Goal: Task Accomplishment & Management: Complete application form

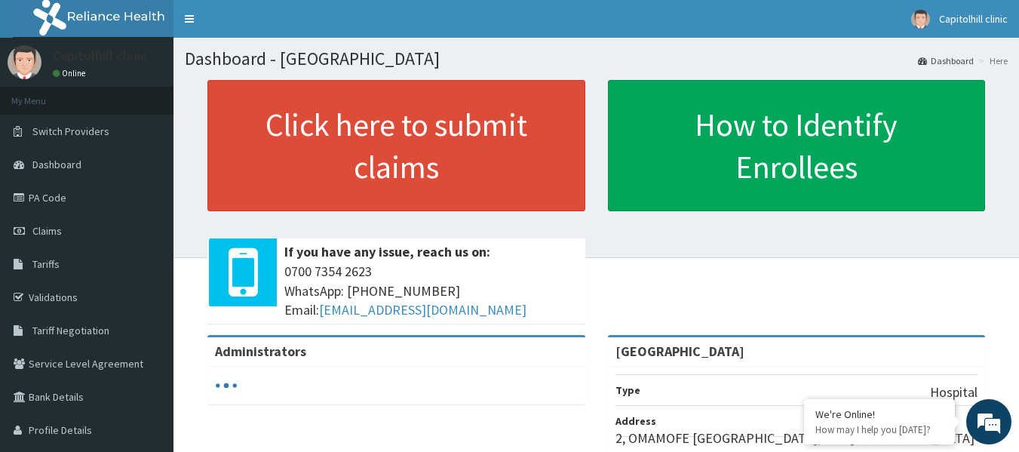
click at [644, 235] on div "Click here to submit claims If you have any issue, reach us on: [PHONE_NUMBER] …" at bounding box center [596, 207] width 823 height 255
click at [588, 242] on div "Click here to submit claims If you have any issue, reach us on: 0700 7354 2623 …" at bounding box center [396, 207] width 401 height 255
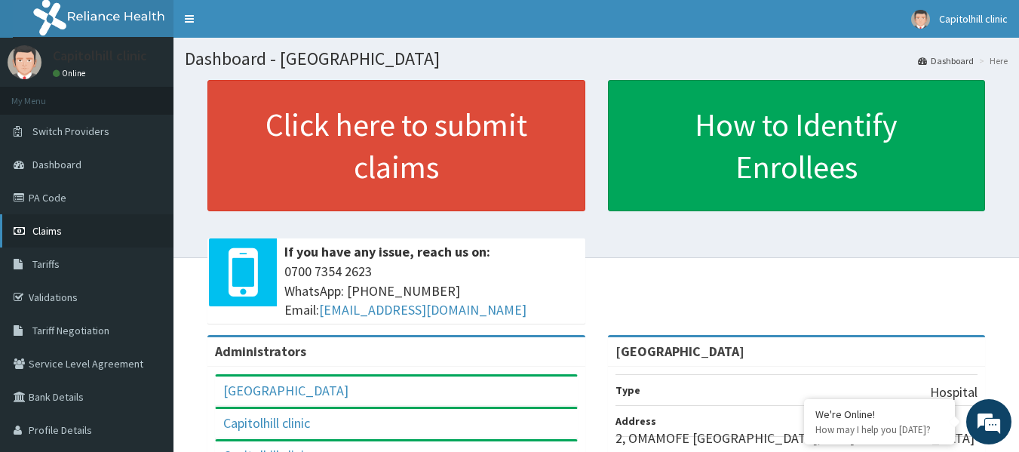
click at [45, 229] on span "Claims" at bounding box center [46, 231] width 29 height 14
click at [92, 201] on link "PA Code" at bounding box center [87, 197] width 174 height 33
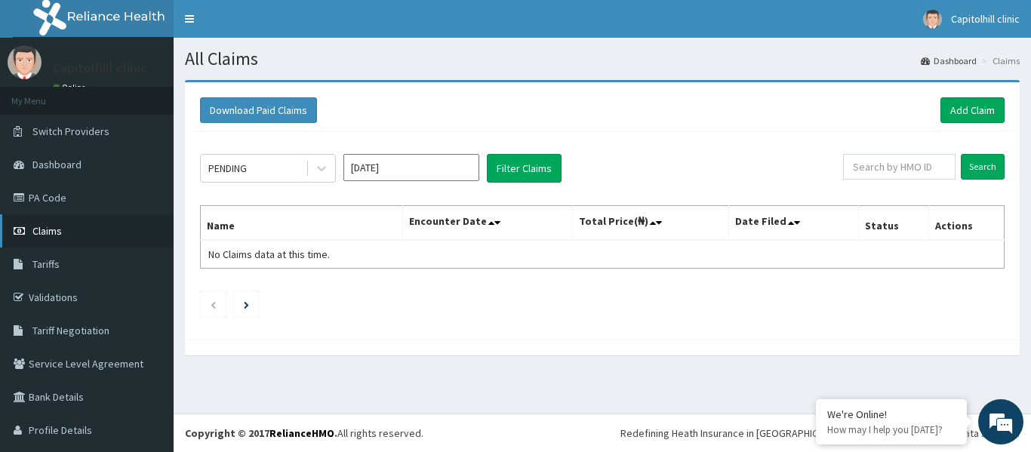
click at [109, 235] on link "Claims" at bounding box center [87, 230] width 174 height 33
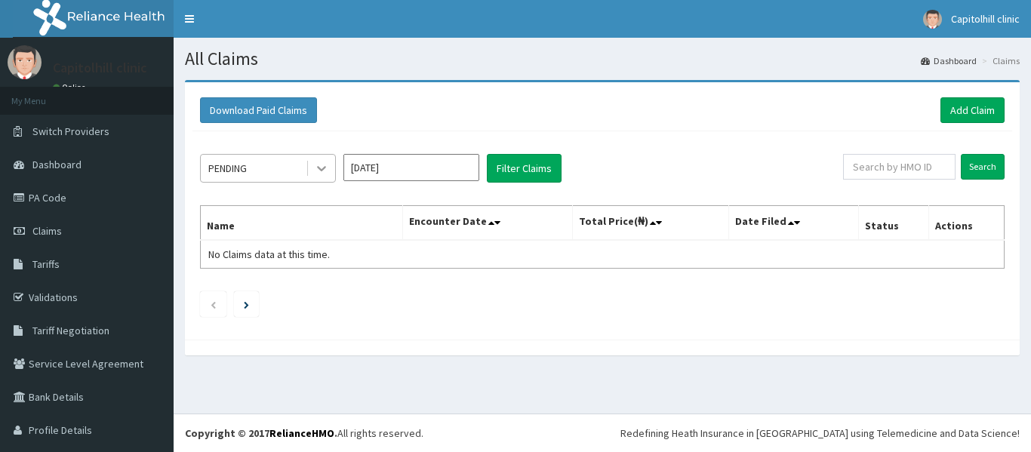
click at [311, 171] on div at bounding box center [321, 168] width 27 height 27
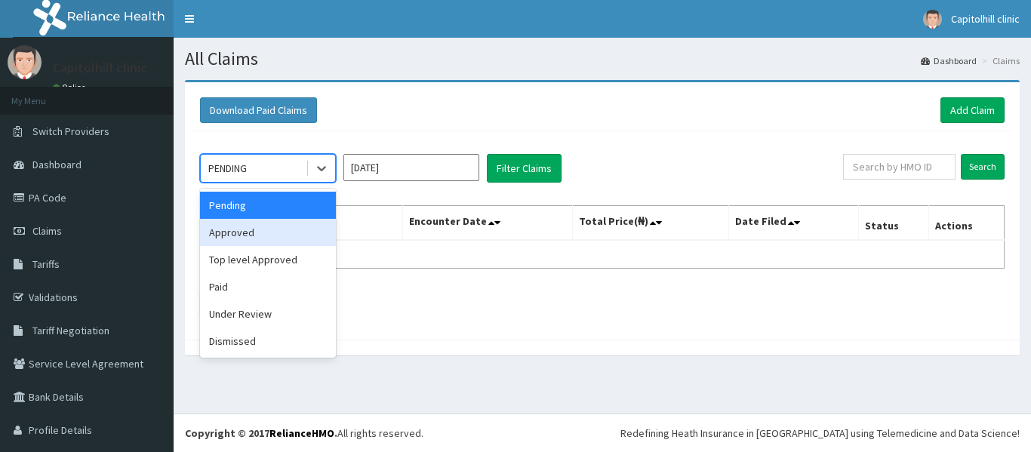
click at [289, 231] on div "Approved" at bounding box center [268, 232] width 136 height 27
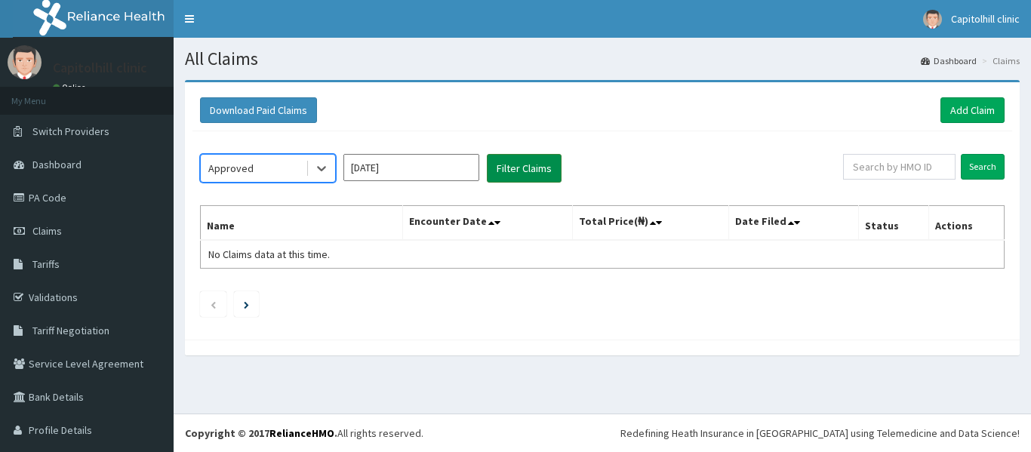
click at [510, 170] on button "Filter Claims" at bounding box center [524, 168] width 75 height 29
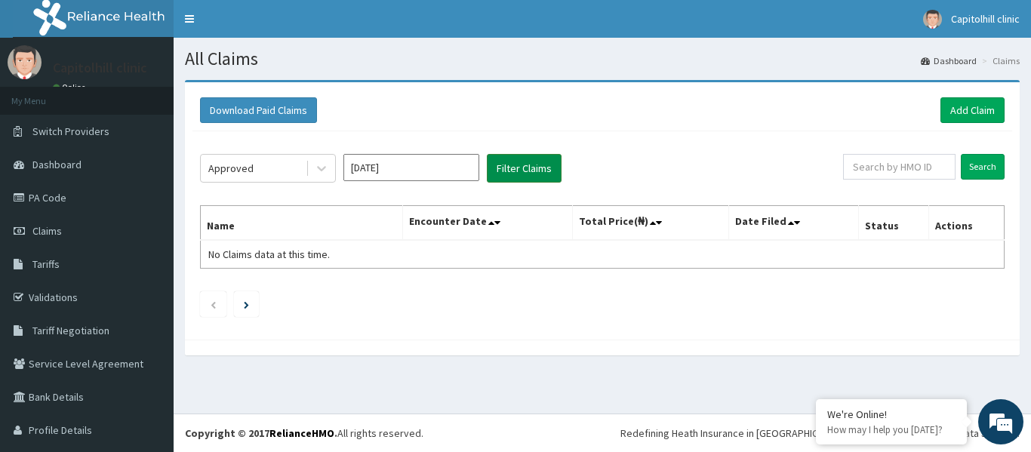
click at [510, 171] on button "Filter Claims" at bounding box center [524, 168] width 75 height 29
click at [424, 169] on input "[DATE]" at bounding box center [411, 167] width 136 height 27
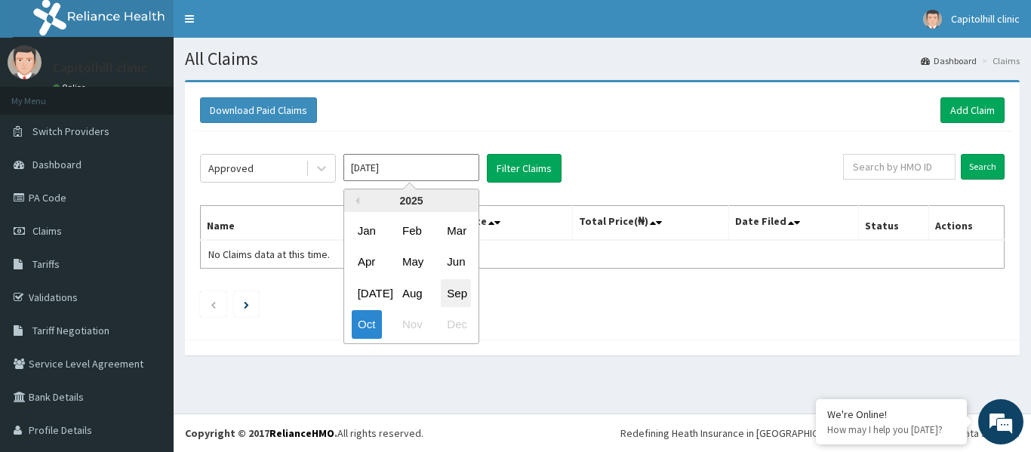
click at [450, 289] on div "Sep" at bounding box center [456, 293] width 30 height 28
type input "[DATE]"
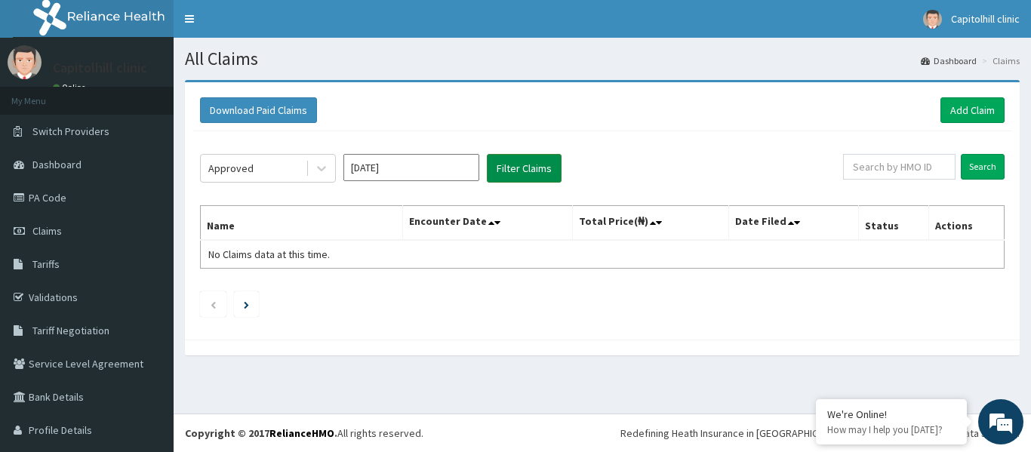
click at [525, 167] on button "Filter Claims" at bounding box center [524, 168] width 75 height 29
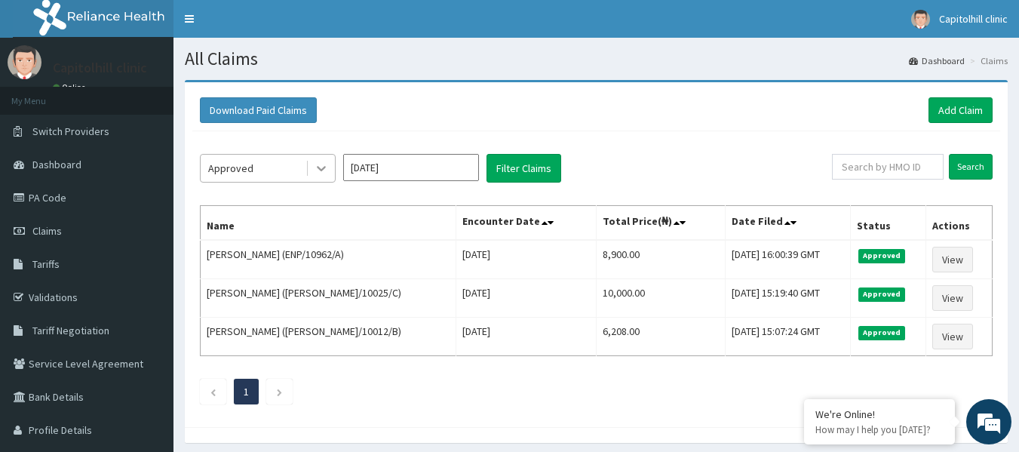
click at [318, 175] on icon at bounding box center [321, 168] width 15 height 15
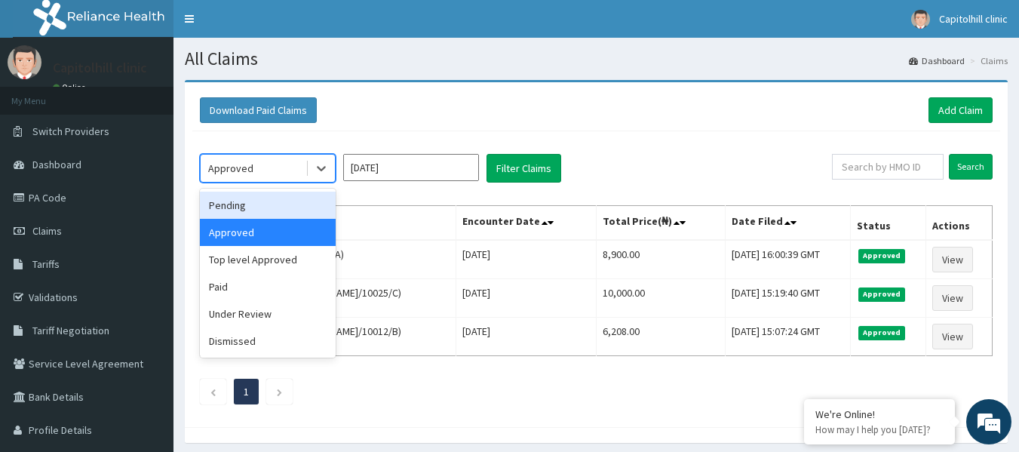
click at [310, 215] on div "Pending" at bounding box center [268, 205] width 136 height 27
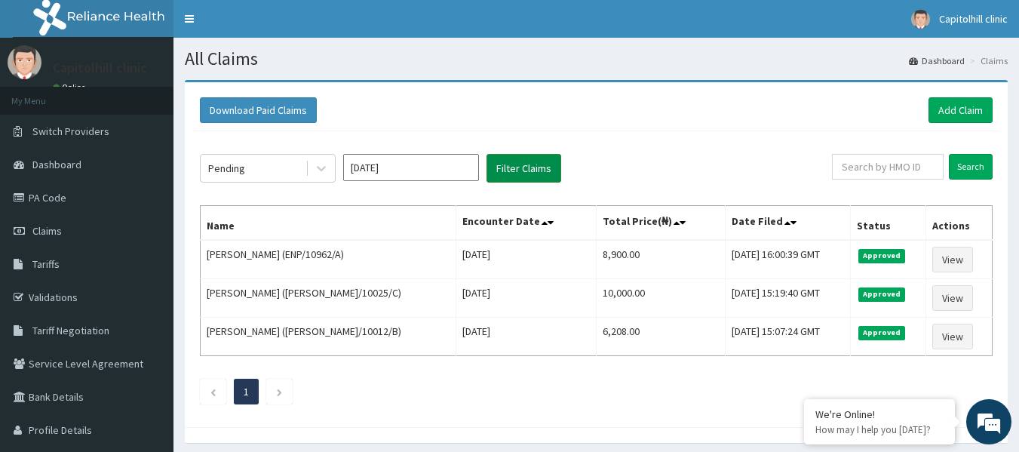
click at [499, 171] on button "Filter Claims" at bounding box center [524, 168] width 75 height 29
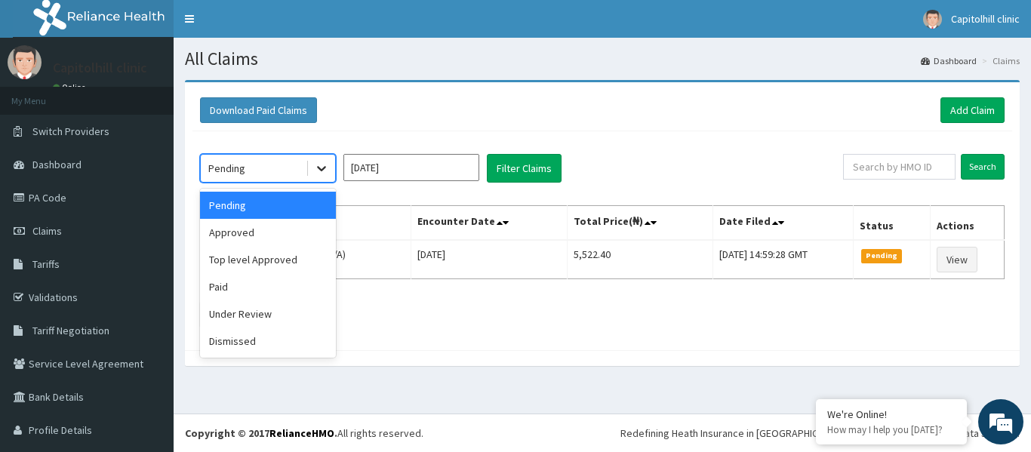
click at [320, 174] on icon at bounding box center [321, 168] width 15 height 15
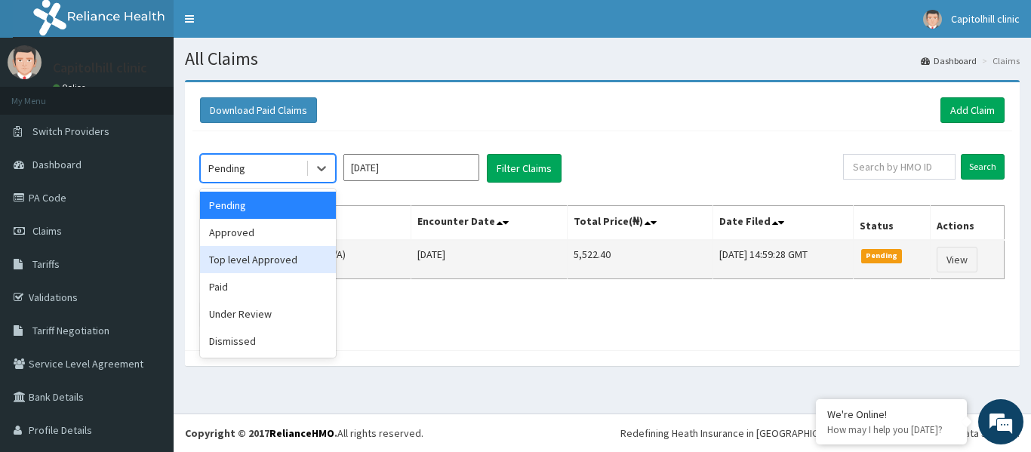
drag, startPoint x: 252, startPoint y: 262, endPoint x: 260, endPoint y: 258, distance: 9.1
click at [254, 262] on div "Top level Approved" at bounding box center [268, 259] width 136 height 27
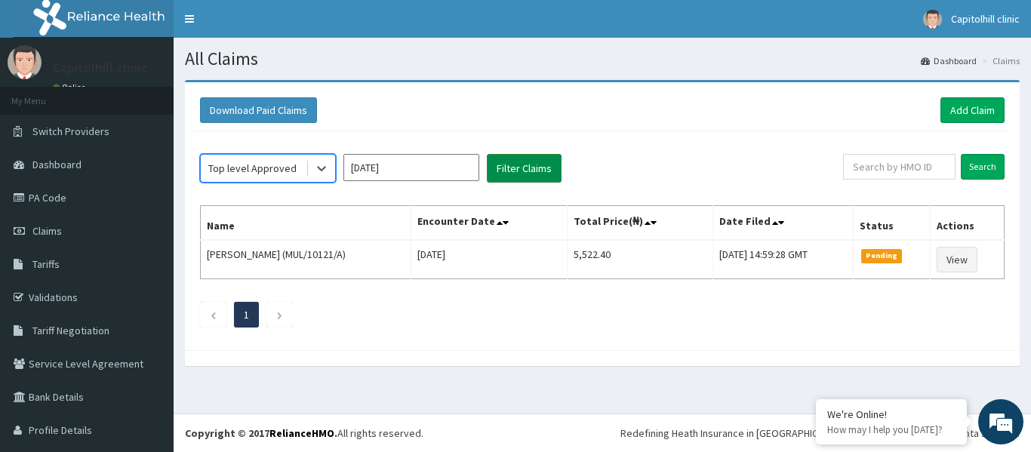
click at [537, 167] on button "Filter Claims" at bounding box center [524, 168] width 75 height 29
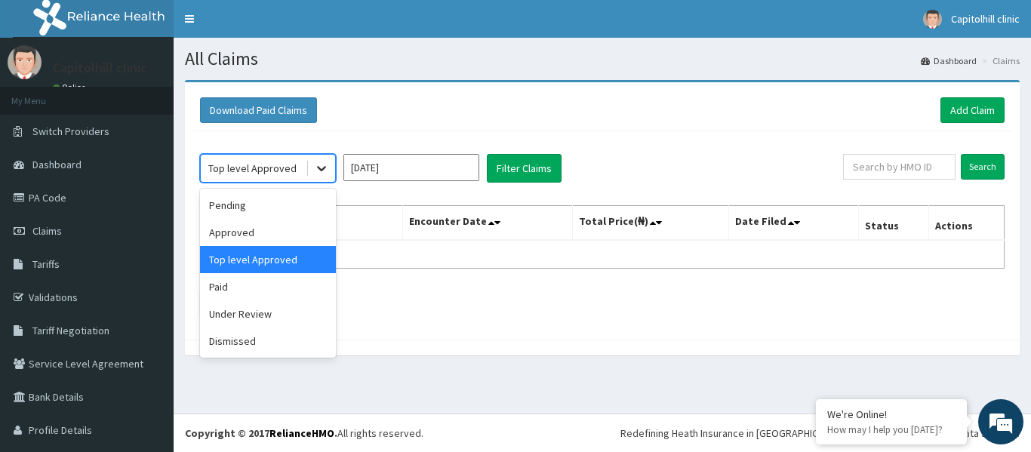
click at [318, 179] on div at bounding box center [321, 168] width 27 height 27
drag, startPoint x: 244, startPoint y: 290, endPoint x: 260, endPoint y: 281, distance: 18.2
click at [244, 288] on div "Paid" at bounding box center [268, 286] width 136 height 27
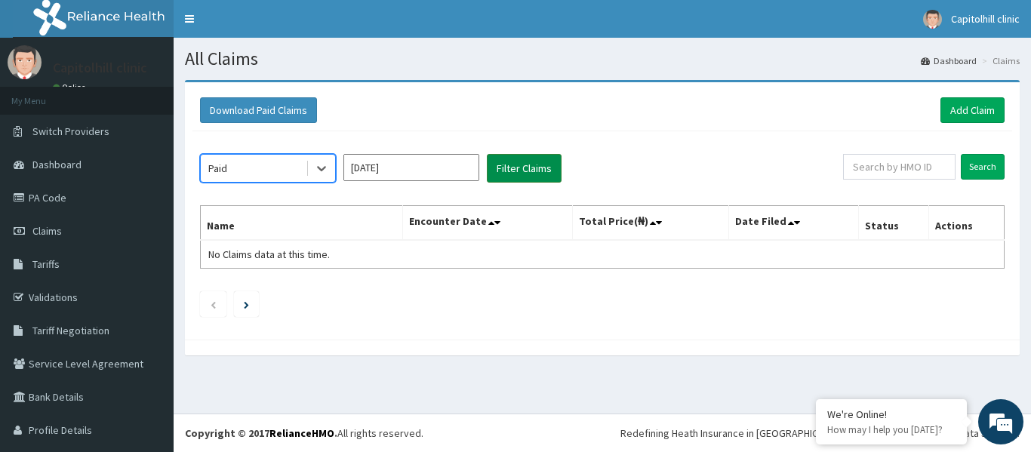
click at [512, 177] on button "Filter Claims" at bounding box center [524, 168] width 75 height 29
click at [514, 173] on button "Filter Claims" at bounding box center [524, 168] width 75 height 29
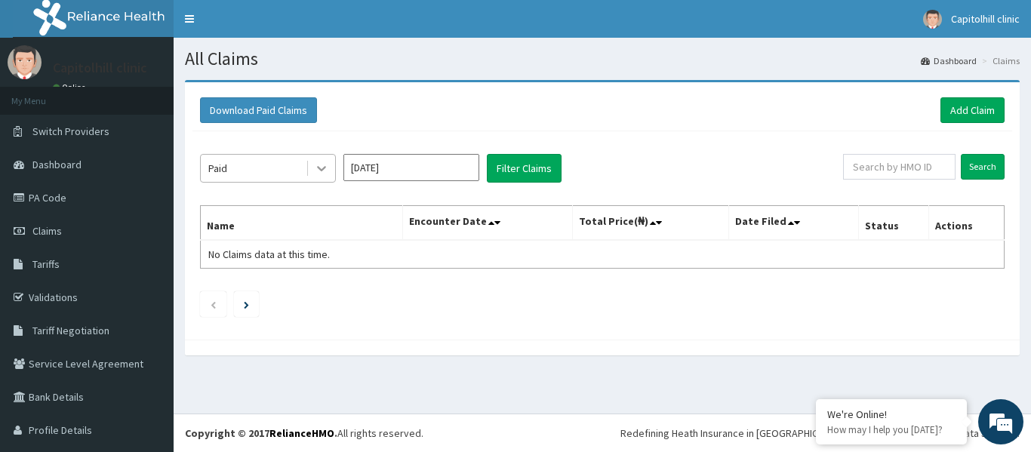
click at [314, 167] on icon at bounding box center [321, 168] width 15 height 15
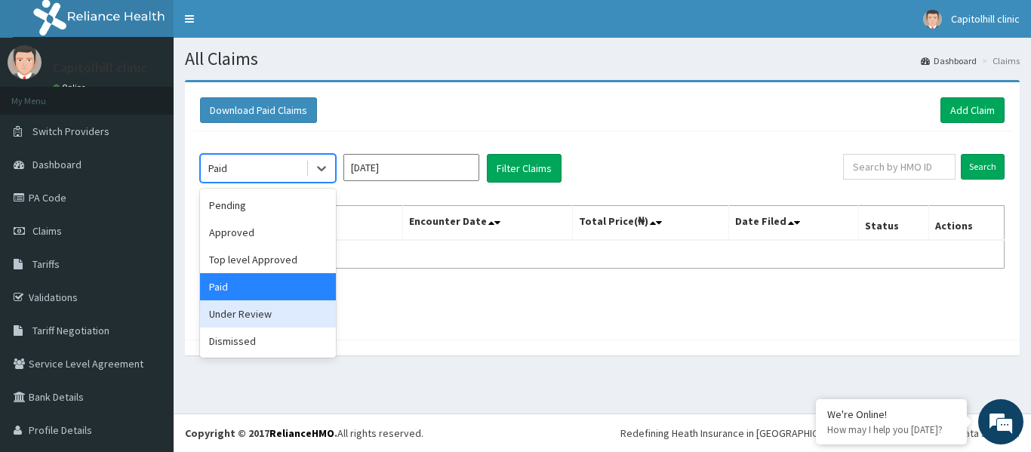
click at [239, 304] on div "Under Review" at bounding box center [268, 313] width 136 height 27
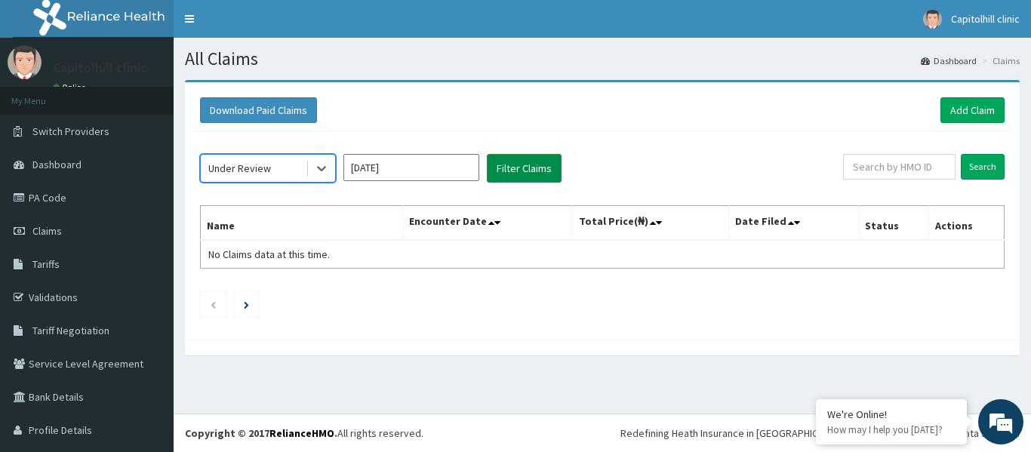
click at [510, 168] on button "Filter Claims" at bounding box center [524, 168] width 75 height 29
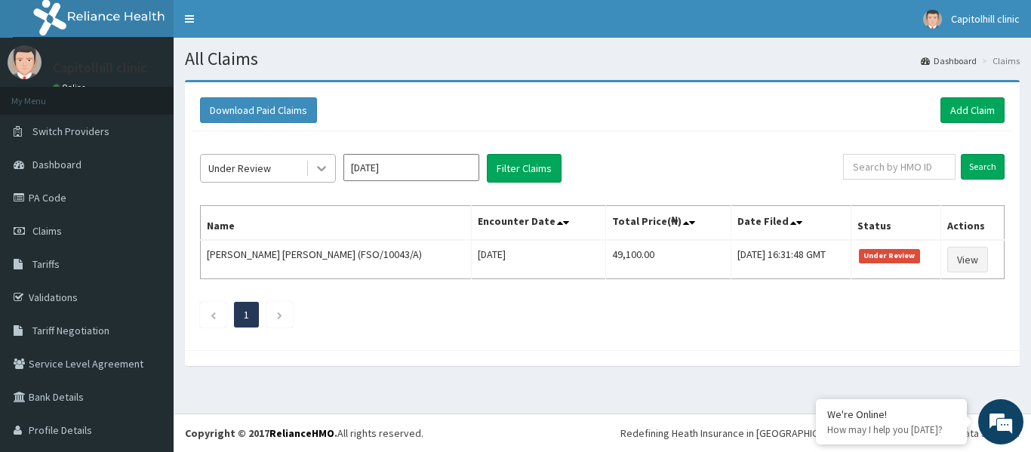
click at [324, 170] on icon at bounding box center [321, 168] width 15 height 15
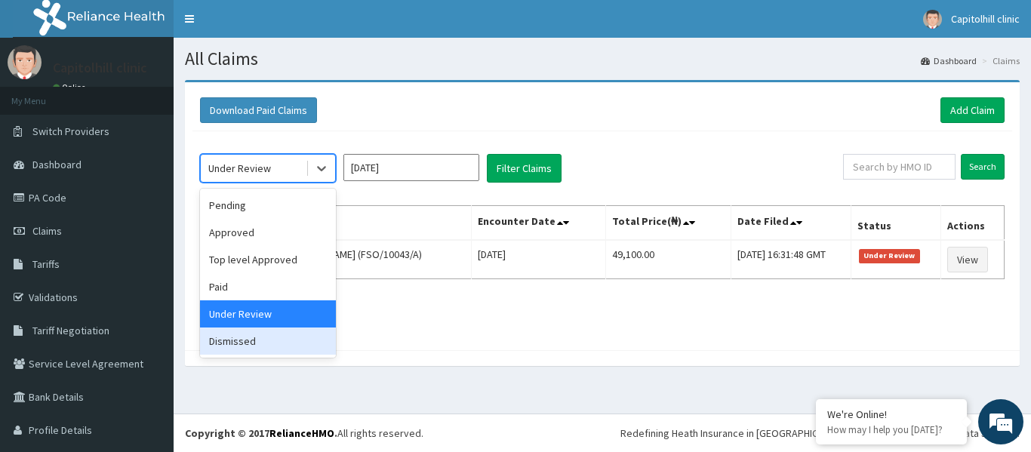
click at [240, 340] on div "Dismissed" at bounding box center [268, 340] width 136 height 27
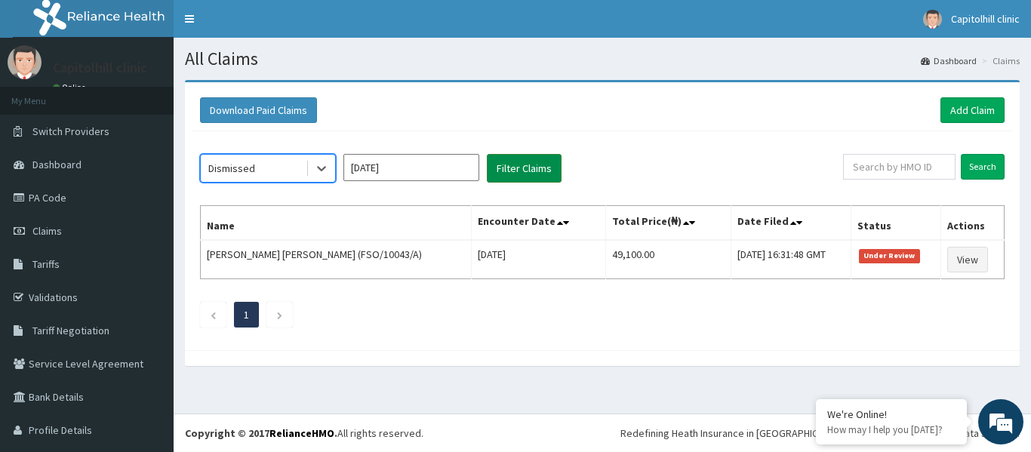
click at [527, 174] on button "Filter Claims" at bounding box center [524, 168] width 75 height 29
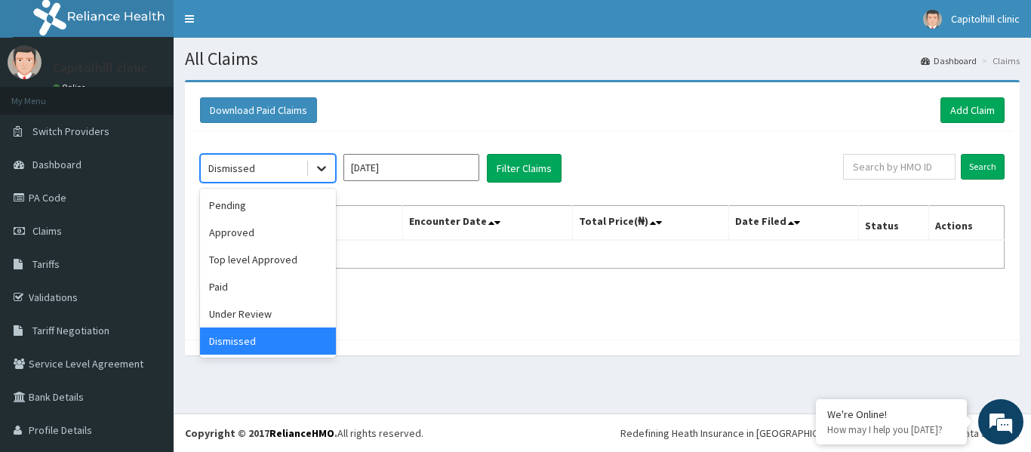
click at [318, 174] on icon at bounding box center [321, 168] width 15 height 15
click at [302, 231] on div "Approved" at bounding box center [268, 232] width 136 height 27
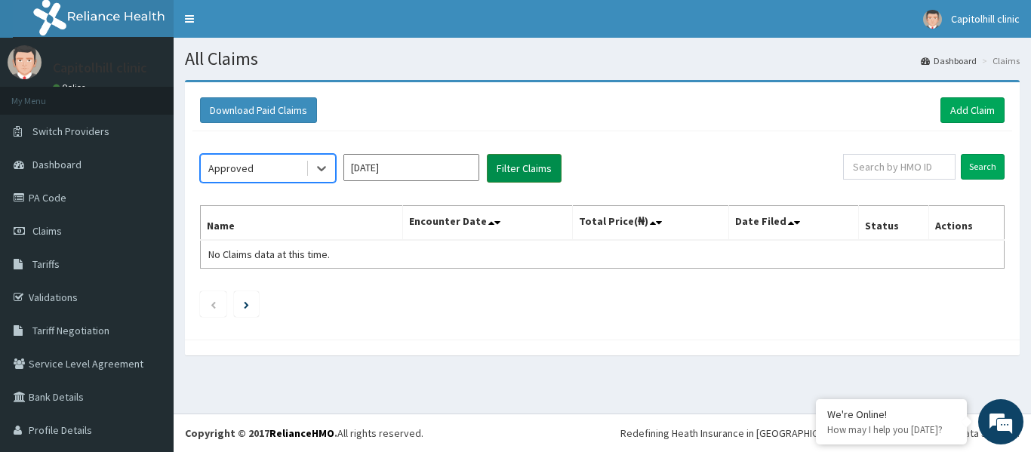
click at [506, 163] on button "Filter Claims" at bounding box center [524, 168] width 75 height 29
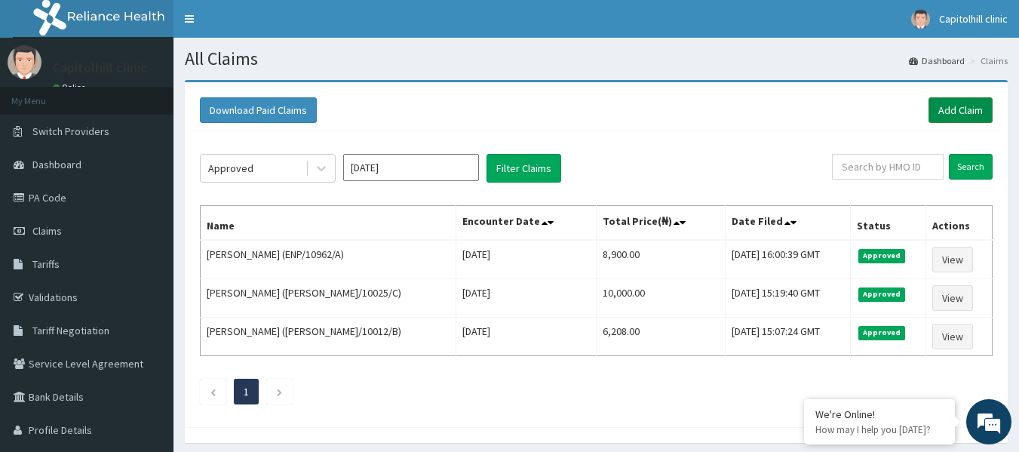
click at [936, 113] on link "Add Claim" at bounding box center [961, 110] width 64 height 26
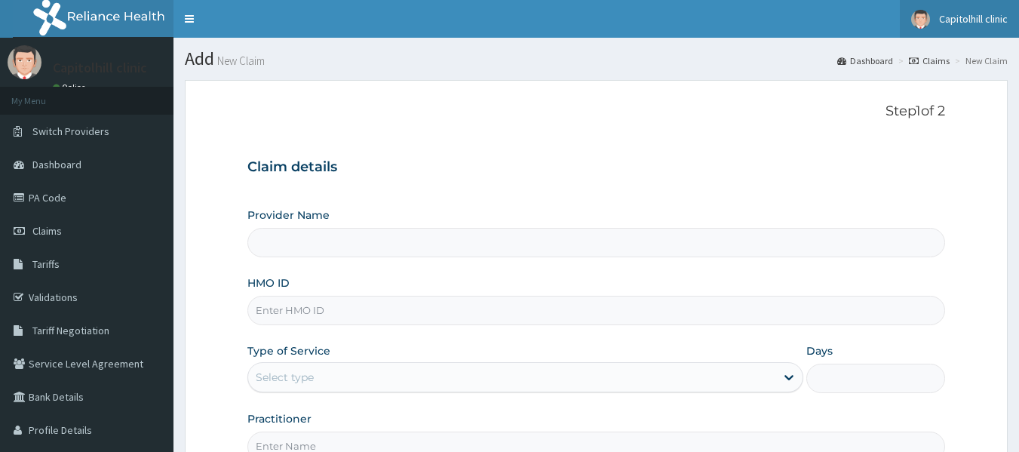
type input "[GEOGRAPHIC_DATA]"
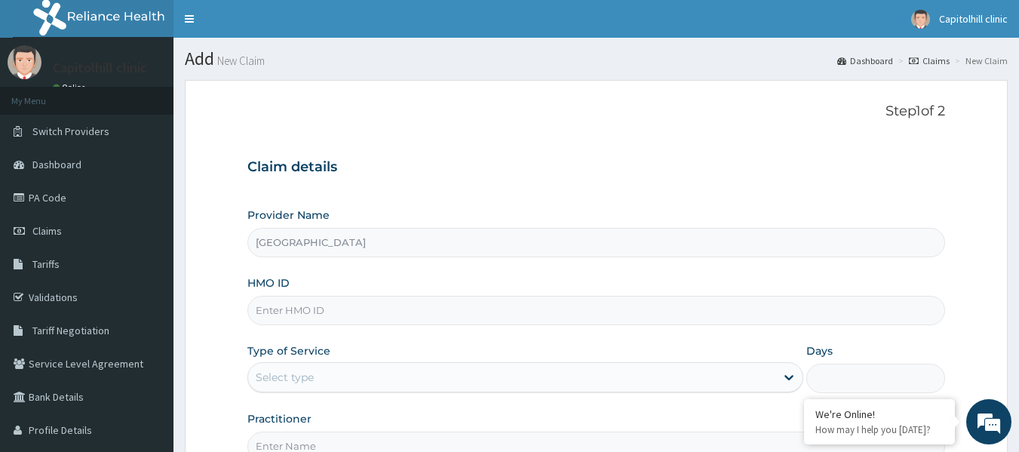
click at [312, 313] on input "HMO ID" at bounding box center [596, 310] width 699 height 29
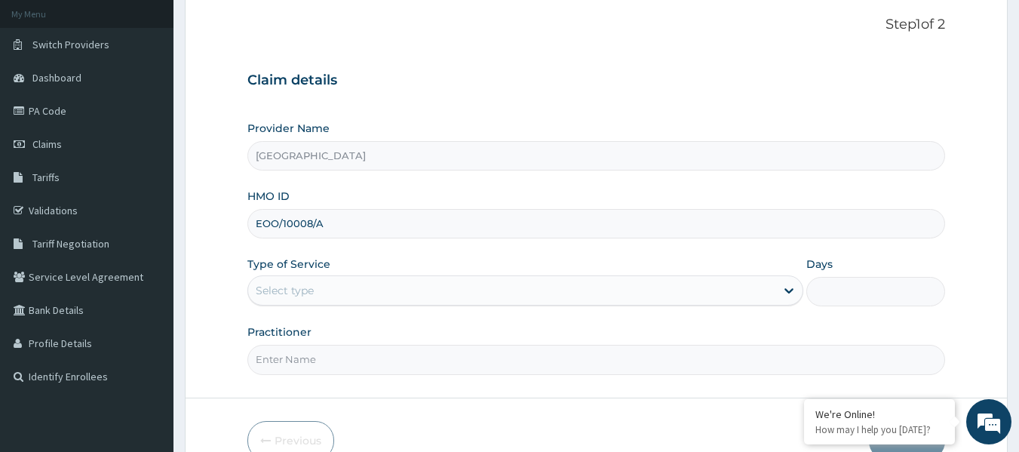
scroll to position [151, 0]
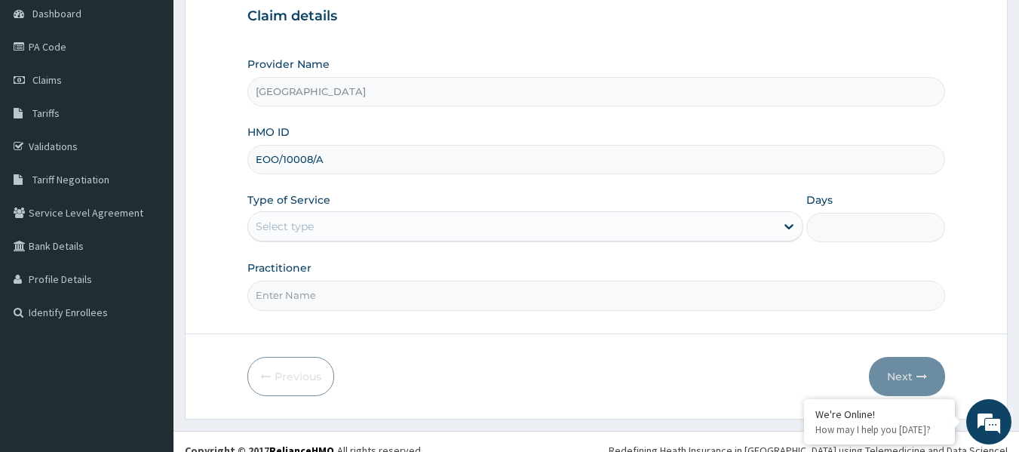
type input "EOO/10008/A"
click at [366, 232] on div "Select type" at bounding box center [511, 226] width 527 height 24
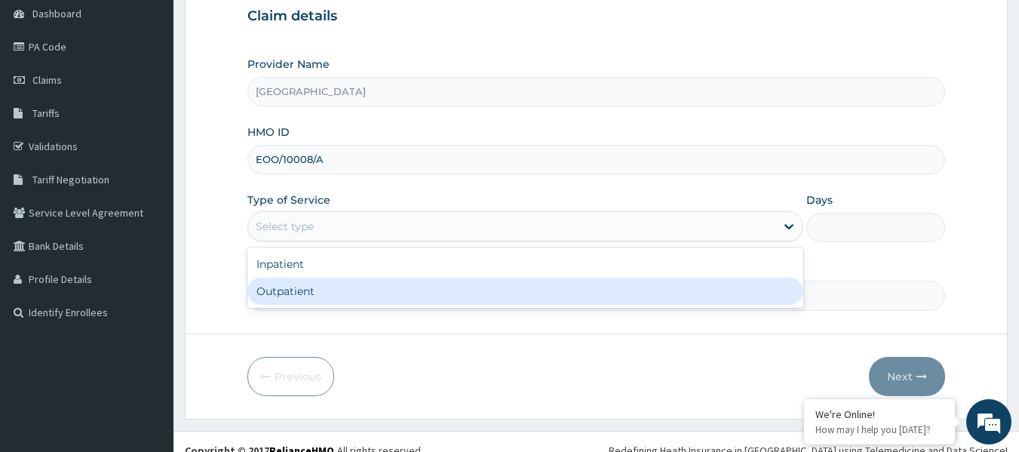
click at [357, 284] on div "Outpatient" at bounding box center [525, 291] width 556 height 27
type input "1"
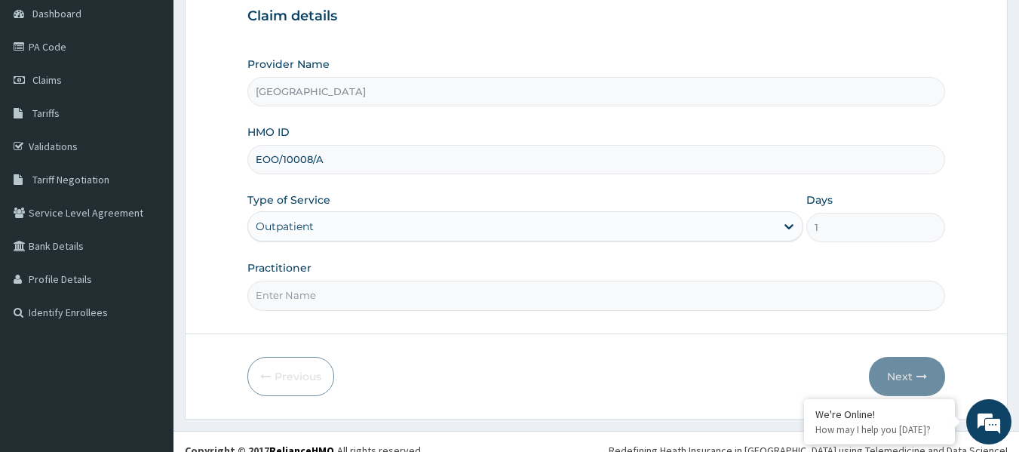
click at [356, 284] on input "Practitioner" at bounding box center [596, 295] width 699 height 29
type input "OMATIGHENE DR"
click at [890, 373] on button "Next" at bounding box center [907, 376] width 76 height 39
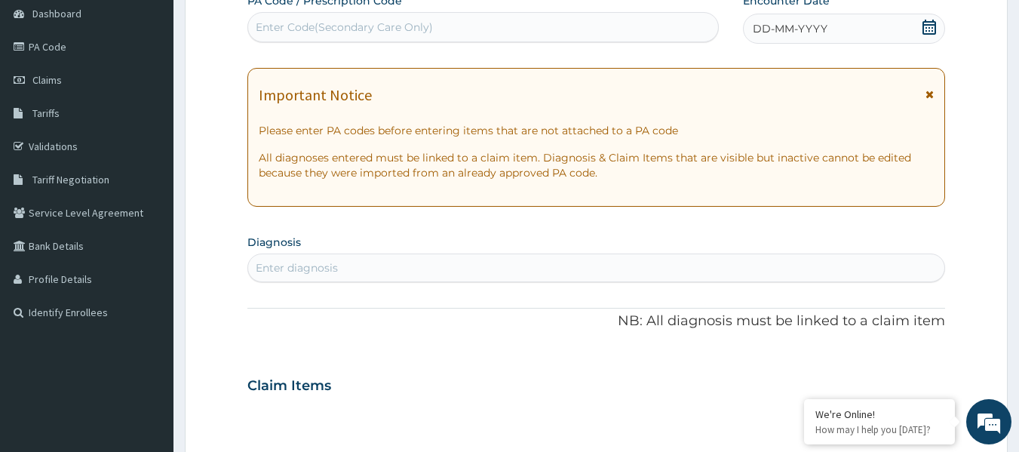
click at [931, 30] on icon at bounding box center [929, 27] width 15 height 15
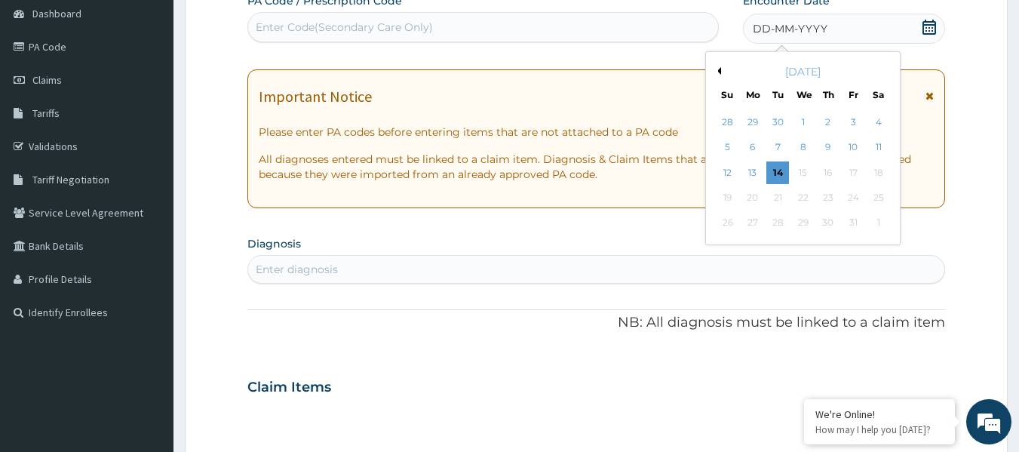
click at [719, 71] on button "Previous Month" at bounding box center [718, 71] width 8 height 8
click at [754, 126] on div "1" at bounding box center [753, 122] width 23 height 23
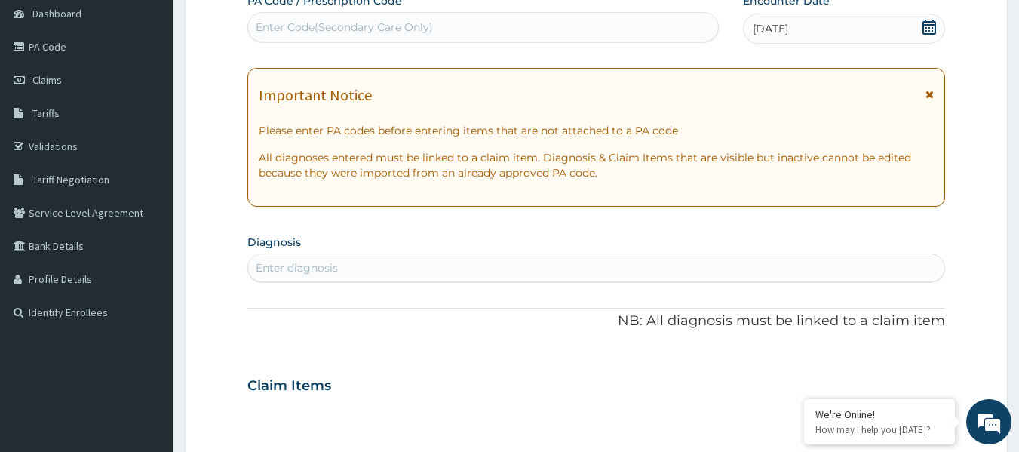
click at [492, 260] on div "Enter diagnosis" at bounding box center [596, 268] width 697 height 24
click at [456, 25] on div "Enter Code(Secondary Care Only)" at bounding box center [483, 27] width 471 height 24
paste input "PA/DEFB80"
type input "PA/DEFB80"
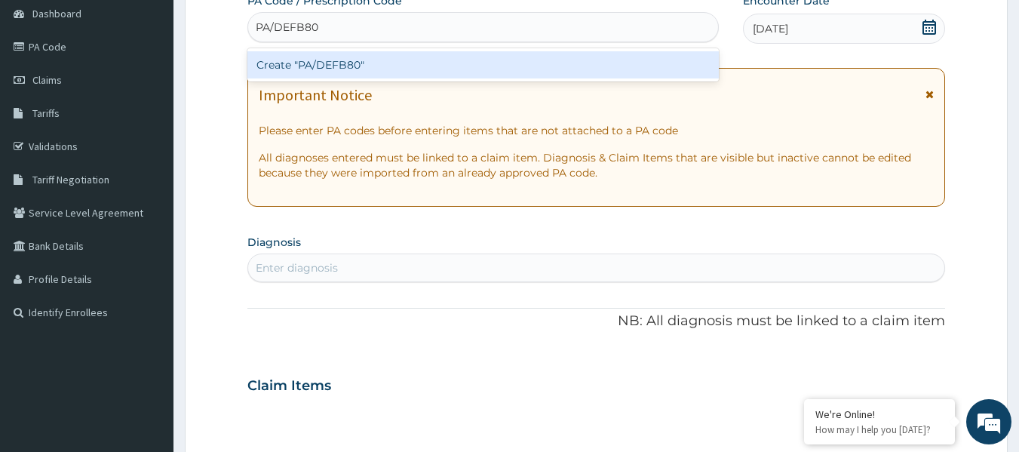
click at [364, 63] on div "Create "PA/DEFB80"" at bounding box center [483, 64] width 472 height 27
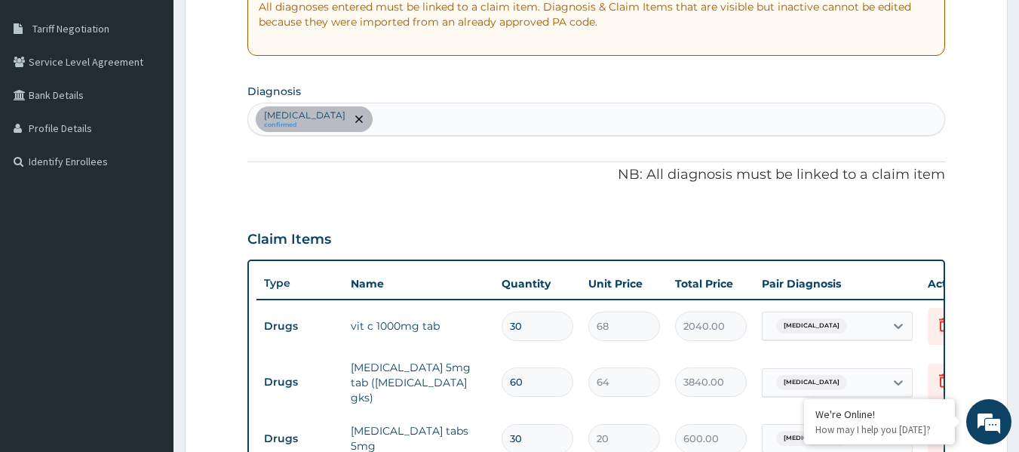
scroll to position [233, 0]
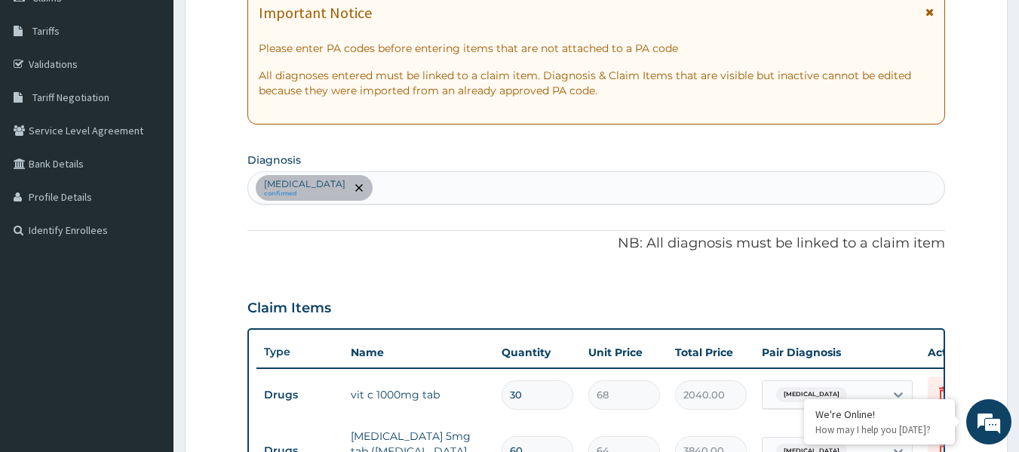
click at [398, 192] on div "Atopic dermatitis confirmed" at bounding box center [596, 188] width 697 height 32
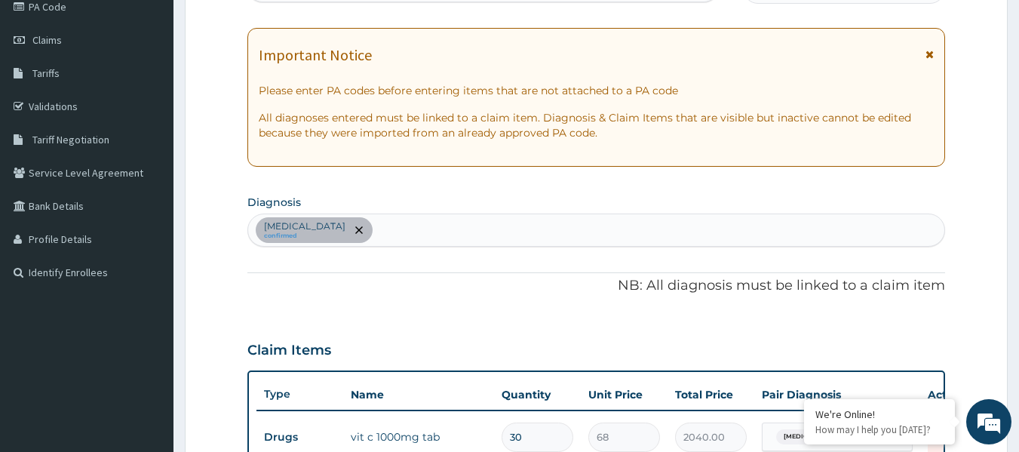
scroll to position [105, 0]
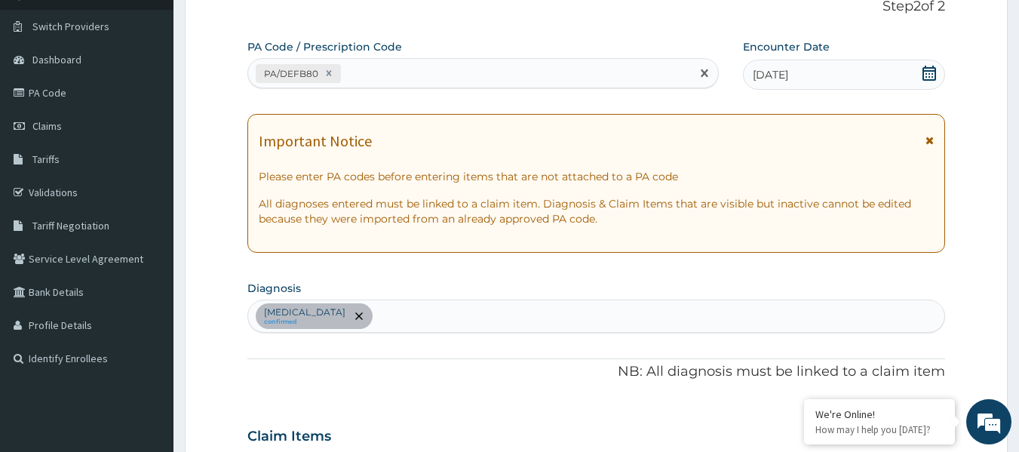
click at [448, 66] on div "PA/DEFB80" at bounding box center [470, 73] width 444 height 25
paste input "PA/0E4421"
type input "PA/0E4421"
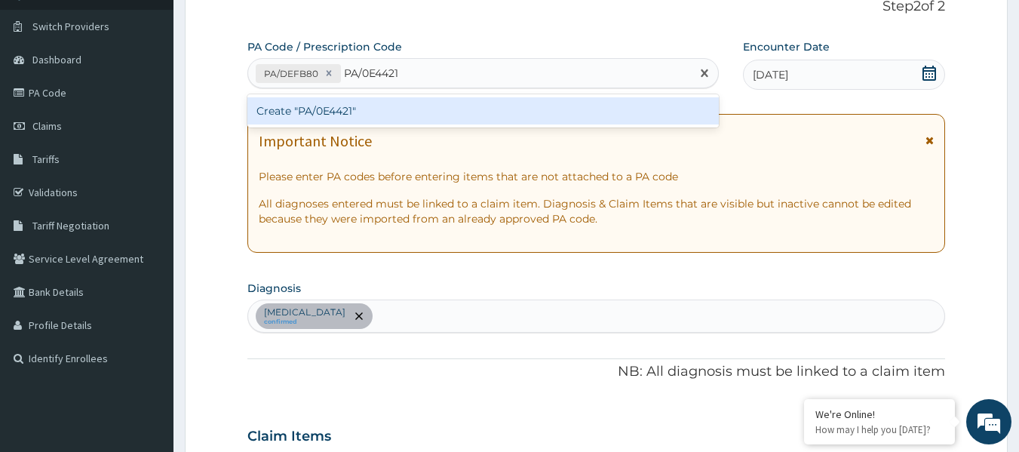
click at [459, 115] on div "Create "PA/0E4421"" at bounding box center [483, 110] width 472 height 27
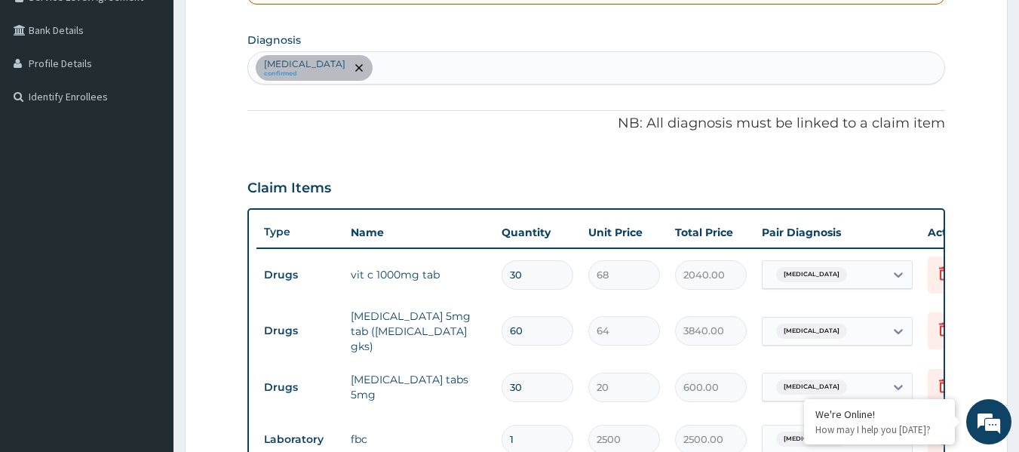
scroll to position [96, 0]
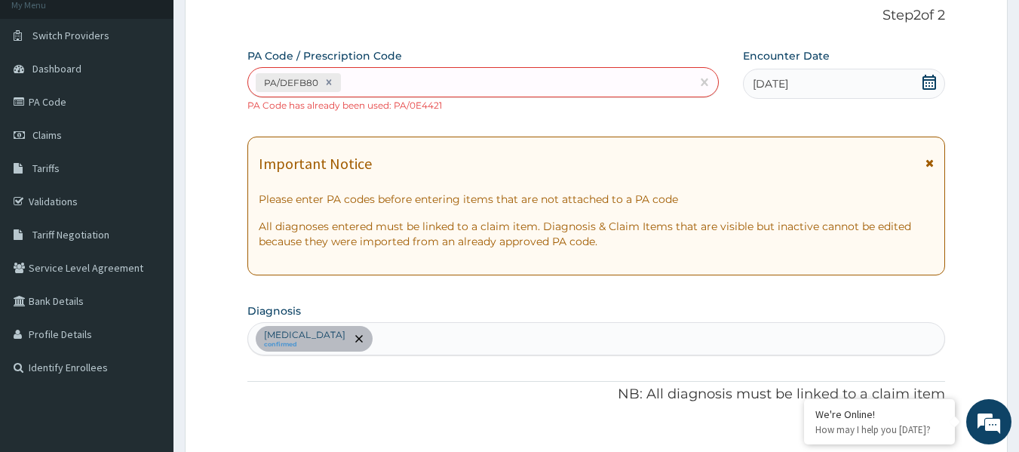
click at [471, 82] on div "PA/DEFB80" at bounding box center [470, 82] width 444 height 25
click at [425, 333] on div "Atopic dermatitis confirmed" at bounding box center [596, 339] width 697 height 32
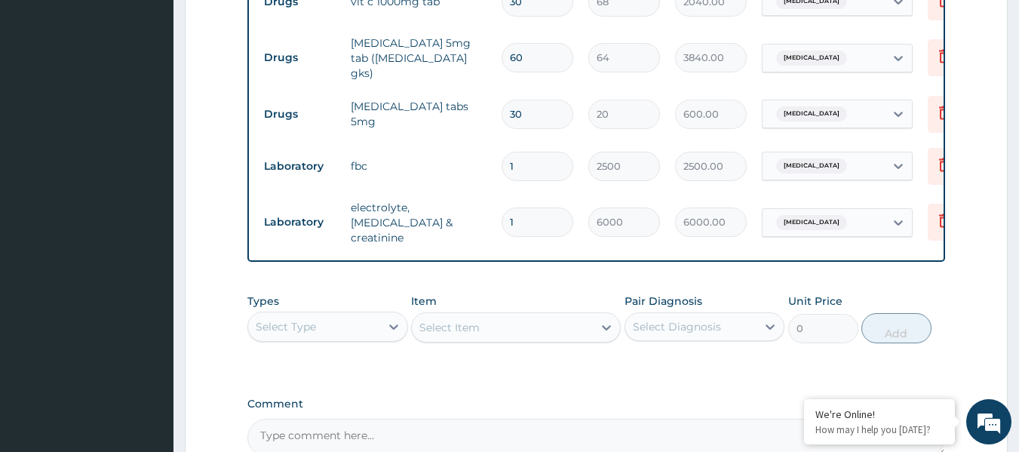
scroll to position [775, 0]
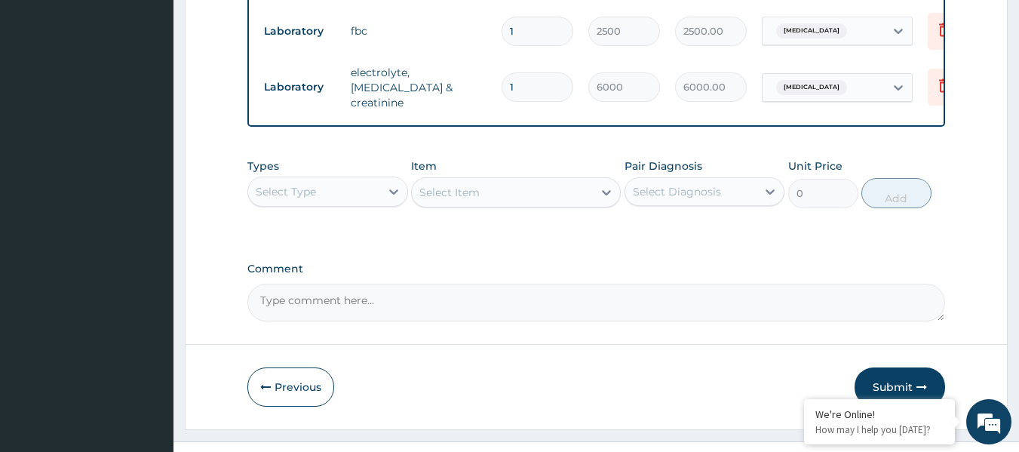
click at [373, 192] on div "Select Type" at bounding box center [314, 192] width 132 height 24
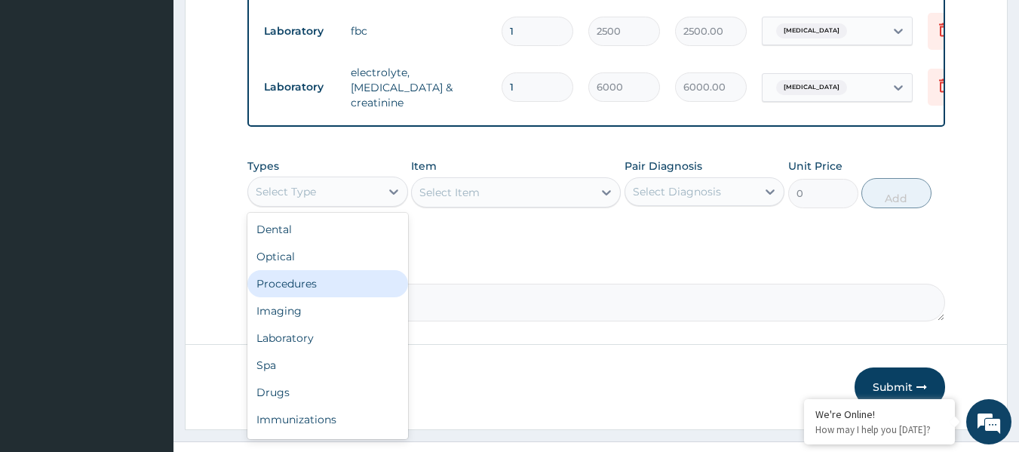
click at [333, 281] on div "Procedures" at bounding box center [327, 283] width 161 height 27
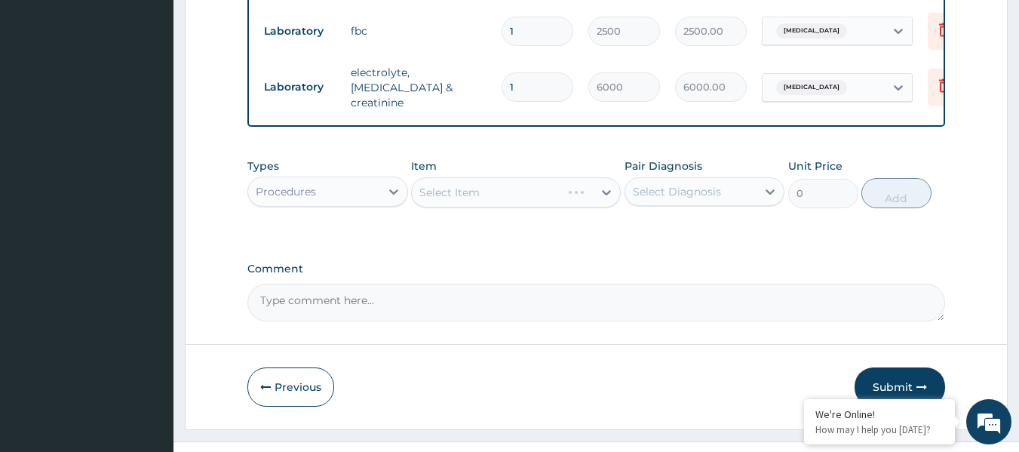
click at [499, 189] on div "Select Item" at bounding box center [516, 192] width 210 height 30
click at [511, 182] on div "Select Item" at bounding box center [502, 192] width 181 height 24
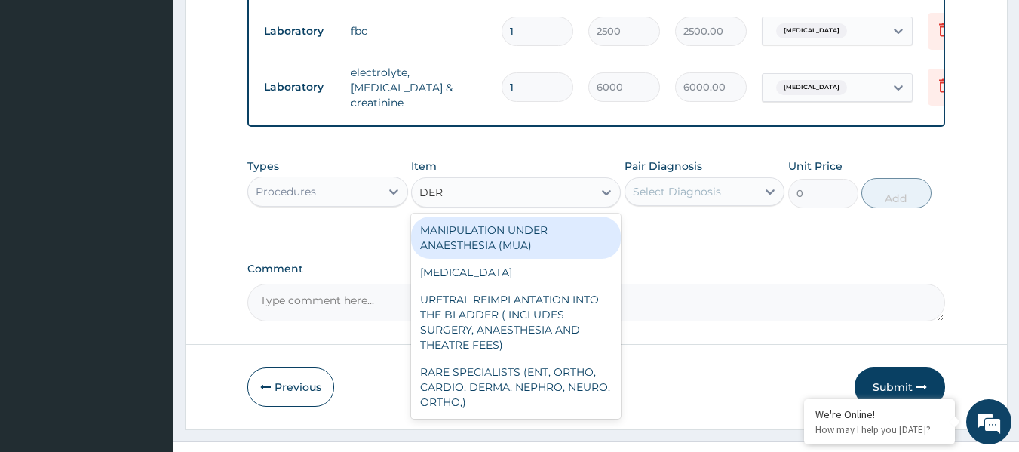
type input "DERM"
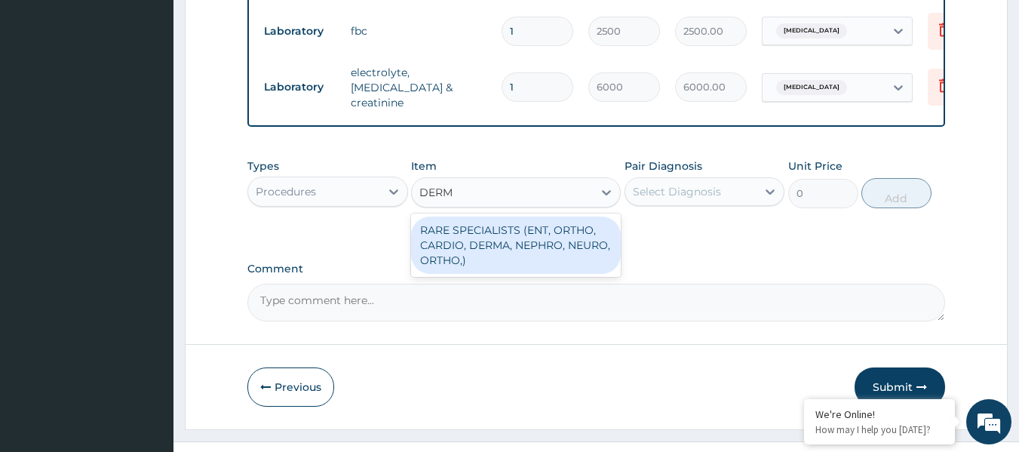
click at [510, 229] on div "RARE SPECIALISTS (ENT, ORTHO, CARDIO, DERMA, NEPHRO, NEURO, ORTHO,)" at bounding box center [516, 245] width 210 height 57
type input "20000"
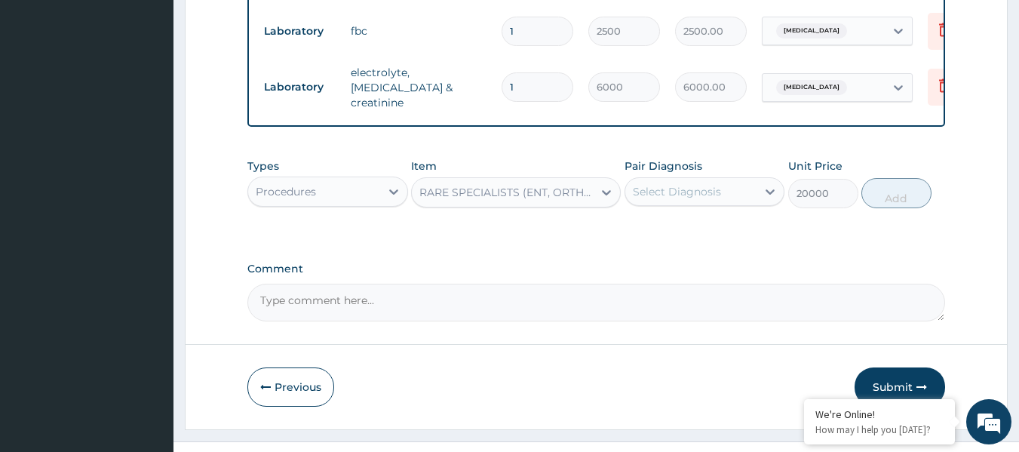
click at [703, 186] on div "Select Diagnosis" at bounding box center [677, 191] width 88 height 15
click at [727, 226] on label "Atopic dermatitis" at bounding box center [697, 228] width 94 height 15
checkbox input "true"
click at [905, 189] on button "Add" at bounding box center [897, 193] width 70 height 30
type input "0"
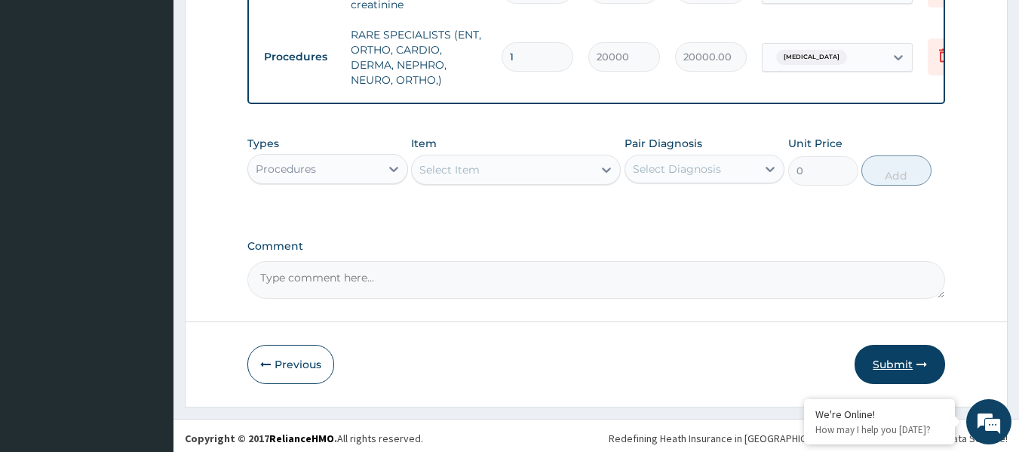
click at [888, 354] on button "Submit" at bounding box center [900, 364] width 91 height 39
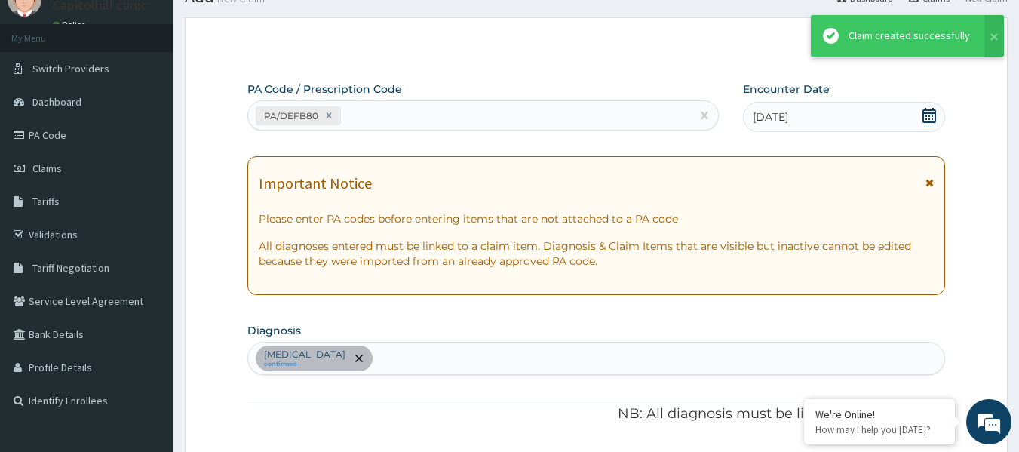
scroll to position [859, 0]
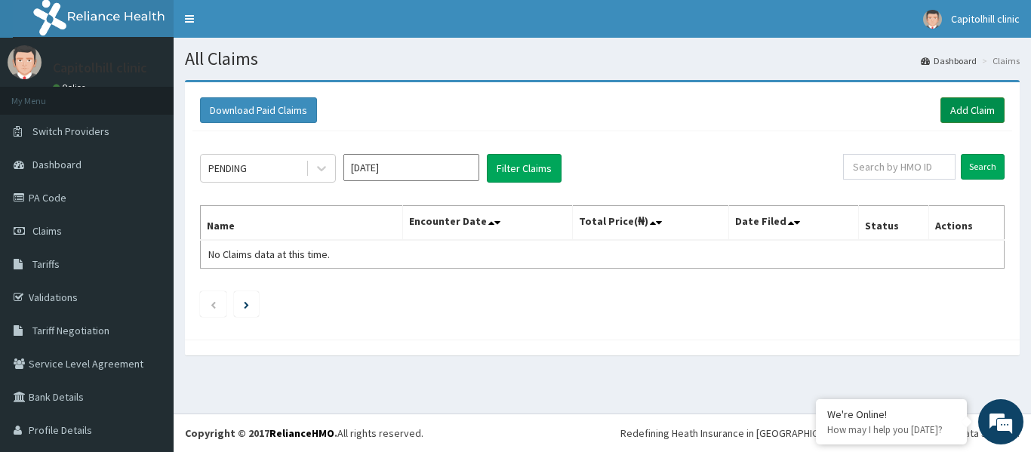
click at [949, 115] on link "Add Claim" at bounding box center [972, 110] width 64 height 26
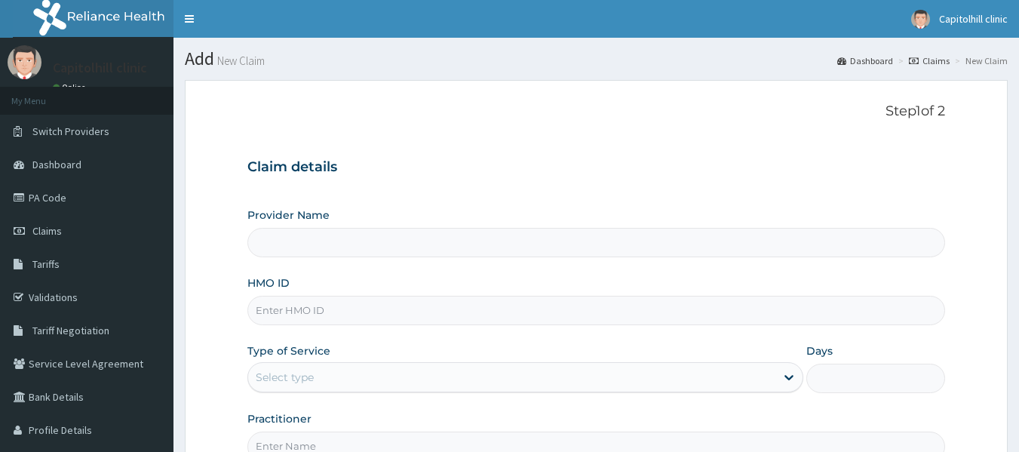
type input "[GEOGRAPHIC_DATA]"
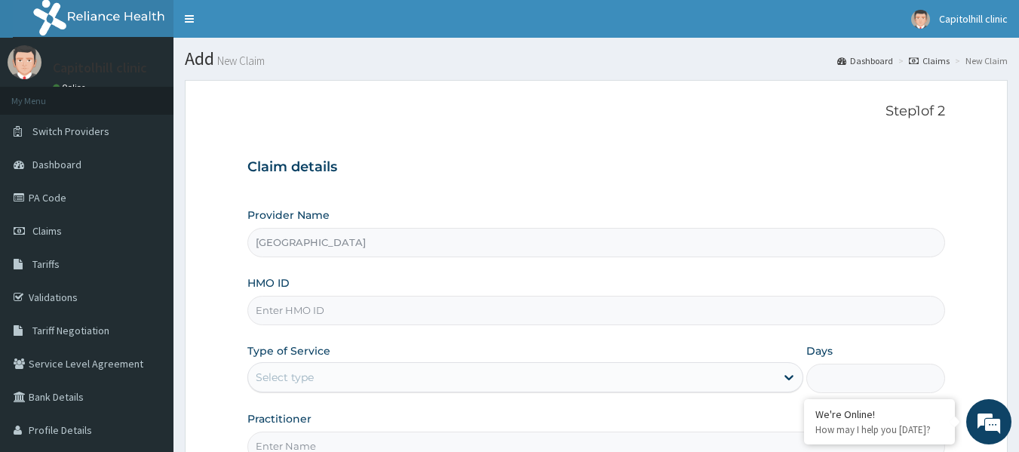
click at [463, 315] on input "HMO ID" at bounding box center [596, 310] width 699 height 29
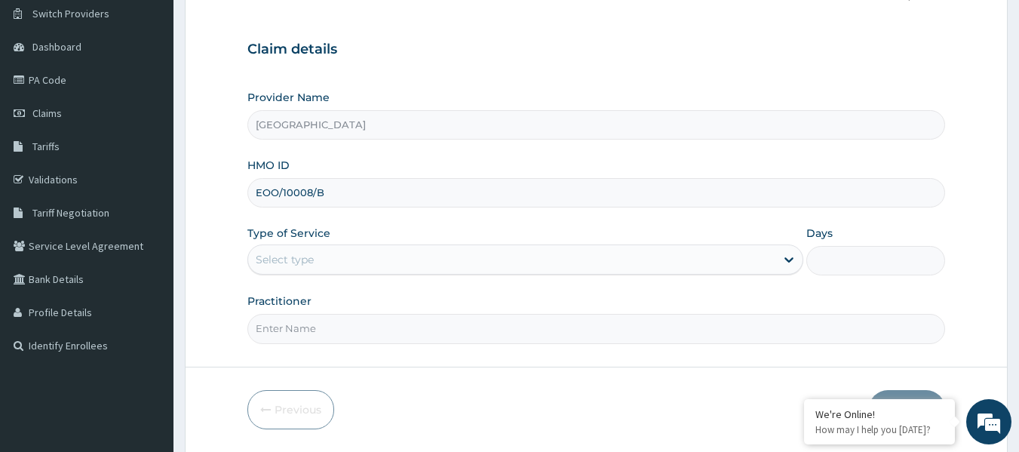
scroll to position [151, 0]
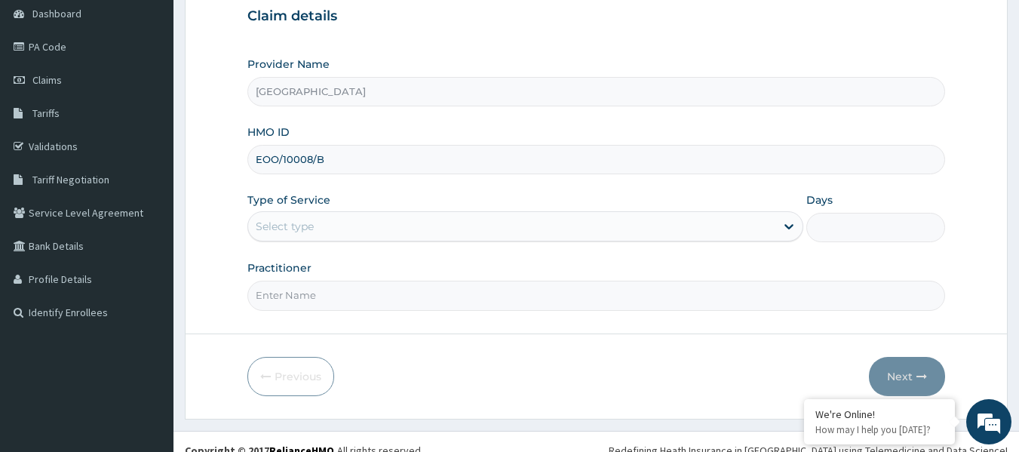
type input "EOO/10008/B"
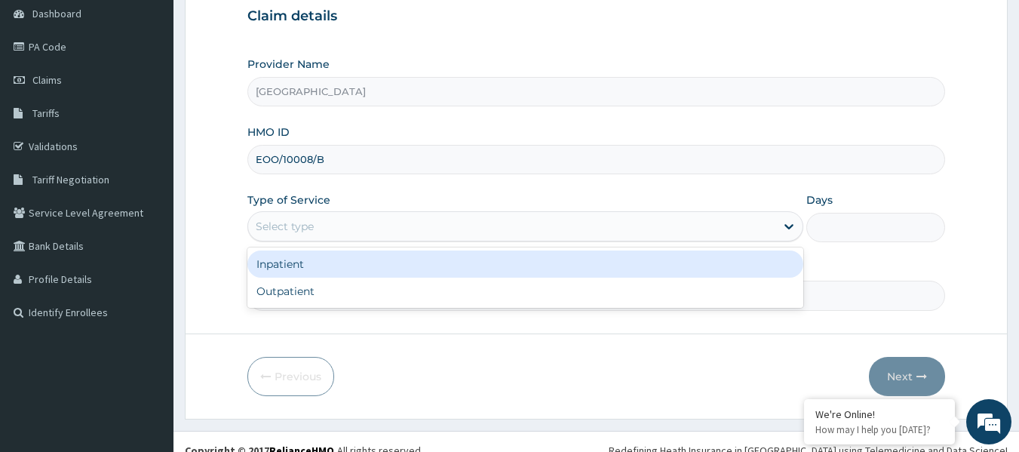
click at [343, 227] on div "Select type" at bounding box center [511, 226] width 527 height 24
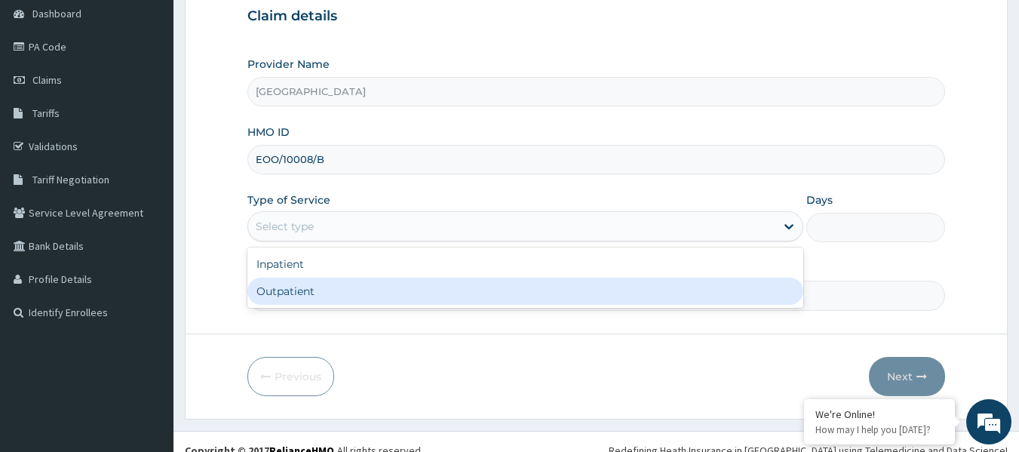
click at [345, 299] on div "Outpatient" at bounding box center [525, 291] width 556 height 27
type input "1"
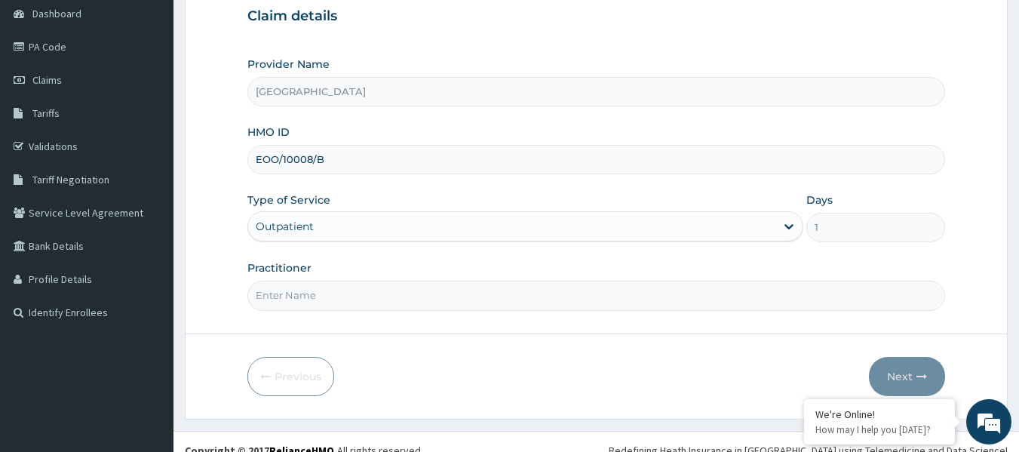
click at [345, 292] on input "Practitioner" at bounding box center [596, 295] width 699 height 29
type input "[PERSON_NAME]"
click at [899, 383] on button "Next" at bounding box center [907, 376] width 76 height 39
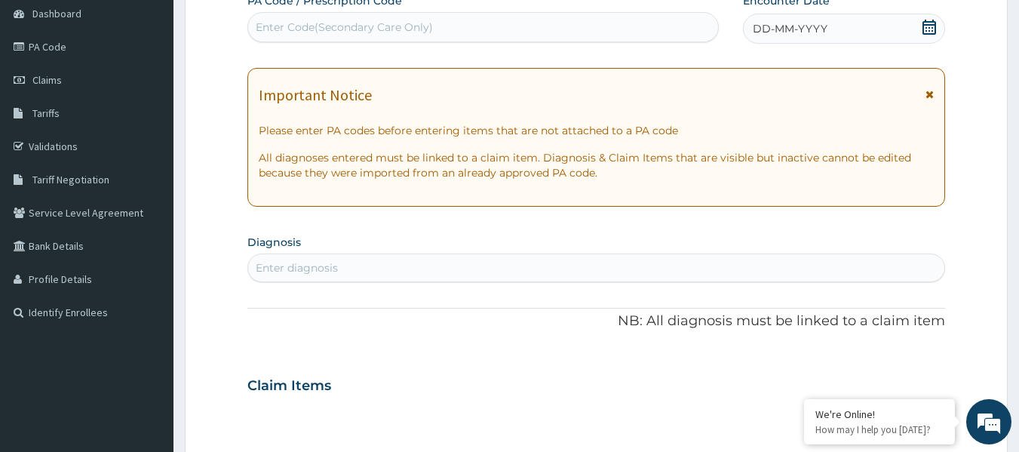
click at [932, 31] on icon at bounding box center [929, 27] width 15 height 15
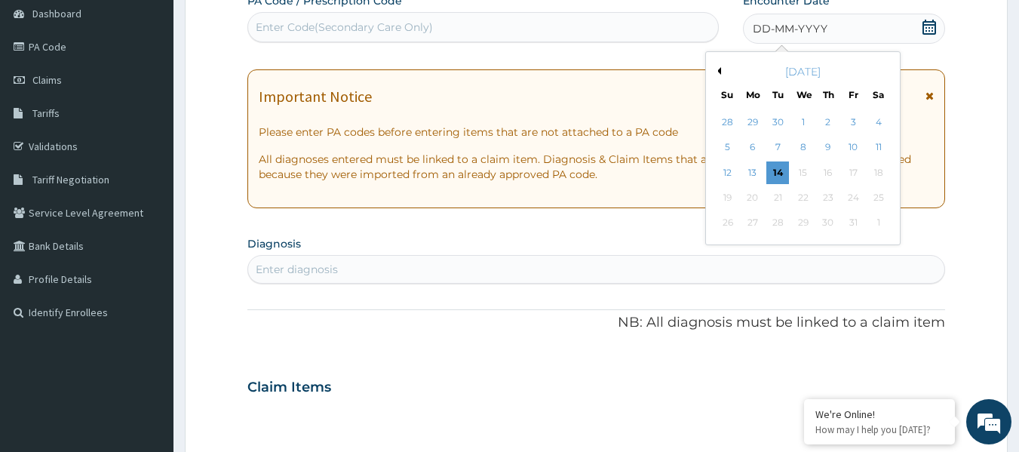
click at [719, 73] on button "Previous Month" at bounding box center [718, 71] width 8 height 8
click at [752, 125] on div "1" at bounding box center [753, 122] width 23 height 23
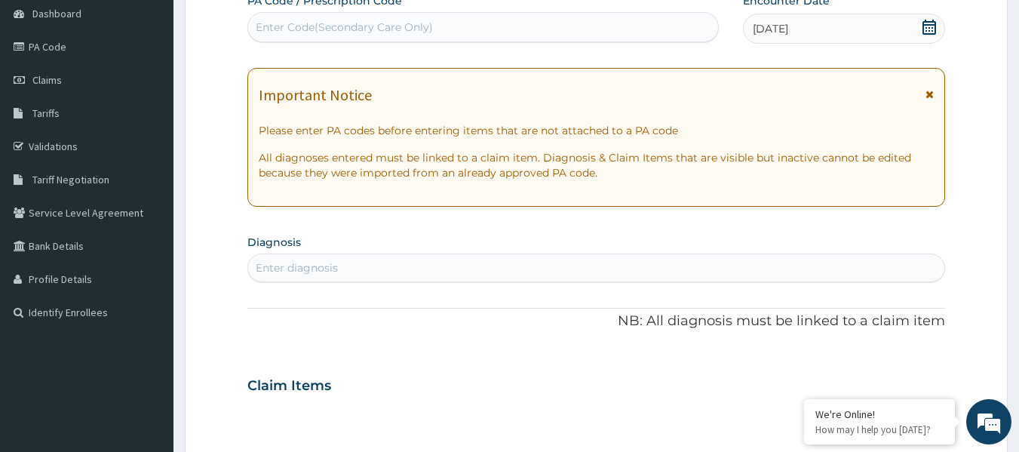
click at [364, 32] on div "Enter Code(Secondary Care Only)" at bounding box center [344, 27] width 177 height 15
paste input "PA/870306"
type input "PA/870306"
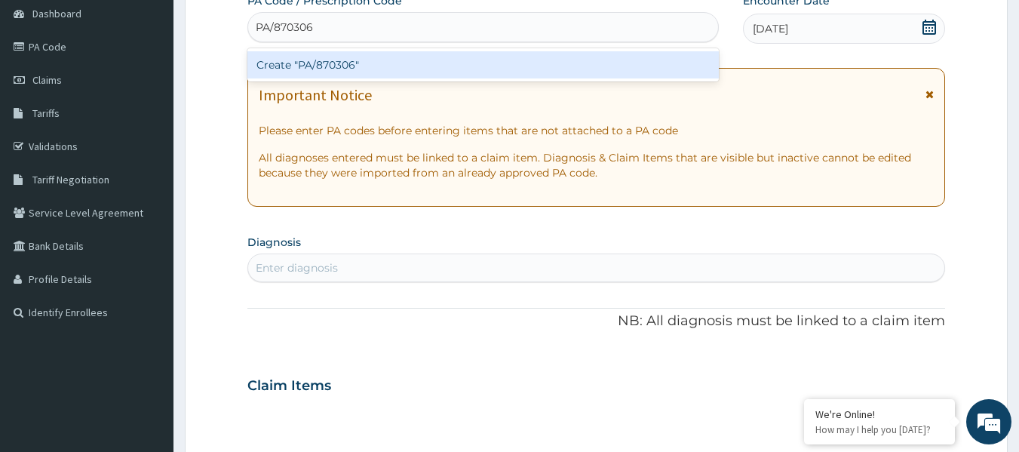
click at [389, 60] on div "Create "PA/870306"" at bounding box center [483, 64] width 472 height 27
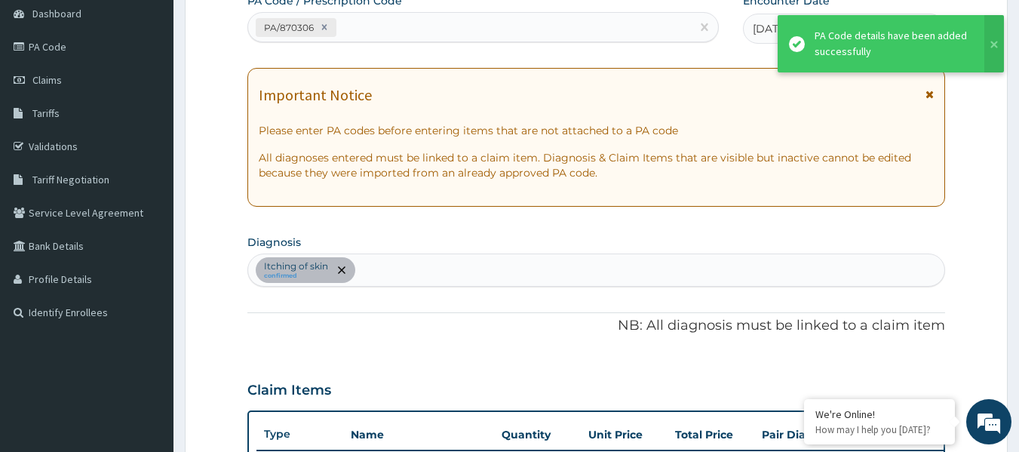
scroll to position [402, 0]
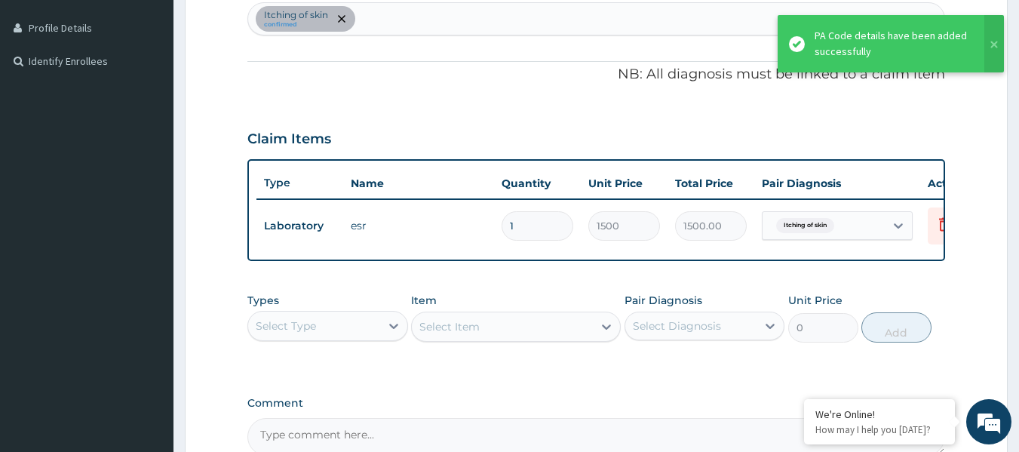
click at [376, 324] on div "Select Type" at bounding box center [327, 326] width 161 height 30
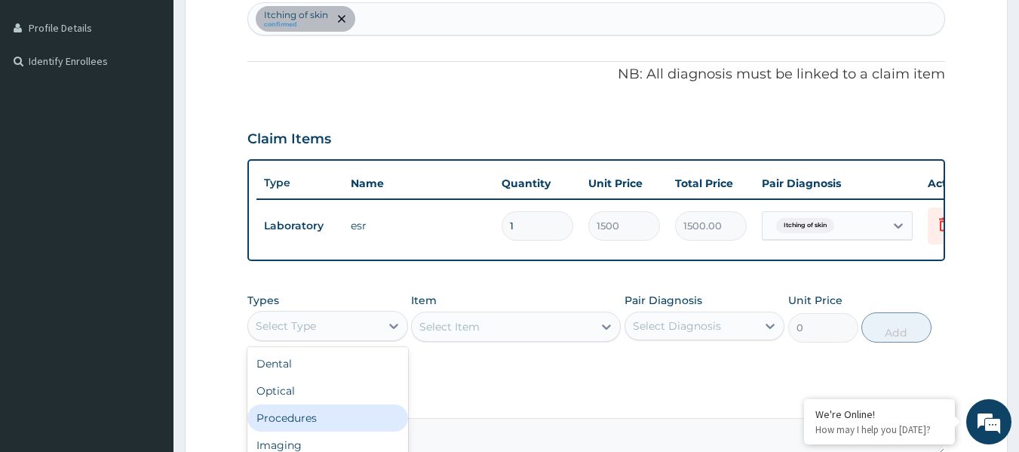
drag, startPoint x: 302, startPoint y: 432, endPoint x: 310, endPoint y: 422, distance: 13.4
click at [306, 428] on div "Procedures" at bounding box center [327, 417] width 161 height 27
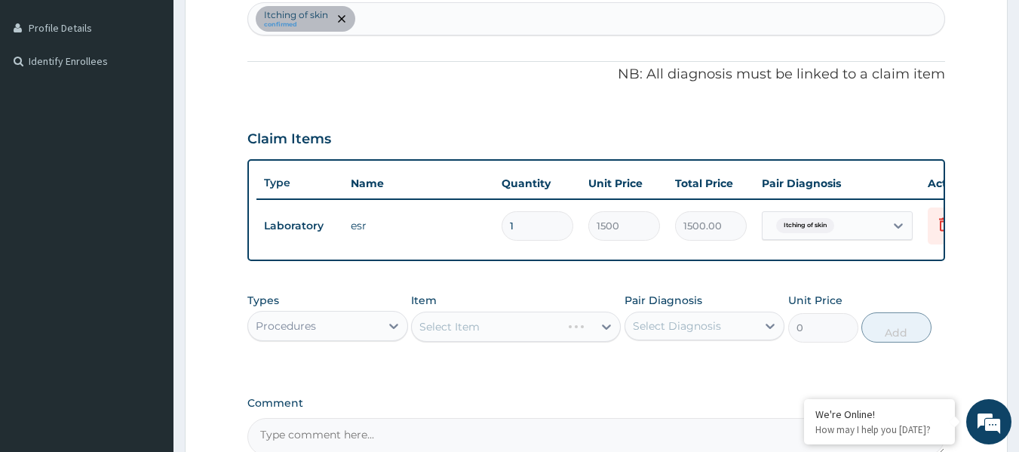
click at [512, 329] on div "Select Item" at bounding box center [516, 327] width 210 height 30
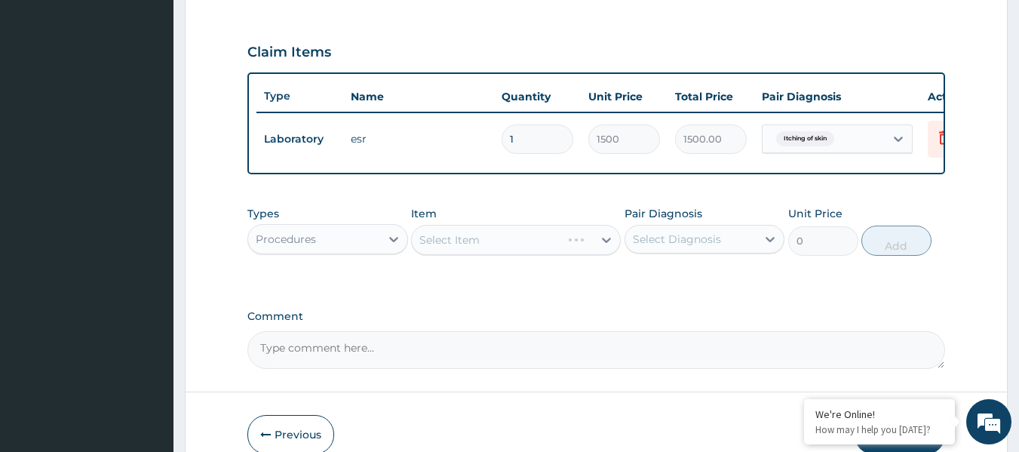
scroll to position [553, 0]
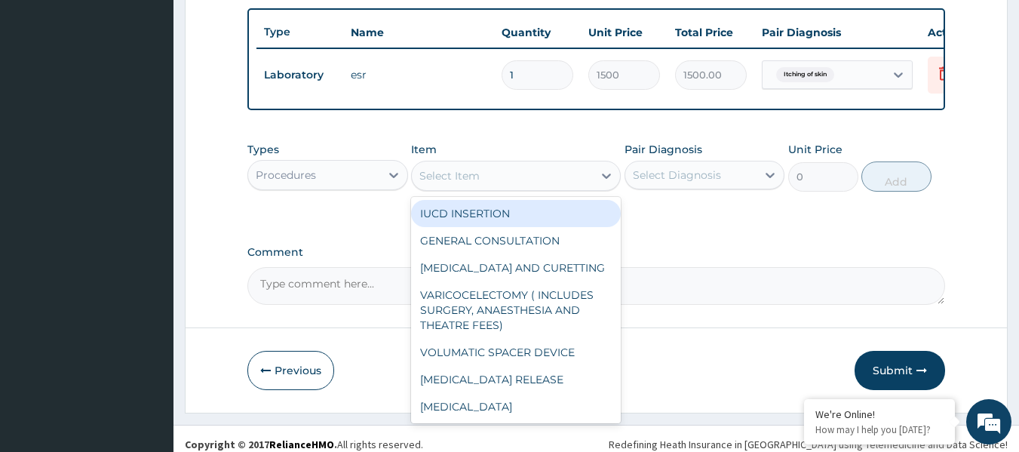
click at [528, 188] on div "Select Item" at bounding box center [502, 176] width 181 height 24
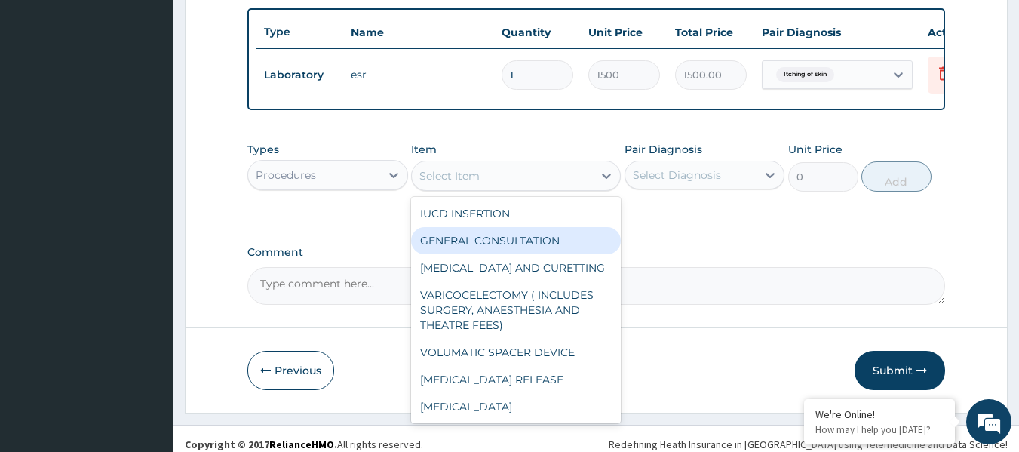
click at [525, 254] on div "GENERAL CONSULTATION" at bounding box center [516, 240] width 210 height 27
type input "2400"
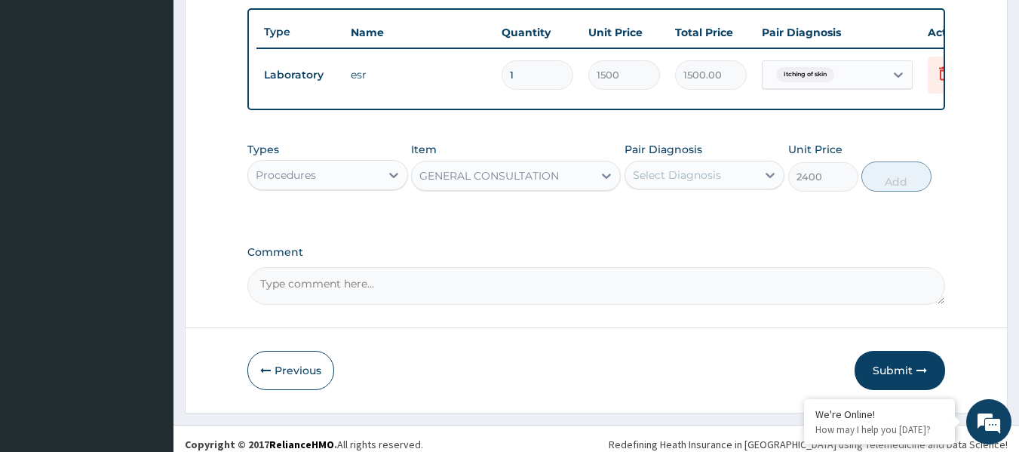
click at [711, 183] on div "Select Diagnosis" at bounding box center [677, 174] width 88 height 15
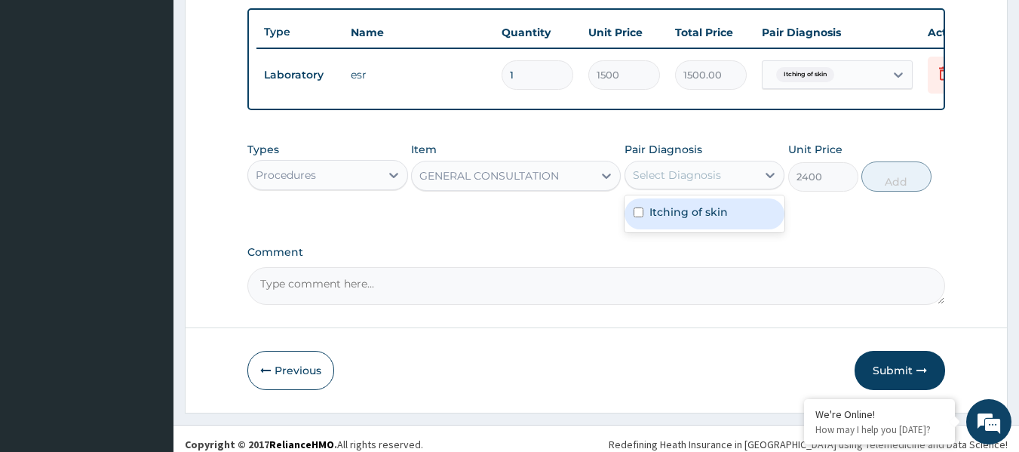
click at [697, 220] on label "Itching of skin" at bounding box center [689, 211] width 78 height 15
checkbox input "true"
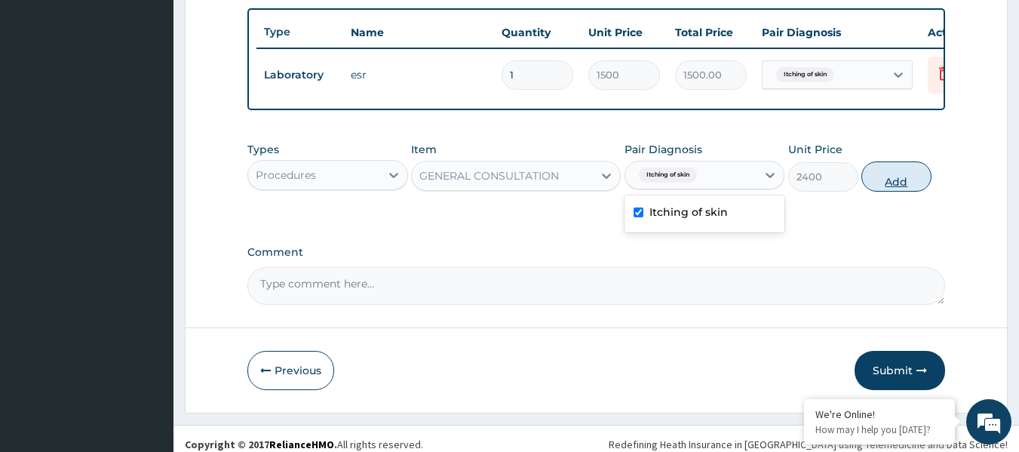
click at [891, 192] on button "Add" at bounding box center [897, 176] width 70 height 30
type input "0"
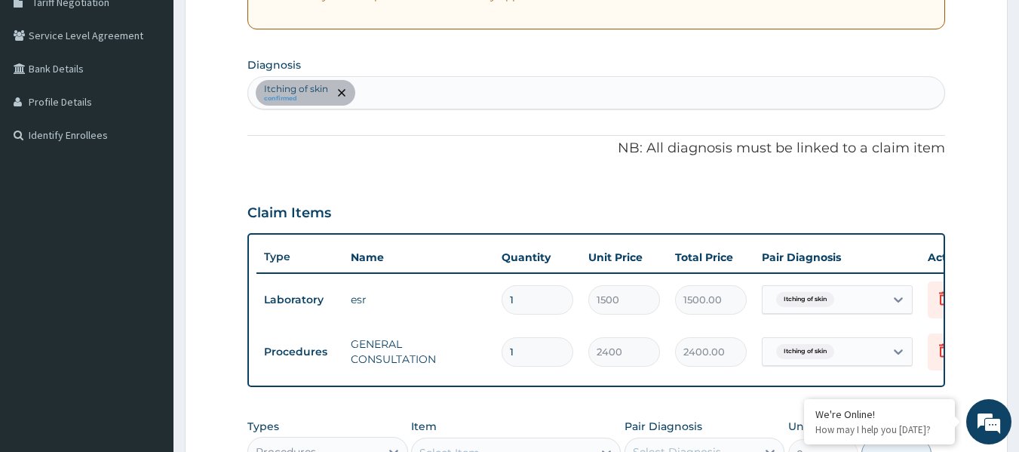
scroll to position [327, 0]
click at [452, 94] on div "Itching of skin confirmed" at bounding box center [596, 94] width 697 height 32
type input "FURUNCULOSIS"
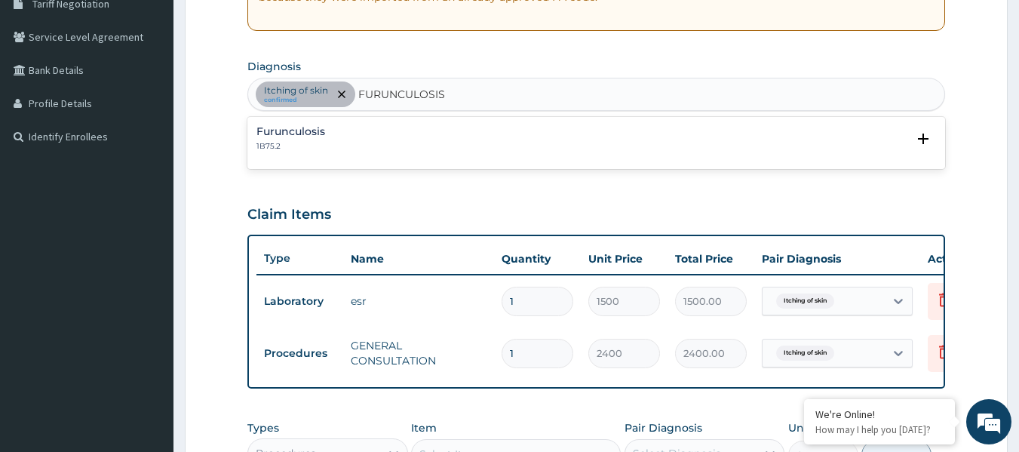
click at [304, 137] on h4 "Furunculosis" at bounding box center [291, 131] width 69 height 11
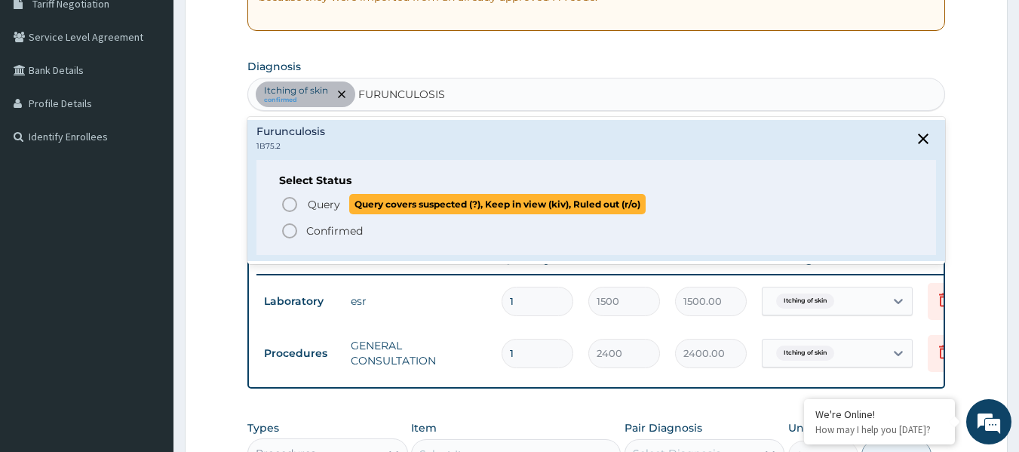
click at [337, 204] on span "Query" at bounding box center [324, 204] width 32 height 15
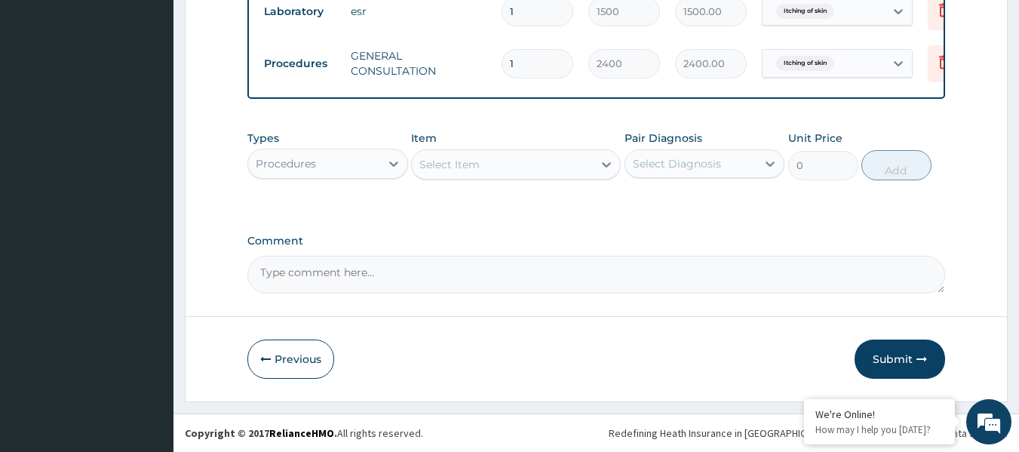
scroll to position [628, 0]
click at [466, 161] on div "Select Item" at bounding box center [449, 164] width 60 height 15
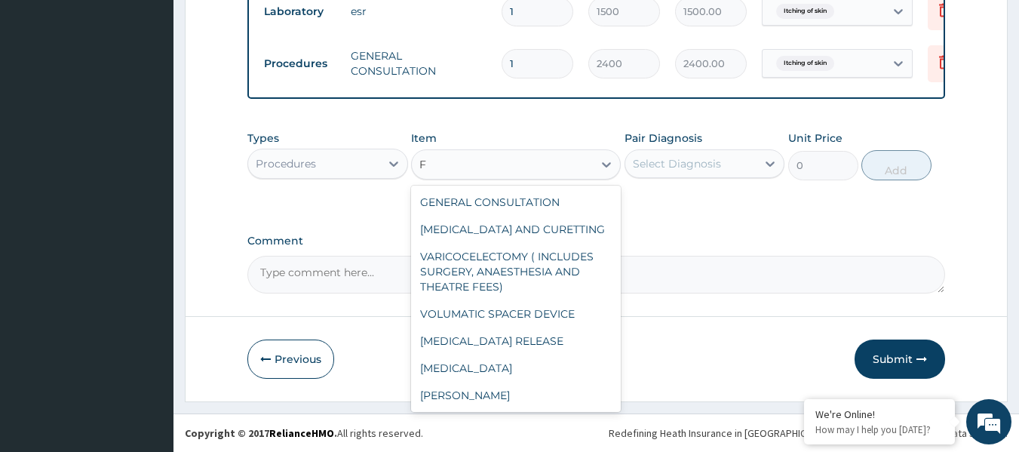
type input "F"
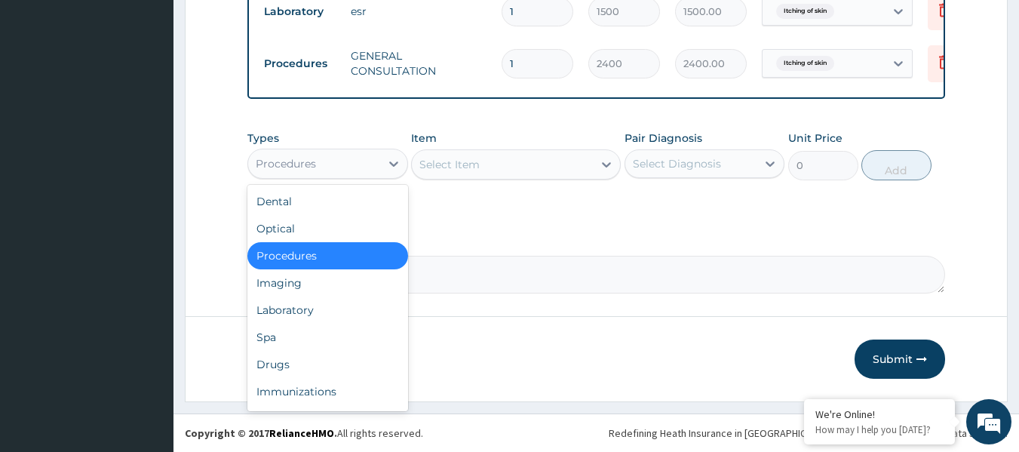
click at [369, 161] on div "Procedures" at bounding box center [314, 164] width 132 height 24
click at [325, 303] on div "Laboratory" at bounding box center [327, 310] width 161 height 27
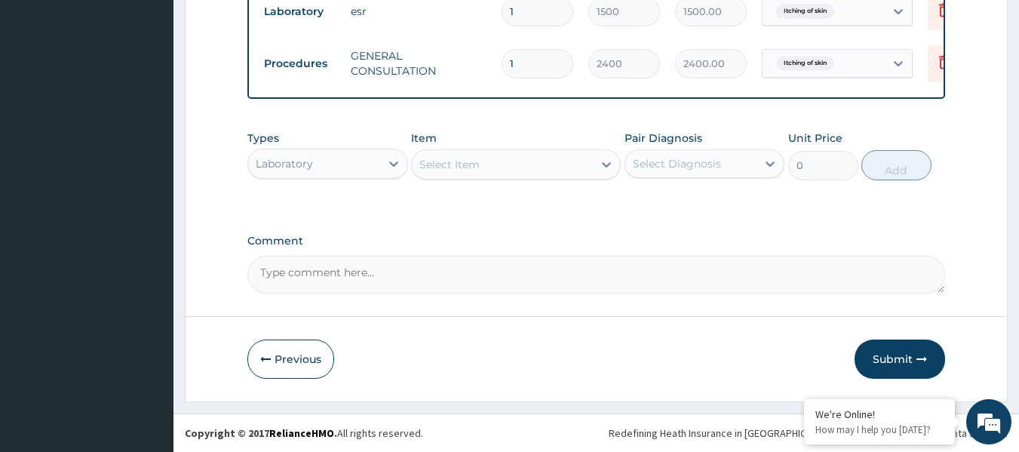
click at [506, 173] on div "Select Item" at bounding box center [502, 164] width 181 height 24
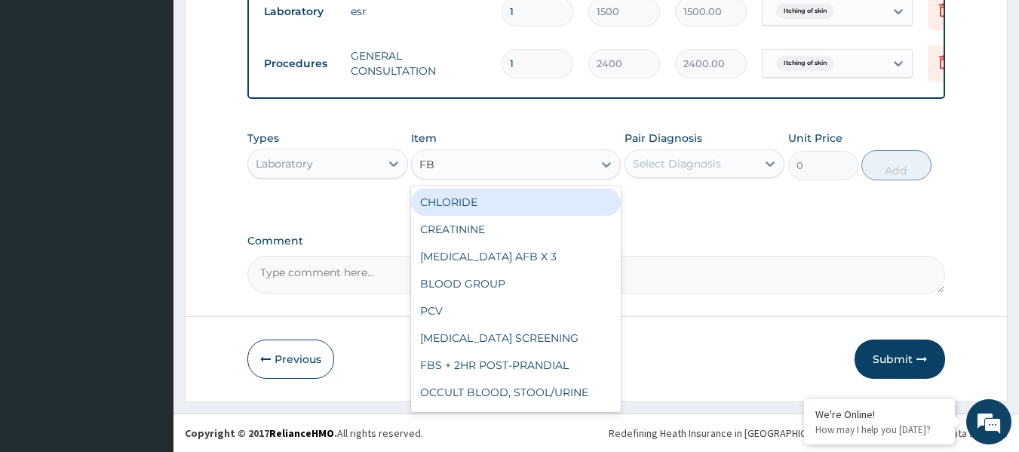
type input "FBC"
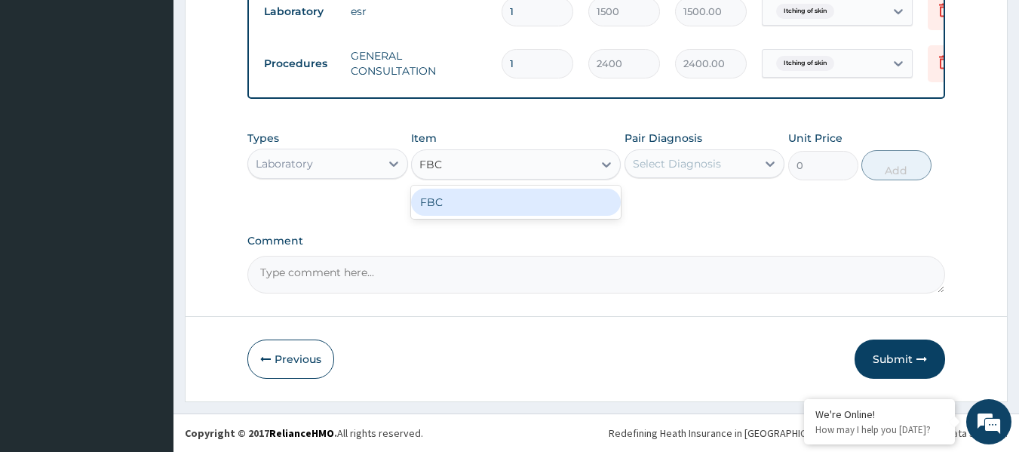
click at [521, 204] on div "FBC" at bounding box center [516, 202] width 210 height 27
type input "2500"
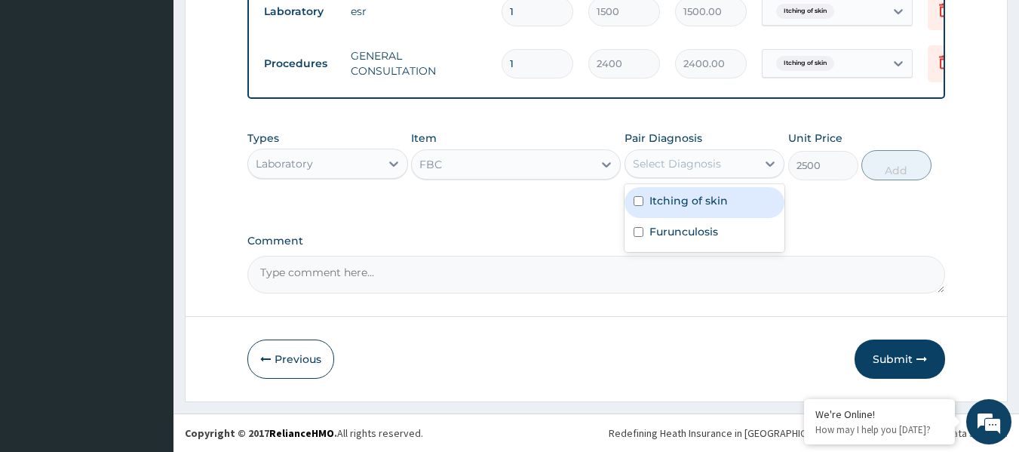
click at [681, 160] on div "Select Diagnosis" at bounding box center [677, 163] width 88 height 15
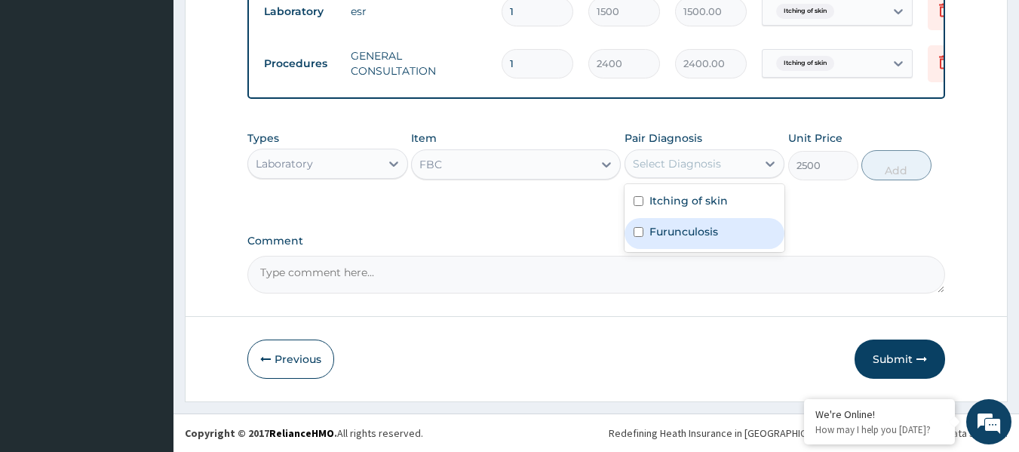
click at [693, 228] on label "Furunculosis" at bounding box center [684, 231] width 69 height 15
checkbox input "true"
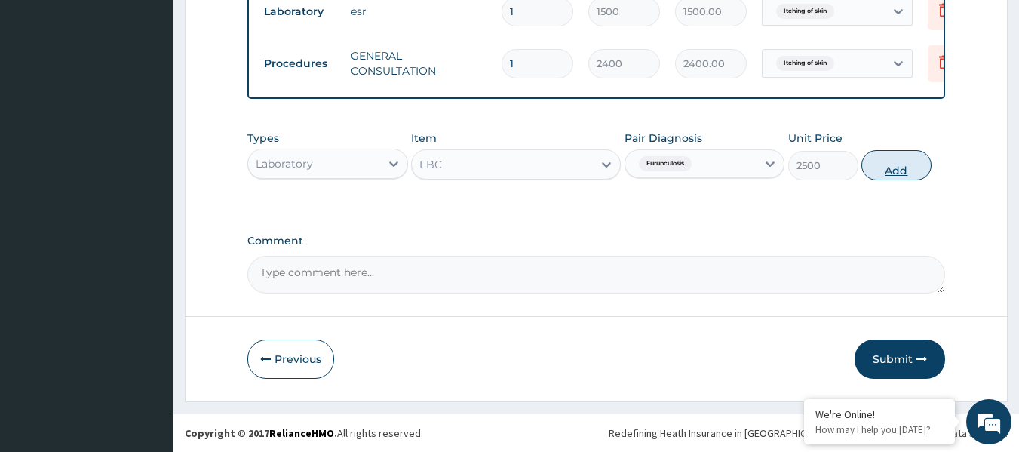
click at [893, 171] on button "Add" at bounding box center [897, 165] width 70 height 30
type input "0"
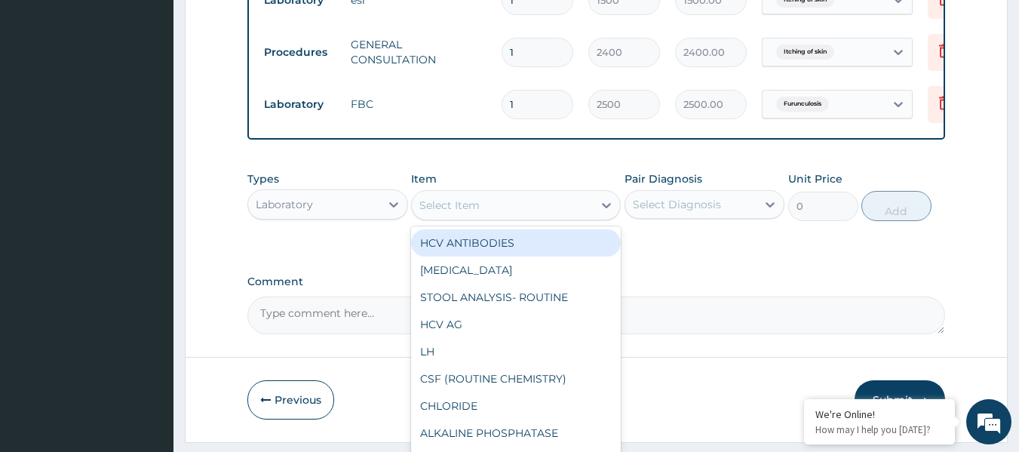
click at [432, 213] on div "Select Item" at bounding box center [449, 205] width 60 height 15
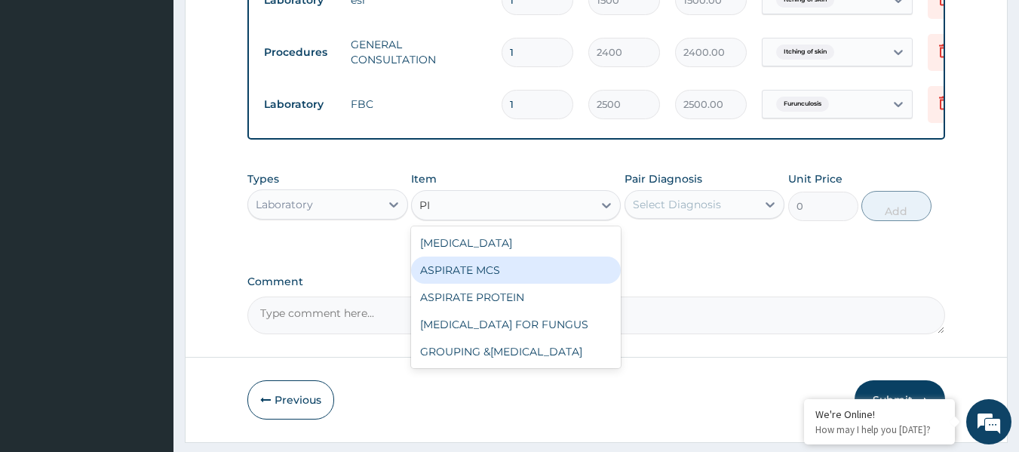
type input "P"
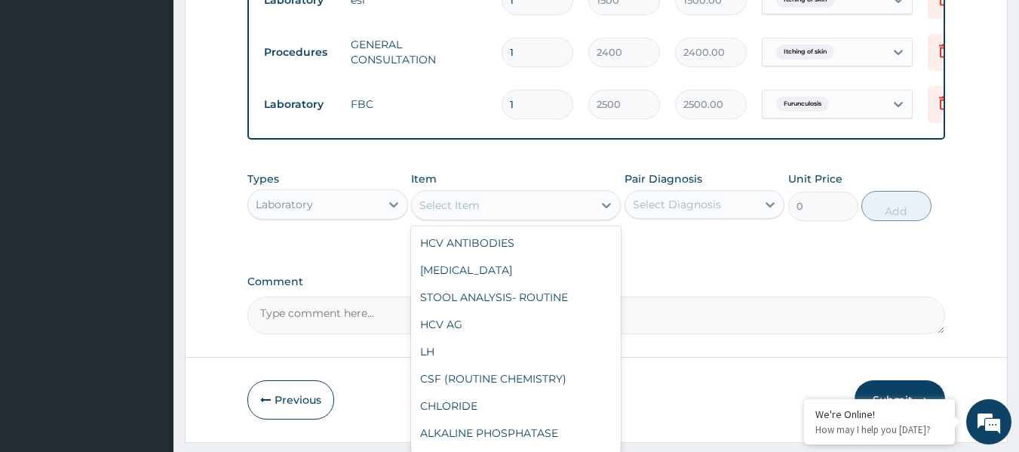
click at [342, 214] on div "Laboratory" at bounding box center [314, 204] width 132 height 24
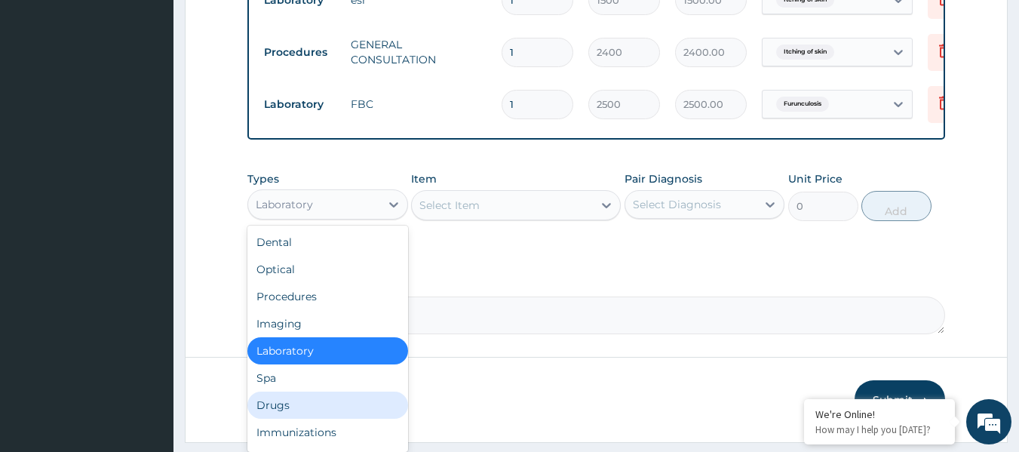
click at [293, 419] on div "Drugs" at bounding box center [327, 405] width 161 height 27
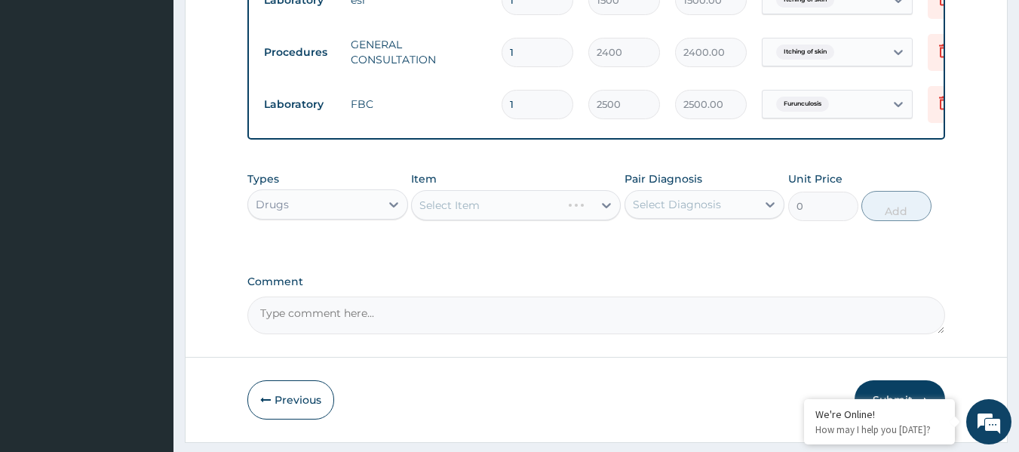
click at [458, 210] on div "Select Item" at bounding box center [516, 205] width 210 height 30
click at [460, 217] on div "Select Item" at bounding box center [516, 205] width 210 height 30
click at [491, 217] on div "Select Item" at bounding box center [502, 205] width 181 height 24
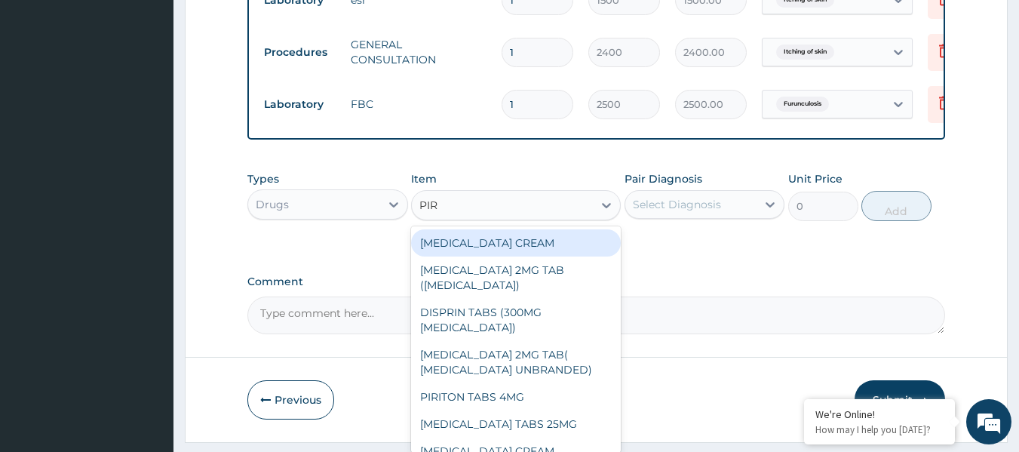
type input "PIRI"
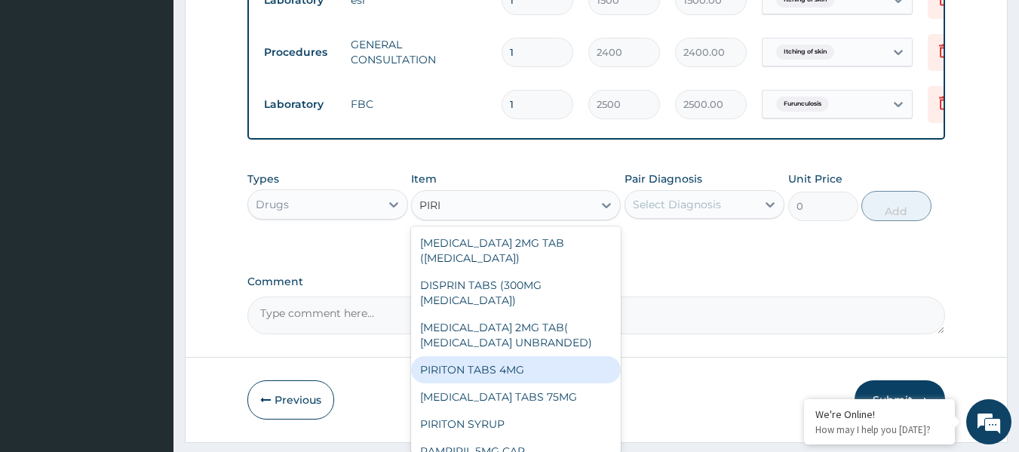
click at [508, 358] on div "PIRITON TABS 4MG" at bounding box center [516, 369] width 210 height 27
type input "17.60000038146973"
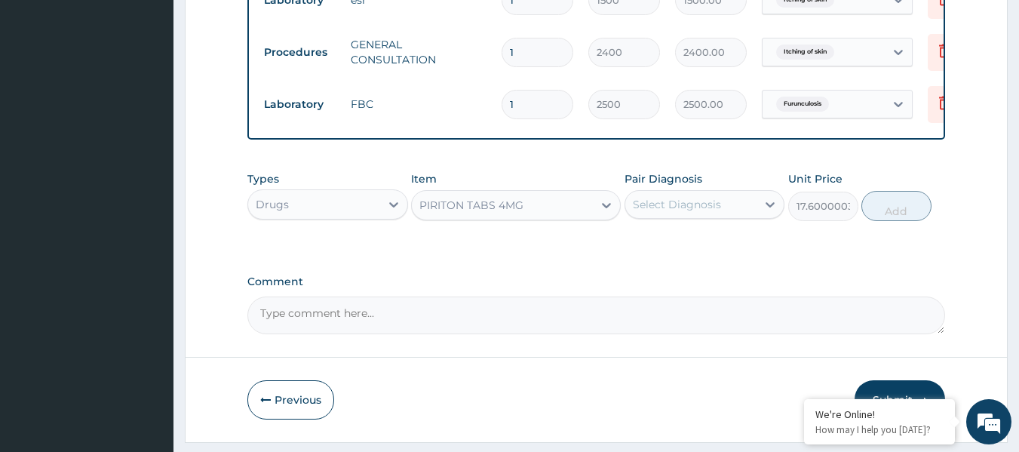
click at [673, 212] on div "Select Diagnosis" at bounding box center [677, 204] width 88 height 15
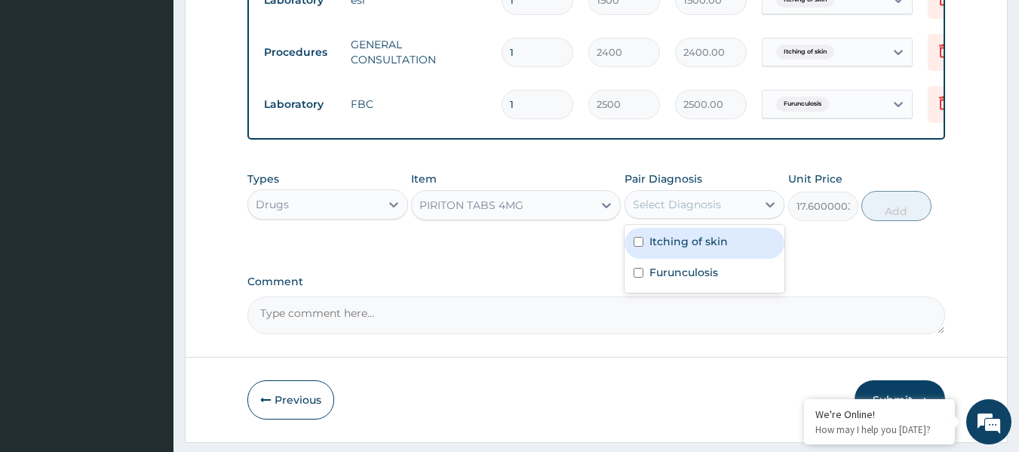
click at [690, 249] on label "Itching of skin" at bounding box center [689, 241] width 78 height 15
checkbox input "true"
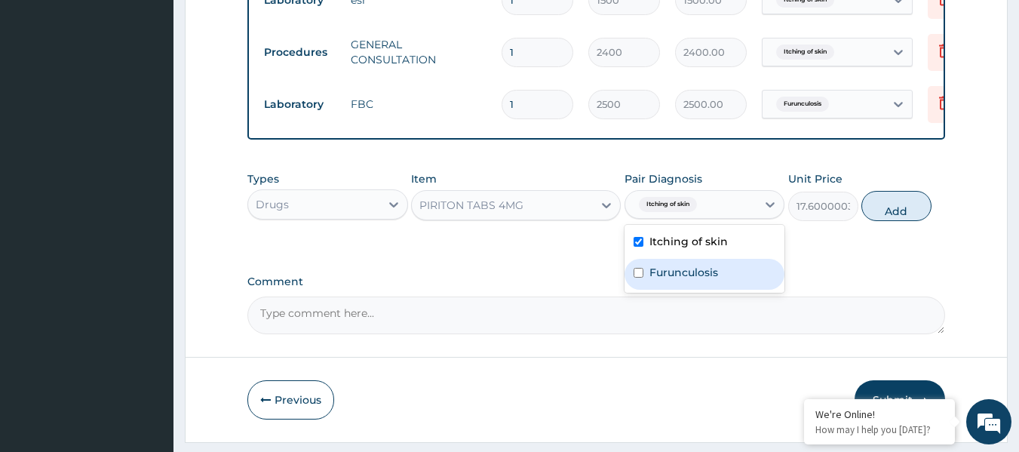
click at [693, 278] on label "Furunculosis" at bounding box center [684, 272] width 69 height 15
checkbox input "true"
click at [892, 221] on button "Add" at bounding box center [897, 206] width 70 height 30
type input "0"
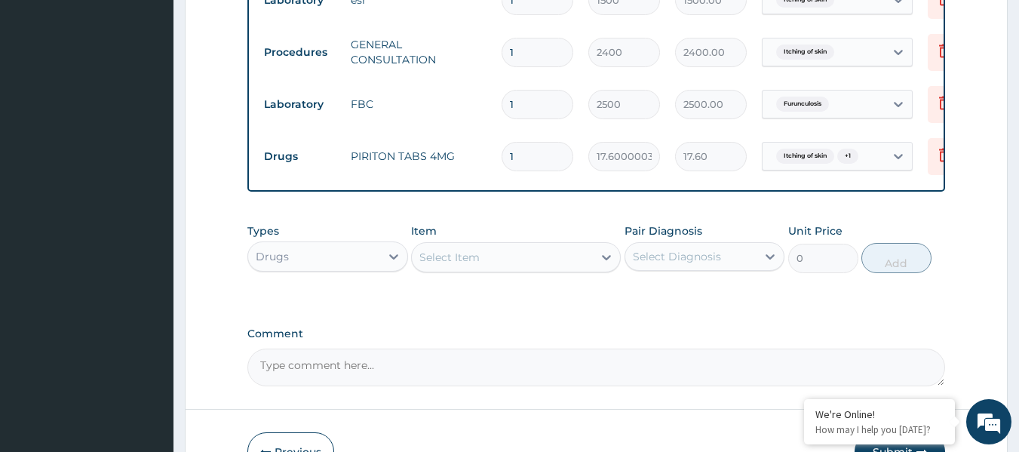
type input "0.00"
type input "8"
type input "140.80"
type input "8"
click at [474, 265] on div "Select Item" at bounding box center [449, 257] width 60 height 15
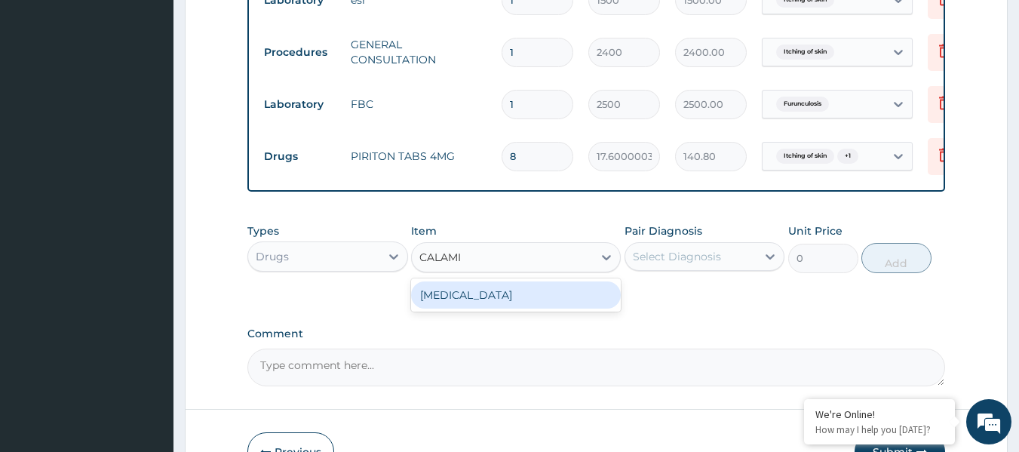
type input "CALAMIN"
click at [541, 301] on div "[MEDICAL_DATA]" at bounding box center [516, 294] width 210 height 27
type input "400"
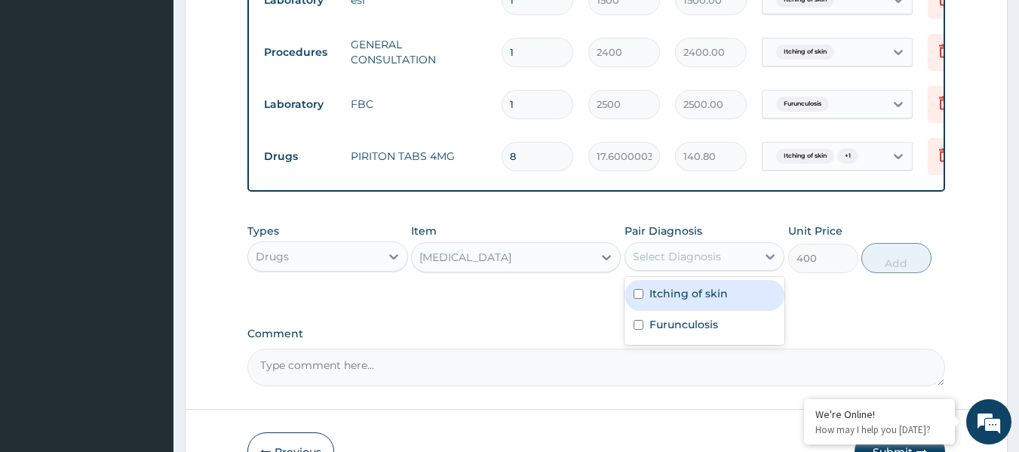
click at [697, 264] on div "Select Diagnosis" at bounding box center [677, 256] width 88 height 15
click at [689, 311] on div "Itching of skin" at bounding box center [705, 295] width 161 height 31
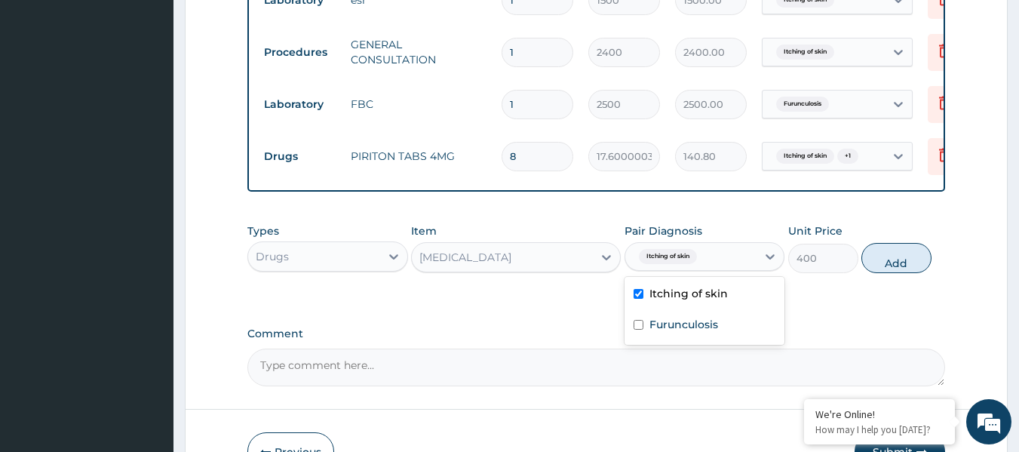
checkbox input "true"
click at [690, 332] on label "Furunculosis" at bounding box center [684, 324] width 69 height 15
checkbox input "true"
click at [885, 272] on button "Add" at bounding box center [897, 258] width 70 height 30
type input "0"
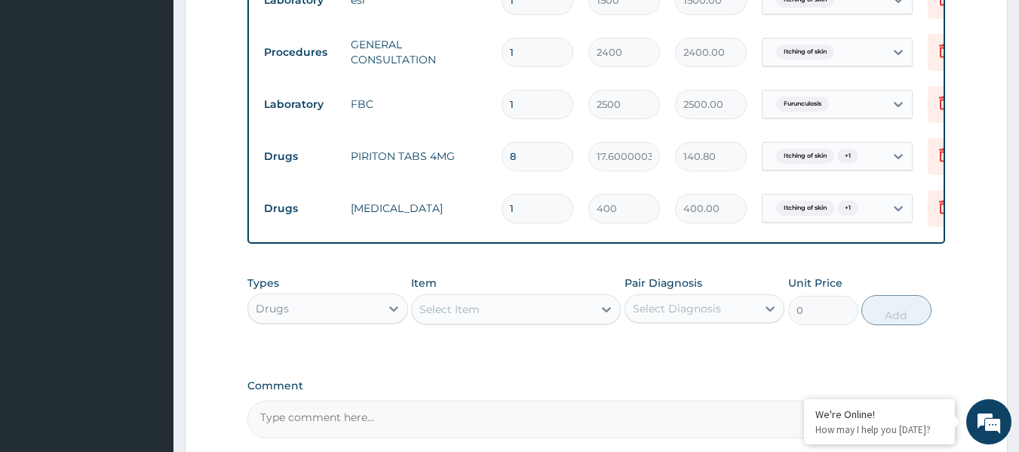
click at [486, 315] on div "Select Item" at bounding box center [502, 309] width 181 height 24
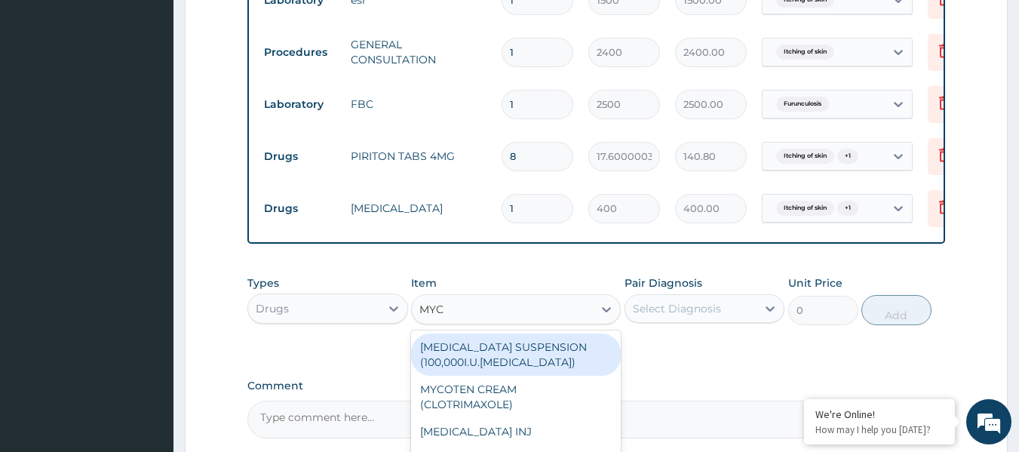
type input "MYCO"
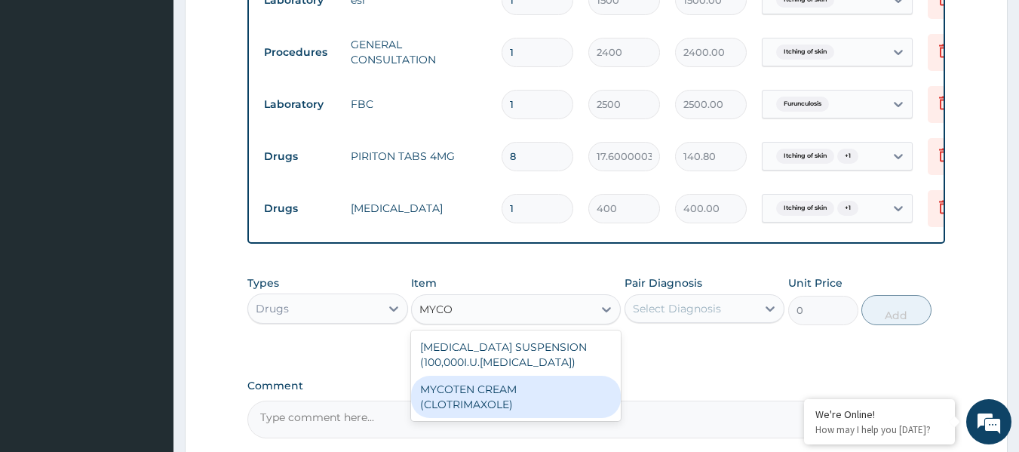
click at [494, 408] on div "MYCOTEN CREAM (CLOTRIMAXOLE)" at bounding box center [516, 397] width 210 height 42
type input "616"
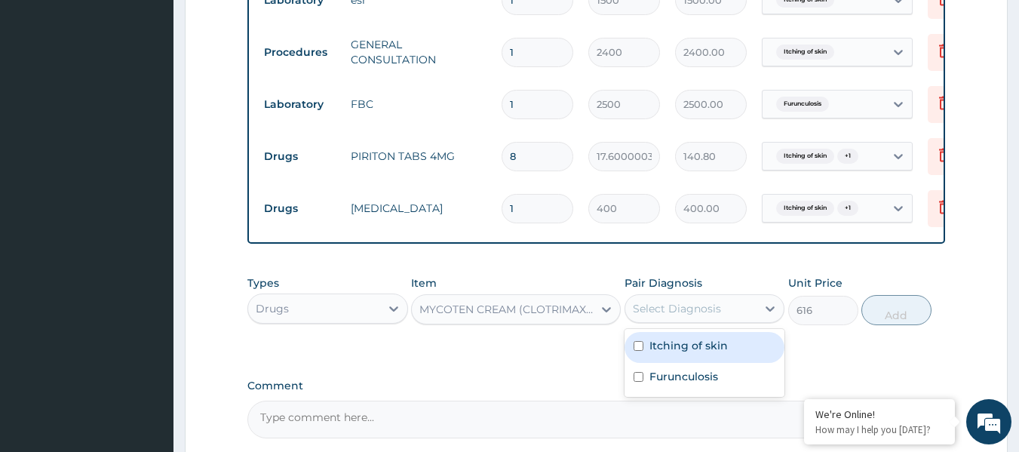
click at [685, 316] on div "Select Diagnosis" at bounding box center [677, 308] width 88 height 15
click at [676, 352] on label "Itching of skin" at bounding box center [689, 345] width 78 height 15
checkbox input "true"
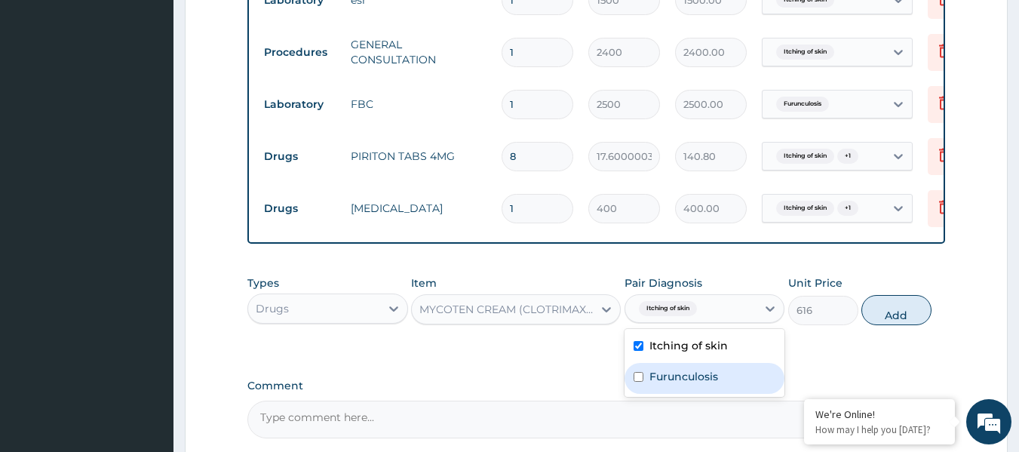
click at [668, 394] on div "Furunculosis" at bounding box center [705, 378] width 161 height 31
checkbox input "true"
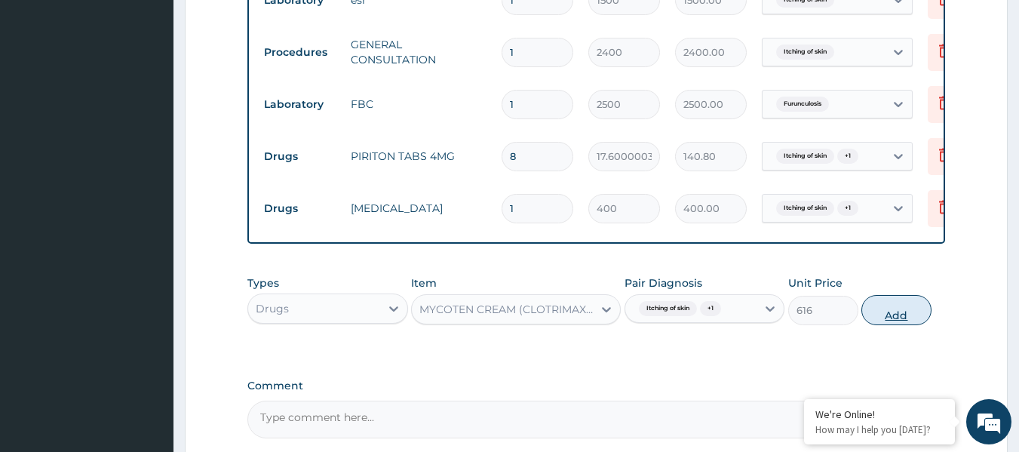
click at [887, 325] on button "Add" at bounding box center [897, 310] width 70 height 30
type input "0"
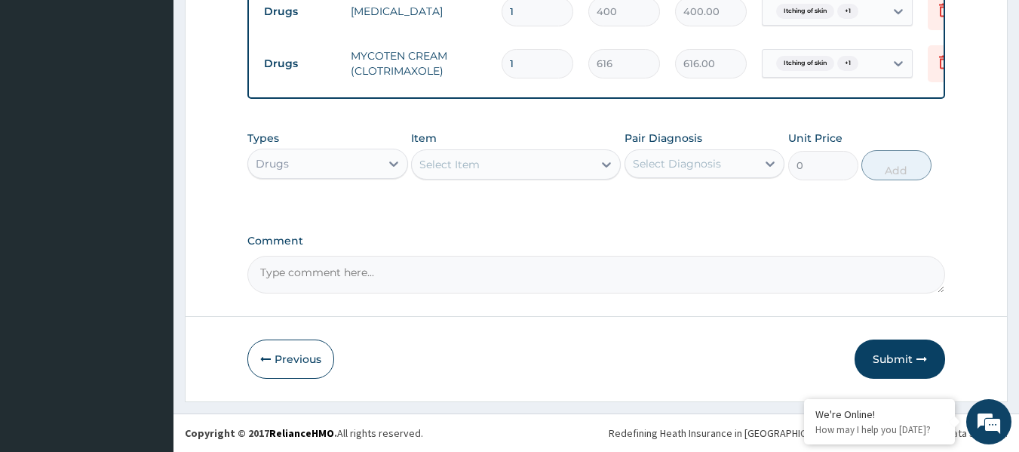
scroll to position [836, 0]
click at [883, 358] on button "Submit" at bounding box center [900, 359] width 91 height 39
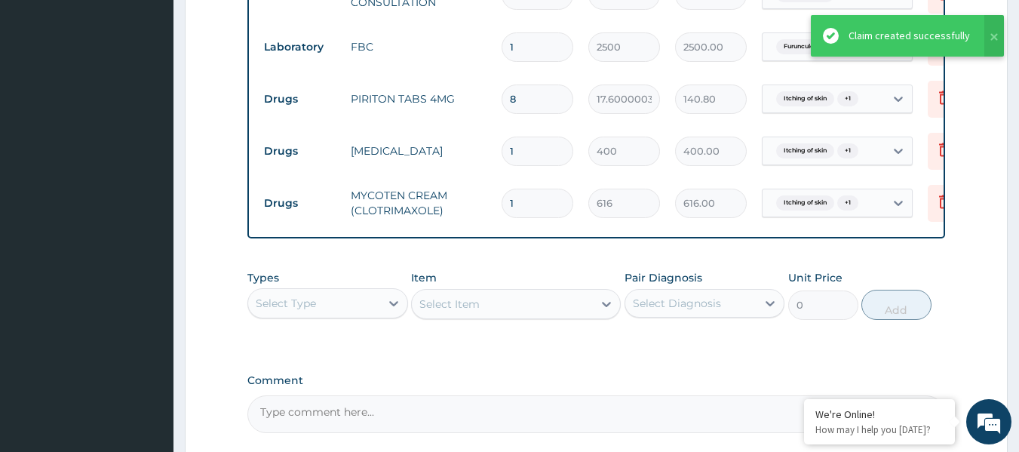
scroll to position [628, 0]
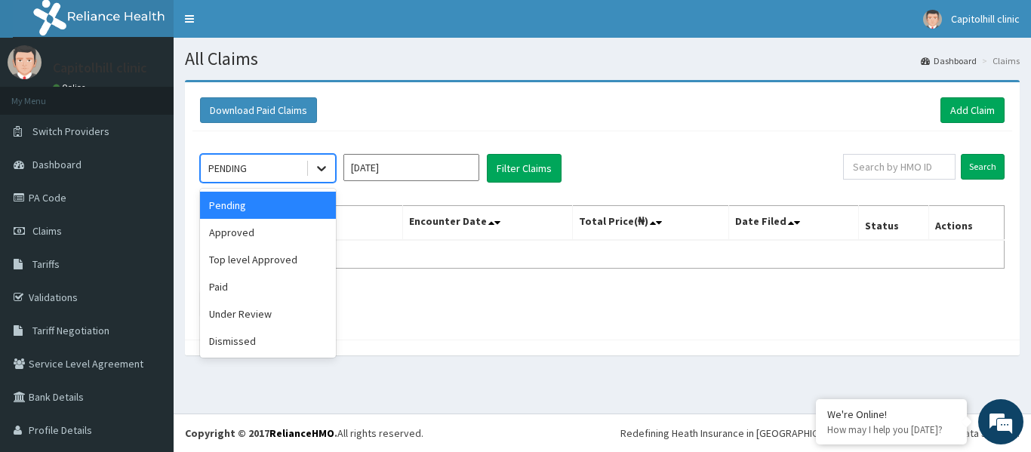
drag, startPoint x: 324, startPoint y: 165, endPoint x: 310, endPoint y: 178, distance: 18.7
click at [323, 166] on icon at bounding box center [321, 168] width 15 height 15
click at [294, 230] on div "Approved" at bounding box center [268, 232] width 136 height 27
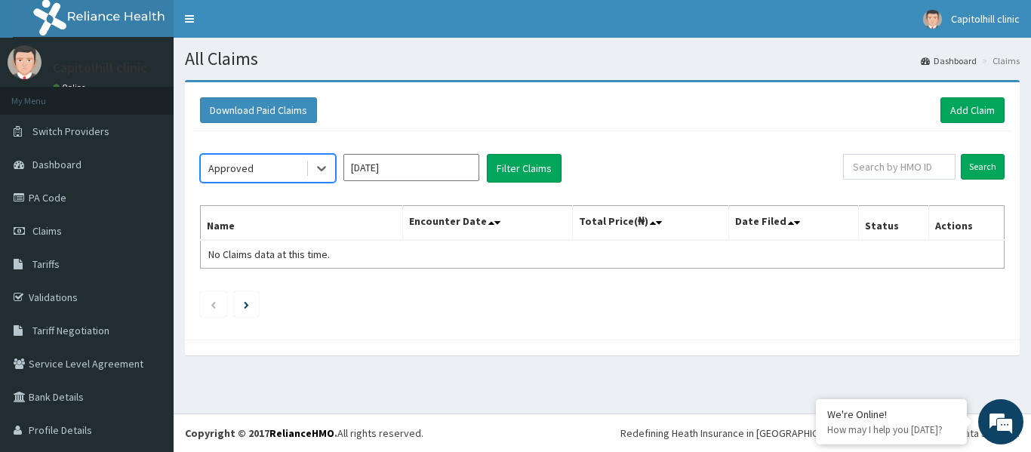
click at [459, 173] on input "[DATE]" at bounding box center [411, 167] width 136 height 27
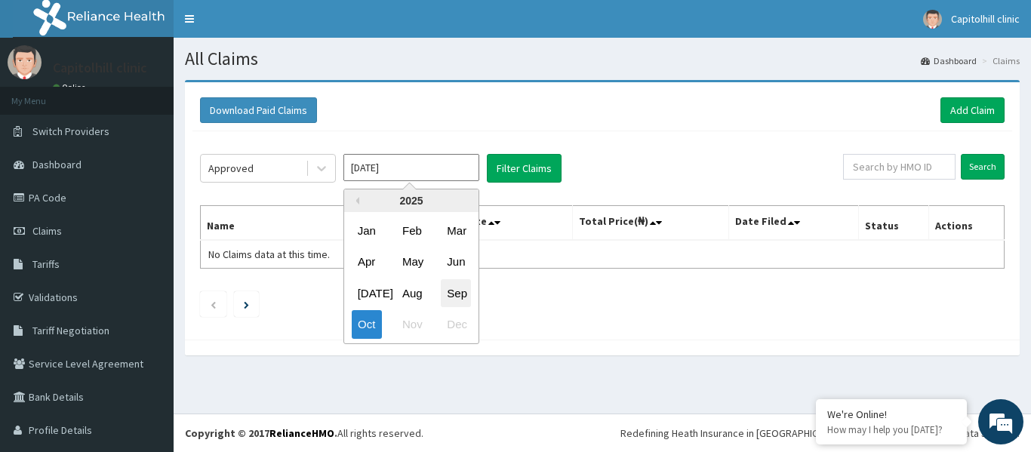
click at [456, 293] on div "Sep" at bounding box center [456, 293] width 30 height 28
type input "[DATE]"
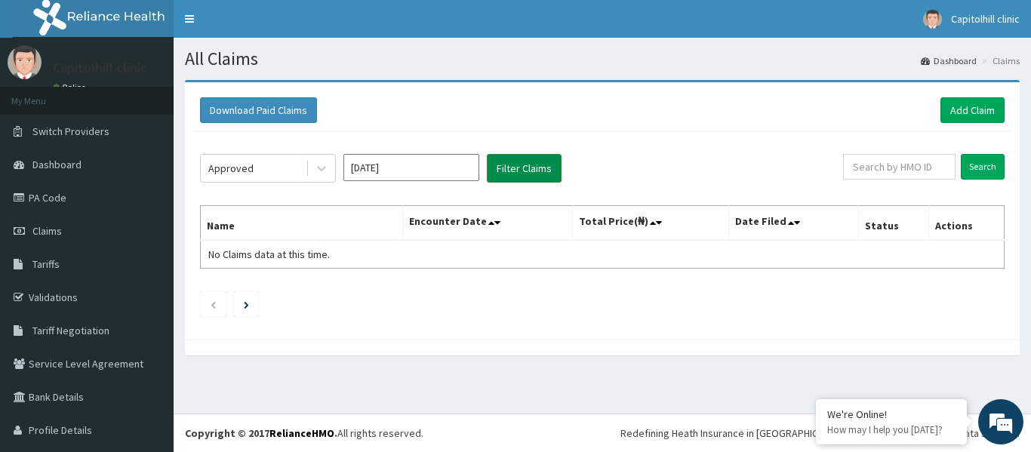
click at [523, 171] on button "Filter Claims" at bounding box center [524, 168] width 75 height 29
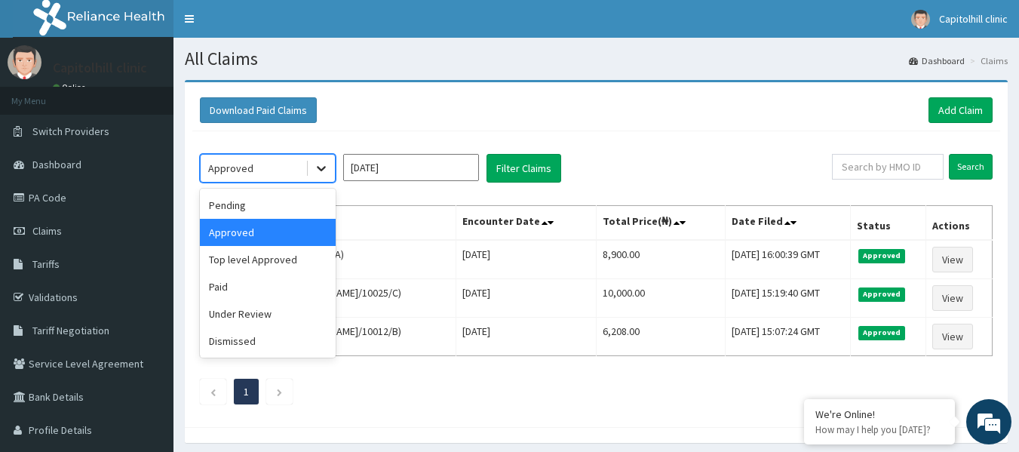
click at [320, 167] on icon at bounding box center [321, 168] width 15 height 15
click at [315, 211] on div "Pending" at bounding box center [268, 205] width 136 height 27
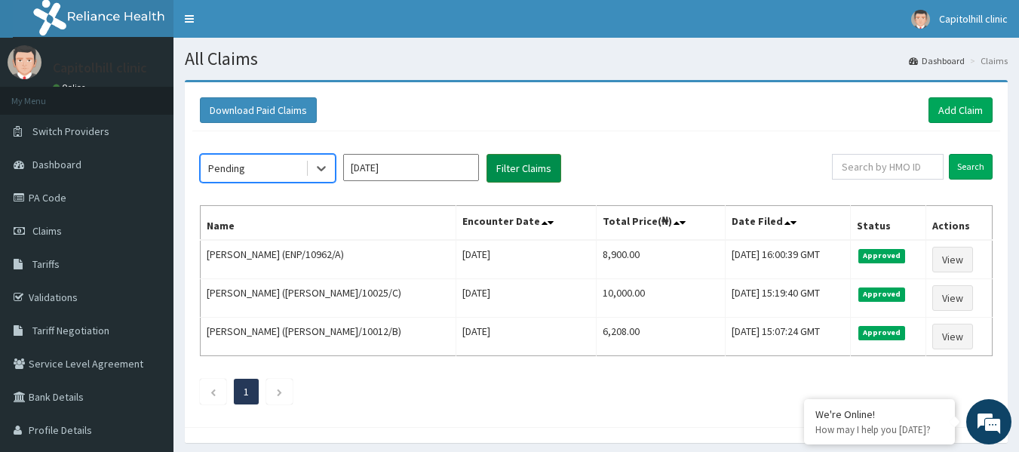
click at [520, 166] on button "Filter Claims" at bounding box center [524, 168] width 75 height 29
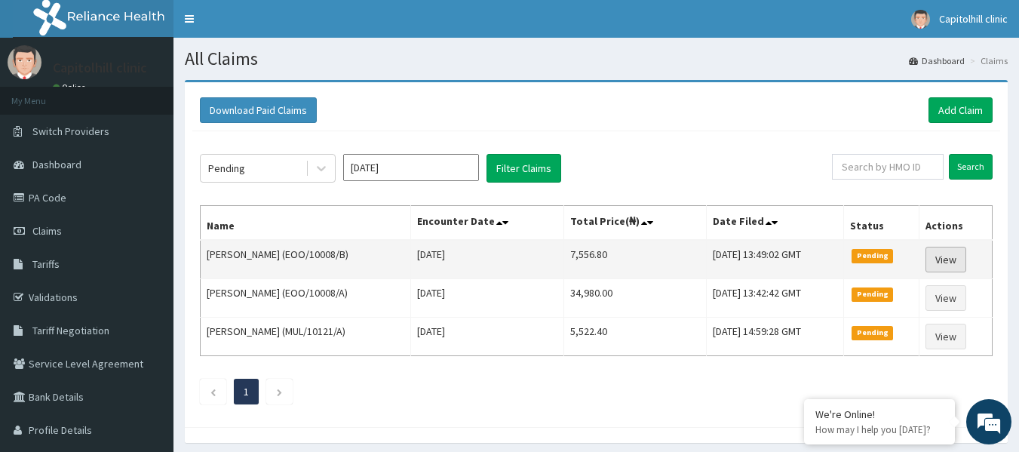
click at [952, 257] on link "View" at bounding box center [946, 260] width 41 height 26
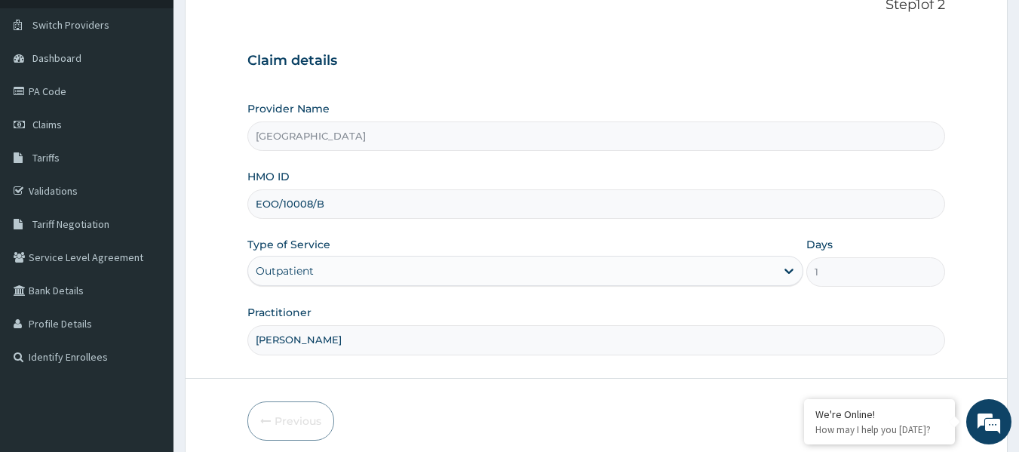
scroll to position [168, 0]
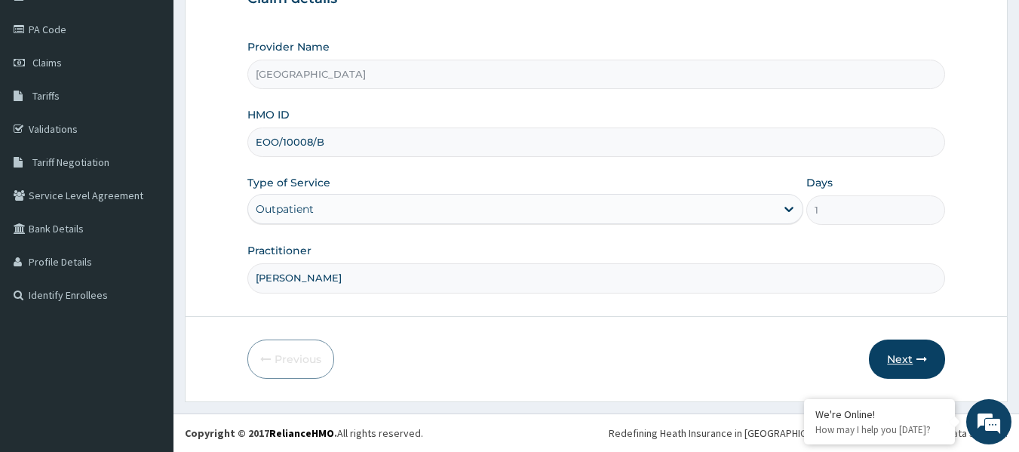
click at [908, 352] on button "Next" at bounding box center [907, 359] width 76 height 39
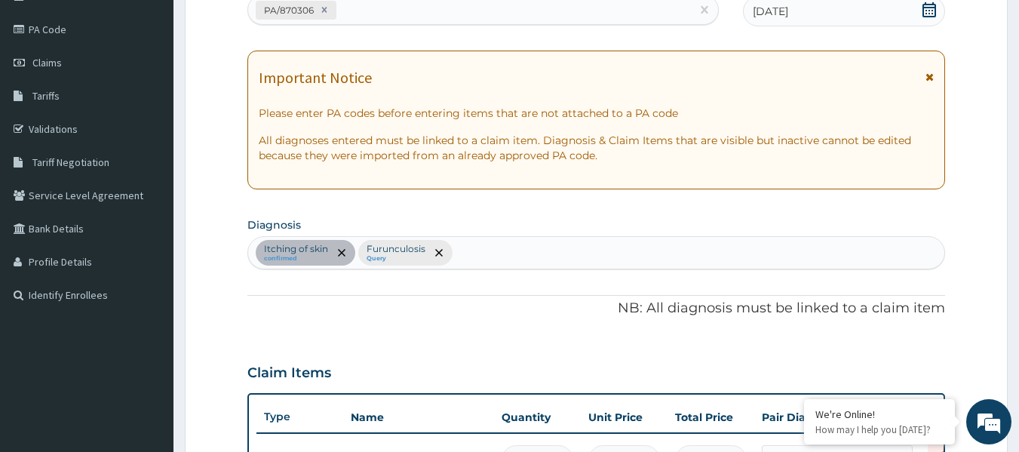
click at [465, 255] on div "Itching of skin confirmed Furunculosis Query" at bounding box center [596, 253] width 697 height 32
type input "V"
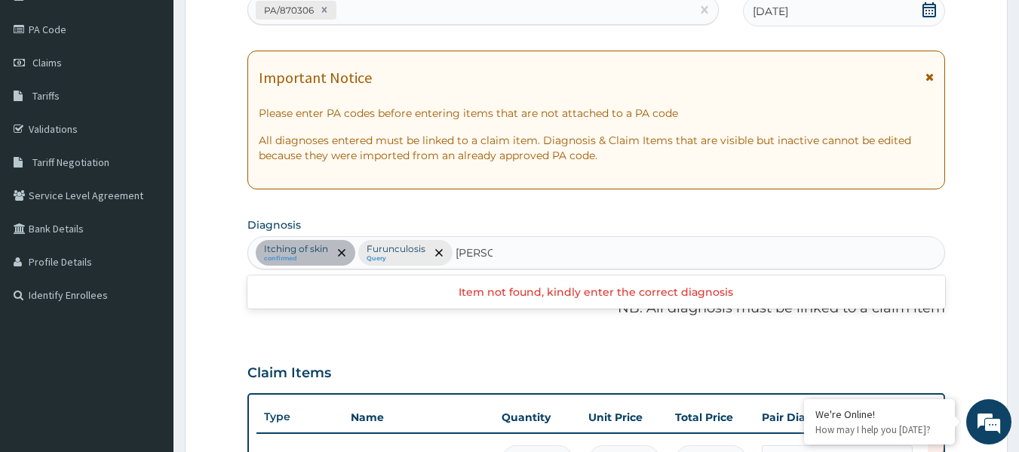
type input "CANDID"
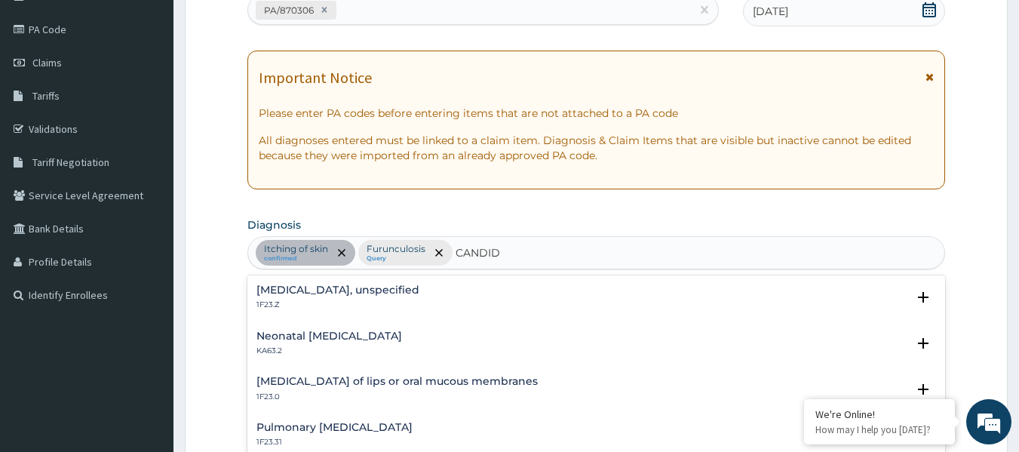
click at [367, 294] on h4 "[MEDICAL_DATA], unspecified" at bounding box center [338, 289] width 163 height 11
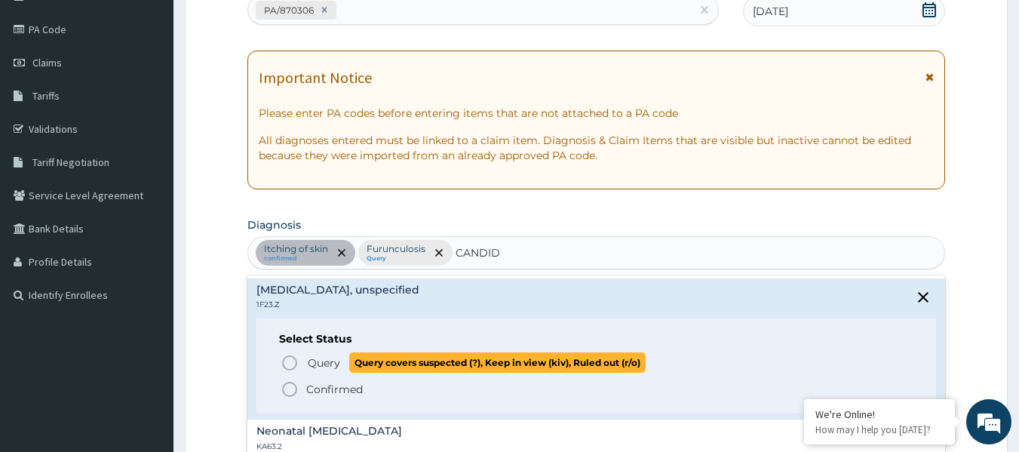
drag, startPoint x: 343, startPoint y: 362, endPoint x: 352, endPoint y: 352, distance: 13.3
click at [347, 360] on p "Query Query covers suspected (?), Keep in view (kiv), Ruled out (r/o)" at bounding box center [476, 362] width 340 height 20
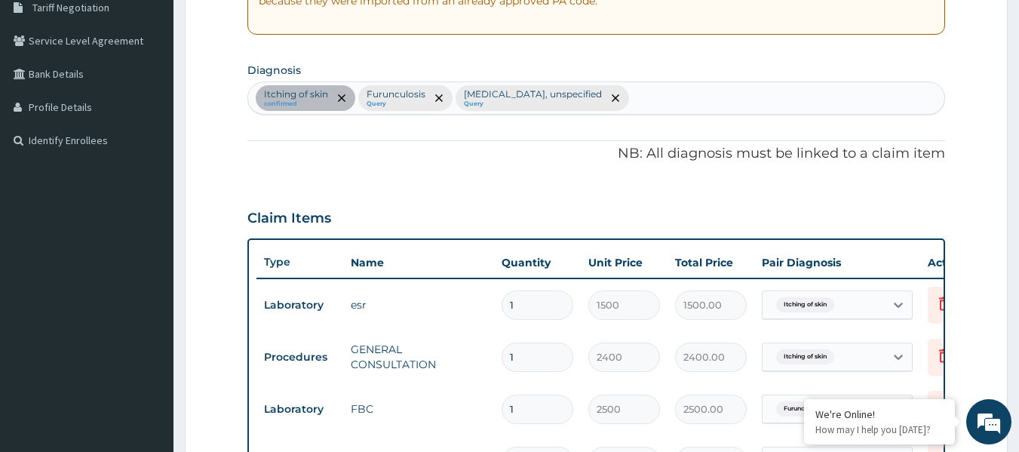
scroll to position [545, 0]
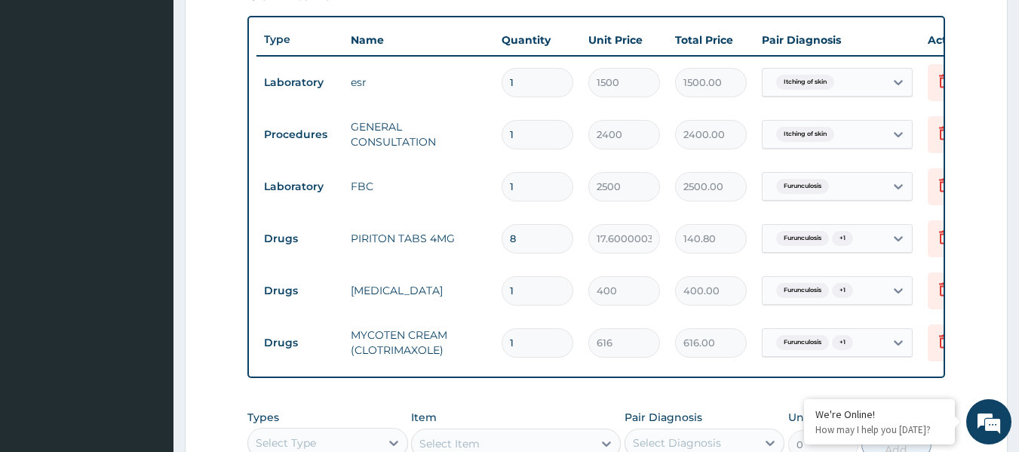
click at [865, 343] on div "Furunculosis + 1" at bounding box center [824, 343] width 122 height 26
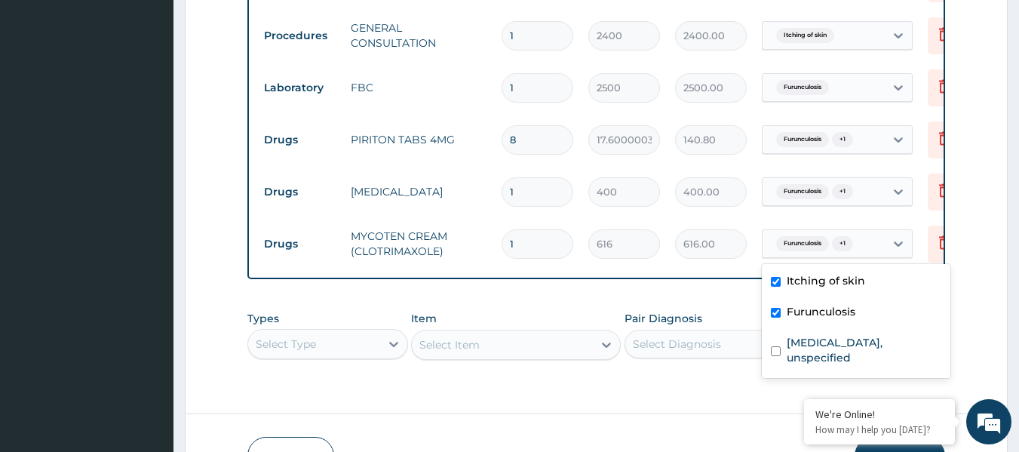
scroll to position [753, 0]
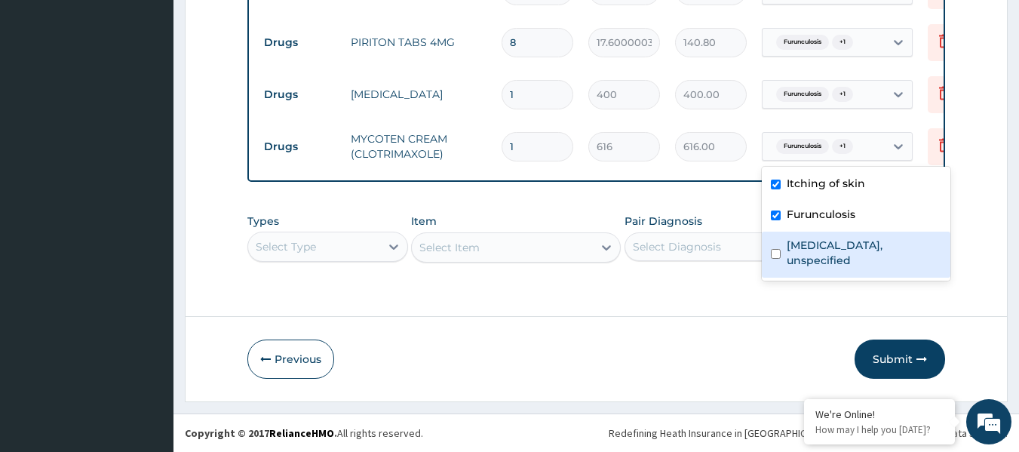
click at [815, 238] on label "[MEDICAL_DATA], unspecified" at bounding box center [864, 253] width 155 height 30
checkbox input "true"
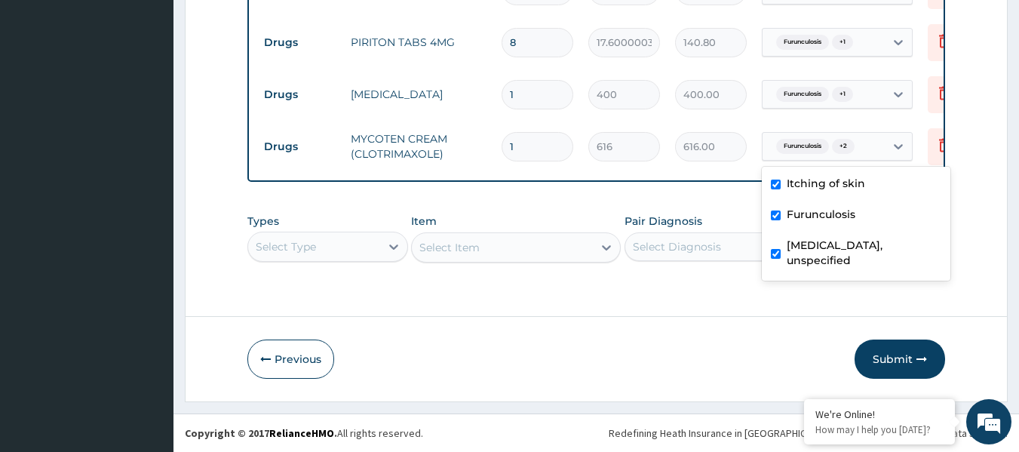
click at [784, 201] on div "Furunculosis" at bounding box center [856, 216] width 189 height 31
checkbox input "false"
click at [785, 181] on div "Itching of skin" at bounding box center [856, 185] width 189 height 31
checkbox input "false"
click at [902, 362] on button "Submit" at bounding box center [900, 359] width 91 height 39
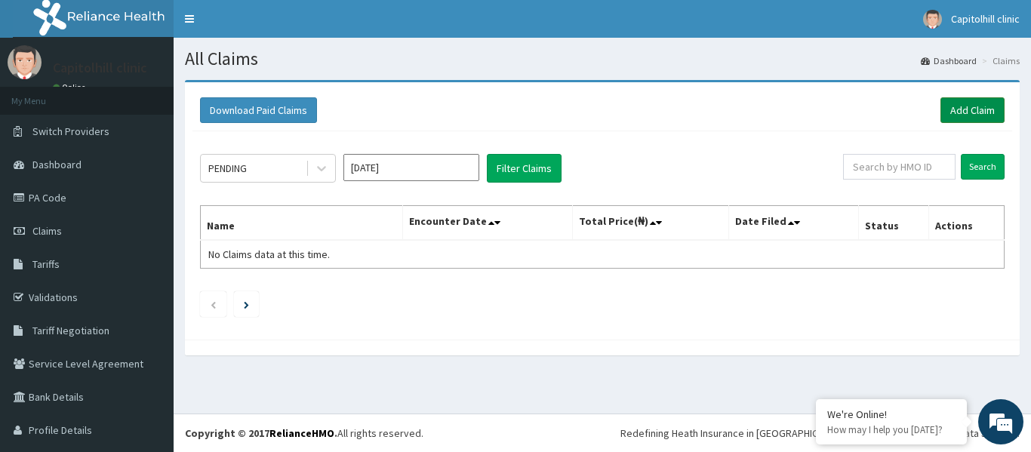
click at [950, 115] on link "Add Claim" at bounding box center [972, 110] width 64 height 26
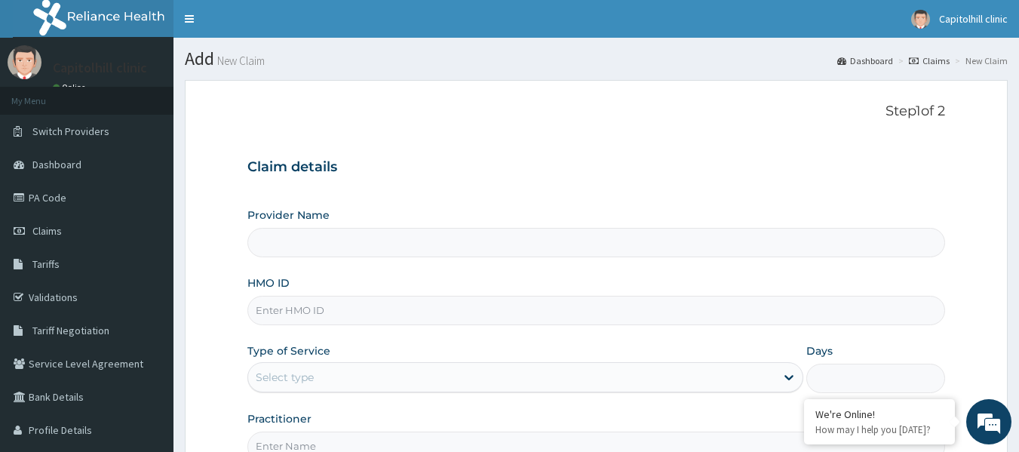
type input "[GEOGRAPHIC_DATA]"
click at [456, 303] on input "HMO ID" at bounding box center [596, 310] width 699 height 29
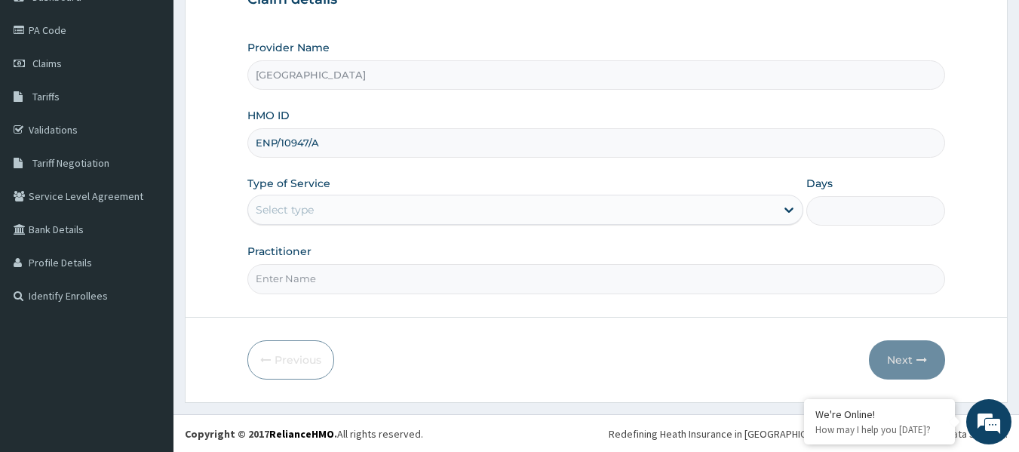
scroll to position [168, 0]
type input "ENP/10947/A"
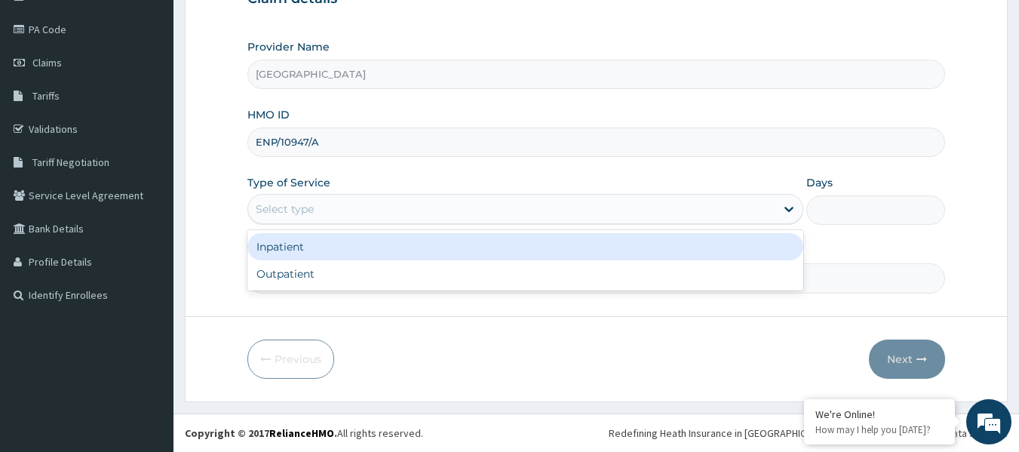
click at [407, 220] on div "Select type" at bounding box center [511, 209] width 527 height 24
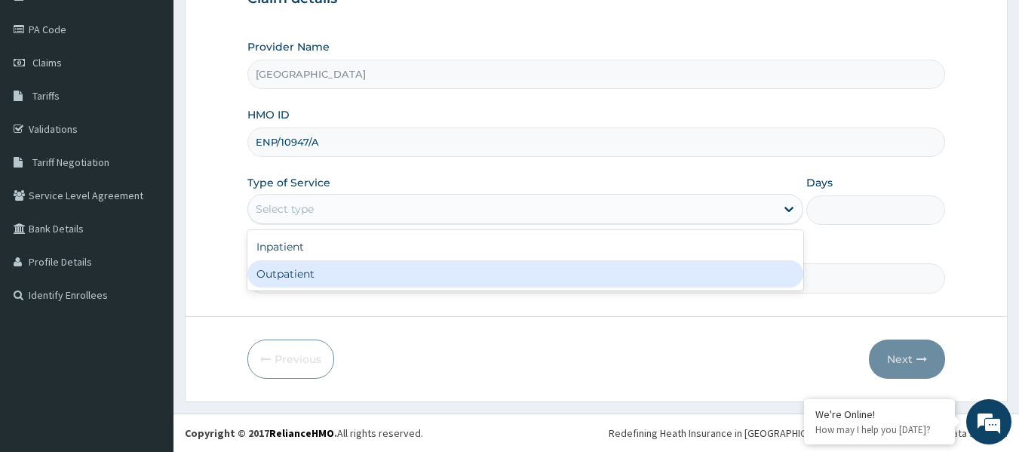
click at [426, 273] on div "Outpatient" at bounding box center [525, 273] width 556 height 27
type input "1"
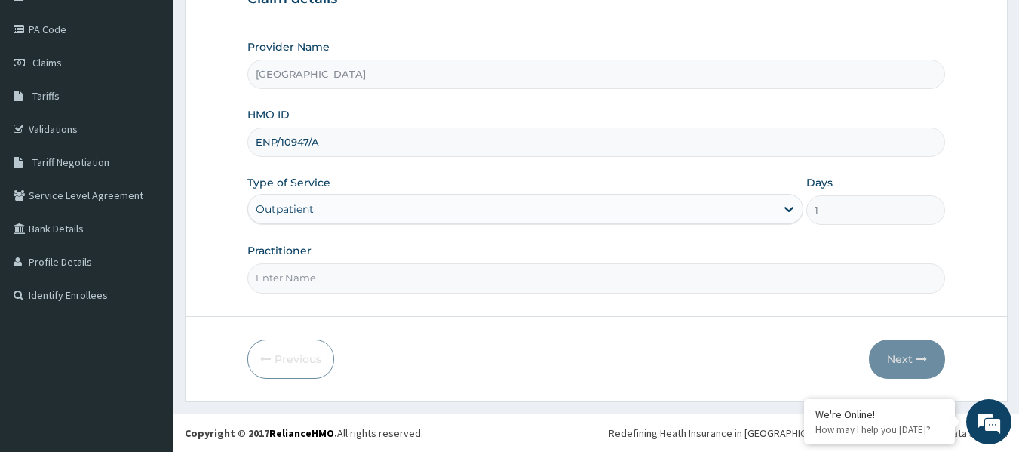
click at [424, 274] on input "Practitioner" at bounding box center [596, 277] width 699 height 29
type input "FRANKLIN OGBONNA"
click at [901, 358] on button "Next" at bounding box center [907, 359] width 76 height 39
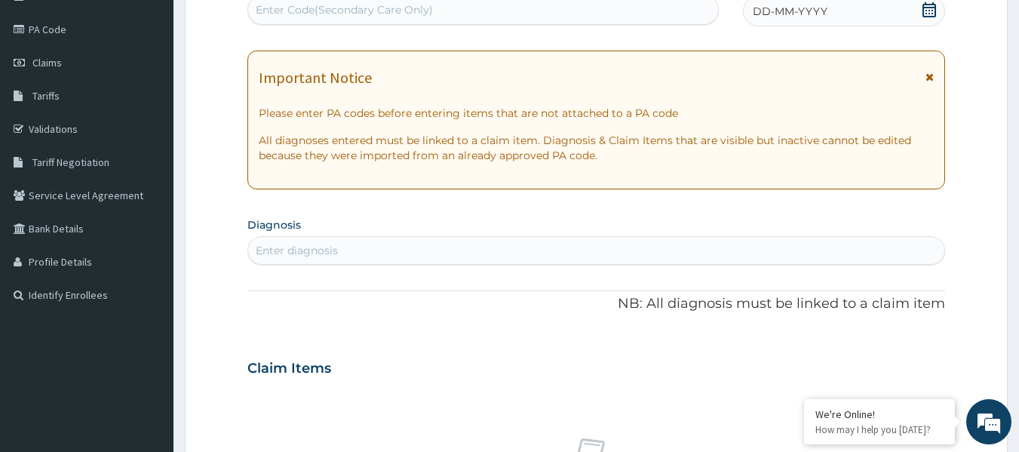
click at [397, 10] on div "Enter Code(Secondary Care Only)" at bounding box center [344, 9] width 177 height 15
paste input "PA/9D3AAA"
type input "PA/9D3AAA"
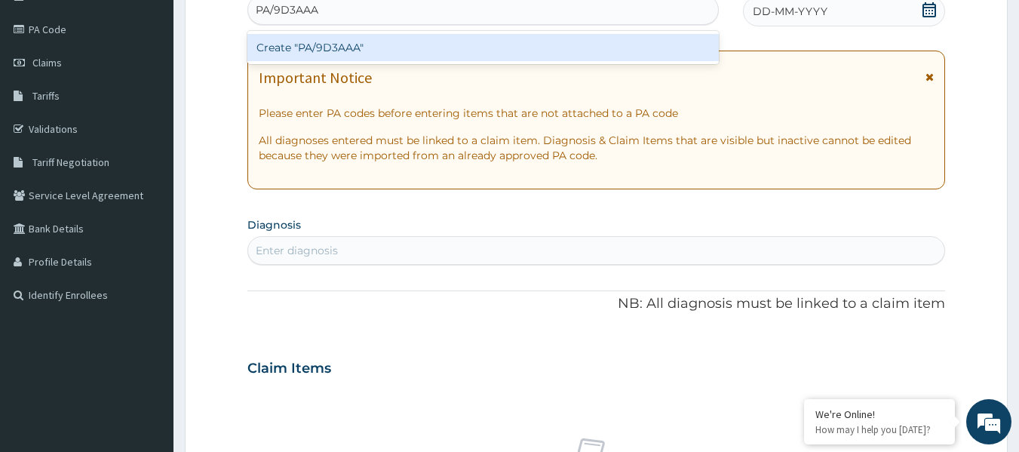
click at [358, 48] on div "Create "PA/9D3AAA"" at bounding box center [483, 47] width 472 height 27
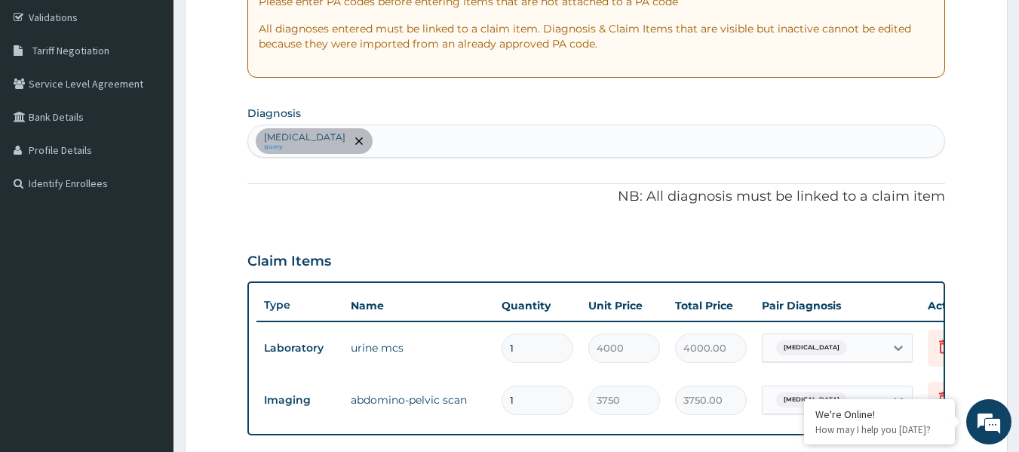
scroll to position [152, 0]
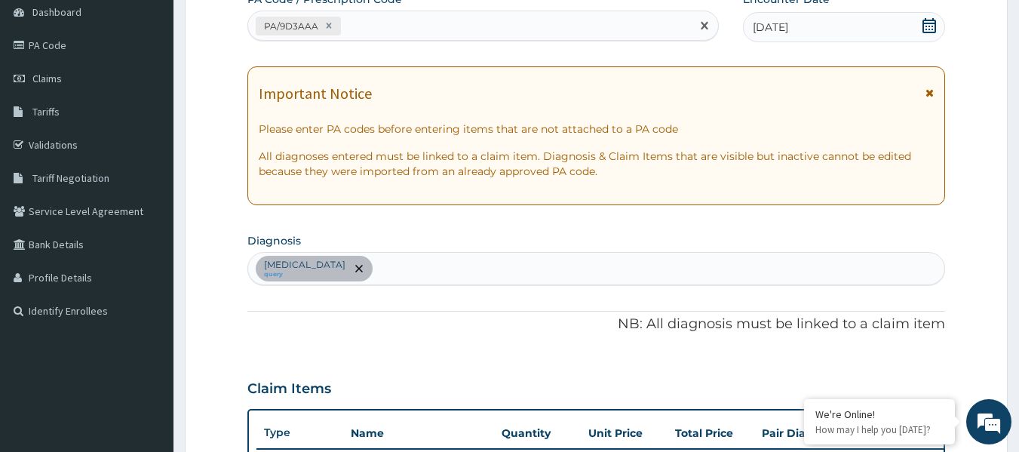
click at [405, 29] on div "PA/9D3AAA" at bounding box center [470, 26] width 444 height 25
paste input "PA/4B0BDF"
type input "PA/4B0BDF"
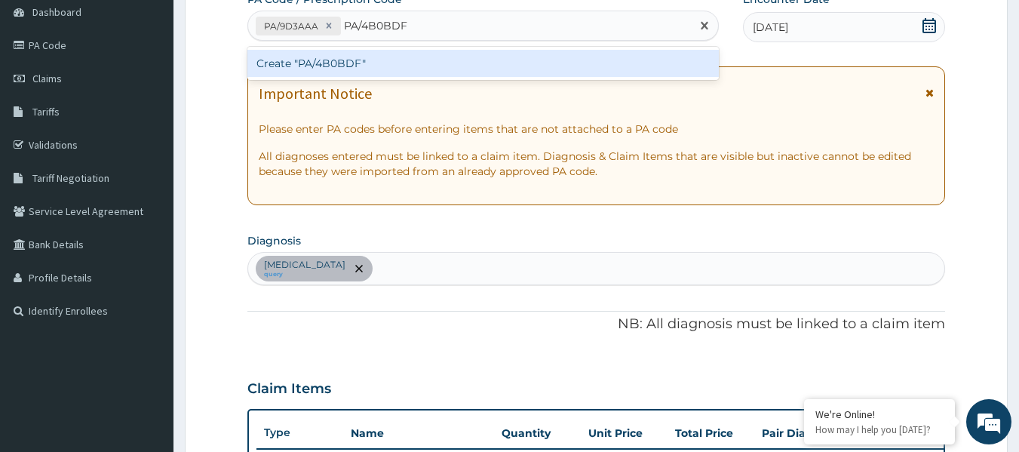
click at [471, 66] on div "Create "PA/4B0BDF"" at bounding box center [483, 63] width 472 height 27
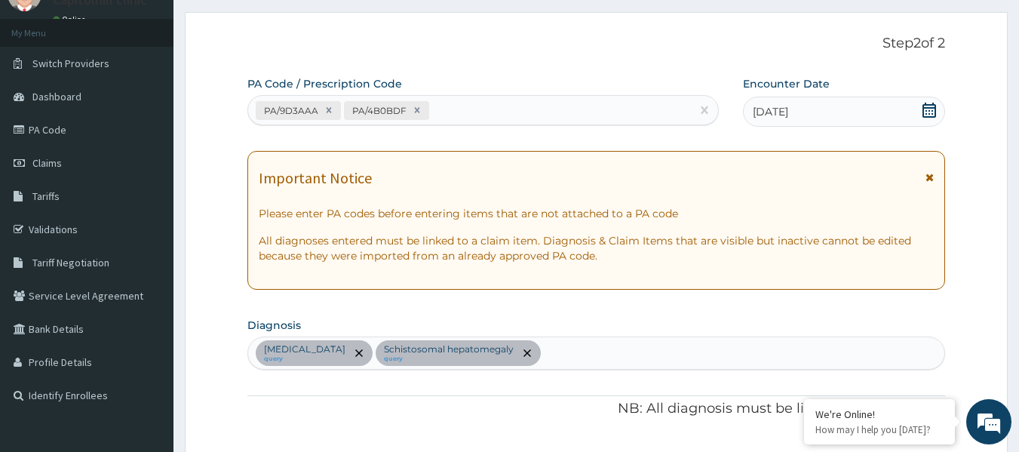
scroll to position [0, 0]
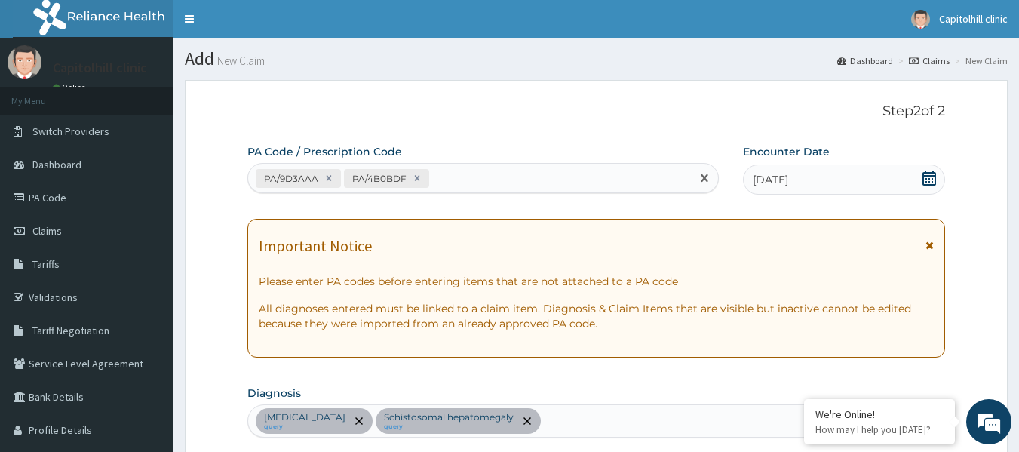
drag, startPoint x: 512, startPoint y: 172, endPoint x: 513, endPoint y: 164, distance: 8.4
click at [512, 171] on div "PA/9D3AAA PA/4B0BDF" at bounding box center [470, 178] width 444 height 25
paste input "PA/84E542"
type input "PA/84E542"
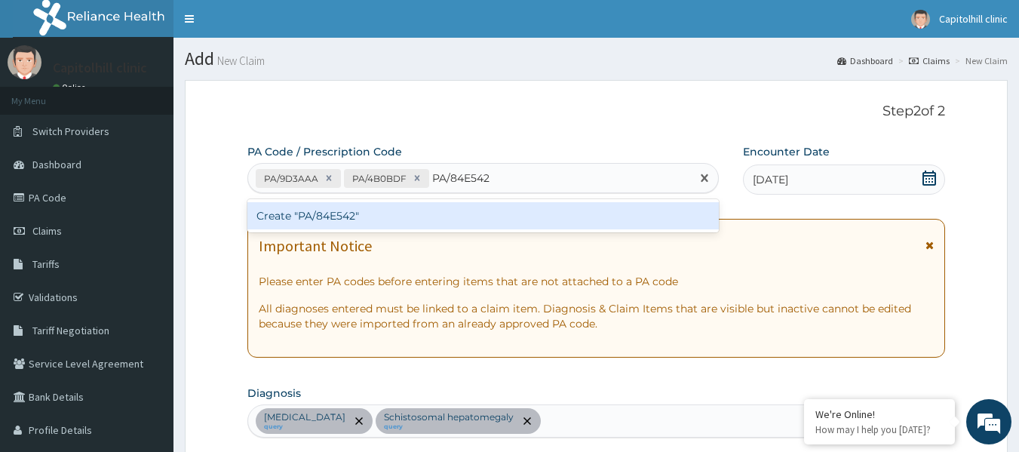
click at [488, 215] on div "Create "PA/84E542"" at bounding box center [483, 215] width 472 height 27
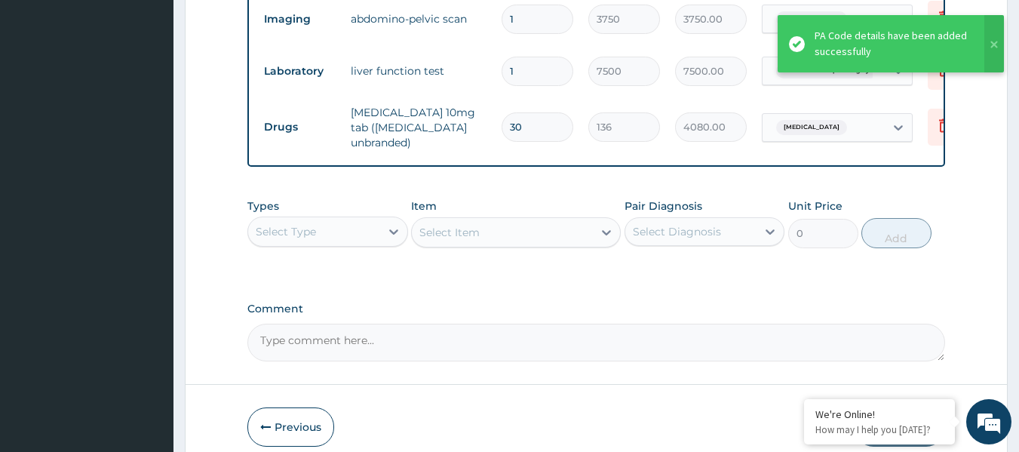
scroll to position [732, 0]
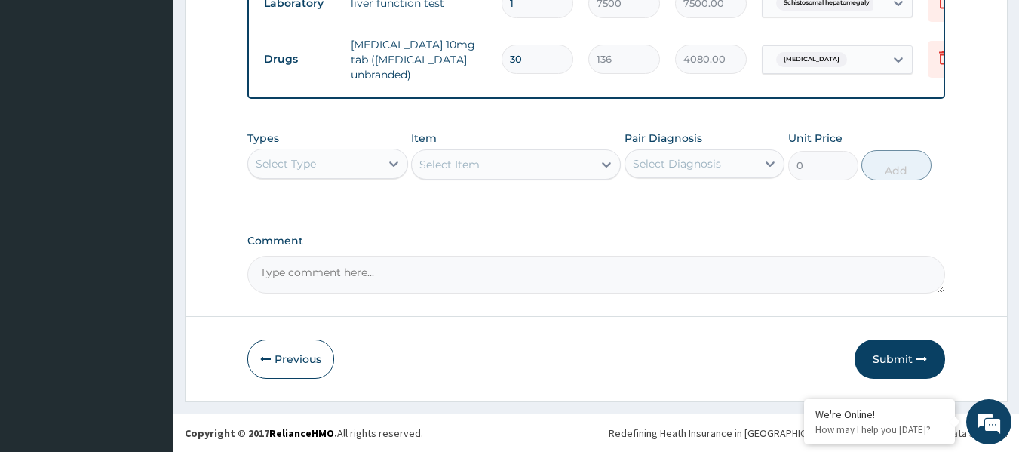
click at [884, 360] on button "Submit" at bounding box center [900, 359] width 91 height 39
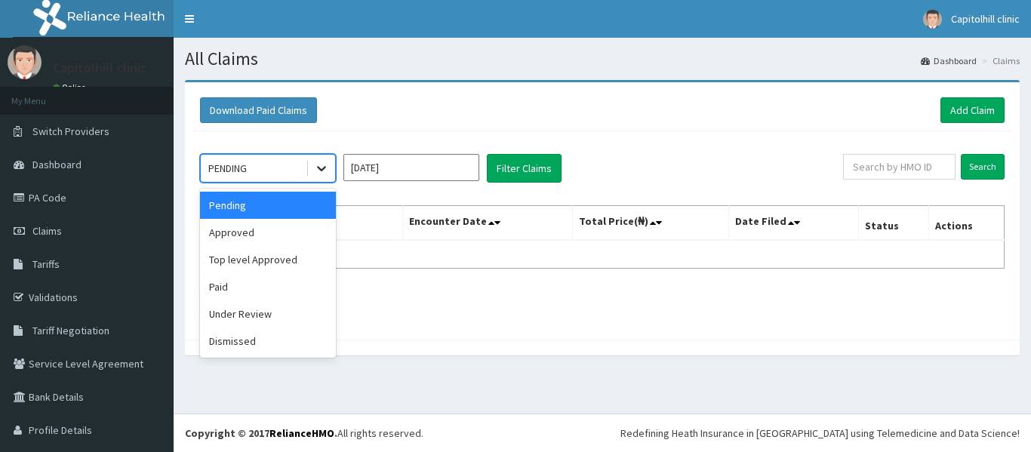
click at [317, 167] on icon at bounding box center [321, 168] width 15 height 15
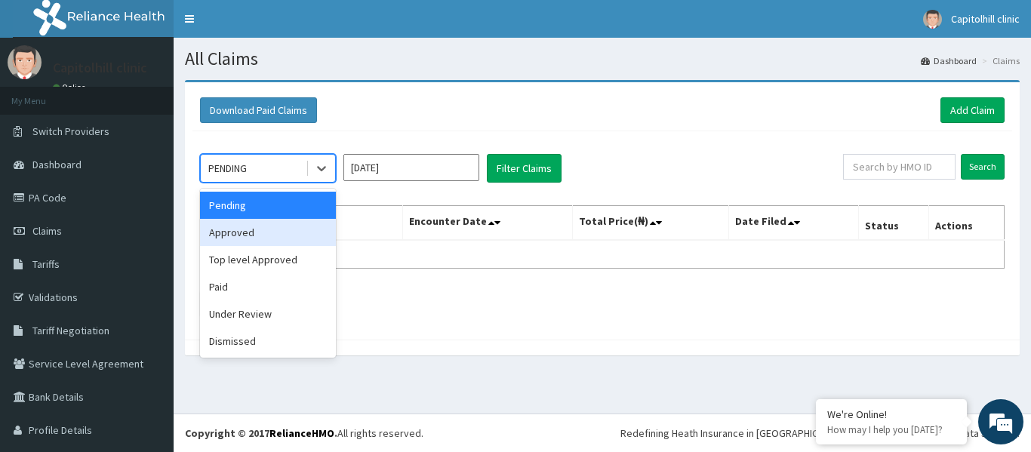
click at [302, 235] on div "Approved" at bounding box center [268, 232] width 136 height 27
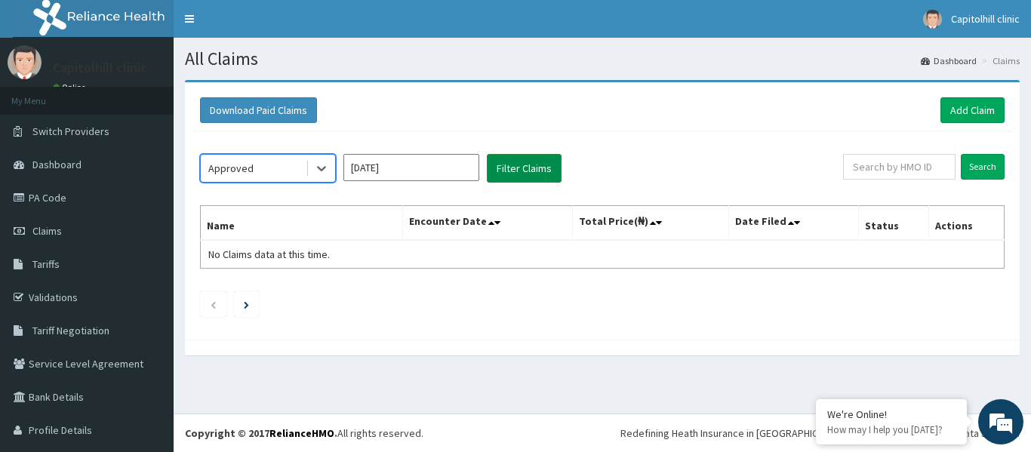
click at [493, 168] on button "Filter Claims" at bounding box center [524, 168] width 75 height 29
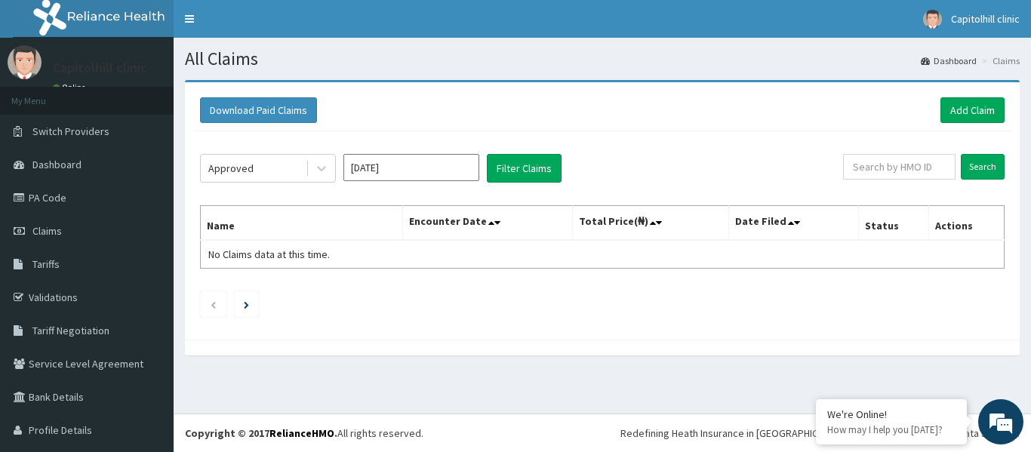
click at [456, 169] on input "[DATE]" at bounding box center [411, 167] width 136 height 27
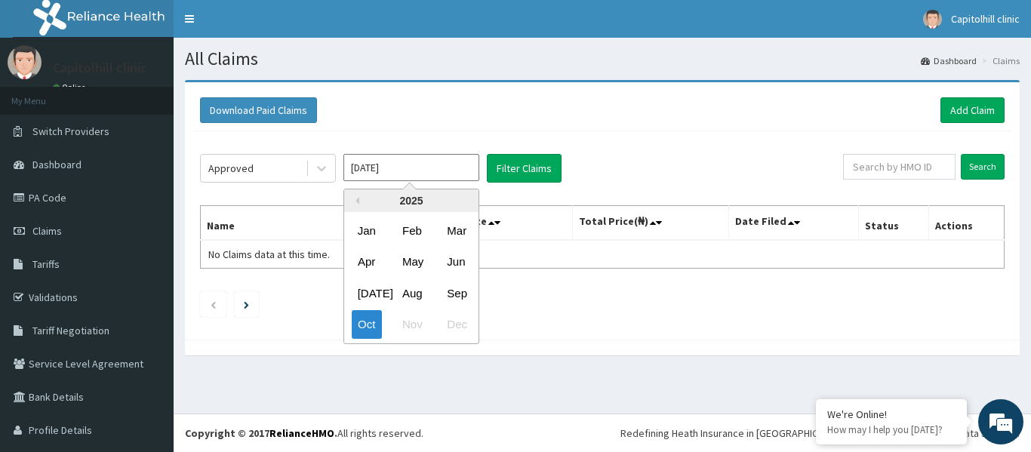
drag, startPoint x: 448, startPoint y: 297, endPoint x: 453, endPoint y: 270, distance: 26.8
click at [450, 296] on div "Sep" at bounding box center [456, 293] width 30 height 28
type input "[DATE]"
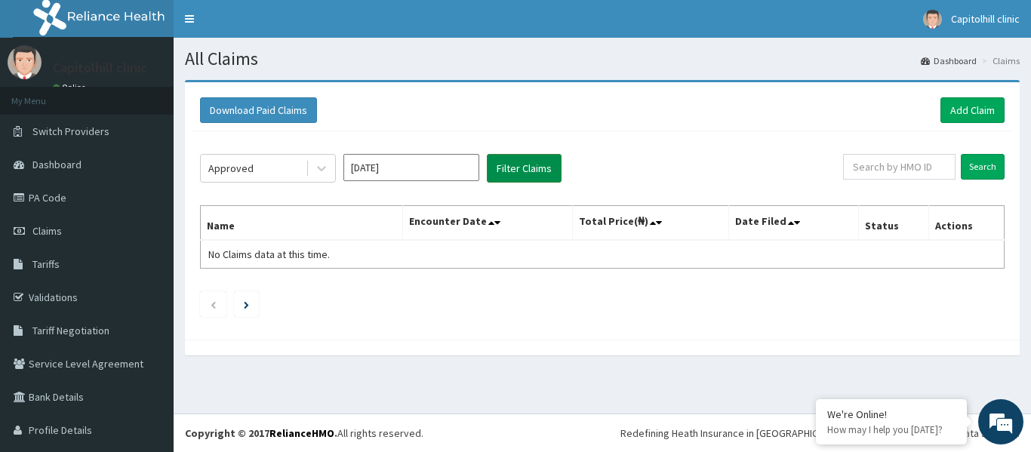
click at [523, 164] on button "Filter Claims" at bounding box center [524, 168] width 75 height 29
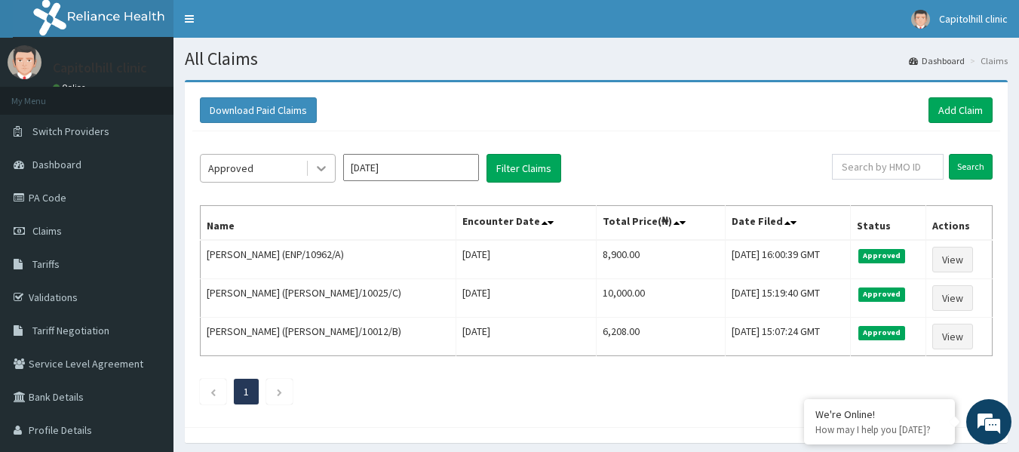
click at [318, 170] on icon at bounding box center [321, 168] width 15 height 15
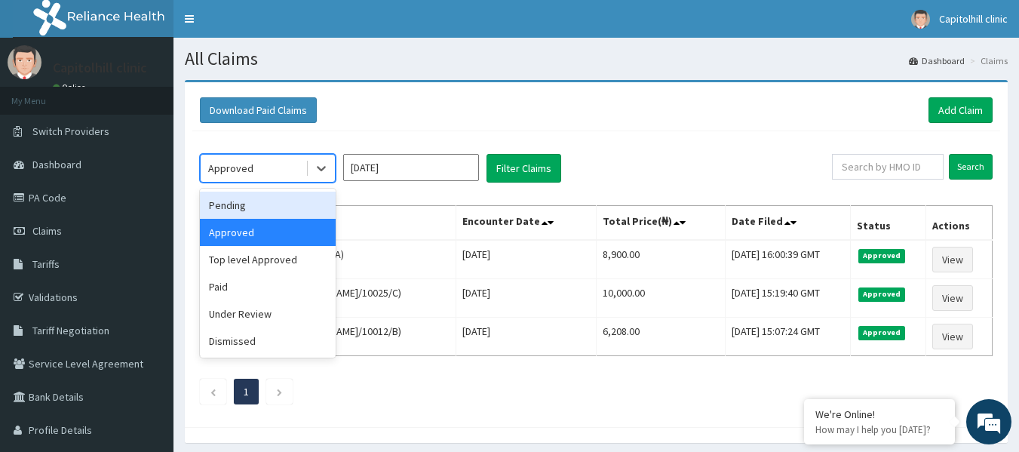
click at [294, 211] on div "Pending" at bounding box center [268, 205] width 136 height 27
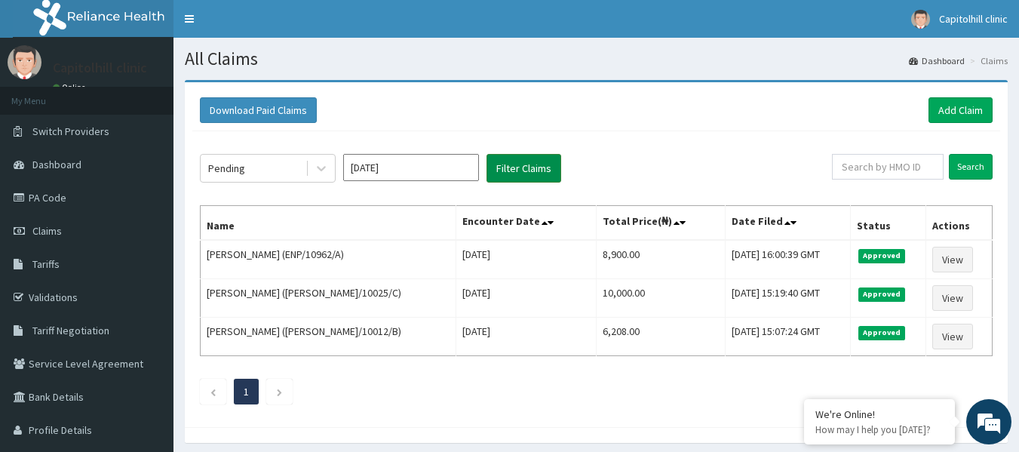
click at [533, 169] on button "Filter Claims" at bounding box center [524, 168] width 75 height 29
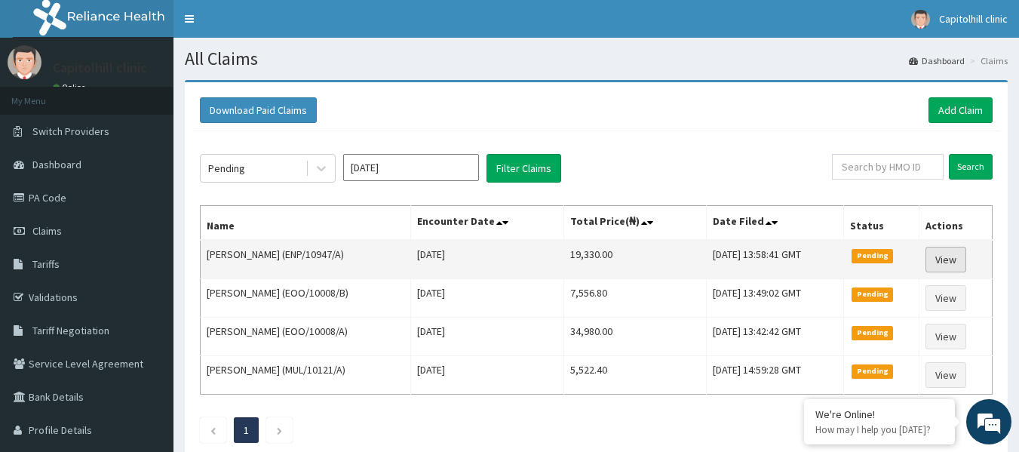
click at [966, 263] on link "View" at bounding box center [946, 260] width 41 height 26
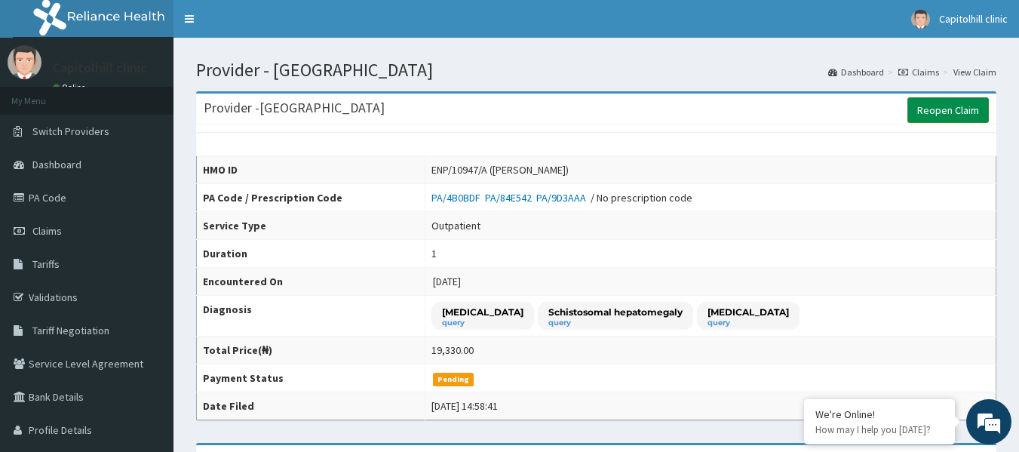
click at [932, 114] on link "Reopen Claim" at bounding box center [948, 110] width 81 height 26
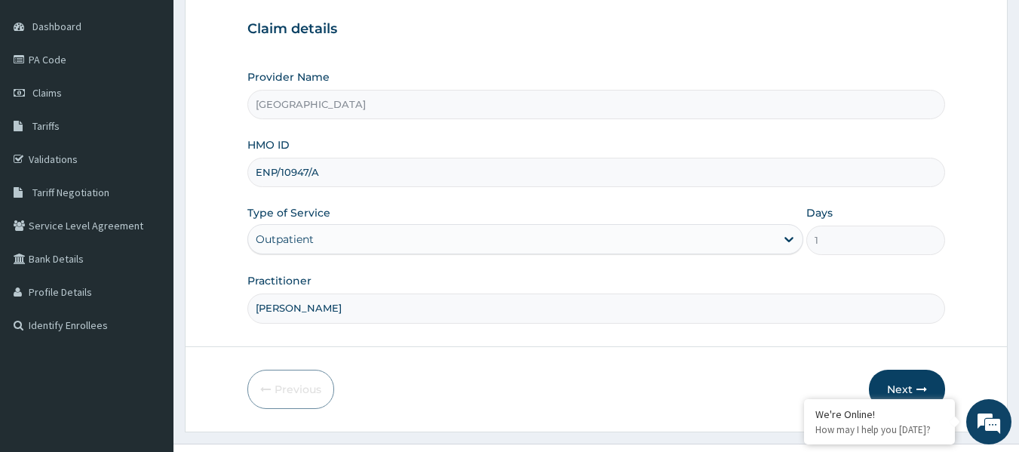
scroll to position [168, 0]
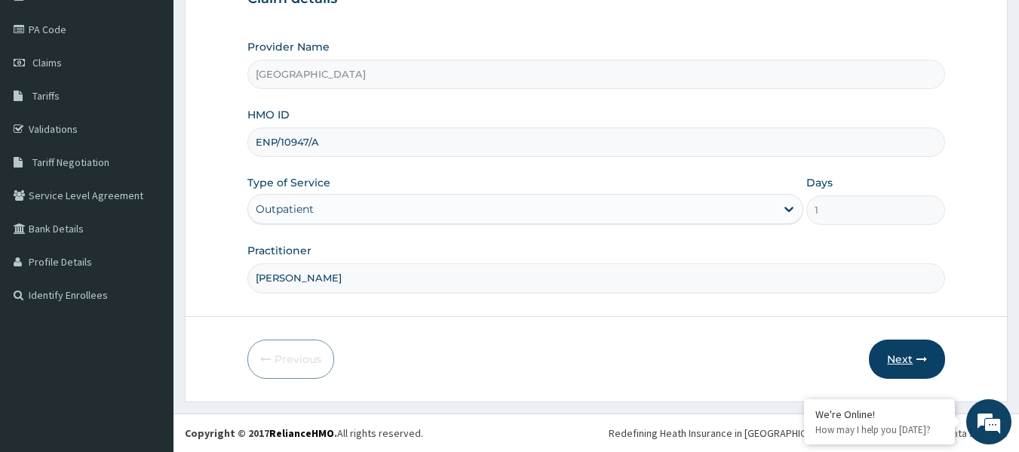
click at [893, 361] on button "Next" at bounding box center [907, 359] width 76 height 39
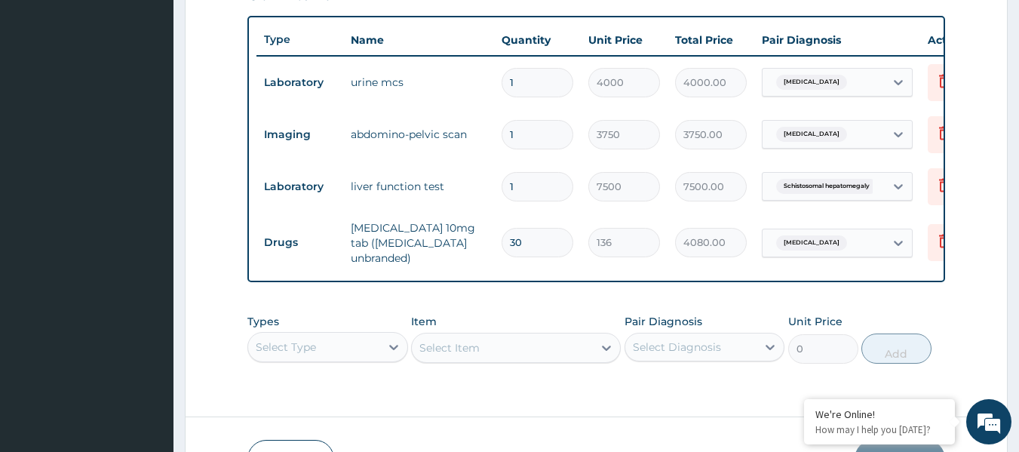
scroll to position [0, 0]
click at [323, 351] on div "Select Type" at bounding box center [327, 347] width 161 height 30
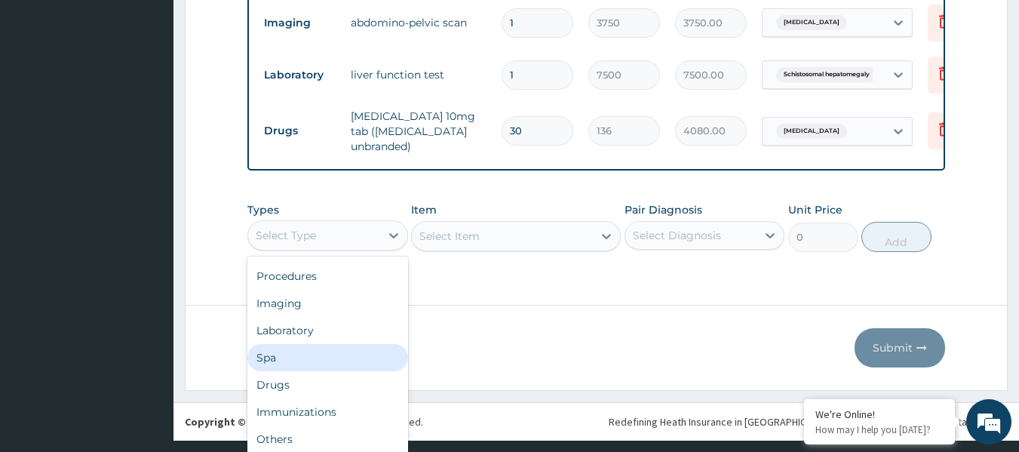
scroll to position [649, 0]
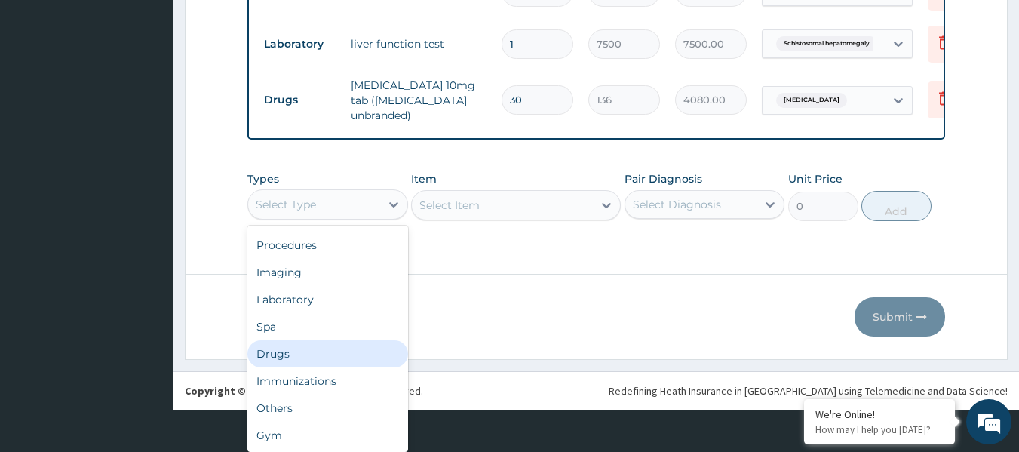
click at [361, 360] on div "Drugs" at bounding box center [327, 353] width 161 height 27
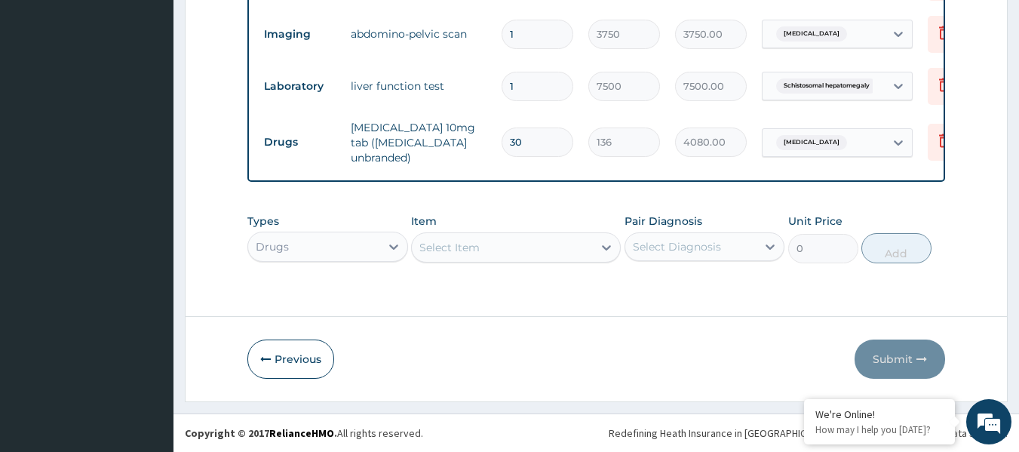
click at [502, 246] on div "Select Item" at bounding box center [502, 247] width 181 height 24
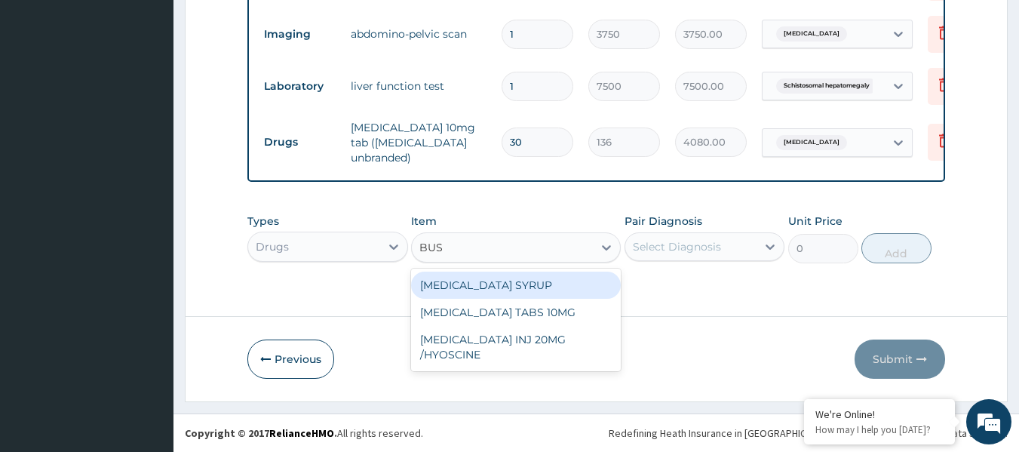
type input "BUSC"
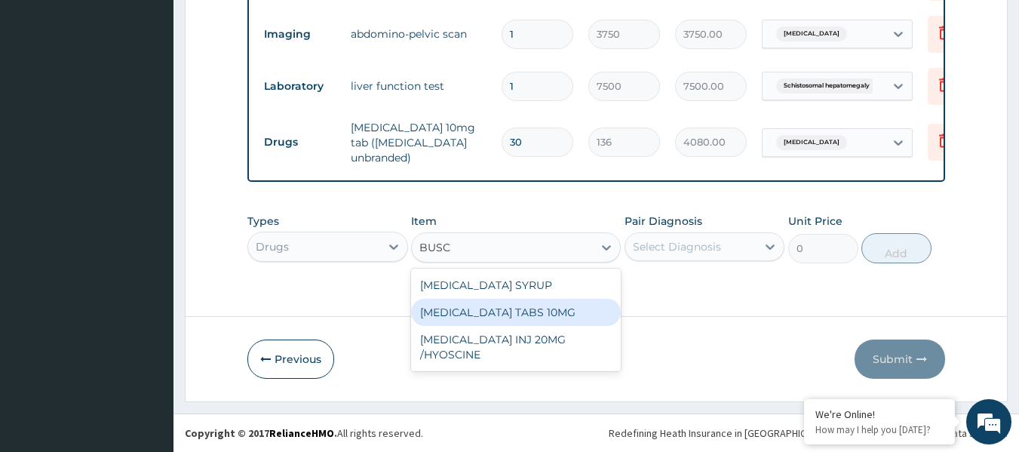
click at [564, 307] on div "[MEDICAL_DATA] TABS 10MG" at bounding box center [516, 312] width 210 height 27
type input "80"
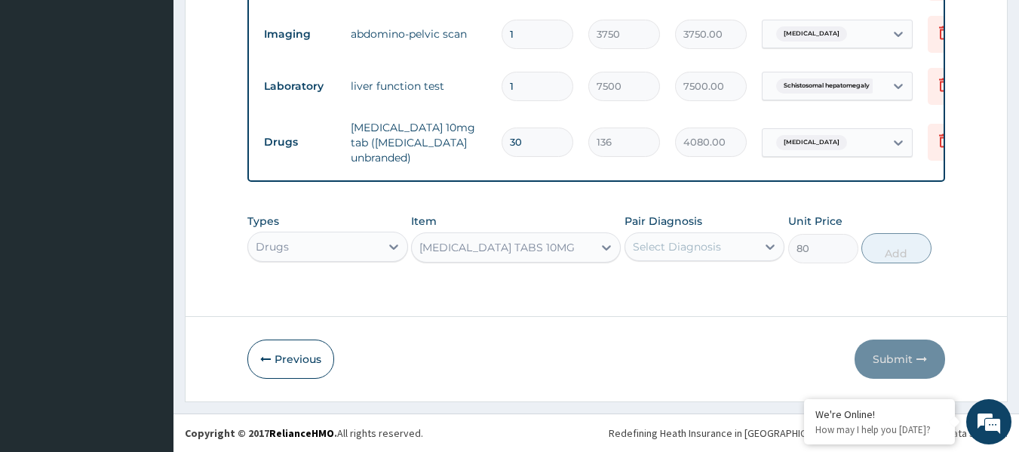
click at [711, 250] on div "Select Diagnosis" at bounding box center [677, 246] width 88 height 15
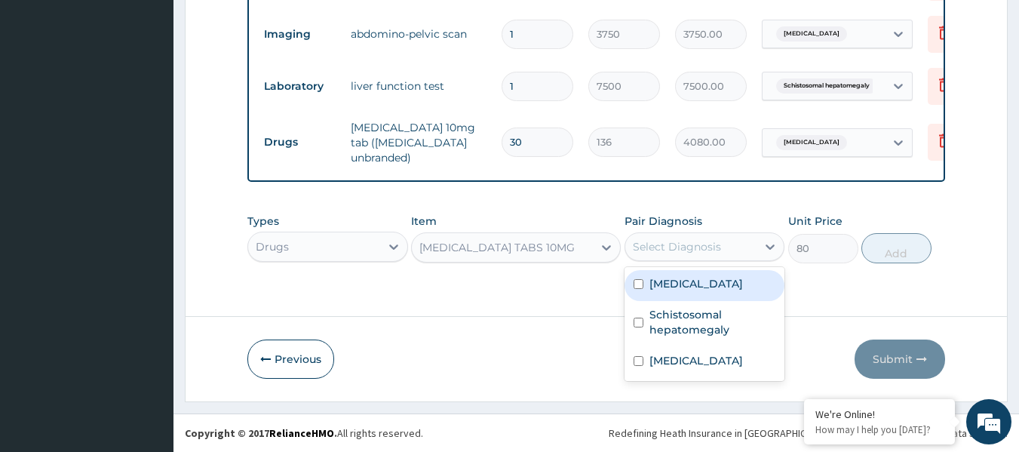
click at [708, 281] on label "Pyelonephritis" at bounding box center [697, 283] width 94 height 15
checkbox input "true"
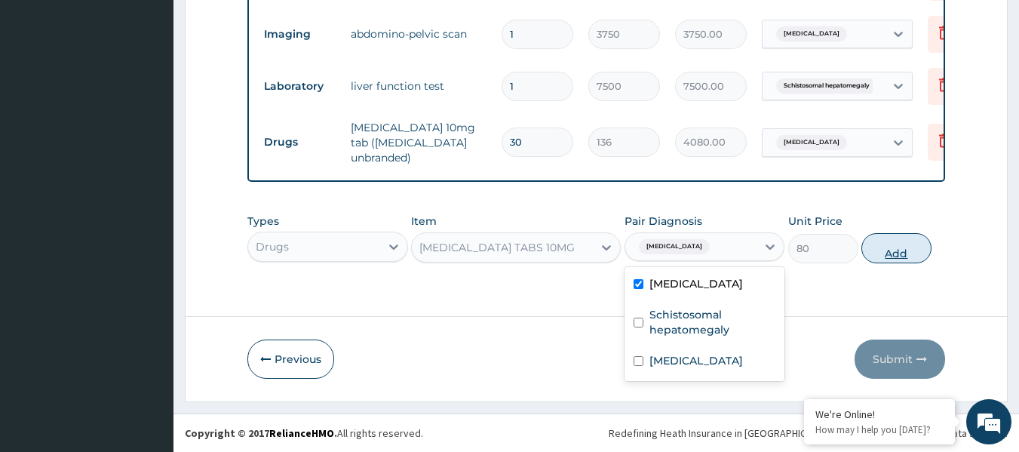
click at [901, 251] on button "Add" at bounding box center [897, 248] width 70 height 30
type input "0"
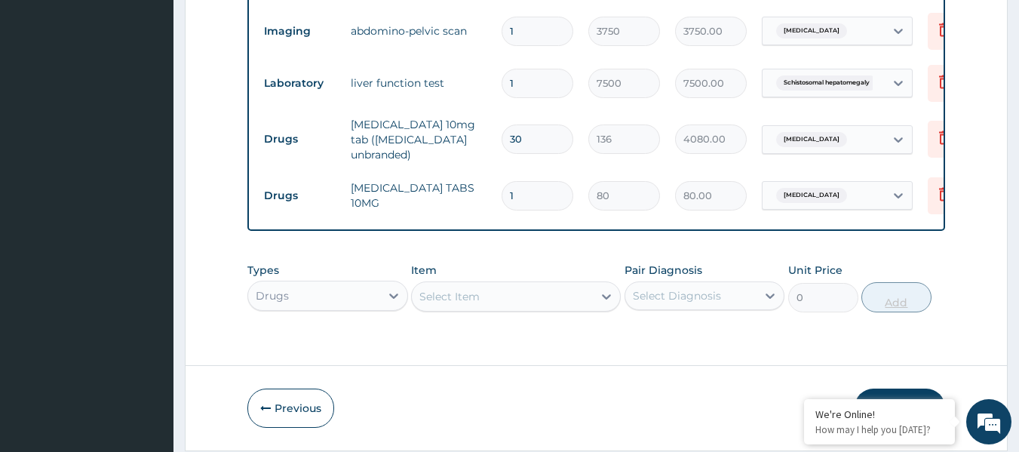
type input "0.00"
type input "4"
type input "320.00"
type input "4"
click at [479, 305] on div "Select Item" at bounding box center [516, 296] width 210 height 30
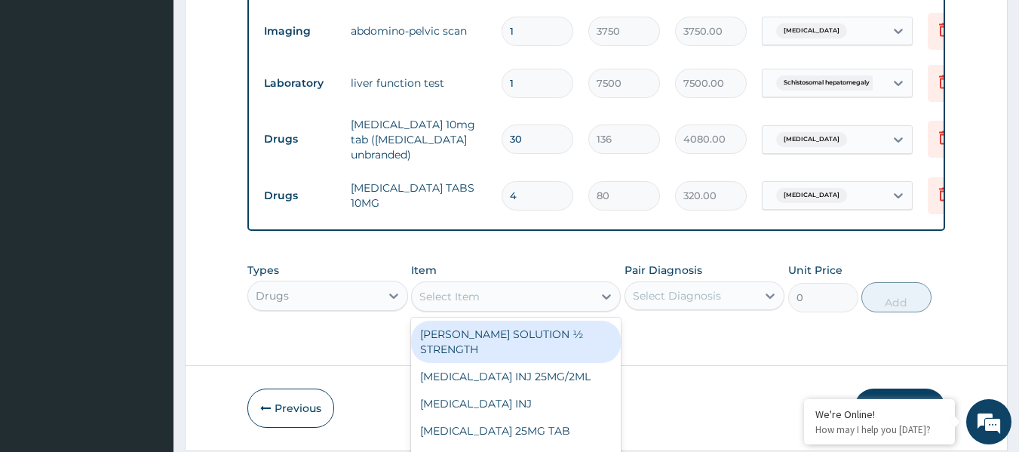
scroll to position [43, 0]
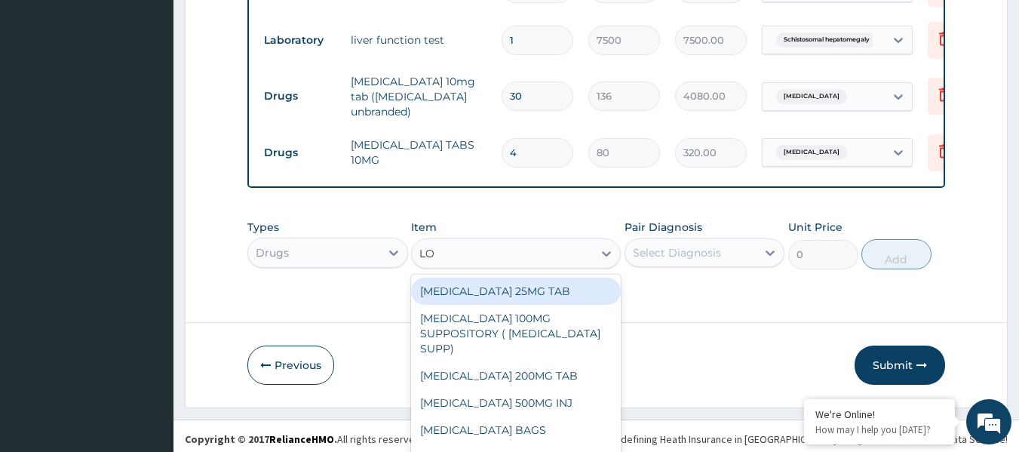
type input "LON"
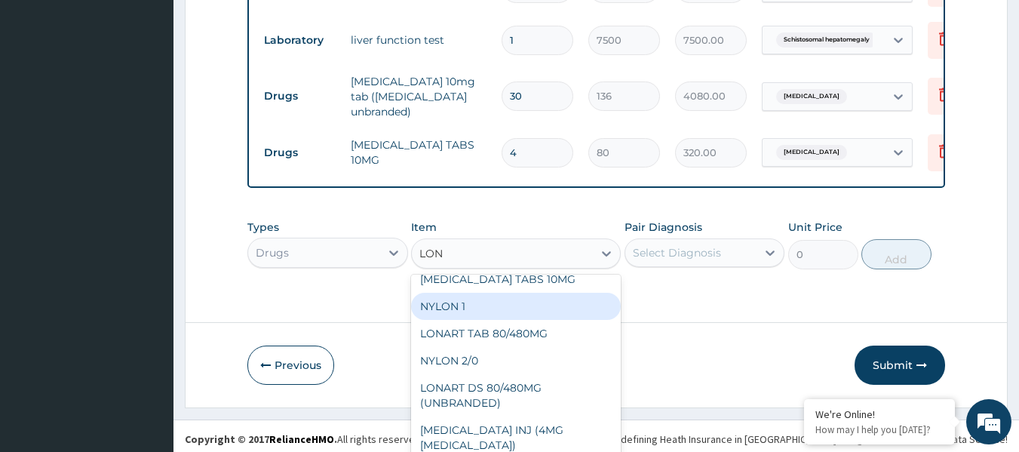
scroll to position [75, 0]
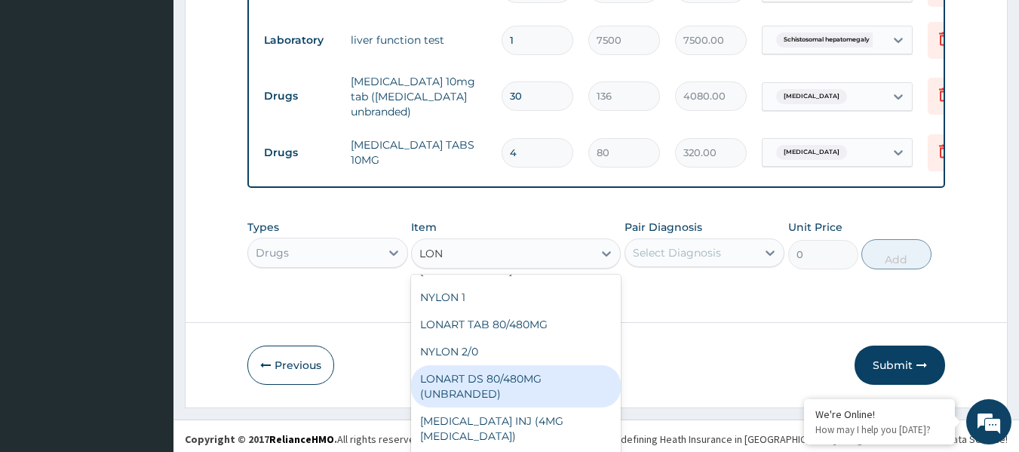
click at [552, 396] on div "LONART DS 80/480MG (UNBRANDED)" at bounding box center [516, 386] width 210 height 42
type input "136"
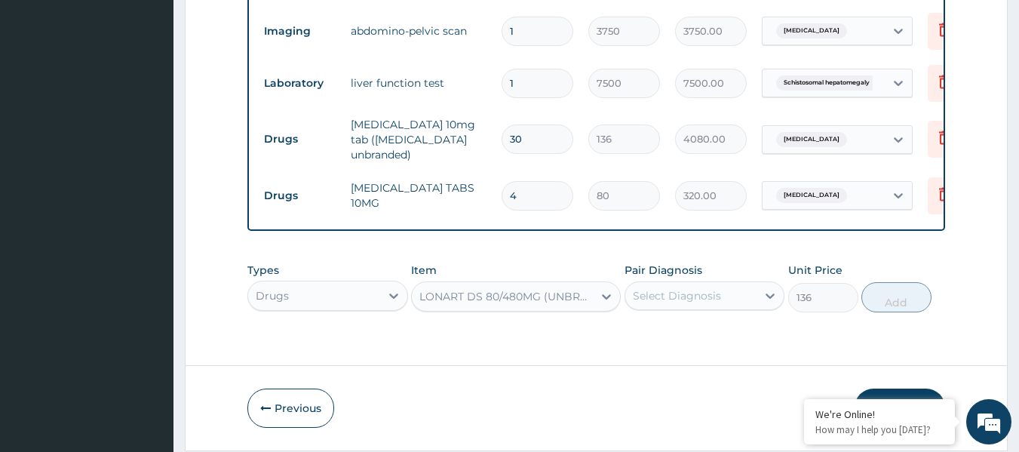
scroll to position [0, 0]
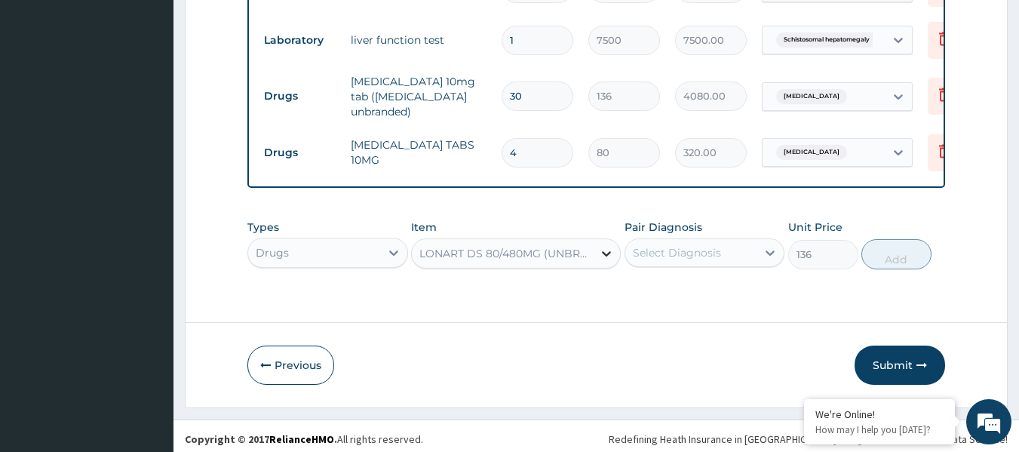
click at [595, 255] on div at bounding box center [606, 253] width 27 height 27
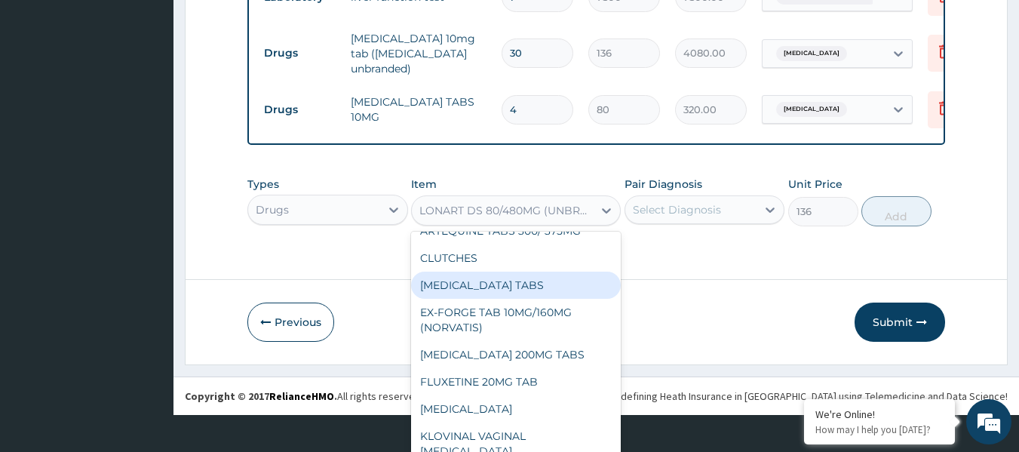
scroll to position [9442, 0]
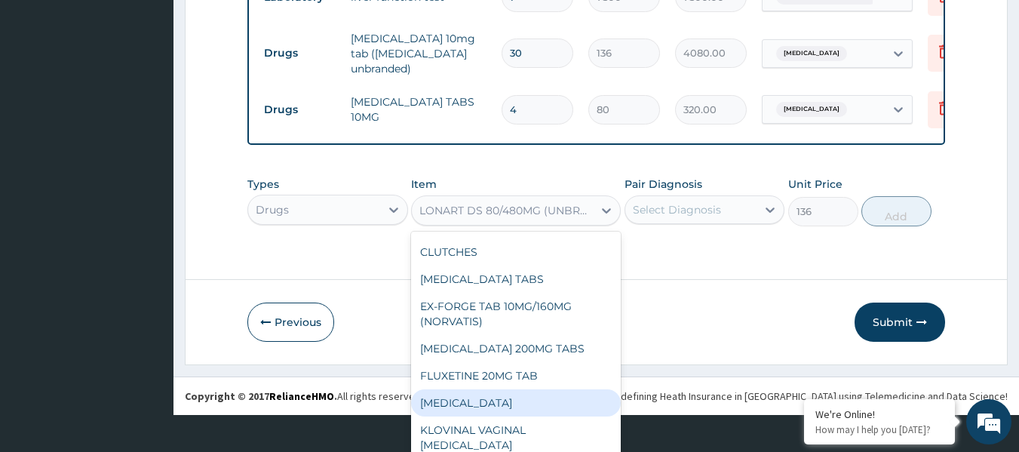
click at [719, 213] on div "Pair Diagnosis Select Diagnosis" at bounding box center [705, 202] width 161 height 50
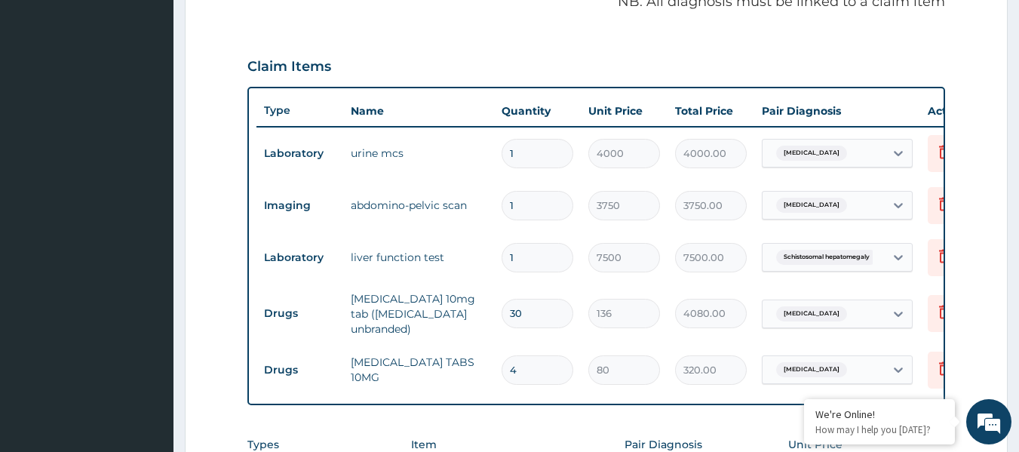
scroll to position [97, 0]
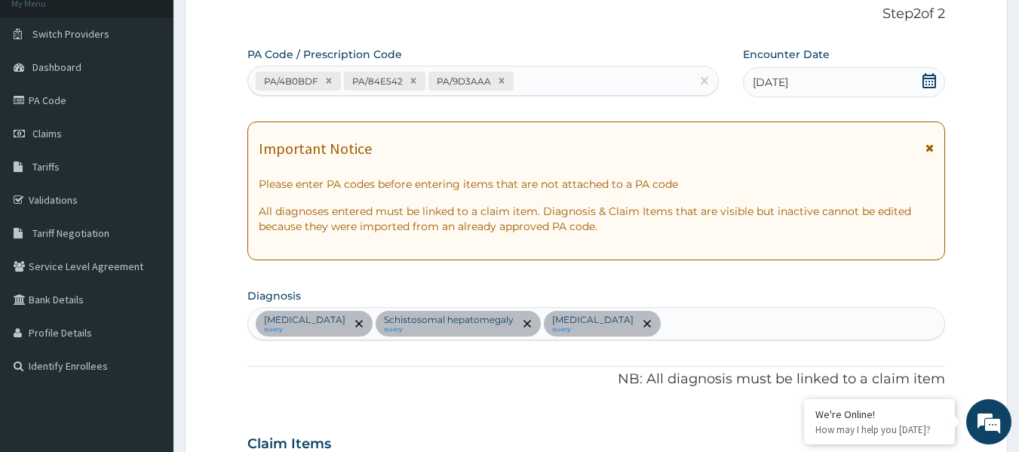
click at [663, 325] on div "Pyelonephritis query Schistosomal hepatomegaly query Hyperlipidemia query" at bounding box center [596, 324] width 697 height 32
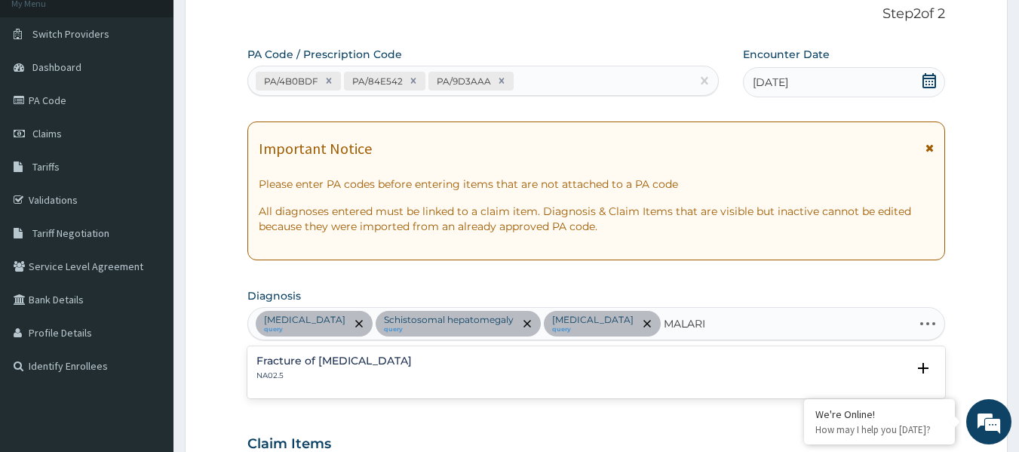
type input "MALARIA"
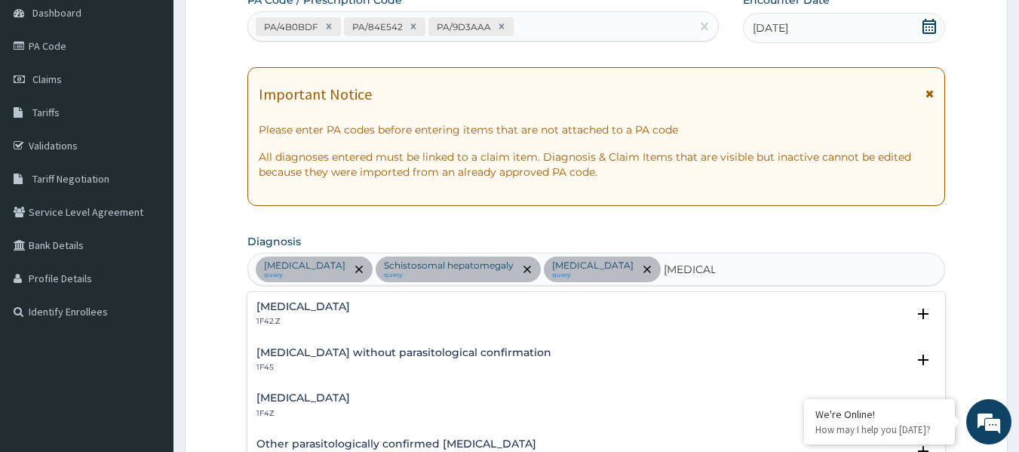
scroll to position [173, 0]
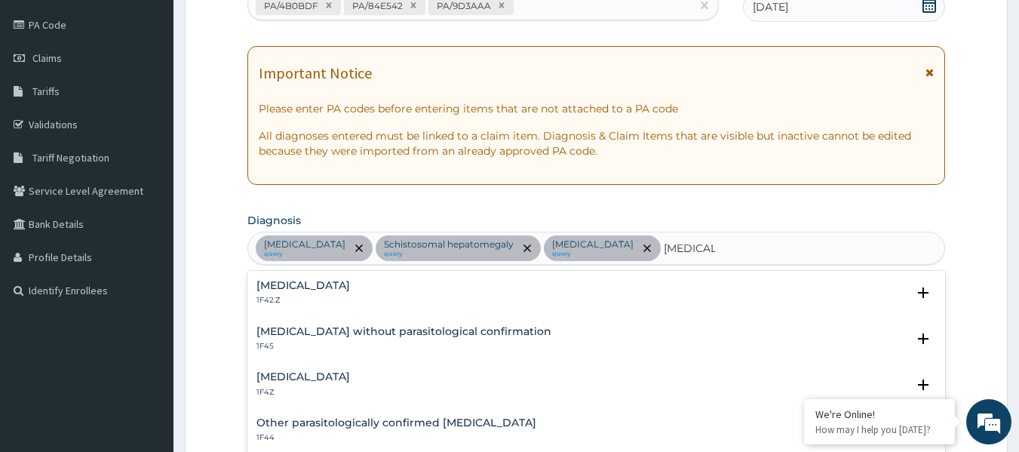
click at [350, 377] on h4 "Malaria, unspecified" at bounding box center [304, 376] width 94 height 11
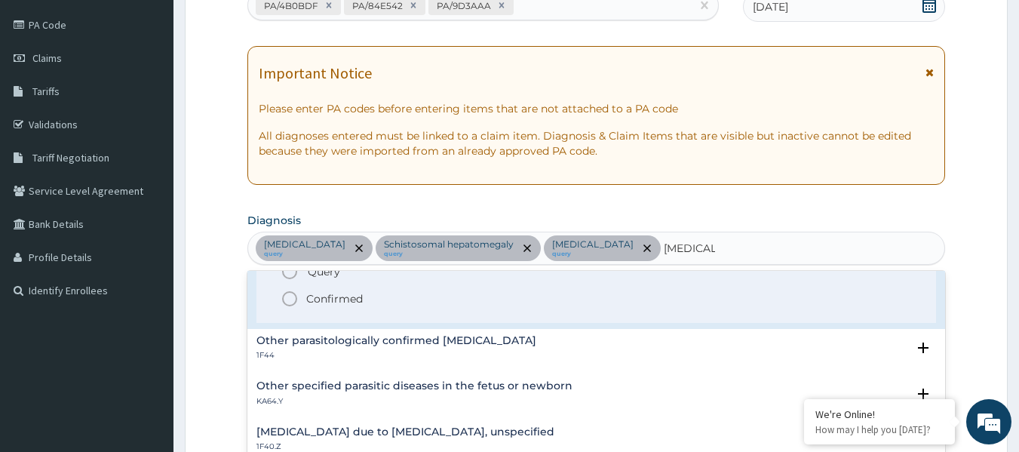
scroll to position [151, 0]
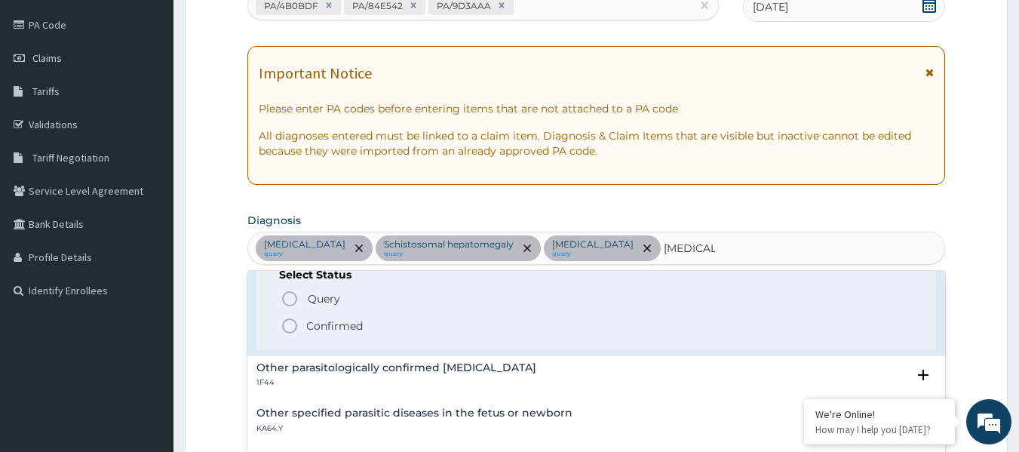
click at [347, 330] on p "Confirmed" at bounding box center [334, 325] width 57 height 15
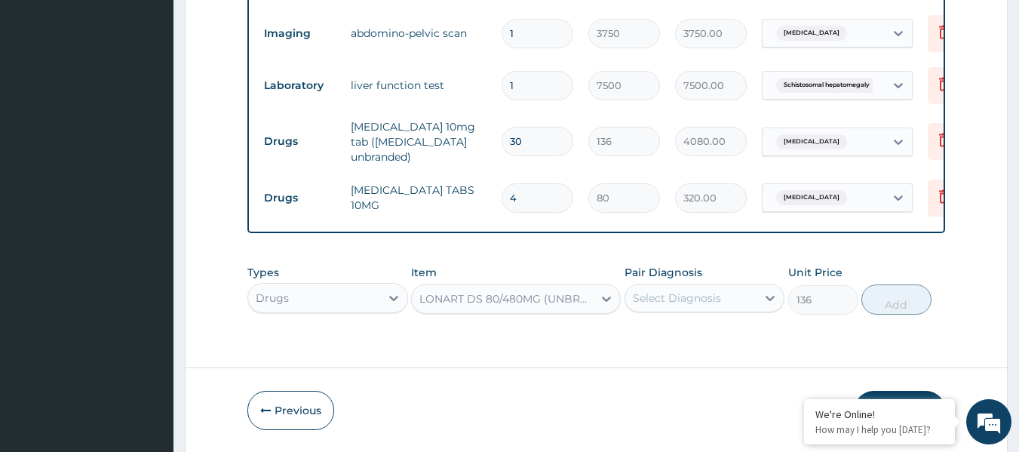
scroll to position [701, 0]
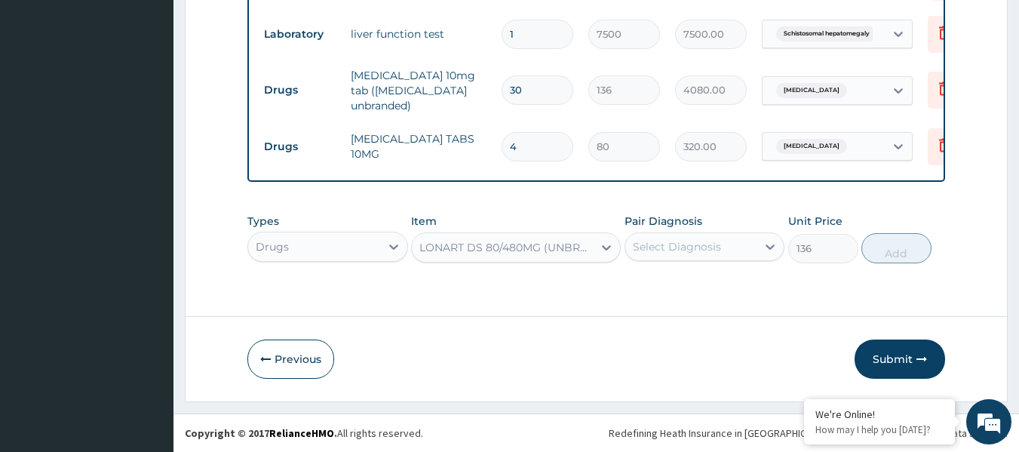
click at [745, 250] on div "Select Diagnosis" at bounding box center [691, 247] width 132 height 24
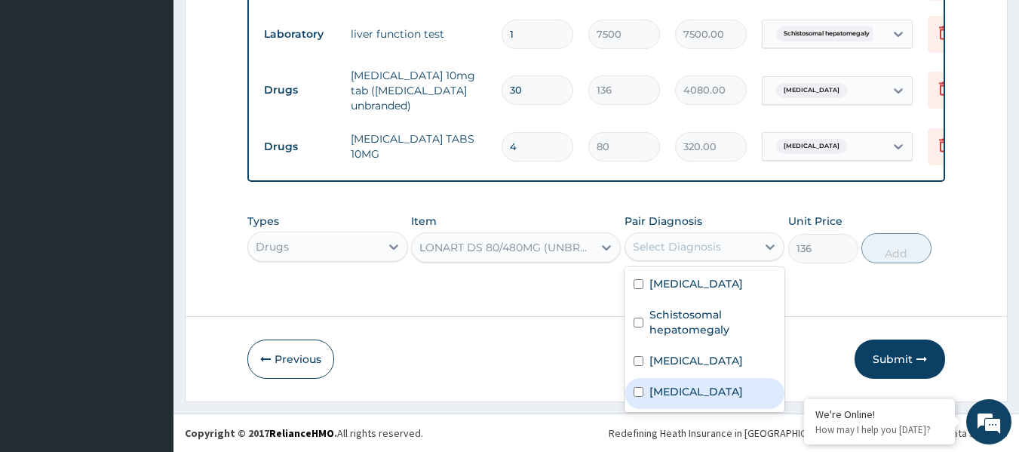
click at [696, 386] on label "Malaria, unspecified" at bounding box center [697, 391] width 94 height 15
checkbox input "true"
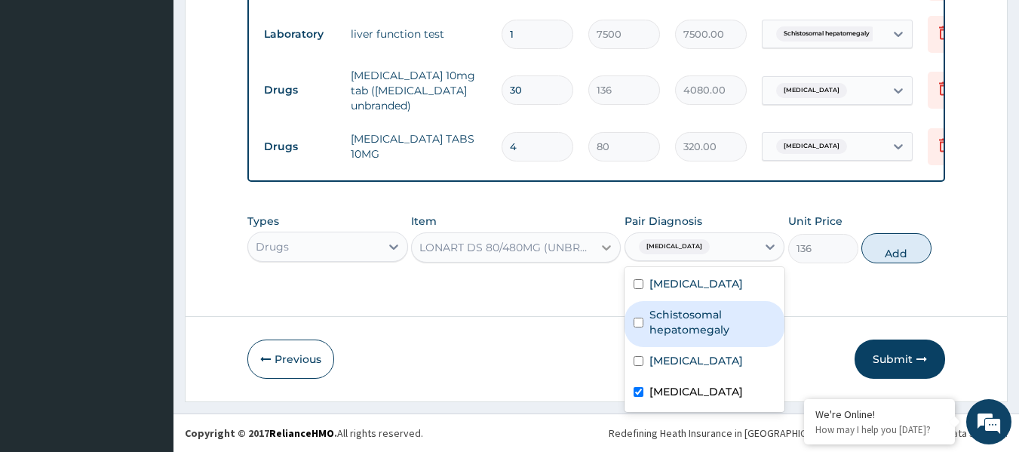
click at [602, 250] on div at bounding box center [606, 247] width 27 height 27
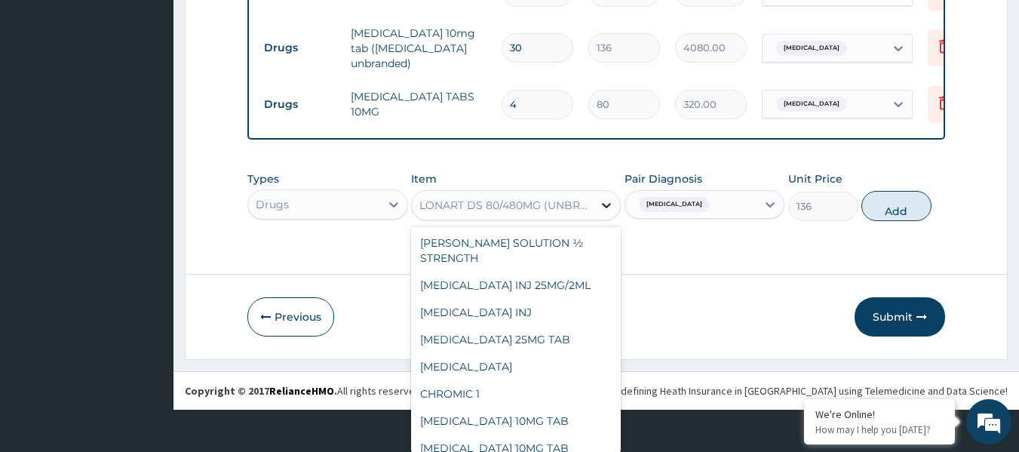
scroll to position [9065, 0]
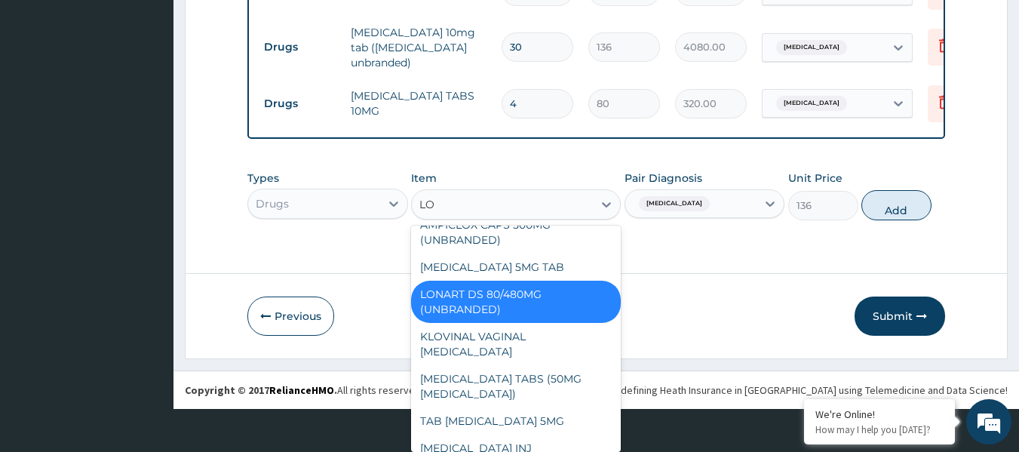
type input "LON"
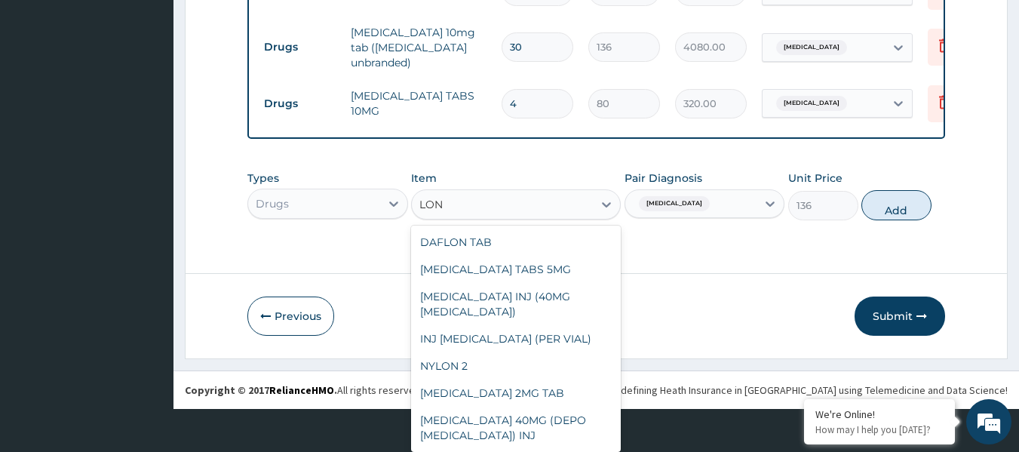
scroll to position [66, 0]
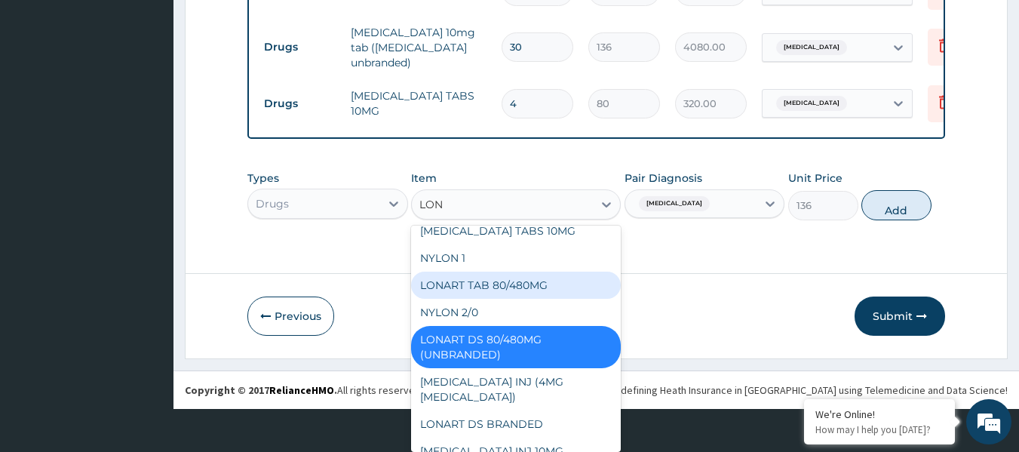
click at [528, 299] on div "LONART TAB 80/480MG" at bounding box center [516, 285] width 210 height 27
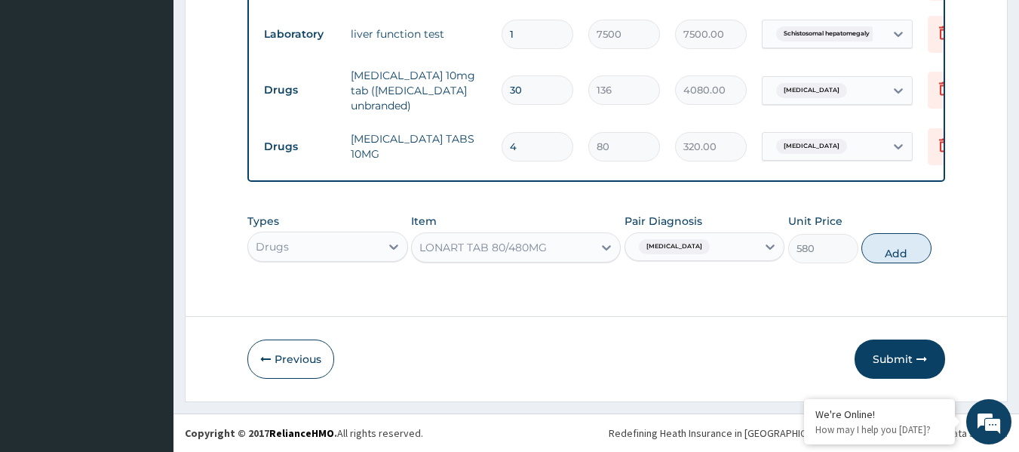
scroll to position [0, 0]
click at [905, 247] on button "Add" at bounding box center [897, 248] width 70 height 30
type input "0"
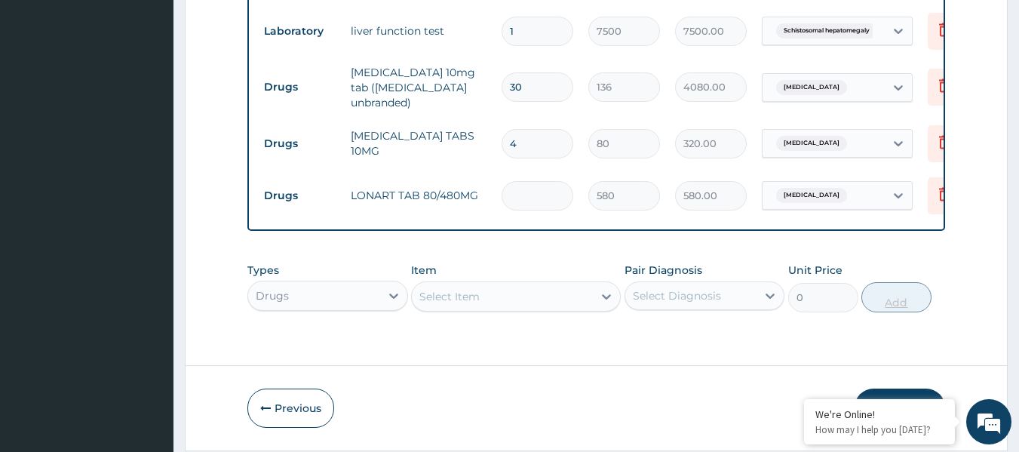
type input "0.00"
type input "6"
type input "3480.00"
type input "6"
click at [478, 305] on div "Select Item" at bounding box center [516, 296] width 210 height 30
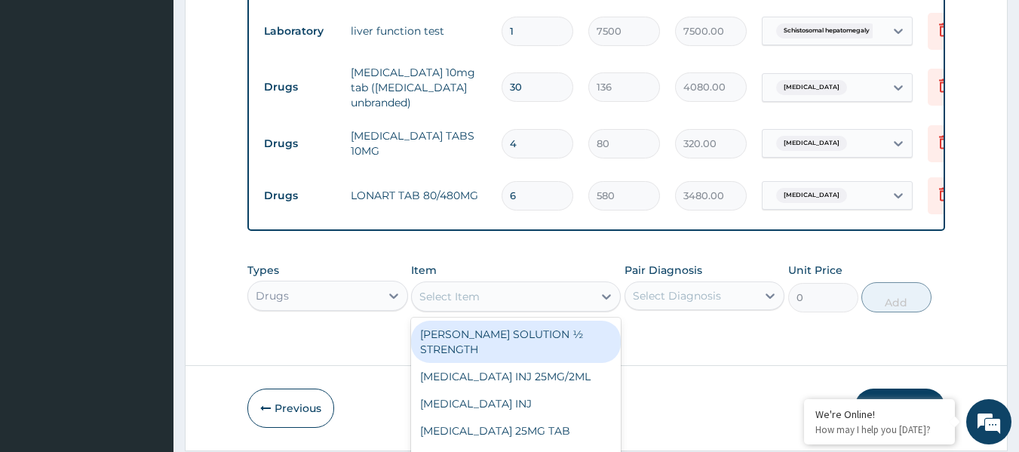
scroll to position [43, 0]
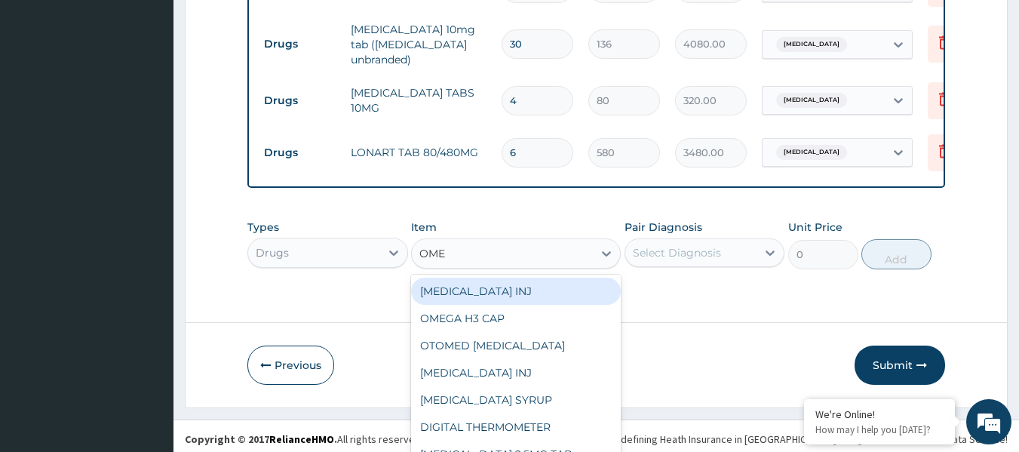
type input "OMEP"
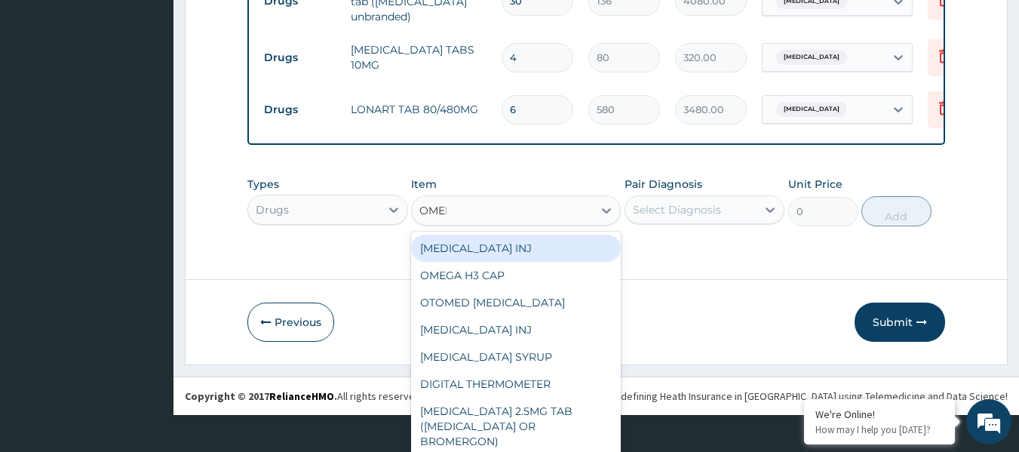
scroll to position [0, 0]
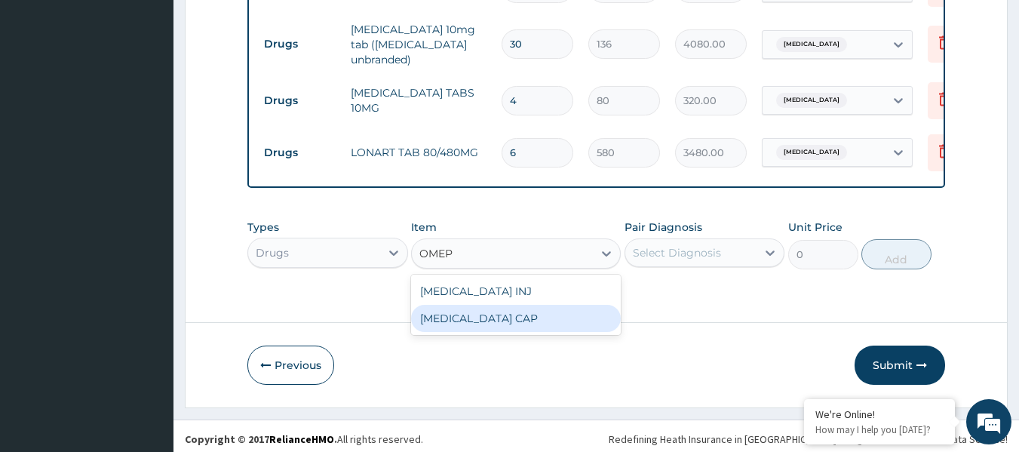
click at [478, 324] on div "OMEPRAZOLE CAP" at bounding box center [516, 318] width 210 height 27
type input "48"
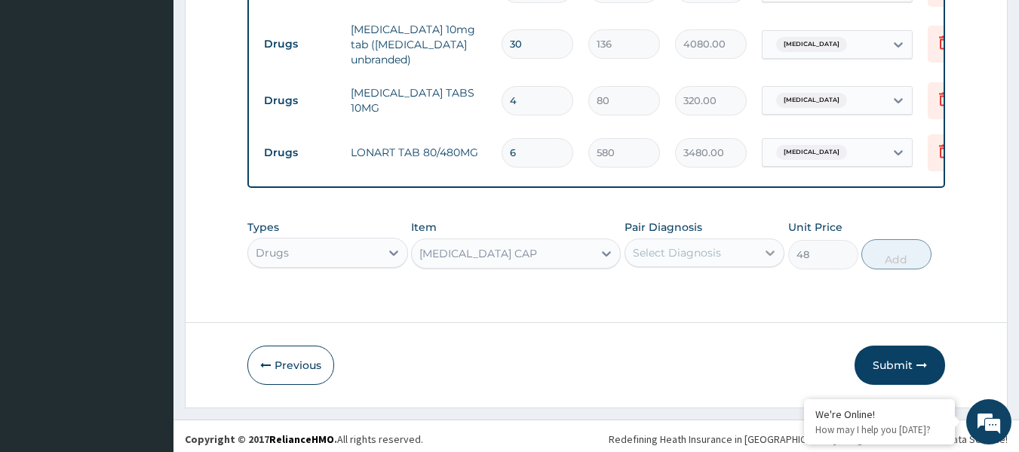
click at [761, 258] on div at bounding box center [770, 252] width 27 height 27
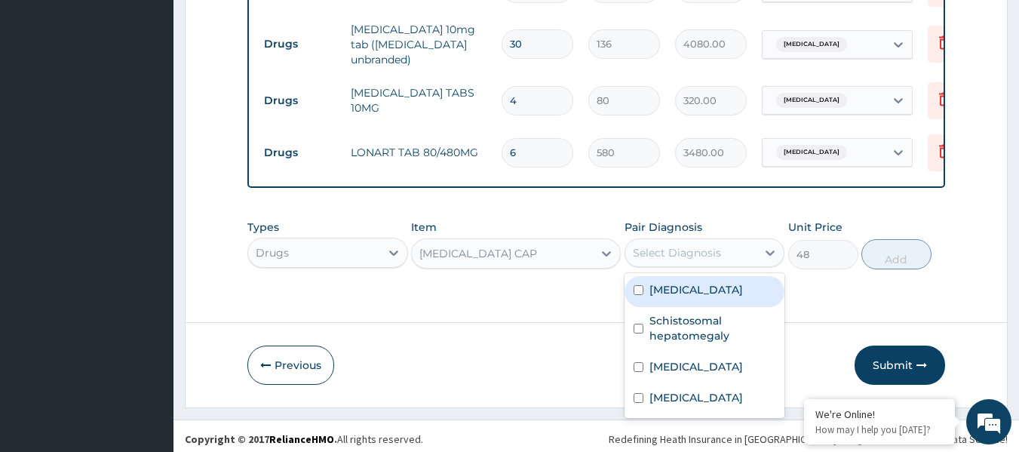
click at [745, 298] on div "Pyelonephritis" at bounding box center [705, 291] width 161 height 31
checkbox input "true"
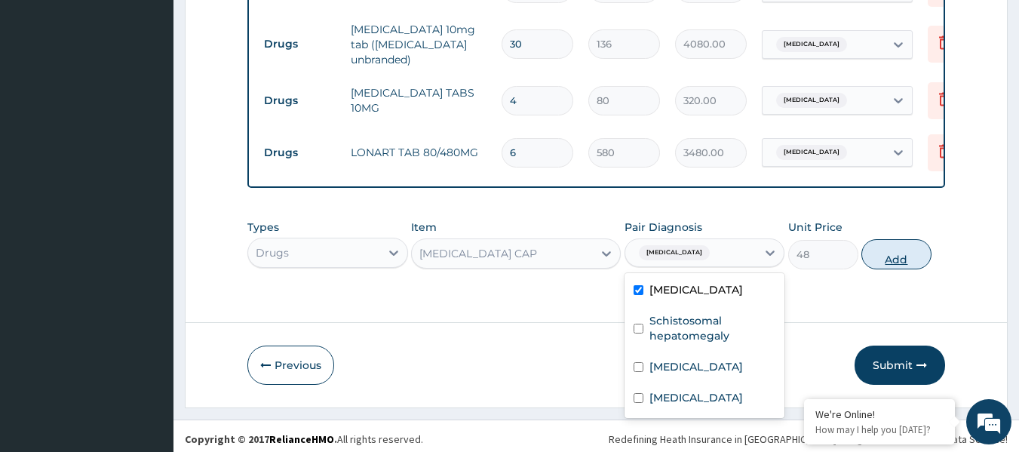
click at [893, 261] on button "Add" at bounding box center [897, 254] width 70 height 30
type input "0"
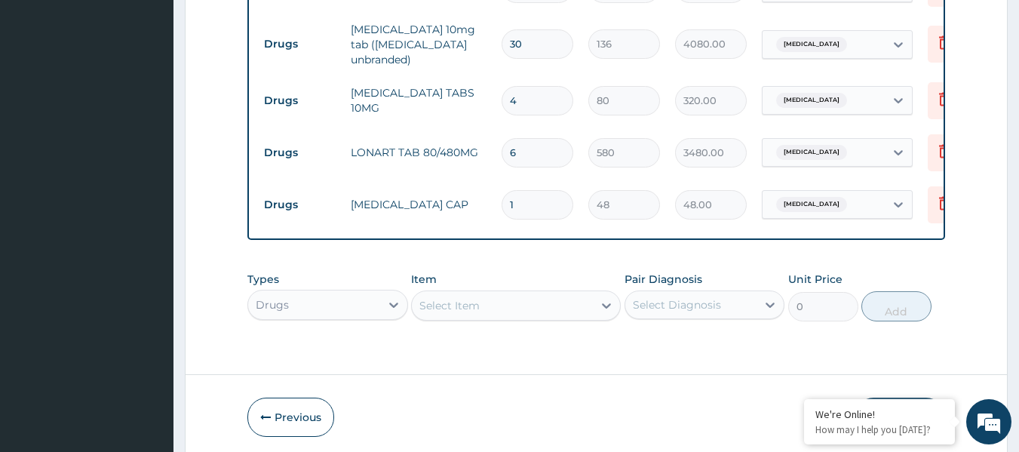
type input "14"
type input "672.00"
type input "14"
click at [538, 305] on div "Types Drugs Item Select Item Pair Diagnosis Select Diagnosis Unit Price 0 Add" at bounding box center [596, 296] width 699 height 65
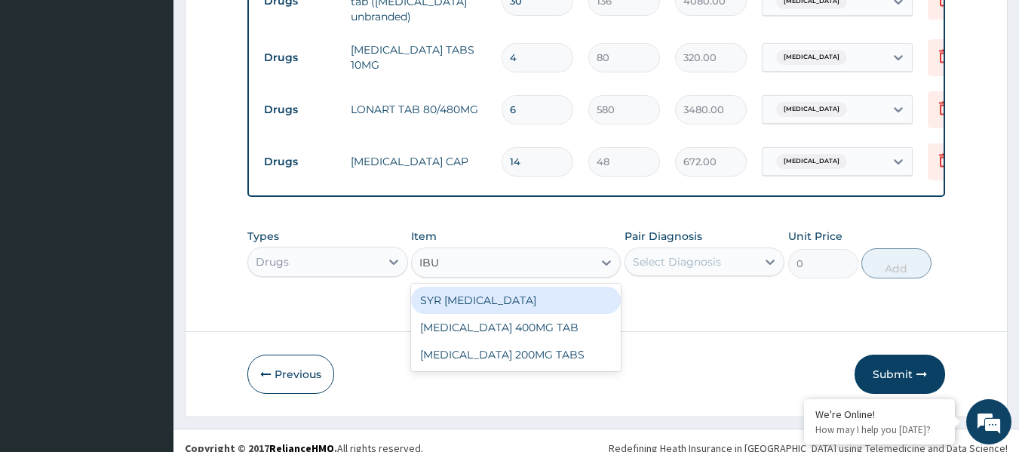
type input "IBUP"
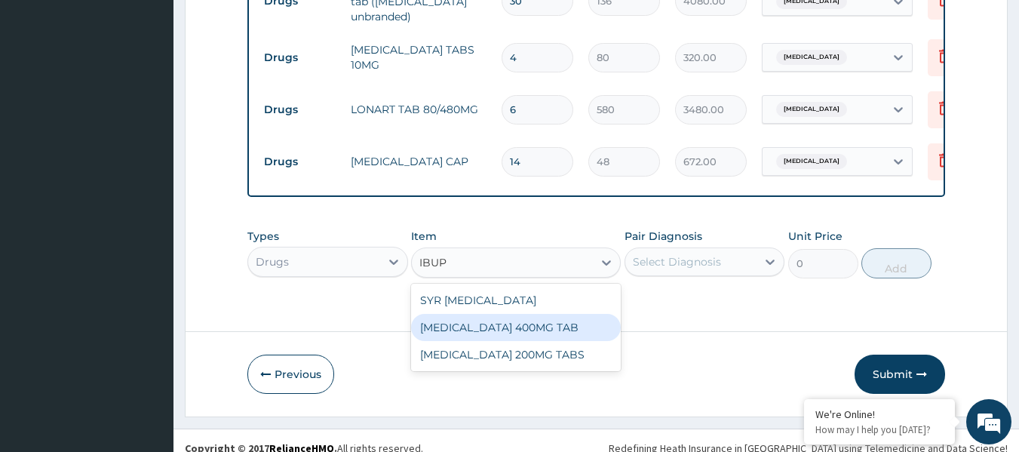
click at [555, 334] on div "IBUPROFEN 400MG TAB" at bounding box center [516, 327] width 210 height 27
type input "36"
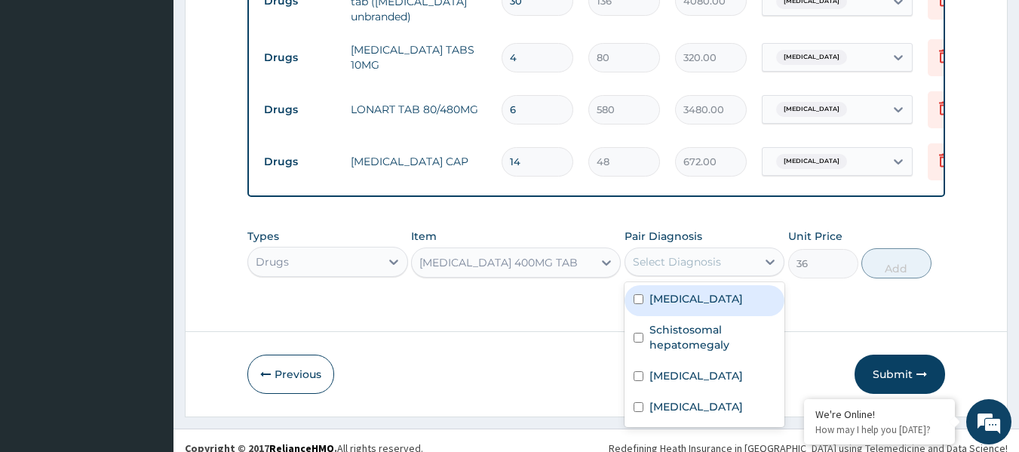
click at [721, 263] on div "Select Diagnosis" at bounding box center [691, 262] width 132 height 24
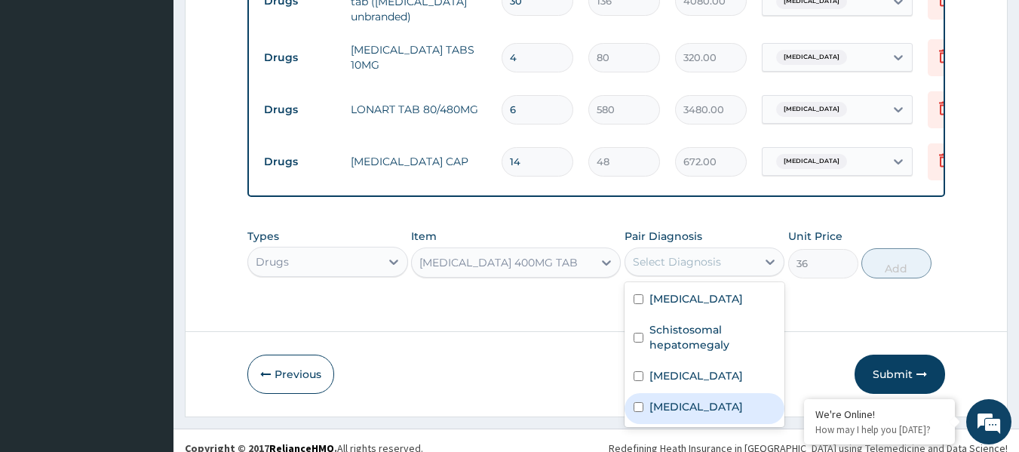
click at [666, 404] on label "Malaria, unspecified" at bounding box center [697, 406] width 94 height 15
checkbox input "true"
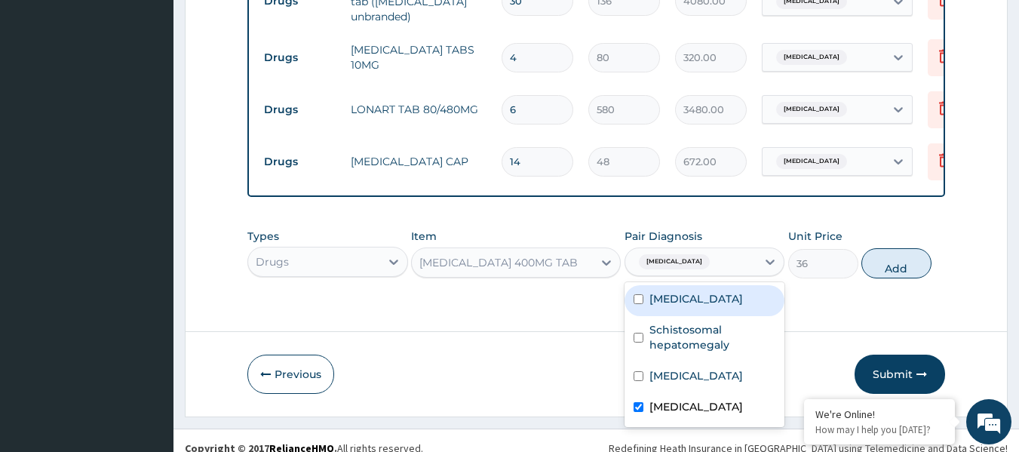
click at [745, 298] on div "Pyelonephritis" at bounding box center [705, 300] width 161 height 31
checkbox input "true"
click at [905, 263] on button "Add" at bounding box center [897, 263] width 70 height 30
type input "0"
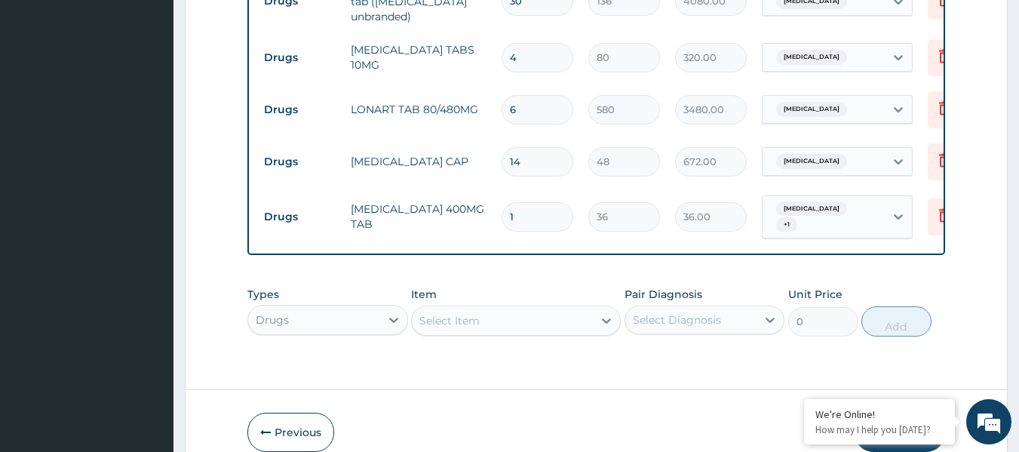
type input "15"
type input "540.00"
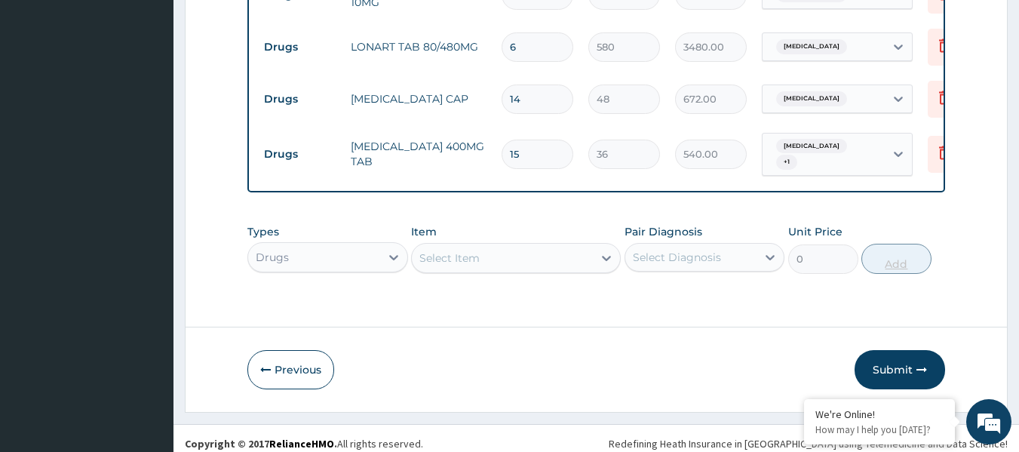
scroll to position [863, 0]
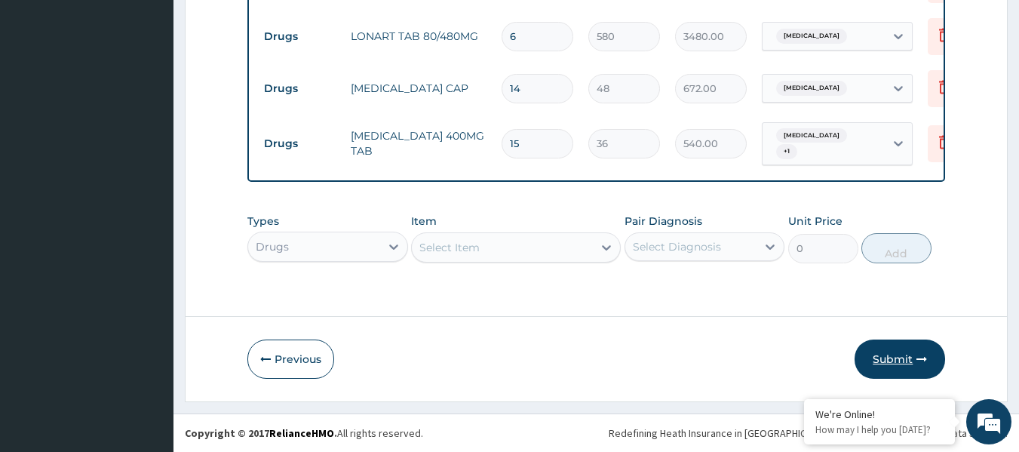
type input "15"
click at [909, 362] on button "Submit" at bounding box center [900, 359] width 91 height 39
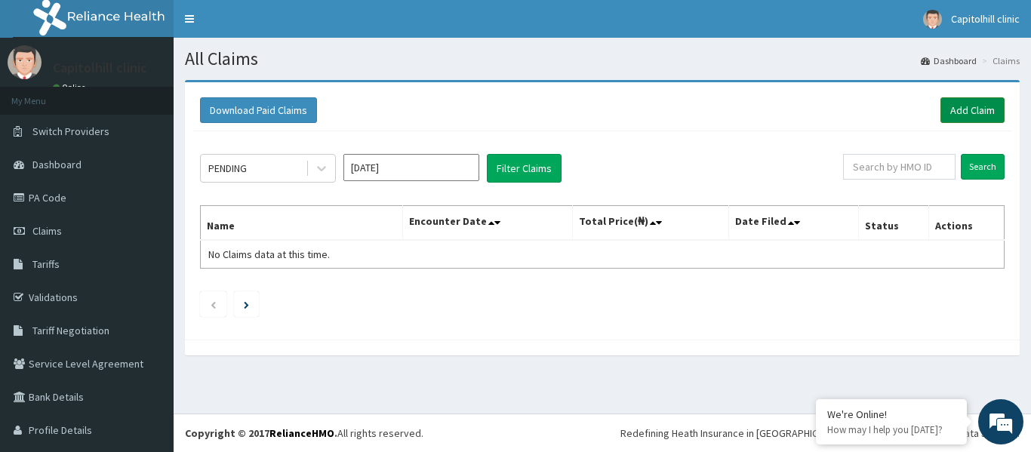
click at [957, 114] on link "Add Claim" at bounding box center [972, 110] width 64 height 26
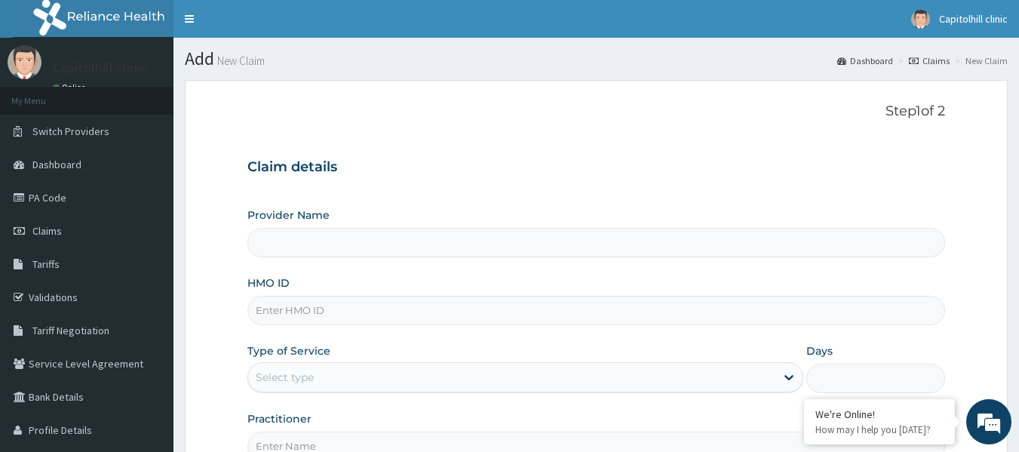
type input "[GEOGRAPHIC_DATA]"
click at [291, 321] on input "HMO ID" at bounding box center [596, 310] width 699 height 29
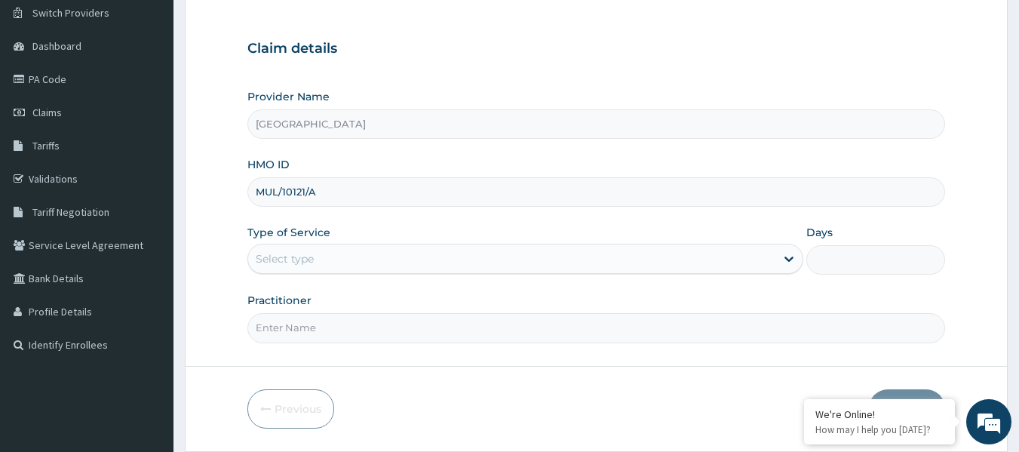
scroll to position [151, 0]
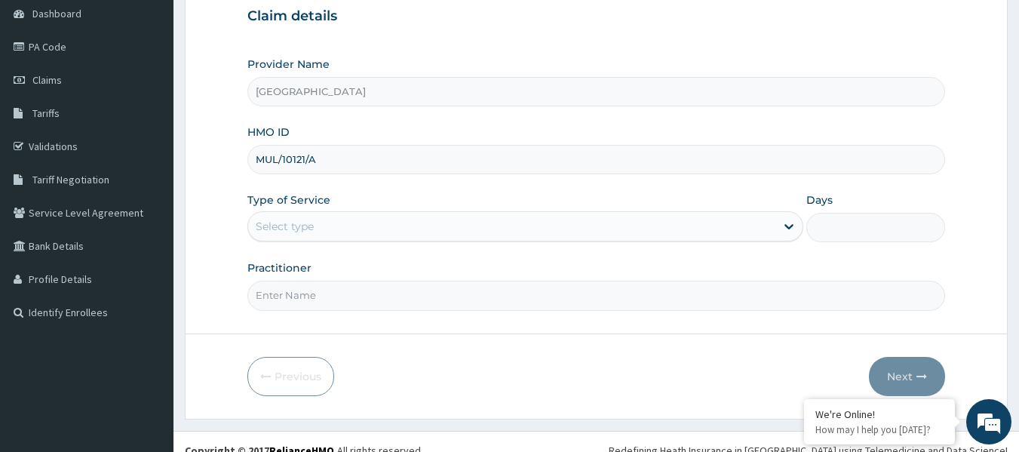
type input "MUL/10121/A"
click at [316, 231] on div "Select type" at bounding box center [511, 226] width 527 height 24
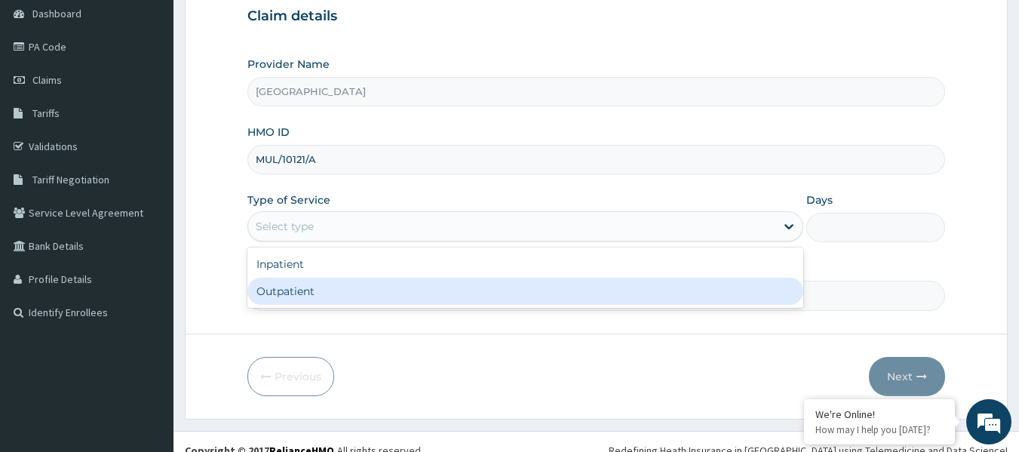
click at [321, 293] on div "Outpatient" at bounding box center [525, 291] width 556 height 27
type input "1"
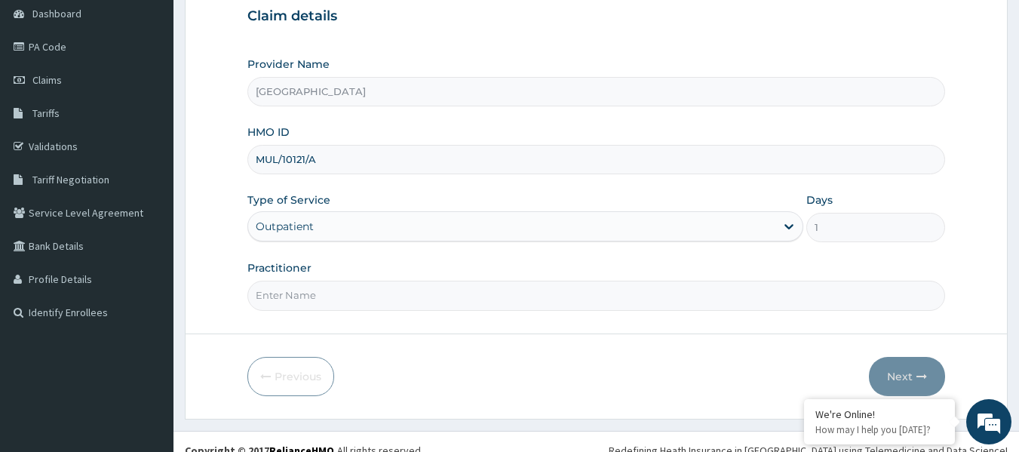
click at [321, 293] on input "Practitioner" at bounding box center [596, 295] width 699 height 29
type input "IHUNANYACHUKWU OKEREAFOR"
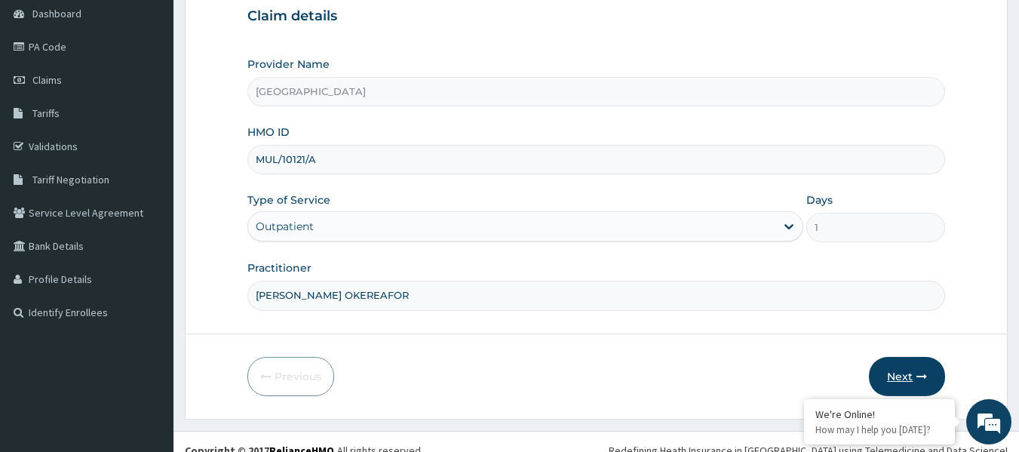
click at [890, 389] on button "Next" at bounding box center [907, 376] width 76 height 39
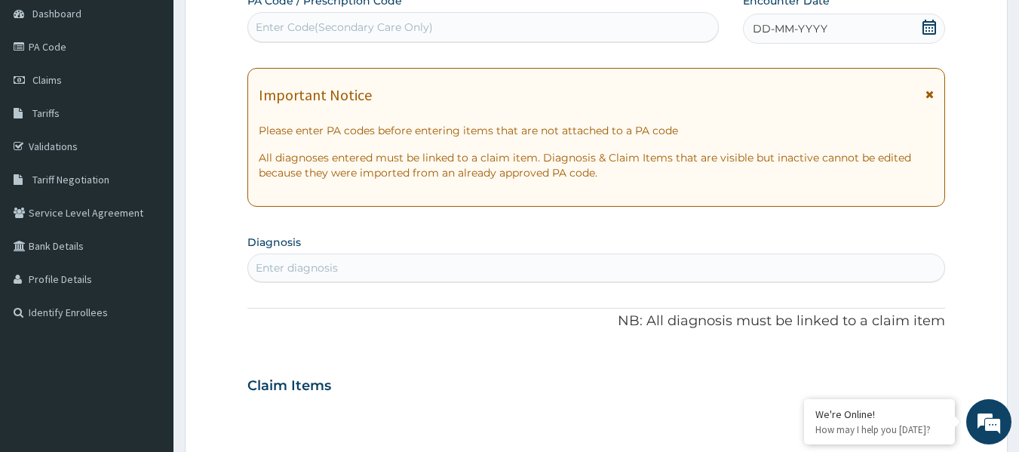
click at [924, 31] on icon at bounding box center [929, 27] width 15 height 15
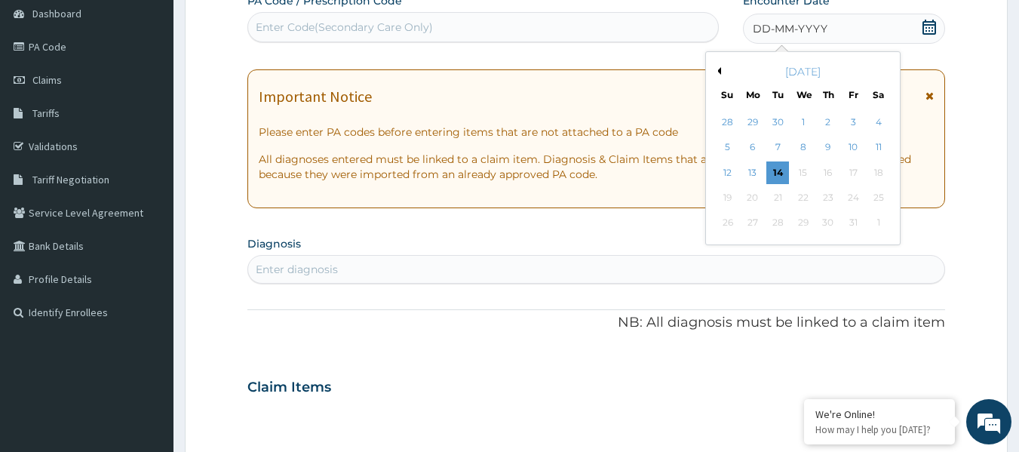
click at [716, 73] on button "Previous Month" at bounding box center [718, 71] width 8 height 8
click at [754, 123] on div "1" at bounding box center [753, 122] width 23 height 23
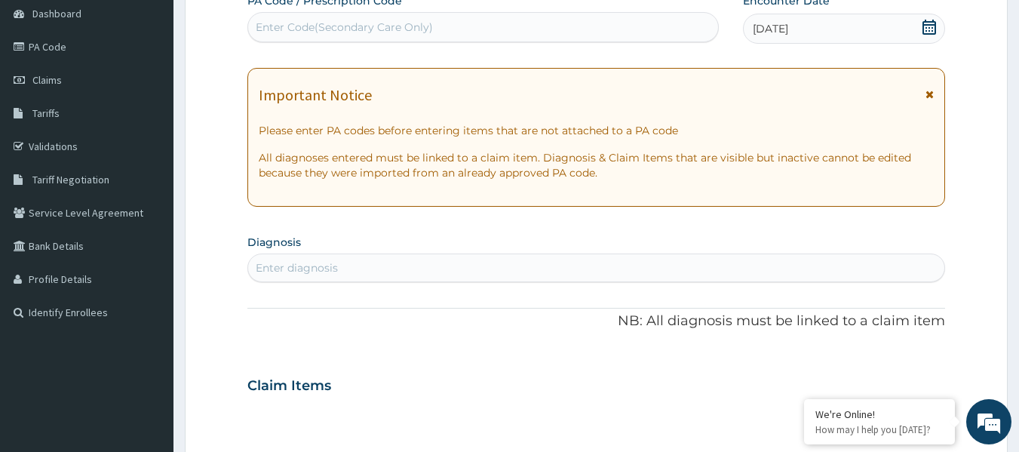
click at [561, 268] on div "Enter diagnosis" at bounding box center [596, 268] width 697 height 24
click at [300, 269] on div "Enter diagnosis" at bounding box center [297, 267] width 82 height 15
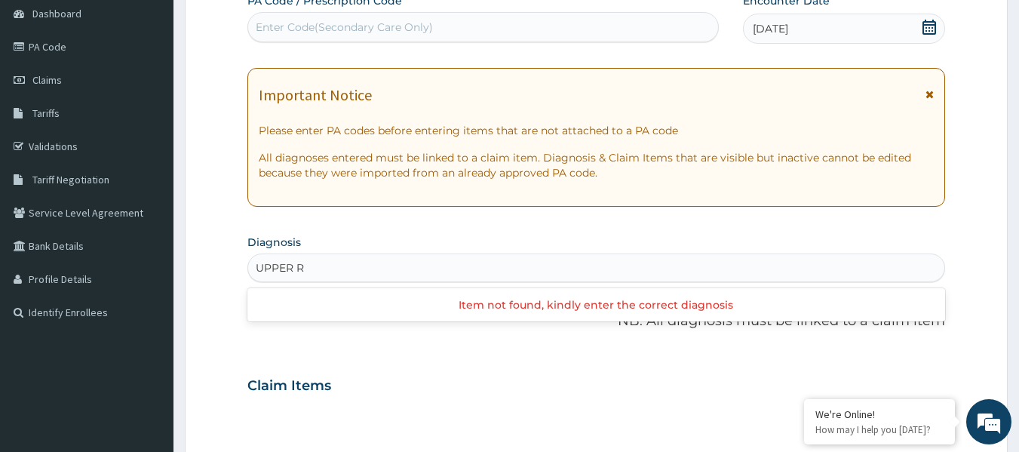
type input "UPPER"
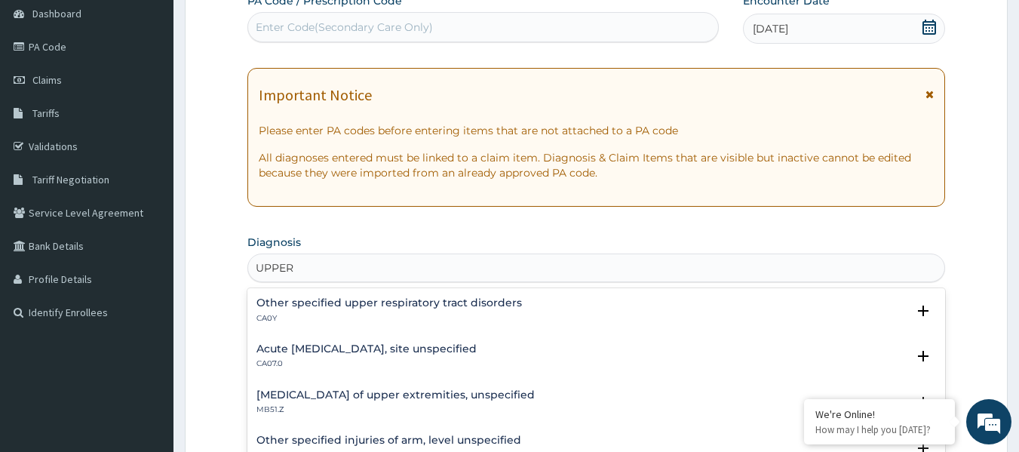
click at [367, 354] on h4 "Acute [MEDICAL_DATA], site unspecified" at bounding box center [367, 348] width 220 height 11
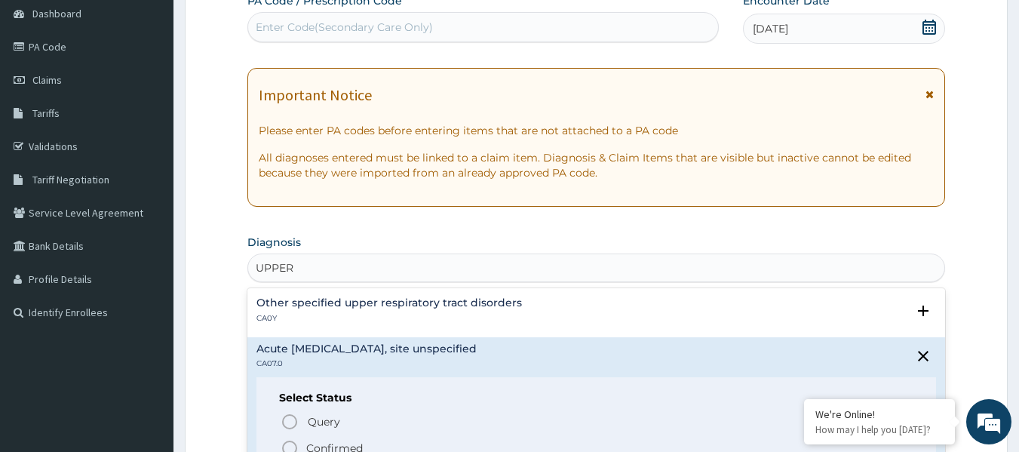
click at [352, 442] on p "Confirmed" at bounding box center [334, 448] width 57 height 15
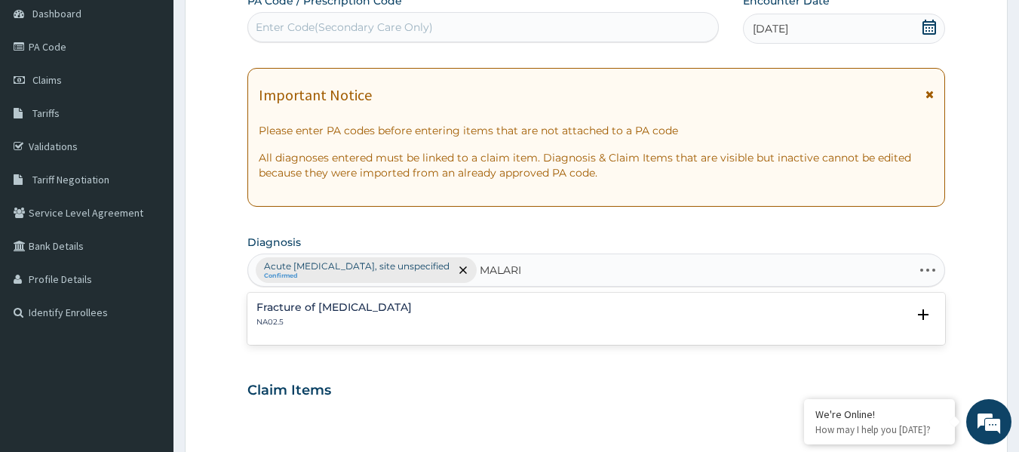
type input "MALARIA"
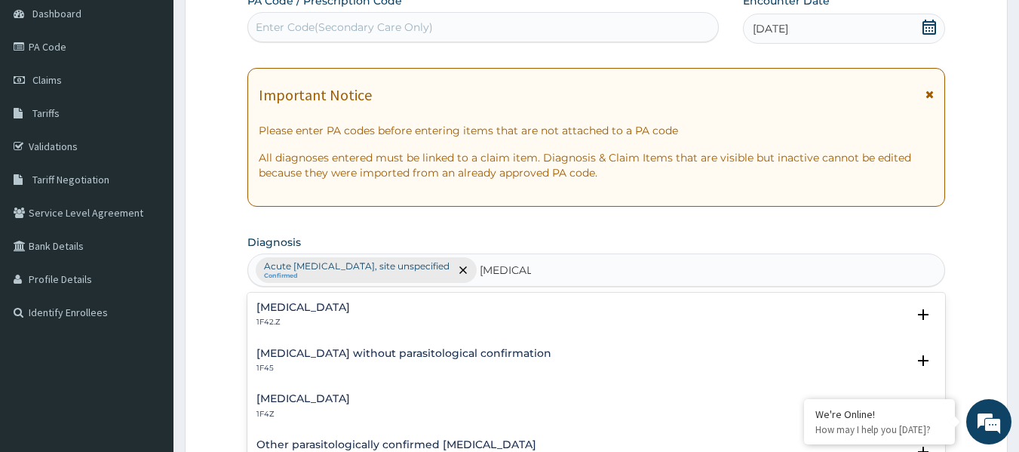
click at [378, 404] on div "Malaria, unspecified 1F4Z" at bounding box center [597, 406] width 681 height 26
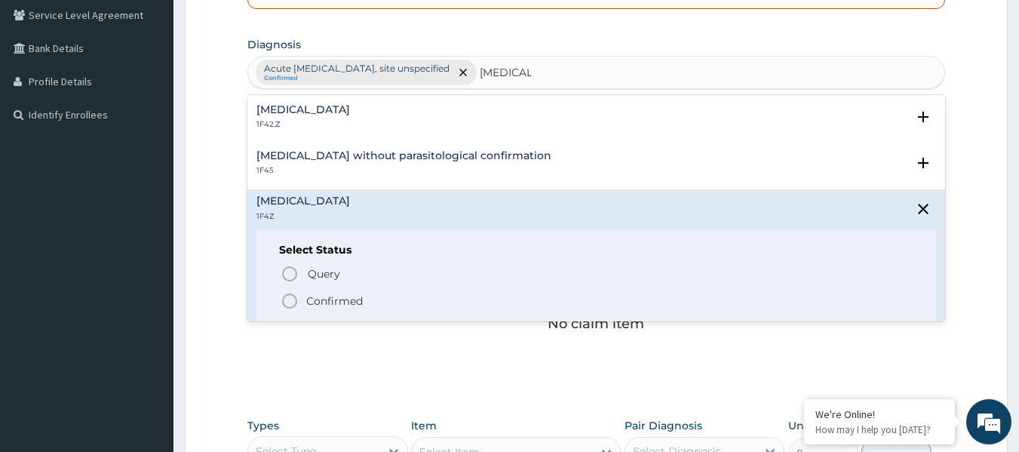
scroll to position [377, 0]
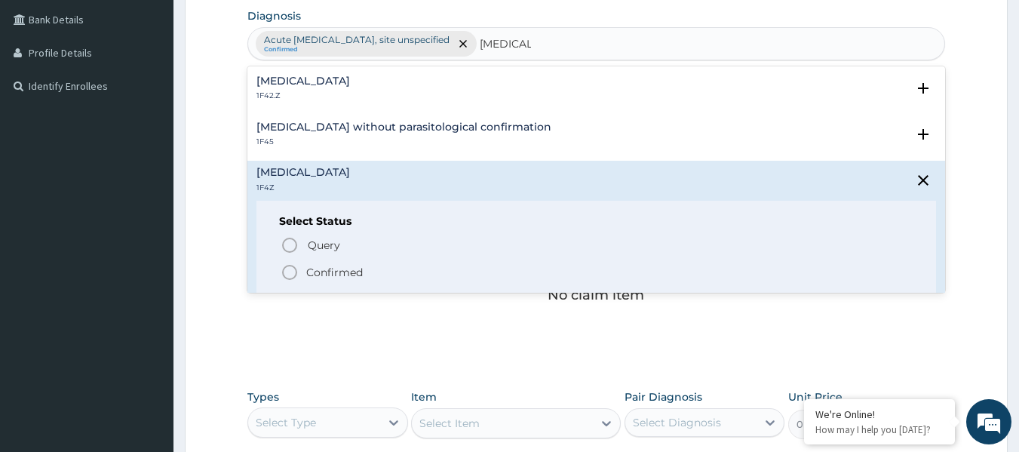
click at [334, 275] on p "Confirmed" at bounding box center [334, 272] width 57 height 15
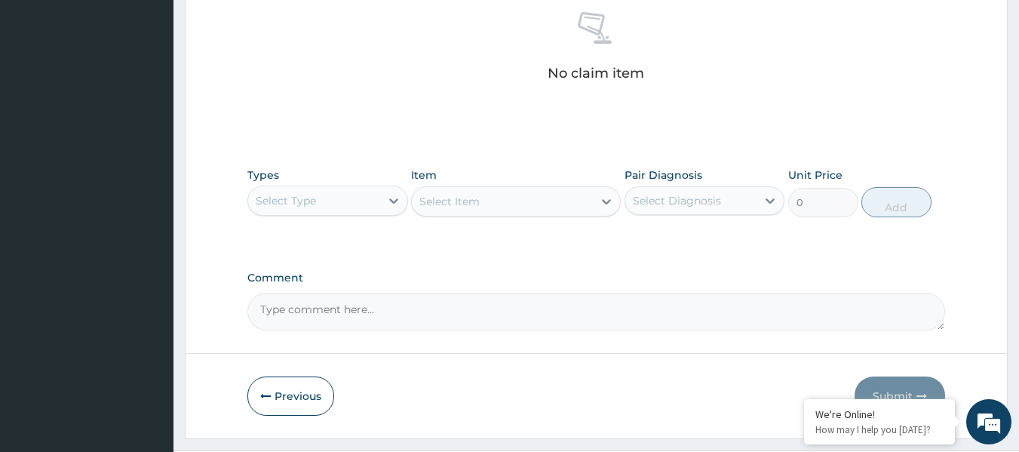
scroll to position [636, 0]
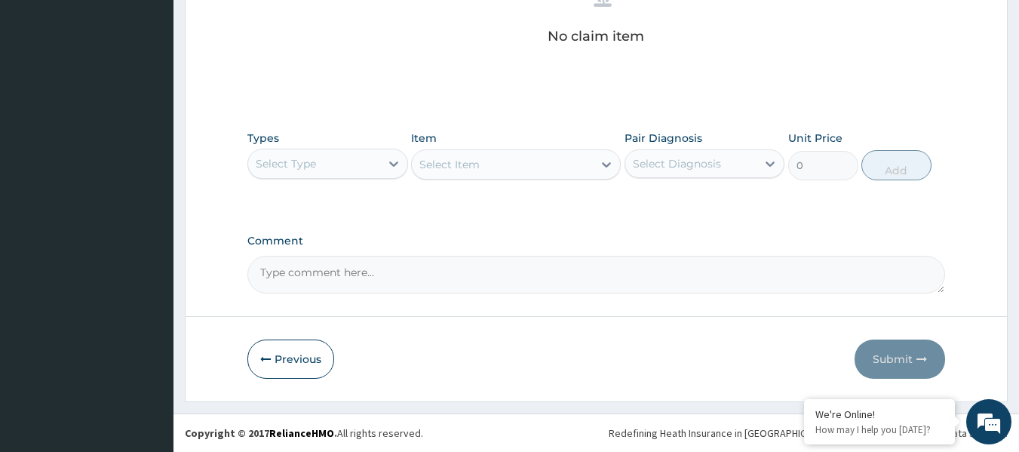
click at [364, 165] on div "Select Type" at bounding box center [314, 164] width 132 height 24
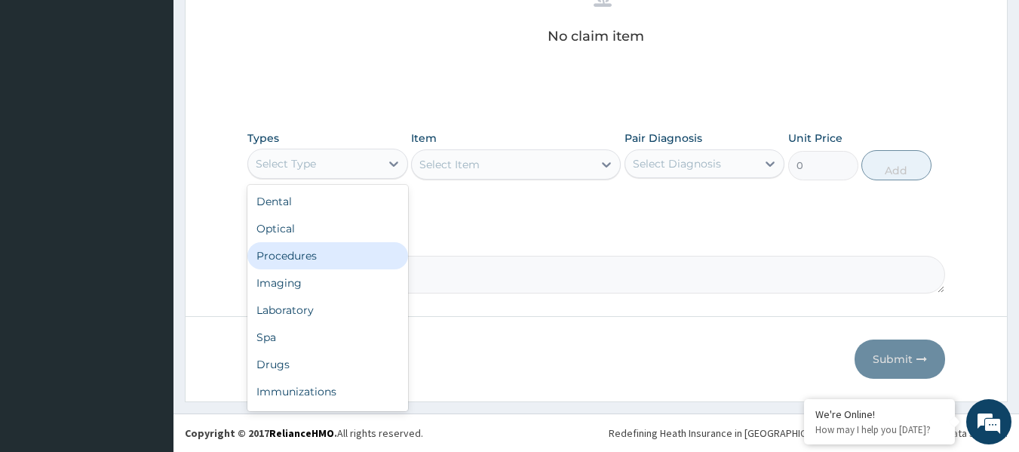
click at [290, 263] on div "Procedures" at bounding box center [327, 255] width 161 height 27
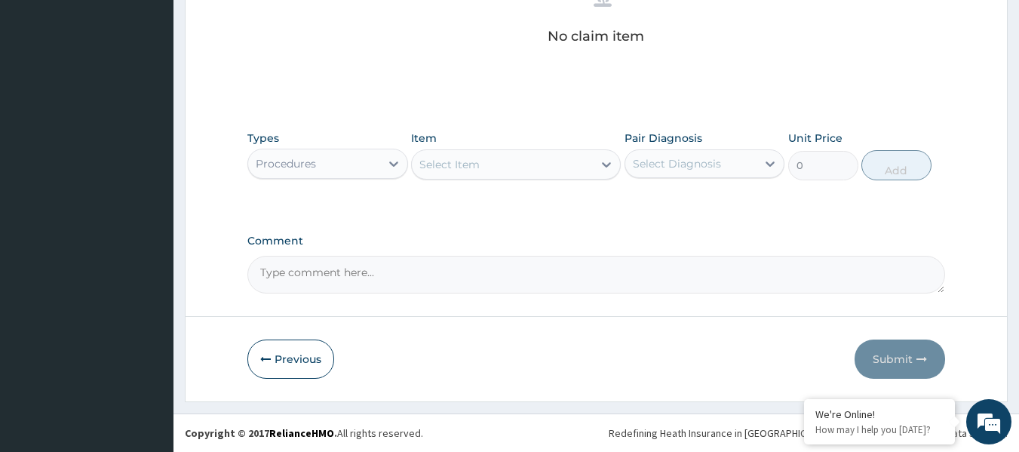
click at [555, 164] on div "Select Item" at bounding box center [502, 164] width 181 height 24
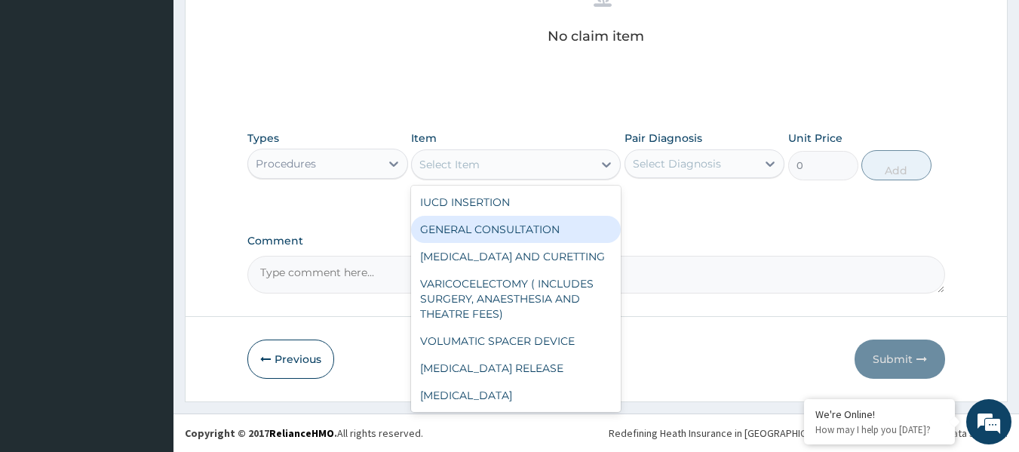
click at [518, 233] on div "GENERAL CONSULTATION" at bounding box center [516, 229] width 210 height 27
type input "2400"
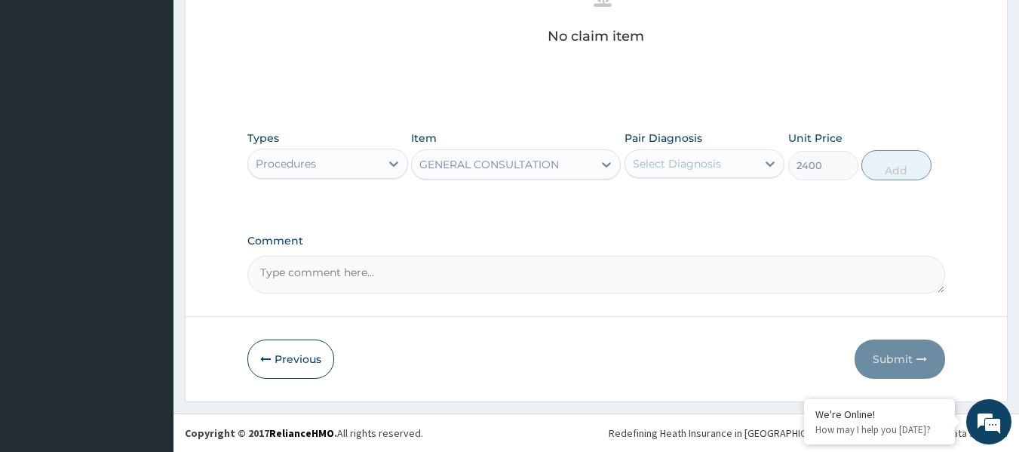
click at [704, 163] on div "Select Diagnosis" at bounding box center [677, 163] width 88 height 15
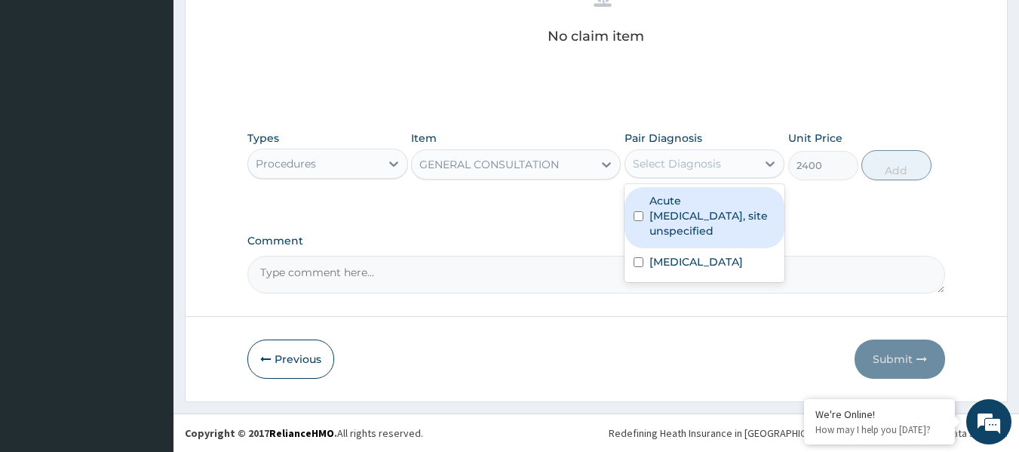
click at [638, 215] on input "checkbox" at bounding box center [639, 216] width 10 height 10
checkbox input "true"
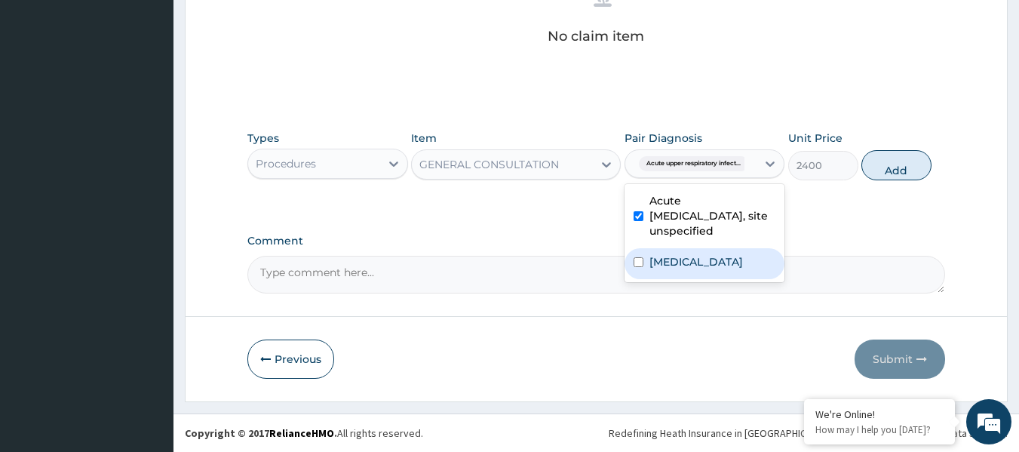
click at [641, 262] on input "checkbox" at bounding box center [639, 262] width 10 height 10
checkbox input "true"
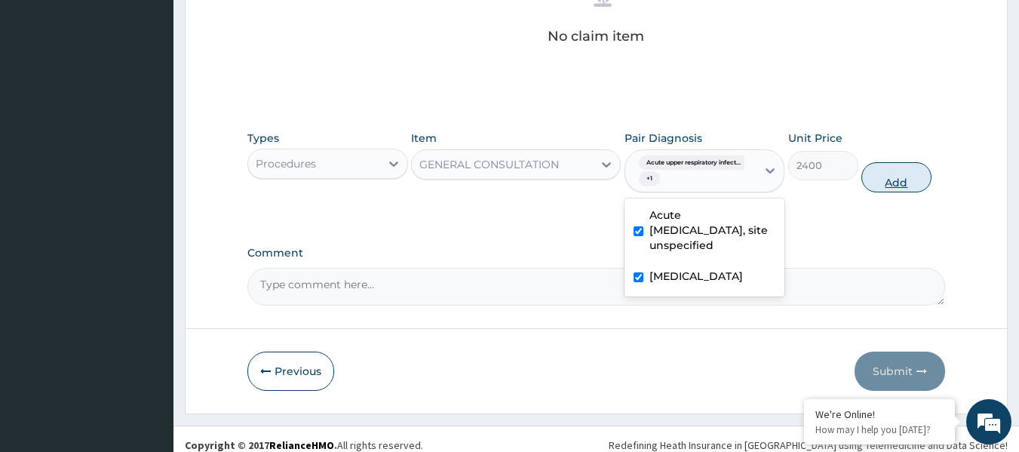
click at [885, 180] on button "Add" at bounding box center [897, 177] width 70 height 30
type input "0"
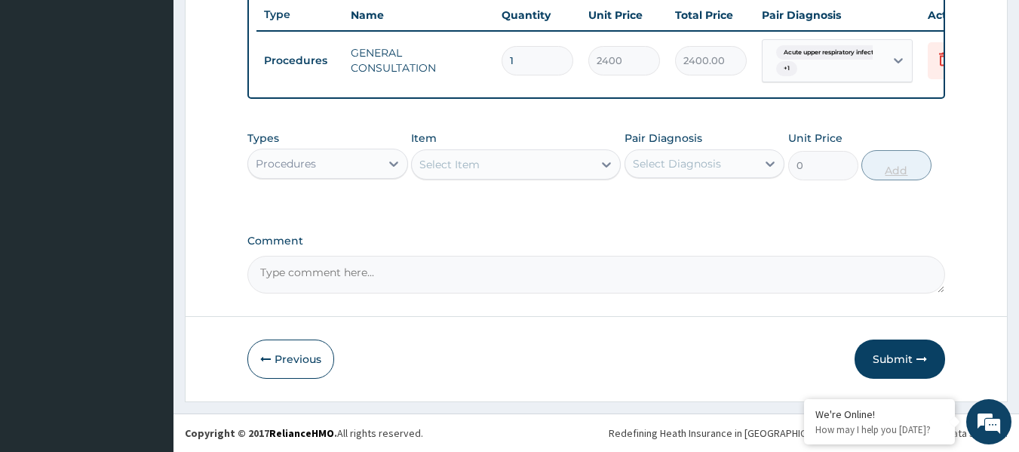
scroll to position [582, 0]
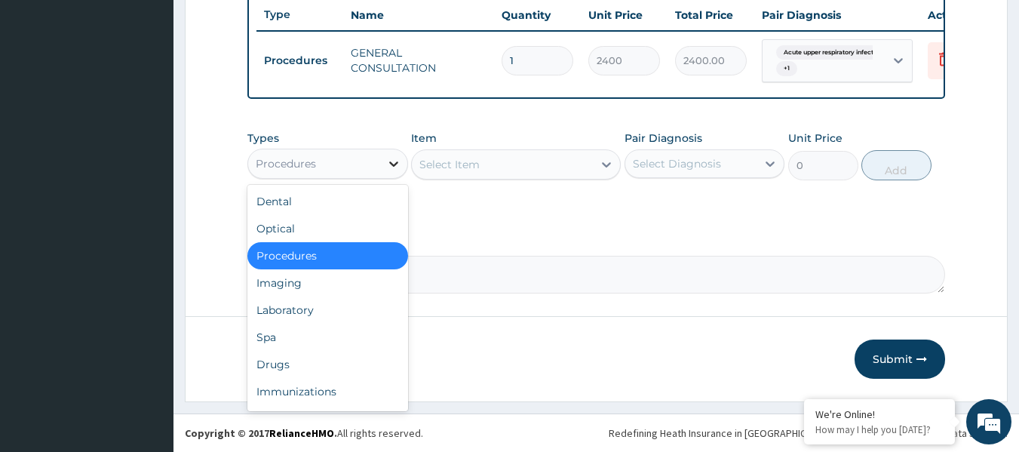
click at [389, 161] on icon at bounding box center [393, 163] width 15 height 15
click at [338, 311] on div "Laboratory" at bounding box center [327, 310] width 161 height 27
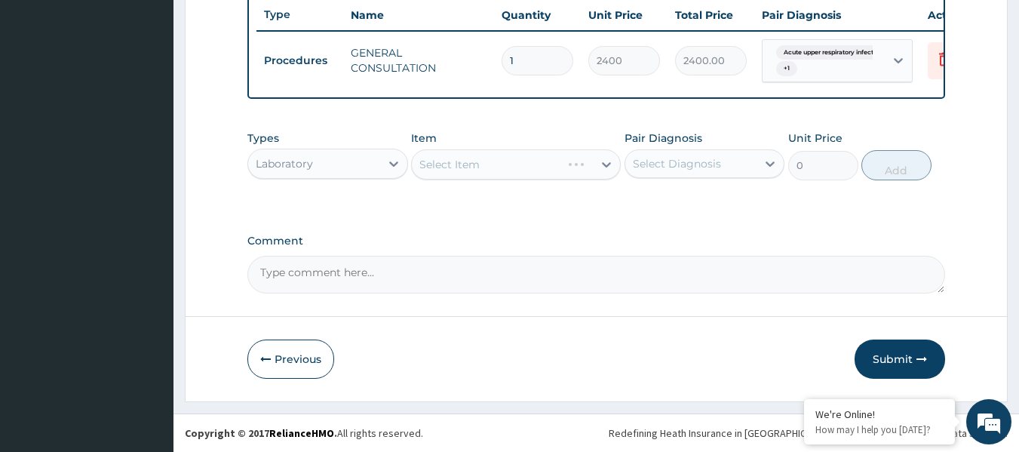
click at [523, 166] on div "Select Item" at bounding box center [516, 164] width 210 height 30
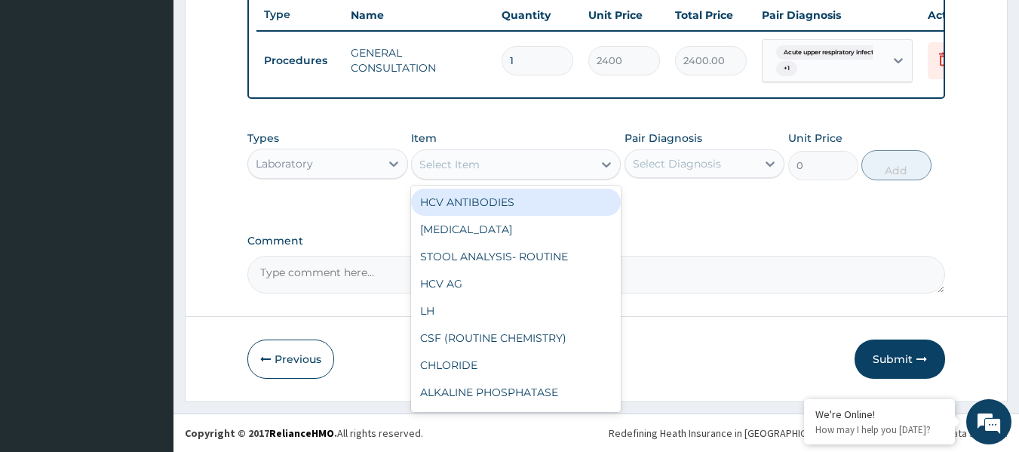
click at [521, 168] on div "Select Item" at bounding box center [502, 164] width 181 height 24
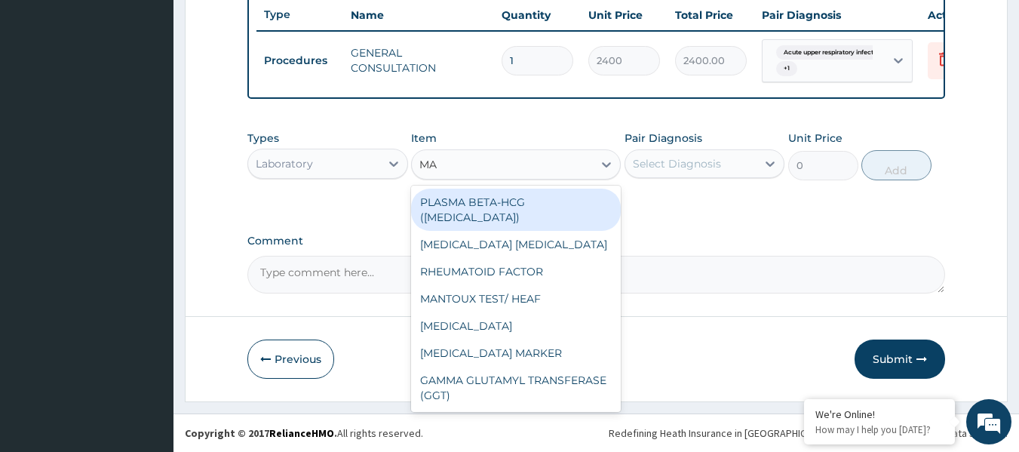
type input "MAL"
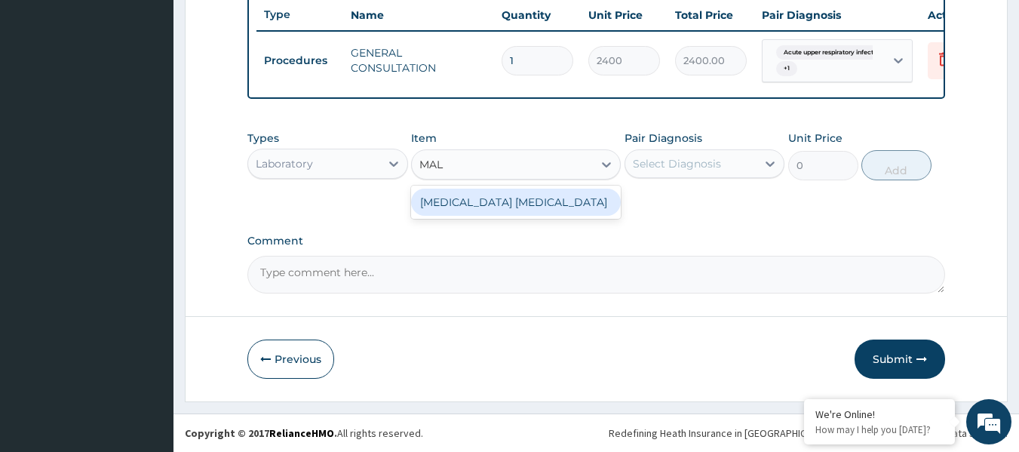
click at [533, 206] on div "MALARIA PARASITE" at bounding box center [516, 202] width 210 height 27
type input "1000"
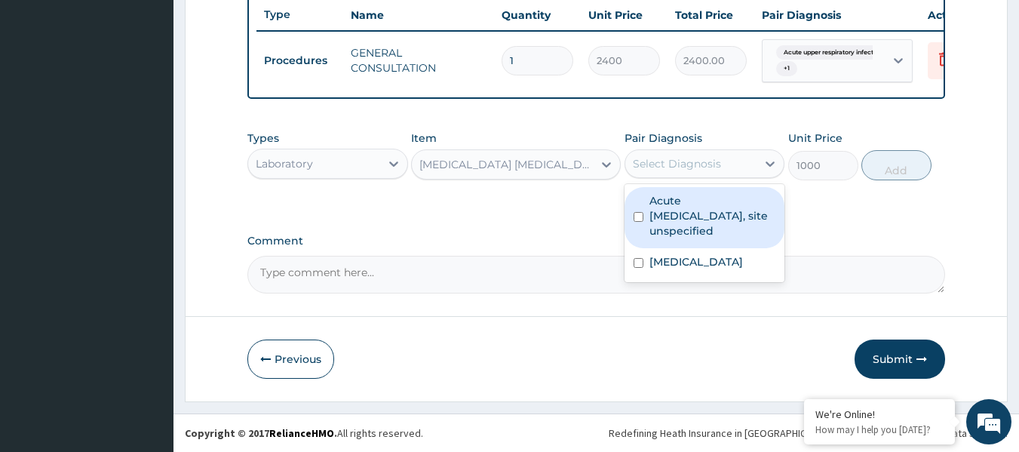
click at [730, 157] on div "Select Diagnosis" at bounding box center [691, 164] width 132 height 24
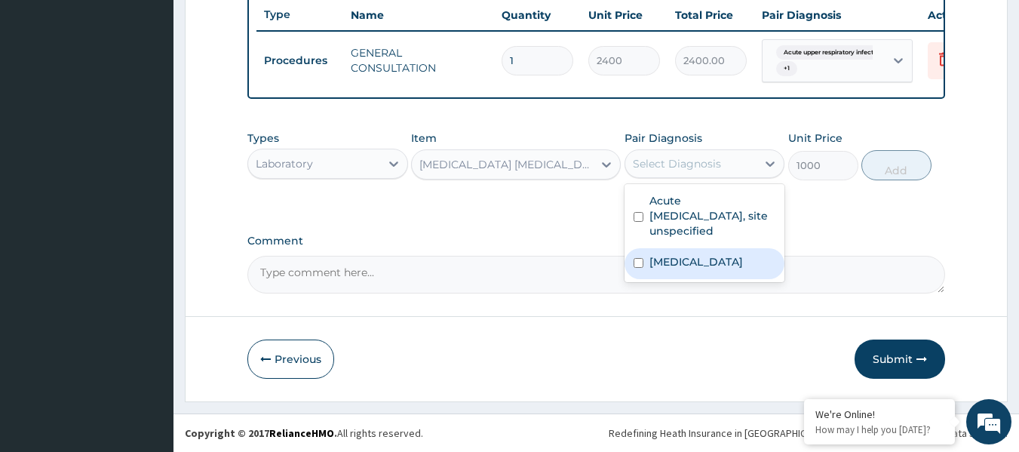
drag, startPoint x: 703, startPoint y: 264, endPoint x: 716, endPoint y: 259, distance: 13.9
click at [704, 264] on label "Malaria, unspecified" at bounding box center [697, 261] width 94 height 15
checkbox input "true"
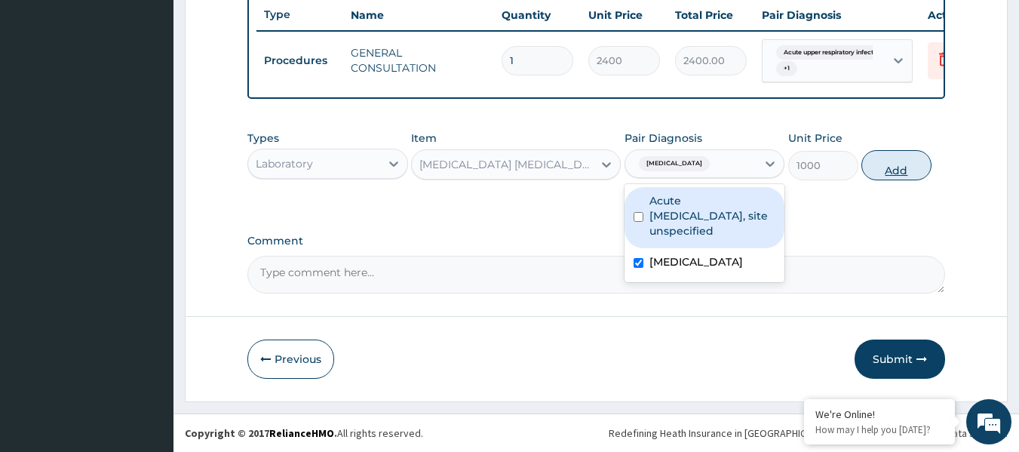
click at [900, 165] on button "Add" at bounding box center [897, 165] width 70 height 30
type input "0"
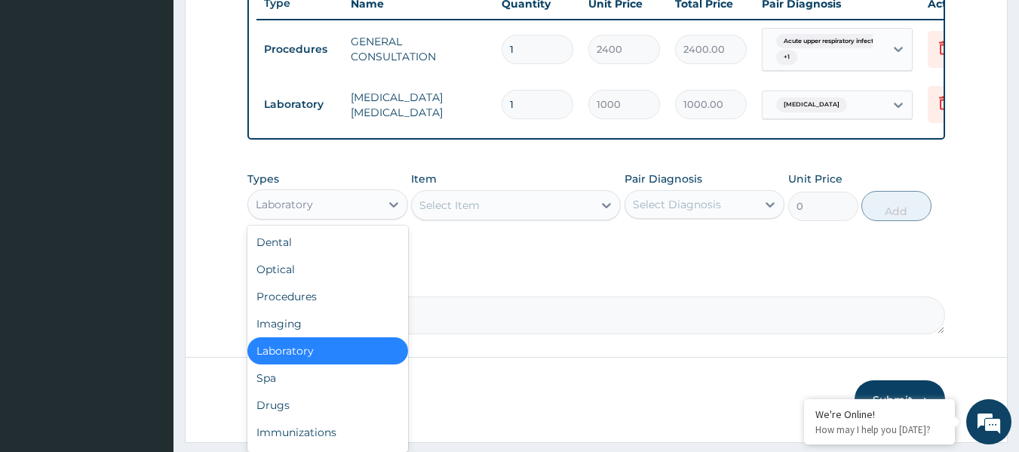
click at [341, 207] on div "Laboratory" at bounding box center [314, 204] width 132 height 24
click at [312, 409] on div "Drugs" at bounding box center [327, 405] width 161 height 27
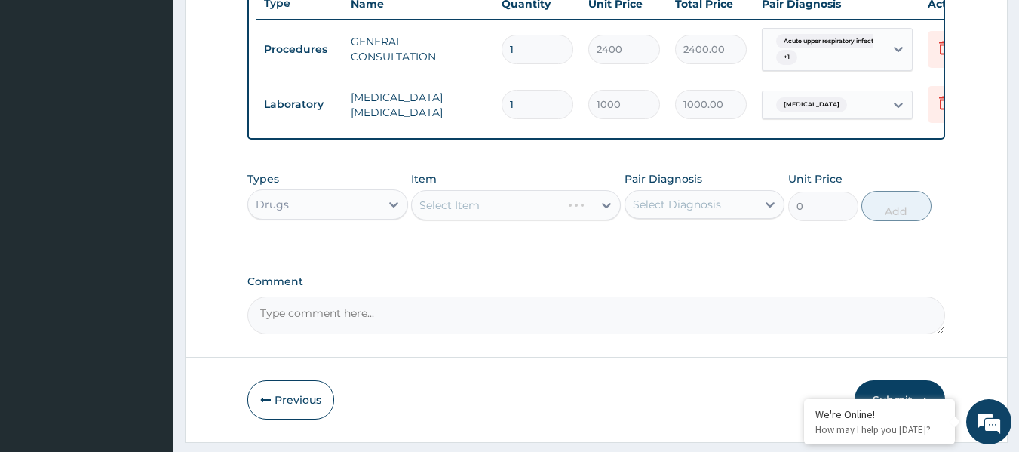
click at [541, 218] on div "Select Item" at bounding box center [516, 205] width 210 height 30
click at [541, 217] on div "Select Item" at bounding box center [502, 205] width 181 height 24
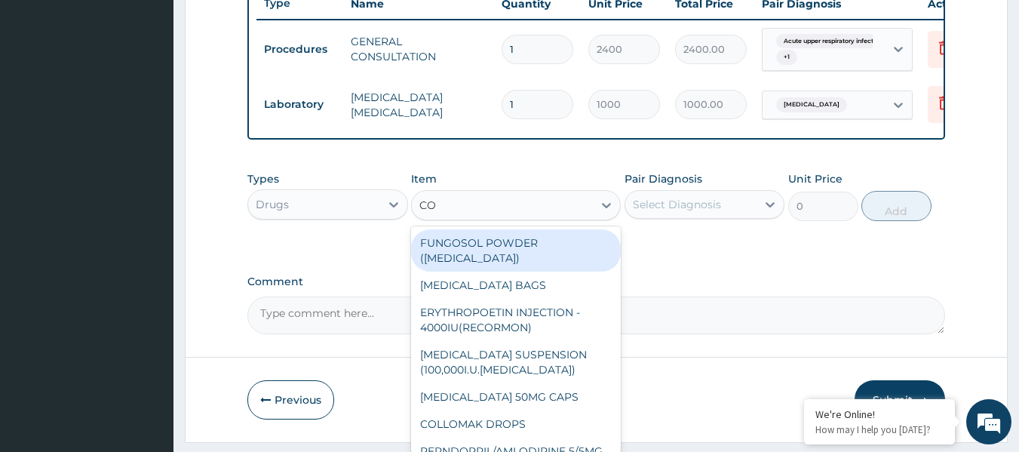
type input "COA"
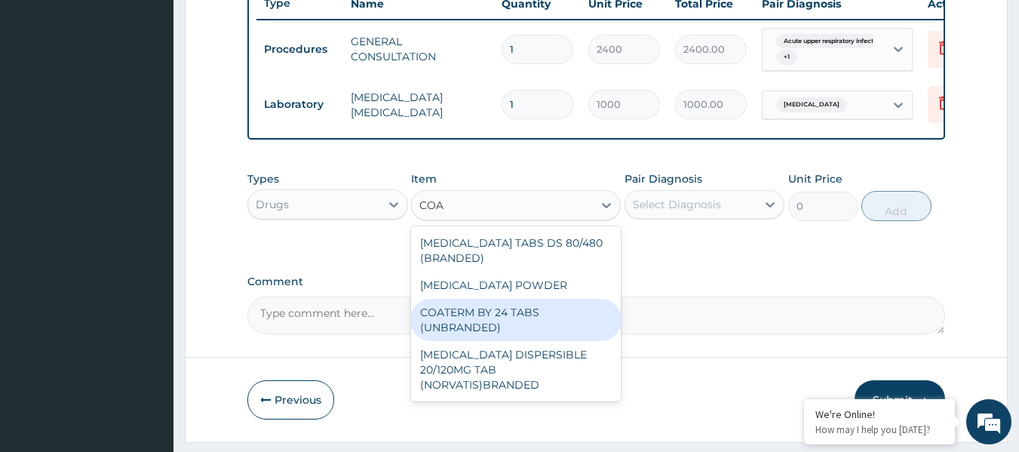
click at [507, 325] on div "COATERM BY 24 TABS (UNBRANDED)" at bounding box center [516, 320] width 210 height 42
type input "56"
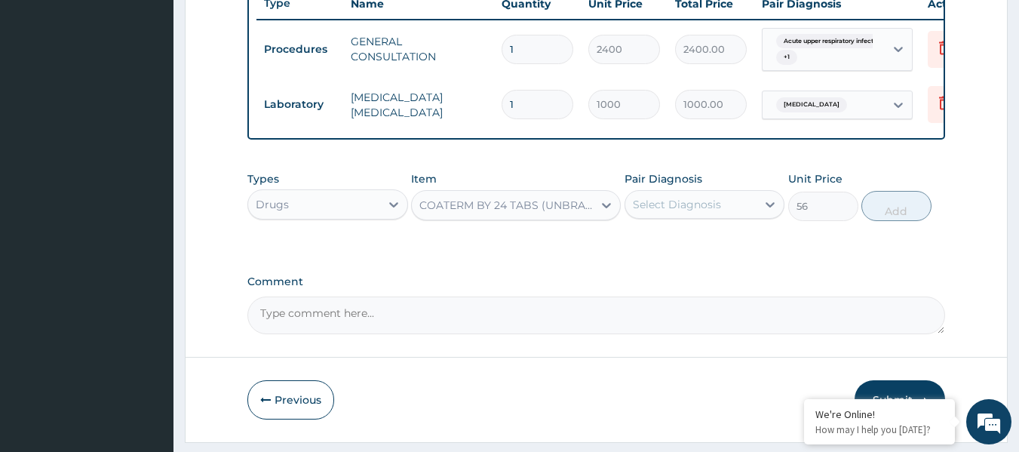
click at [671, 212] on div "Select Diagnosis" at bounding box center [677, 204] width 88 height 15
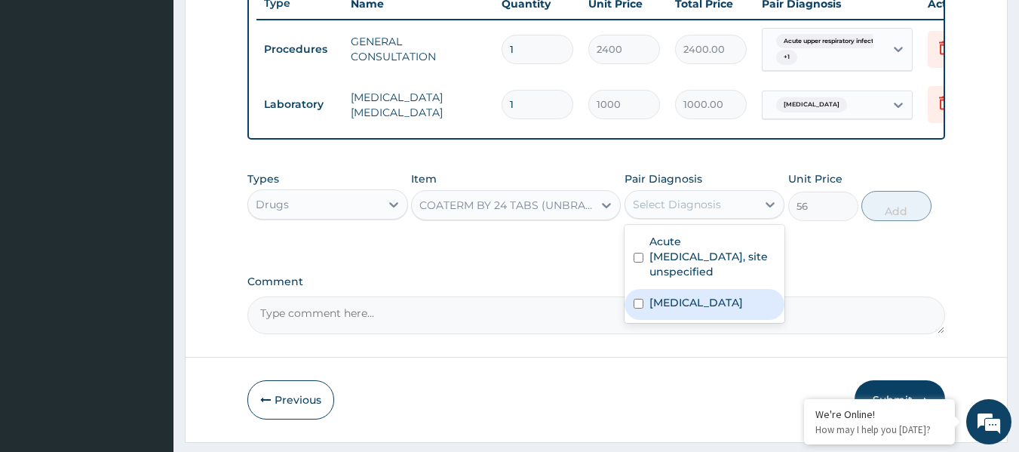
click at [661, 310] on label "Malaria, unspecified" at bounding box center [697, 302] width 94 height 15
checkbox input "true"
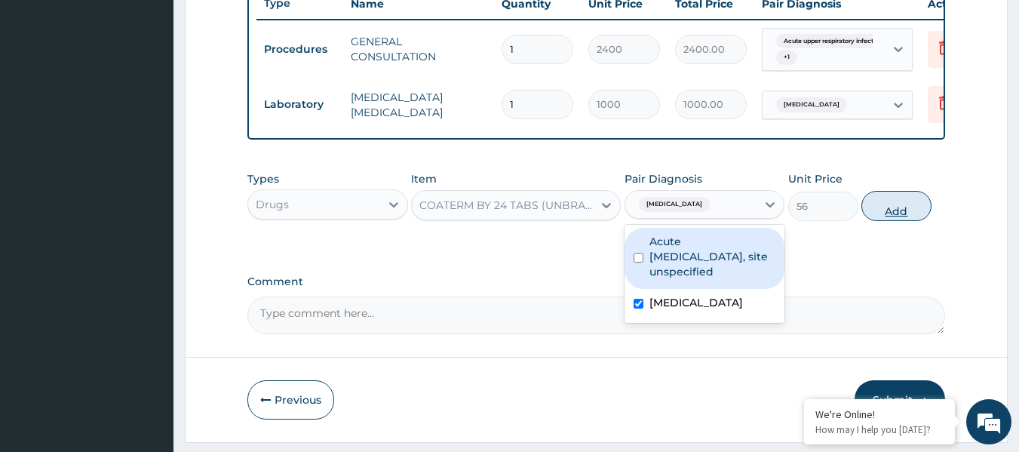
click at [887, 221] on button "Add" at bounding box center [897, 206] width 70 height 30
type input "0"
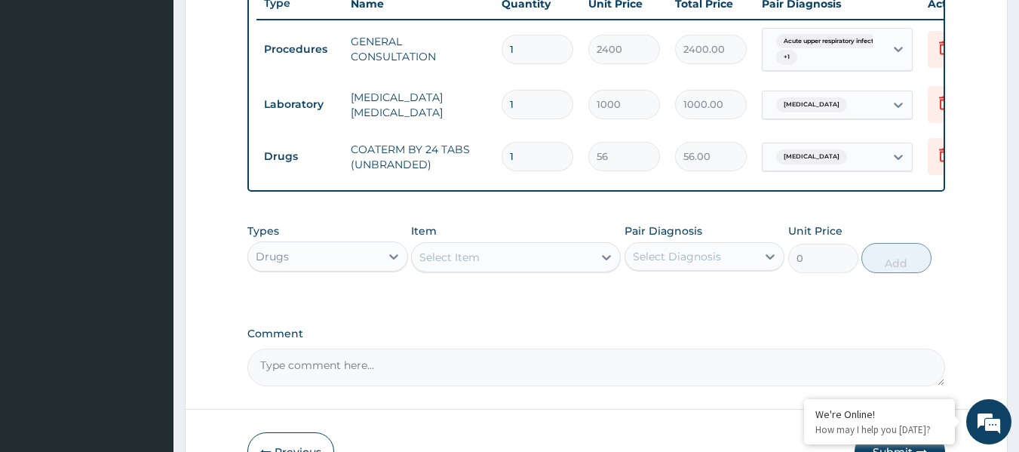
type input "0.00"
type input "2"
type input "112.00"
type input "24"
type input "1344.00"
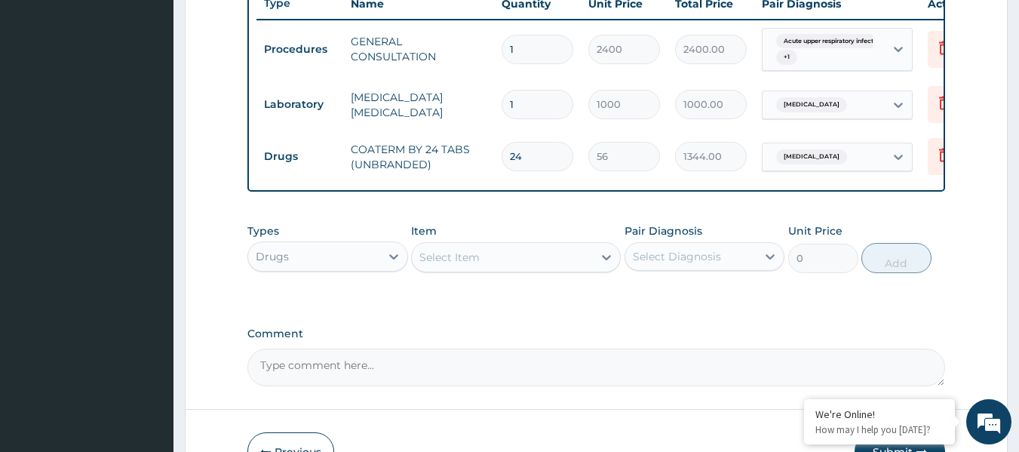
type input "24"
click at [499, 264] on div "Select Item" at bounding box center [502, 257] width 181 height 24
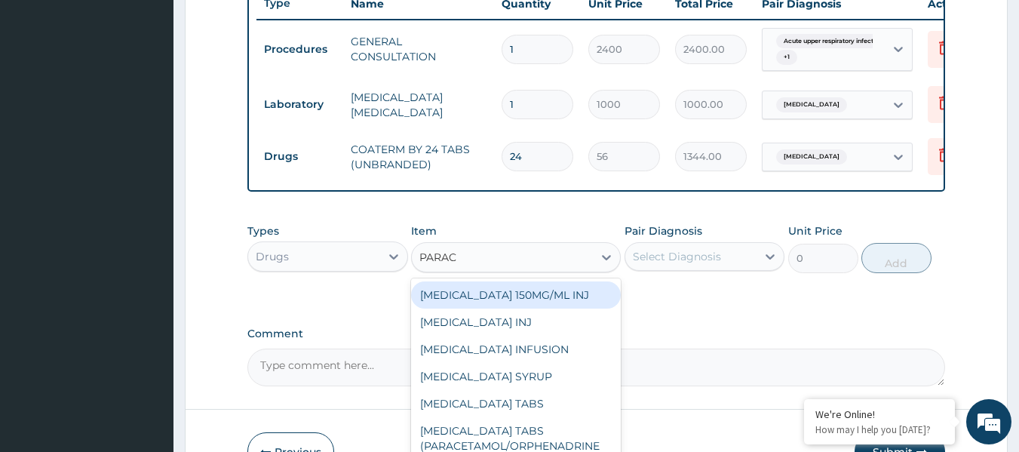
type input "PARACE"
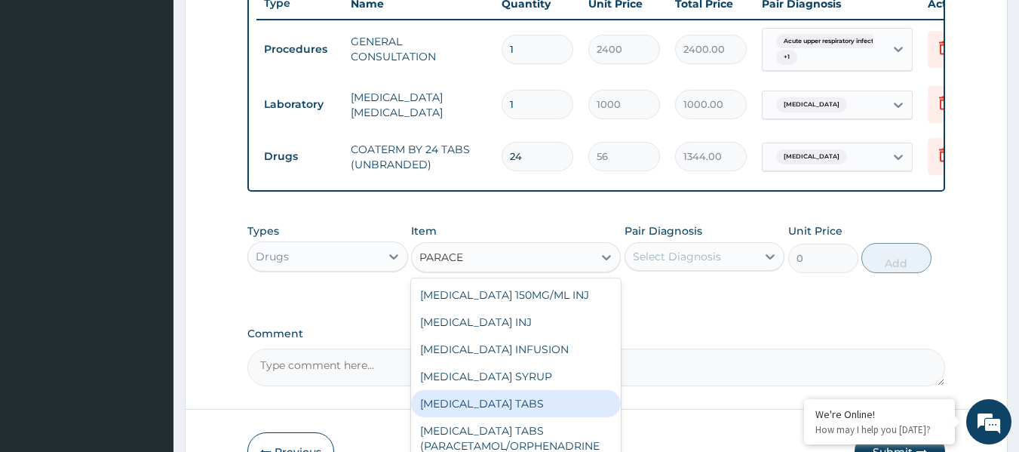
click at [518, 407] on div "PARACETAMOL TABS" at bounding box center [516, 403] width 210 height 27
type input "8.800000190734863"
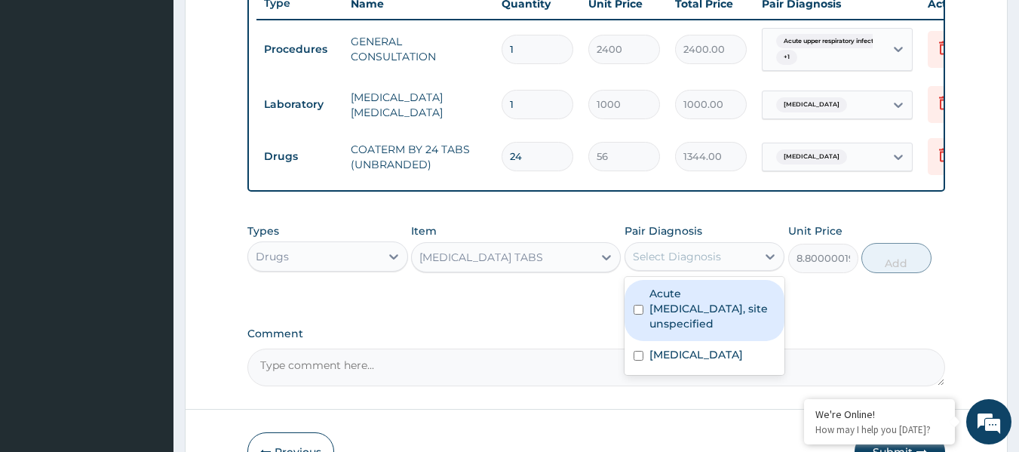
click at [681, 264] on div "Select Diagnosis" at bounding box center [677, 256] width 88 height 15
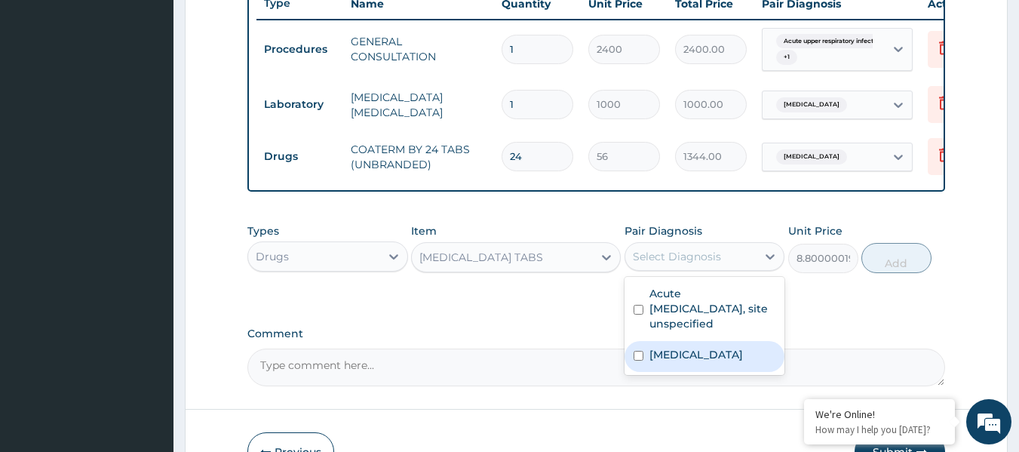
click at [679, 362] on label "Malaria, unspecified" at bounding box center [697, 354] width 94 height 15
checkbox input "true"
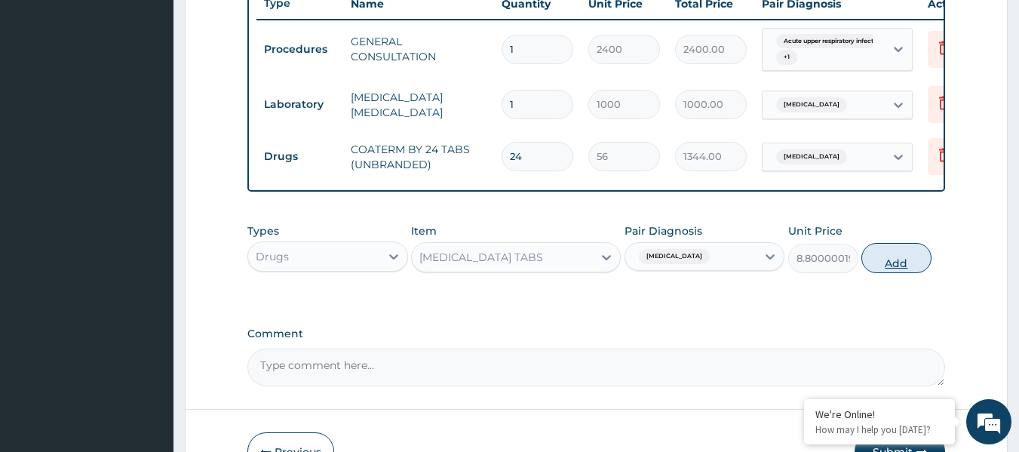
click at [894, 271] on button "Add" at bounding box center [897, 258] width 70 height 30
type input "0"
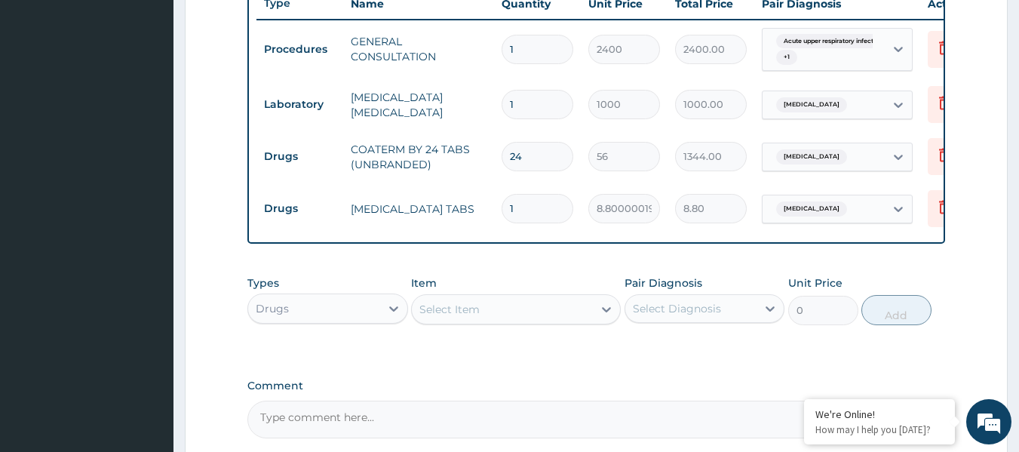
type input "18"
type input "158.40"
type input "18"
click at [532, 321] on div "Select Item" at bounding box center [502, 309] width 181 height 24
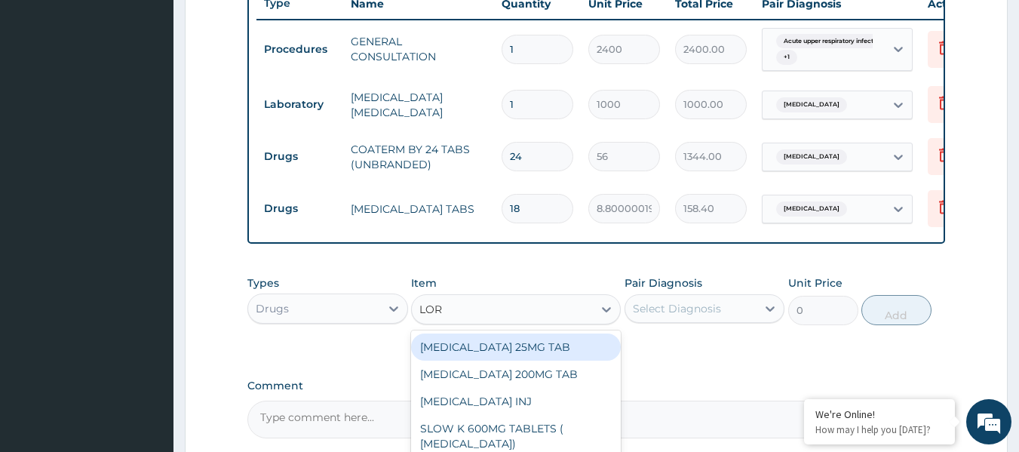
type input "LORA"
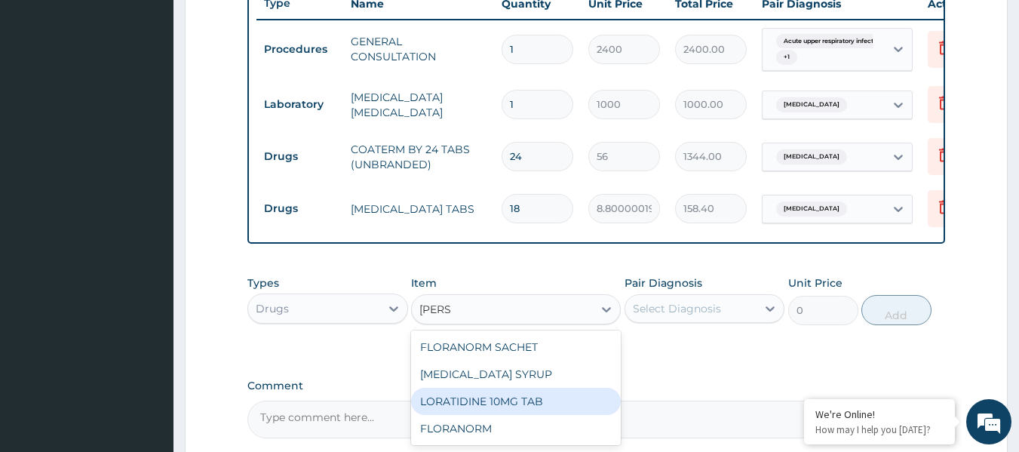
click at [544, 407] on div "LORATIDINE 10MG TAB" at bounding box center [516, 401] width 210 height 27
type input "44"
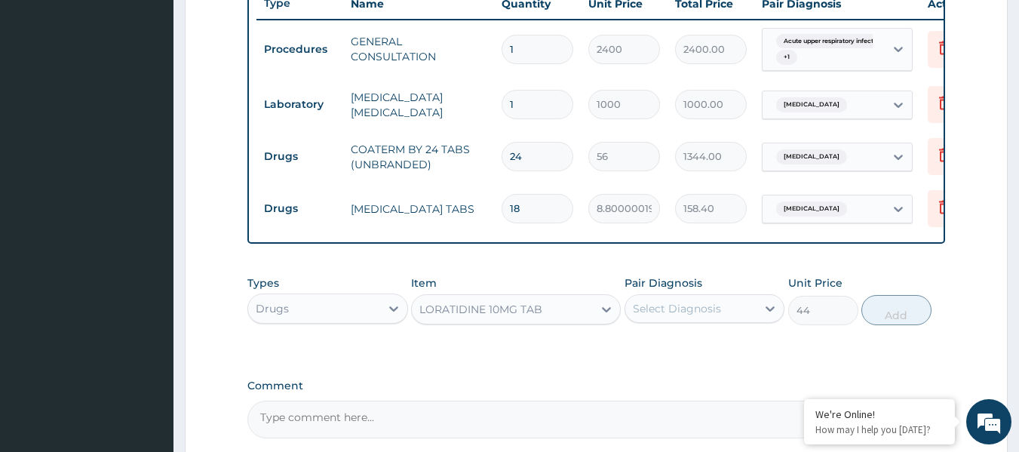
click at [684, 316] on div "Select Diagnosis" at bounding box center [677, 308] width 88 height 15
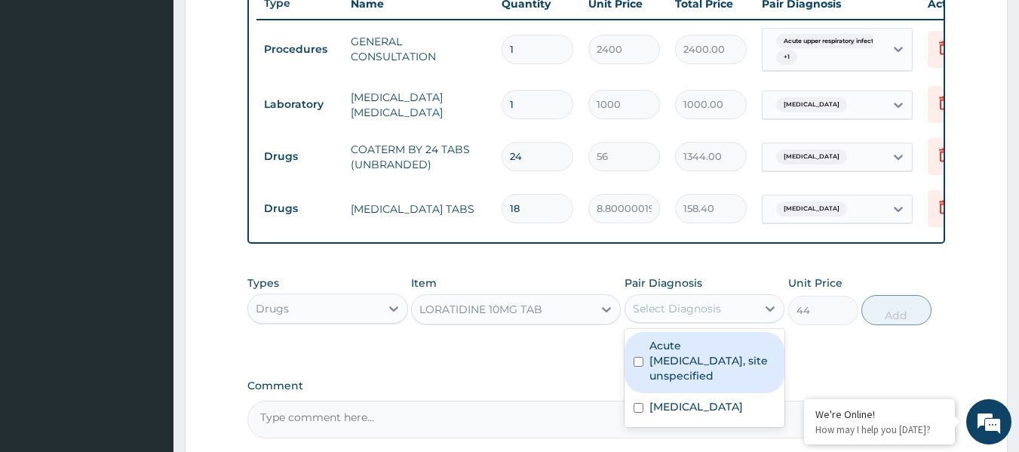
scroll to position [657, 0]
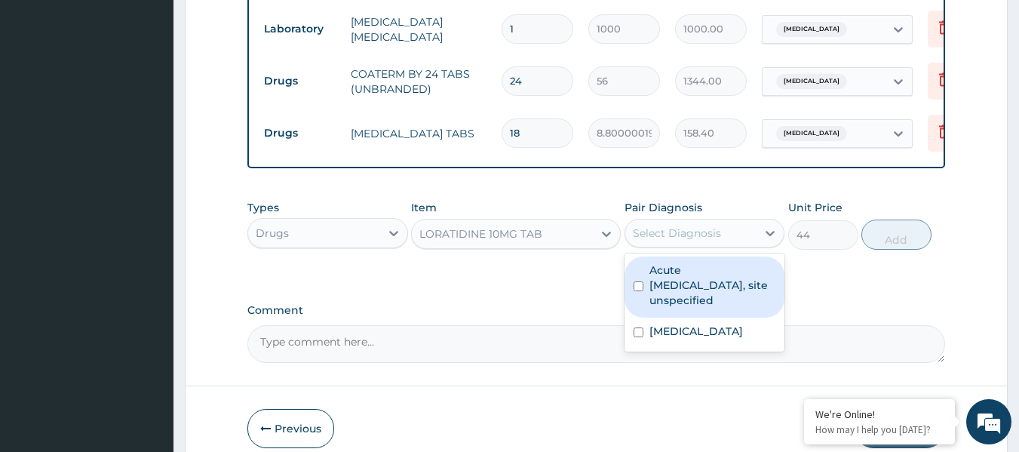
click at [693, 299] on label "Acute upper respiratory infection, site unspecified" at bounding box center [713, 285] width 127 height 45
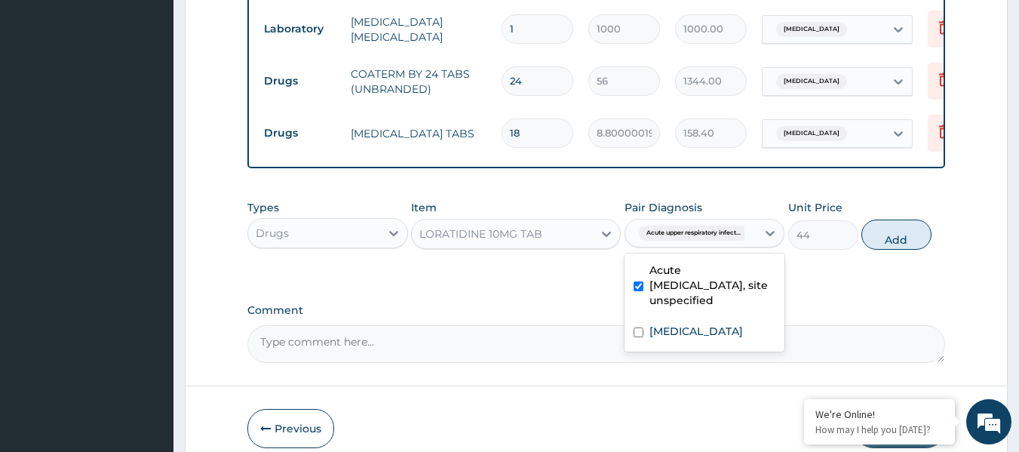
checkbox input "true"
click at [888, 238] on button "Add" at bounding box center [897, 235] width 70 height 30
type input "0"
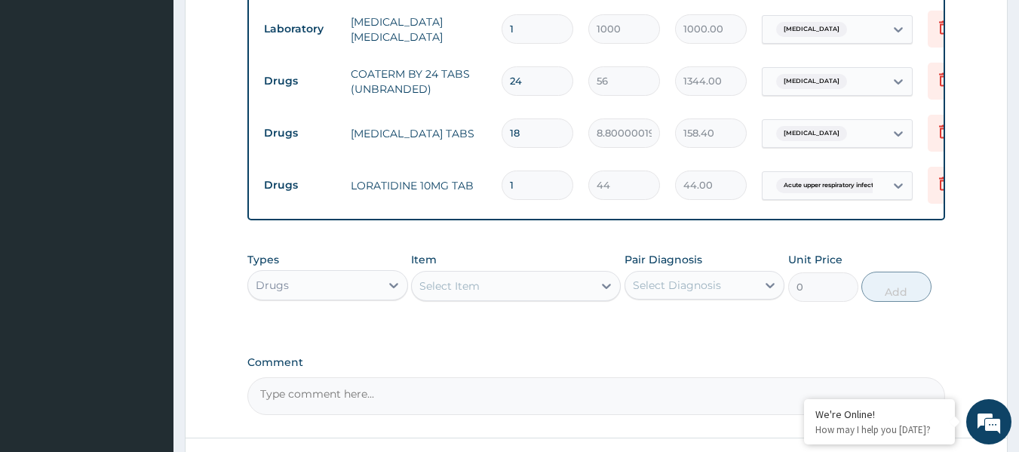
type input "0.00"
type input "5"
type input "220.00"
type input "5"
click at [498, 292] on div "Select Item" at bounding box center [502, 286] width 181 height 24
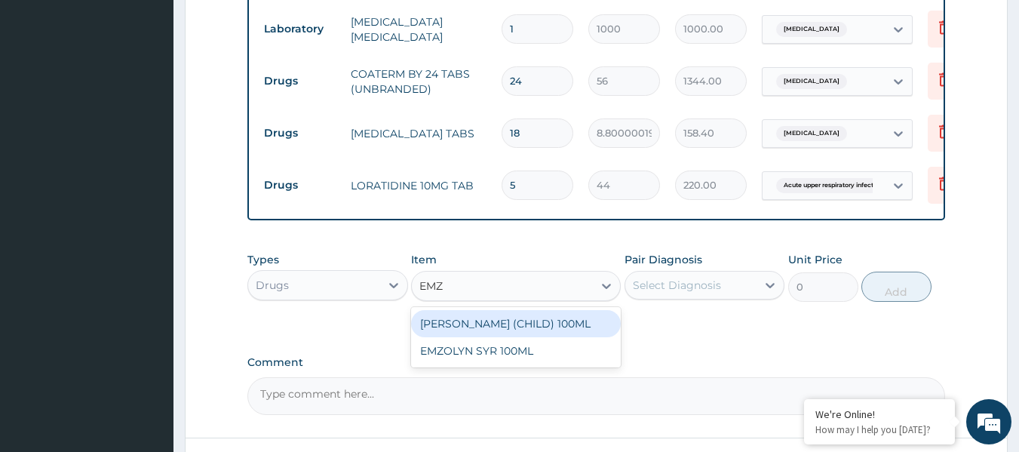
type input "EMZO"
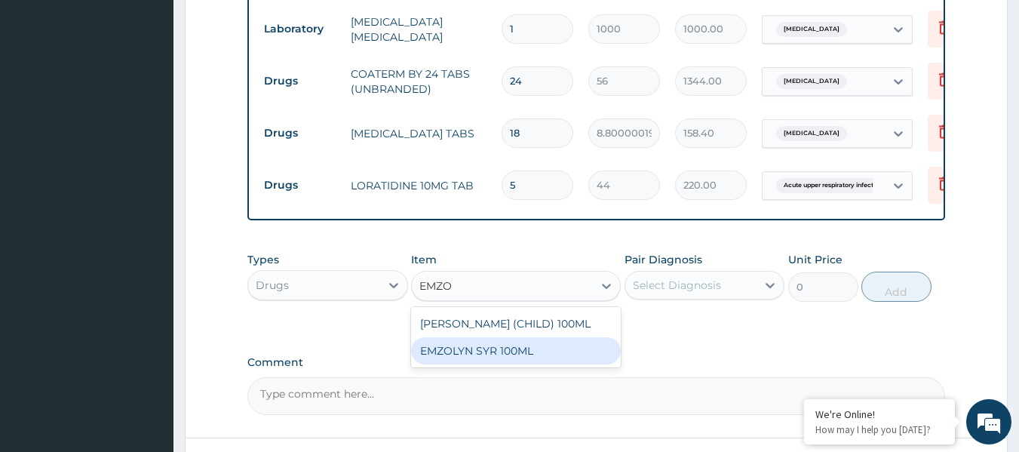
click at [492, 364] on div "EMZOLYN SYR 100ML" at bounding box center [516, 350] width 210 height 27
type input "400"
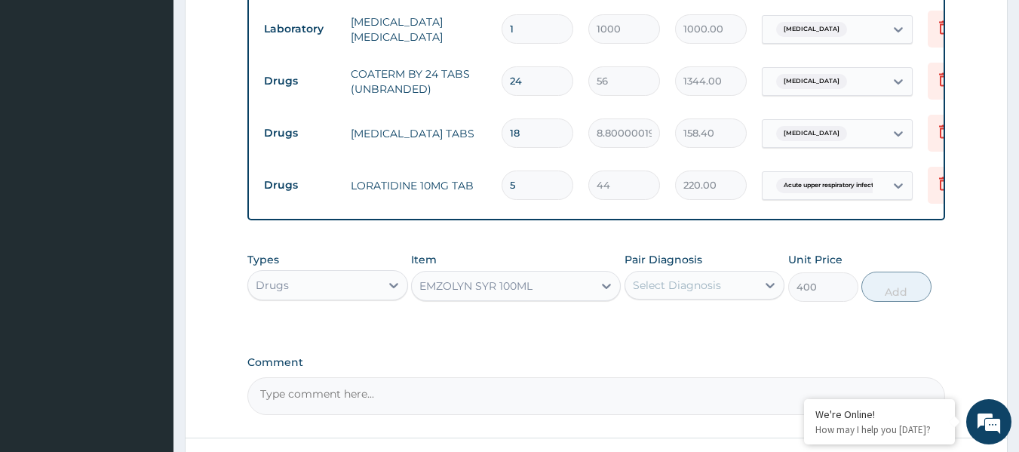
click at [713, 293] on div "Select Diagnosis" at bounding box center [677, 285] width 88 height 15
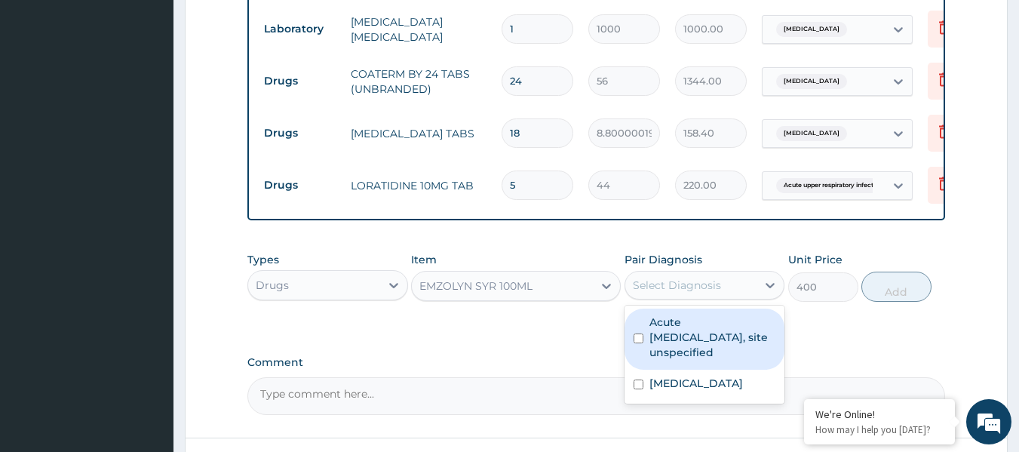
click at [703, 360] on label "Acute upper respiratory infection, site unspecified" at bounding box center [713, 337] width 127 height 45
checkbox input "true"
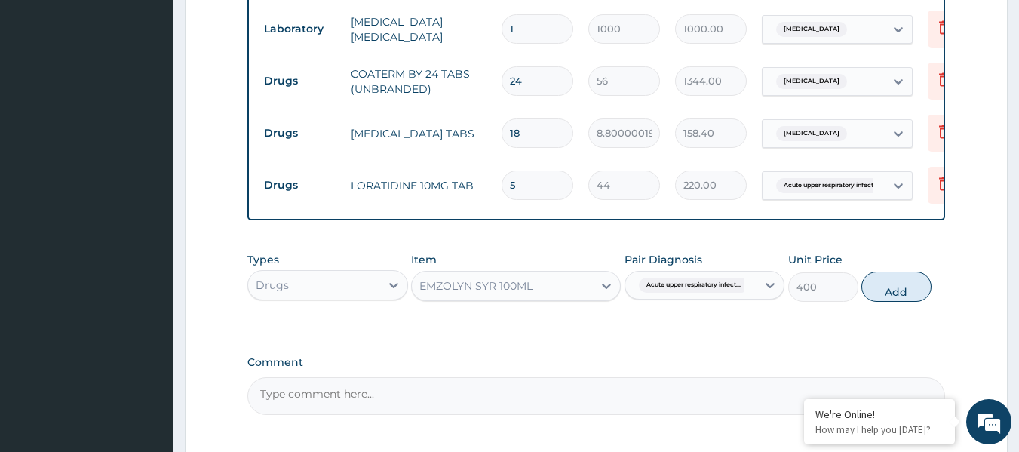
click at [902, 297] on button "Add" at bounding box center [897, 287] width 70 height 30
type input "0"
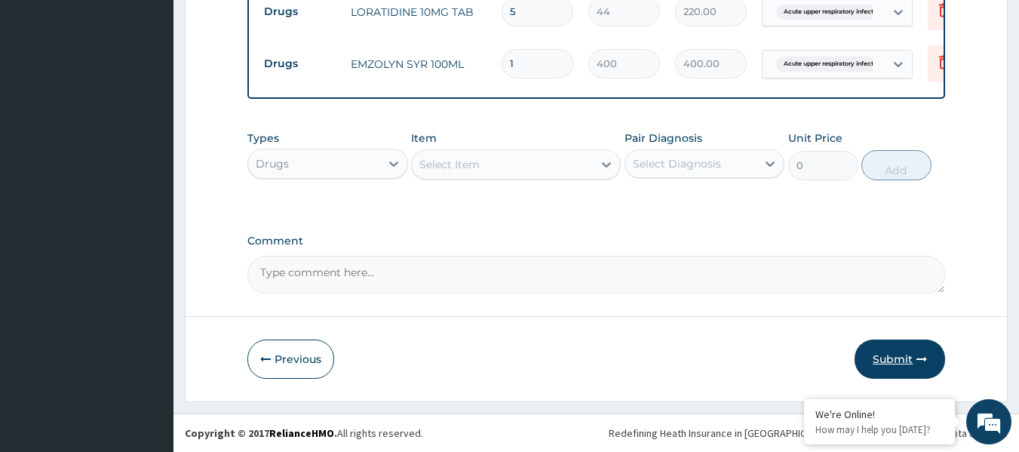
click at [877, 360] on button "Submit" at bounding box center [900, 359] width 91 height 39
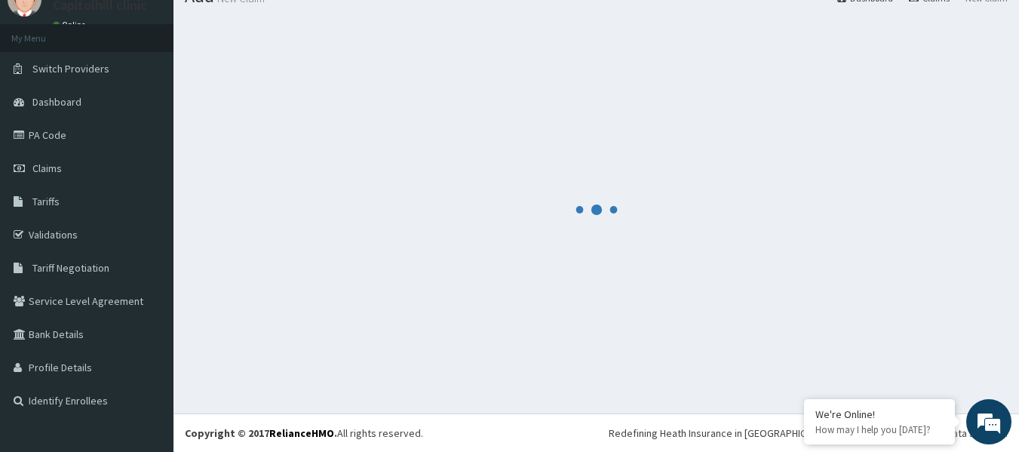
scroll to position [842, 0]
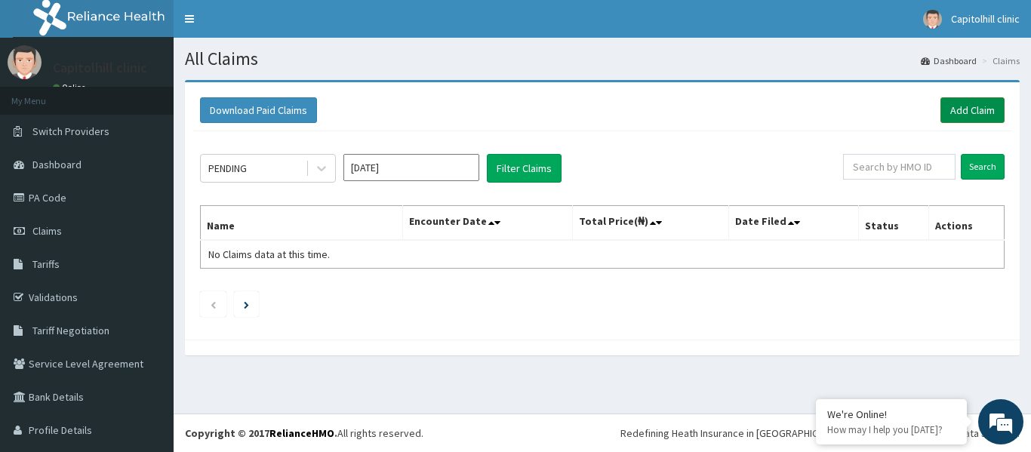
click at [954, 105] on link "Add Claim" at bounding box center [972, 110] width 64 height 26
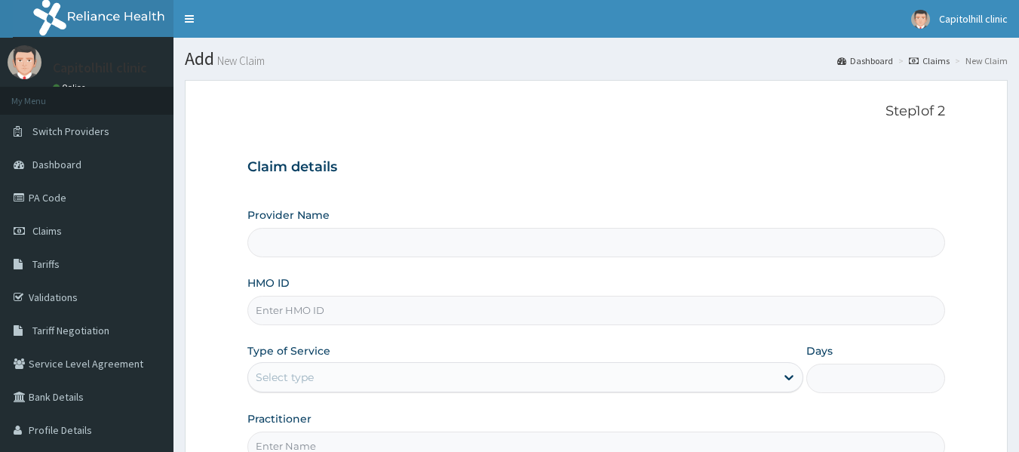
click at [327, 314] on input "HMO ID" at bounding box center [596, 310] width 699 height 29
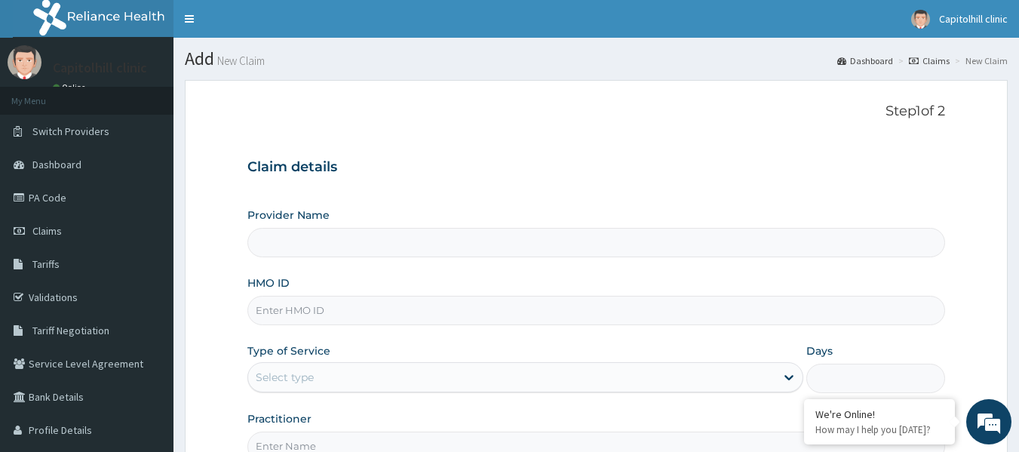
type input "[GEOGRAPHIC_DATA]"
type input "E"
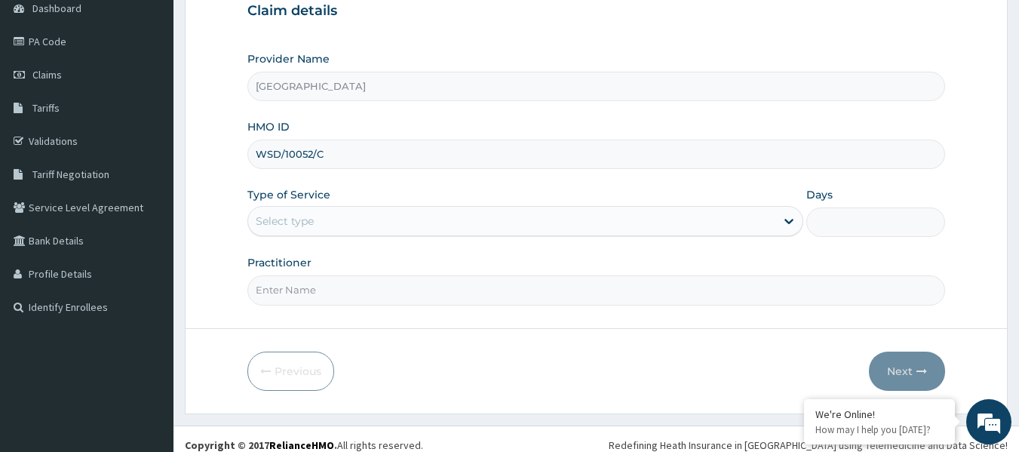
scroll to position [168, 0]
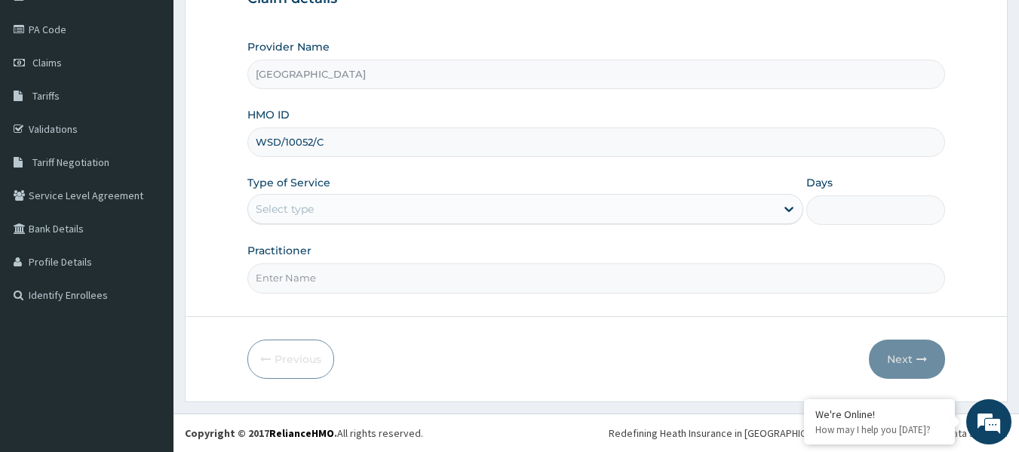
type input "WSD/10052/C"
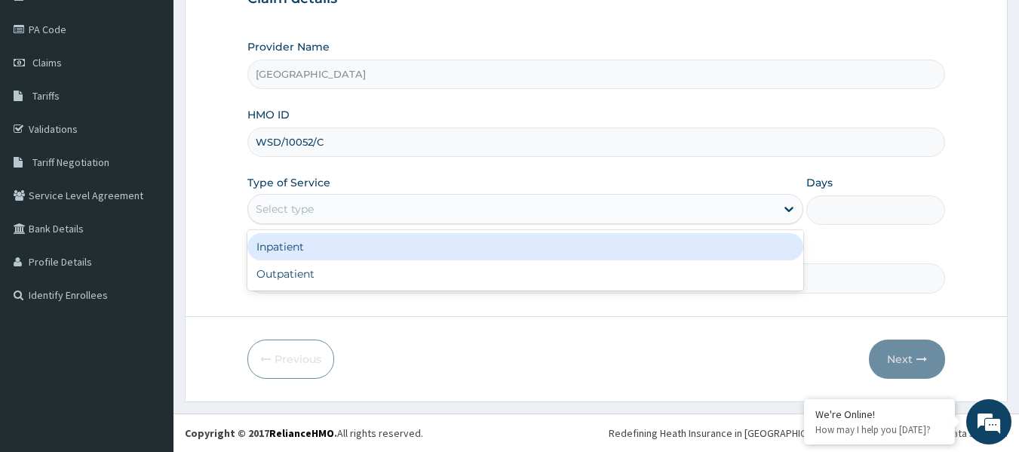
click at [380, 217] on div "Select type" at bounding box center [511, 209] width 527 height 24
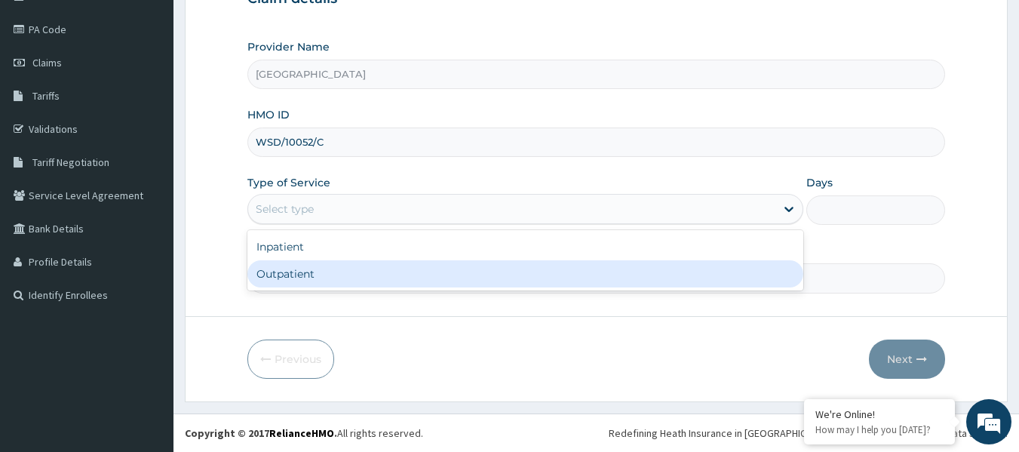
click at [358, 269] on div "Outpatient" at bounding box center [525, 273] width 556 height 27
type input "1"
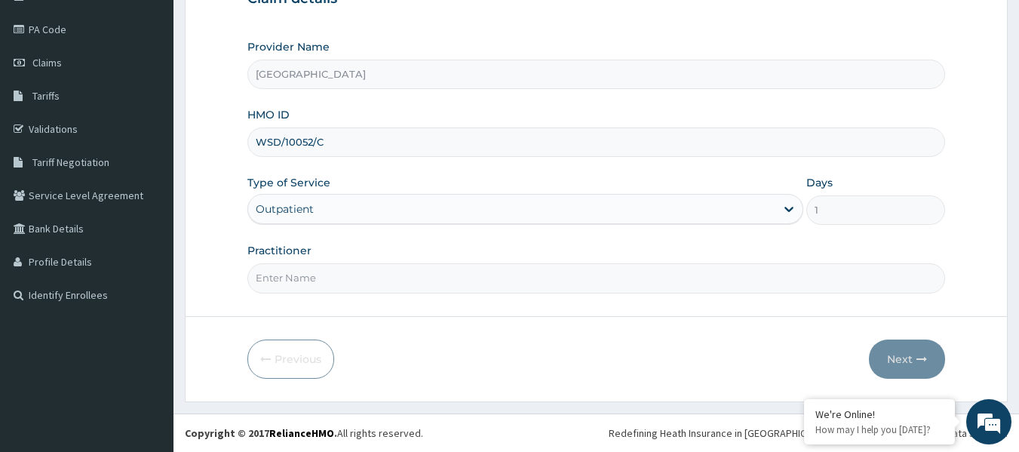
click at [358, 272] on input "Practitioner" at bounding box center [596, 277] width 699 height 29
type input "IHUNANYACHUKWU OKEREAFOR"
click at [899, 356] on button "Next" at bounding box center [907, 359] width 76 height 39
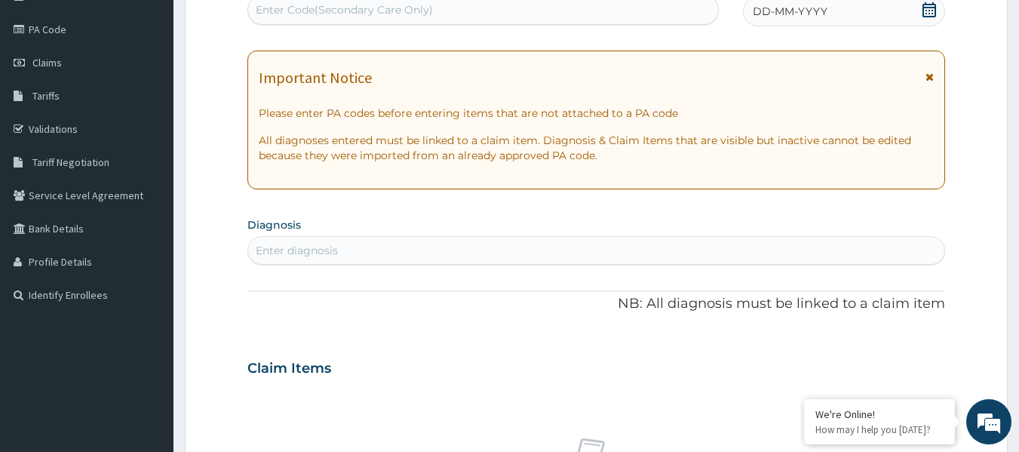
click at [377, 7] on div "Enter Code(Secondary Care Only)" at bounding box center [344, 9] width 177 height 15
paste input "PA/5720CB"
type input "PA/5720CB"
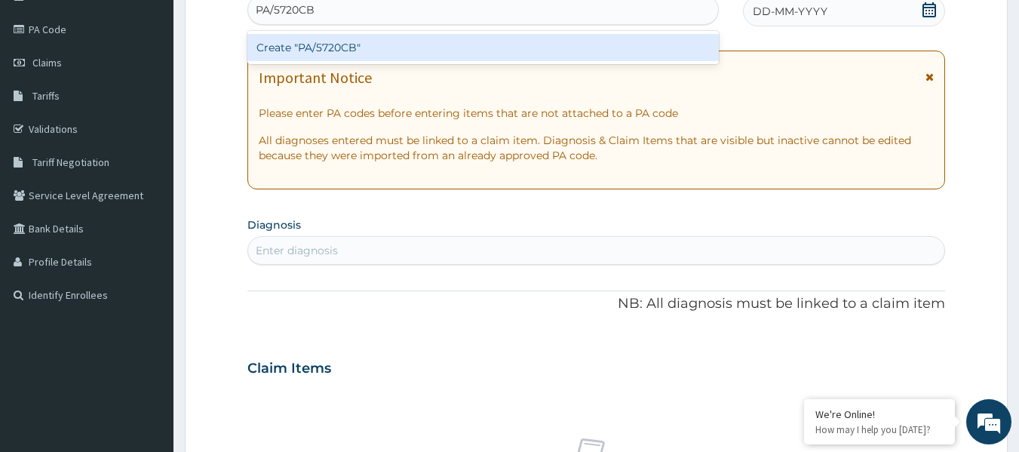
click at [383, 46] on div "Create "PA/5720CB"" at bounding box center [483, 47] width 472 height 27
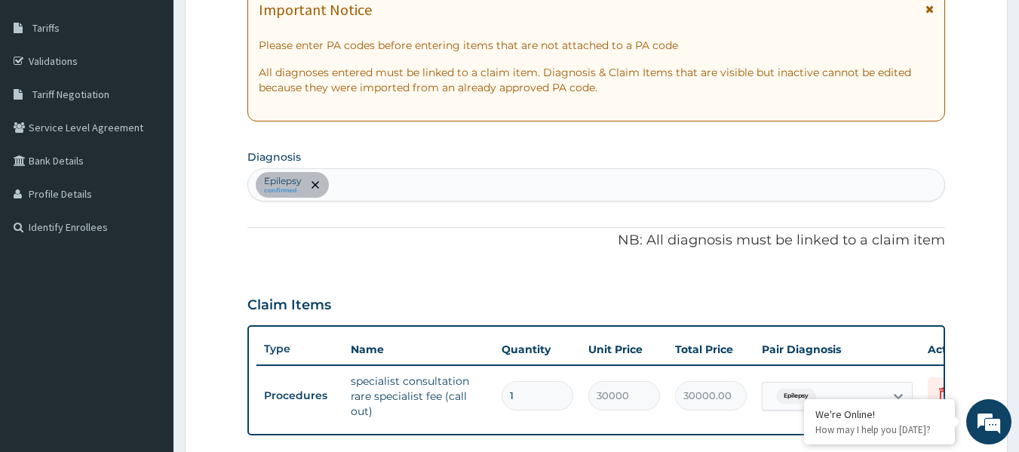
scroll to position [119, 0]
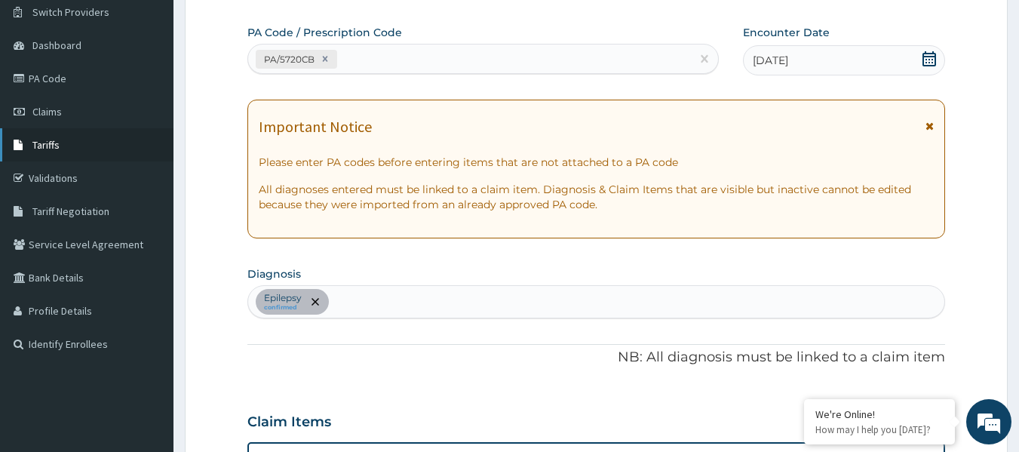
click at [71, 148] on link "Tariffs" at bounding box center [87, 144] width 174 height 33
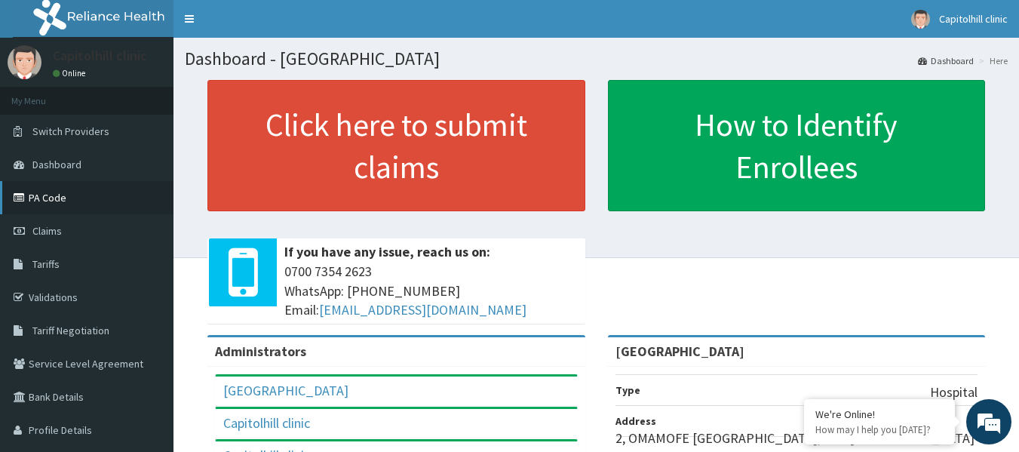
click at [56, 198] on link "PA Code" at bounding box center [87, 197] width 174 height 33
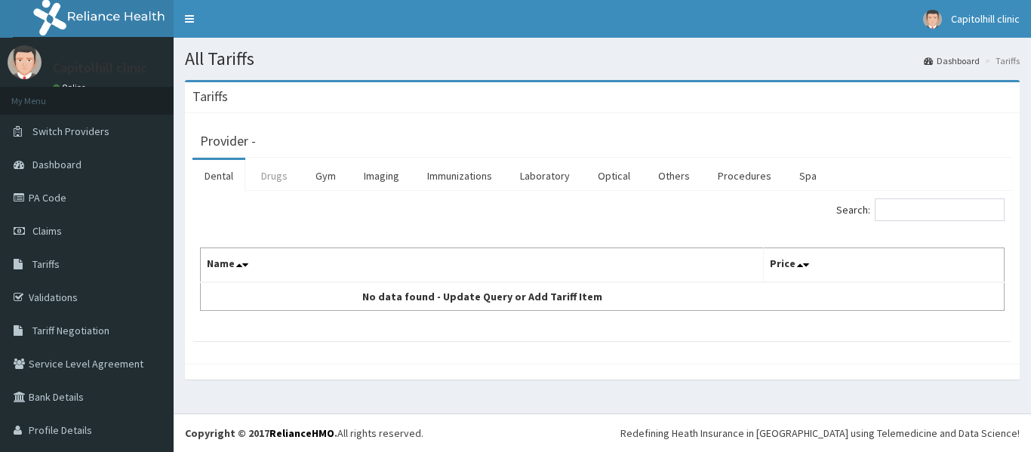
click at [273, 177] on link "Drugs" at bounding box center [274, 176] width 51 height 32
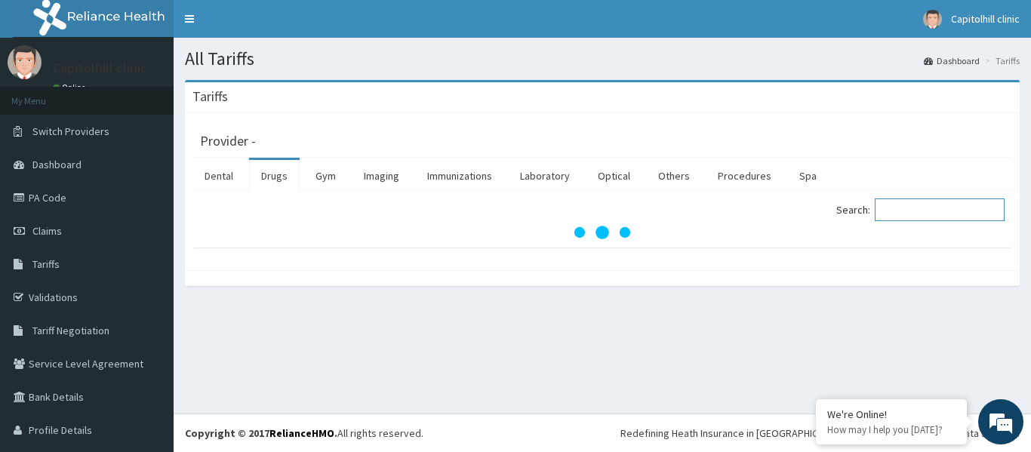
click at [883, 207] on input "Search:" at bounding box center [939, 209] width 130 height 23
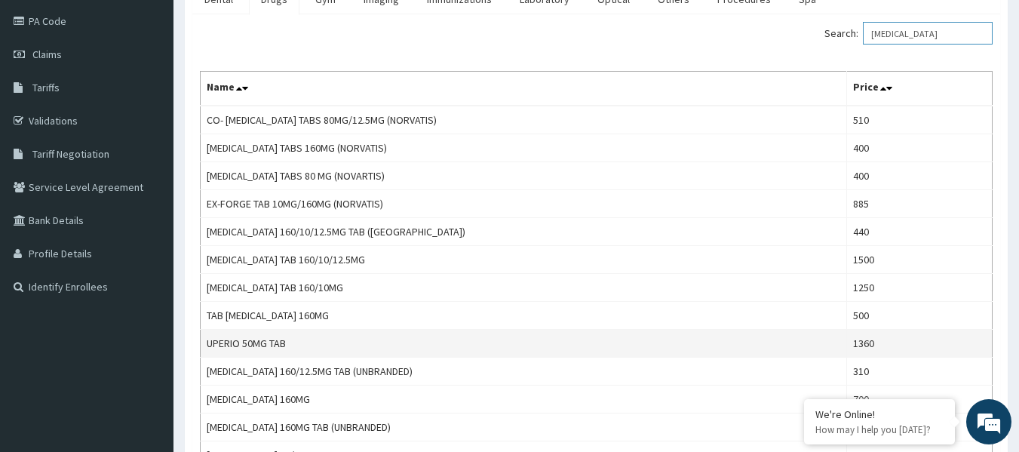
scroll to position [101, 0]
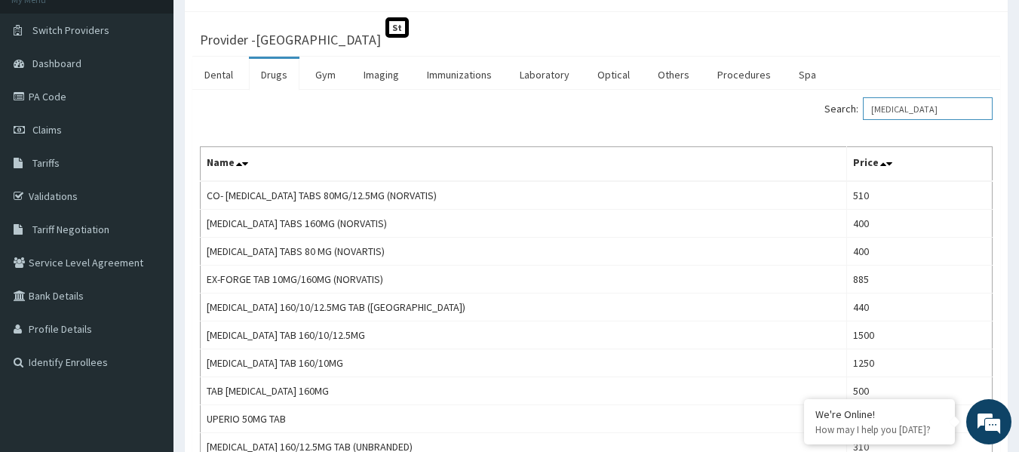
type input "[MEDICAL_DATA]"
click at [56, 104] on link "PA Code" at bounding box center [87, 96] width 174 height 33
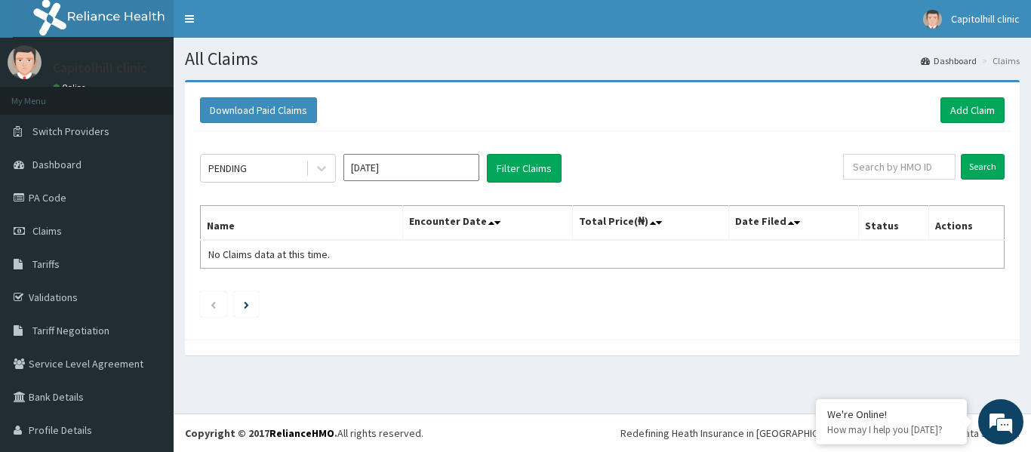
click at [458, 171] on input "[DATE]" at bounding box center [411, 167] width 136 height 27
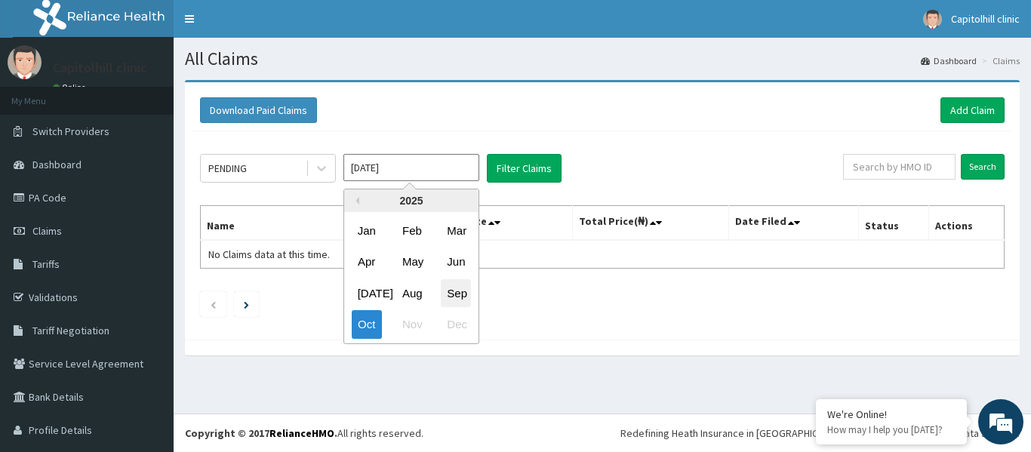
click at [450, 290] on div "Sep" at bounding box center [456, 293] width 30 height 28
type input "Sep 2025"
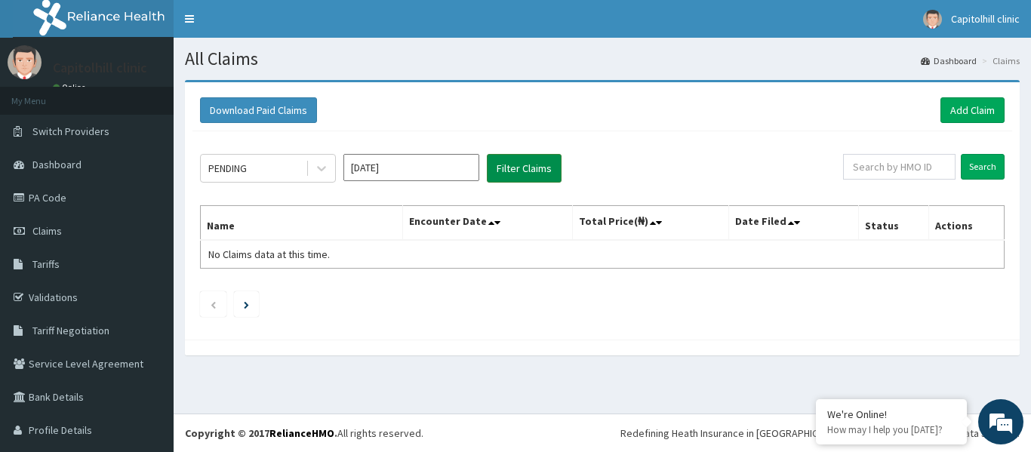
click at [521, 167] on button "Filter Claims" at bounding box center [524, 168] width 75 height 29
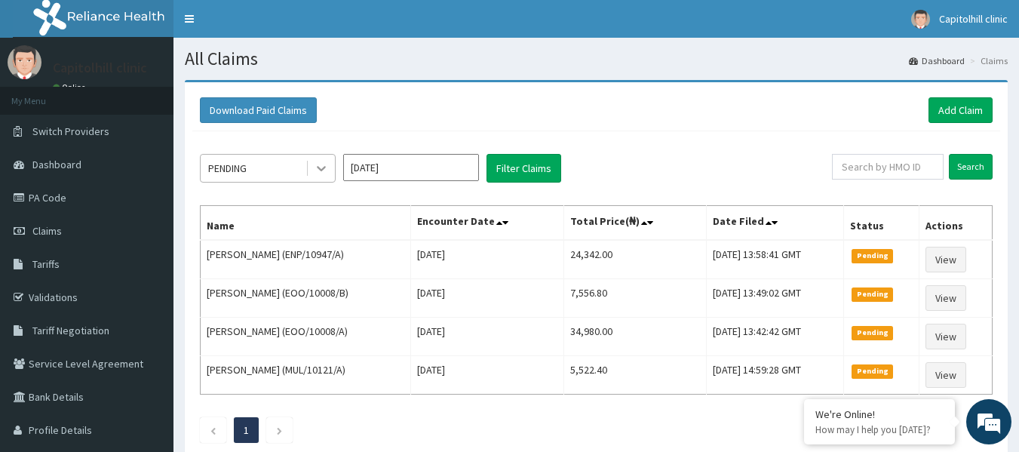
click at [314, 172] on icon at bounding box center [321, 168] width 15 height 15
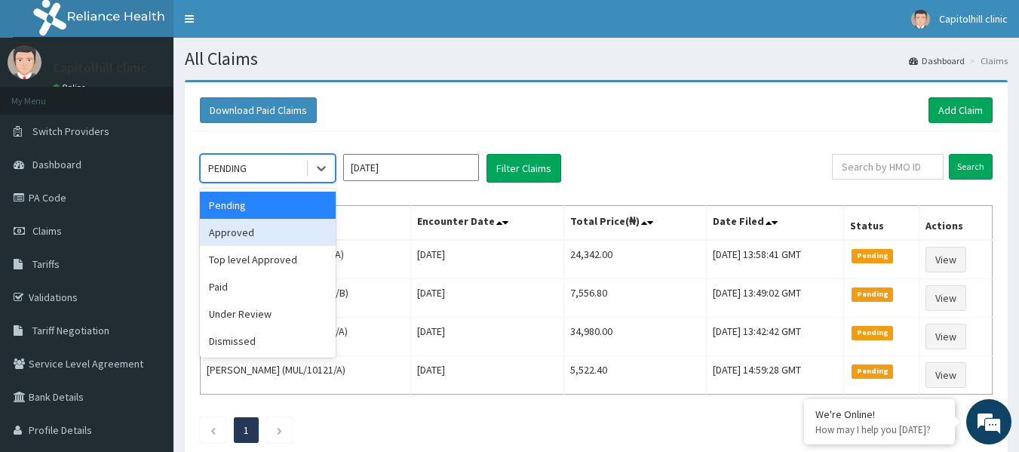
click at [275, 231] on div "Approved" at bounding box center [268, 232] width 136 height 27
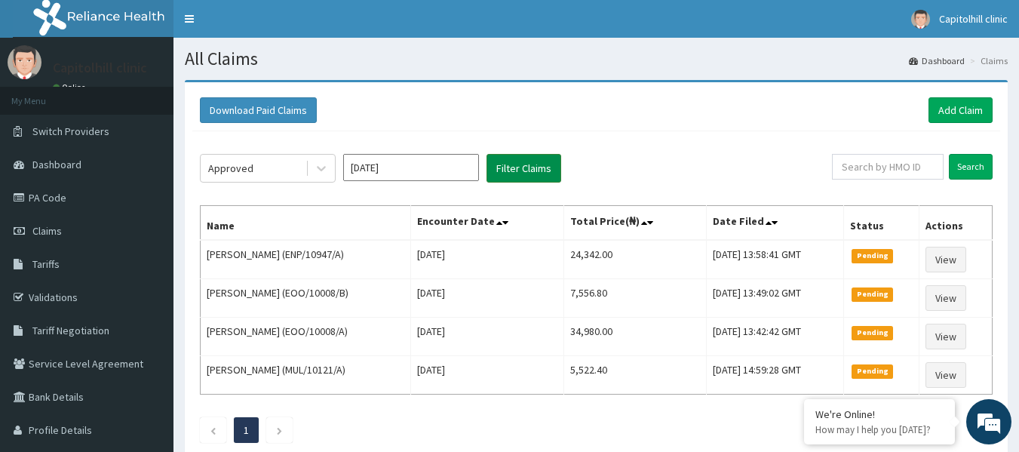
click at [496, 165] on button "Filter Claims" at bounding box center [524, 168] width 75 height 29
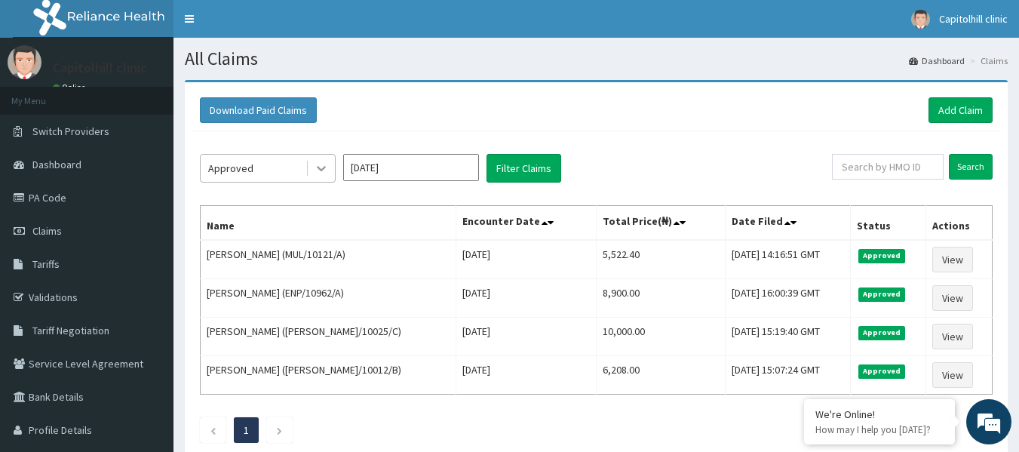
click at [316, 173] on icon at bounding box center [321, 168] width 15 height 15
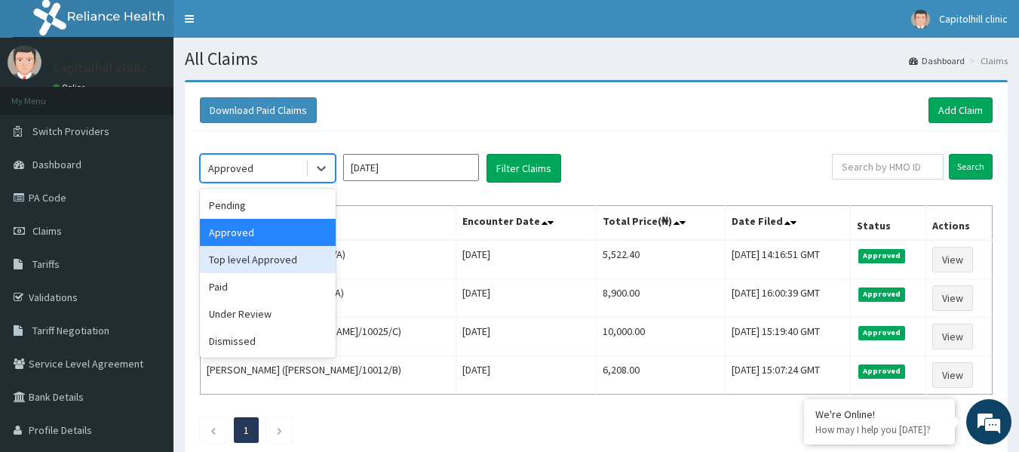
click at [291, 267] on div "Top level Approved" at bounding box center [268, 259] width 136 height 27
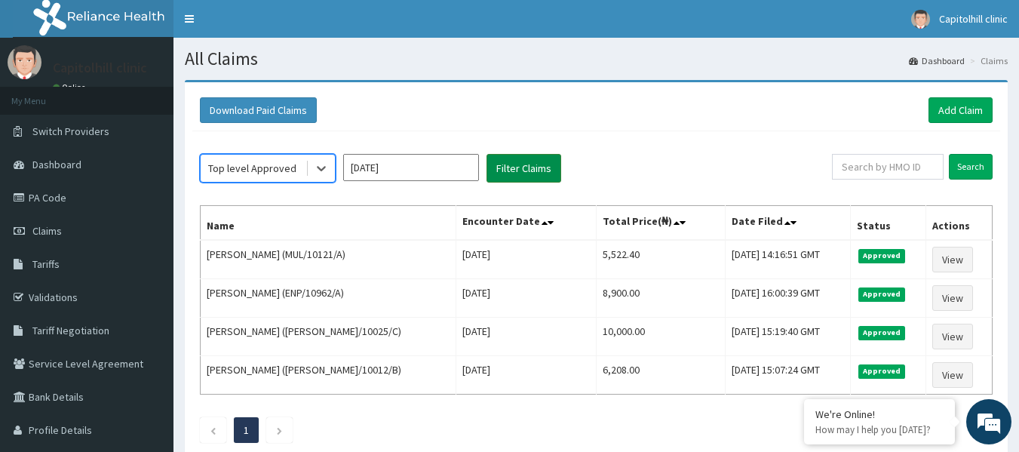
click at [503, 171] on button "Filter Claims" at bounding box center [524, 168] width 75 height 29
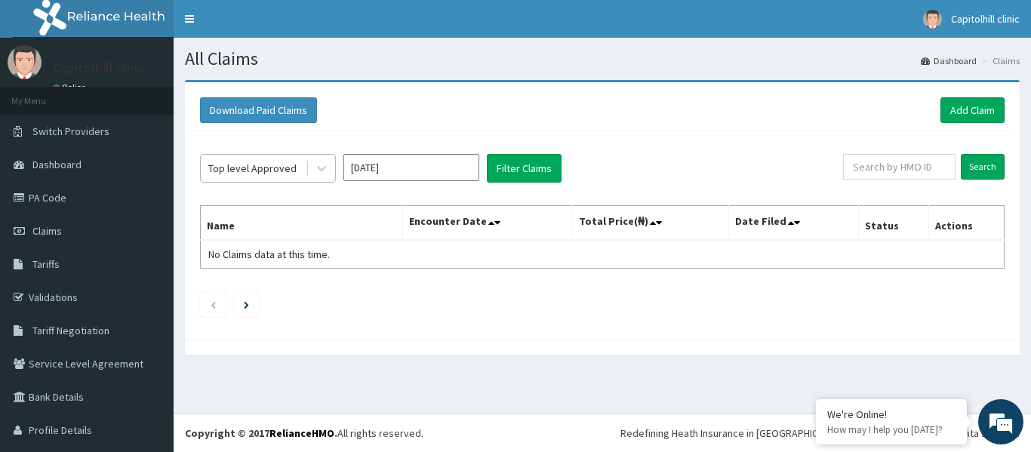
click at [307, 171] on span at bounding box center [307, 168] width 1 height 15
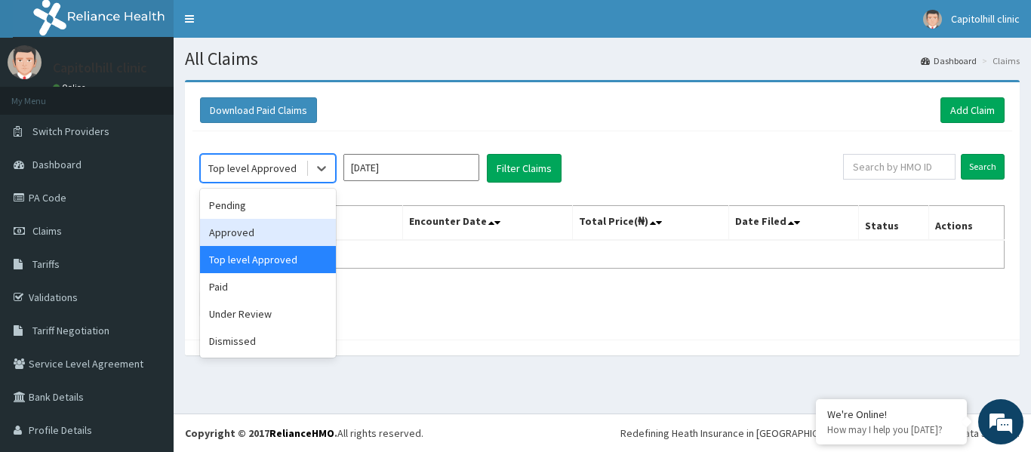
click at [287, 242] on div "Approved" at bounding box center [268, 232] width 136 height 27
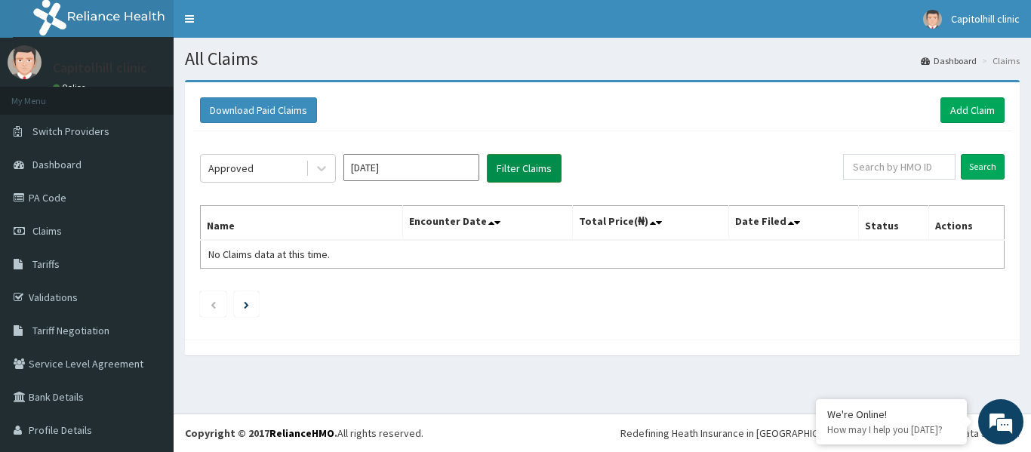
click at [521, 174] on button "Filter Claims" at bounding box center [524, 168] width 75 height 29
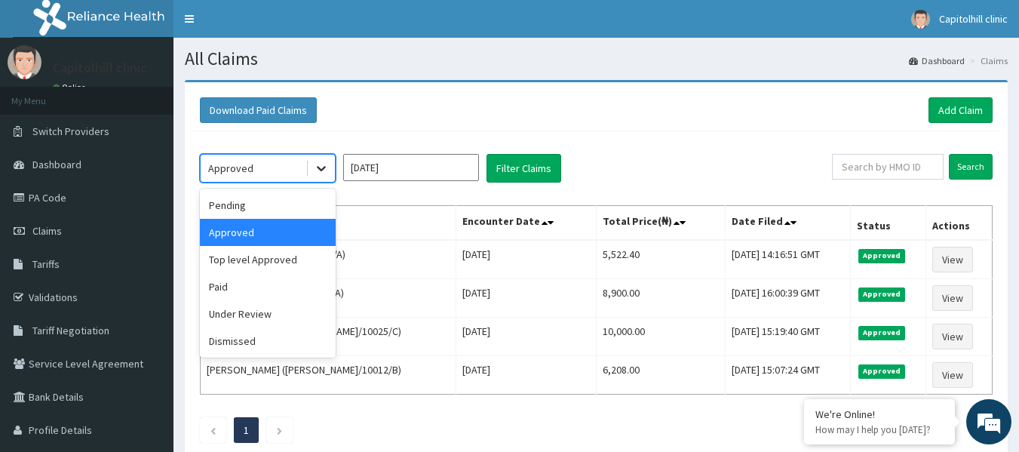
click at [321, 172] on icon at bounding box center [321, 168] width 15 height 15
click at [296, 212] on div "Pending" at bounding box center [268, 205] width 136 height 27
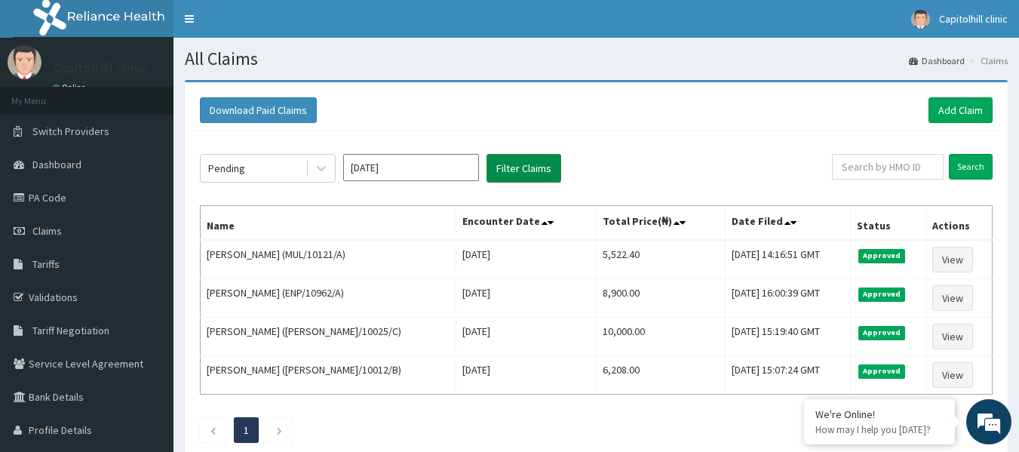
click at [518, 166] on button "Filter Claims" at bounding box center [524, 168] width 75 height 29
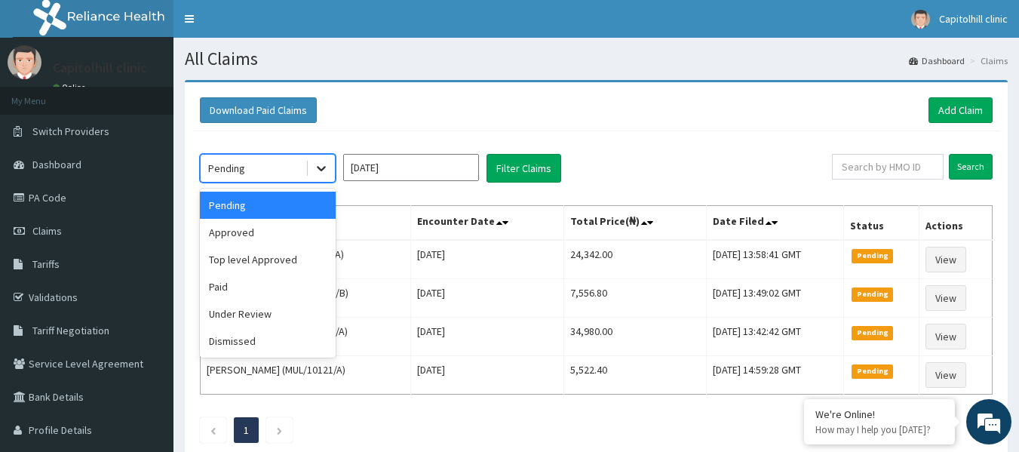
click at [318, 164] on icon at bounding box center [321, 168] width 15 height 15
click at [292, 244] on div "Approved" at bounding box center [268, 232] width 136 height 27
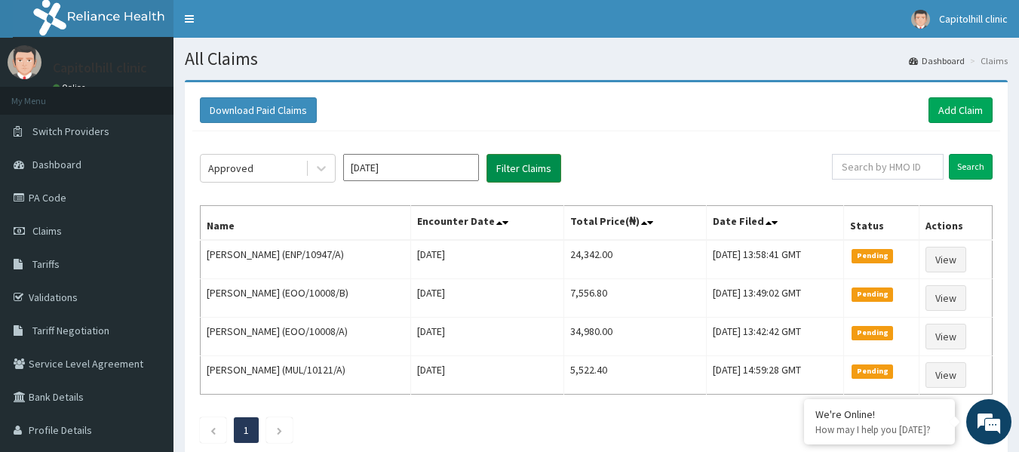
click at [515, 174] on button "Filter Claims" at bounding box center [524, 168] width 75 height 29
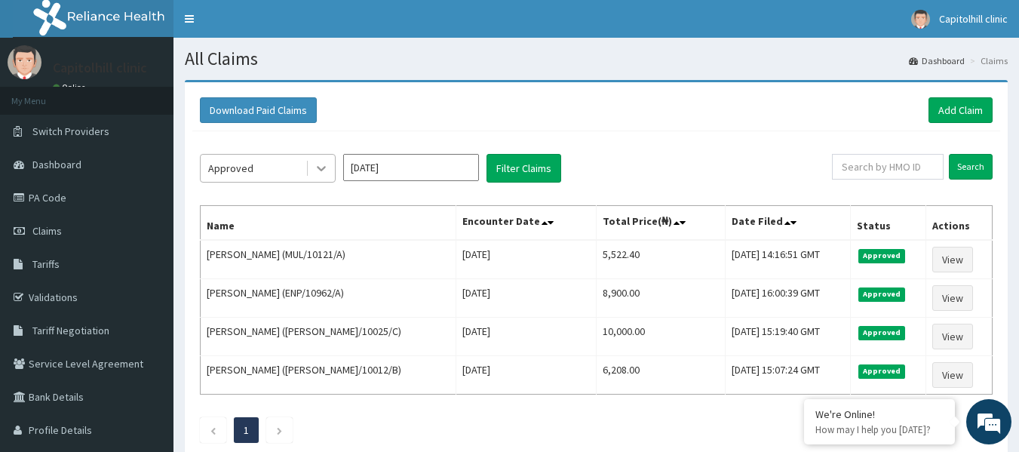
click at [326, 167] on icon at bounding box center [321, 168] width 15 height 15
click at [818, 155] on div "Approved Sep 2025 Filter Claims" at bounding box center [516, 168] width 632 height 29
click at [963, 112] on link "Add Claim" at bounding box center [961, 110] width 64 height 26
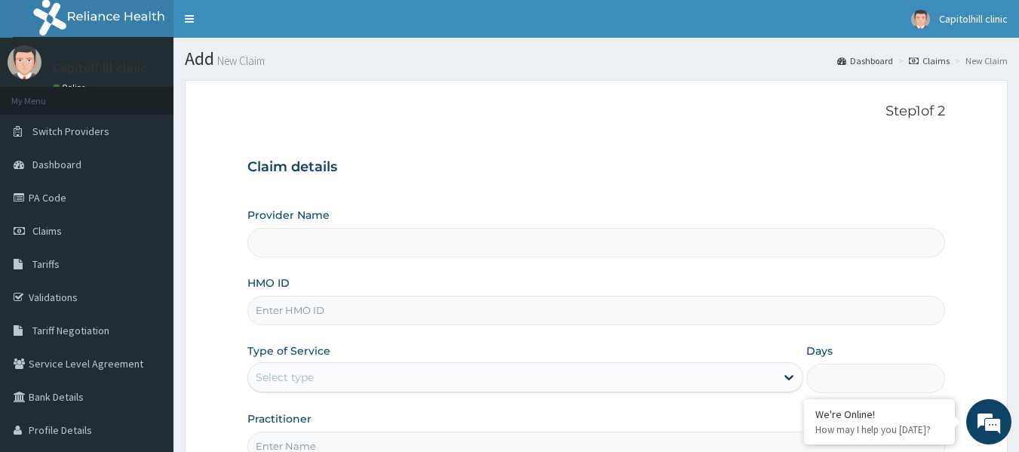
type input "[GEOGRAPHIC_DATA]"
click at [352, 308] on input "HMO ID" at bounding box center [596, 310] width 699 height 29
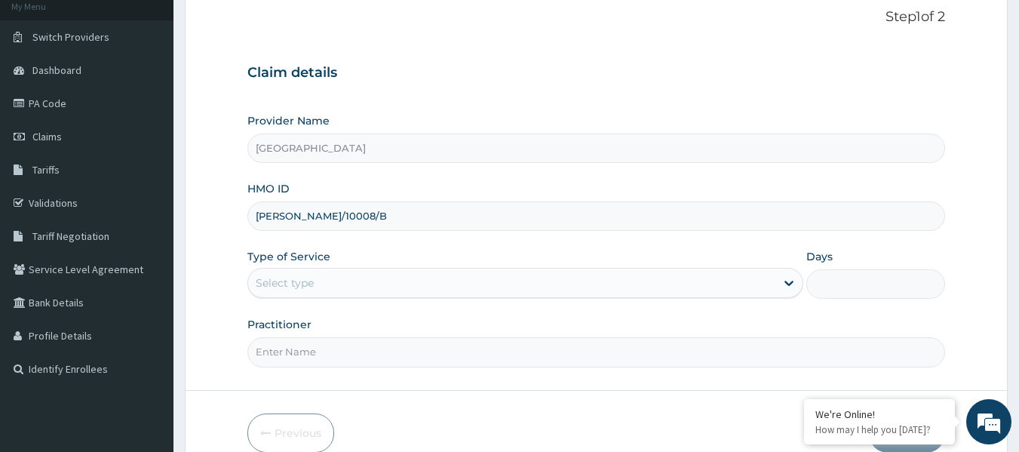
scroll to position [151, 0]
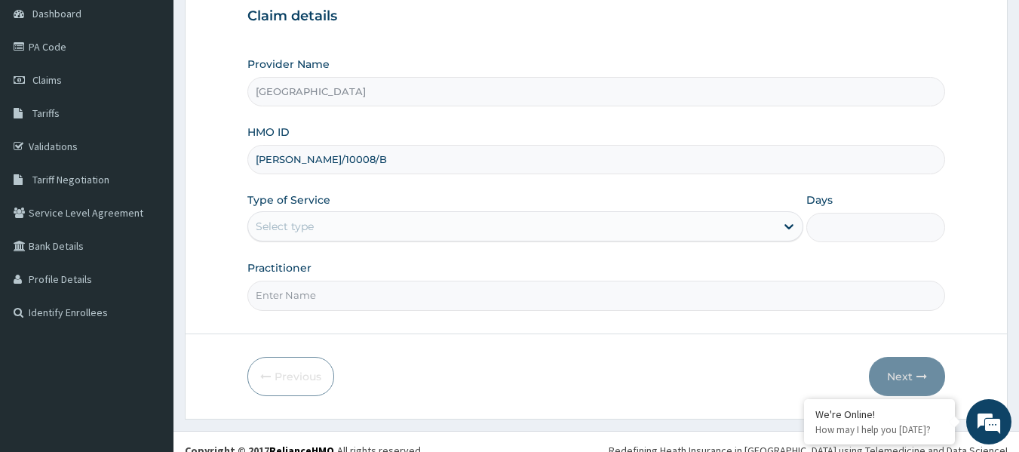
type input "[PERSON_NAME]/10008/B"
click at [314, 223] on div "Select type" at bounding box center [285, 226] width 58 height 15
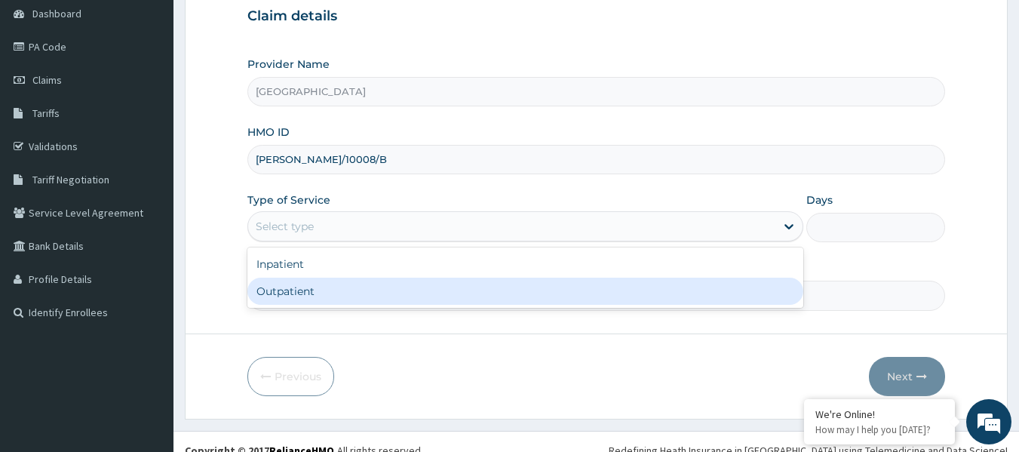
click at [312, 297] on div "Outpatient" at bounding box center [525, 291] width 556 height 27
type input "1"
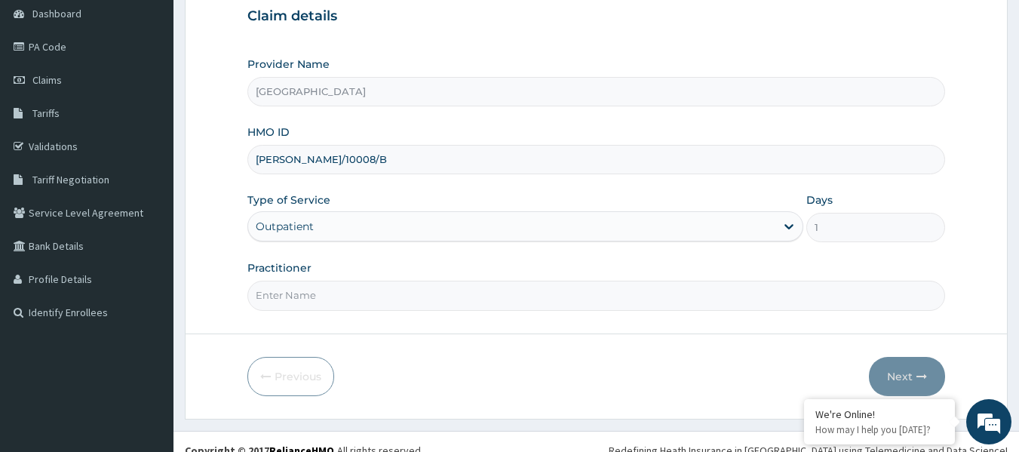
click at [312, 297] on input "Practitioner" at bounding box center [596, 295] width 699 height 29
type input "[PERSON_NAME]"
click at [914, 370] on button "Next" at bounding box center [907, 376] width 76 height 39
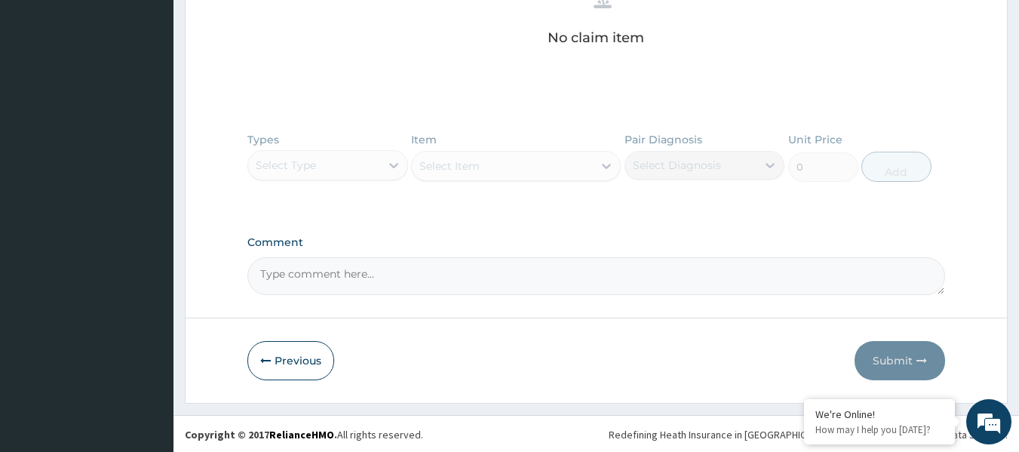
scroll to position [632, 0]
click at [276, 366] on button "Previous" at bounding box center [290, 359] width 87 height 39
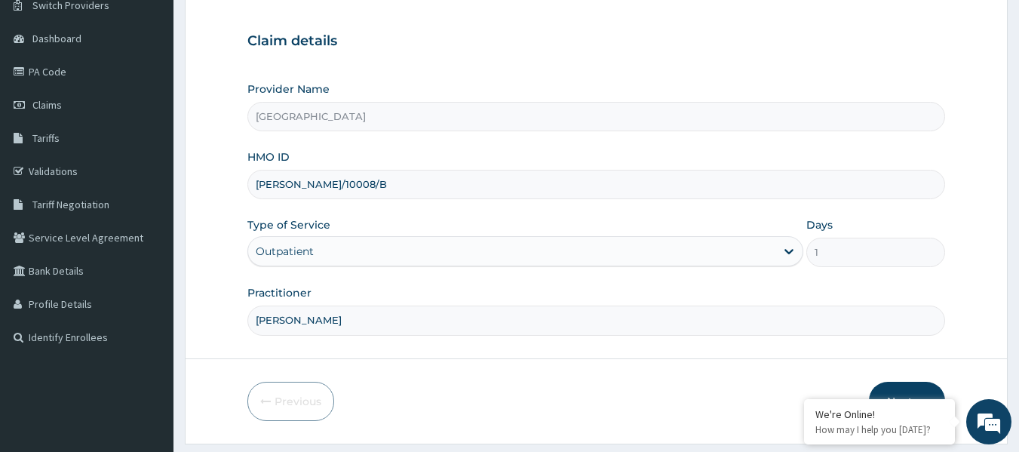
scroll to position [168, 0]
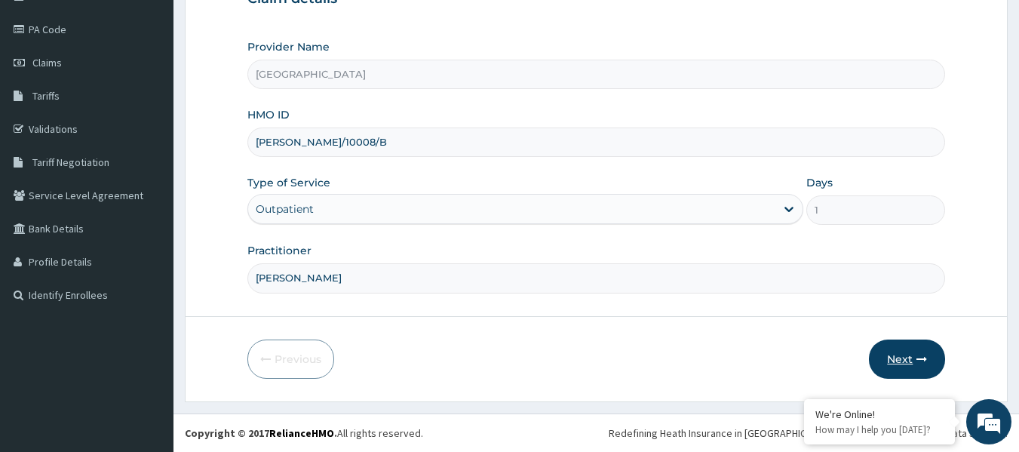
click at [889, 357] on button "Next" at bounding box center [907, 359] width 76 height 39
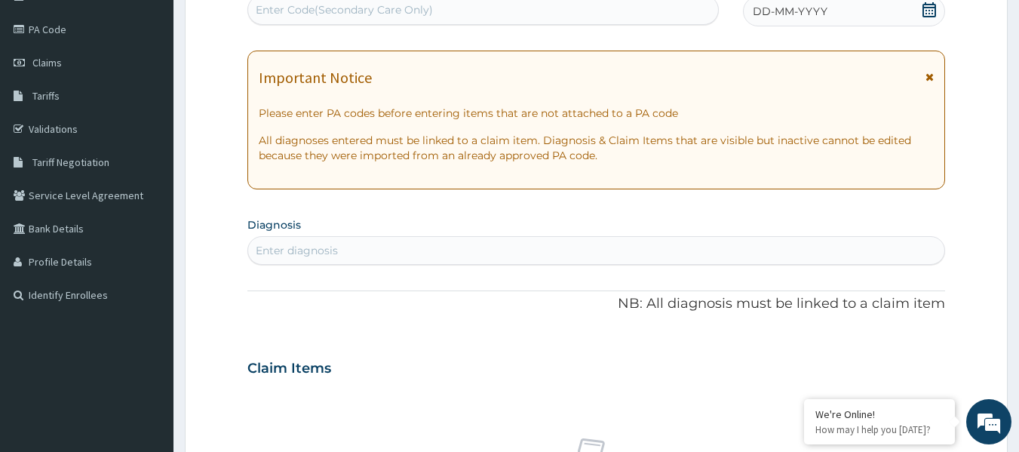
click at [579, 2] on div "Enter Code(Secondary Care Only)" at bounding box center [483, 10] width 471 height 24
paste input "PA/688B90"
type input "PA/688B90"
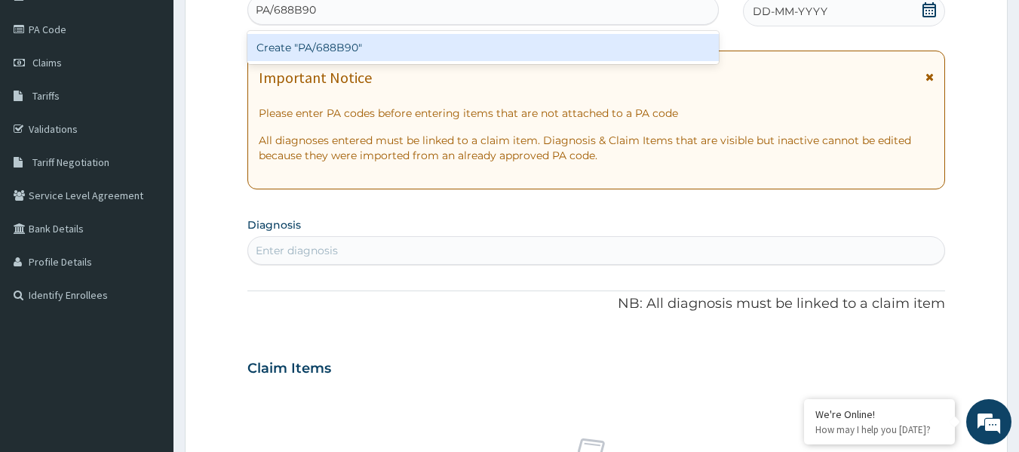
click at [561, 48] on div "Create "PA/688B90"" at bounding box center [483, 47] width 472 height 27
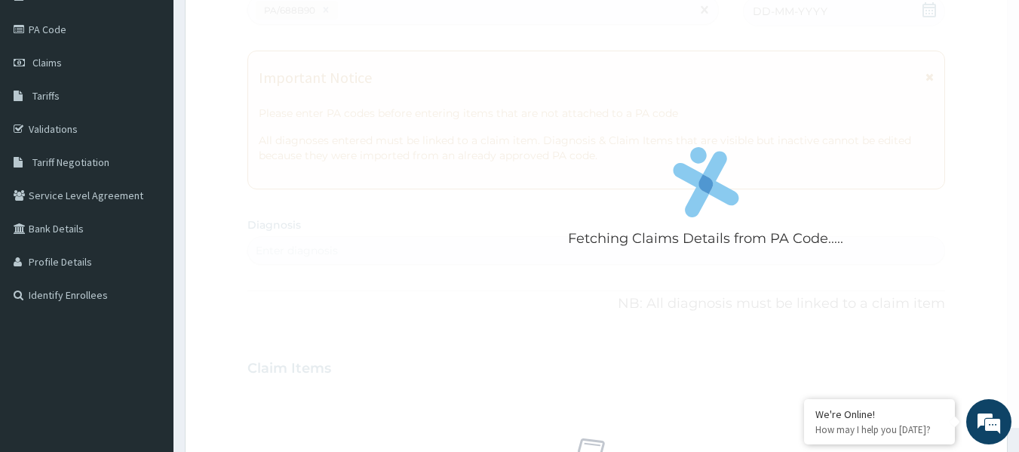
click at [244, 129] on form "Step 2 of 2 Fetching Claims Details from PA Code..... PA Code / Prescription Co…" at bounding box center [596, 389] width 823 height 954
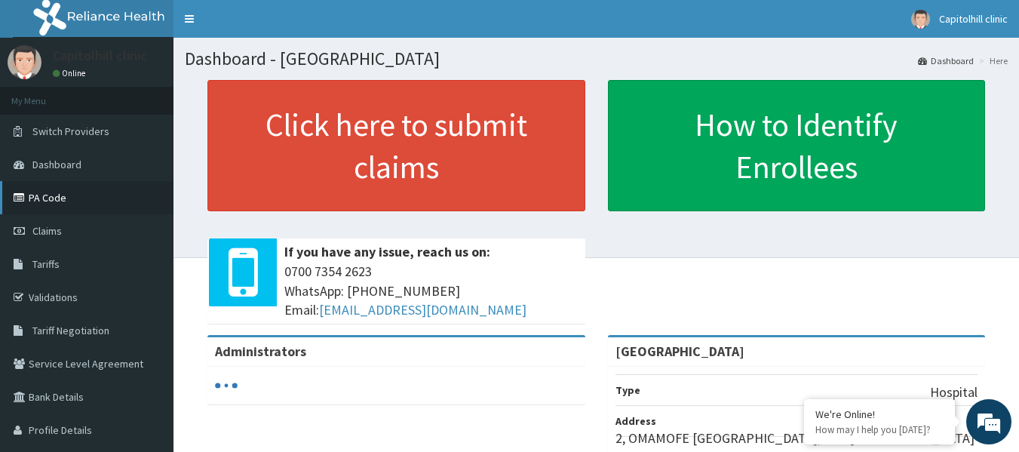
click at [76, 192] on link "PA Code" at bounding box center [87, 197] width 174 height 33
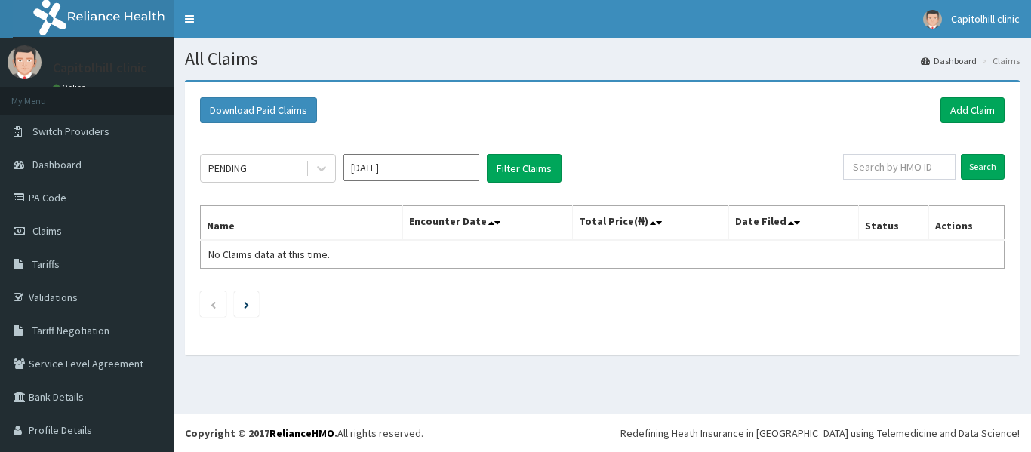
click at [651, 281] on div "PENDING [DATE] Filter Claims Search Name Encounter Date Total Price(₦) Date Fil…" at bounding box center [601, 231] width 819 height 201
click at [444, 168] on input "[DATE]" at bounding box center [411, 167] width 136 height 27
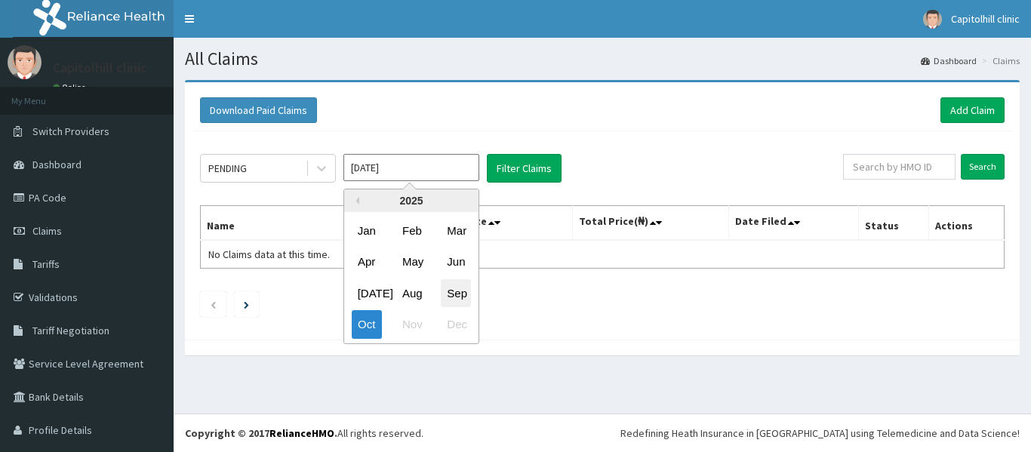
click at [456, 297] on div "Sep" at bounding box center [456, 293] width 30 height 28
type input "[DATE]"
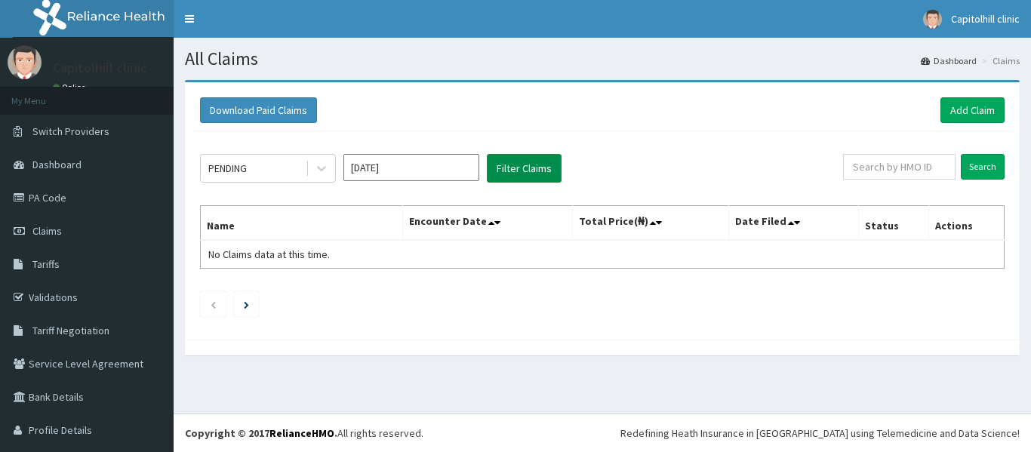
click at [530, 162] on button "Filter Claims" at bounding box center [524, 168] width 75 height 29
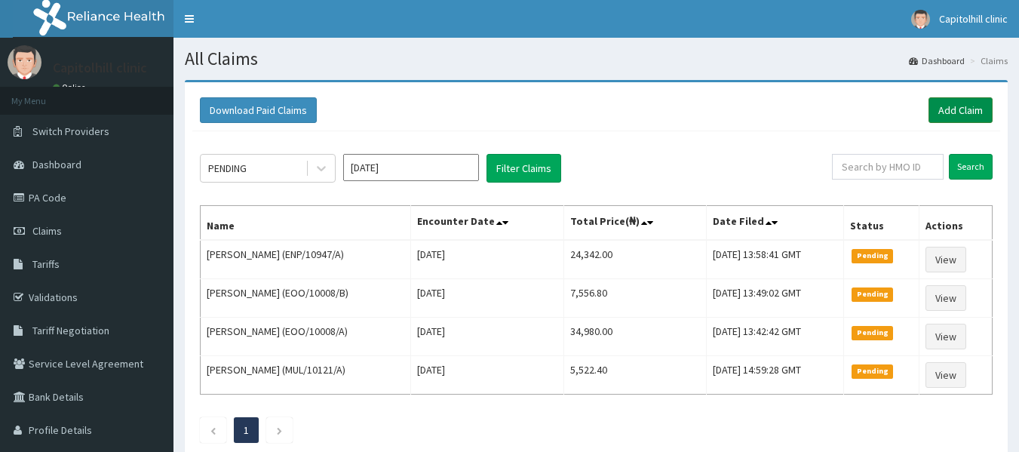
click at [951, 106] on link "Add Claim" at bounding box center [961, 110] width 64 height 26
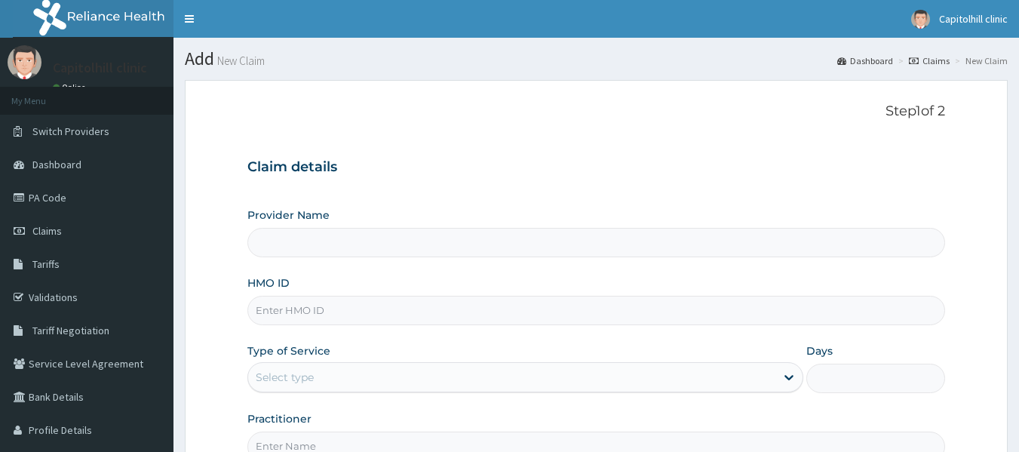
click at [296, 315] on input "HMO ID" at bounding box center [596, 310] width 699 height 29
type input "[GEOGRAPHIC_DATA]"
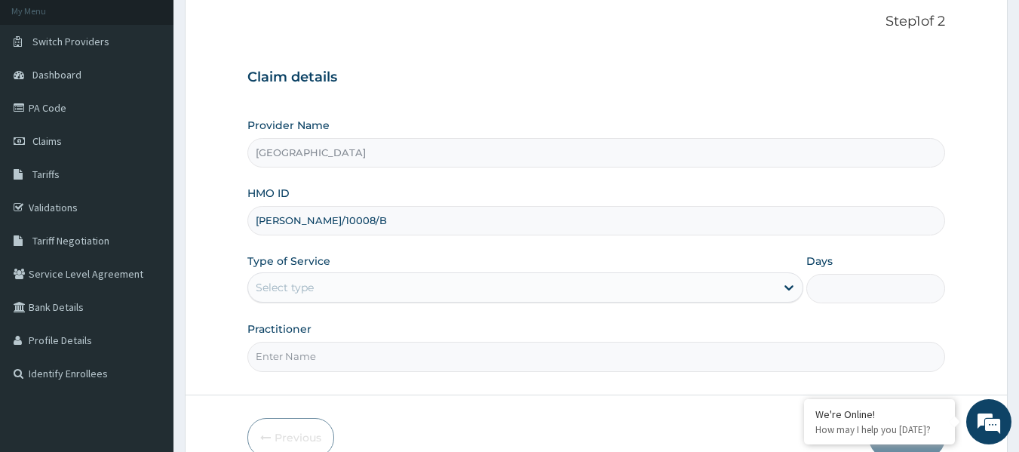
scroll to position [168, 0]
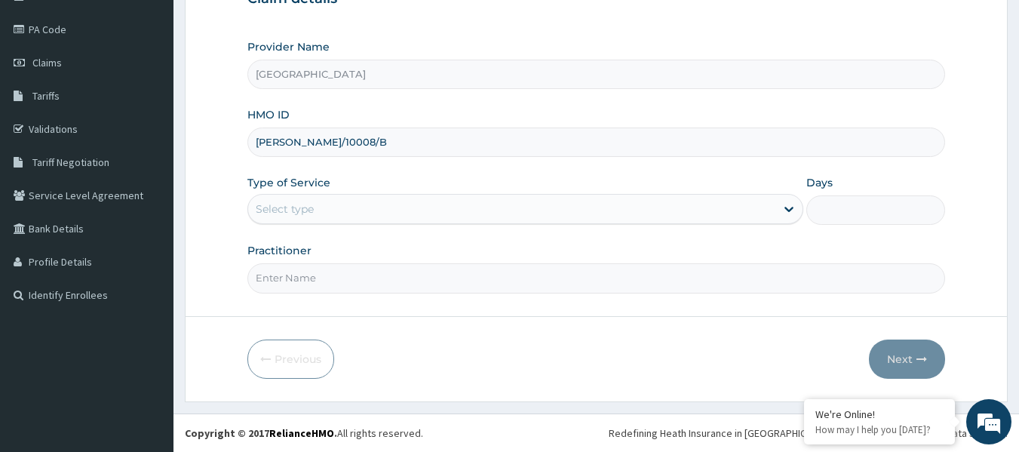
type input "[PERSON_NAME]/10008/B"
click at [370, 207] on div "Select type" at bounding box center [511, 209] width 527 height 24
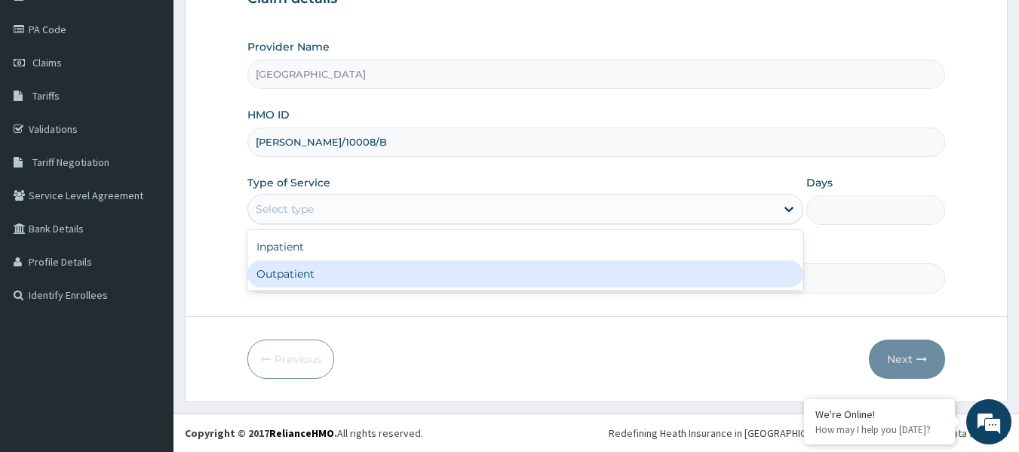
click at [346, 278] on div "Outpatient" at bounding box center [525, 273] width 556 height 27
type input "1"
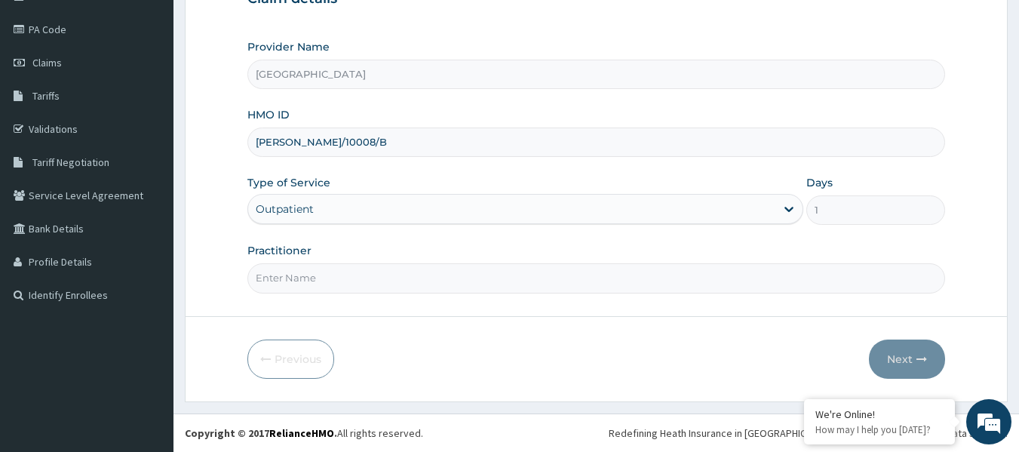
click at [346, 278] on input "Practitioner" at bounding box center [596, 277] width 699 height 29
type input "[PERSON_NAME]"
click at [902, 354] on button "Next" at bounding box center [907, 359] width 76 height 39
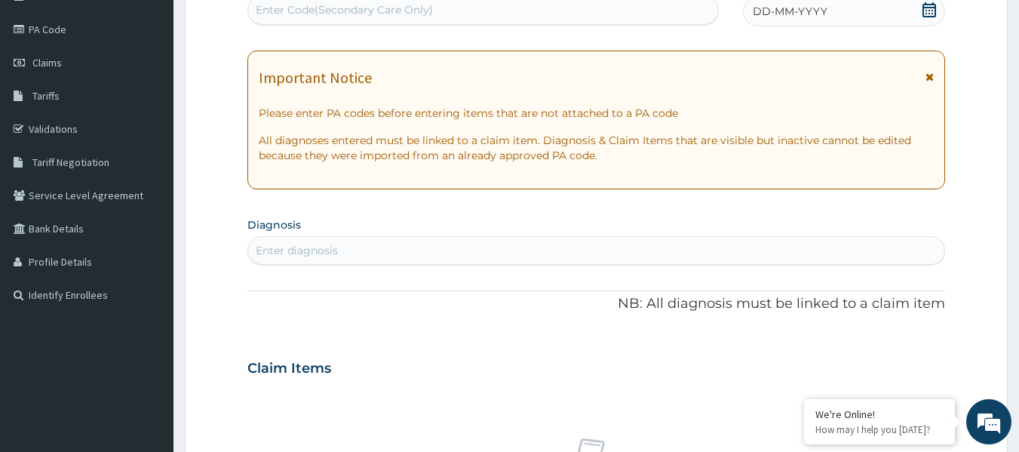
click at [284, 8] on div "Enter Code(Secondary Care Only)" at bounding box center [344, 9] width 177 height 15
paste input "PA/688B90"
type input "PA/688B90"
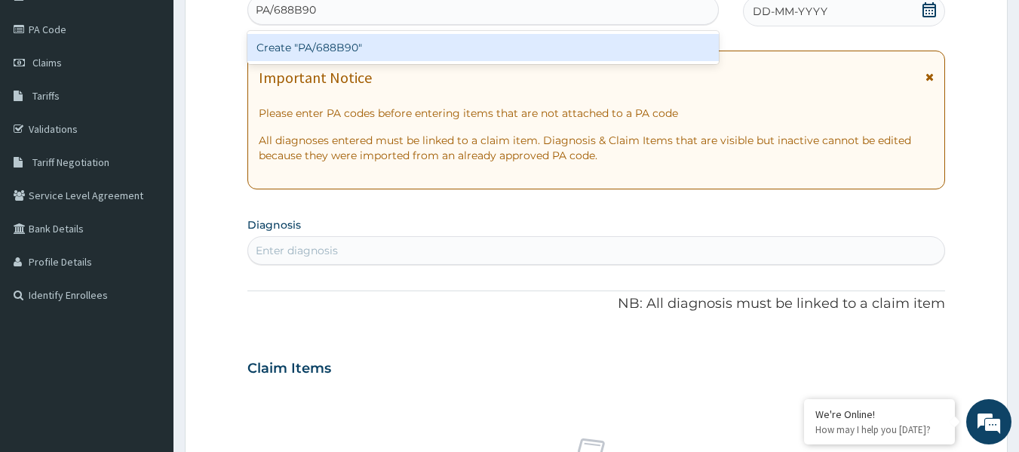
click at [293, 47] on div "Create "PA/688B90"" at bounding box center [483, 47] width 472 height 27
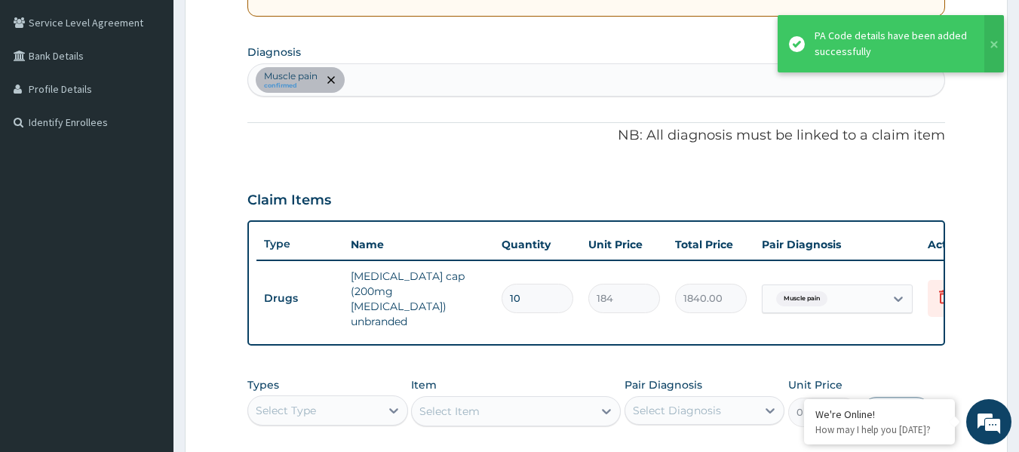
scroll to position [342, 0]
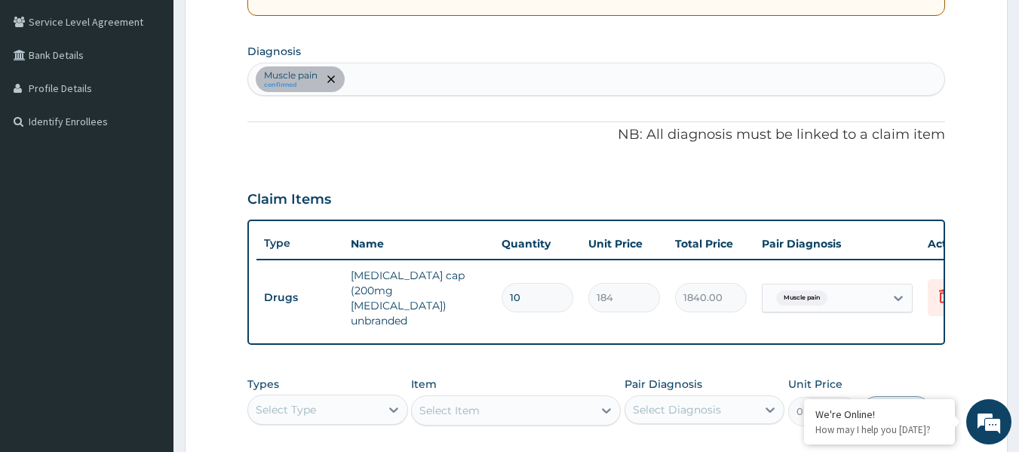
click at [364, 78] on div "Muscle pain confirmed" at bounding box center [596, 79] width 697 height 32
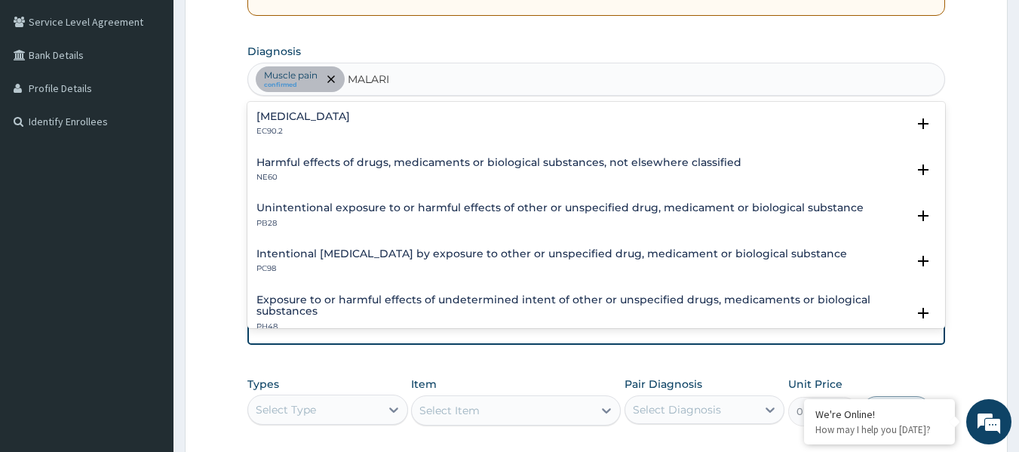
type input "[MEDICAL_DATA]"
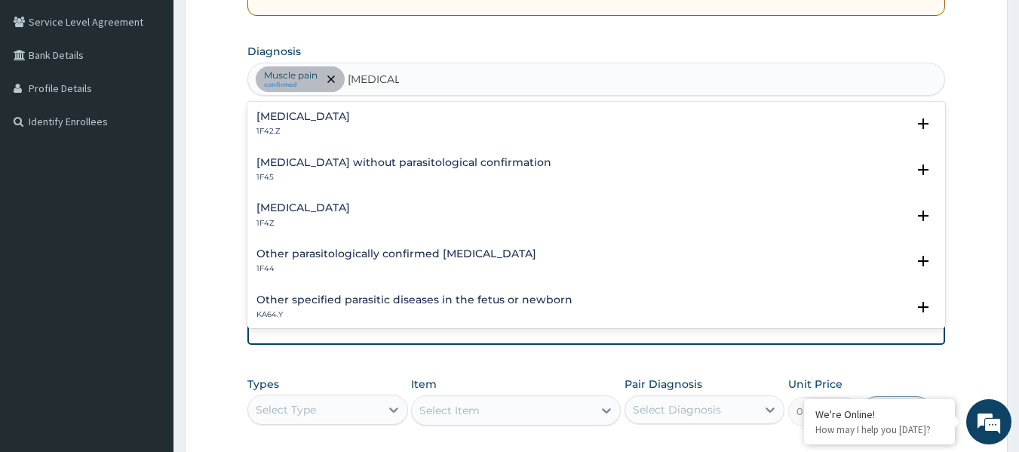
click at [328, 205] on h4 "[MEDICAL_DATA]" at bounding box center [304, 207] width 94 height 11
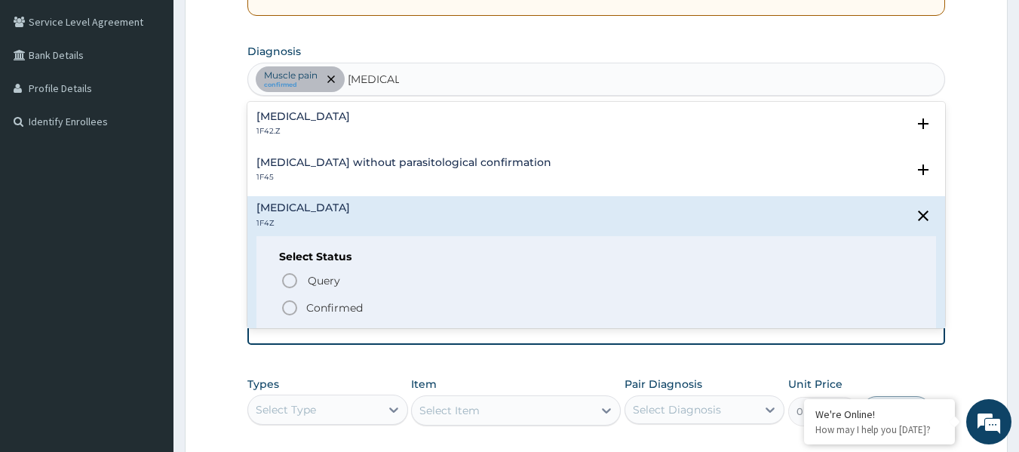
click at [323, 303] on p "Confirmed" at bounding box center [334, 307] width 57 height 15
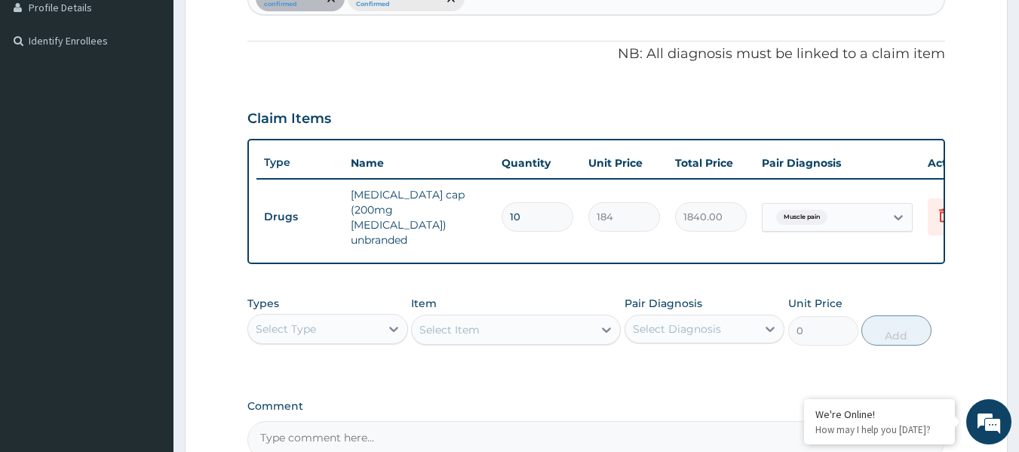
scroll to position [493, 0]
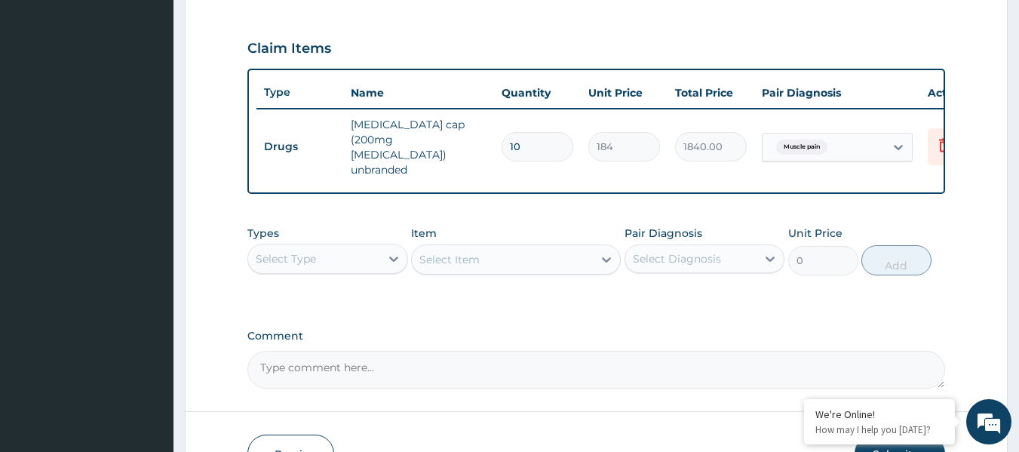
click at [342, 250] on div "Select Type" at bounding box center [314, 259] width 132 height 24
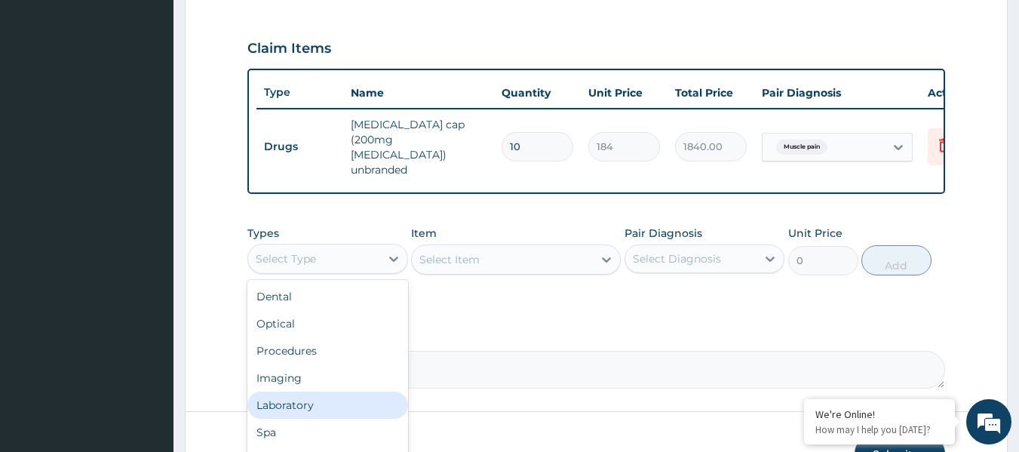
scroll to position [51, 0]
click at [305, 396] on div "Drugs" at bounding box center [327, 408] width 161 height 27
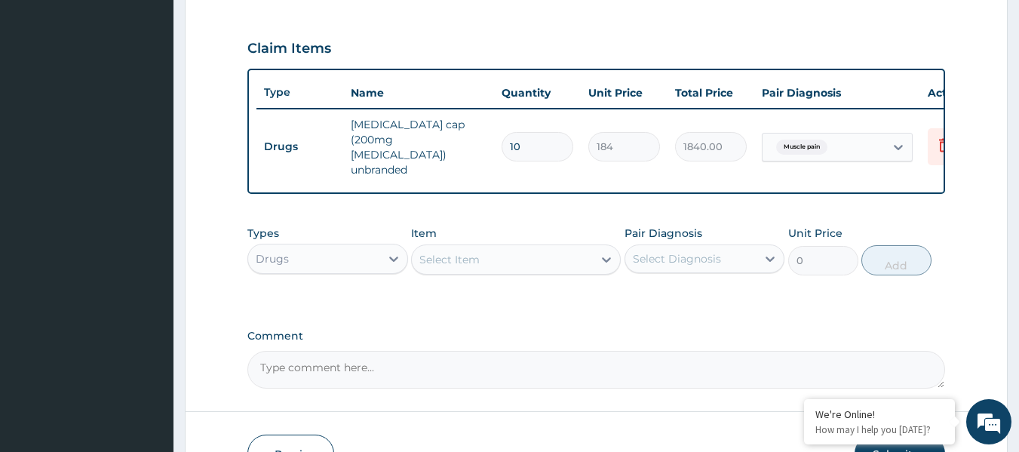
click at [515, 247] on div "Select Item" at bounding box center [502, 259] width 181 height 24
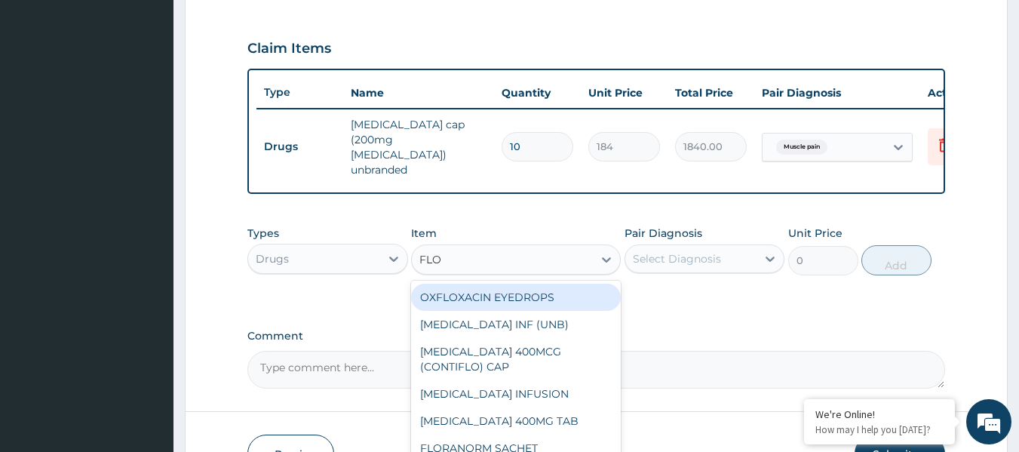
type input "FLOT"
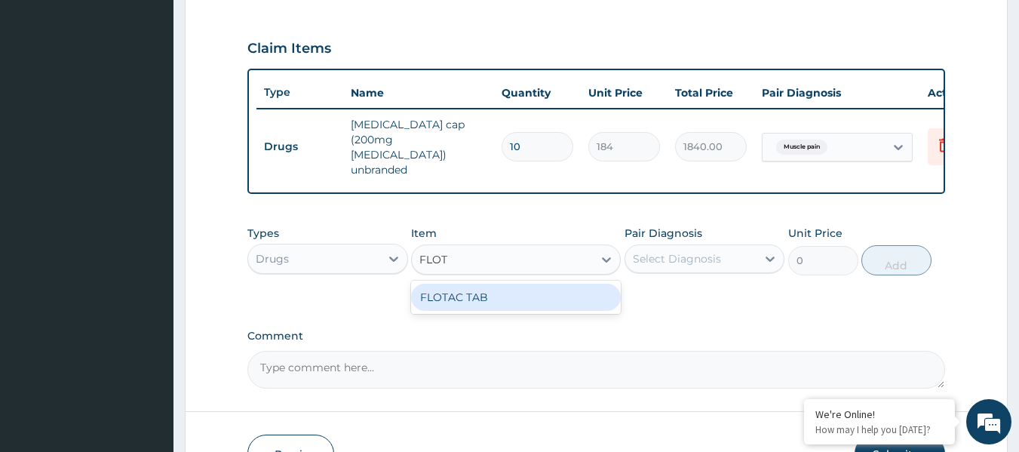
click at [549, 295] on div "FLOTAC TAB" at bounding box center [516, 297] width 210 height 27
type input "620"
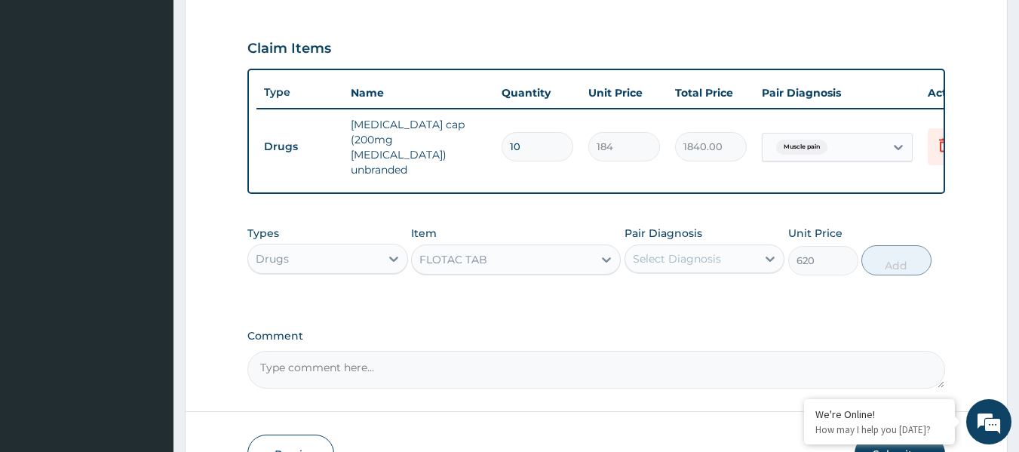
click at [671, 251] on div "Select Diagnosis" at bounding box center [677, 258] width 88 height 15
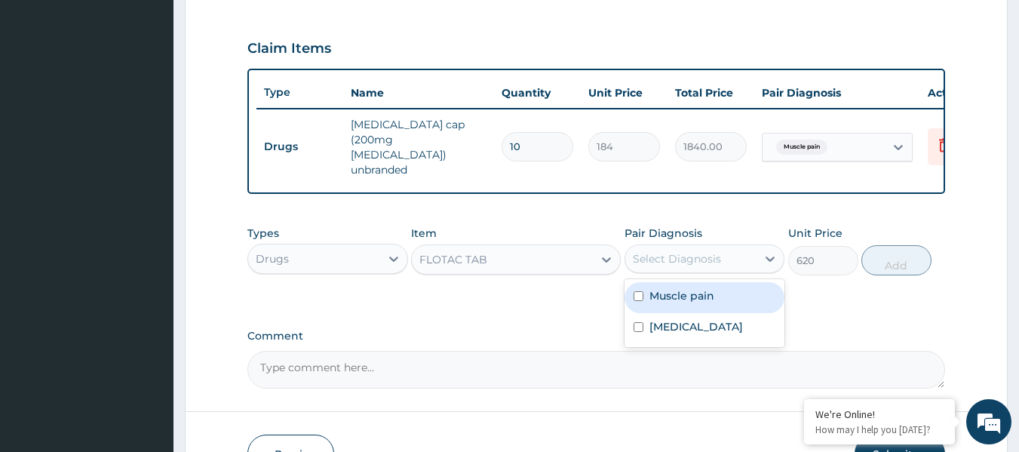
click at [691, 288] on label "Muscle pain" at bounding box center [682, 295] width 65 height 15
checkbox input "true"
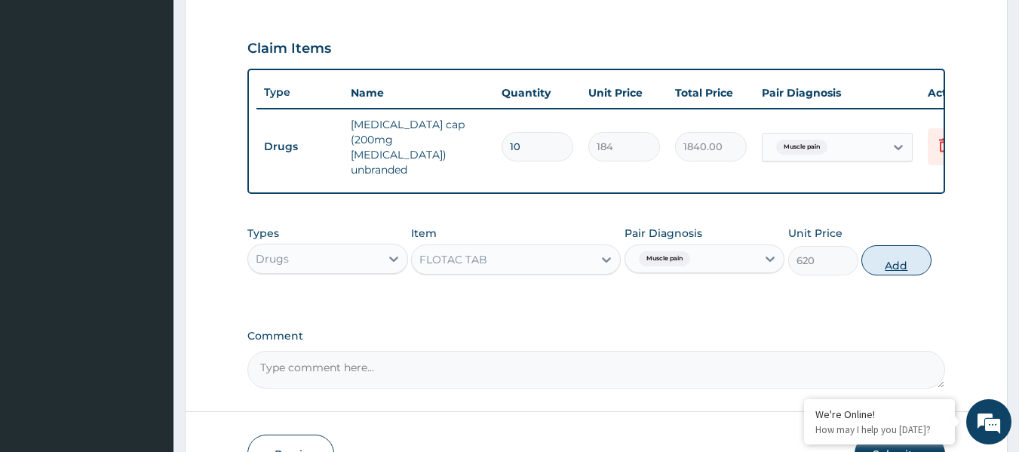
click at [889, 250] on button "Add" at bounding box center [897, 260] width 70 height 30
type input "0"
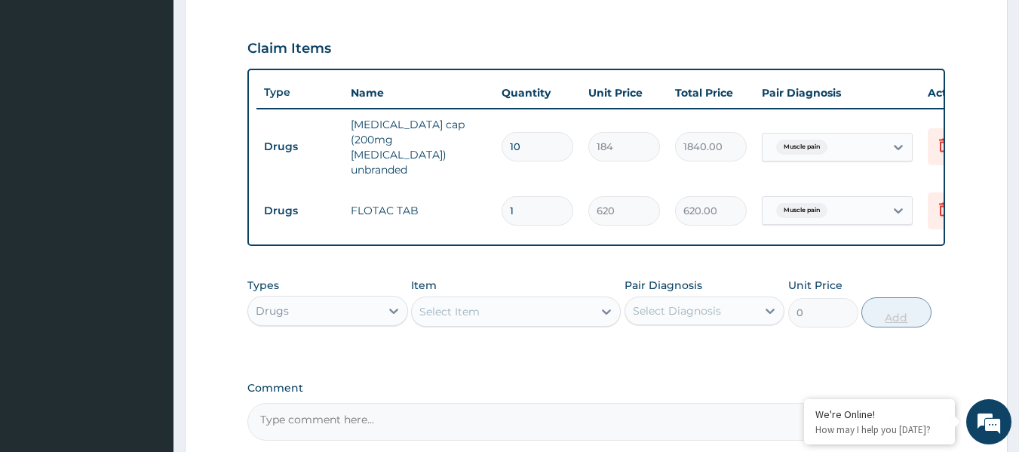
type input "10"
type input "6200.00"
type input "10"
click at [941, 202] on icon at bounding box center [944, 209] width 11 height 14
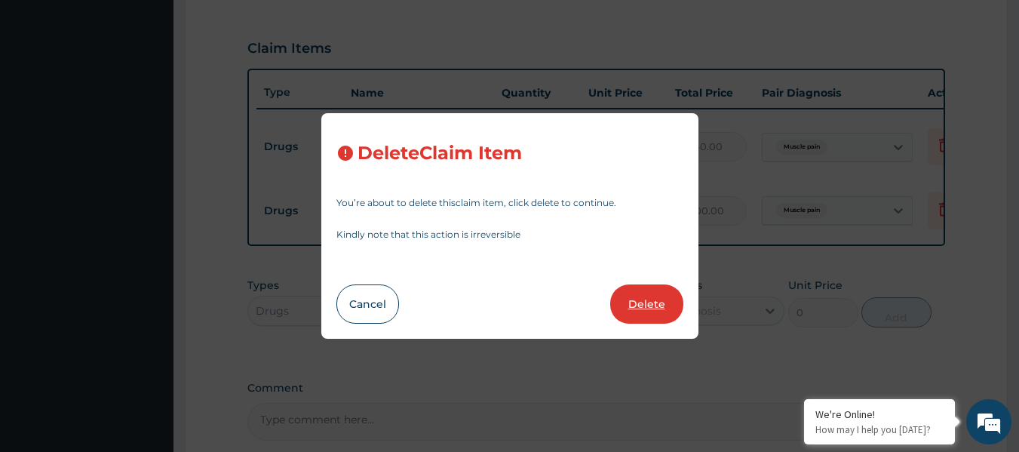
click at [662, 309] on button "Delete" at bounding box center [646, 303] width 73 height 39
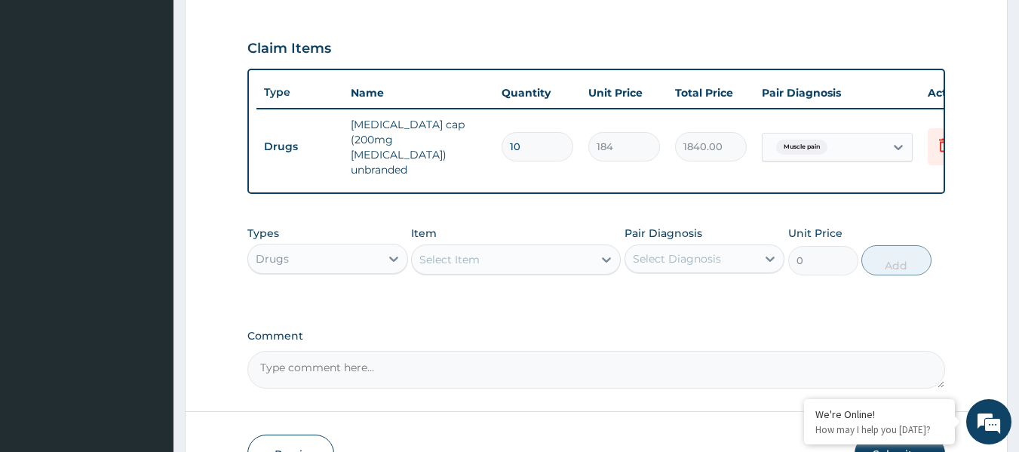
click at [566, 247] on div "Select Item" at bounding box center [502, 259] width 181 height 24
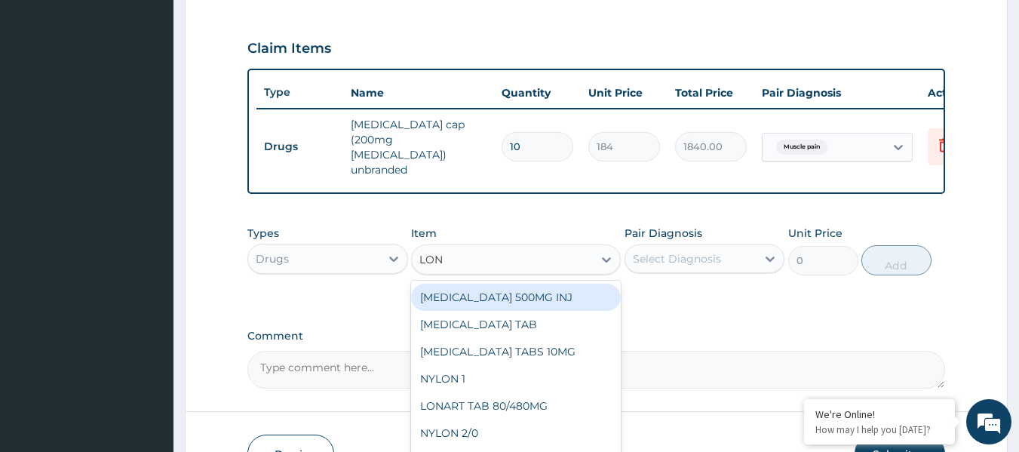
type input "[PERSON_NAME]"
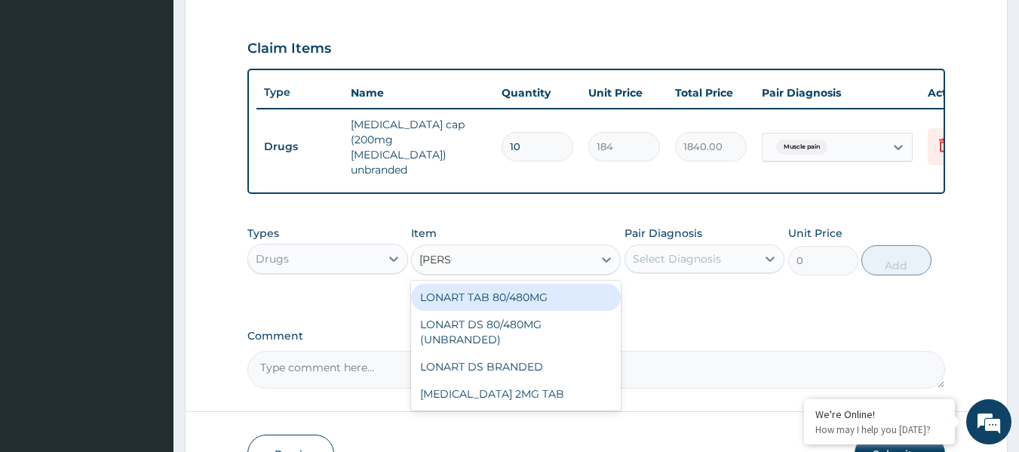
click at [558, 295] on div "LONART TAB 80/480MG" at bounding box center [516, 297] width 210 height 27
type input "580"
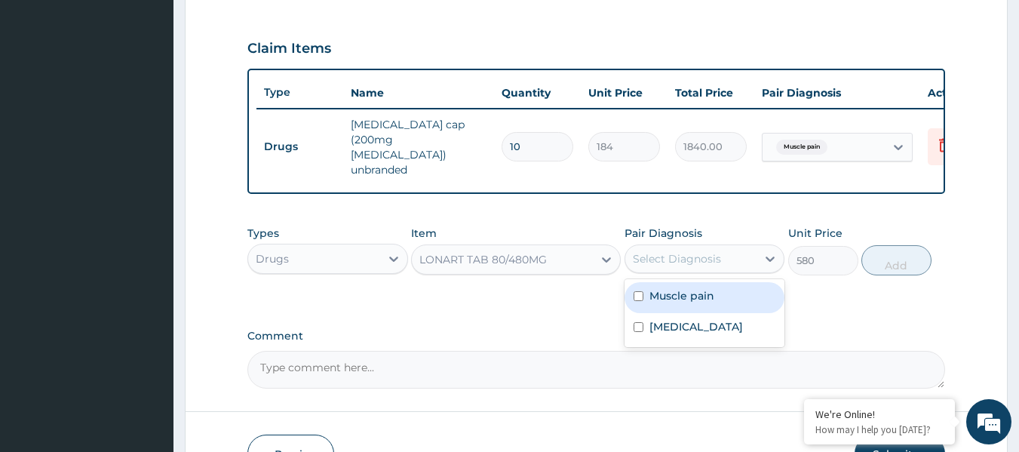
click at [696, 251] on div "Select Diagnosis" at bounding box center [677, 258] width 88 height 15
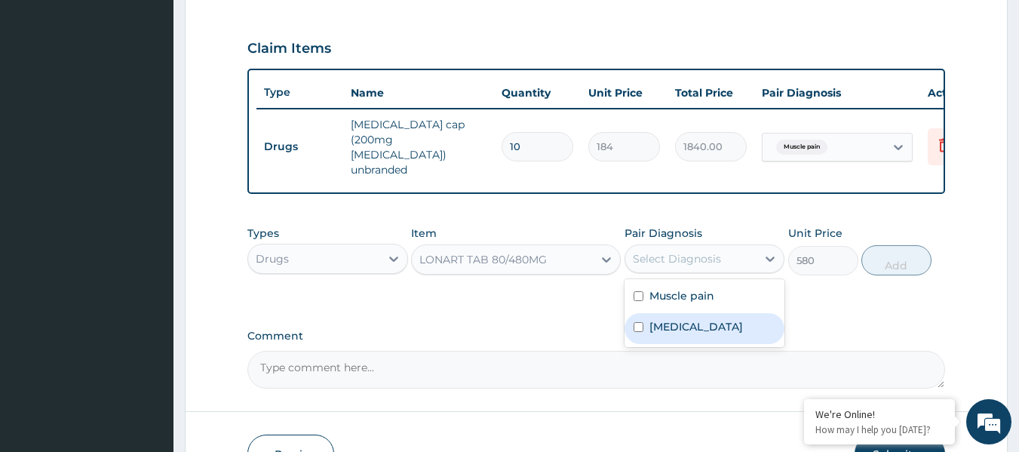
click at [684, 319] on label "[MEDICAL_DATA]" at bounding box center [697, 326] width 94 height 15
checkbox input "true"
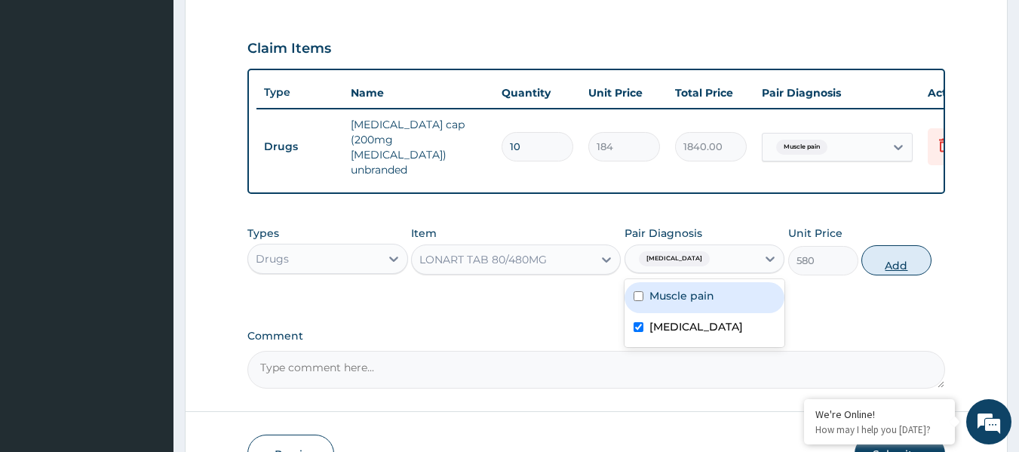
click at [904, 247] on button "Add" at bounding box center [897, 260] width 70 height 30
type input "0"
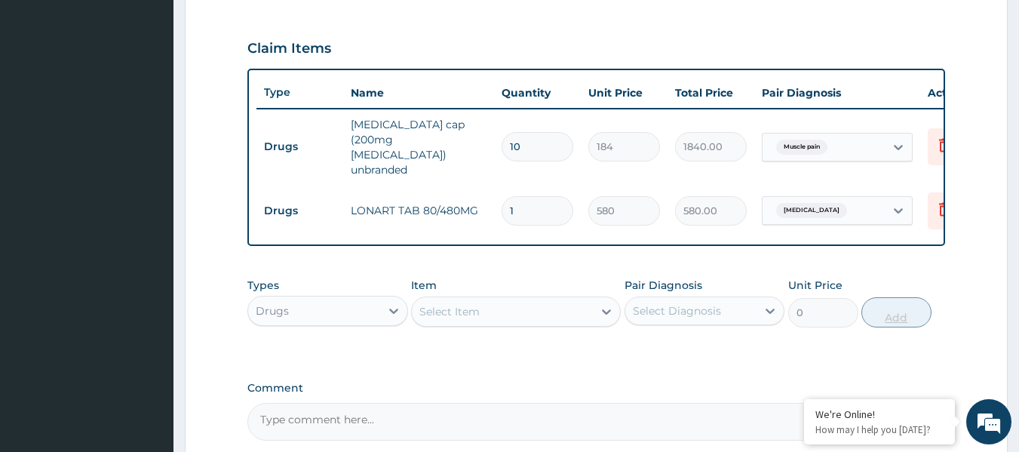
type input "0.00"
type input "6"
type input "3480.00"
type input "6"
click at [487, 302] on div "Select Item" at bounding box center [502, 312] width 181 height 24
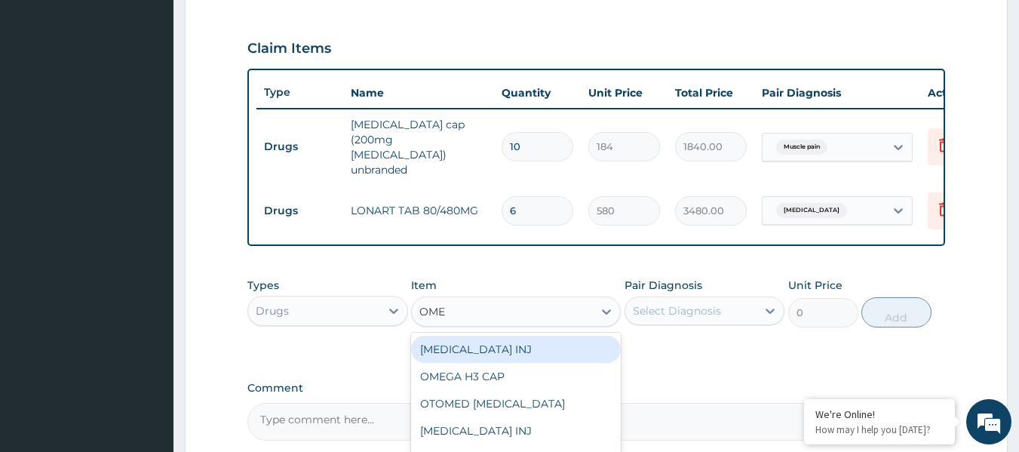
type input "OMEP"
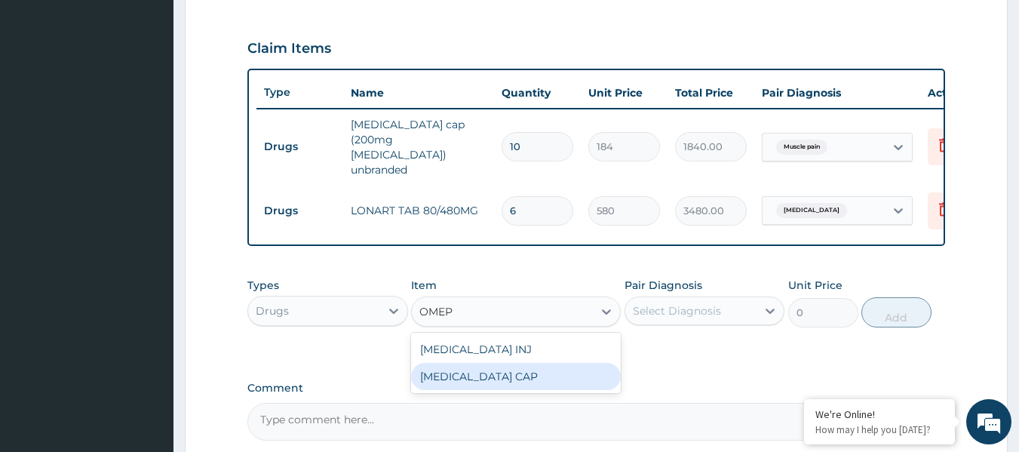
click at [493, 370] on div "[MEDICAL_DATA] CAP" at bounding box center [516, 376] width 210 height 27
type input "48"
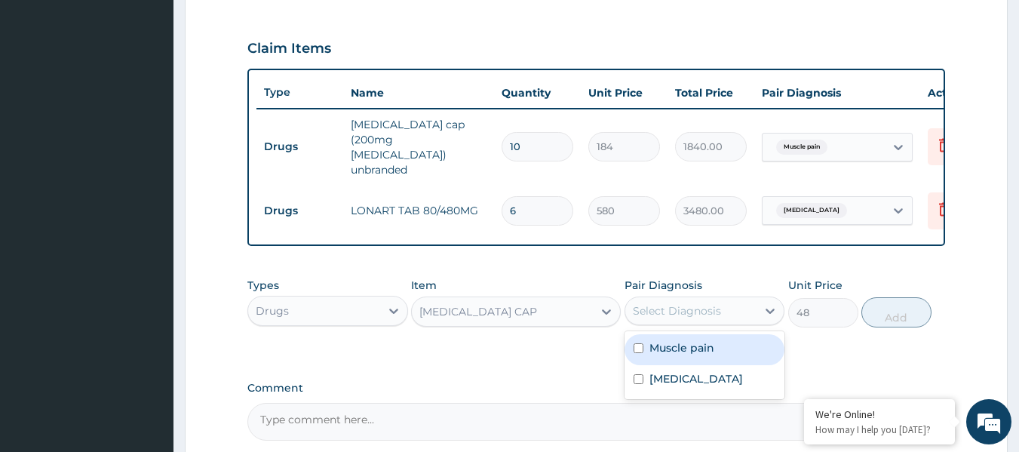
click at [681, 303] on div "Select Diagnosis" at bounding box center [677, 310] width 88 height 15
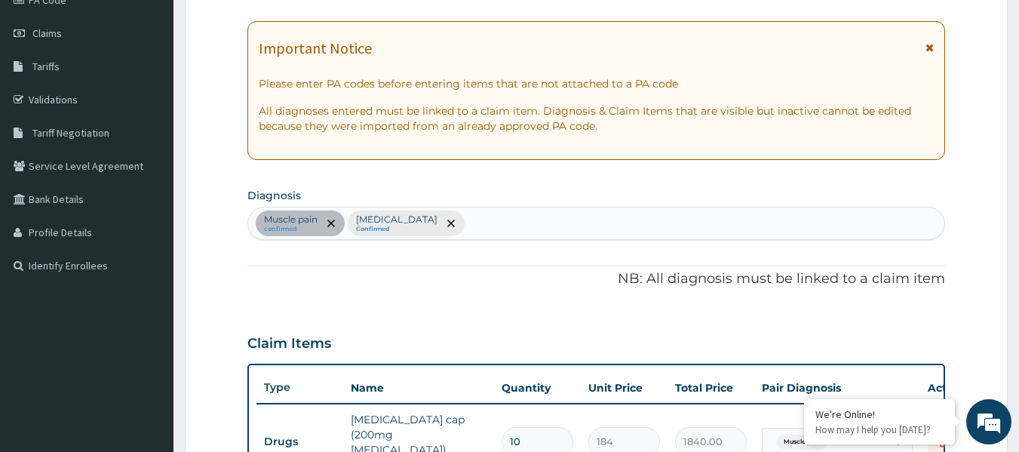
scroll to position [191, 0]
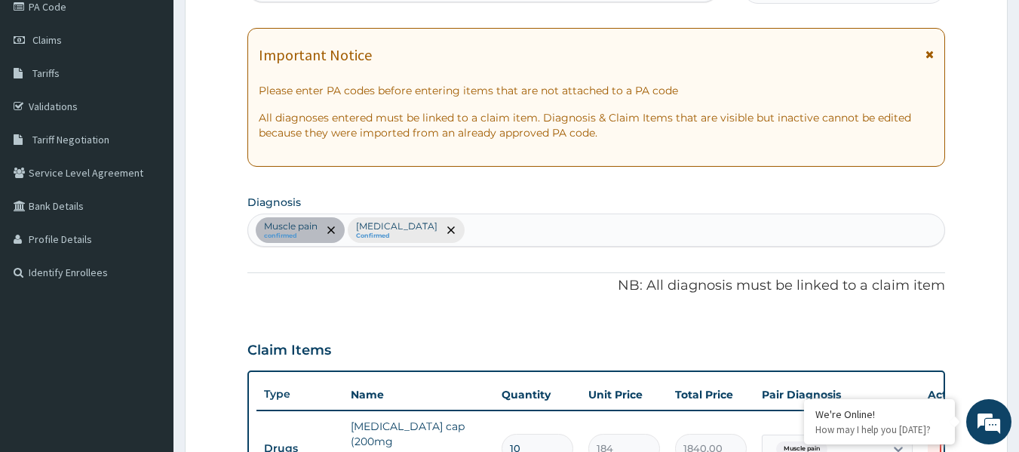
click at [496, 229] on div "Muscle pain confirmed [MEDICAL_DATA] Confirmed" at bounding box center [596, 230] width 697 height 32
type input "D"
type input "INDIGEST"
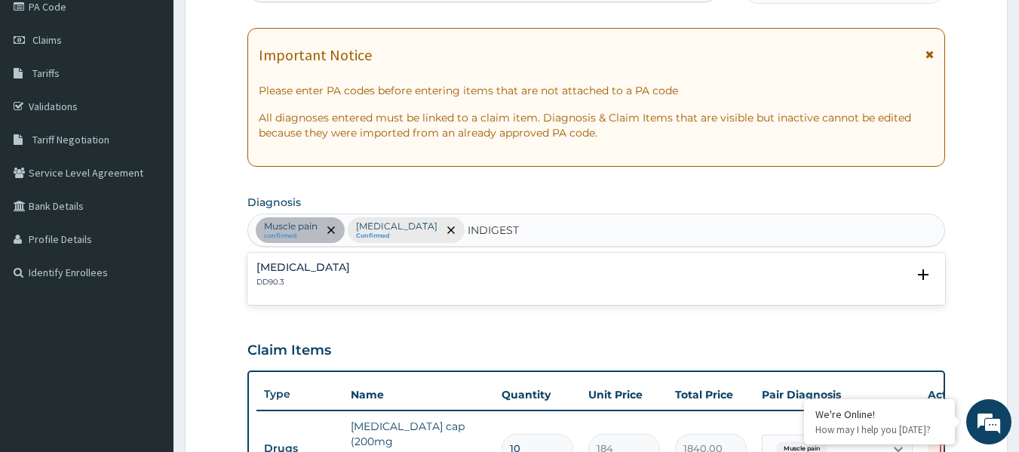
click at [350, 273] on h4 "[MEDICAL_DATA]" at bounding box center [304, 267] width 94 height 11
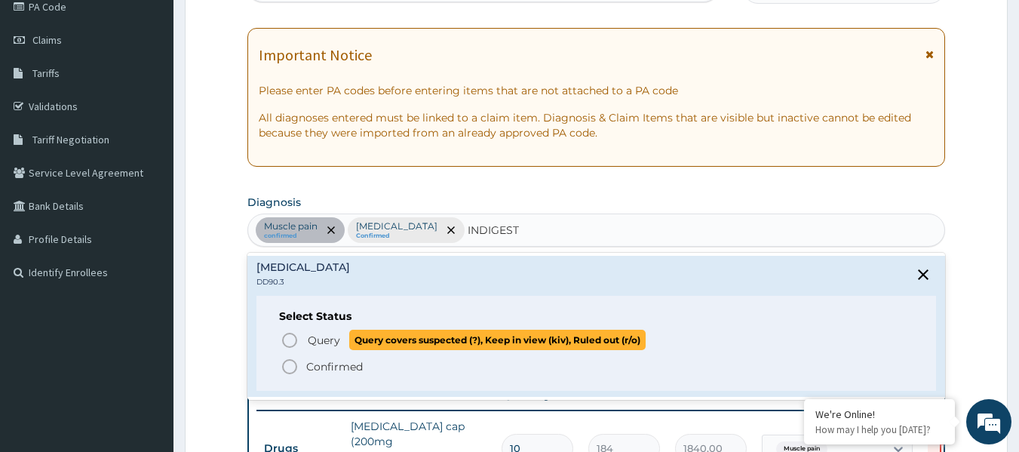
click at [335, 348] on p "Query Query covers suspected (?), Keep in view (kiv), Ruled out (r/o)" at bounding box center [476, 340] width 340 height 20
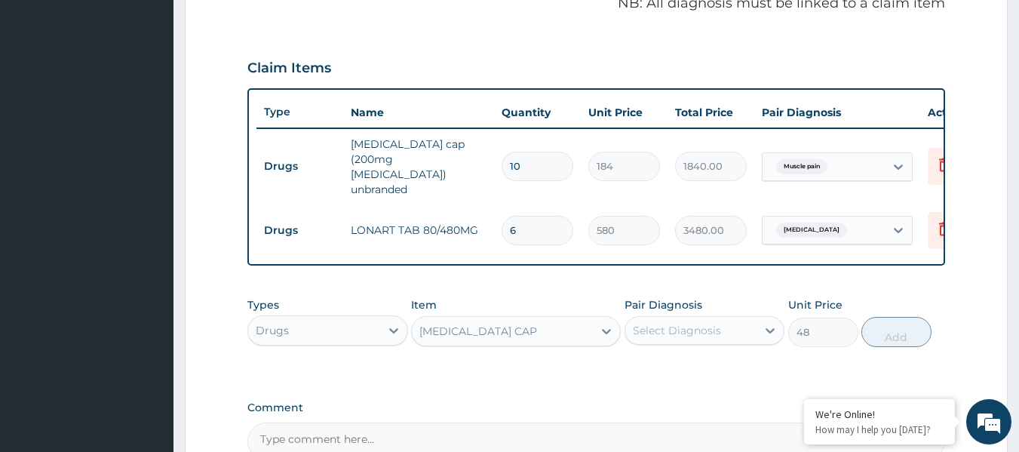
scroll to position [493, 0]
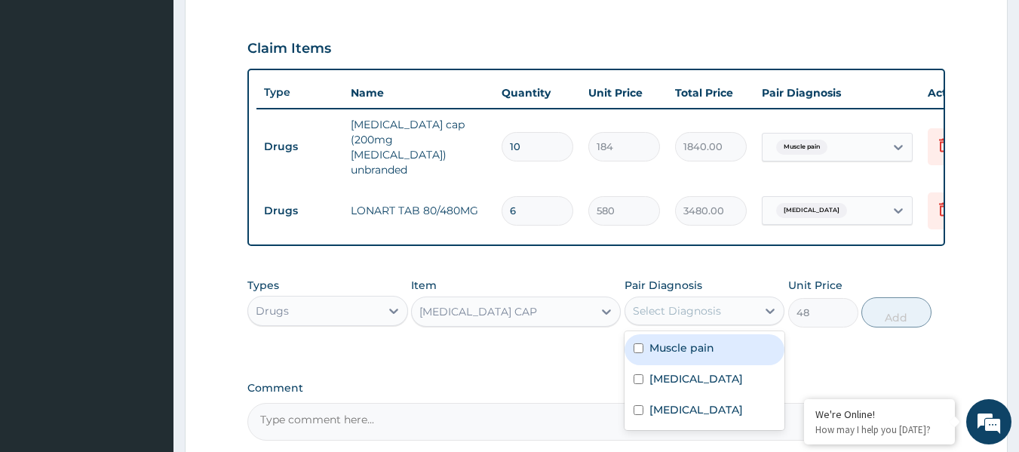
click at [690, 305] on div "Select Diagnosis" at bounding box center [677, 310] width 88 height 15
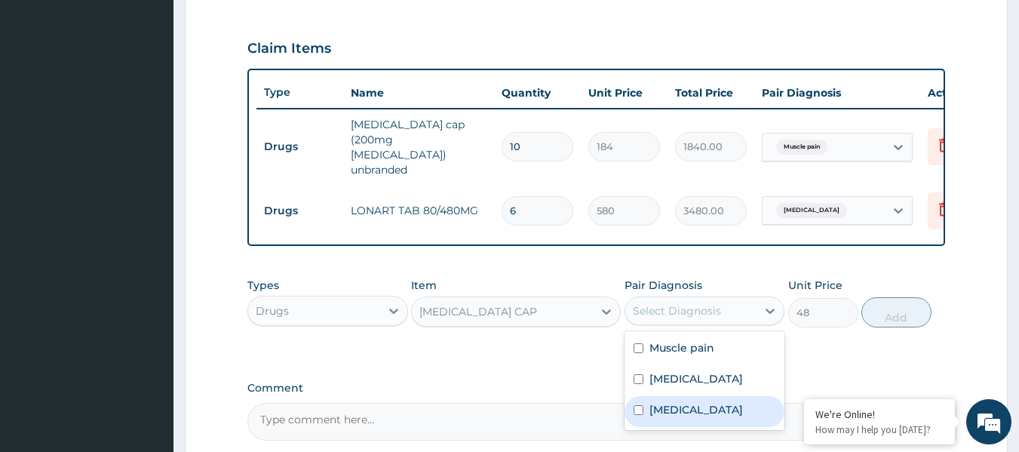
click at [678, 402] on label "Functional dyspepsia" at bounding box center [697, 409] width 94 height 15
checkbox input "true"
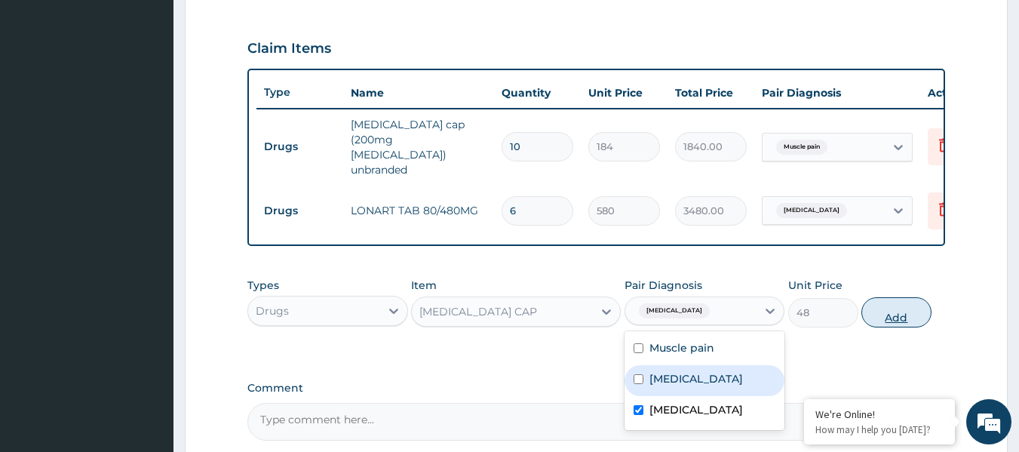
click at [883, 298] on button "Add" at bounding box center [897, 312] width 70 height 30
type input "0"
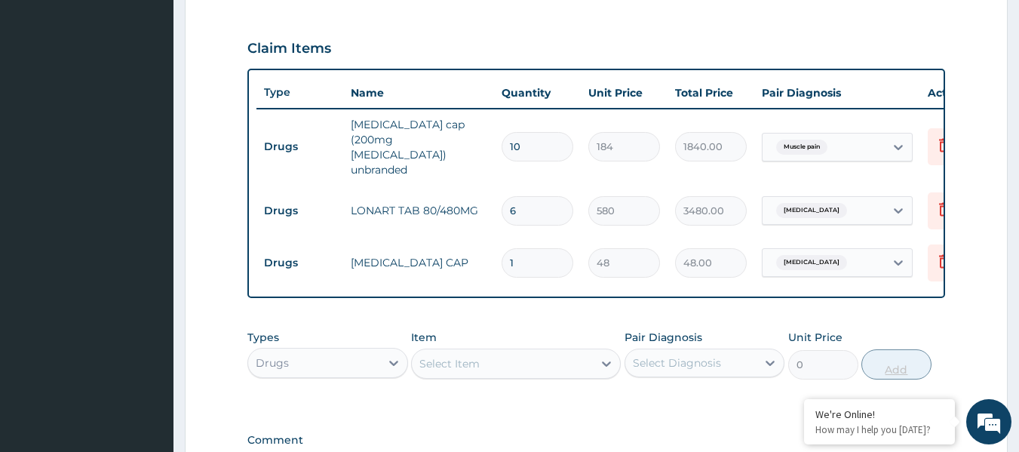
type input "10"
type input "480.00"
type input "10"
click at [361, 352] on div "Drugs" at bounding box center [314, 363] width 132 height 24
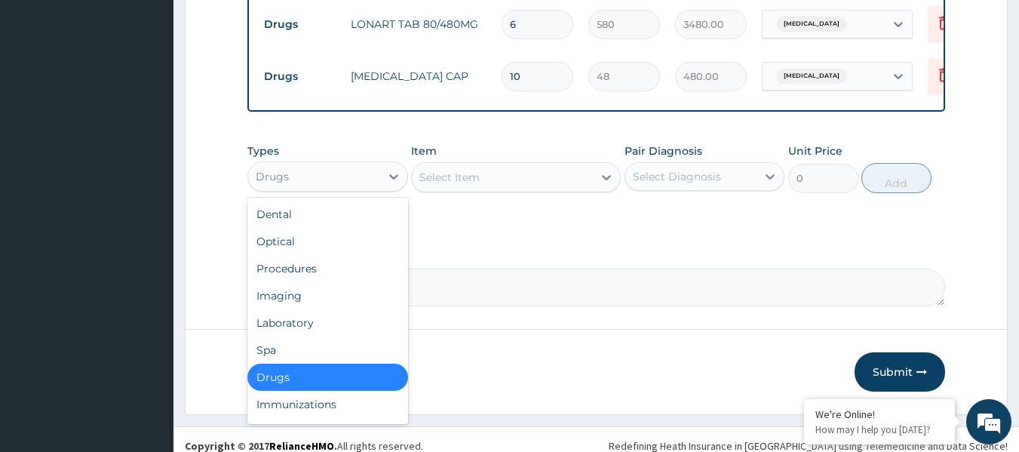
scroll to position [680, 0]
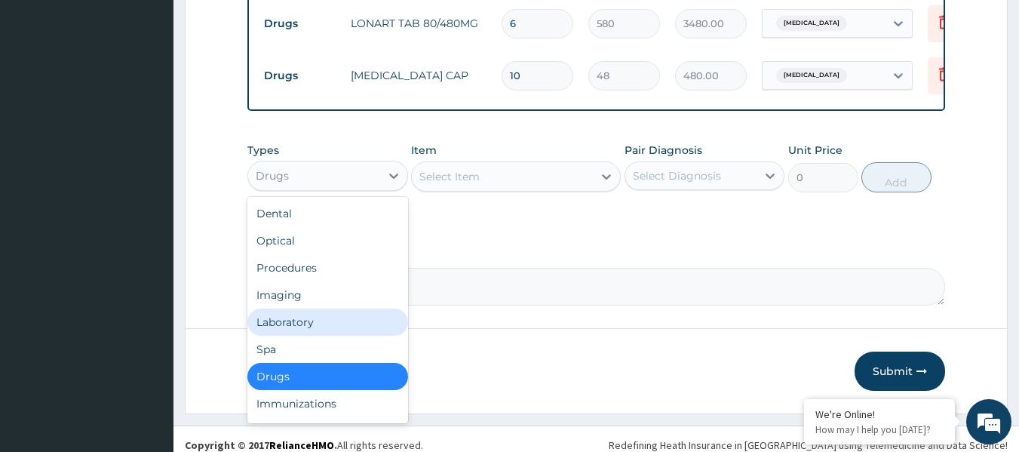
click at [349, 313] on div "Laboratory" at bounding box center [327, 322] width 161 height 27
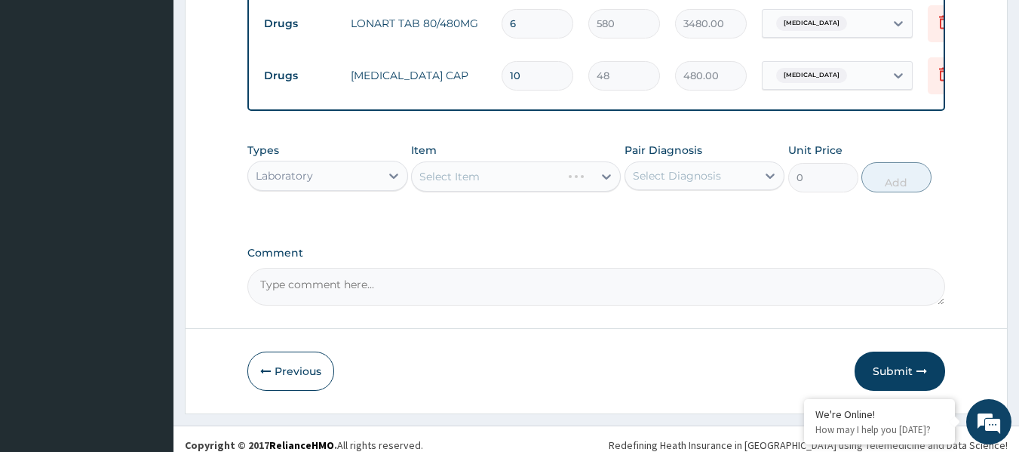
click at [563, 167] on div "Select Item" at bounding box center [516, 176] width 210 height 30
click at [582, 168] on div "Select Item" at bounding box center [502, 176] width 181 height 24
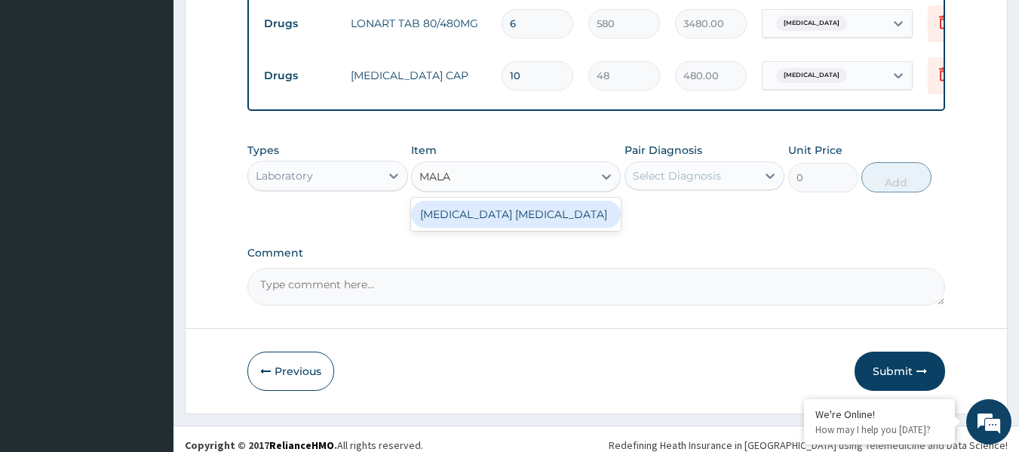
type input "MALAR"
click at [556, 202] on div "MALARIA PARASITE" at bounding box center [516, 214] width 210 height 27
type input "1000"
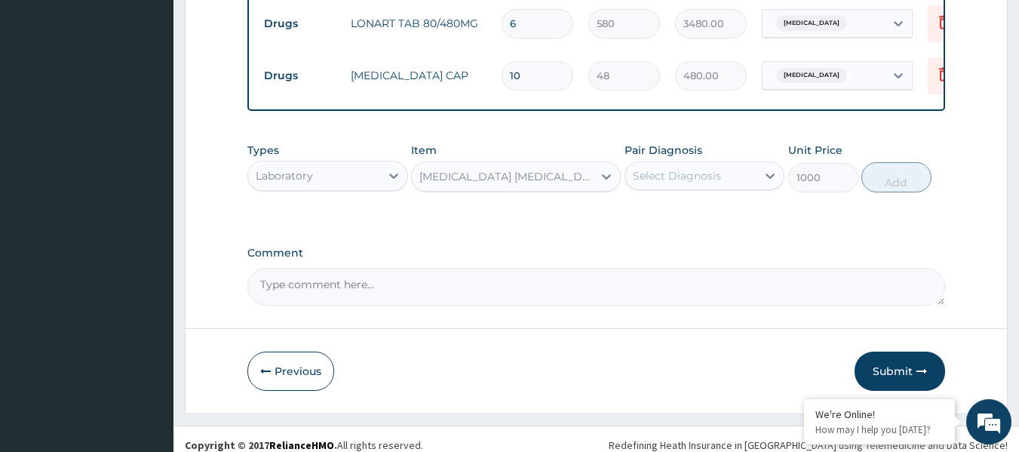
click at [721, 171] on div "Select Diagnosis" at bounding box center [691, 176] width 132 height 24
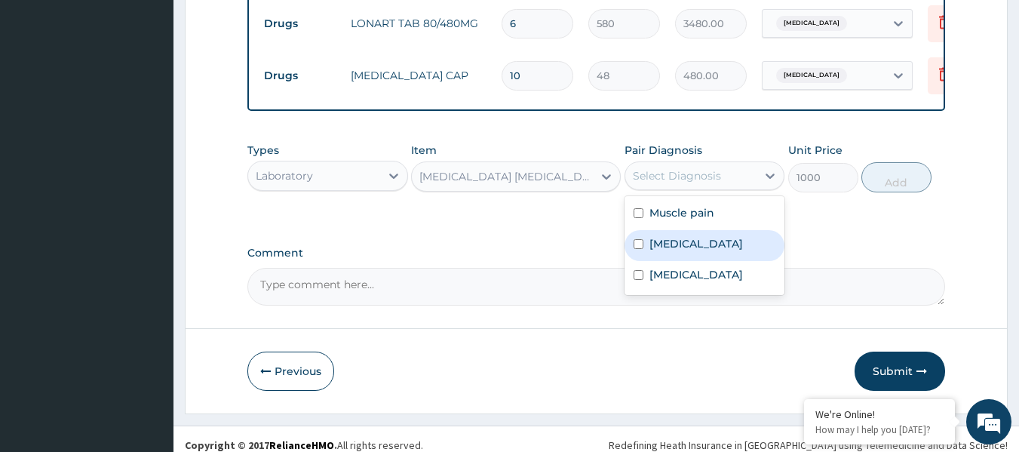
click at [712, 236] on label "Malaria, unspecified" at bounding box center [697, 243] width 94 height 15
checkbox input "true"
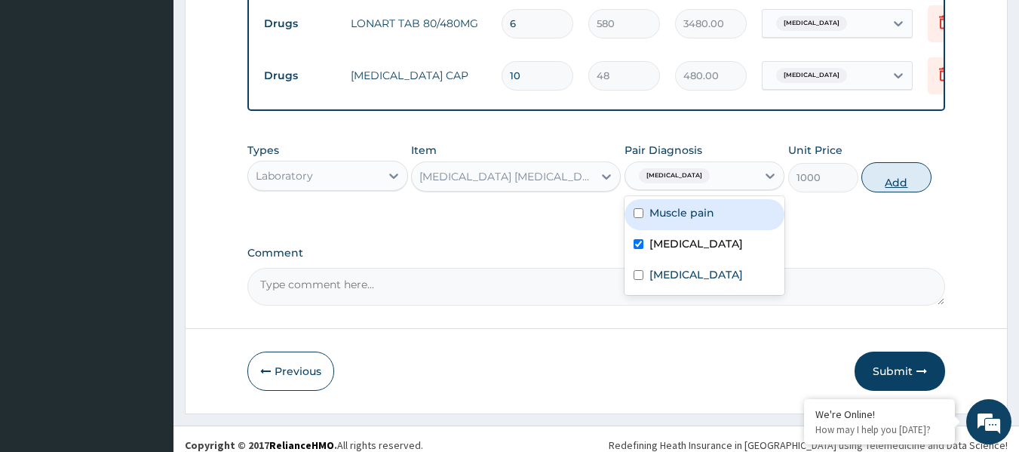
click at [902, 170] on button "Add" at bounding box center [897, 177] width 70 height 30
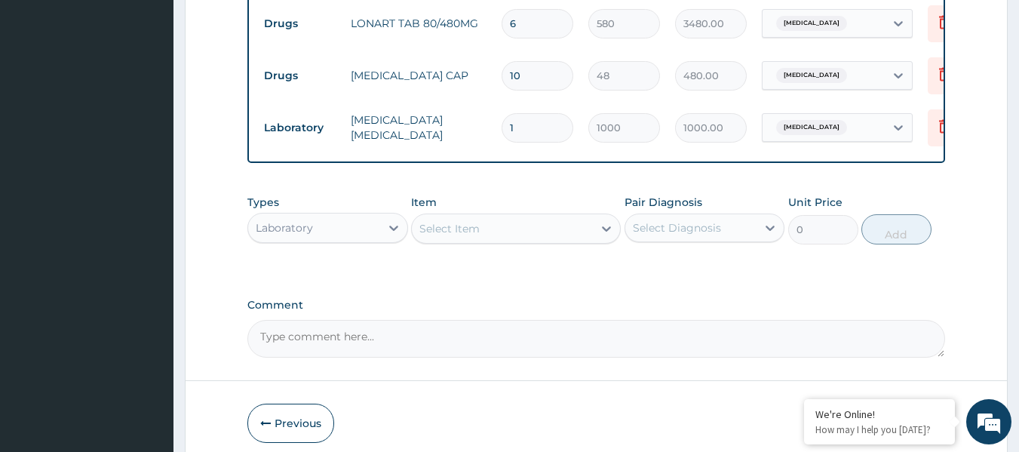
click at [471, 221] on div "Select Item" at bounding box center [449, 228] width 60 height 15
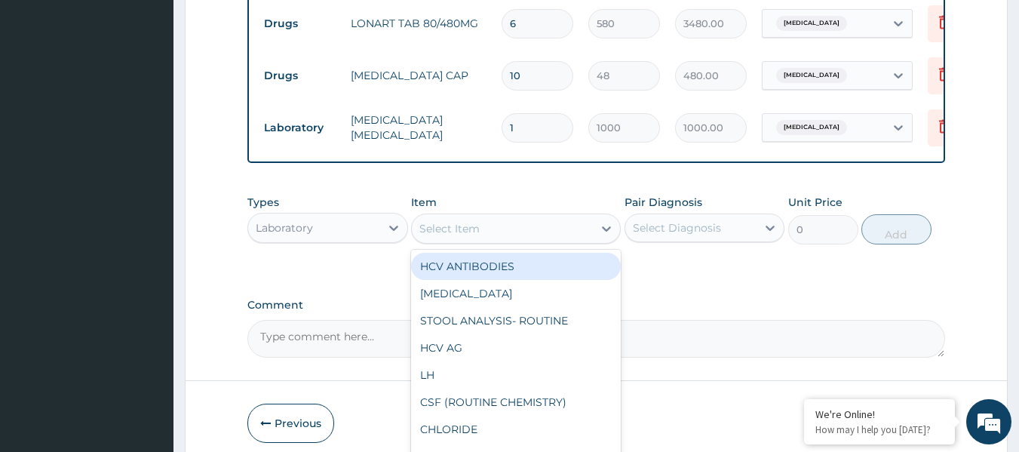
click at [375, 216] on div "Laboratory" at bounding box center [314, 228] width 132 height 24
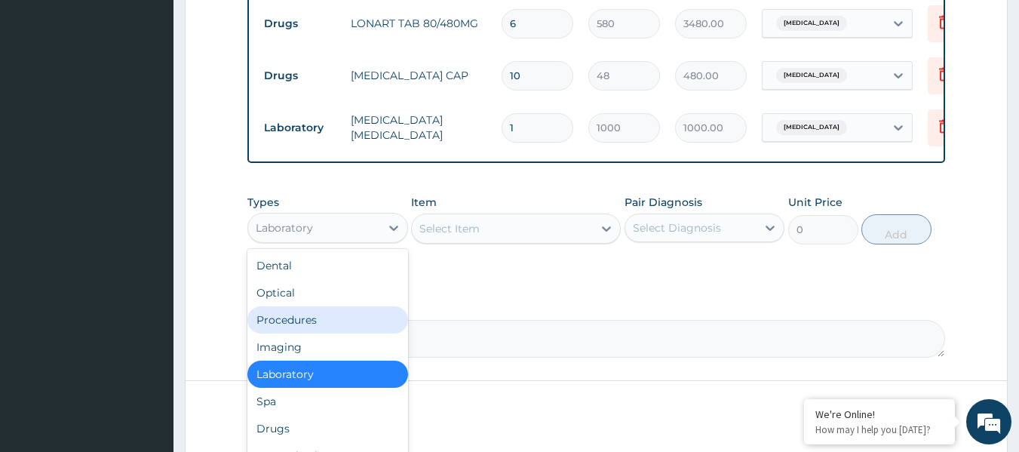
drag, startPoint x: 317, startPoint y: 308, endPoint x: 327, endPoint y: 306, distance: 10.1
click at [318, 308] on div "Procedures" at bounding box center [327, 319] width 161 height 27
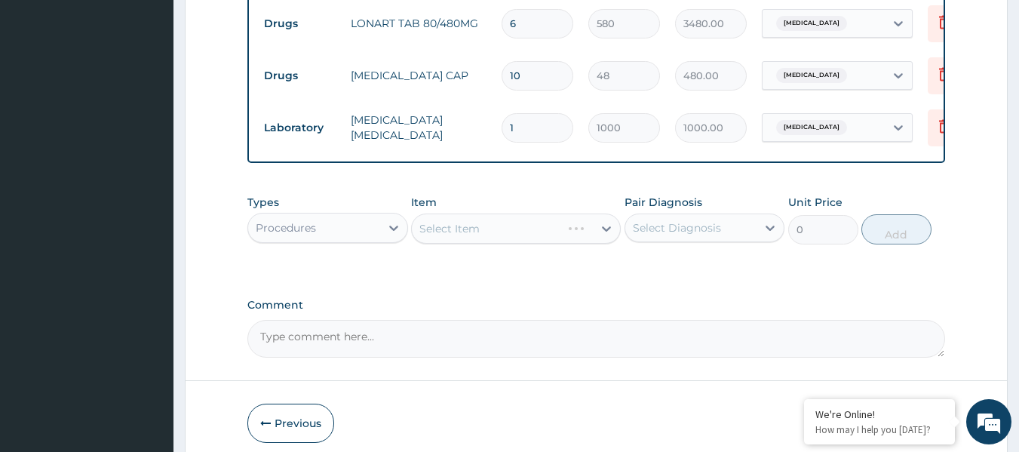
click at [508, 223] on div "Select Item" at bounding box center [516, 229] width 210 height 30
click at [531, 226] on div "Select Item" at bounding box center [502, 229] width 181 height 24
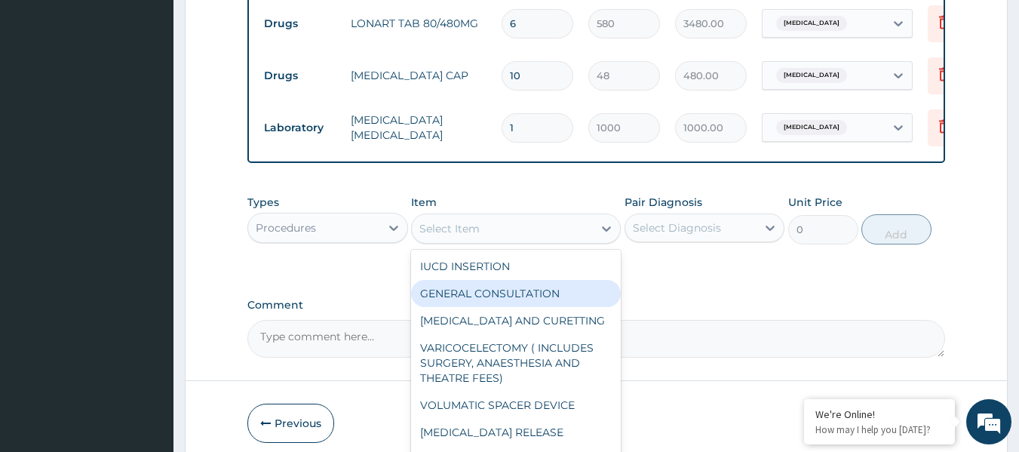
click at [498, 284] on div "GENERAL CONSULTATION" at bounding box center [516, 293] width 210 height 27
type input "2400"
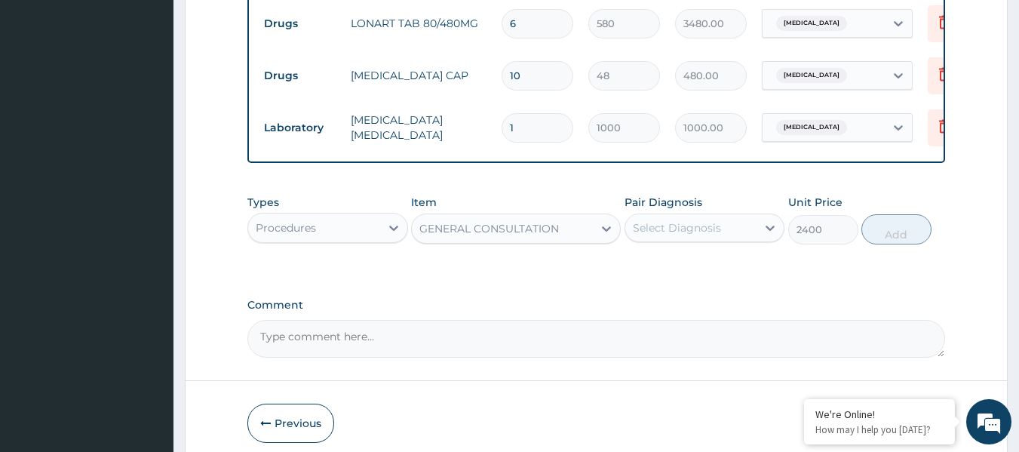
click at [716, 223] on div "Select Diagnosis" at bounding box center [691, 228] width 132 height 24
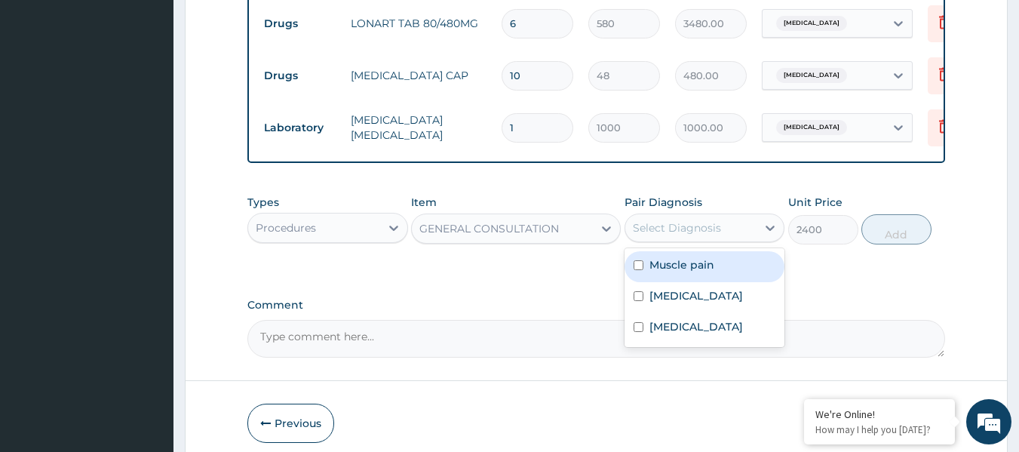
click at [693, 262] on div "Muscle pain" at bounding box center [705, 266] width 161 height 31
checkbox input "true"
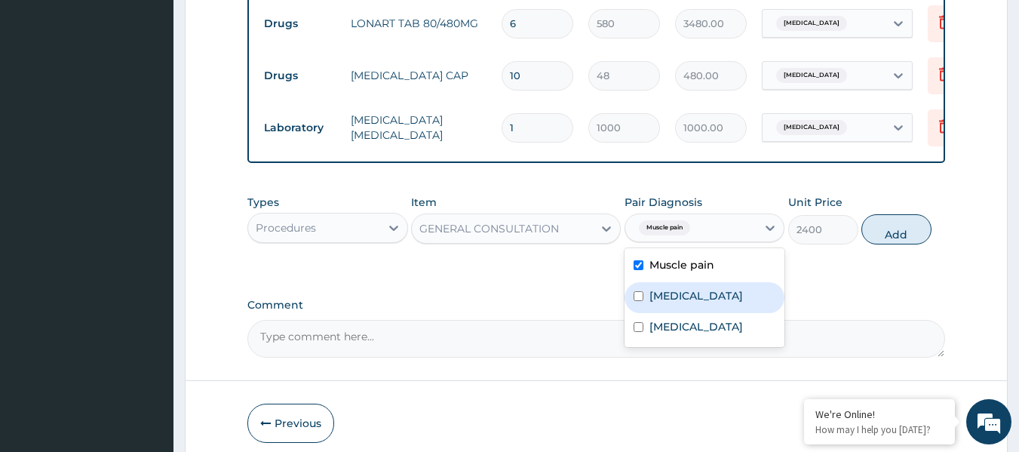
click at [684, 288] on label "Malaria, unspecified" at bounding box center [697, 295] width 94 height 15
checkbox input "true"
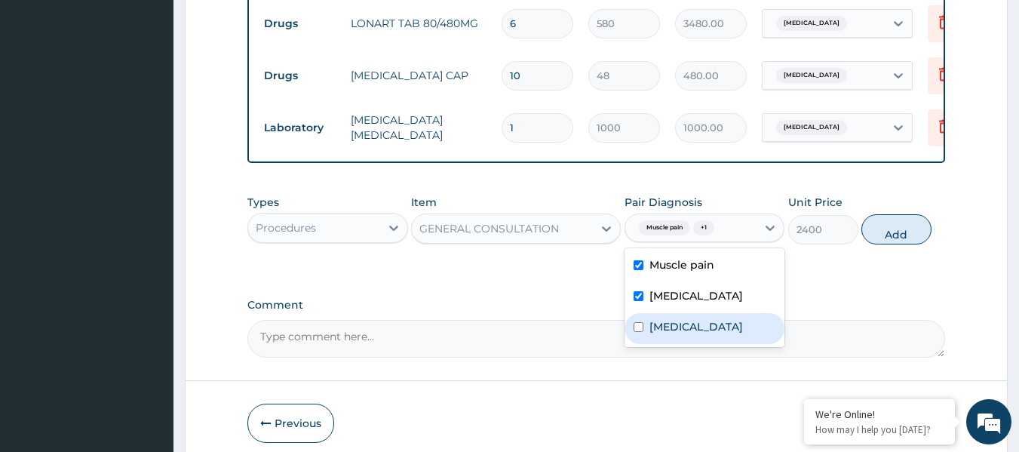
click at [687, 319] on label "Functional dyspepsia" at bounding box center [697, 326] width 94 height 15
checkbox input "true"
click at [879, 220] on button "Add" at bounding box center [897, 229] width 70 height 30
type input "0"
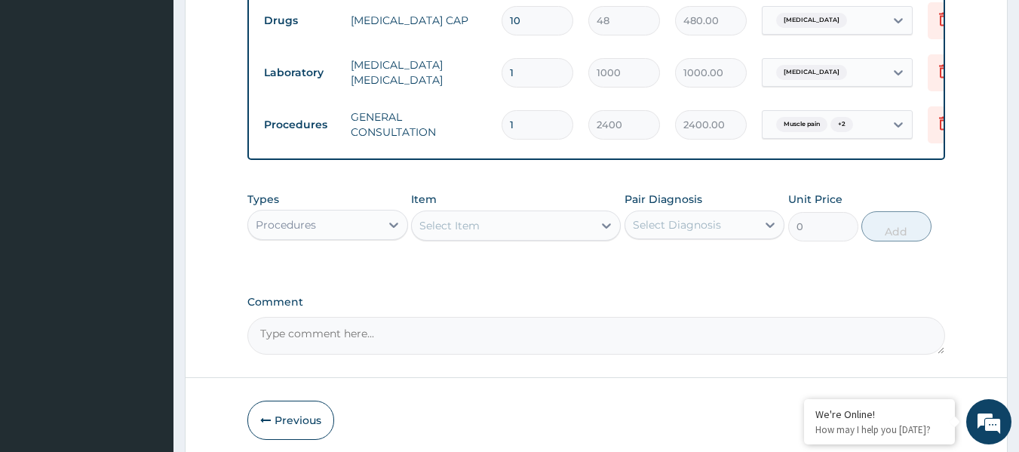
scroll to position [784, 0]
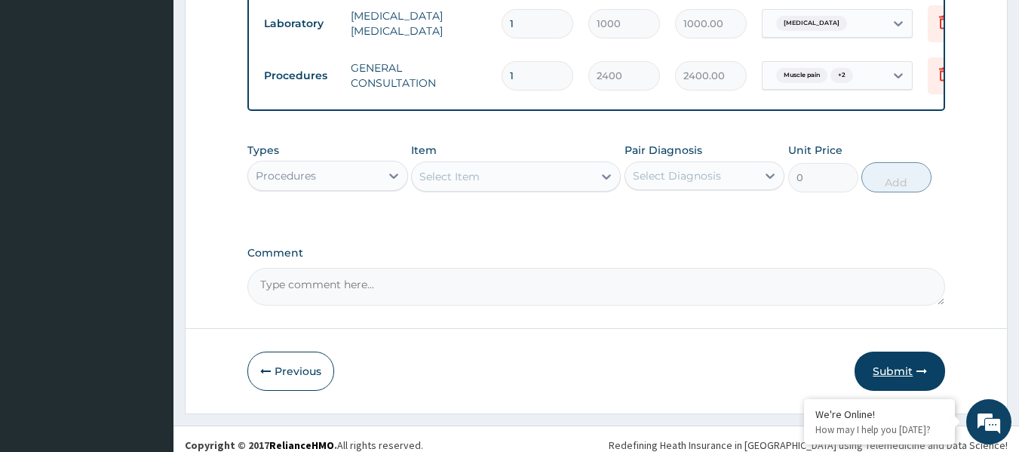
click at [892, 361] on button "Submit" at bounding box center [900, 371] width 91 height 39
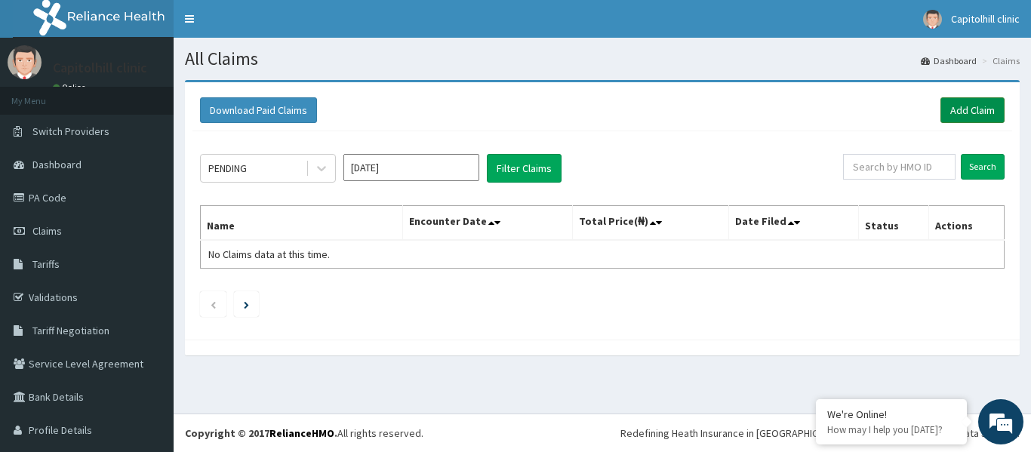
click at [951, 112] on link "Add Claim" at bounding box center [972, 110] width 64 height 26
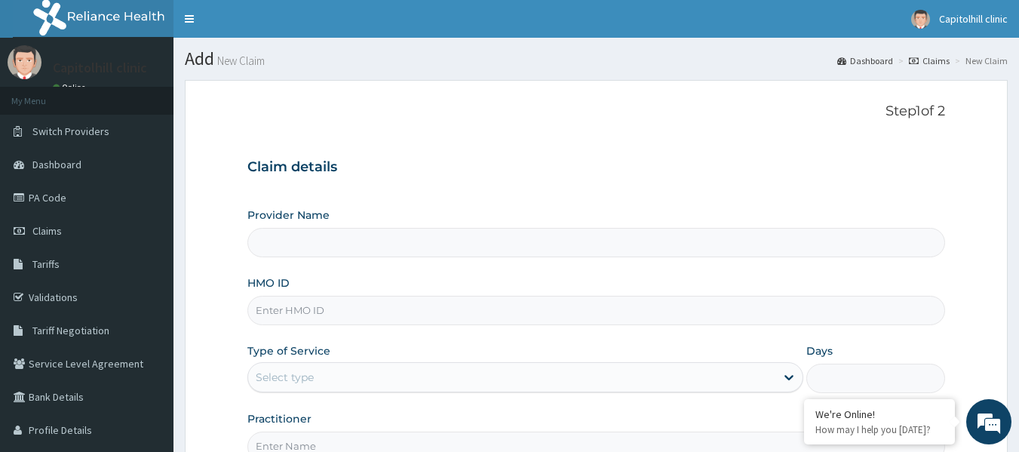
type input "[GEOGRAPHIC_DATA]"
click at [309, 306] on input "HMO ID" at bounding box center [596, 310] width 699 height 29
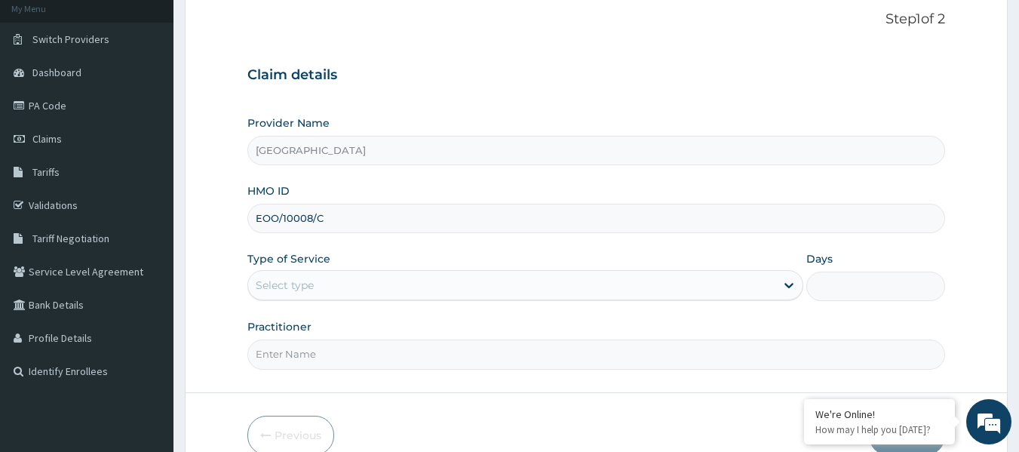
scroll to position [168, 0]
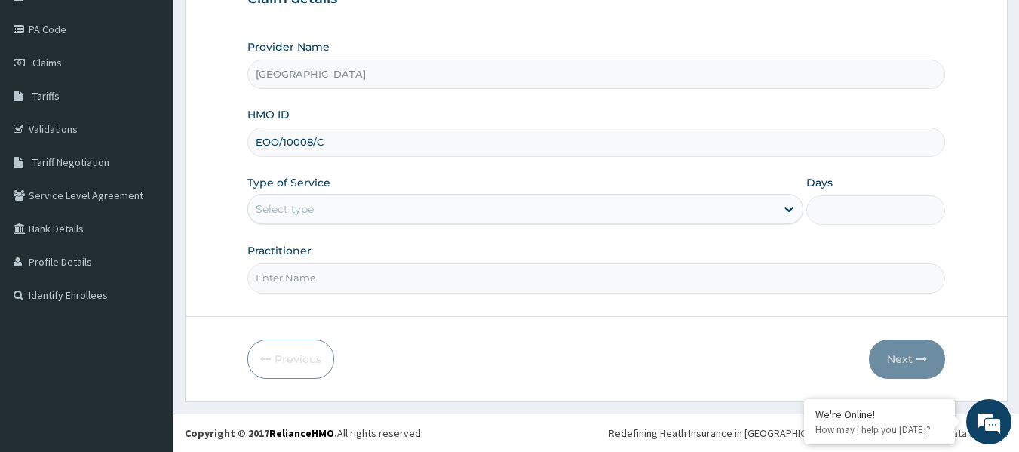
type input "EOO/10008/C"
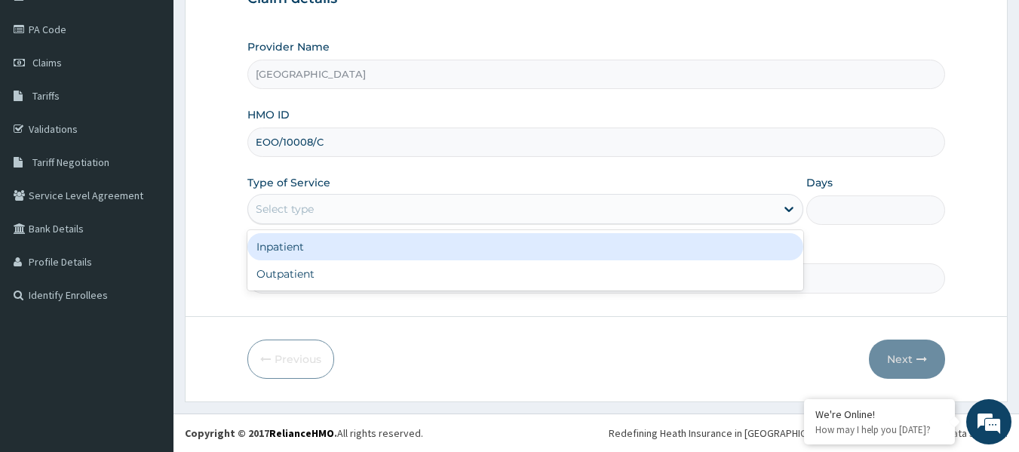
click at [340, 208] on div "Select type" at bounding box center [511, 209] width 527 height 24
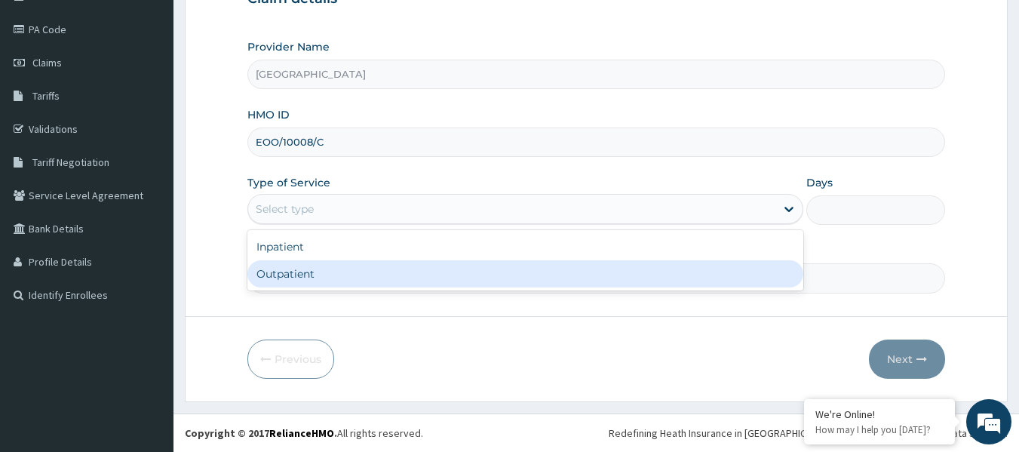
click at [317, 271] on div "Outpatient" at bounding box center [525, 273] width 556 height 27
type input "1"
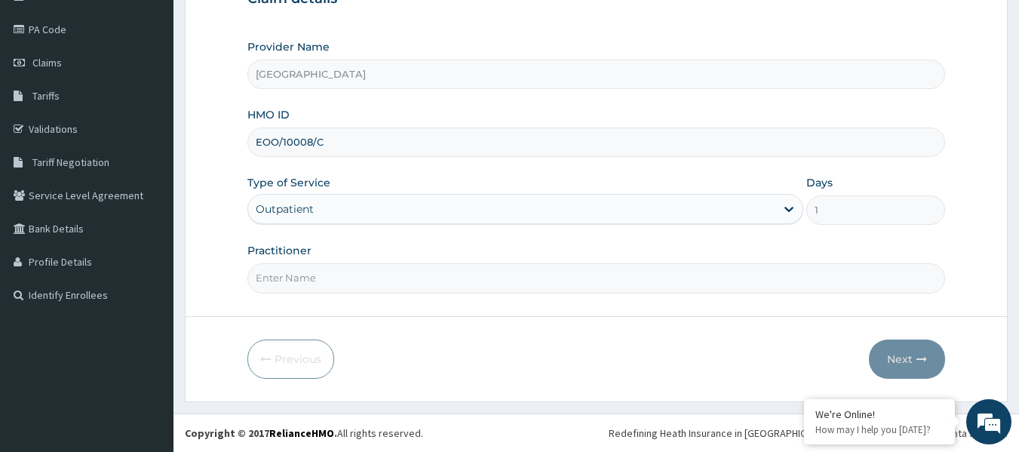
click at [315, 272] on input "Practitioner" at bounding box center [596, 277] width 699 height 29
type input "OMA\TIGHENE DR"
click at [890, 361] on button "Next" at bounding box center [907, 359] width 76 height 39
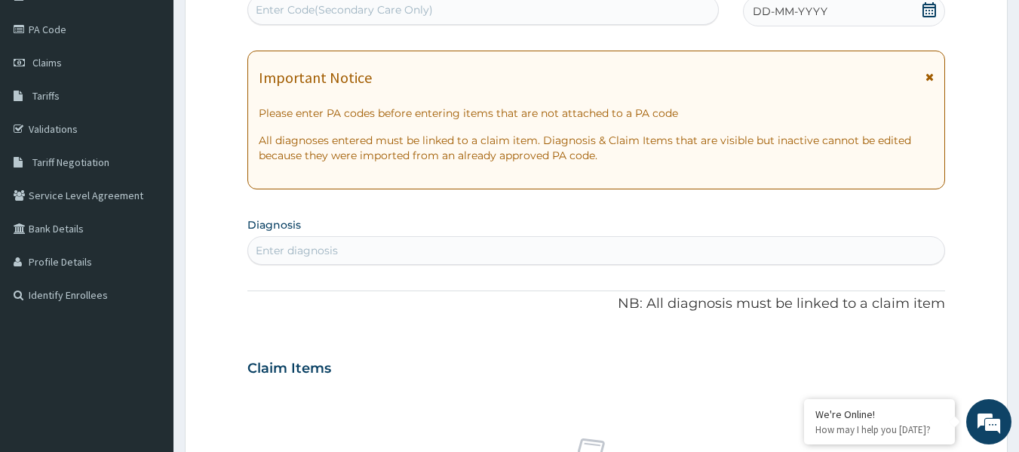
click at [358, 12] on div "Enter Code(Secondary Care Only)" at bounding box center [344, 9] width 177 height 15
paste input "PA/9599AC"
type input "PA/9599AC"
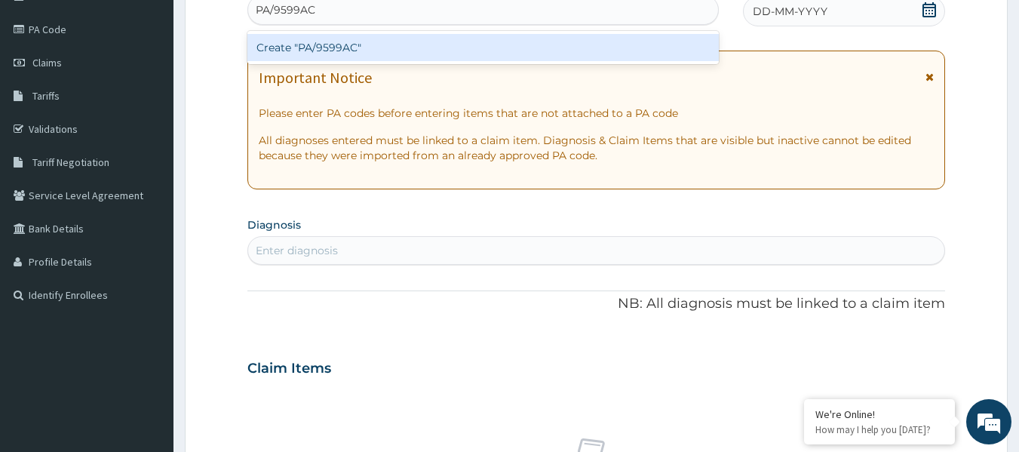
click at [361, 43] on div "Create "PA/9599AC"" at bounding box center [483, 47] width 472 height 27
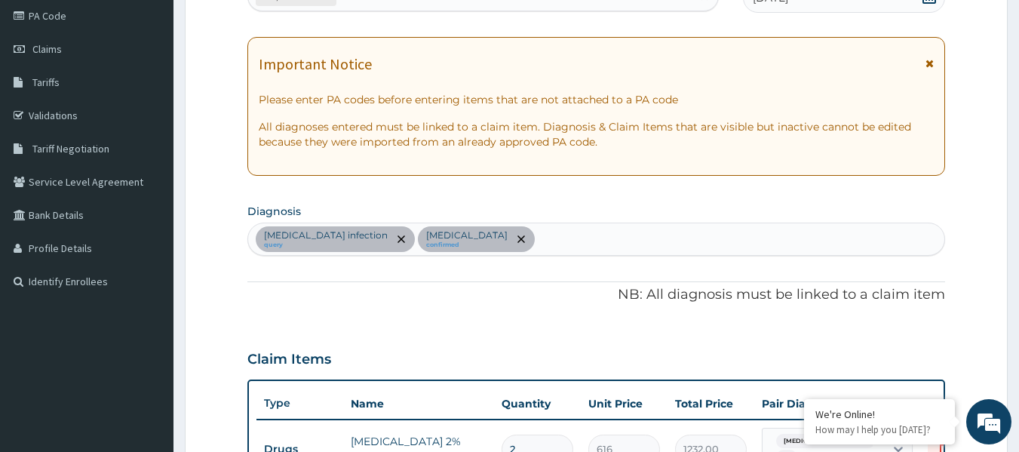
scroll to position [0, 0]
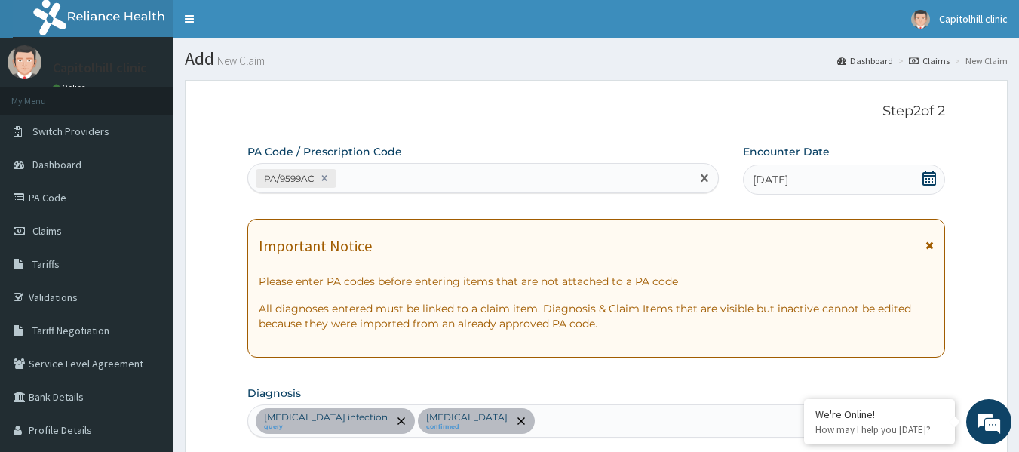
click at [424, 177] on div "PA/9599AC" at bounding box center [470, 178] width 444 height 25
paste input "PA/EF744A"
type input "PA/EF744A"
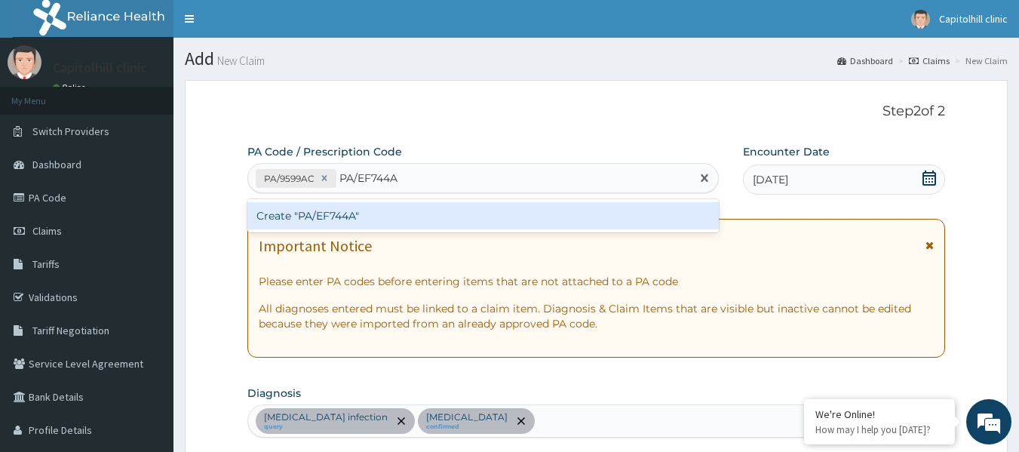
click at [422, 207] on div "Create "PA/EF744A"" at bounding box center [483, 215] width 472 height 27
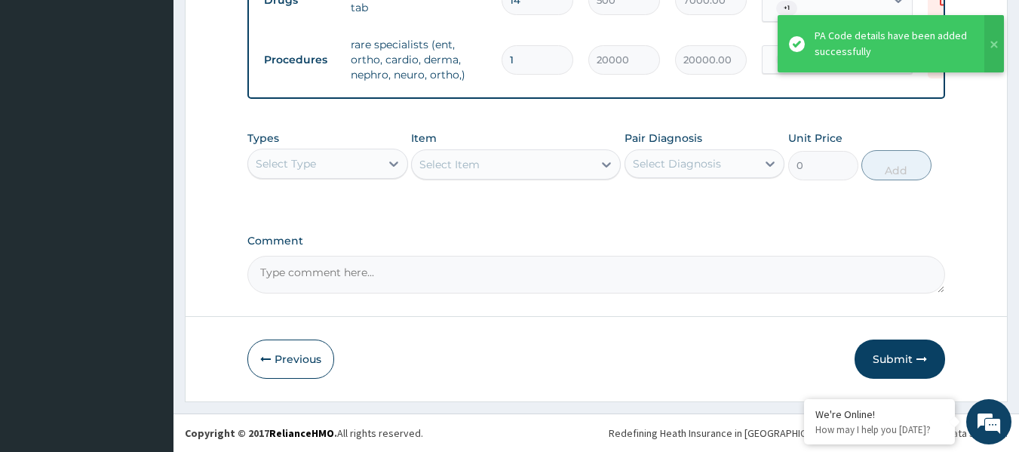
scroll to position [759, 0]
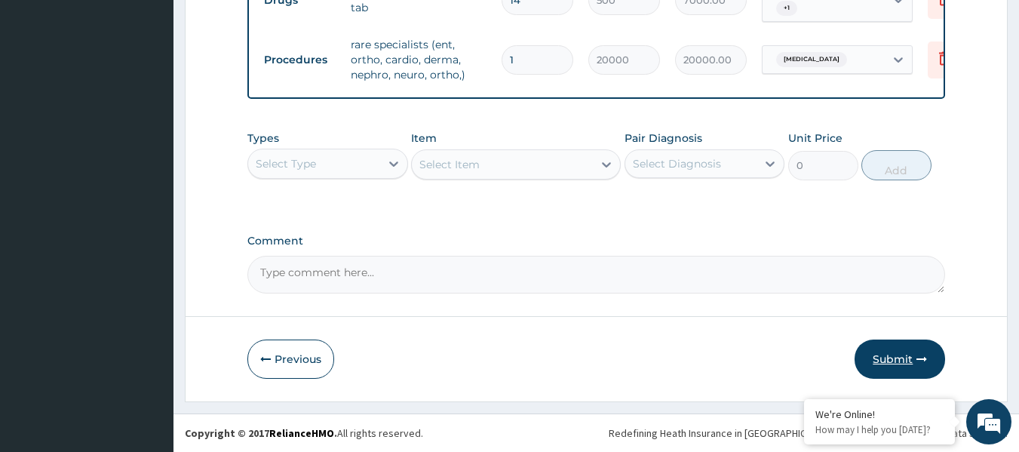
click at [882, 358] on button "Submit" at bounding box center [900, 359] width 91 height 39
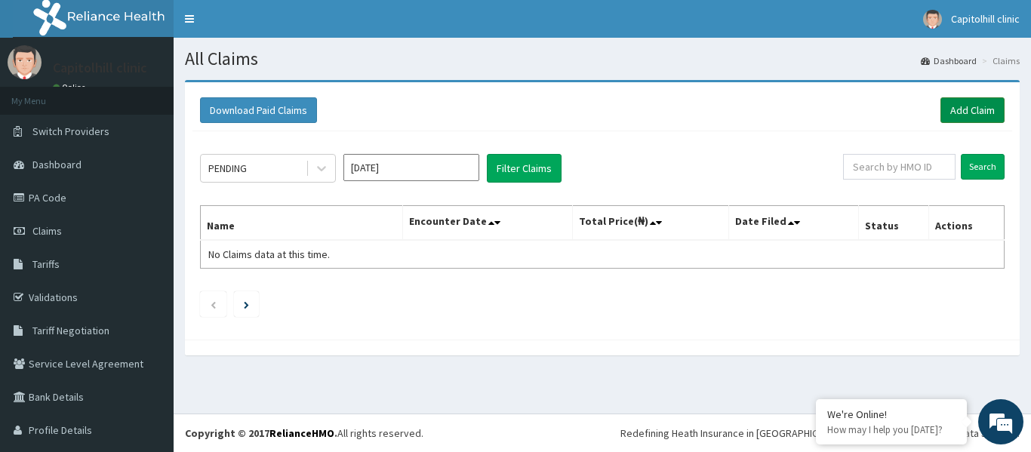
click at [960, 115] on link "Add Claim" at bounding box center [972, 110] width 64 height 26
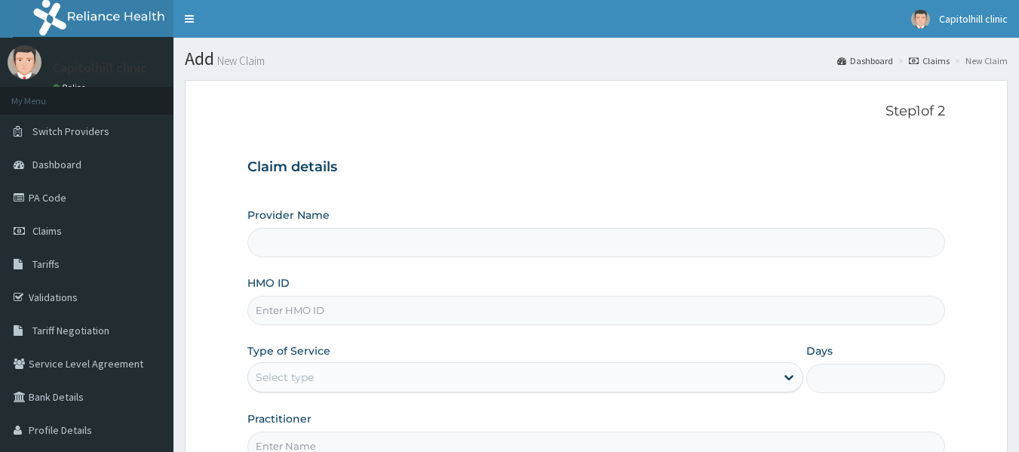
type input "[GEOGRAPHIC_DATA]"
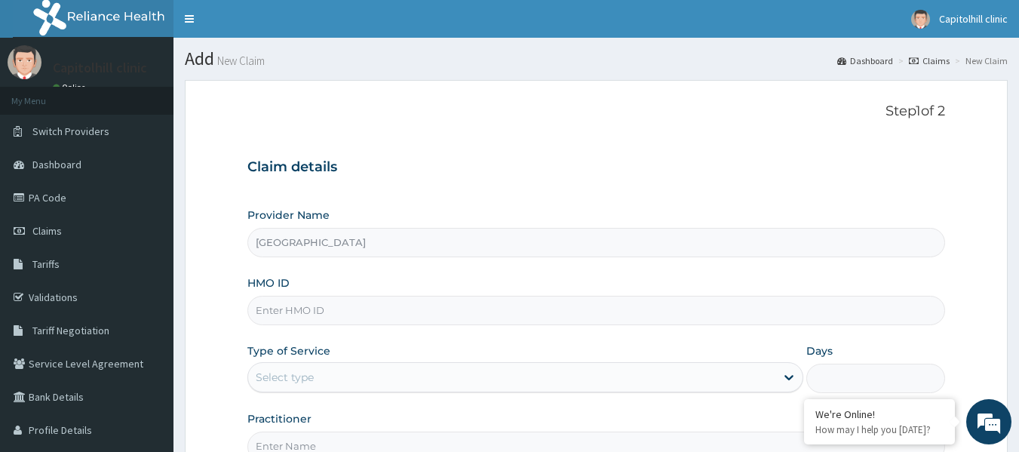
drag, startPoint x: 341, startPoint y: 317, endPoint x: 343, endPoint y: 309, distance: 7.7
click at [341, 317] on input "HMO ID" at bounding box center [596, 310] width 699 height 29
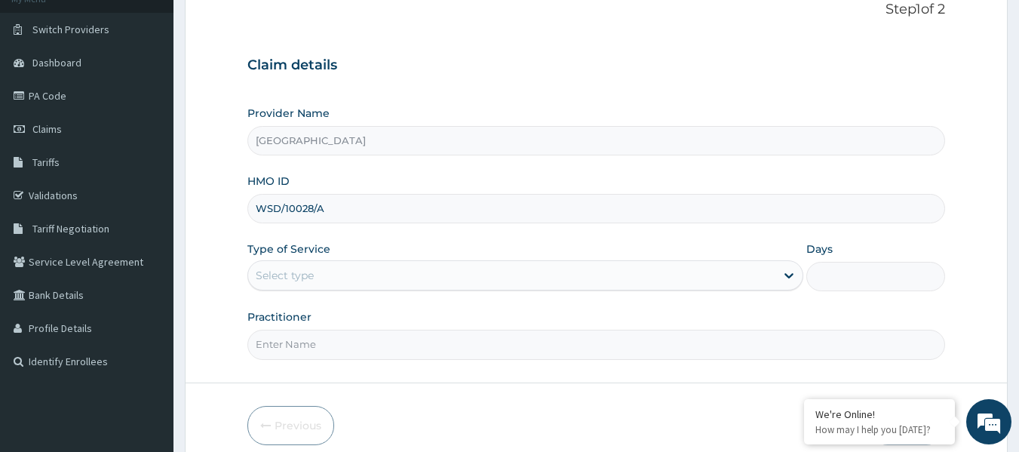
scroll to position [151, 0]
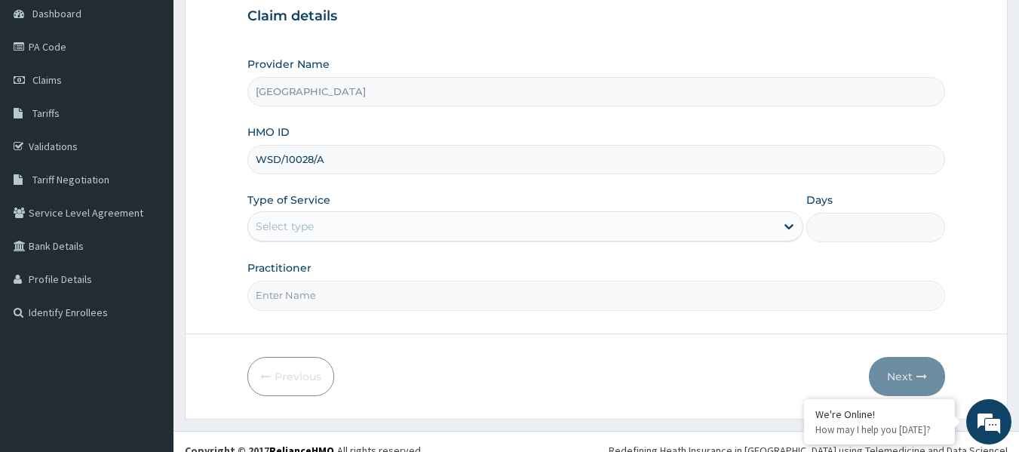
type input "WSD/10028/A"
click at [389, 236] on div "Select type" at bounding box center [511, 226] width 527 height 24
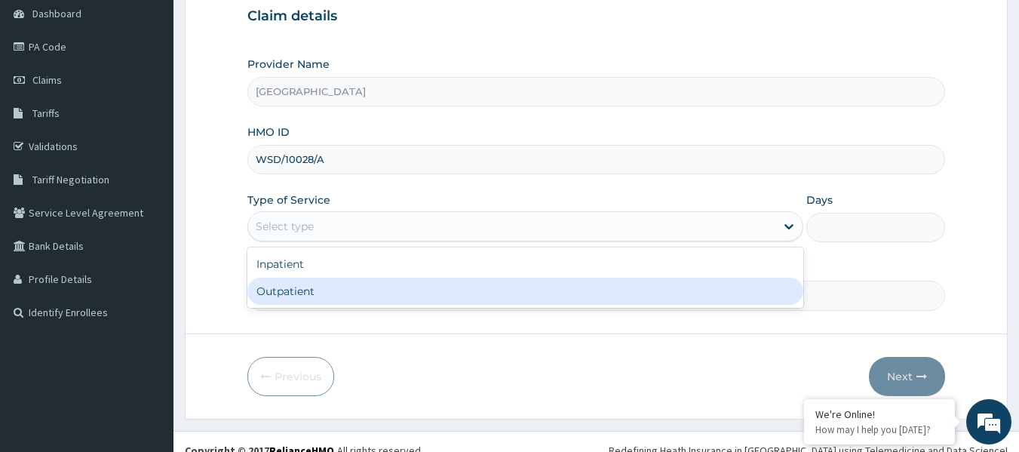
click at [370, 304] on div "Outpatient" at bounding box center [525, 291] width 556 height 27
type input "1"
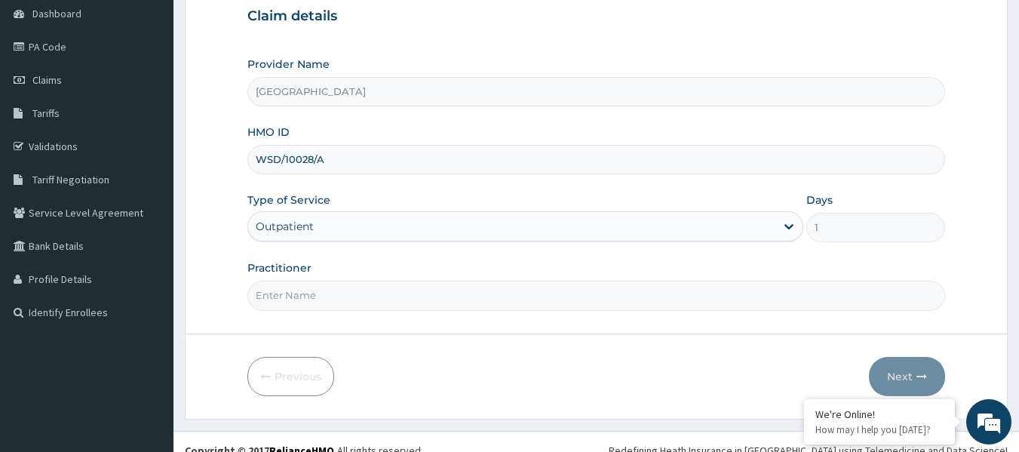
click at [358, 304] on input "Practitioner" at bounding box center [596, 295] width 699 height 29
type input "GLORY INIABASI"
click at [887, 370] on button "Next" at bounding box center [907, 376] width 76 height 39
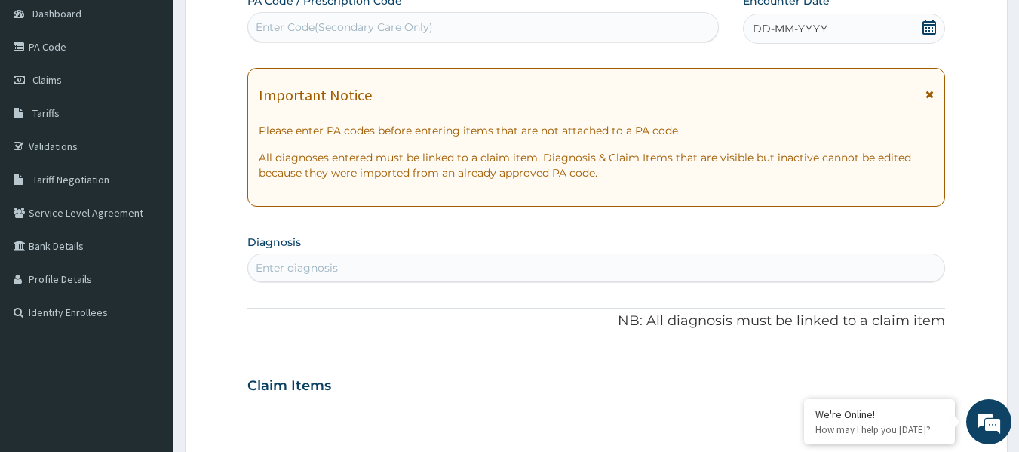
click at [934, 26] on icon at bounding box center [929, 27] width 15 height 15
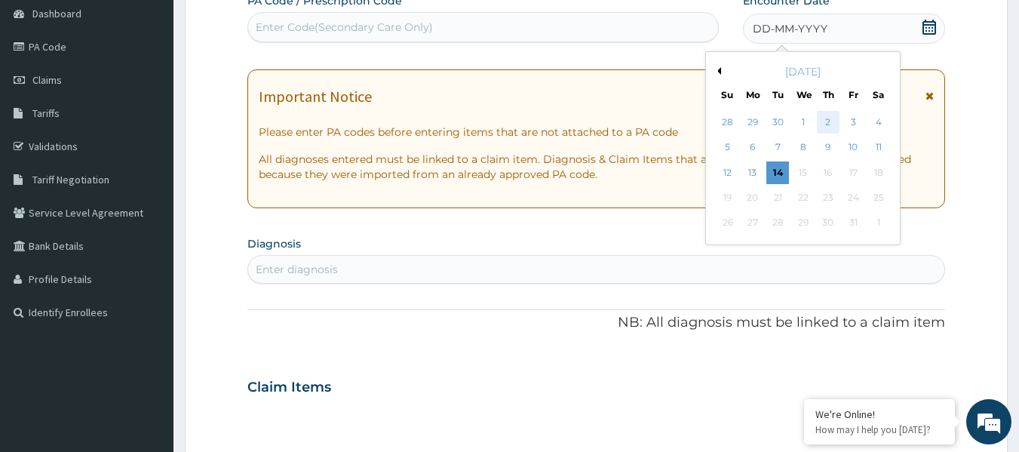
click at [826, 124] on div "2" at bounding box center [828, 122] width 23 height 23
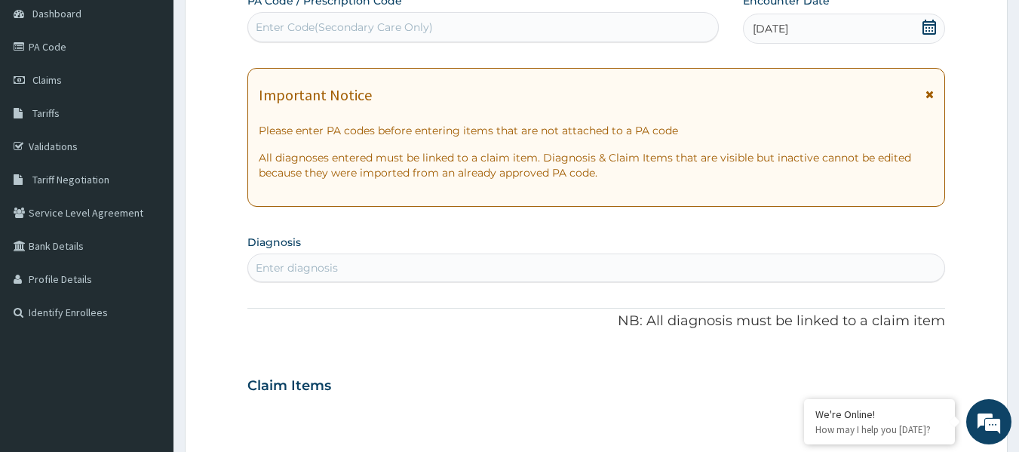
click at [502, 263] on div "Enter diagnosis" at bounding box center [596, 268] width 697 height 24
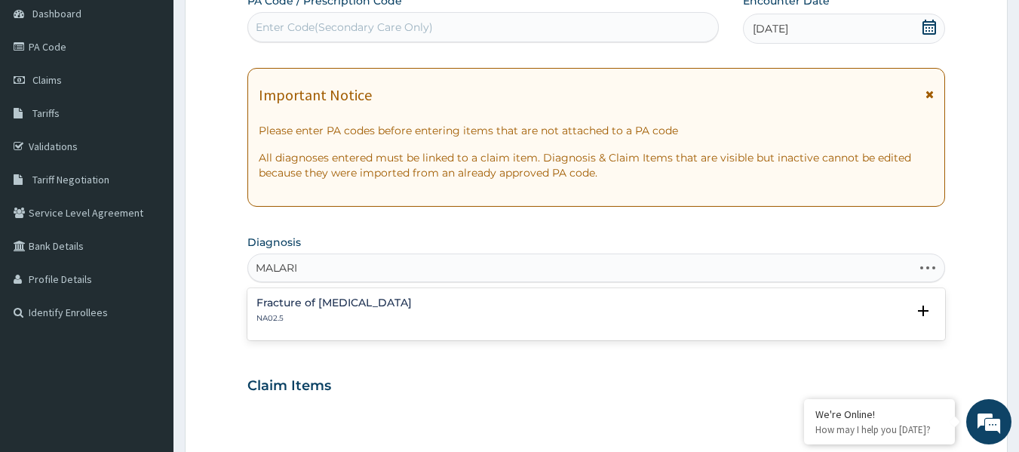
type input "[MEDICAL_DATA]"
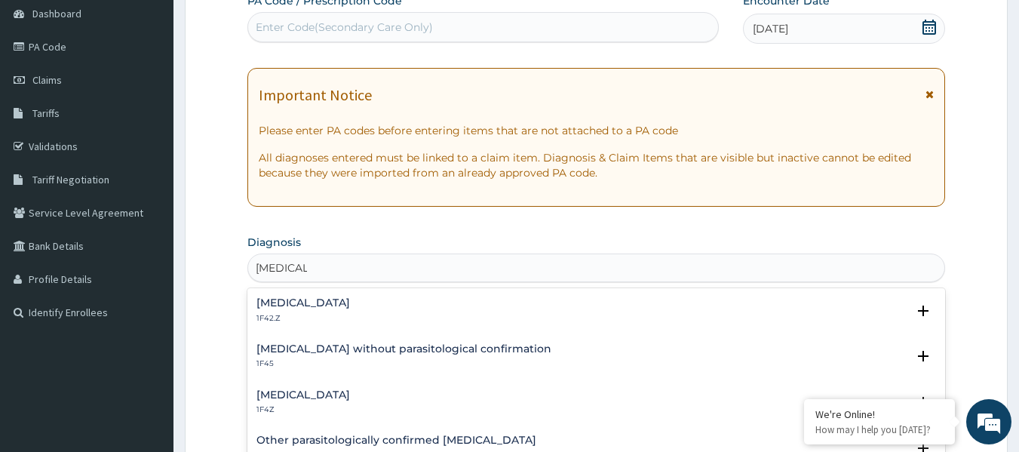
click at [330, 394] on h4 "[MEDICAL_DATA]" at bounding box center [304, 394] width 94 height 11
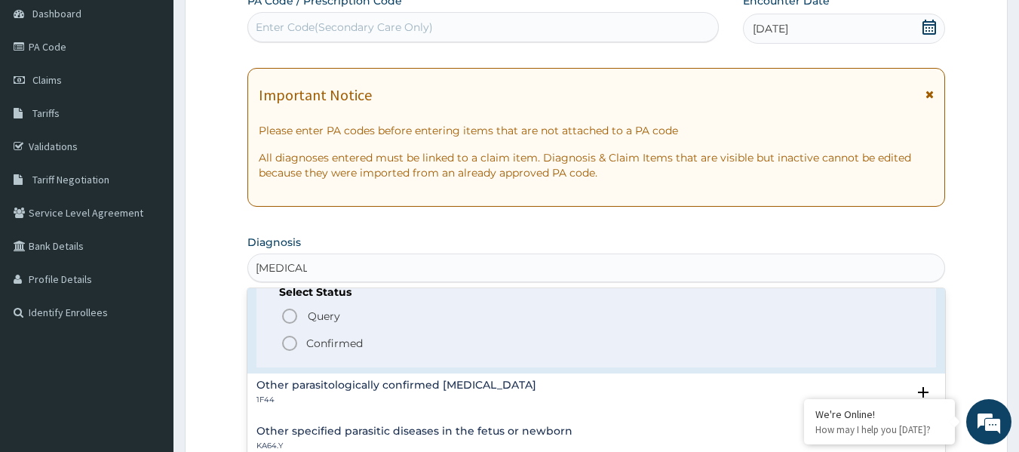
click at [344, 343] on p "Confirmed" at bounding box center [334, 343] width 57 height 15
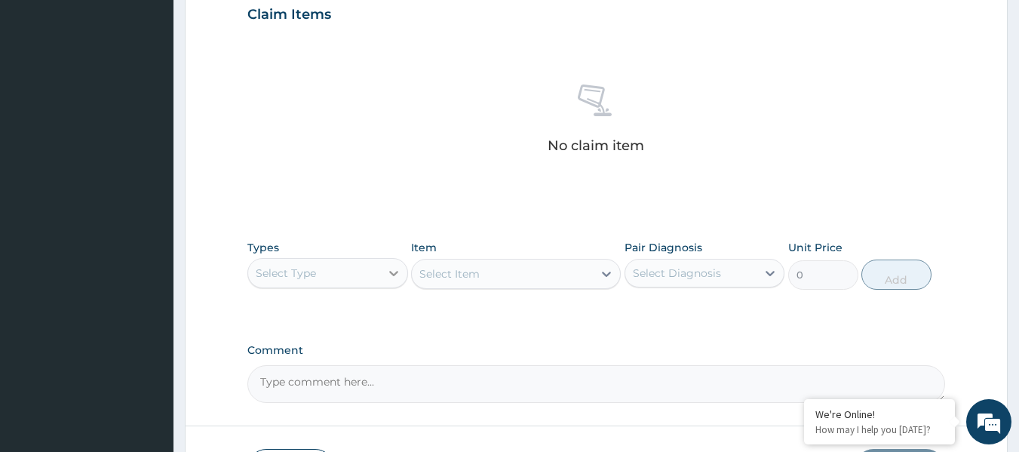
scroll to position [528, 0]
click at [362, 273] on div "Select Type" at bounding box center [314, 272] width 132 height 24
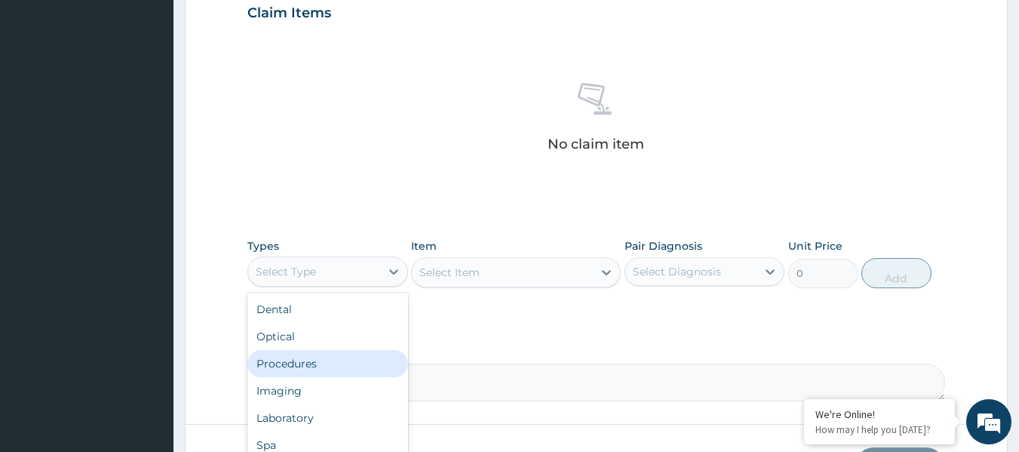
click at [327, 370] on div "Procedures" at bounding box center [327, 363] width 161 height 27
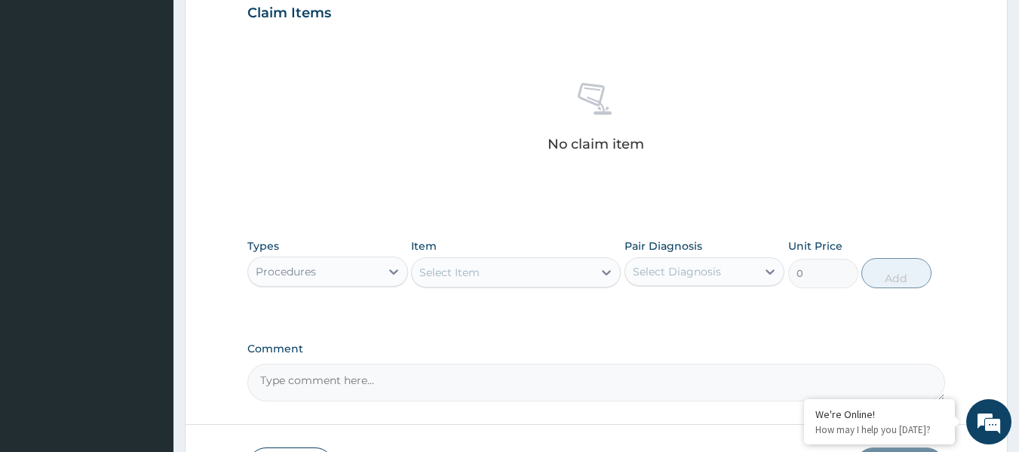
click at [521, 278] on div "Select Item" at bounding box center [502, 272] width 181 height 24
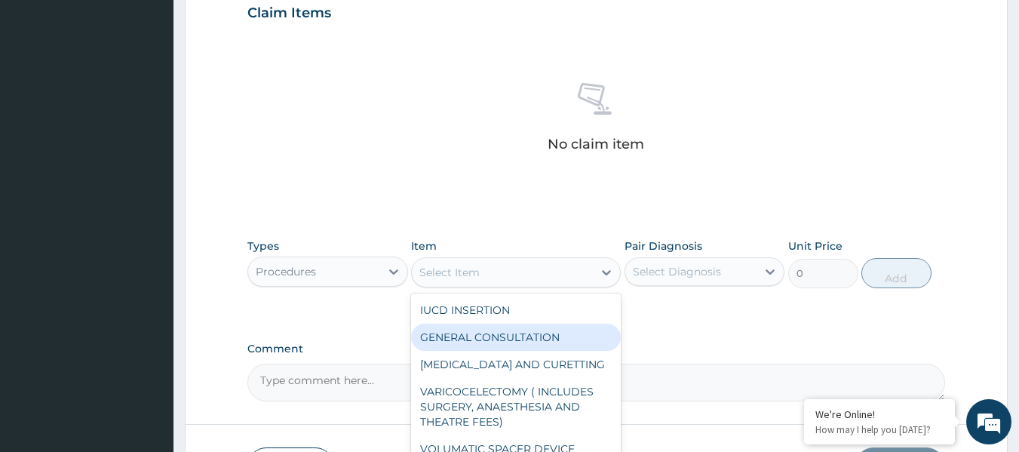
click at [506, 339] on div "GENERAL CONSULTATION" at bounding box center [516, 337] width 210 height 27
type input "2400"
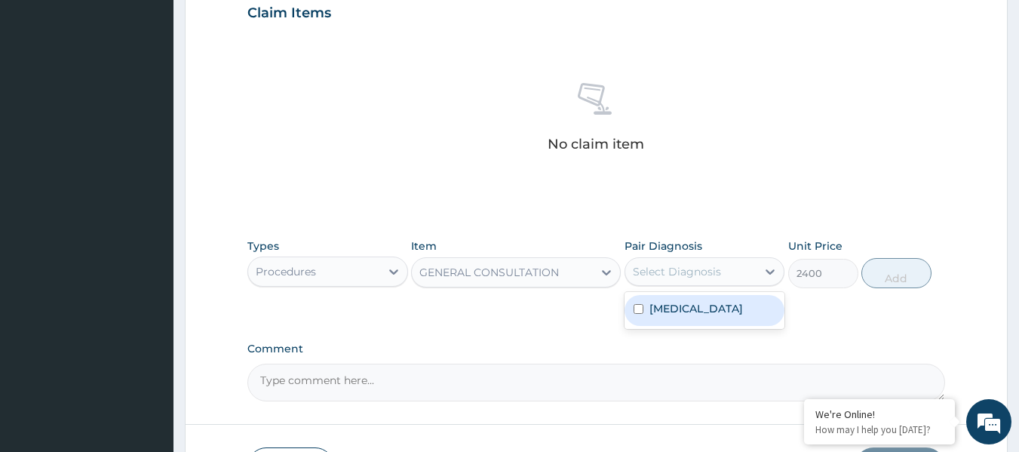
click at [680, 272] on div "Select Diagnosis" at bounding box center [677, 271] width 88 height 15
click at [678, 302] on label "[MEDICAL_DATA]" at bounding box center [697, 308] width 94 height 15
checkbox input "true"
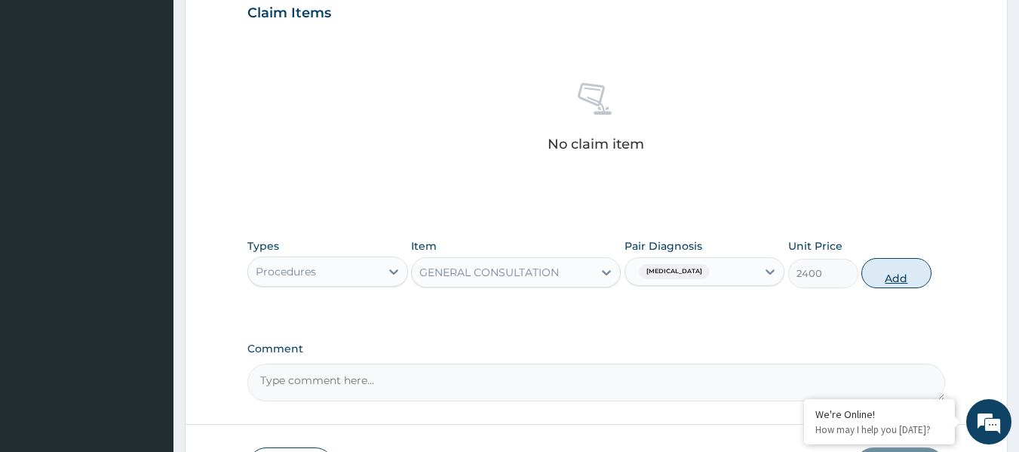
click at [878, 275] on button "Add" at bounding box center [897, 273] width 70 height 30
type input "0"
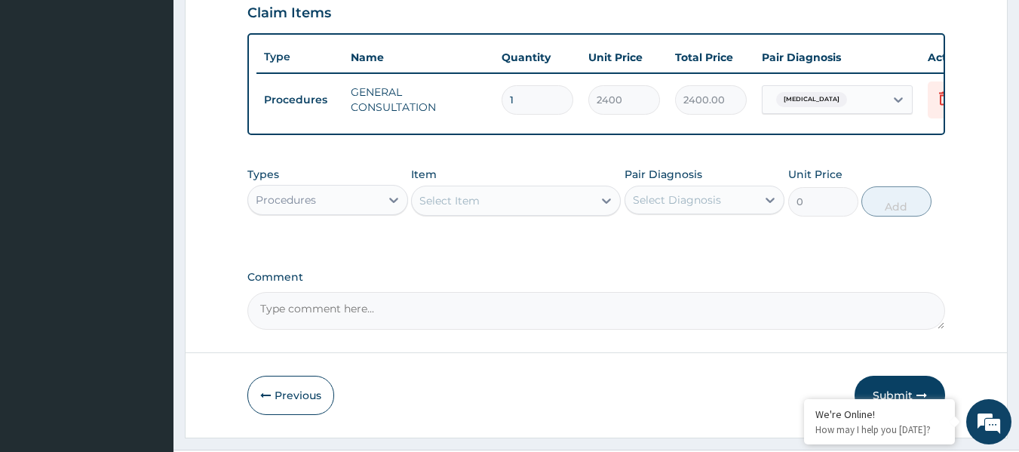
click at [355, 212] on div "Procedures" at bounding box center [314, 200] width 132 height 24
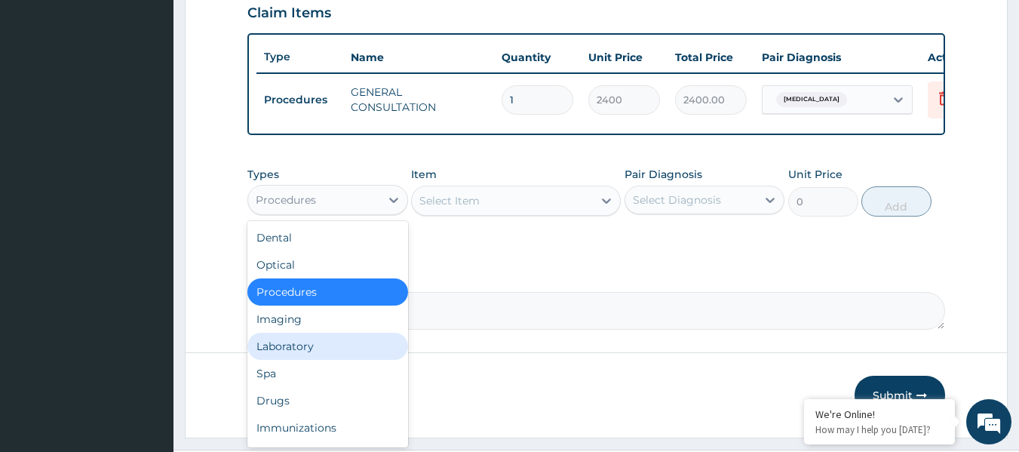
click at [324, 355] on div "Laboratory" at bounding box center [327, 346] width 161 height 27
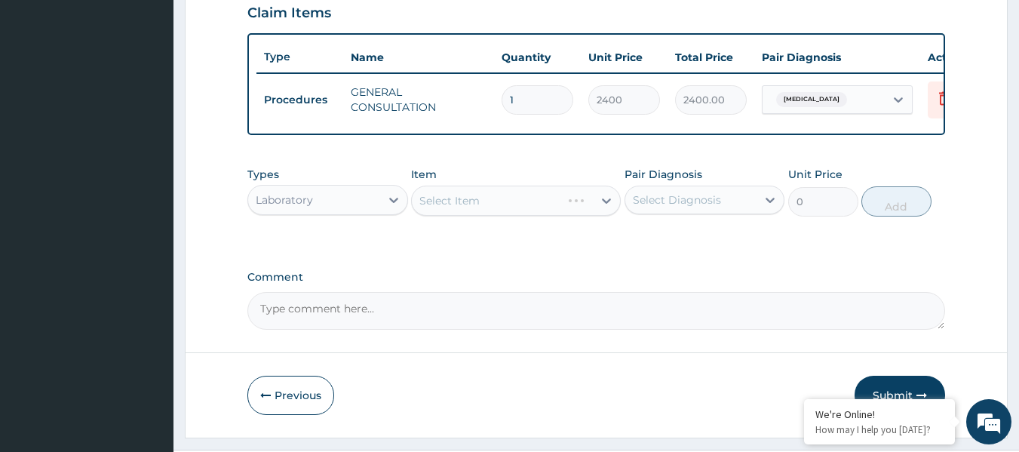
click at [520, 204] on div "Select Item" at bounding box center [516, 201] width 210 height 30
click at [541, 213] on div "Select Item" at bounding box center [502, 201] width 181 height 24
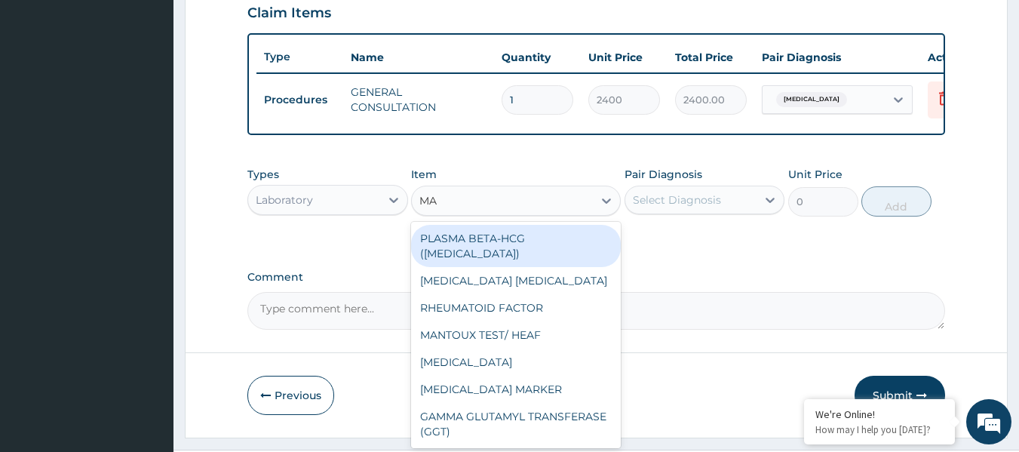
type input "MAL"
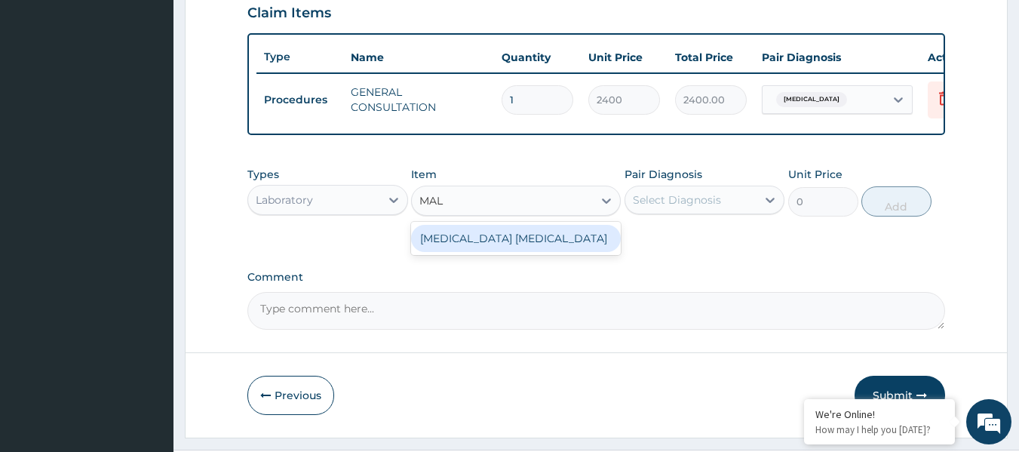
click at [533, 252] on div "MALARIA PARASITE" at bounding box center [516, 238] width 210 height 27
type input "1000"
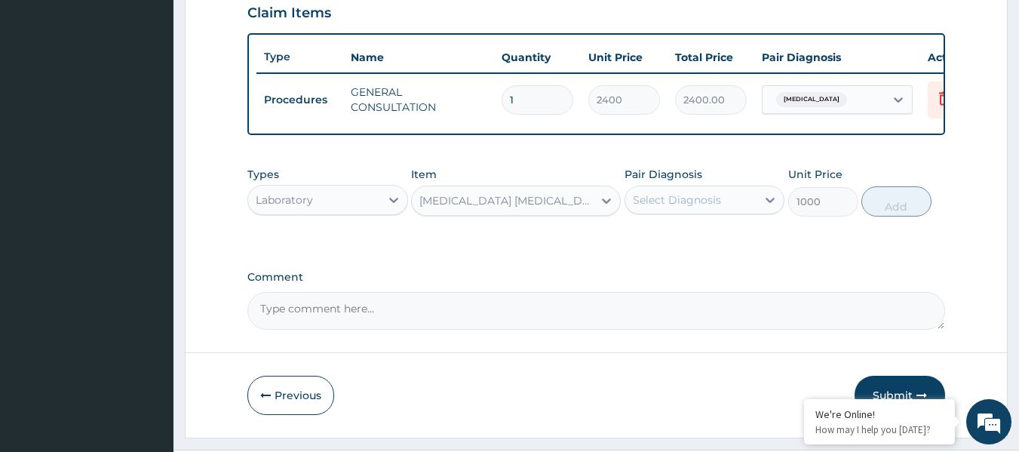
click at [715, 206] on div "Select Diagnosis" at bounding box center [677, 199] width 88 height 15
click at [712, 254] on div "Malaria, unspecified" at bounding box center [705, 238] width 161 height 31
checkbox input "true"
click at [905, 212] on button "Add" at bounding box center [897, 201] width 70 height 30
type input "0"
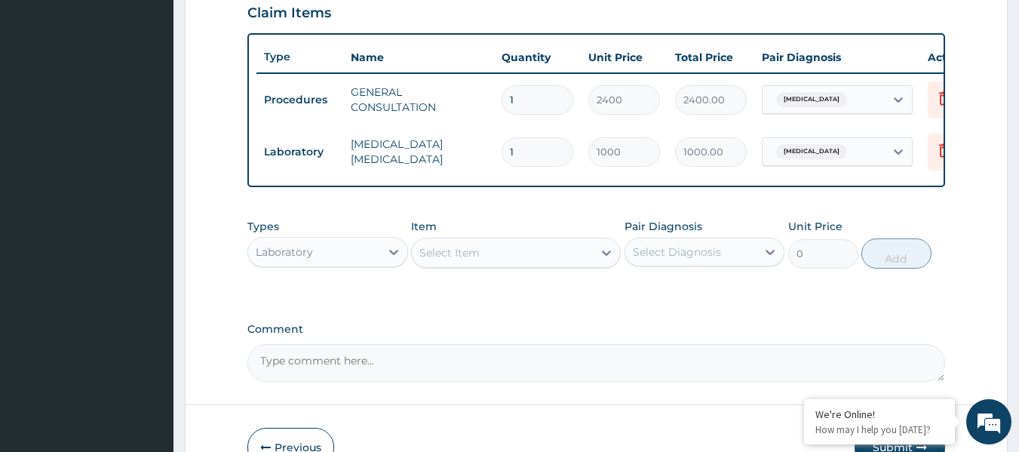
click at [358, 261] on div "Laboratory" at bounding box center [314, 252] width 132 height 24
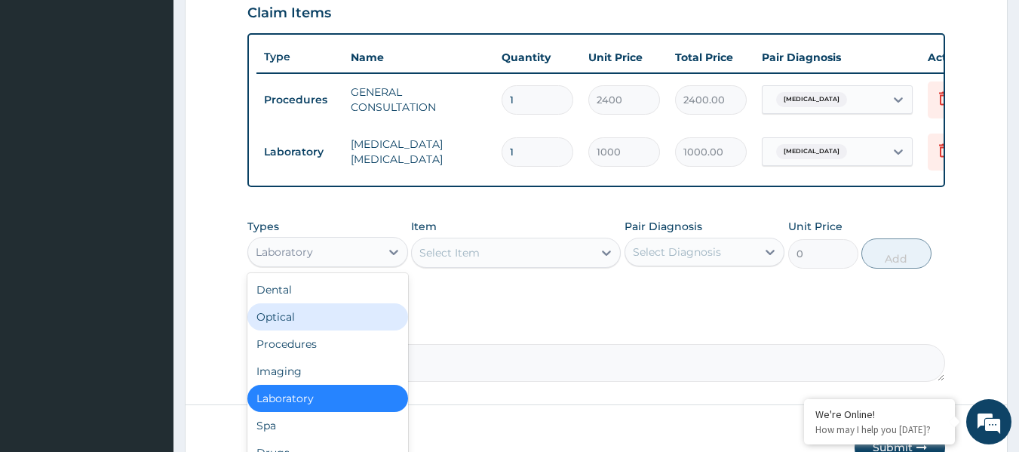
scroll to position [51, 0]
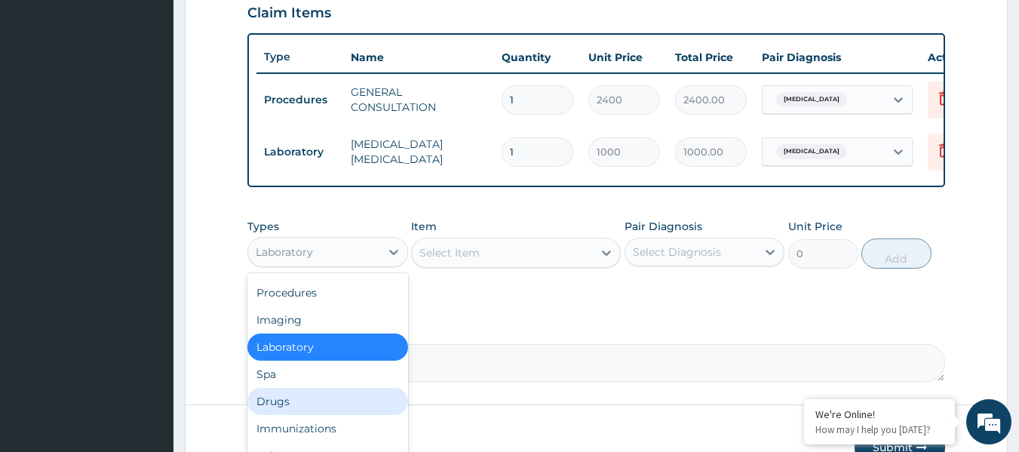
click at [304, 413] on div "Drugs" at bounding box center [327, 401] width 161 height 27
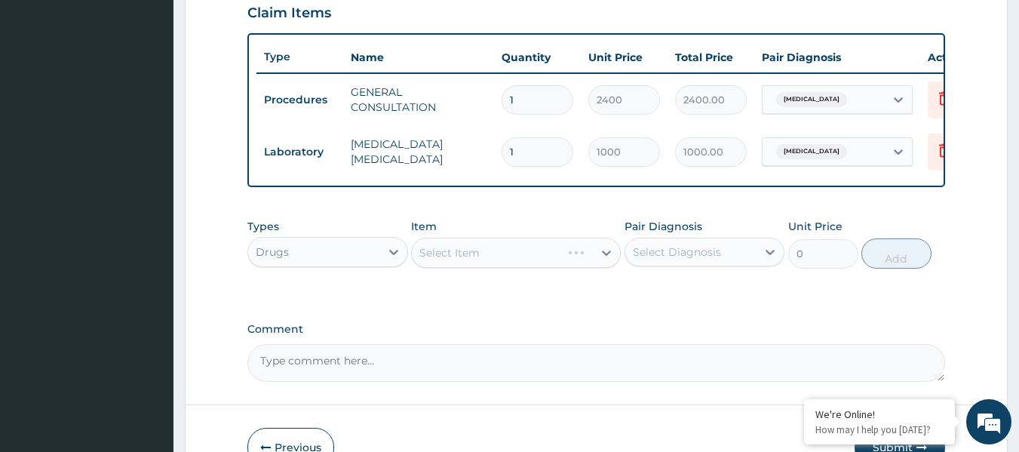
click at [487, 267] on div "Select Item" at bounding box center [516, 253] width 210 height 30
click at [487, 265] on div "Select Item" at bounding box center [502, 253] width 181 height 24
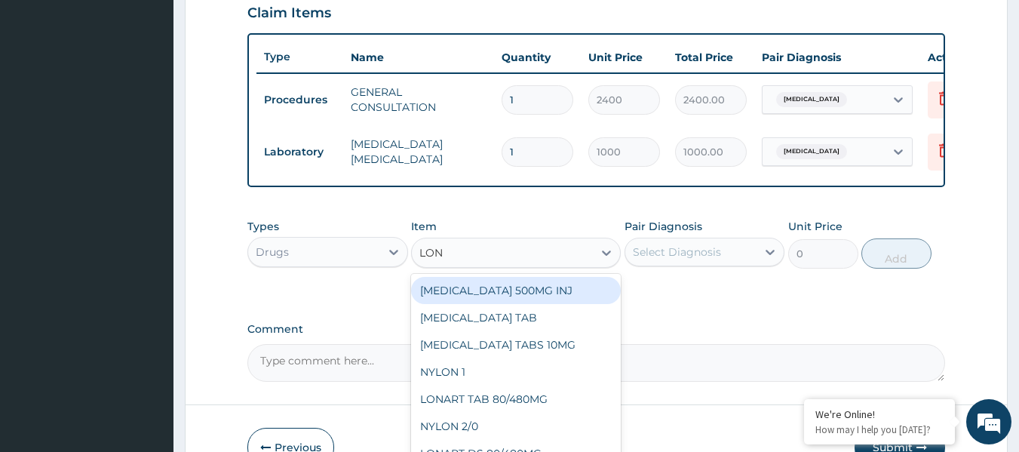
type input "LONA"
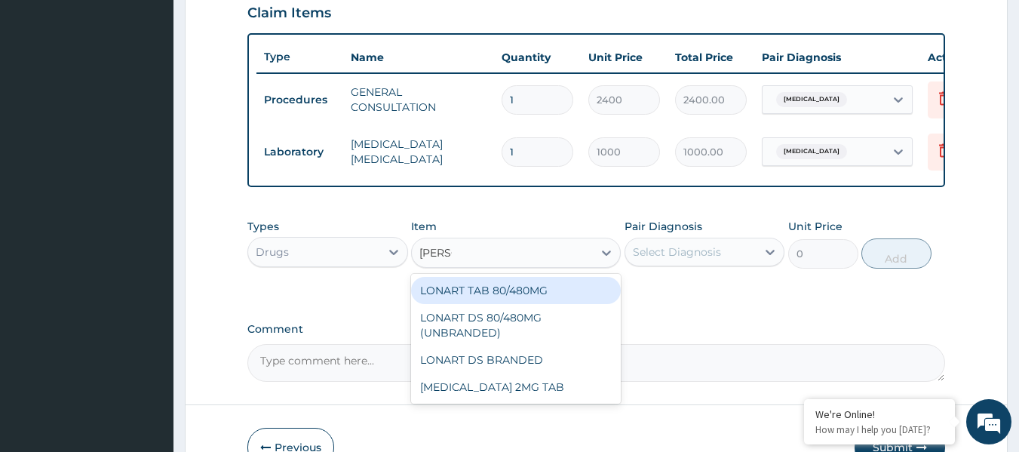
click at [519, 303] on div "LONART TAB 80/480MG" at bounding box center [516, 290] width 210 height 27
type input "580"
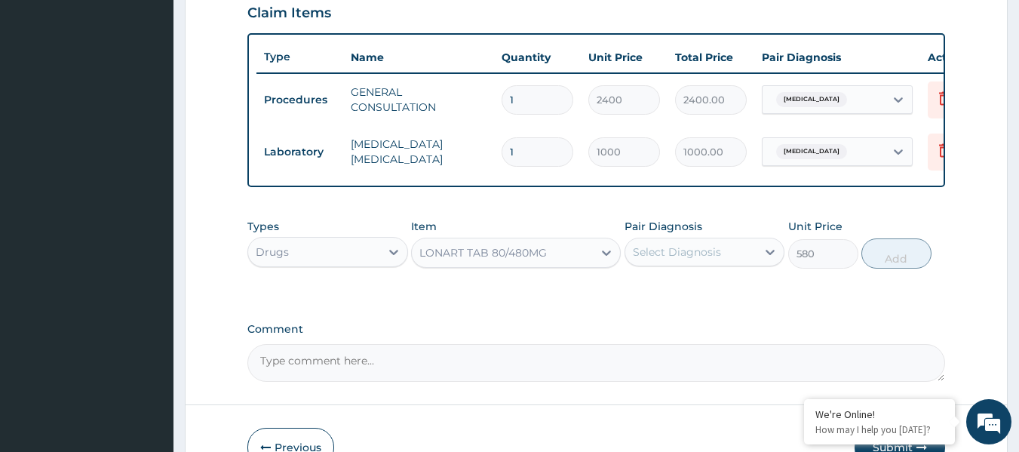
click at [716, 260] on div "Select Diagnosis" at bounding box center [677, 251] width 88 height 15
drag, startPoint x: 713, startPoint y: 308, endPoint x: 728, endPoint y: 308, distance: 15.1
click at [717, 306] on div "Malaria, unspecified" at bounding box center [705, 290] width 161 height 31
checkbox input "true"
click at [887, 269] on button "Add" at bounding box center [897, 253] width 70 height 30
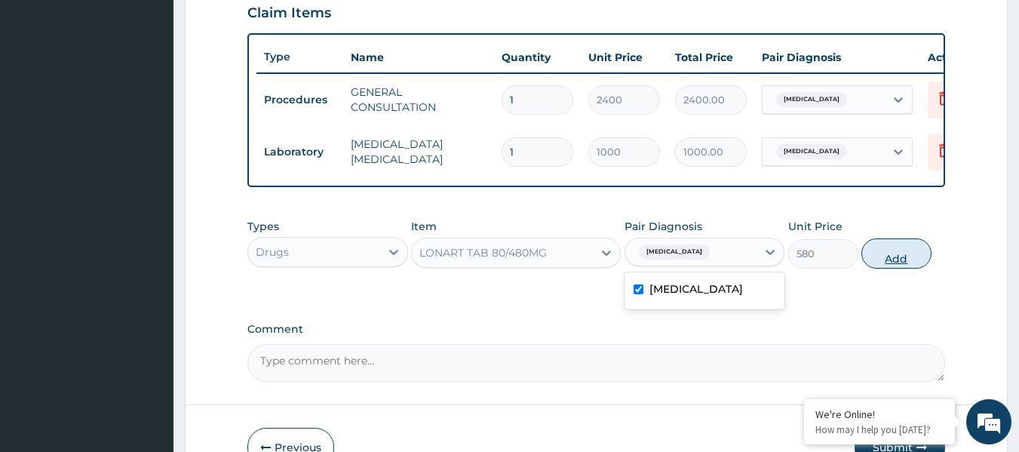
type input "0"
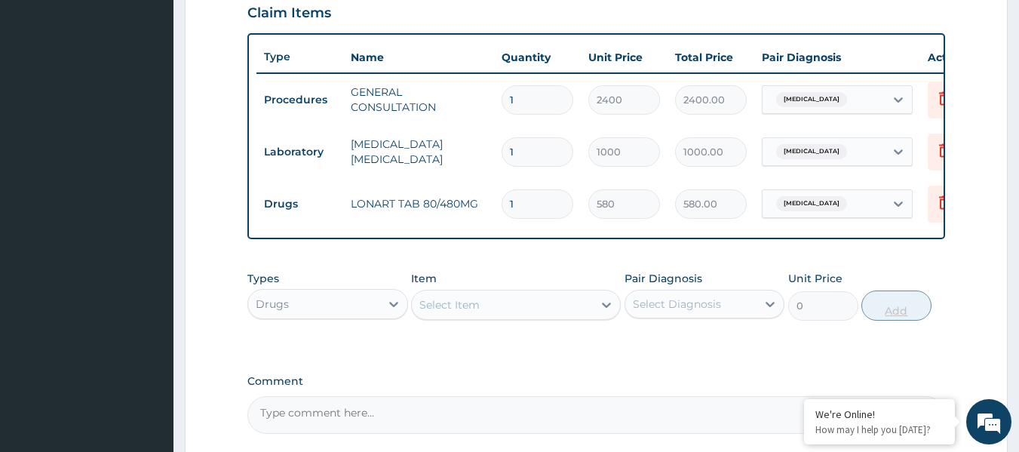
type input "0.00"
type input "6"
type input "3480.00"
type input "6"
click at [513, 317] on div "Select Item" at bounding box center [502, 305] width 181 height 24
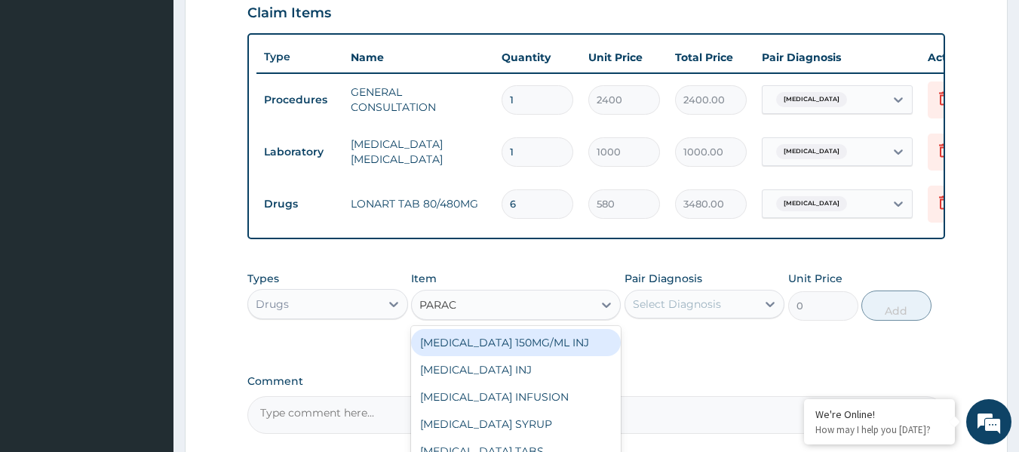
type input "PARACE"
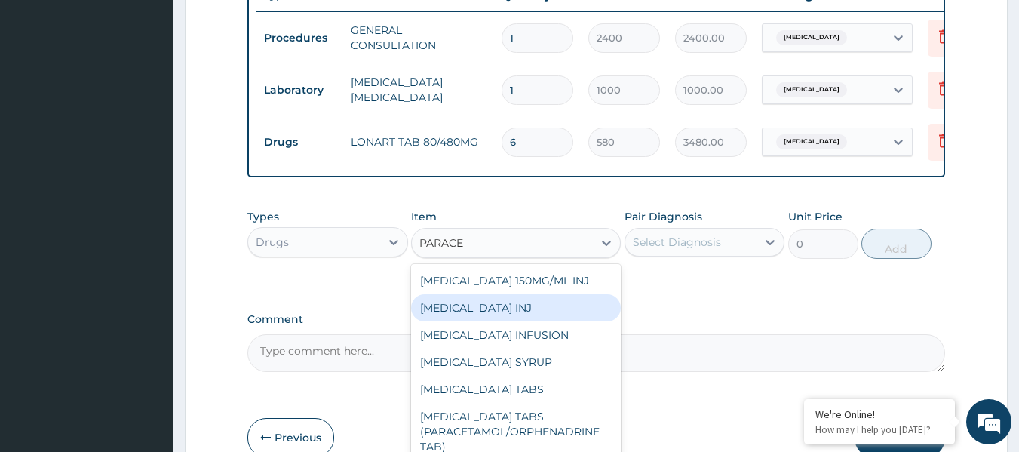
scroll to position [679, 0]
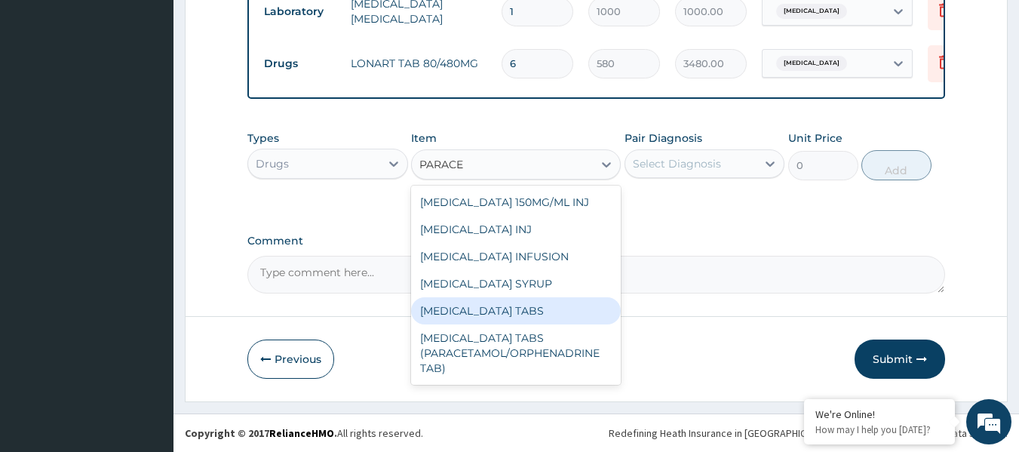
click at [539, 312] on div "[MEDICAL_DATA] TABS" at bounding box center [516, 310] width 210 height 27
type input "8.800000190734863"
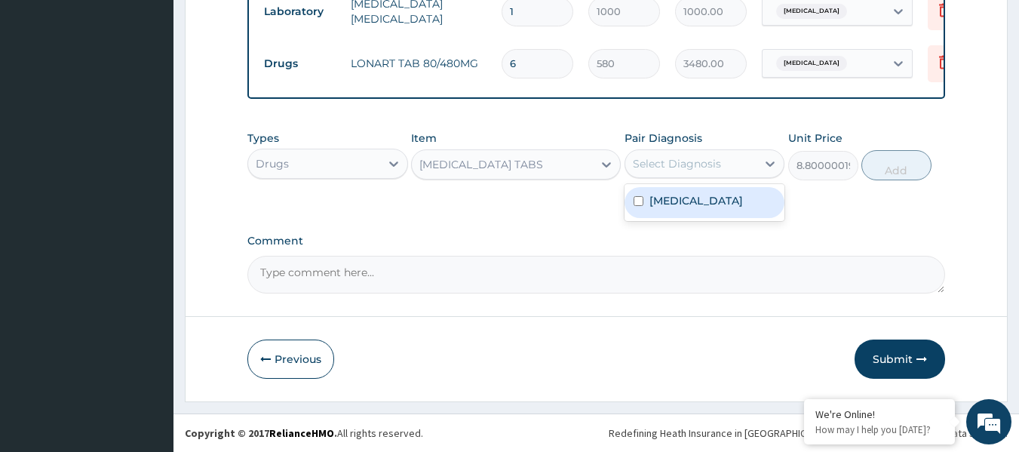
click at [688, 164] on div "Select Diagnosis" at bounding box center [677, 163] width 88 height 15
click at [727, 214] on div "Malaria, unspecified" at bounding box center [705, 202] width 161 height 31
checkbox input "true"
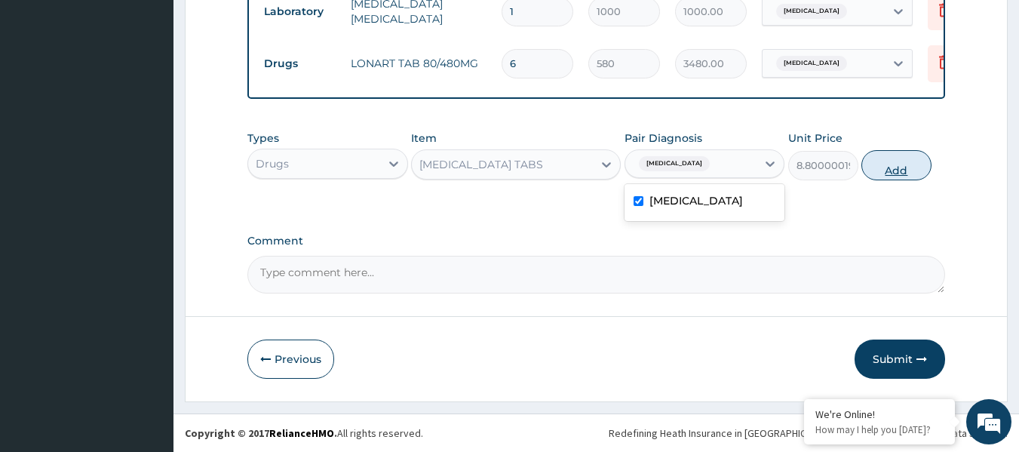
click at [889, 170] on button "Add" at bounding box center [897, 165] width 70 height 30
type input "0"
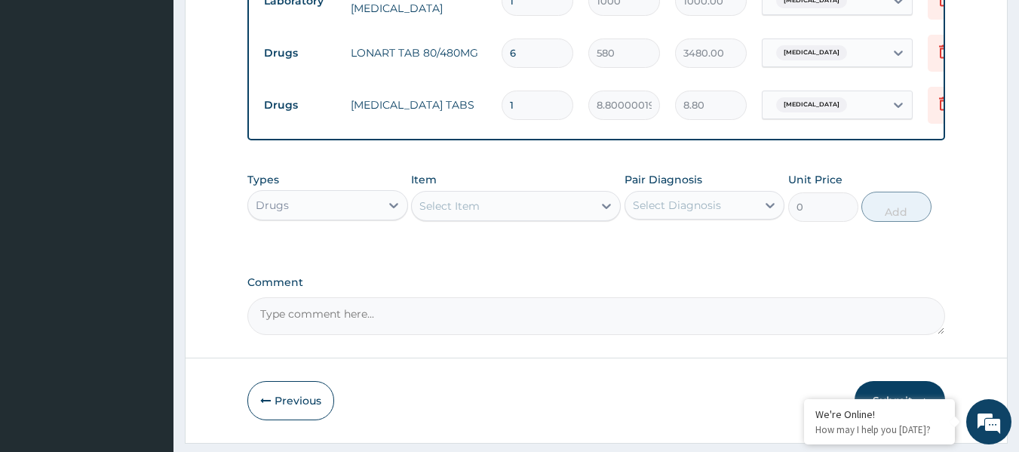
type input "18"
type input "158.40"
type input "18"
click at [483, 218] on div "Select Item" at bounding box center [502, 206] width 181 height 24
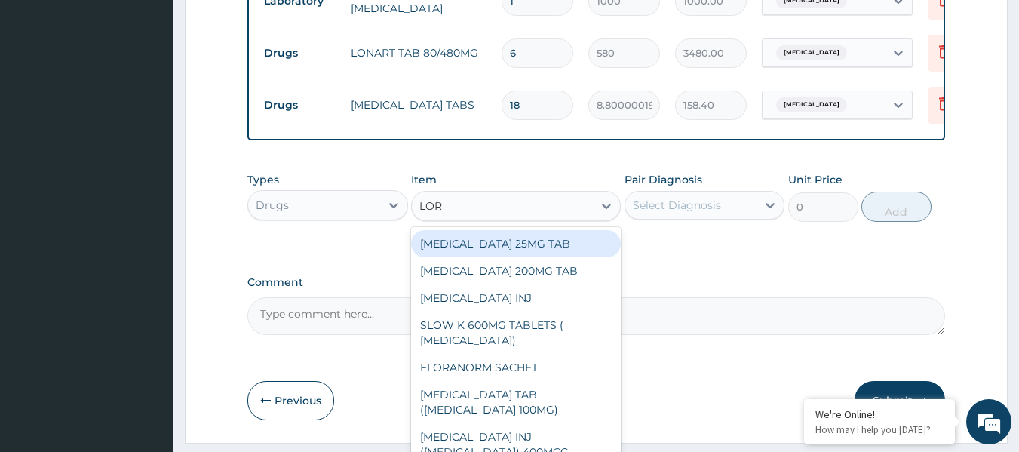
type input "LORA"
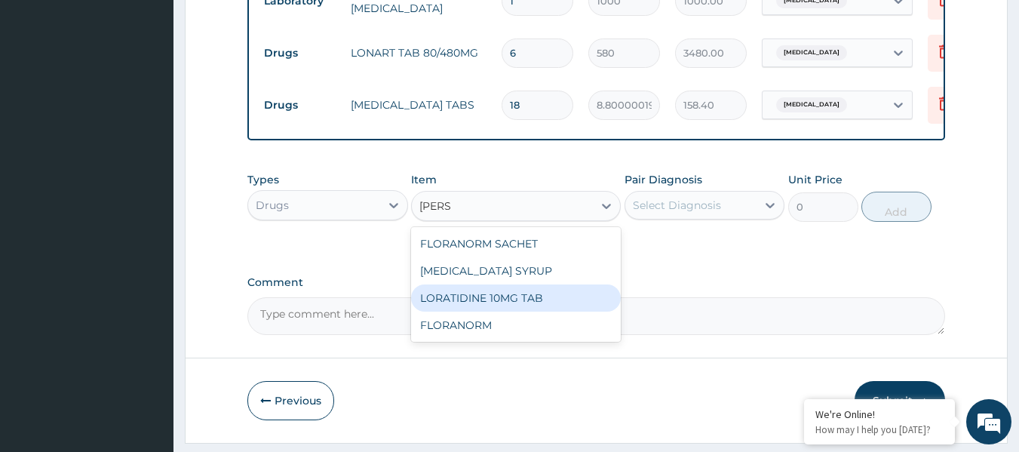
click at [515, 307] on div "LORATIDINE 10MG TAB" at bounding box center [516, 297] width 210 height 27
type input "44"
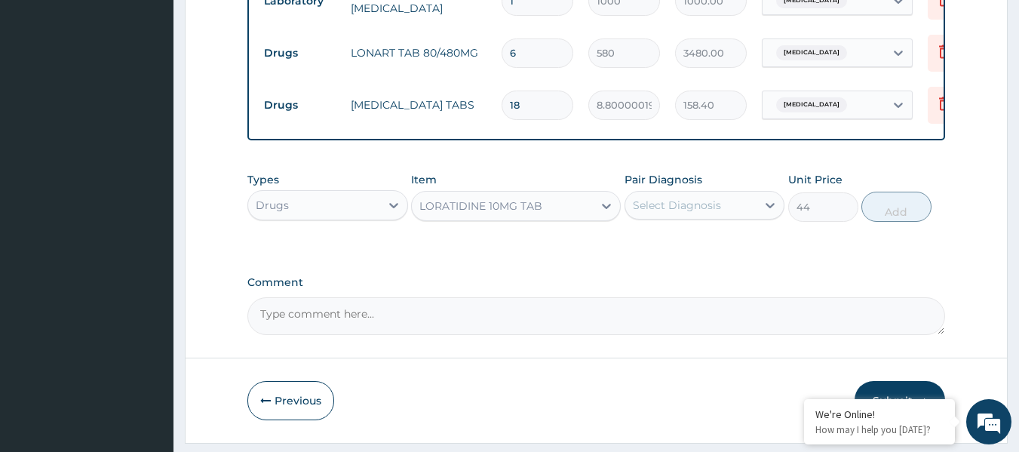
click at [704, 213] on div "Select Diagnosis" at bounding box center [677, 205] width 88 height 15
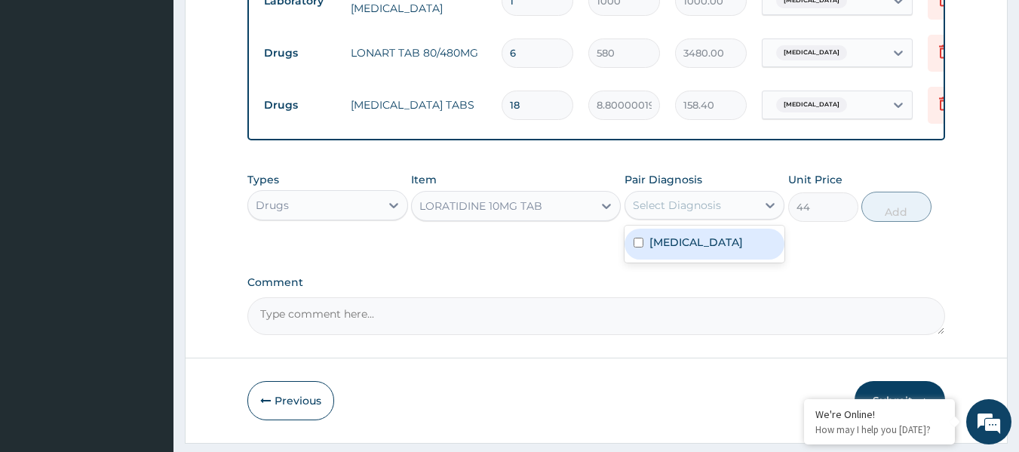
click at [707, 250] on label "Malaria, unspecified" at bounding box center [697, 242] width 94 height 15
checkbox input "true"
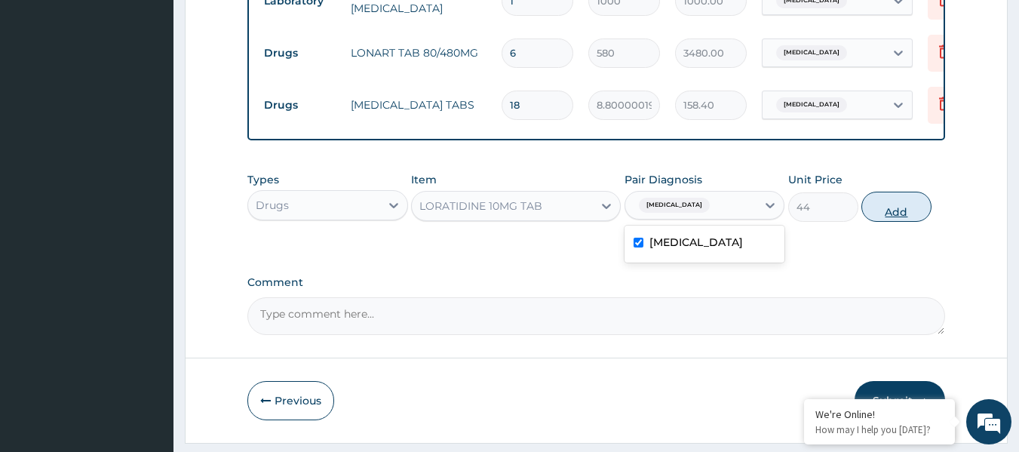
click at [885, 222] on button "Add" at bounding box center [897, 207] width 70 height 30
type input "0"
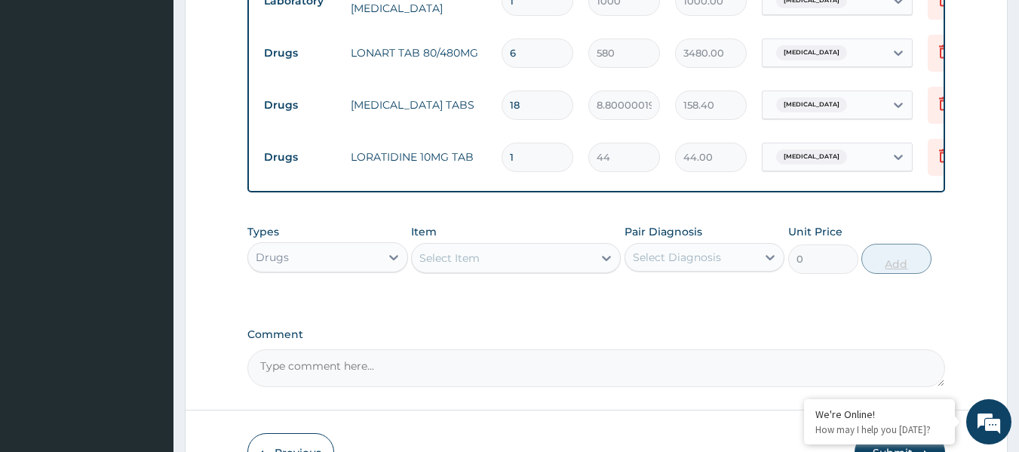
type input "0.00"
type input "3"
type input "132.00"
type input "3"
click at [826, 158] on span "Malaria, unspecified" at bounding box center [811, 156] width 71 height 15
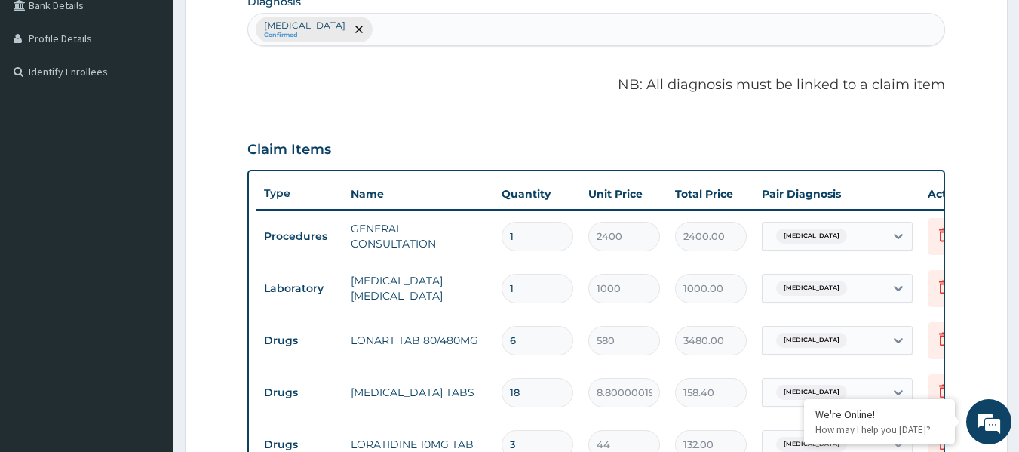
scroll to position [377, 0]
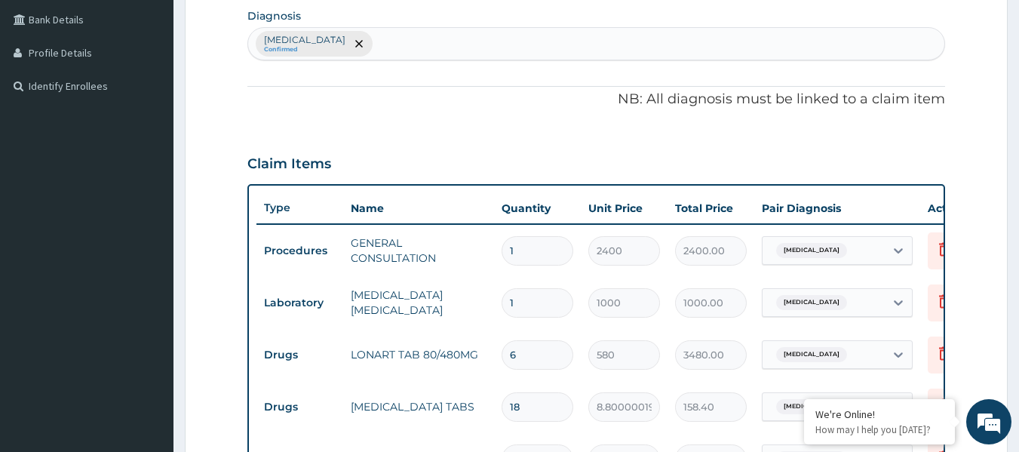
click at [461, 44] on div "Malaria, unspecified Confirmed" at bounding box center [596, 44] width 697 height 32
type input "U"
type input "A"
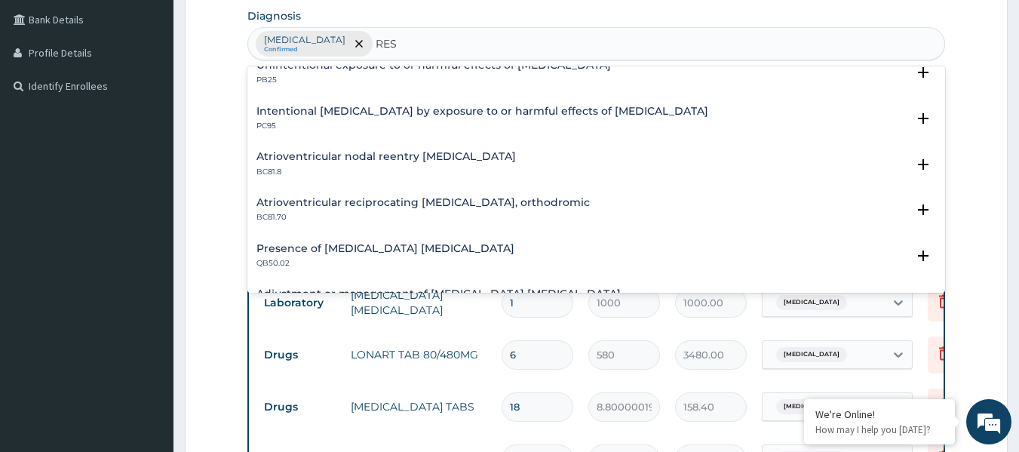
scroll to position [1962, 0]
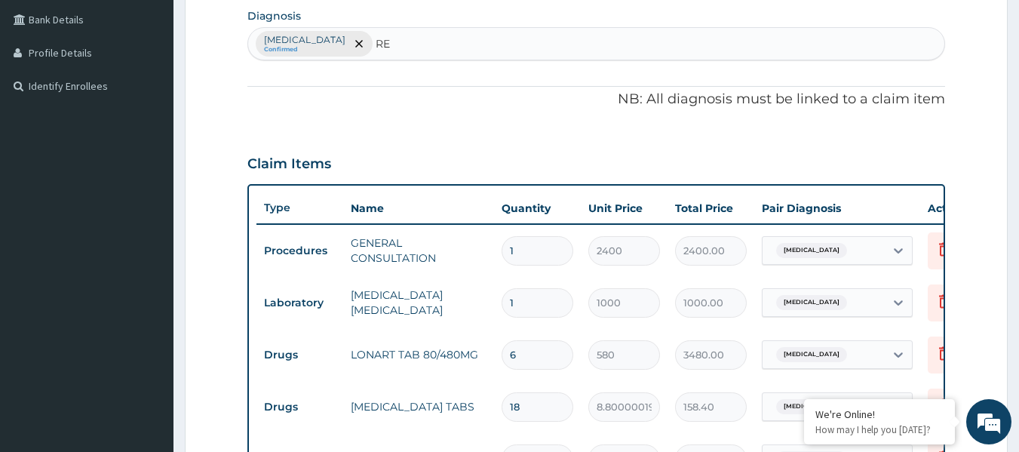
type input "R"
type input "UPPER"
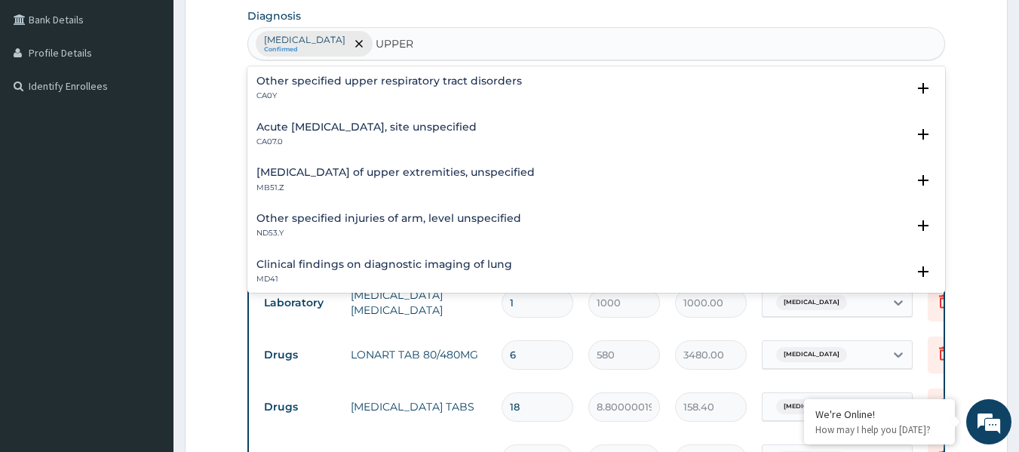
click at [452, 125] on h4 "Acute upper respiratory infection, site unspecified" at bounding box center [367, 126] width 220 height 11
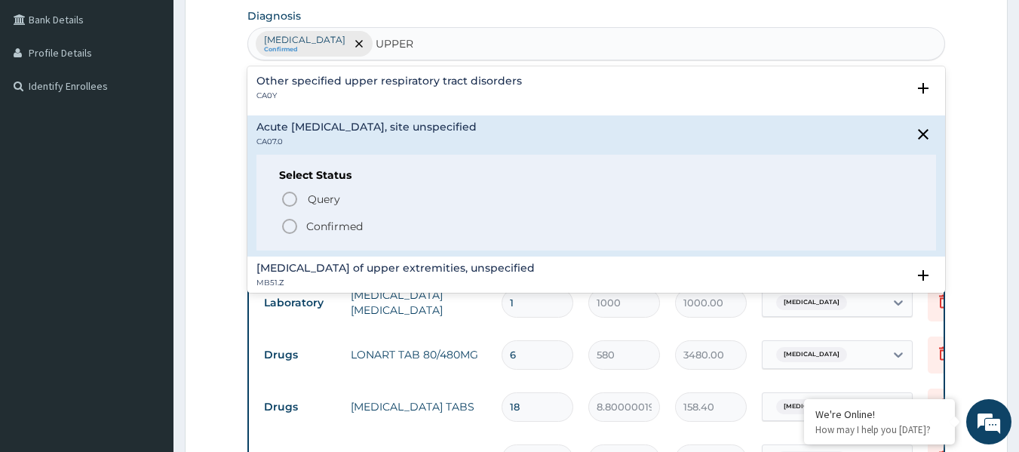
click at [334, 226] on p "Confirmed" at bounding box center [334, 226] width 57 height 15
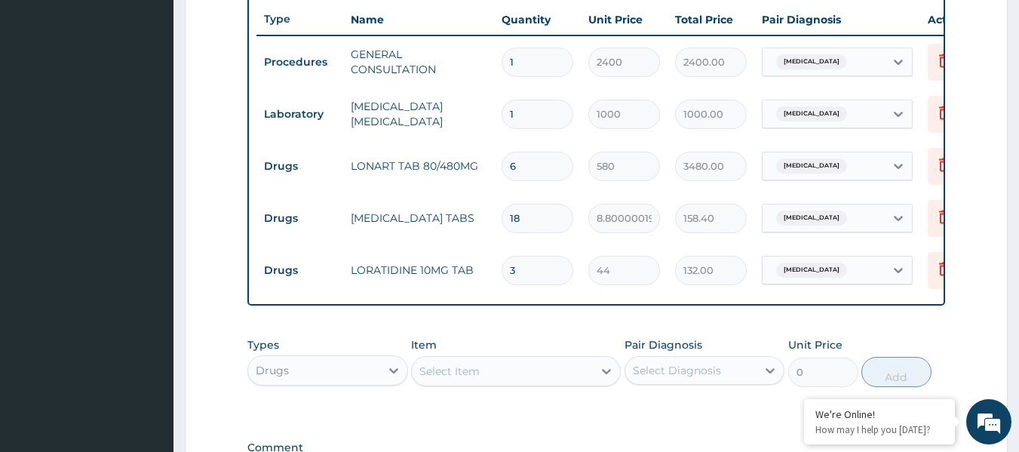
scroll to position [604, 0]
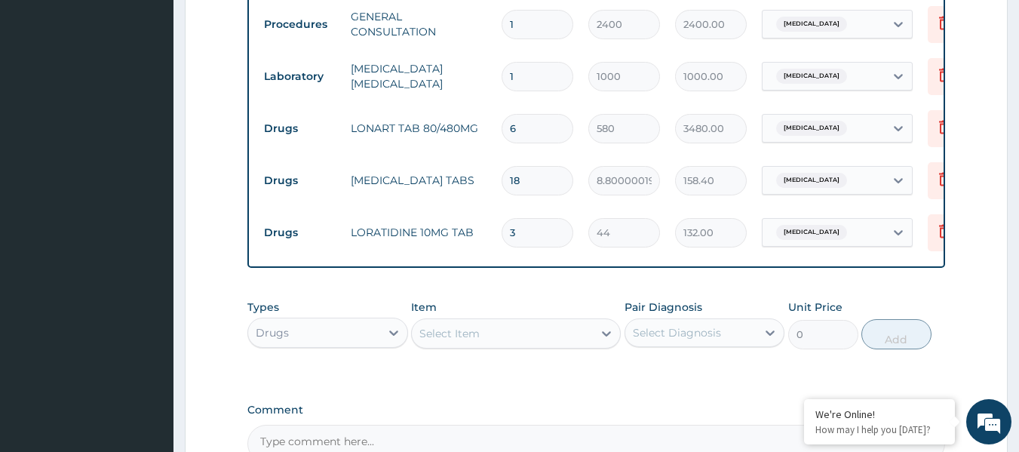
click at [804, 235] on span "Malaria, unspecified" at bounding box center [811, 232] width 71 height 15
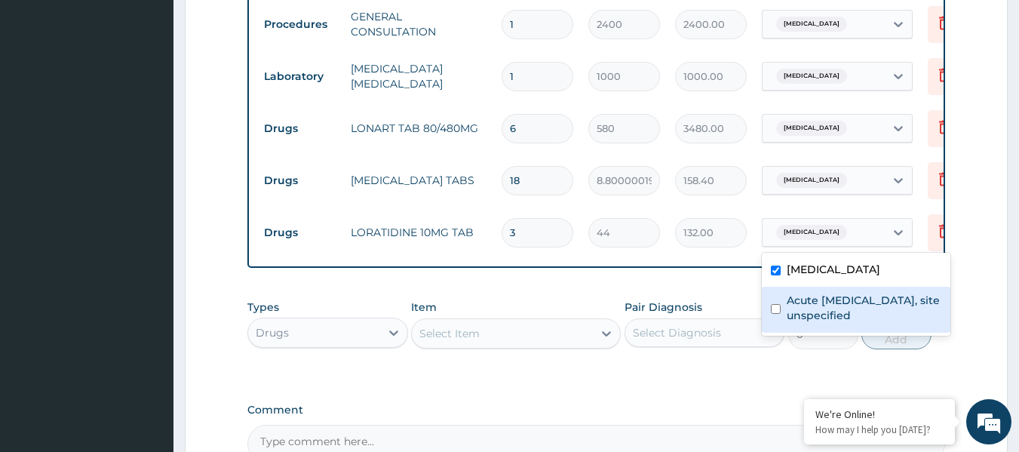
click at [831, 318] on label "Acute upper respiratory infection, site unspecified" at bounding box center [864, 308] width 155 height 30
checkbox input "true"
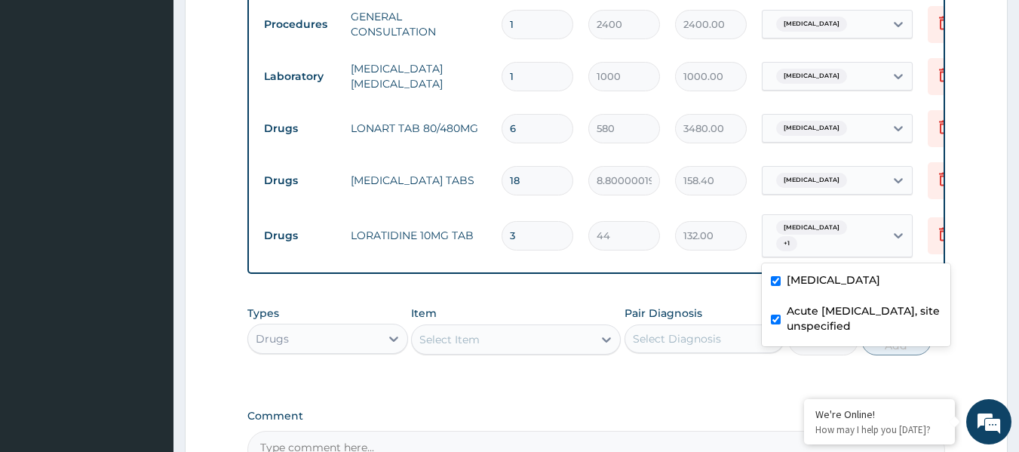
click at [777, 284] on input "checkbox" at bounding box center [776, 281] width 10 height 10
checkbox input "false"
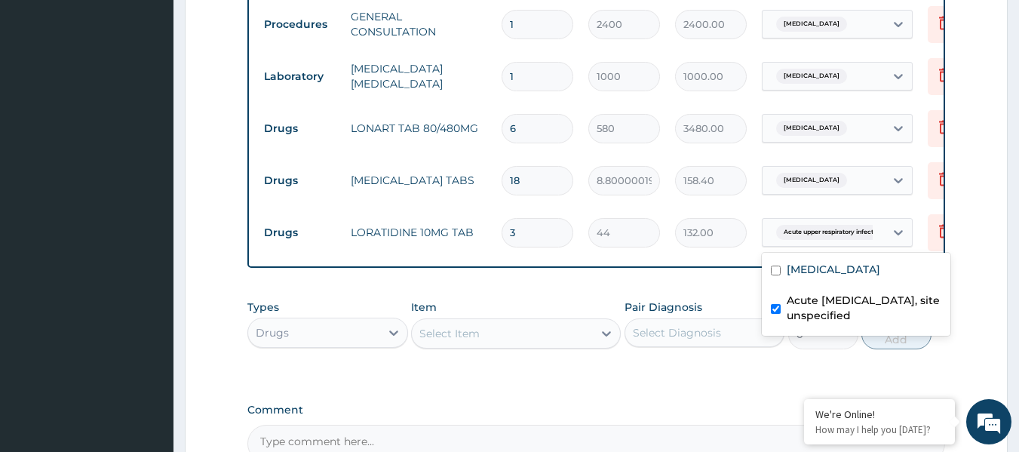
click at [968, 318] on form "Step 2 of 2 PA Code / Prescription Code Enter Code(Secondary Care Only) Encount…" at bounding box center [596, 23] width 823 height 1094
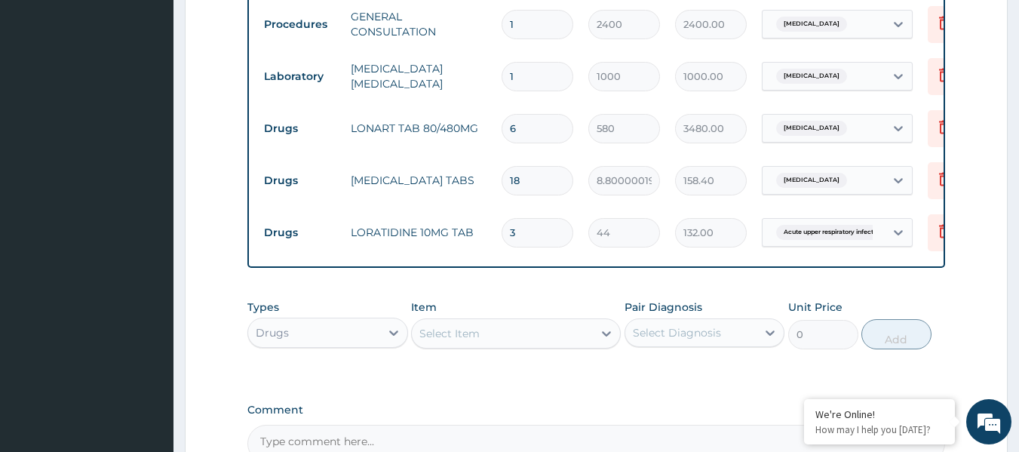
click at [450, 341] on div "Select Item" at bounding box center [449, 333] width 60 height 15
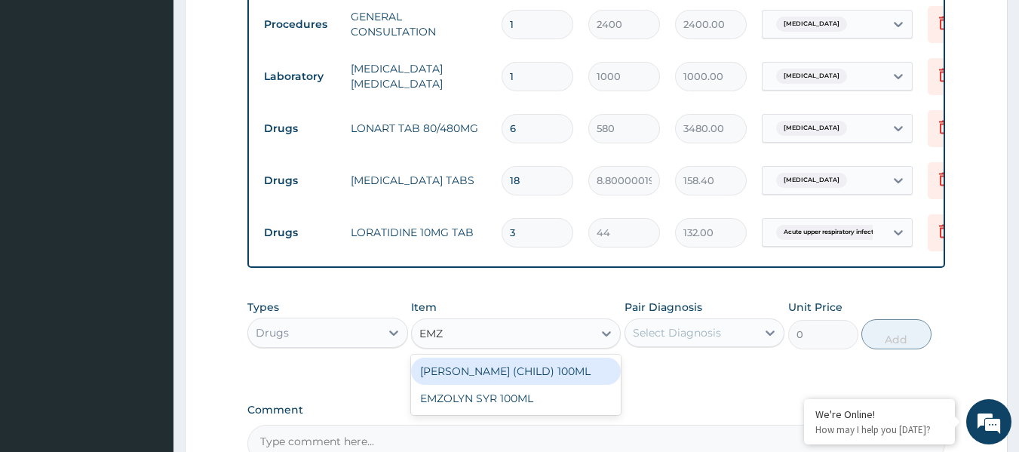
type input "EMZO"
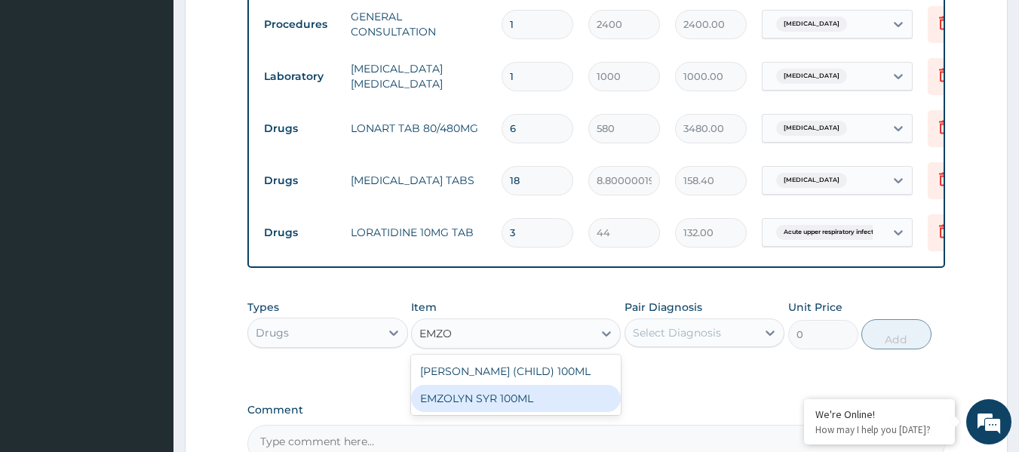
click at [481, 412] on div "EMZOLYN SYR 100ML" at bounding box center [516, 398] width 210 height 27
type input "400"
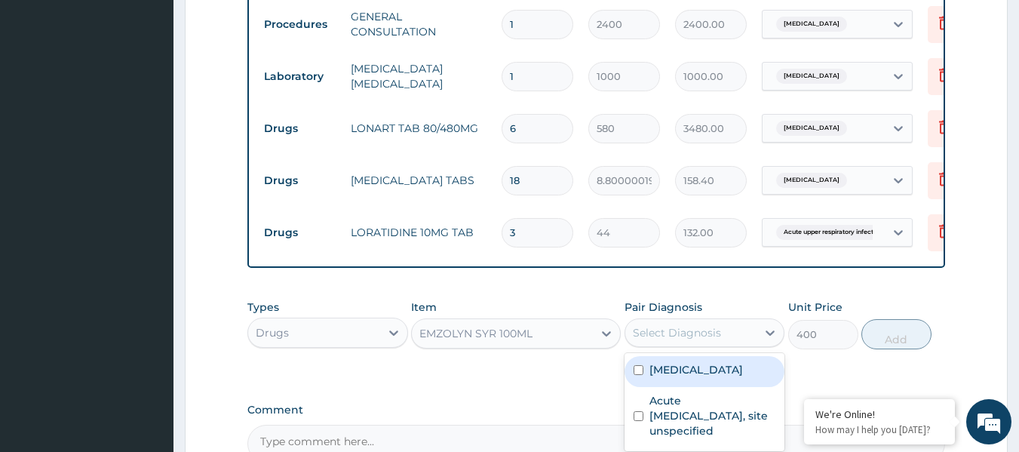
click at [725, 345] on div "Select Diagnosis" at bounding box center [691, 333] width 132 height 24
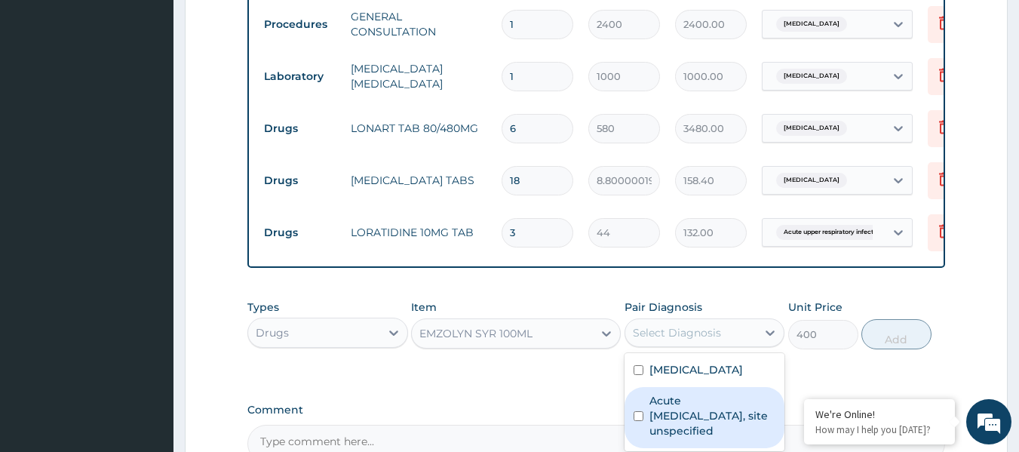
click at [682, 423] on label "Acute upper respiratory infection, site unspecified" at bounding box center [713, 415] width 127 height 45
checkbox input "true"
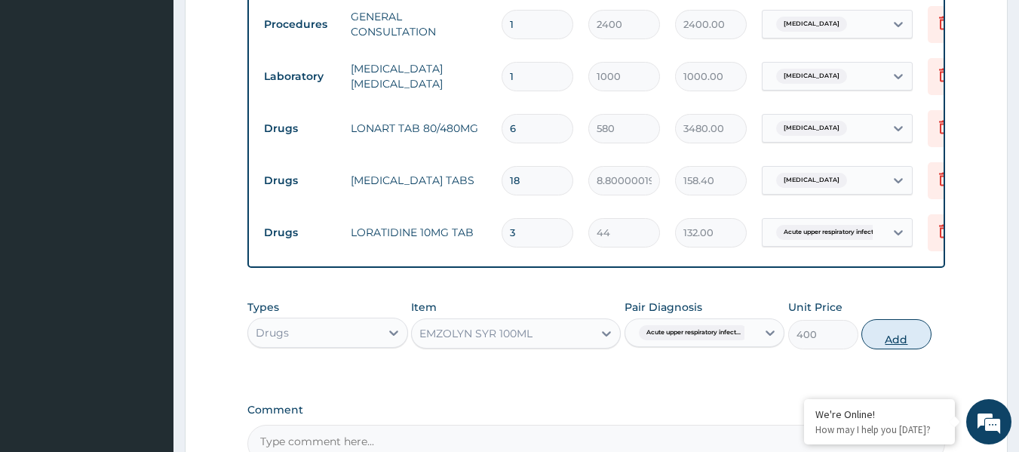
click at [906, 346] on button "Add" at bounding box center [897, 334] width 70 height 30
type input "0"
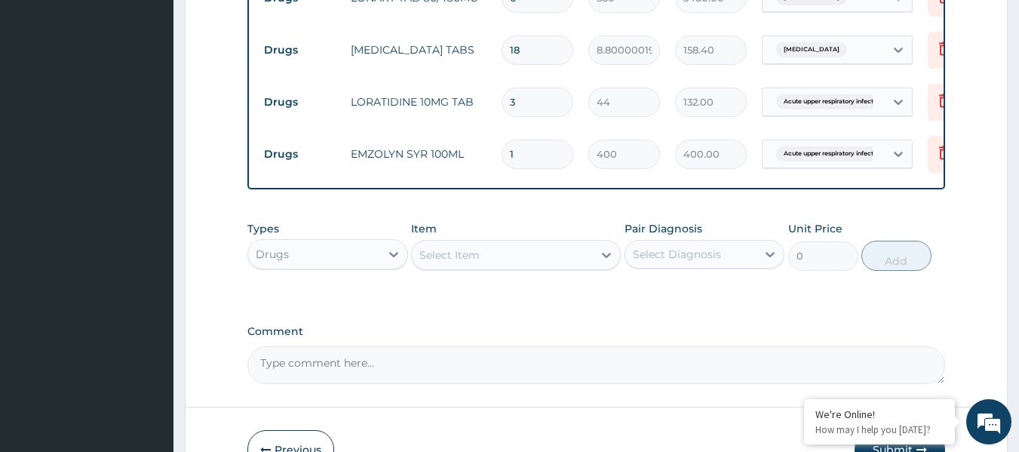
scroll to position [836, 0]
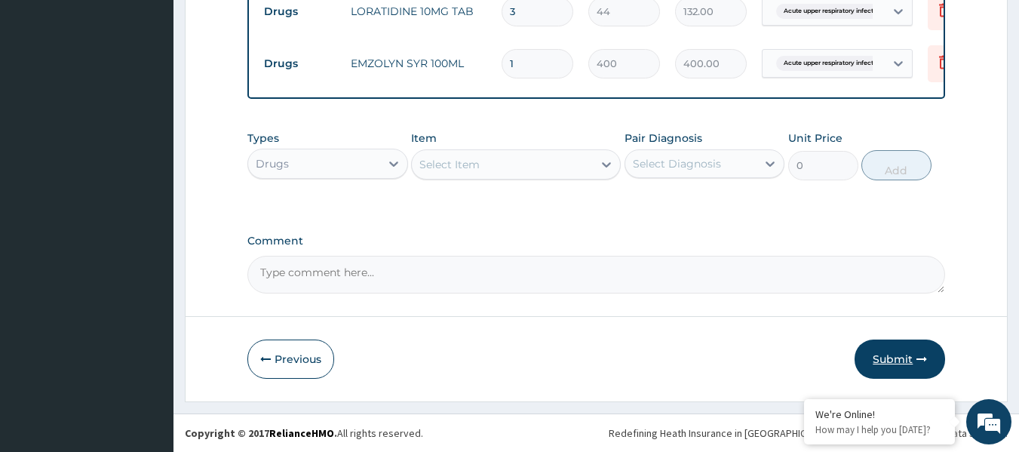
click at [890, 354] on button "Submit" at bounding box center [900, 359] width 91 height 39
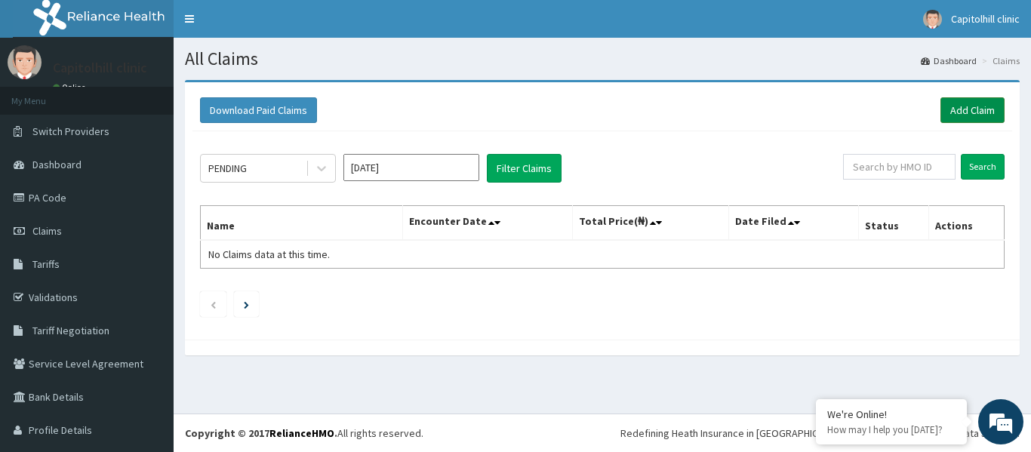
click at [963, 106] on link "Add Claim" at bounding box center [972, 110] width 64 height 26
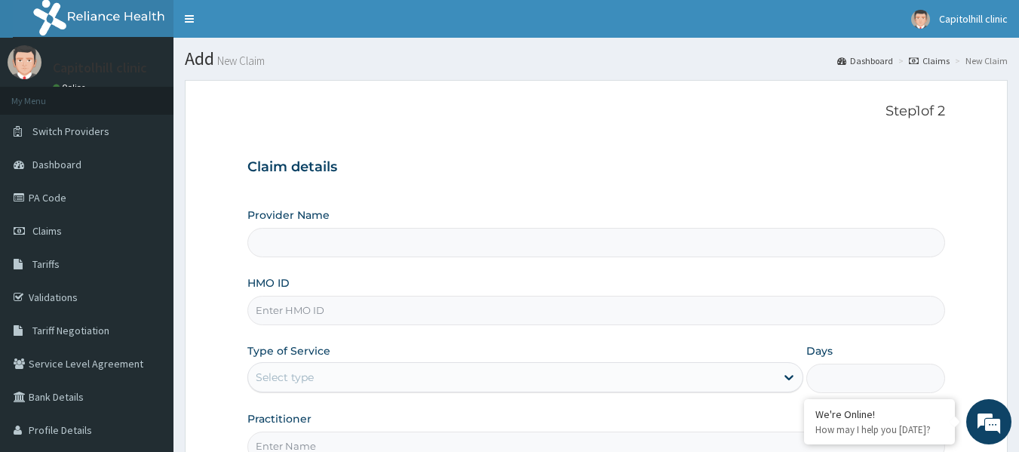
type input "[GEOGRAPHIC_DATA]"
click at [317, 319] on input "HMO ID" at bounding box center [596, 310] width 699 height 29
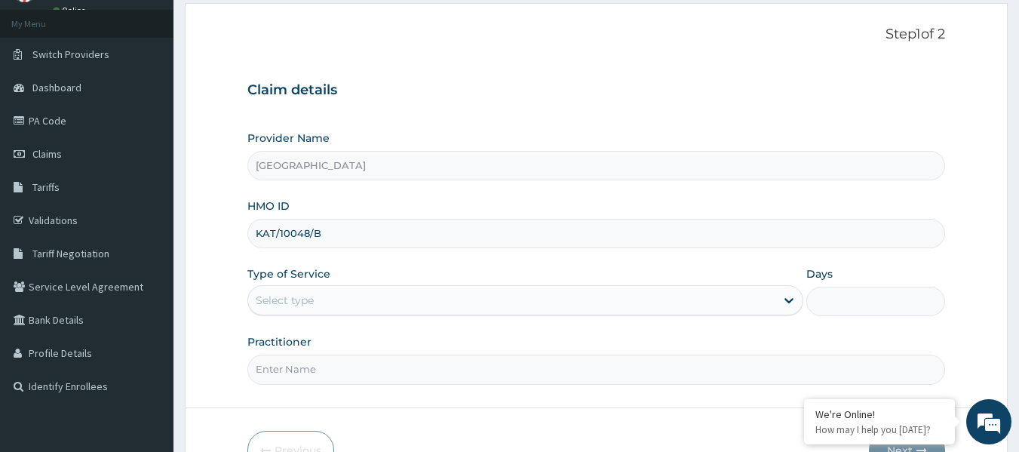
scroll to position [168, 0]
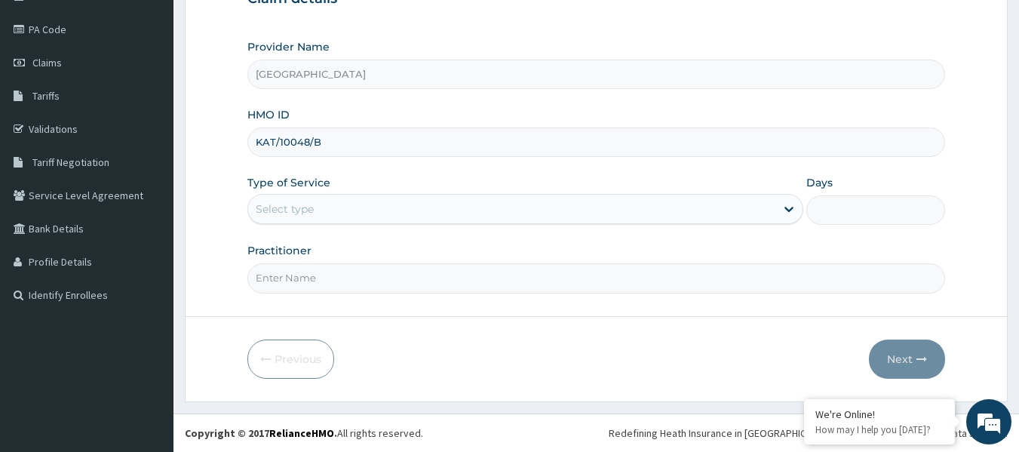
type input "KAT/10048/B"
click at [345, 212] on div "Select type" at bounding box center [511, 209] width 527 height 24
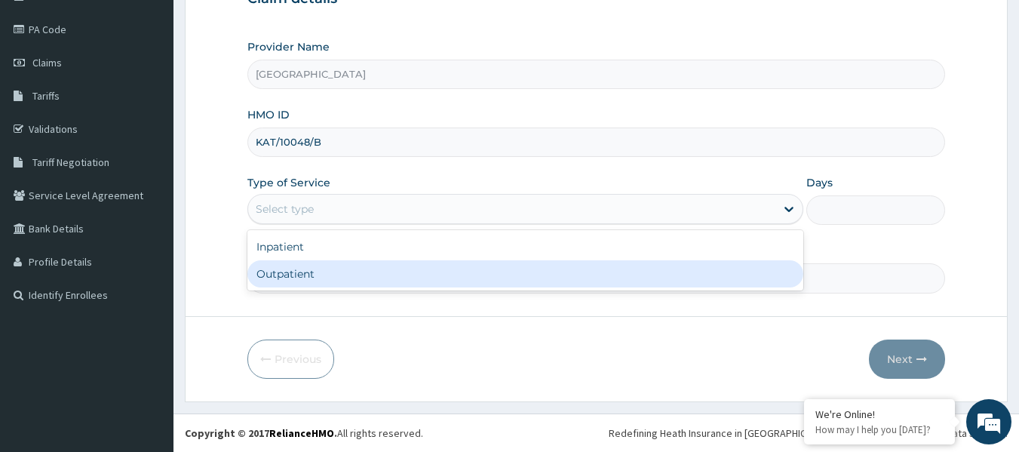
click at [327, 278] on div "Outpatient" at bounding box center [525, 273] width 556 height 27
type input "1"
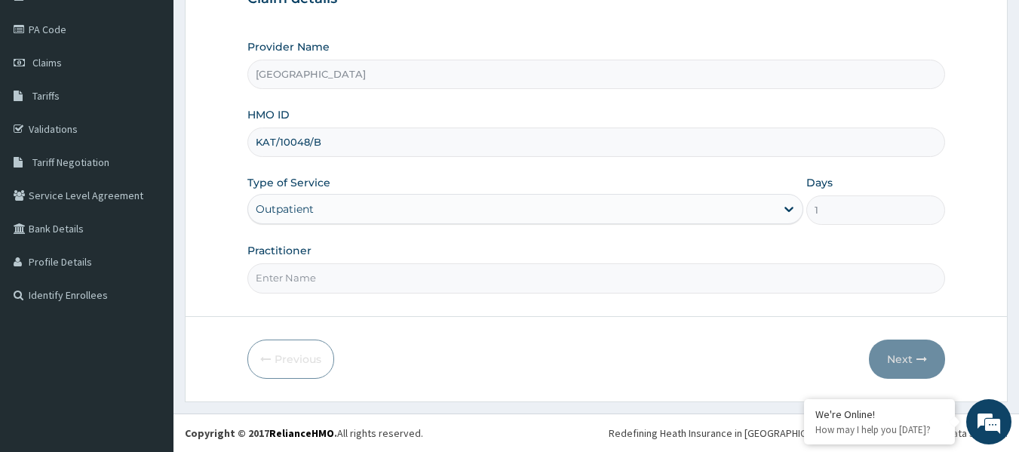
click at [335, 283] on input "Practitioner" at bounding box center [596, 277] width 699 height 29
type input "[PERSON_NAME] OKEREAFOR"
click at [898, 364] on button "Next" at bounding box center [907, 359] width 76 height 39
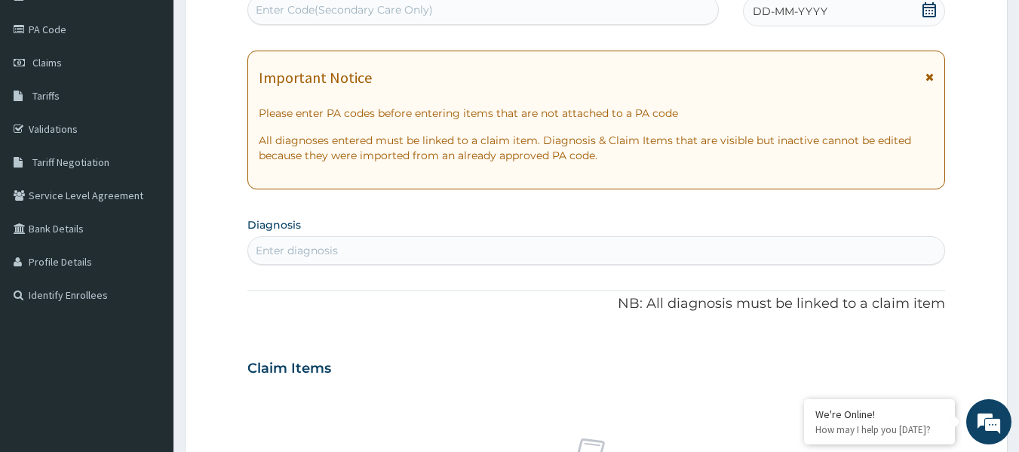
click at [419, 254] on div "Enter diagnosis" at bounding box center [596, 250] width 697 height 24
click at [433, 8] on div "Enter Code(Secondary Care Only)" at bounding box center [483, 10] width 471 height 24
paste input "PA/3E38B0"
type input "PA/3E38B0"
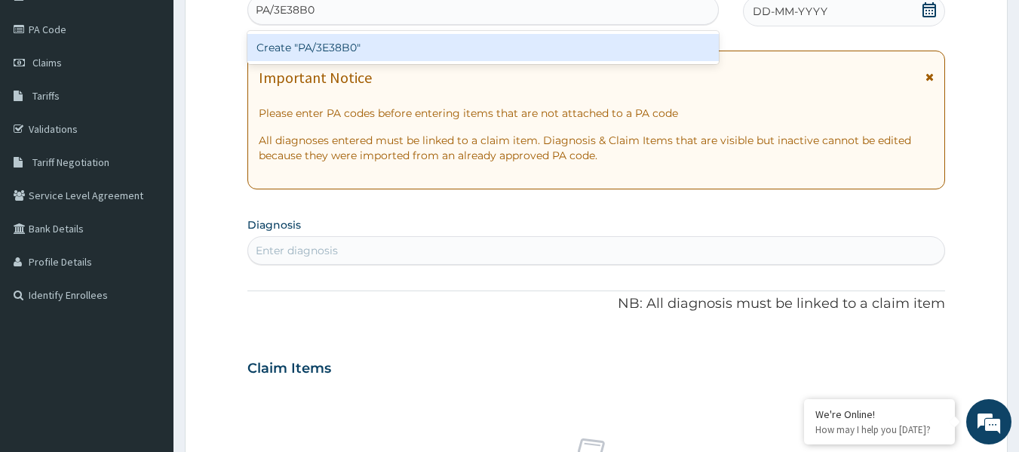
click at [438, 50] on div "Create "PA/3E38B0"" at bounding box center [483, 47] width 472 height 27
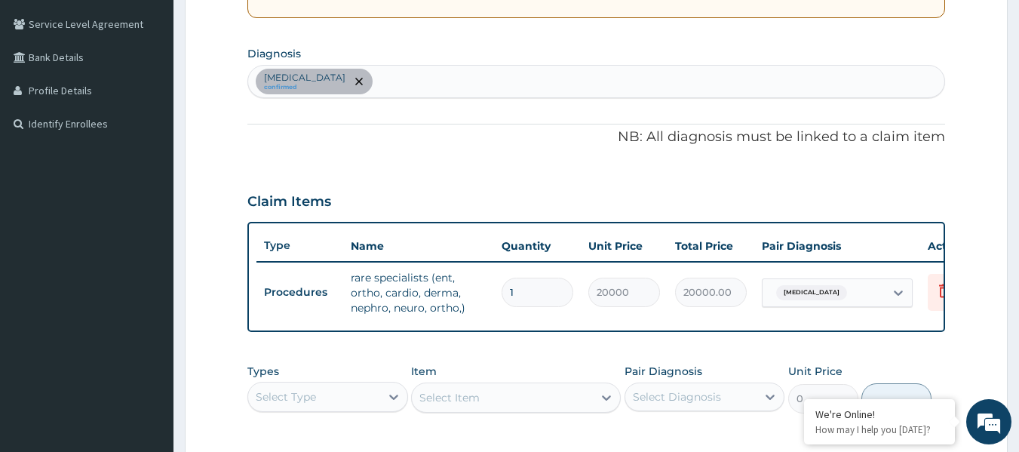
scroll to position [119, 0]
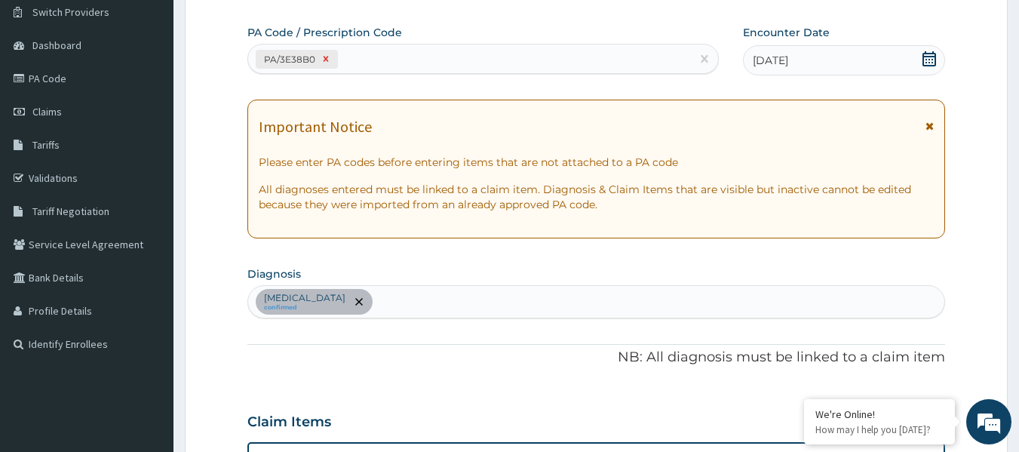
click at [324, 58] on icon at bounding box center [325, 59] width 5 height 5
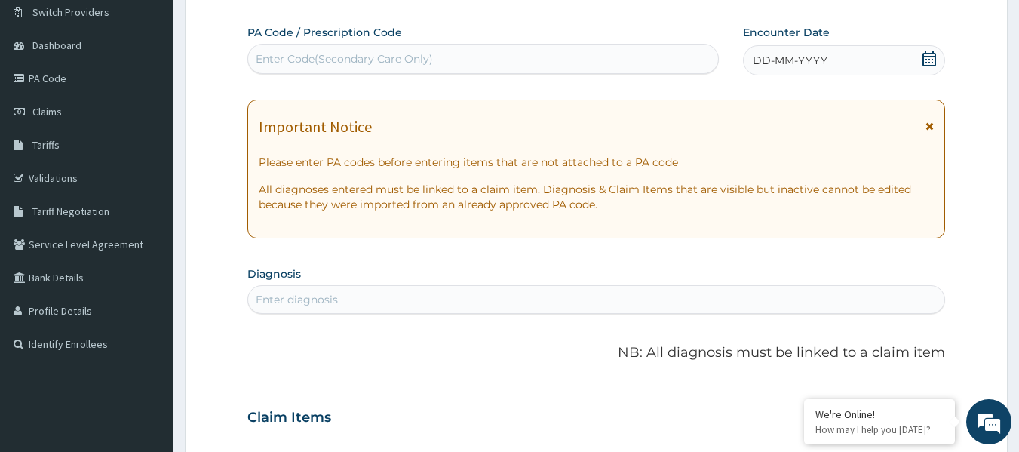
click at [925, 61] on icon at bounding box center [929, 58] width 15 height 15
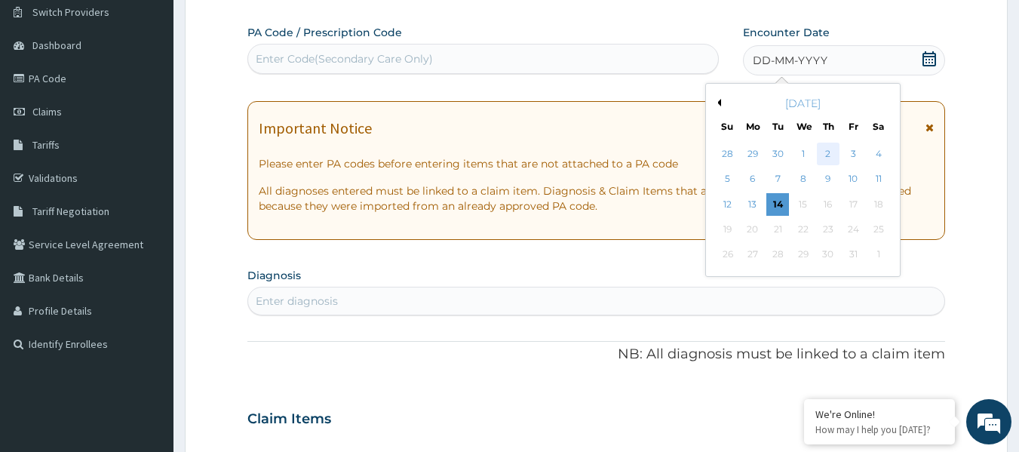
click at [827, 152] on div "2" at bounding box center [828, 154] width 23 height 23
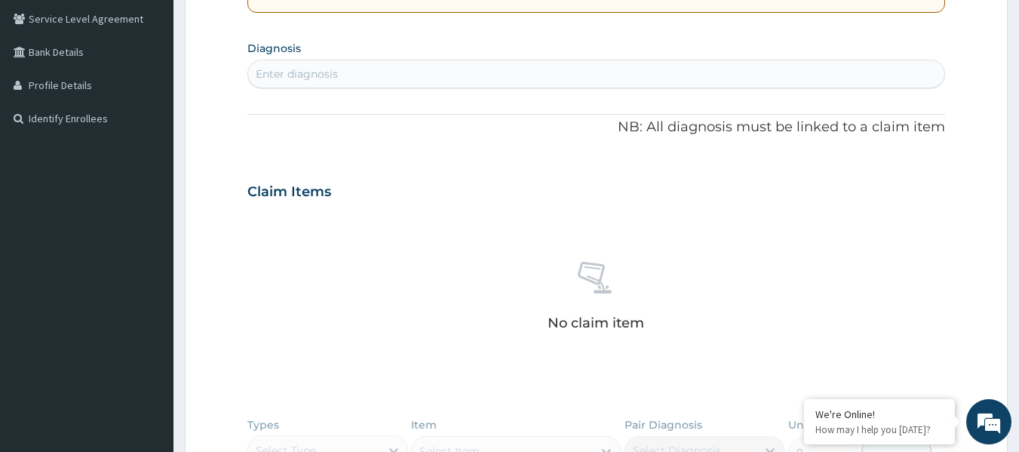
scroll to position [346, 0]
click at [383, 83] on div "Enter diagnosis" at bounding box center [596, 73] width 697 height 24
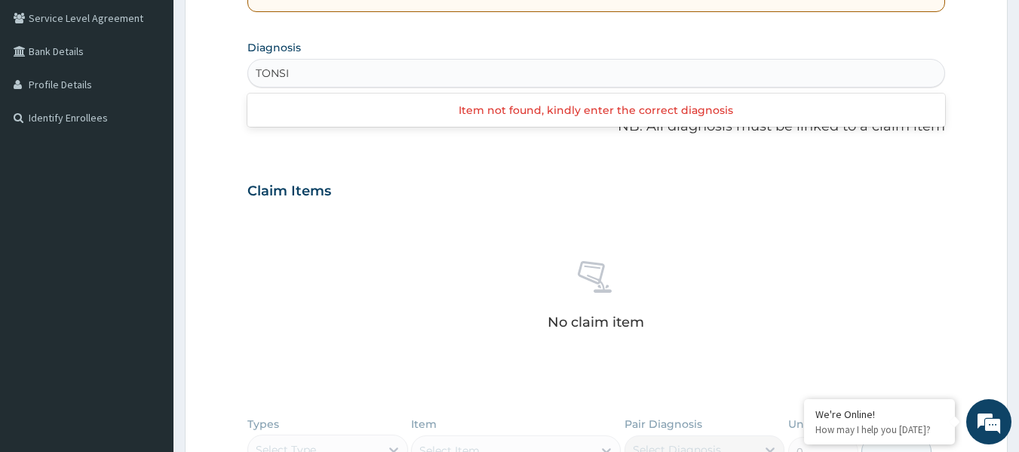
type input "[MEDICAL_DATA]"
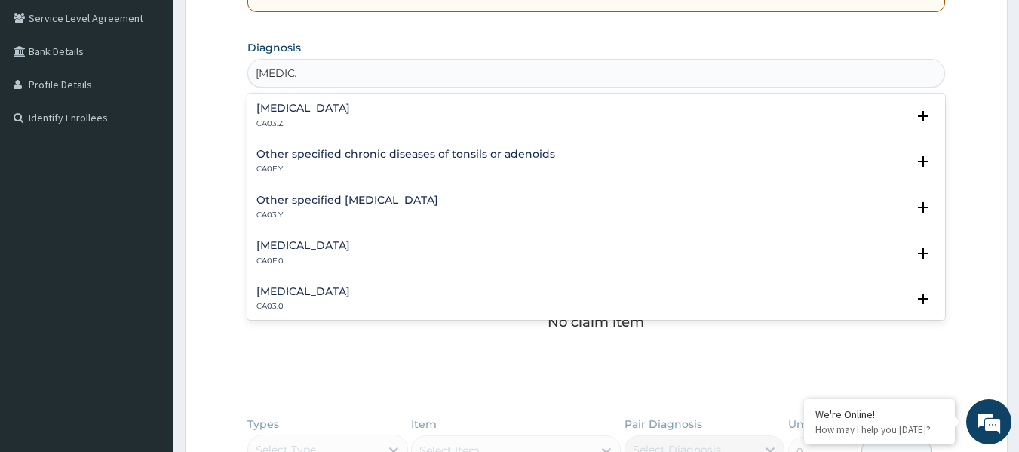
click at [350, 113] on h4 "[MEDICAL_DATA]" at bounding box center [304, 108] width 94 height 11
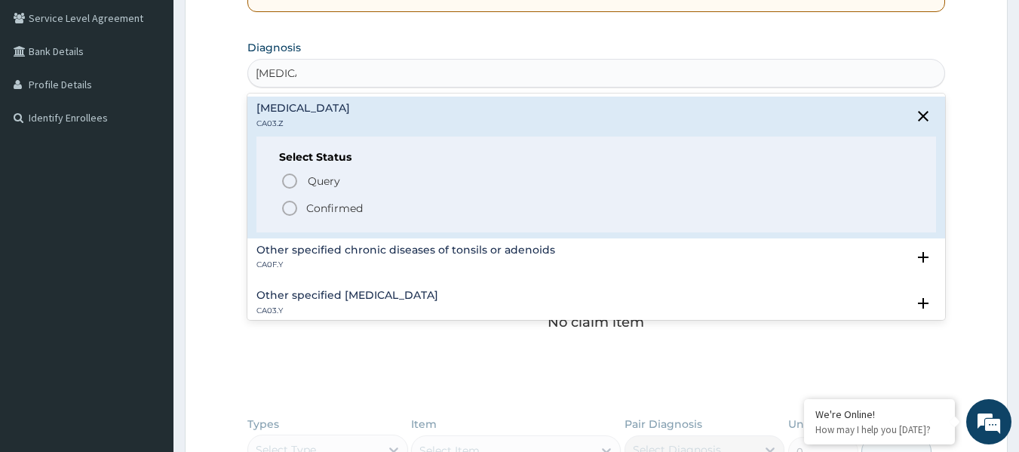
click at [324, 208] on p "Confirmed" at bounding box center [334, 208] width 57 height 15
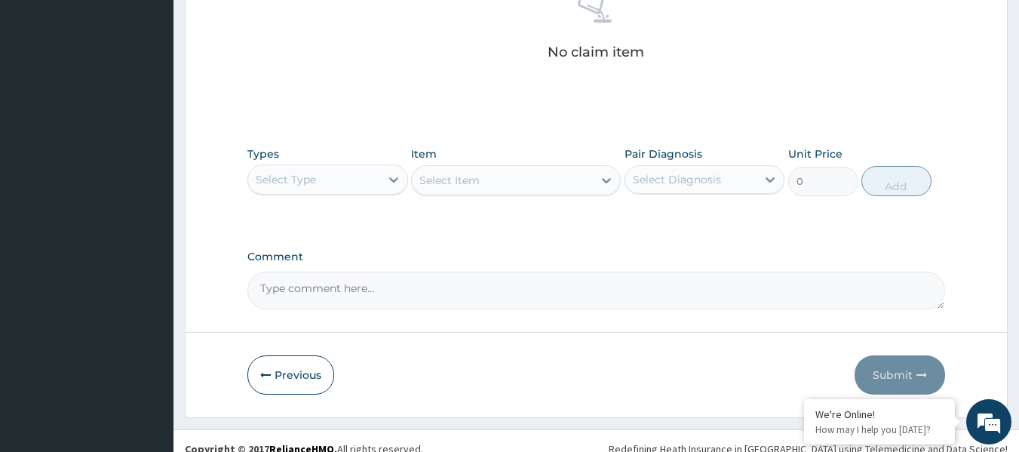
scroll to position [636, 0]
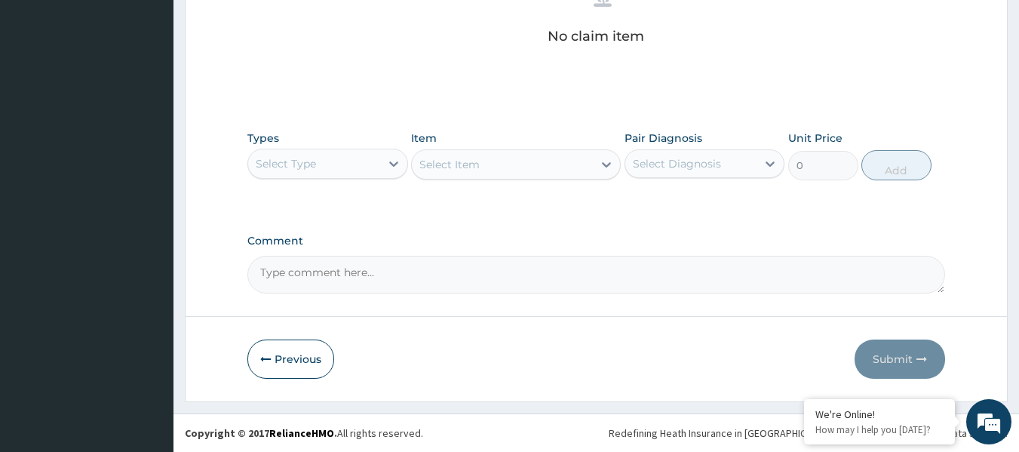
click at [332, 167] on div "Select Type" at bounding box center [314, 164] width 132 height 24
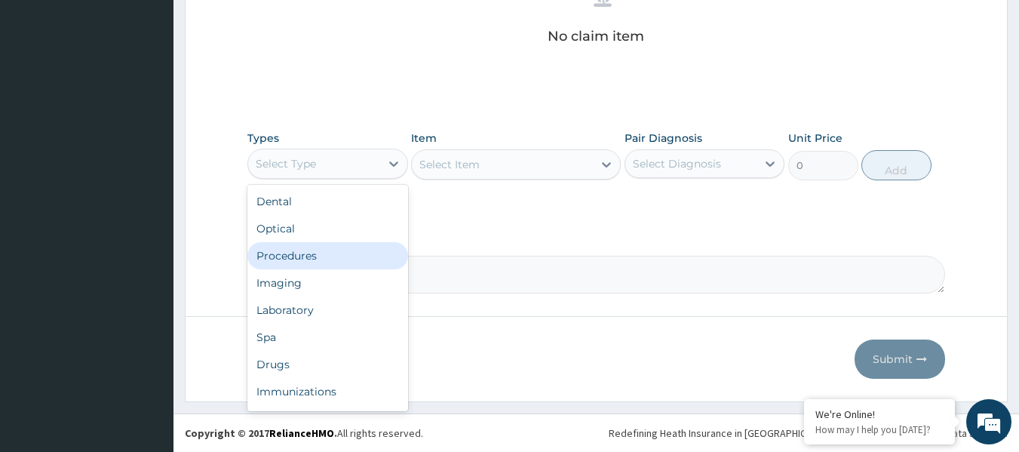
click at [329, 258] on div "Procedures" at bounding box center [327, 255] width 161 height 27
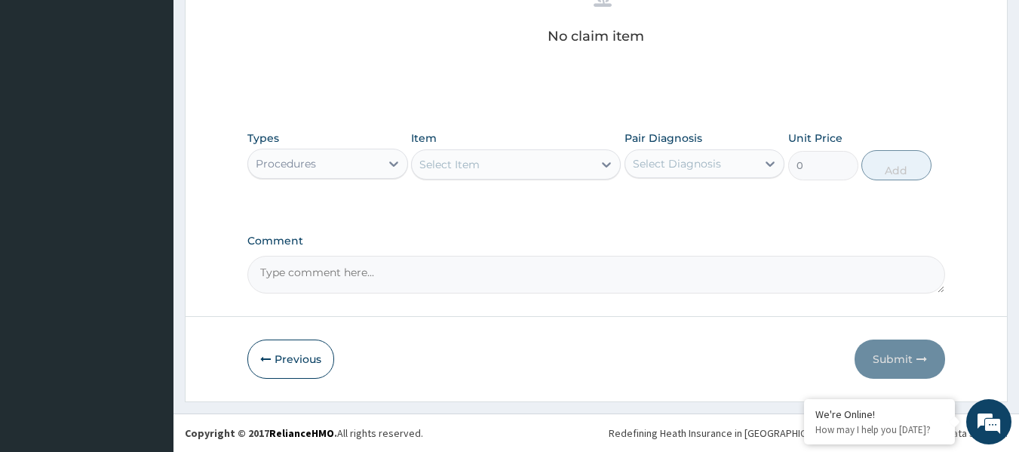
click at [525, 167] on div "Select Item" at bounding box center [502, 164] width 181 height 24
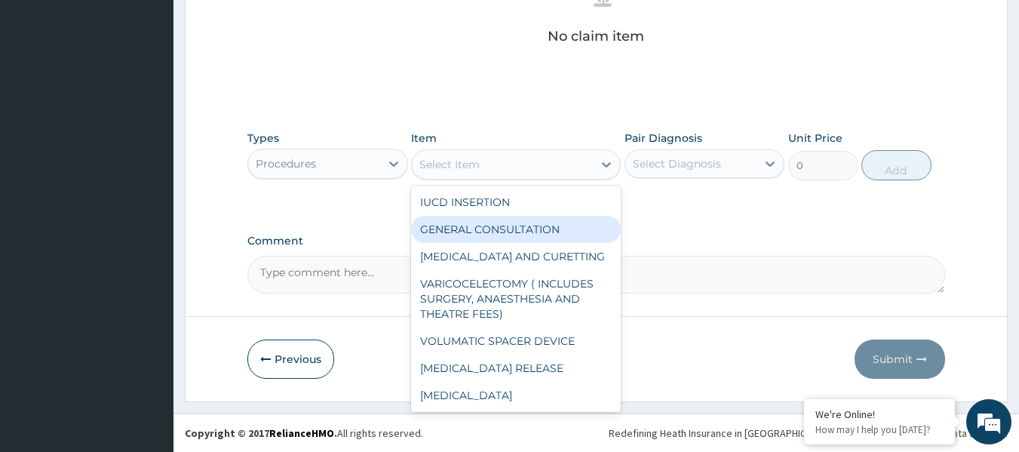
click at [515, 241] on div "GENERAL CONSULTATION" at bounding box center [516, 229] width 210 height 27
type input "2400"
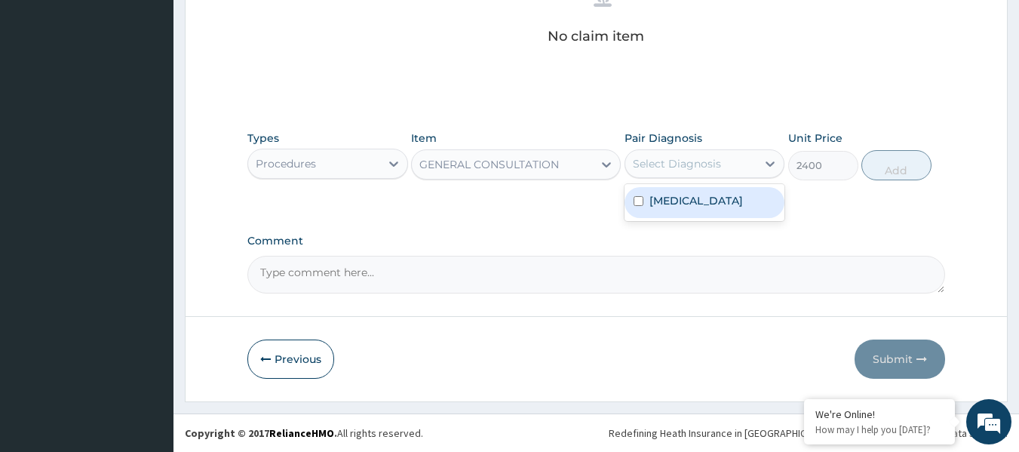
click at [703, 164] on div "Select Diagnosis" at bounding box center [677, 163] width 88 height 15
click at [692, 208] on label "Acute tonsillitis, unspecified" at bounding box center [697, 200] width 94 height 15
checkbox input "true"
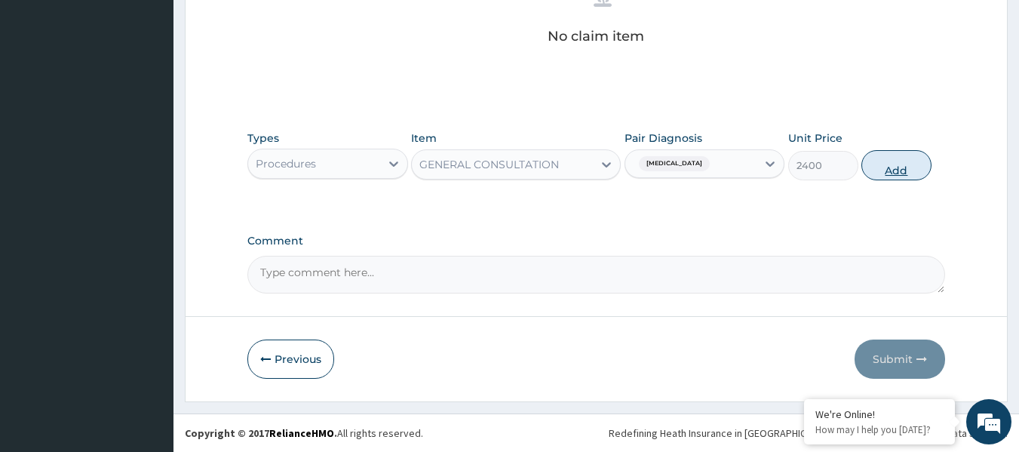
click at [876, 168] on button "Add" at bounding box center [897, 165] width 70 height 30
type input "0"
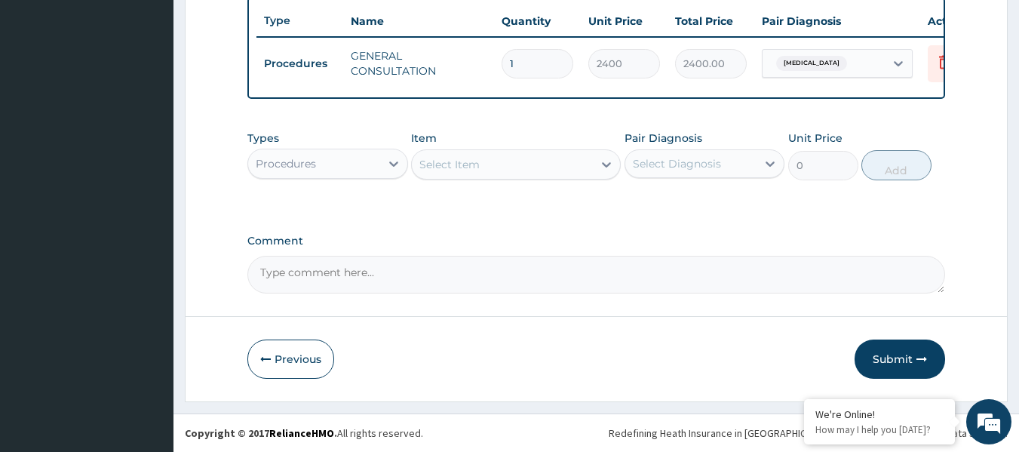
click at [343, 165] on div "Procedures" at bounding box center [314, 164] width 132 height 24
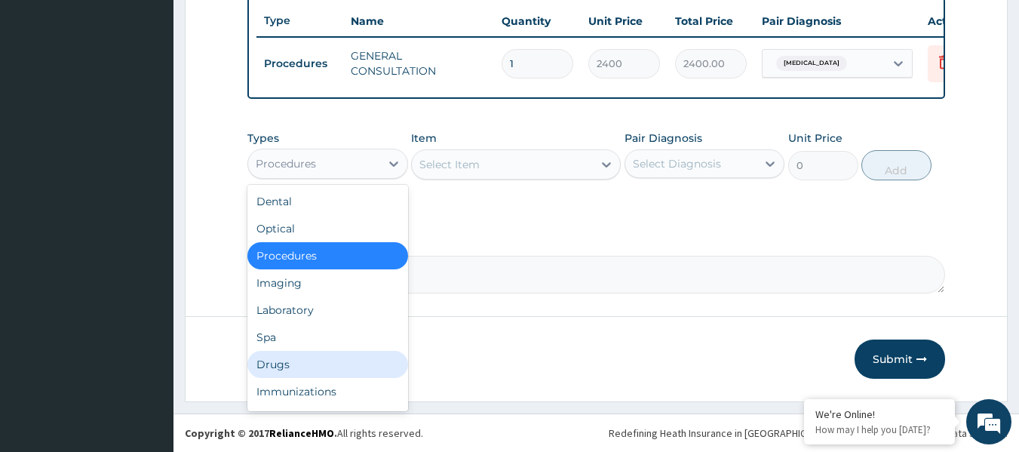
click at [309, 363] on div "Drugs" at bounding box center [327, 364] width 161 height 27
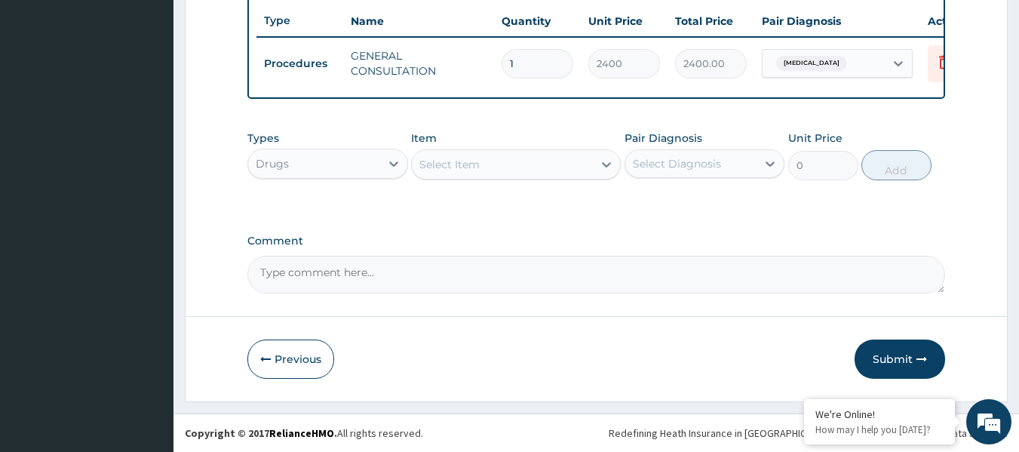
click at [543, 161] on div "Select Item" at bounding box center [502, 164] width 181 height 24
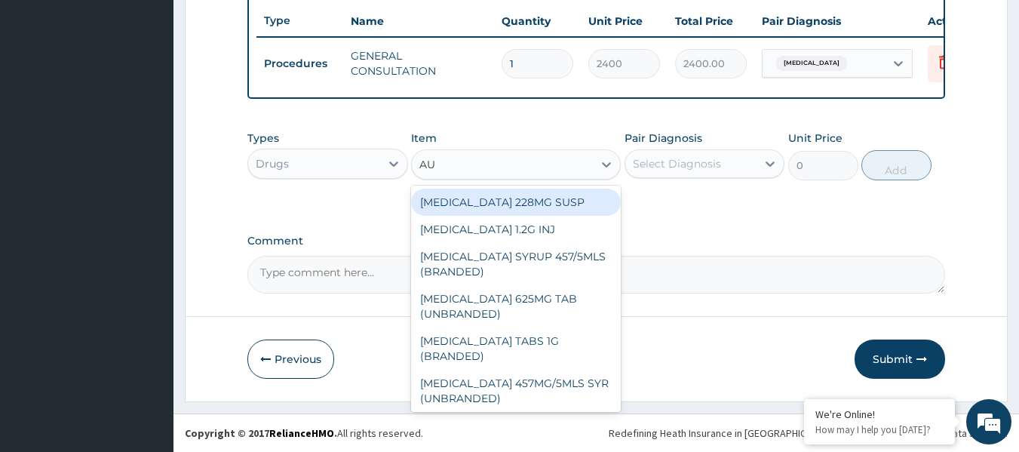
type input "AUG"
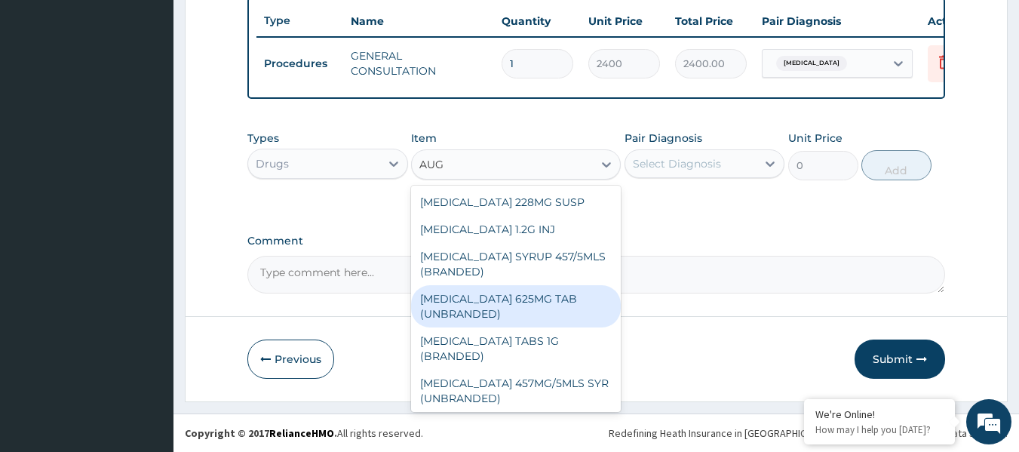
click at [531, 306] on div "[MEDICAL_DATA] 625MG TAB (UNBRANDED)" at bounding box center [516, 306] width 210 height 42
type input "176"
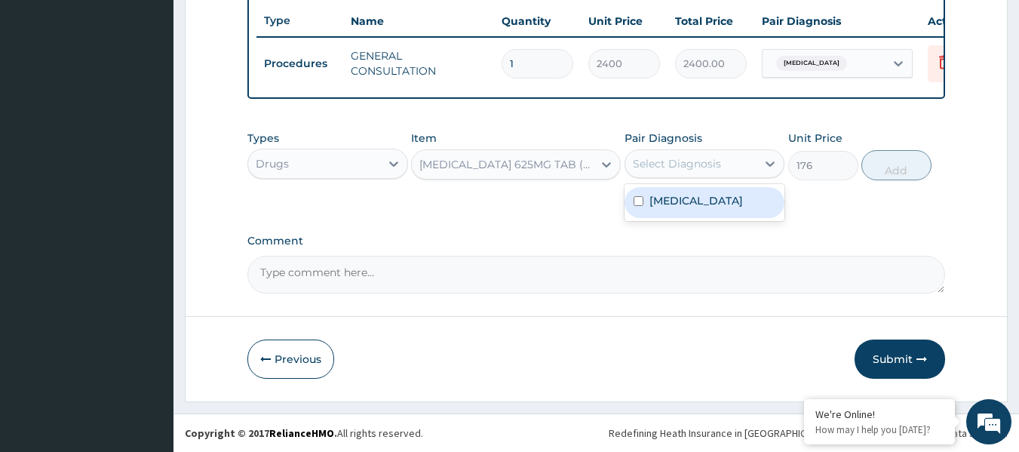
click at [732, 163] on div "Select Diagnosis" at bounding box center [691, 164] width 132 height 24
click at [730, 208] on label "Acute tonsillitis, unspecified" at bounding box center [697, 200] width 94 height 15
checkbox input "true"
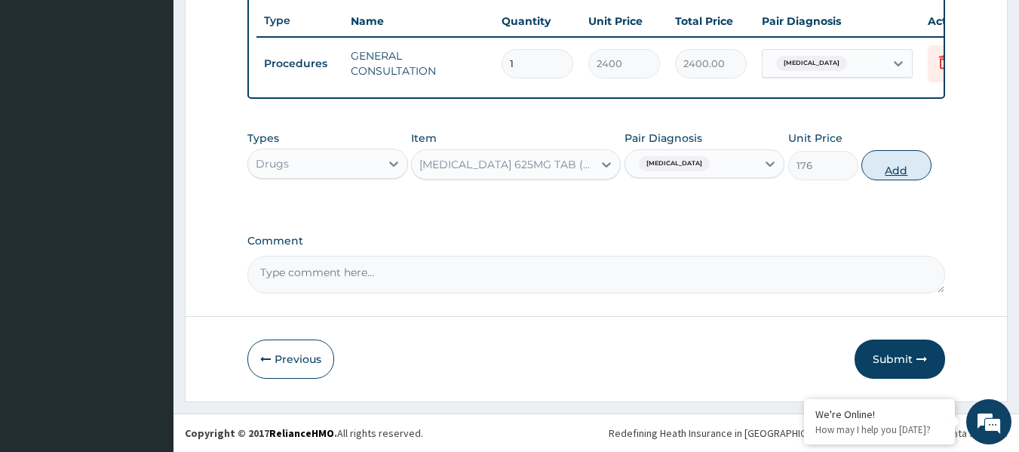
click at [873, 168] on button "Add" at bounding box center [897, 165] width 70 height 30
type input "0"
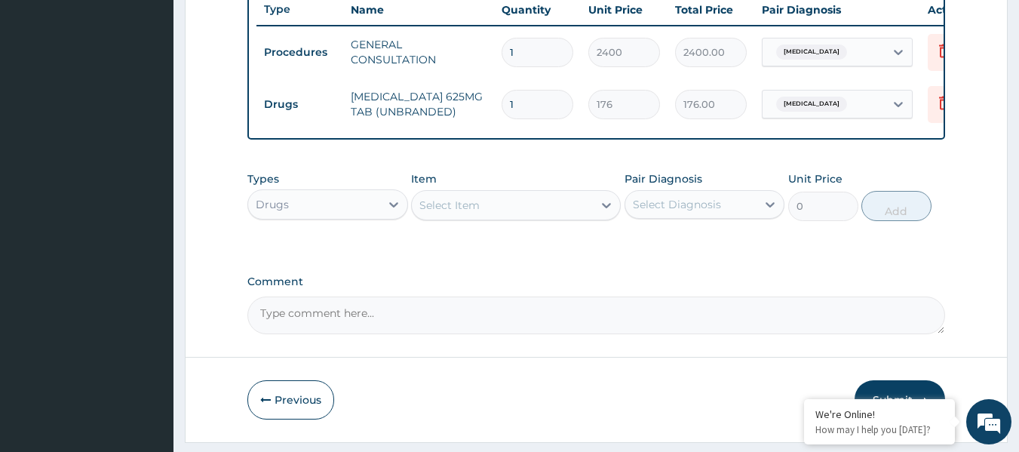
type input "10"
type input "1760.00"
type input "10"
click at [518, 217] on div "Select Item" at bounding box center [502, 205] width 181 height 24
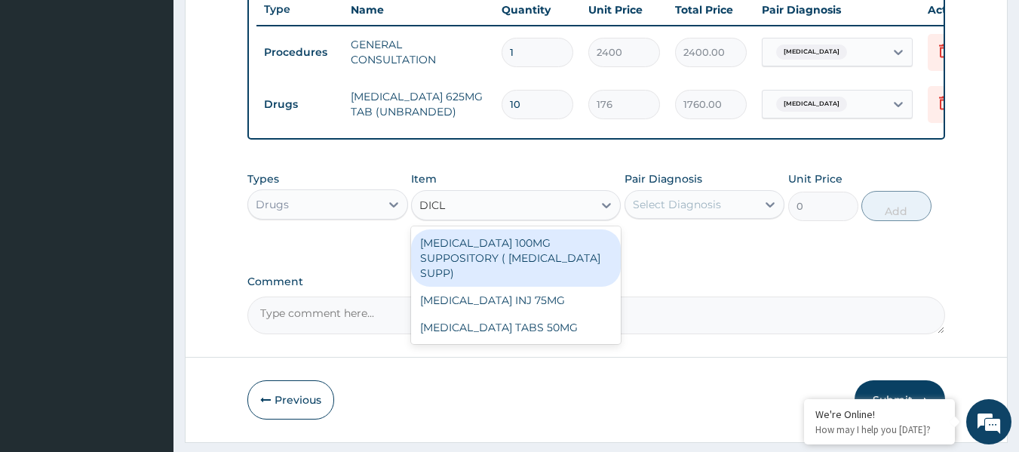
type input "DICLO"
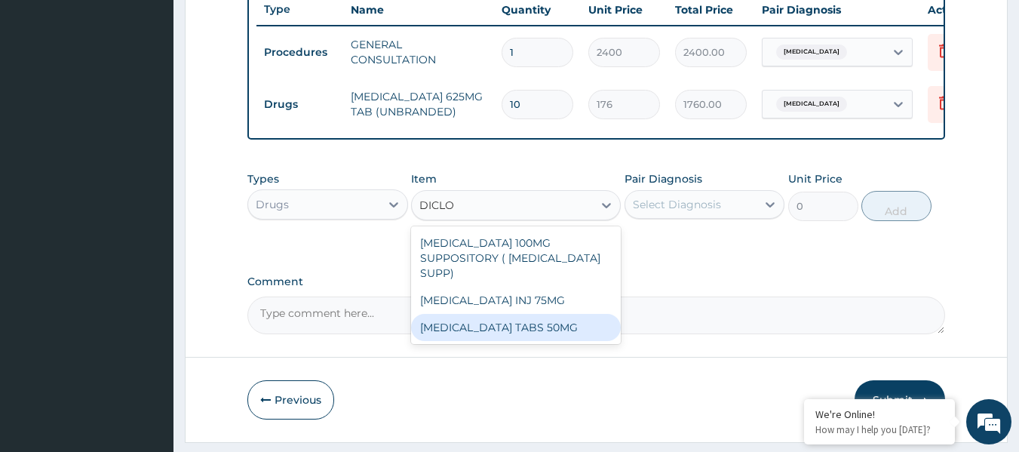
click at [505, 328] on div "[MEDICAL_DATA] TABS 50MG" at bounding box center [516, 327] width 210 height 27
type input "40"
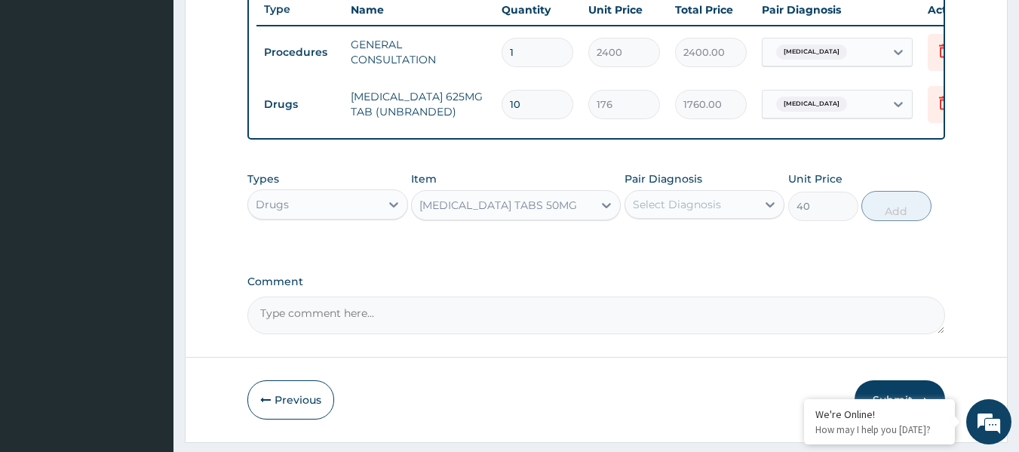
click at [570, 217] on div "[MEDICAL_DATA] TABS 50MG" at bounding box center [502, 205] width 181 height 24
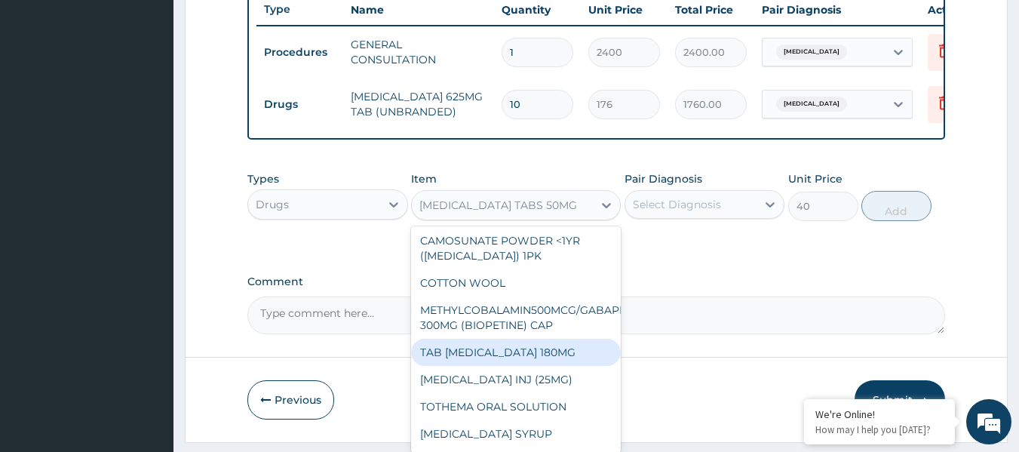
scroll to position [15962, 0]
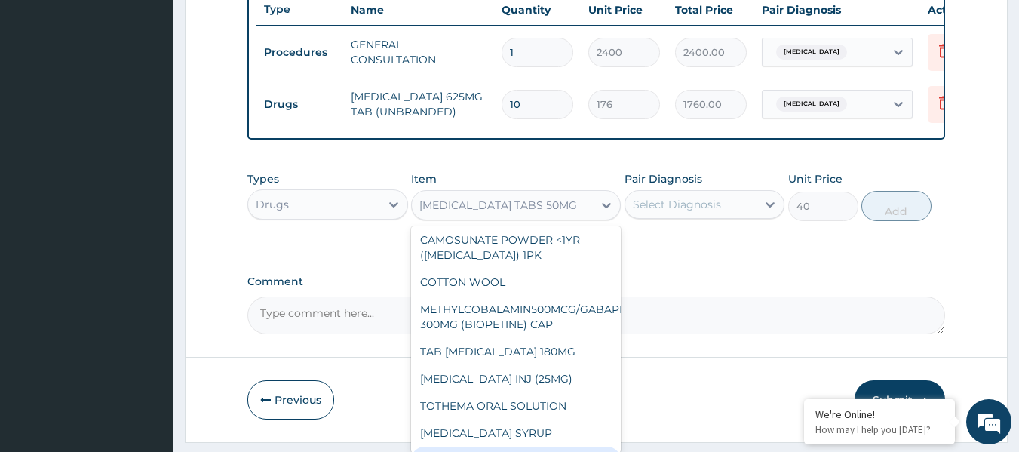
click at [518, 213] on div "[MEDICAL_DATA] TABS 50MG" at bounding box center [498, 205] width 158 height 15
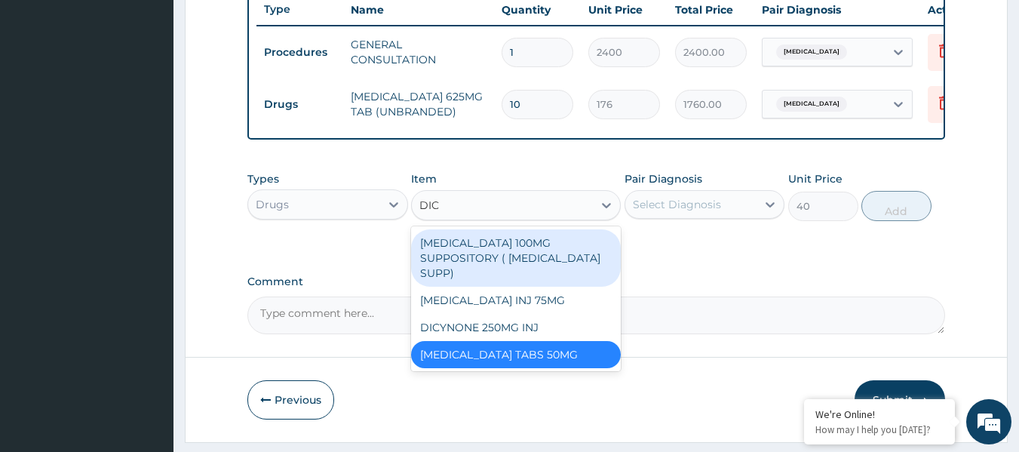
type input "DICL"
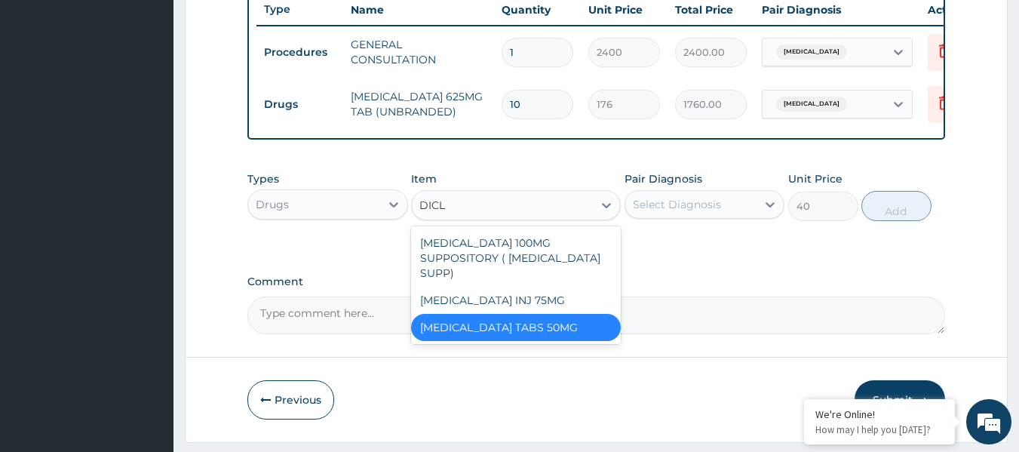
click at [583, 323] on div "[MEDICAL_DATA] TABS 50MG" at bounding box center [516, 327] width 210 height 27
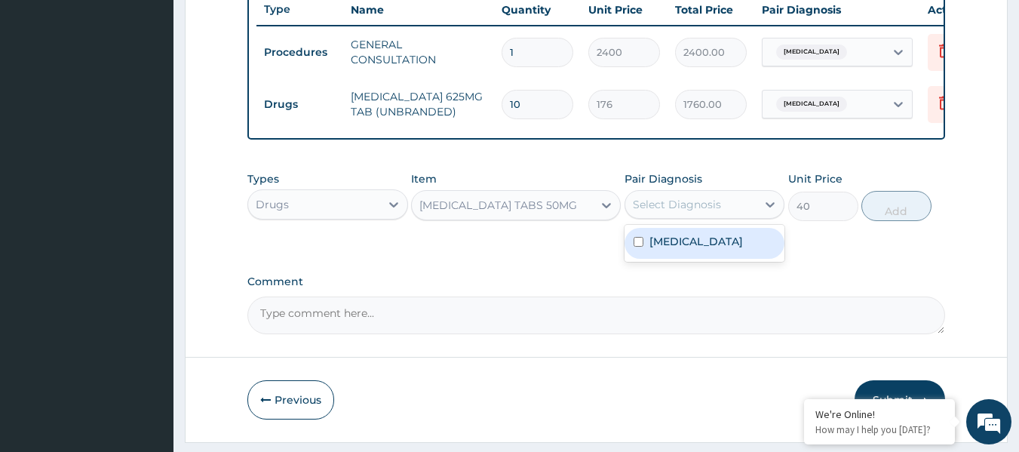
click at [715, 212] on div "Select Diagnosis" at bounding box center [677, 204] width 88 height 15
click at [701, 249] on label "Acute tonsillitis, unspecified" at bounding box center [697, 241] width 94 height 15
checkbox input "true"
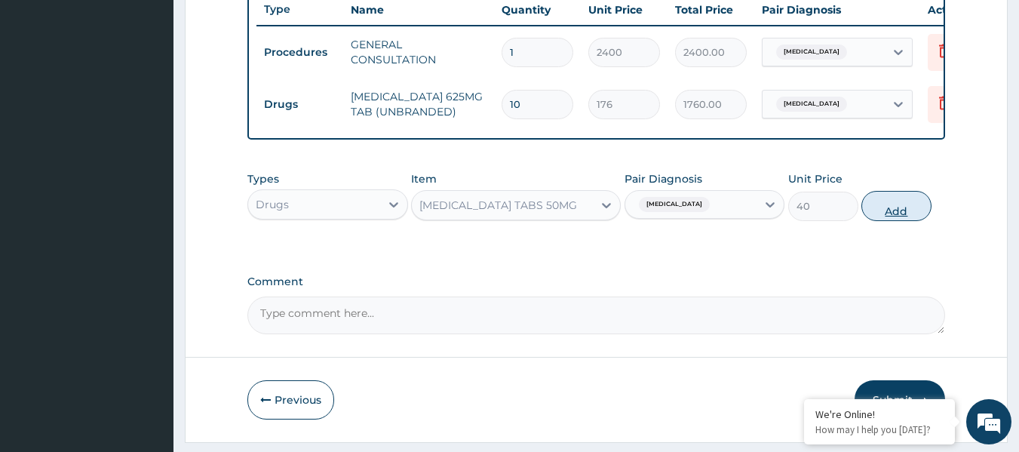
click at [877, 217] on button "Add" at bounding box center [897, 206] width 70 height 30
type input "0"
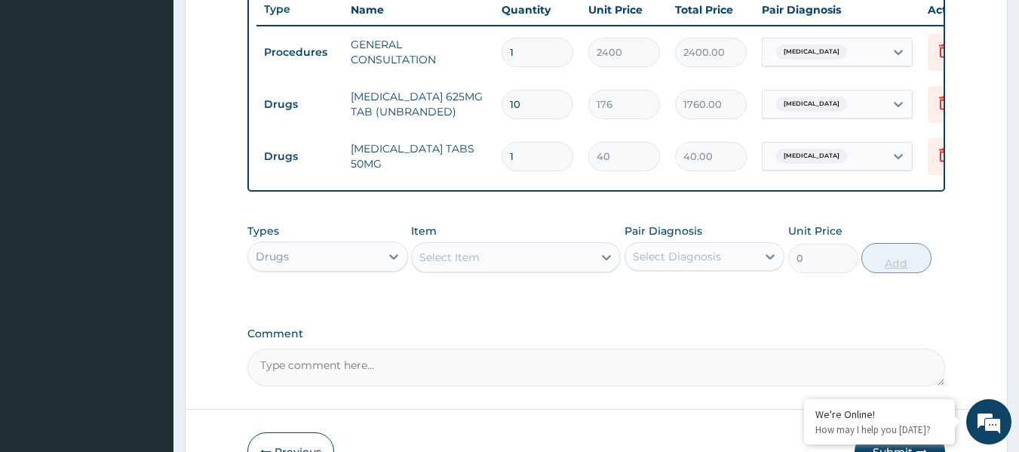
type input "0.00"
type input "5"
type input "200.00"
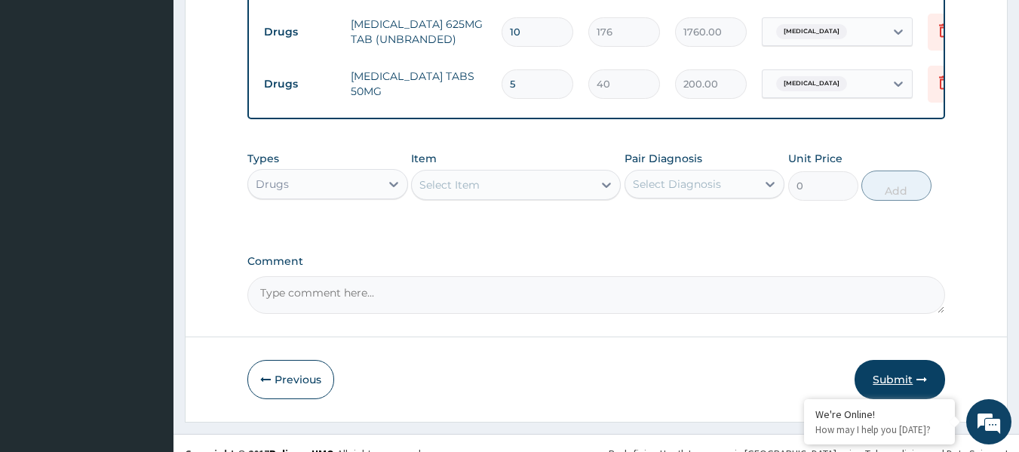
scroll to position [680, 0]
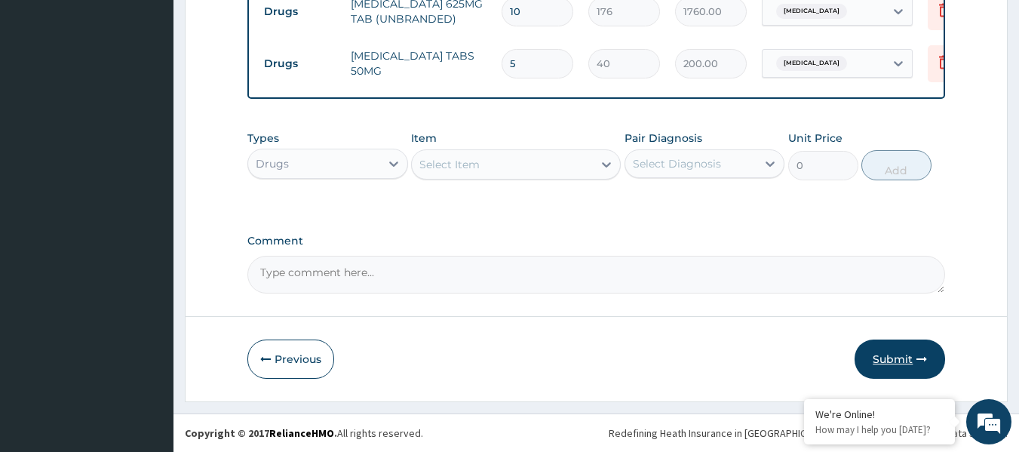
type input "5"
click at [894, 358] on button "Submit" at bounding box center [900, 359] width 91 height 39
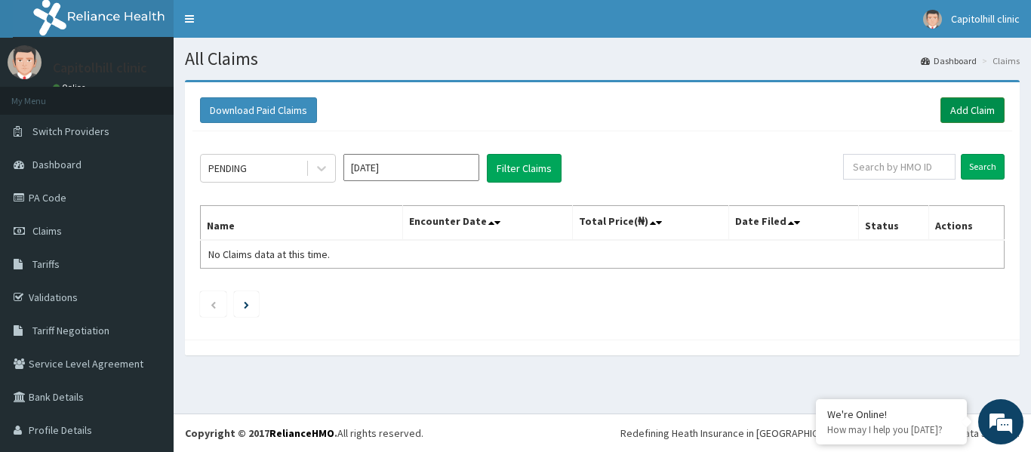
click at [950, 112] on link "Add Claim" at bounding box center [972, 110] width 64 height 26
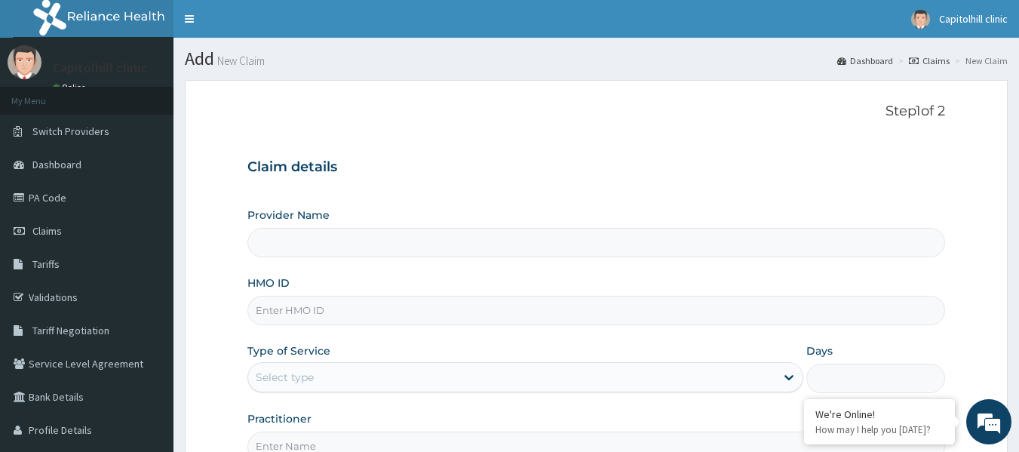
type input "[GEOGRAPHIC_DATA]"
click at [293, 318] on input "HMO ID" at bounding box center [596, 310] width 699 height 29
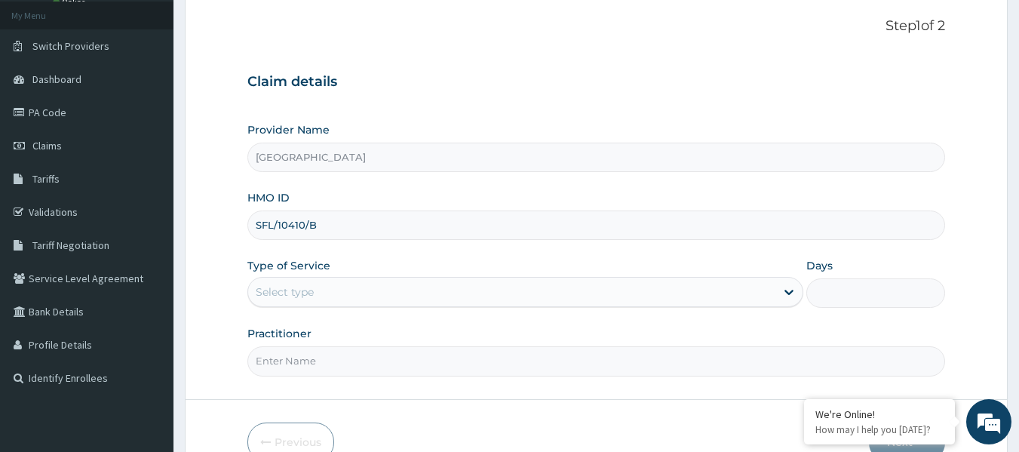
scroll to position [151, 0]
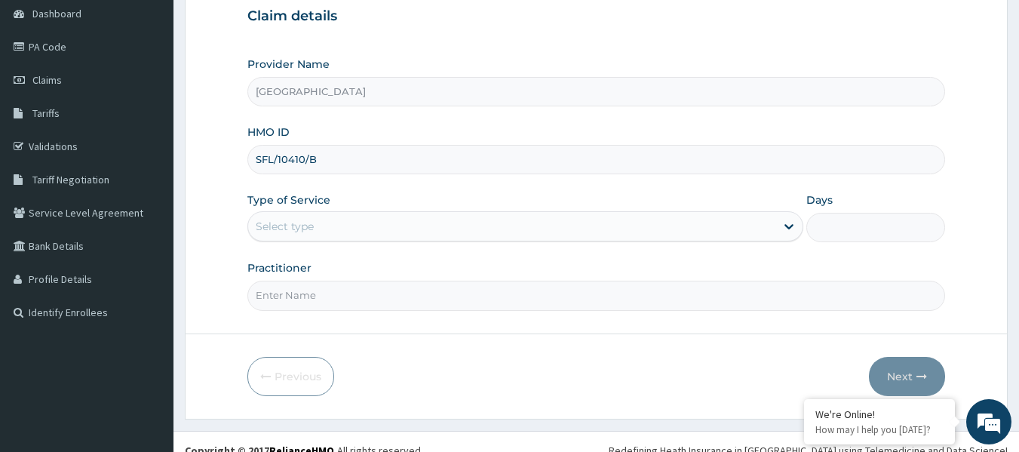
type input "SFL/10410/B"
click at [521, 229] on div "Select type" at bounding box center [511, 226] width 527 height 24
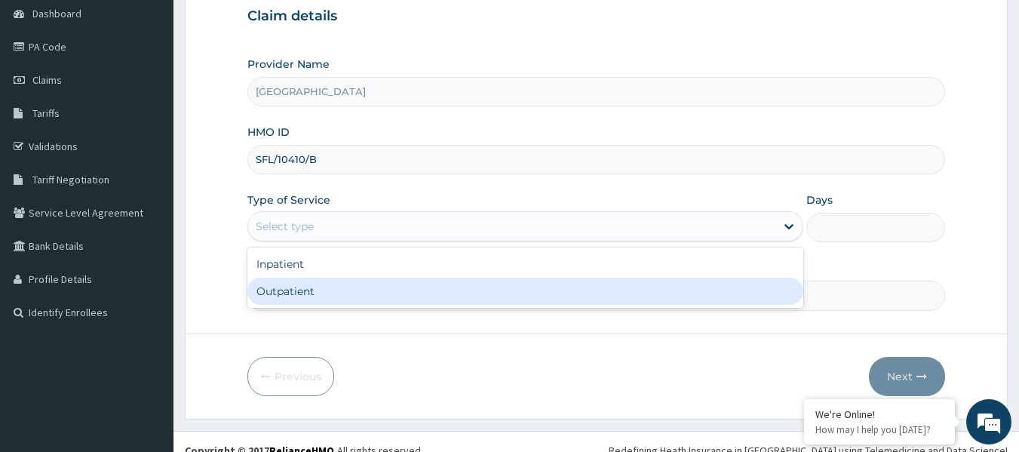
click at [462, 289] on div "Outpatient" at bounding box center [525, 291] width 556 height 27
type input "1"
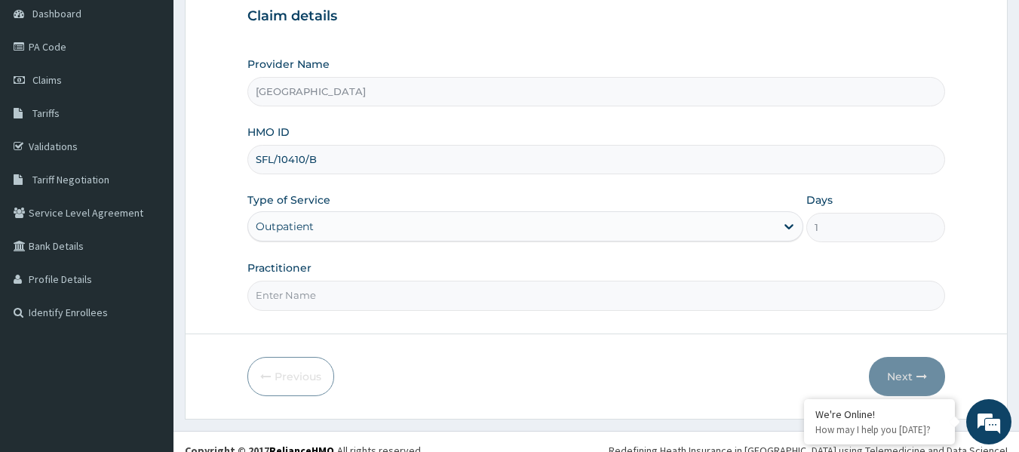
click at [462, 289] on input "Practitioner" at bounding box center [596, 295] width 699 height 29
type input "[PERSON_NAME]"
click at [927, 377] on icon "button" at bounding box center [922, 376] width 11 height 11
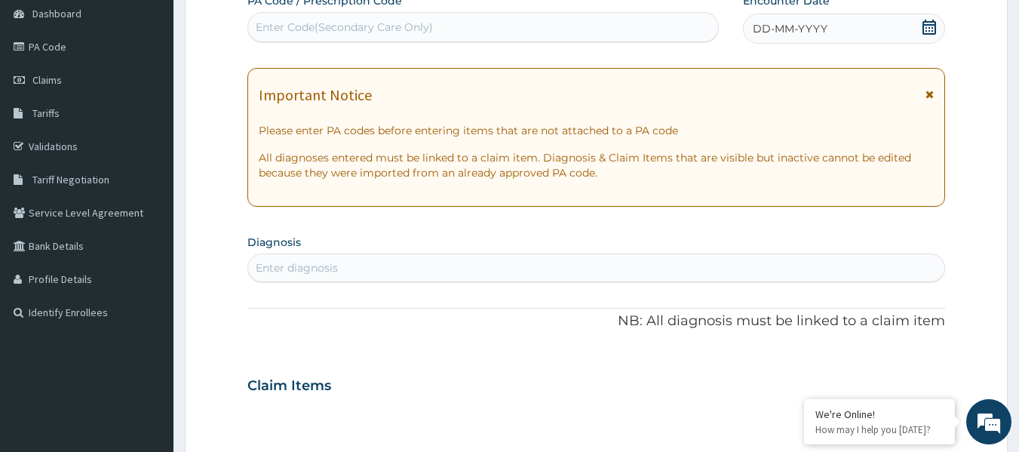
click at [930, 32] on icon at bounding box center [929, 27] width 15 height 15
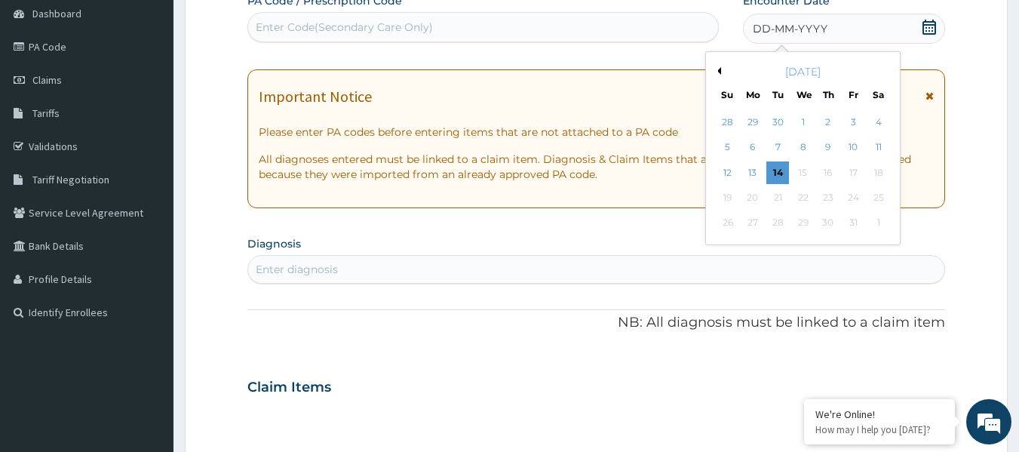
click at [720, 72] on button "Previous Month" at bounding box center [718, 71] width 8 height 8
click at [784, 123] on div "2" at bounding box center [778, 122] width 23 height 23
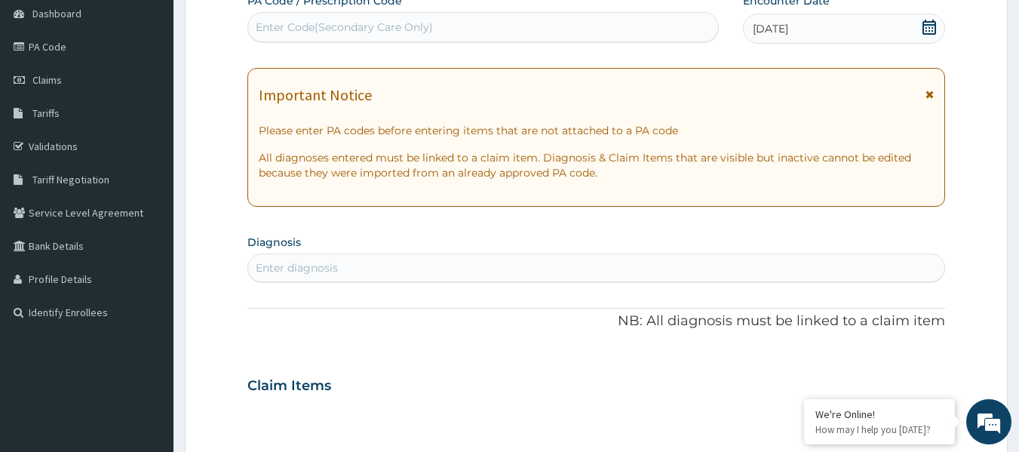
click at [360, 260] on div "Enter diagnosis" at bounding box center [596, 268] width 697 height 24
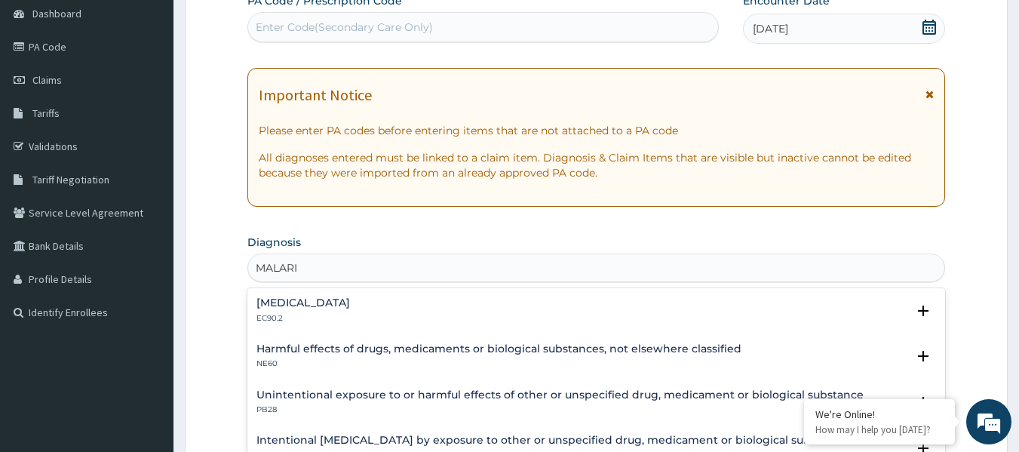
type input "[MEDICAL_DATA]"
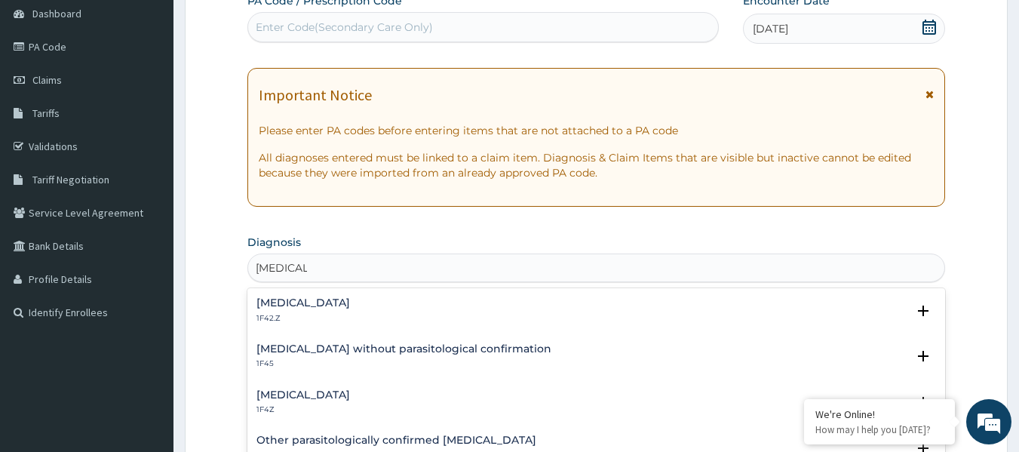
click at [337, 392] on h4 "[MEDICAL_DATA]" at bounding box center [304, 394] width 94 height 11
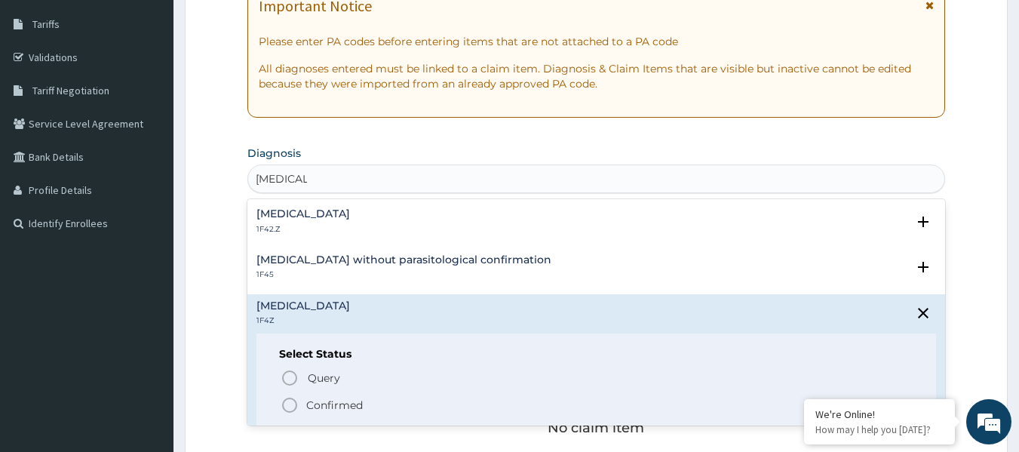
scroll to position [302, 0]
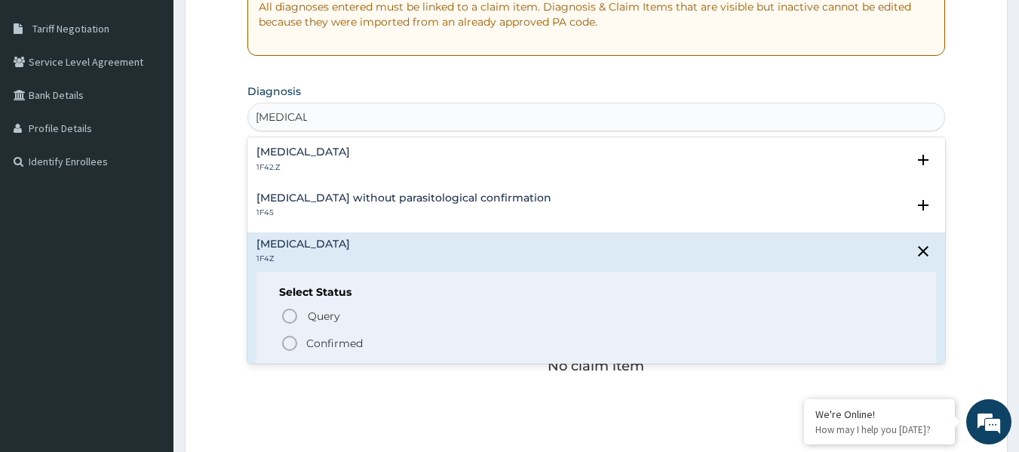
click at [333, 337] on p "Confirmed" at bounding box center [334, 343] width 57 height 15
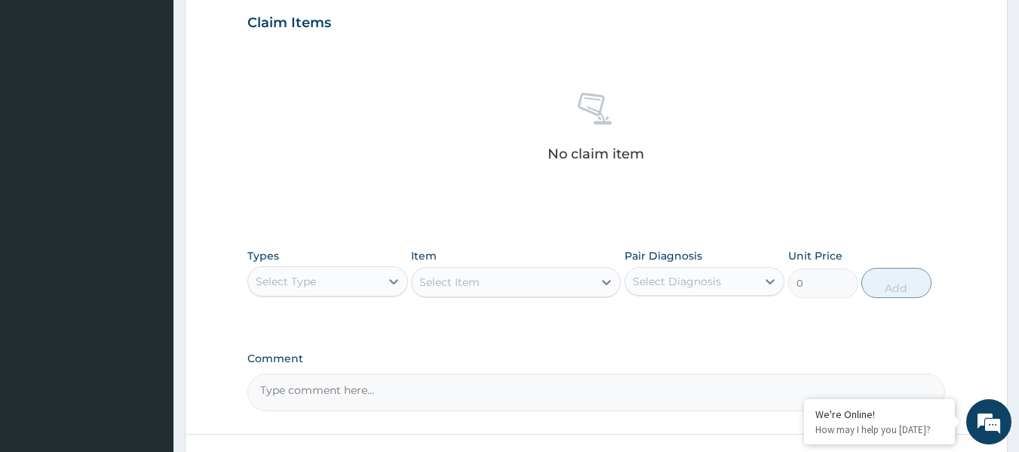
scroll to position [528, 0]
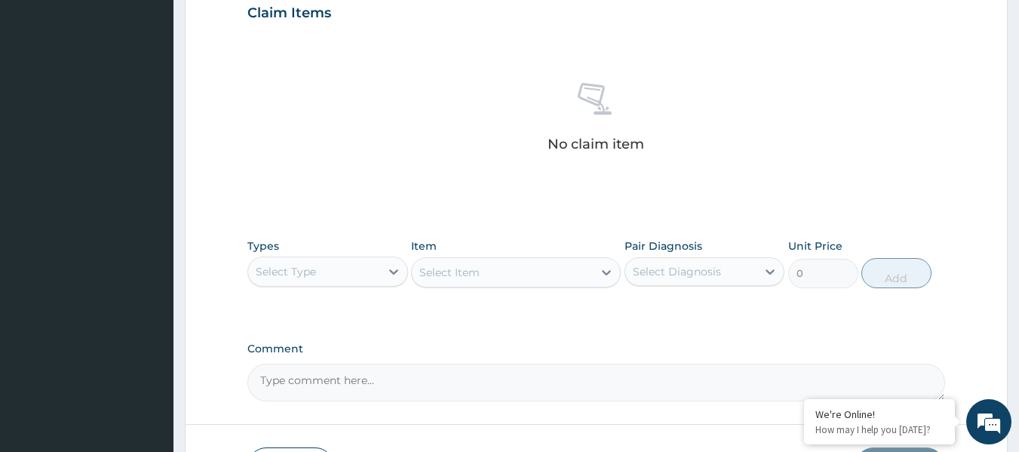
click at [370, 269] on div "Select Type" at bounding box center [314, 272] width 132 height 24
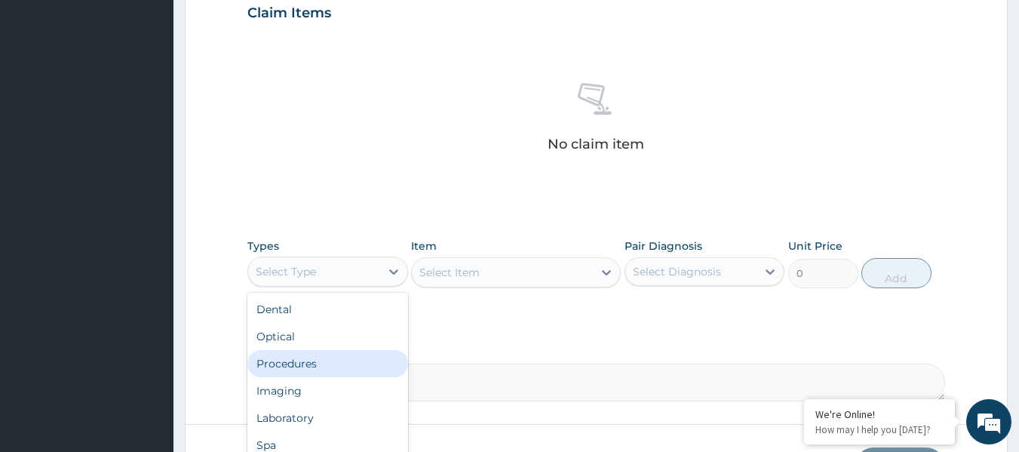
click at [321, 366] on div "Procedures" at bounding box center [327, 363] width 161 height 27
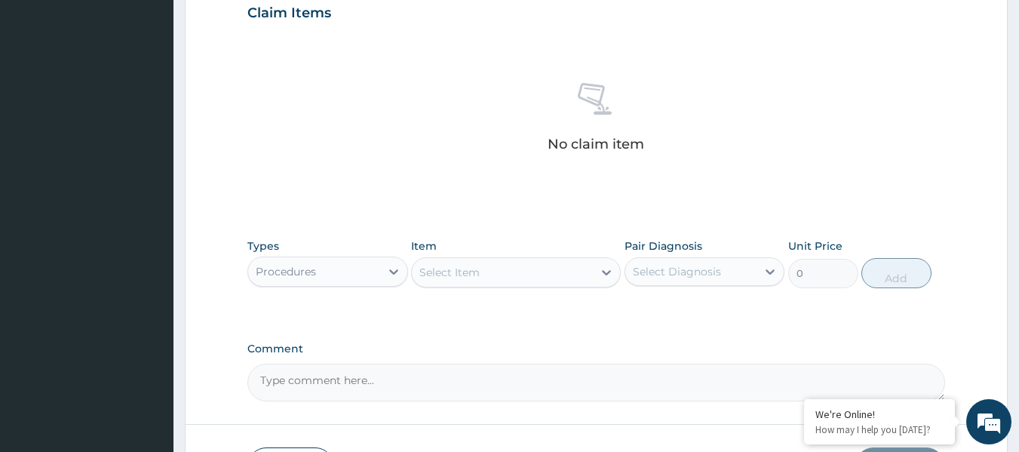
click at [538, 269] on div "Select Item" at bounding box center [502, 272] width 181 height 24
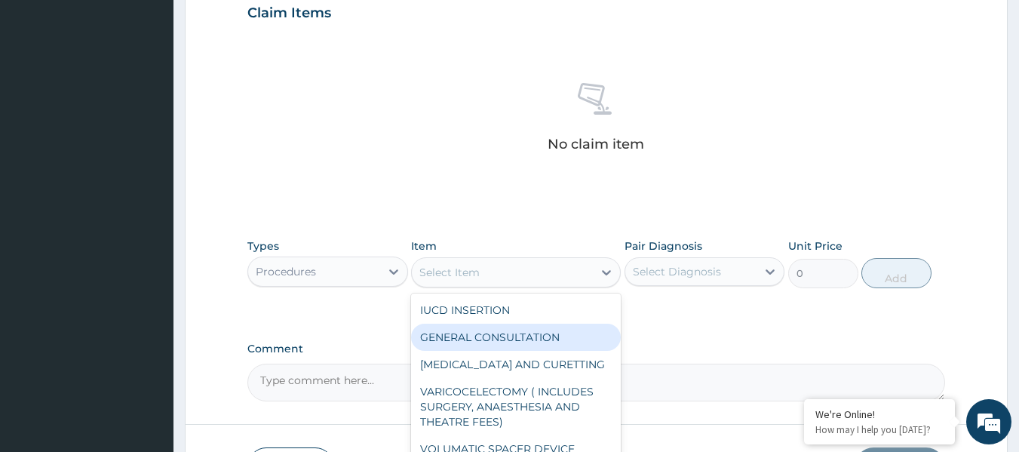
click at [506, 333] on div "GENERAL CONSULTATION" at bounding box center [516, 337] width 210 height 27
type input "2400"
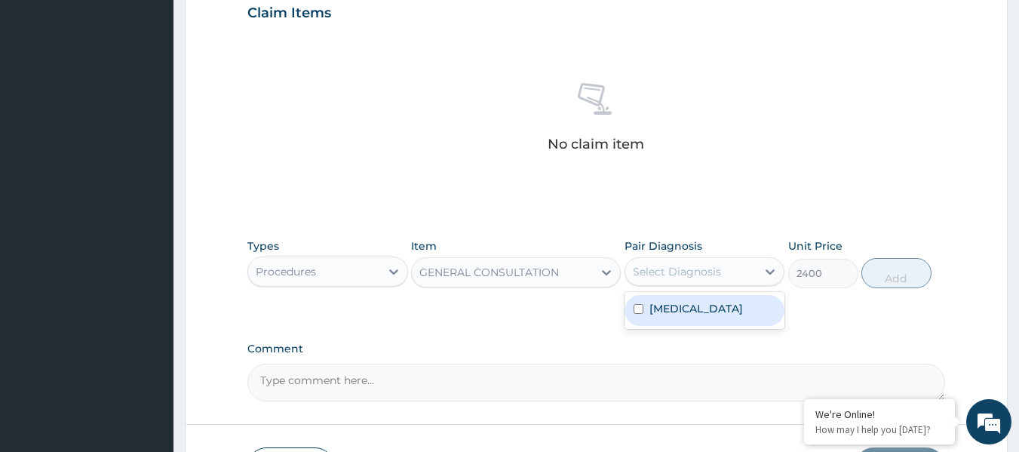
click at [654, 276] on div "Select Diagnosis" at bounding box center [677, 271] width 88 height 15
click at [660, 318] on div "[MEDICAL_DATA]" at bounding box center [705, 310] width 161 height 31
checkbox input "true"
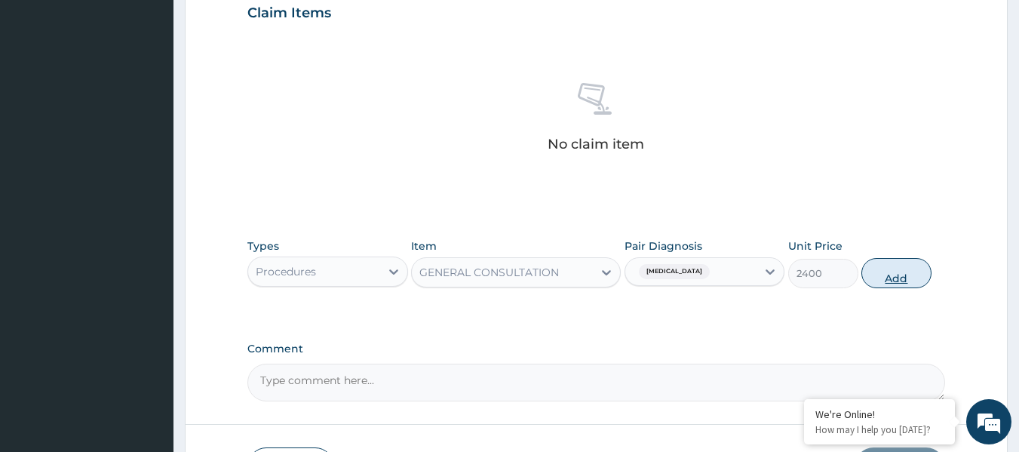
click at [884, 280] on button "Add" at bounding box center [897, 273] width 70 height 30
type input "0"
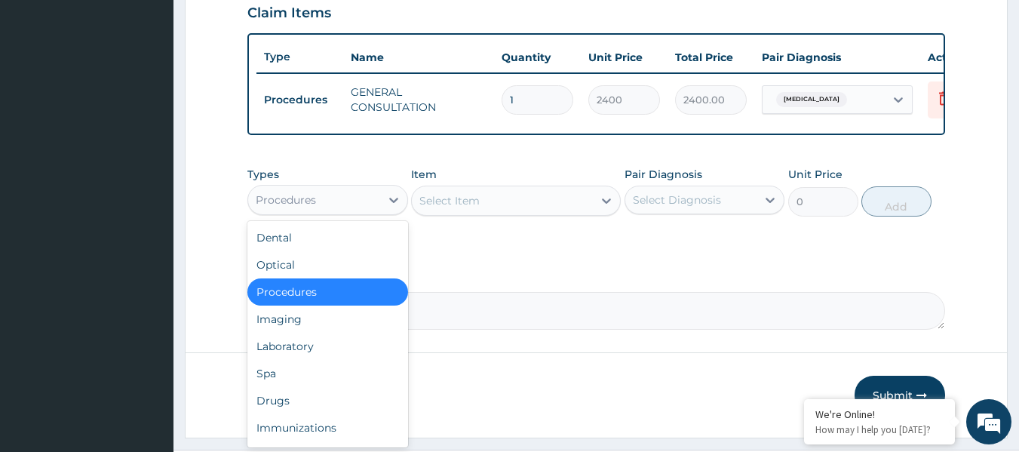
click at [338, 212] on div "Procedures" at bounding box center [314, 200] width 132 height 24
click at [284, 358] on div "Laboratory" at bounding box center [327, 346] width 161 height 27
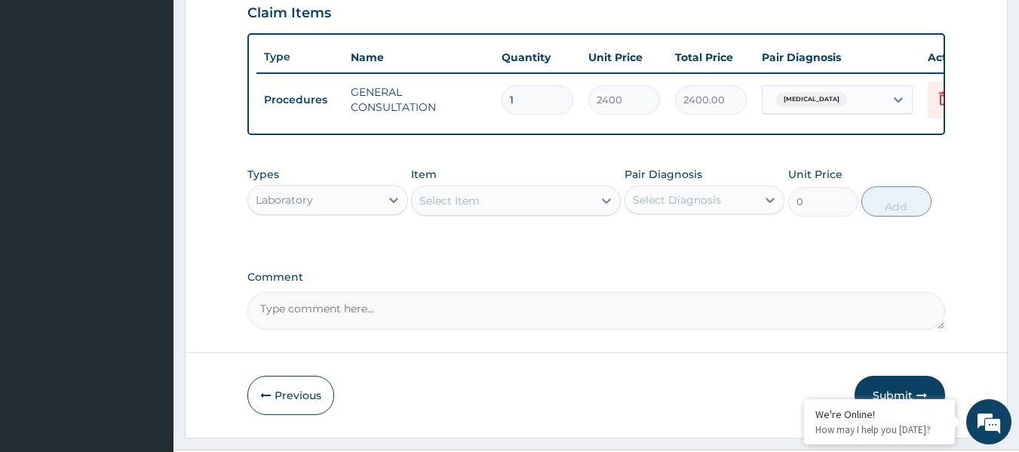
click at [573, 213] on div "Select Item" at bounding box center [502, 201] width 181 height 24
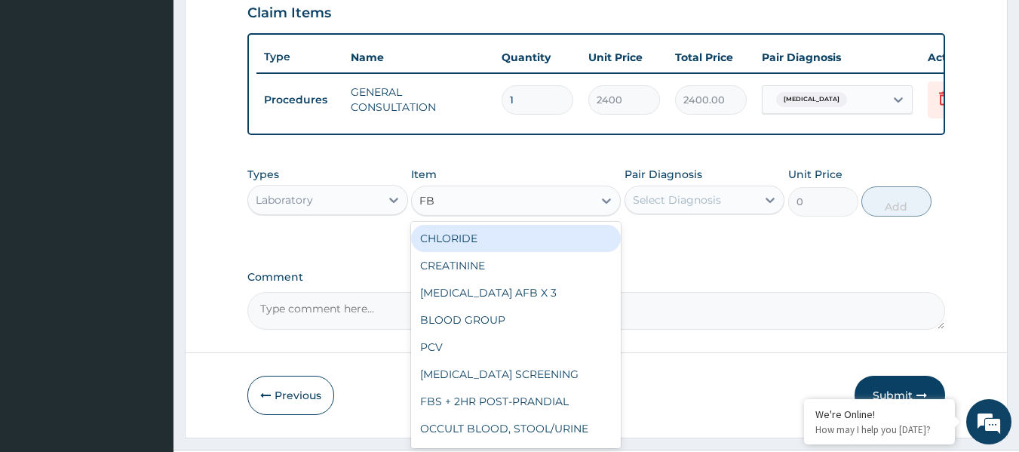
type input "FBC"
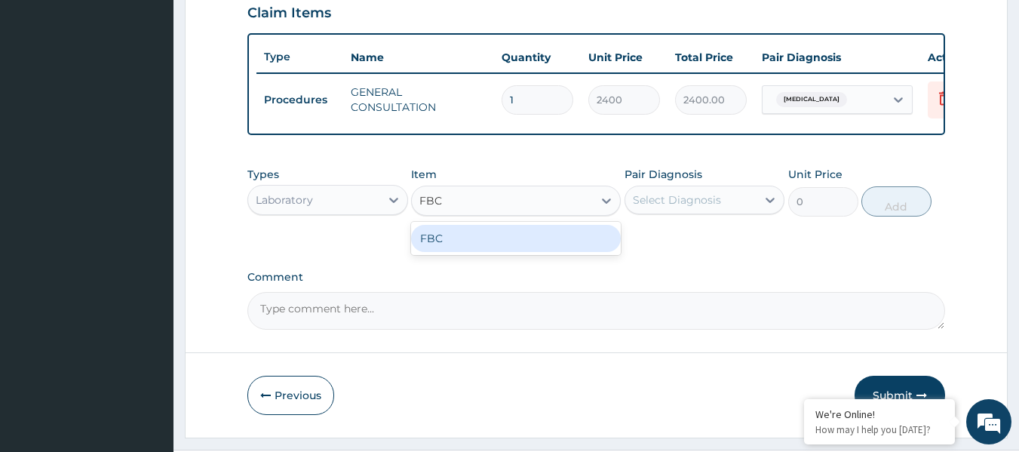
click at [523, 252] on div "FBC" at bounding box center [516, 238] width 210 height 27
type input "2500"
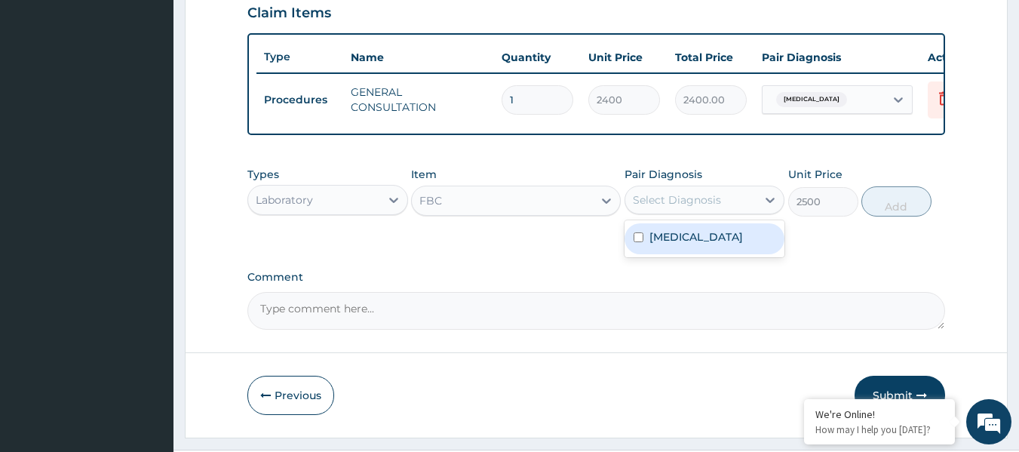
click at [674, 207] on div "Select Diagnosis" at bounding box center [677, 199] width 88 height 15
click at [678, 244] on label "Malaria, unspecified" at bounding box center [697, 236] width 94 height 15
checkbox input "true"
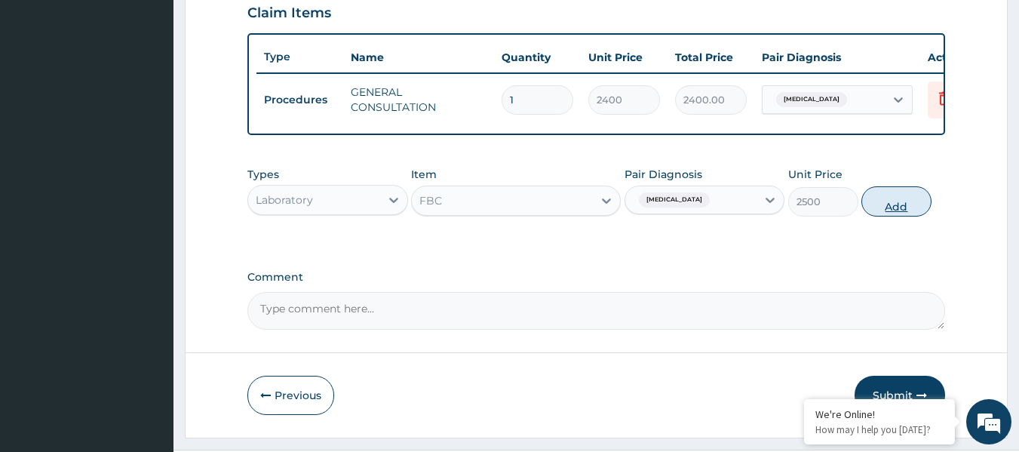
click at [891, 208] on button "Add" at bounding box center [897, 201] width 70 height 30
type input "0"
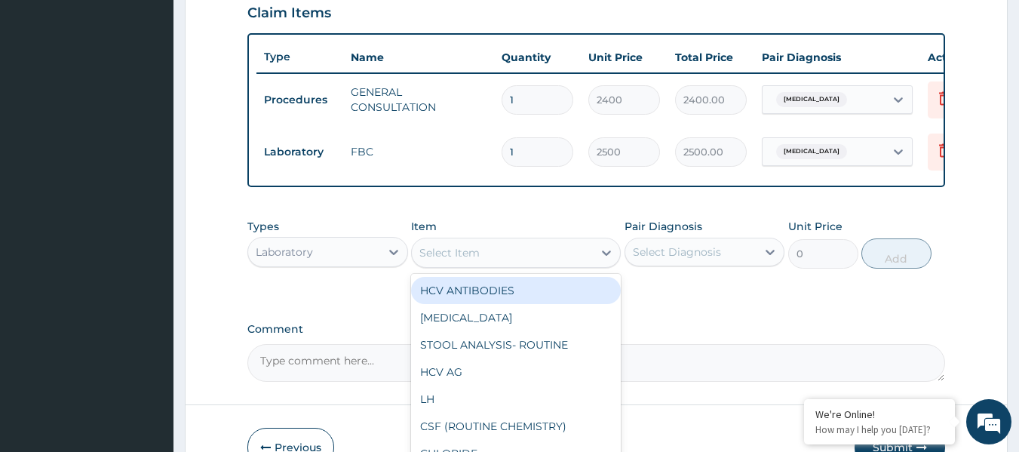
click at [481, 264] on div "Select Item" at bounding box center [502, 253] width 181 height 24
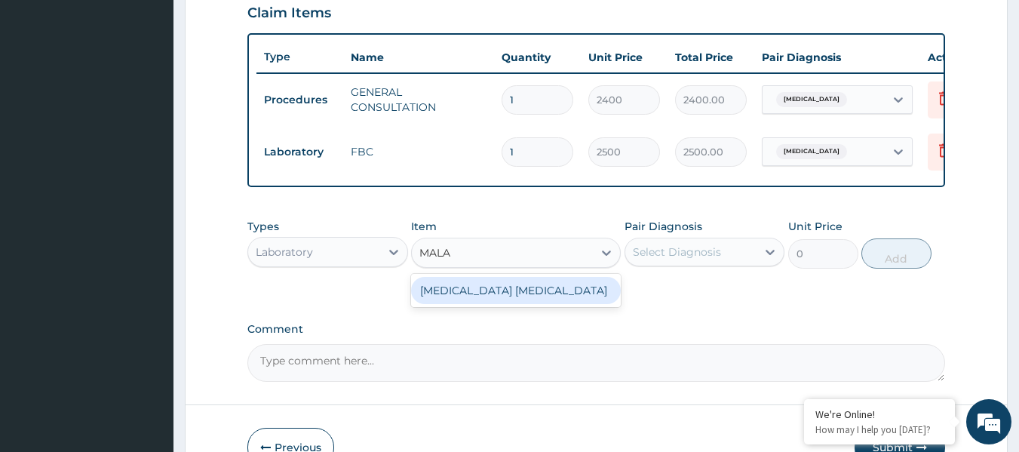
type input "MALAR"
click at [492, 304] on div "MALARIA PARASITE" at bounding box center [516, 290] width 210 height 27
type input "1000"
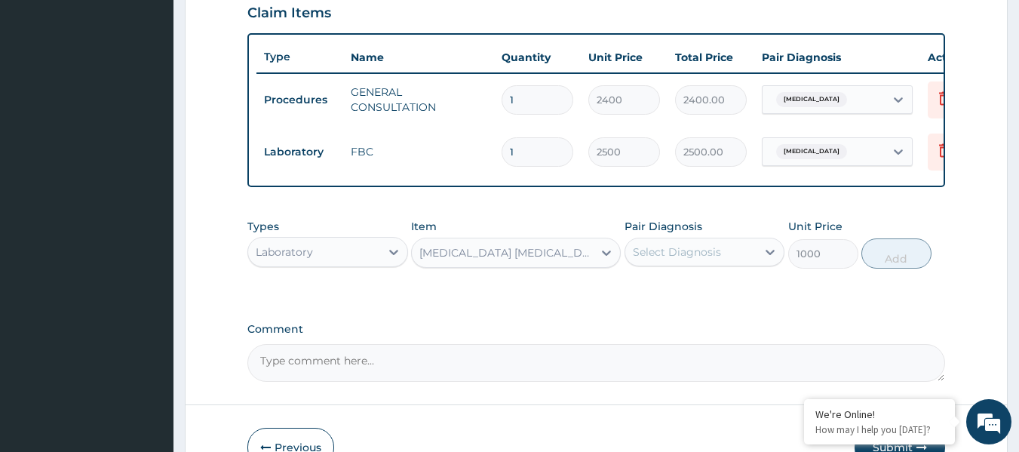
click at [697, 259] on div "Select Diagnosis" at bounding box center [677, 251] width 88 height 15
click at [669, 297] on label "Malaria, unspecified" at bounding box center [697, 288] width 94 height 15
checkbox input "true"
click at [893, 265] on button "Add" at bounding box center [897, 253] width 70 height 30
type input "0"
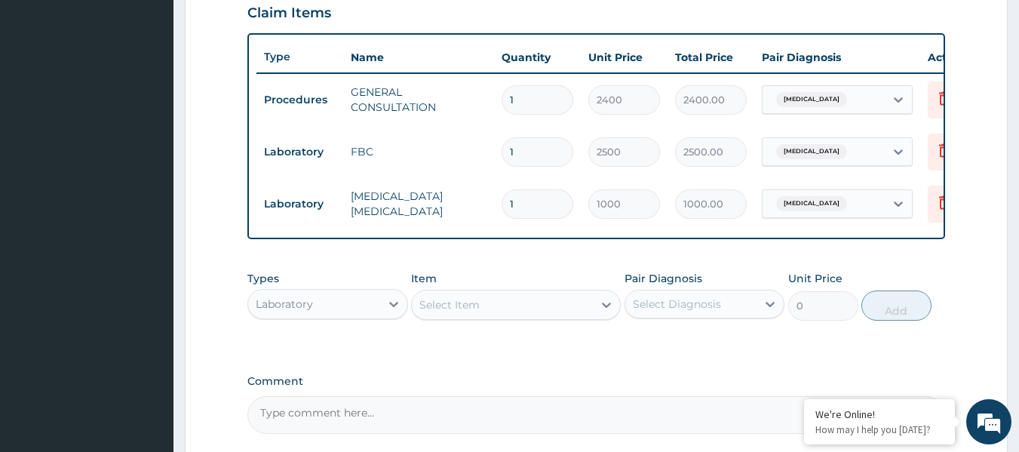
click at [377, 316] on div "Laboratory" at bounding box center [314, 304] width 132 height 24
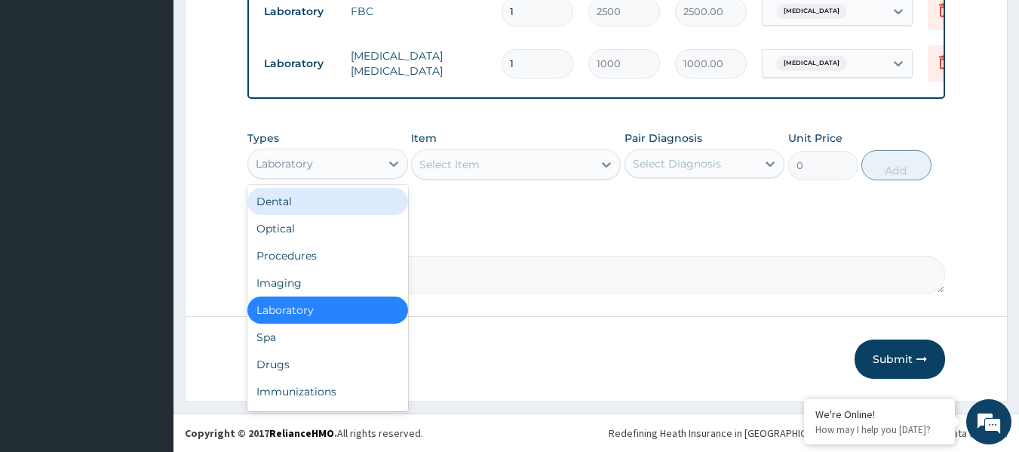
scroll to position [679, 0]
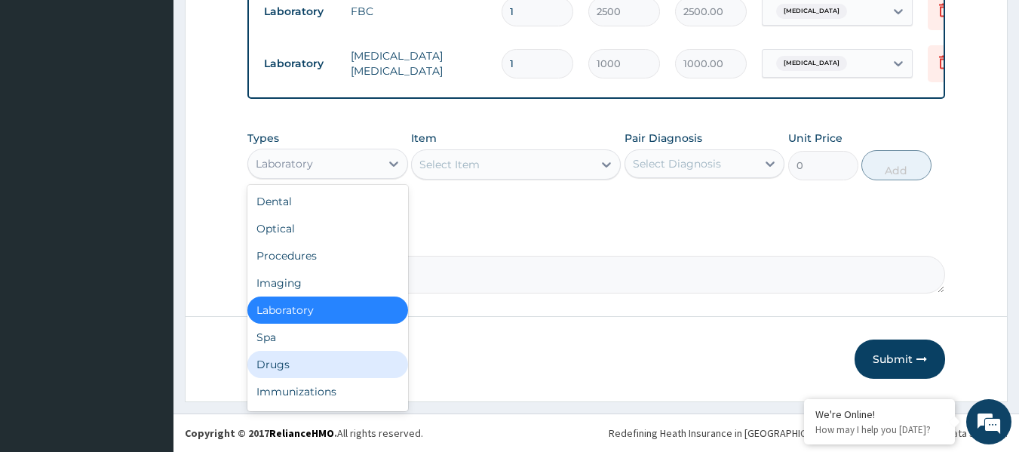
click at [346, 367] on div "Drugs" at bounding box center [327, 364] width 161 height 27
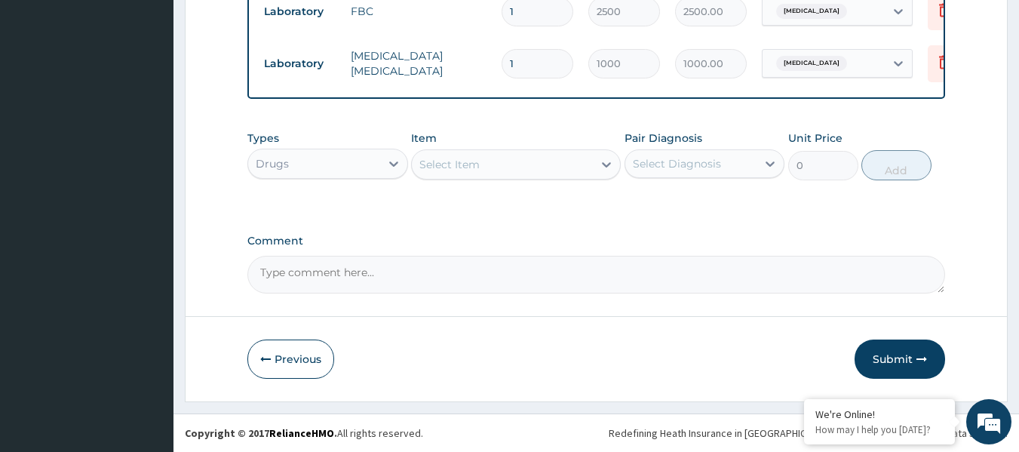
click at [499, 171] on div "Select Item" at bounding box center [502, 164] width 181 height 24
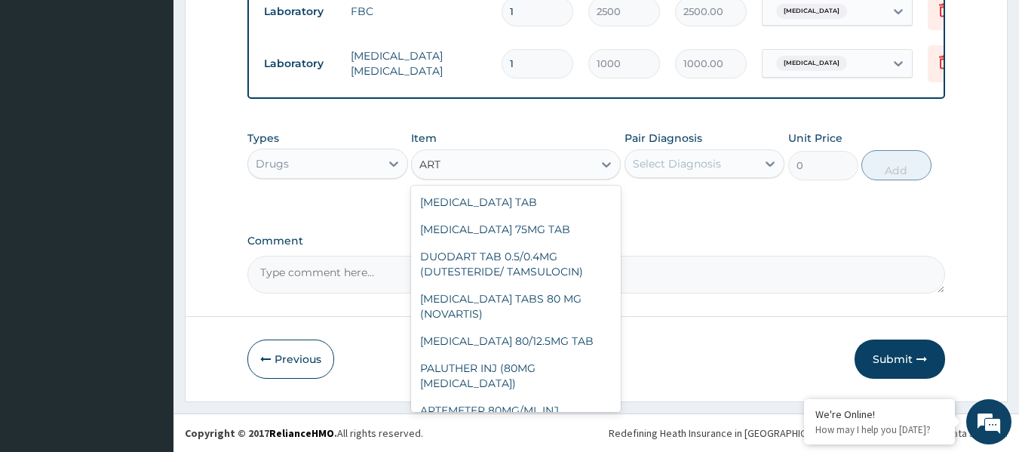
scroll to position [226, 0]
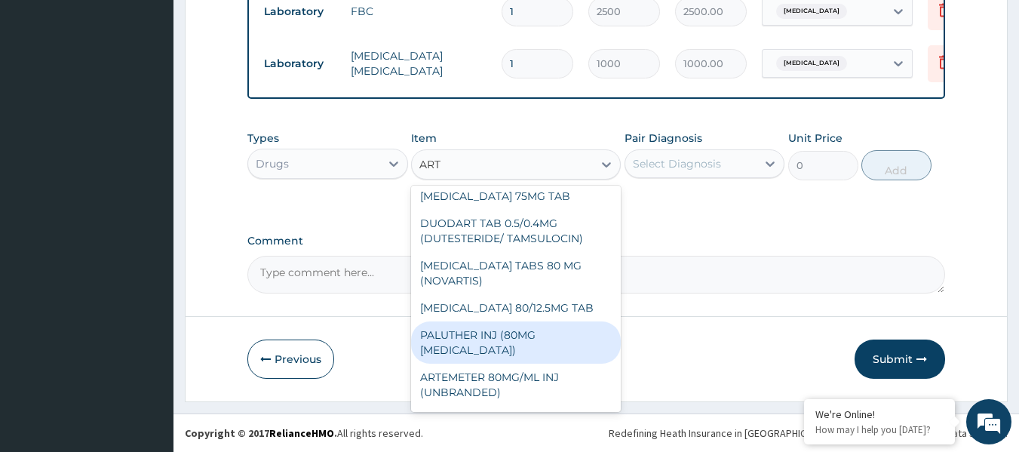
type input "ARTE"
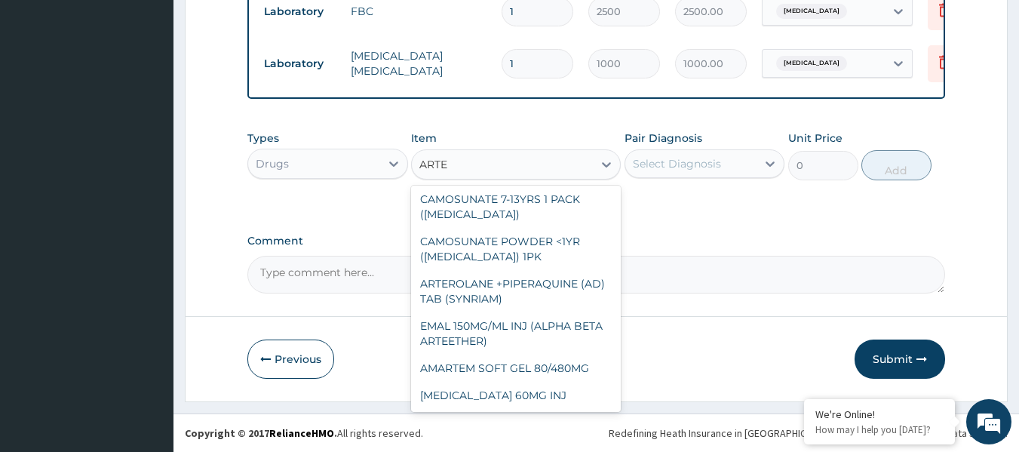
scroll to position [0, 0]
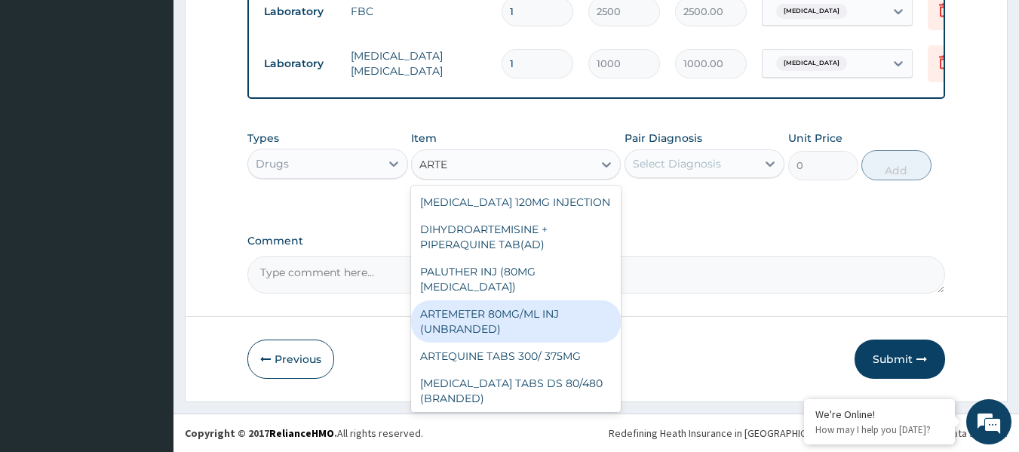
click at [506, 327] on div "ARTEMETER 80MG/ML INJ (UNBRANDED)" at bounding box center [516, 321] width 210 height 42
type input "528"
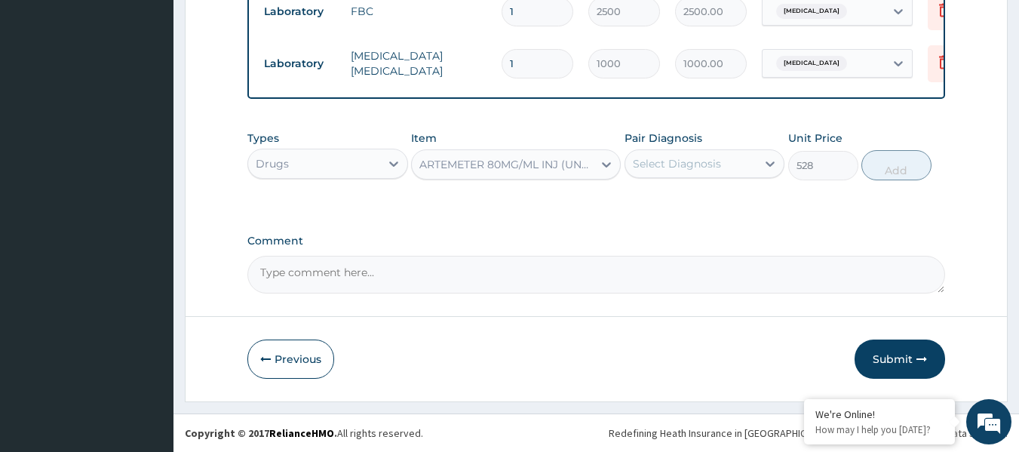
click at [708, 170] on div "Select Diagnosis" at bounding box center [677, 163] width 88 height 15
click at [707, 203] on label "Malaria, unspecified" at bounding box center [697, 200] width 94 height 15
checkbox input "true"
click at [883, 166] on button "Add" at bounding box center [897, 165] width 70 height 30
type input "0"
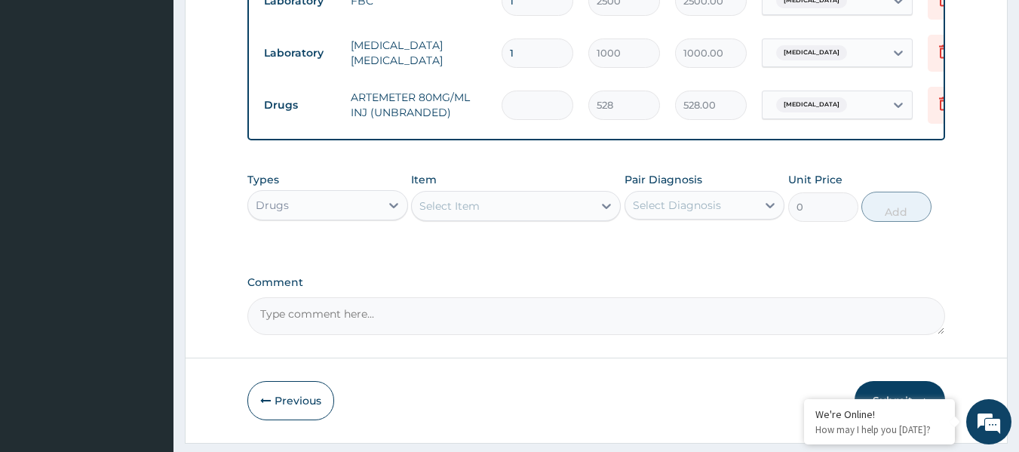
type input "0.00"
type input "6"
type input "3168.00"
type input "6"
click at [547, 218] on div "Select Item" at bounding box center [502, 206] width 181 height 24
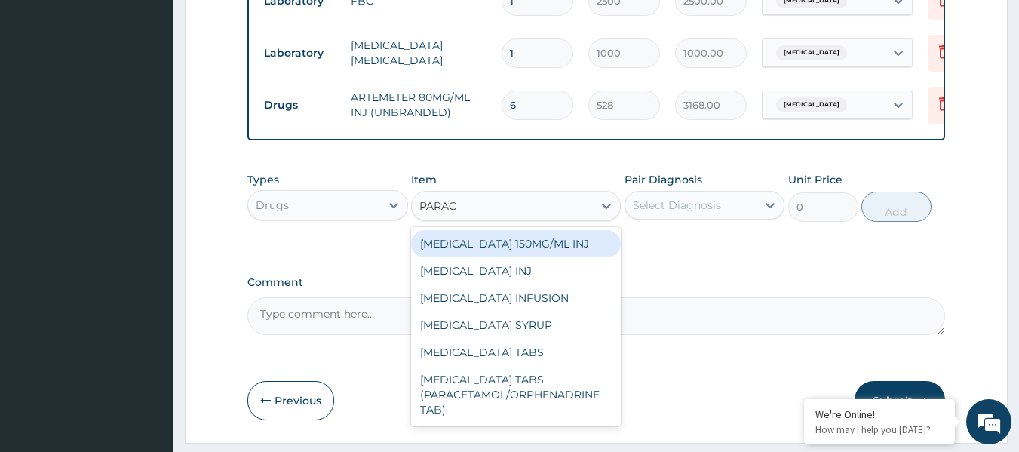
type input "PARACE"
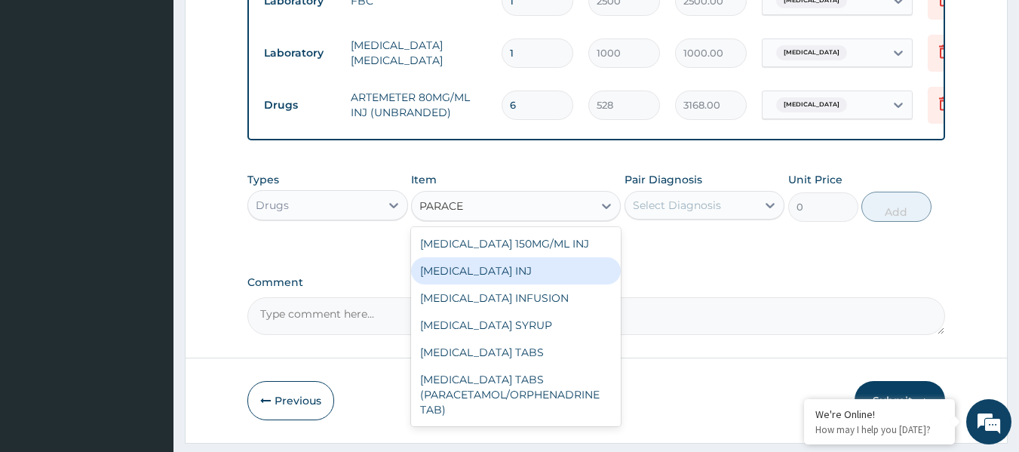
click at [547, 284] on div "PARACETAMOL INJ" at bounding box center [516, 270] width 210 height 27
type input "264"
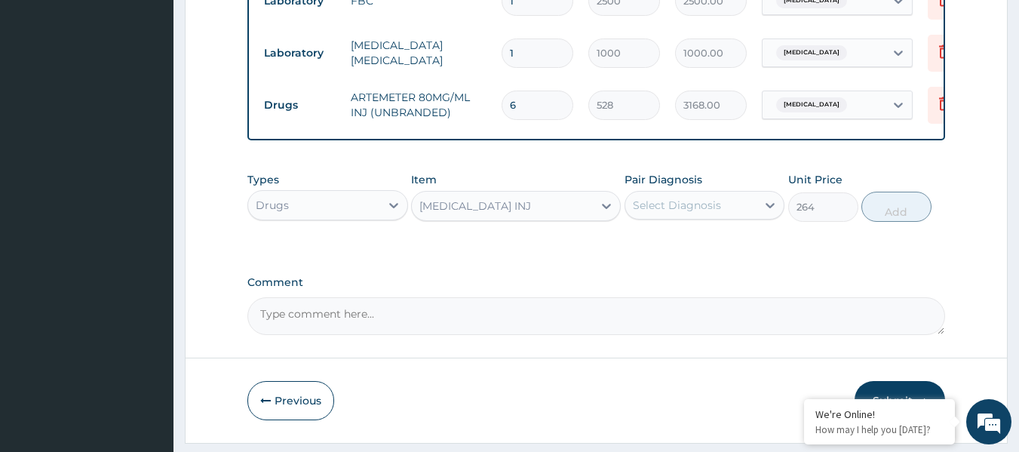
click at [719, 213] on div "Select Diagnosis" at bounding box center [677, 205] width 88 height 15
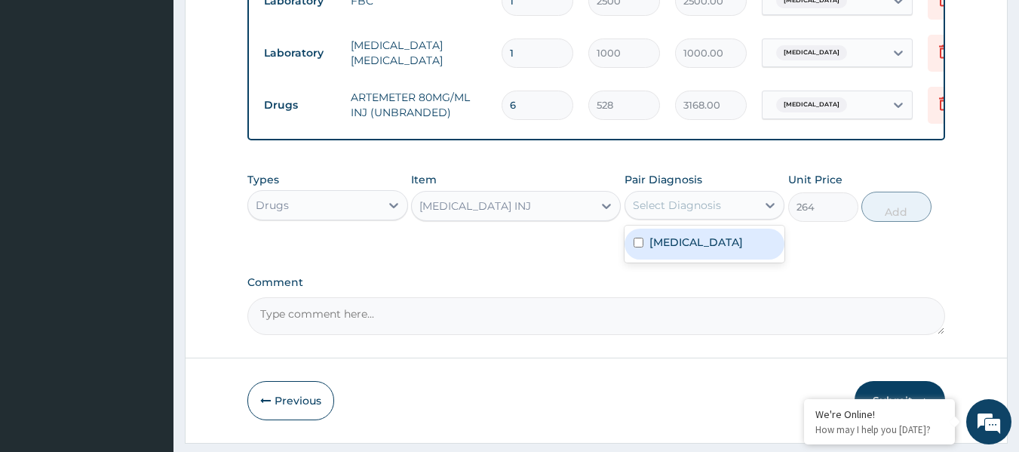
click at [699, 250] on label "Malaria, unspecified" at bounding box center [697, 242] width 94 height 15
checkbox input "true"
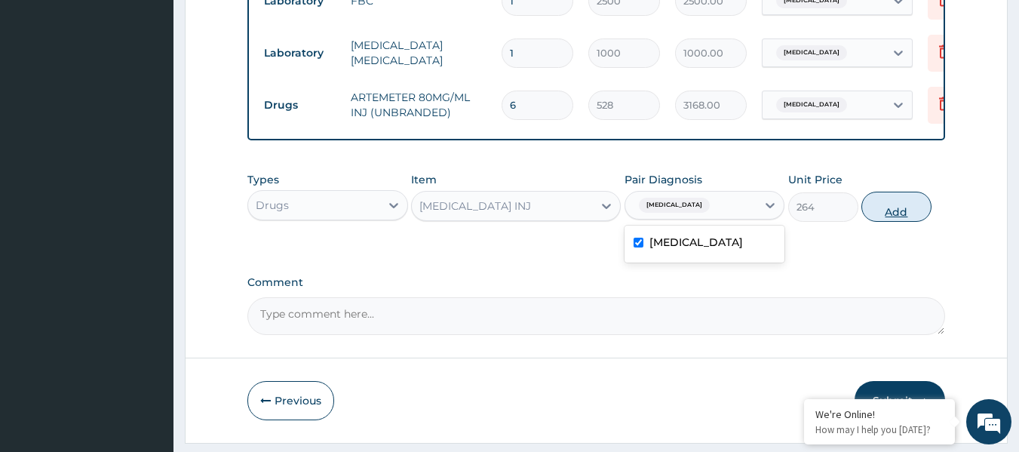
click at [884, 215] on button "Add" at bounding box center [897, 207] width 70 height 30
type input "0"
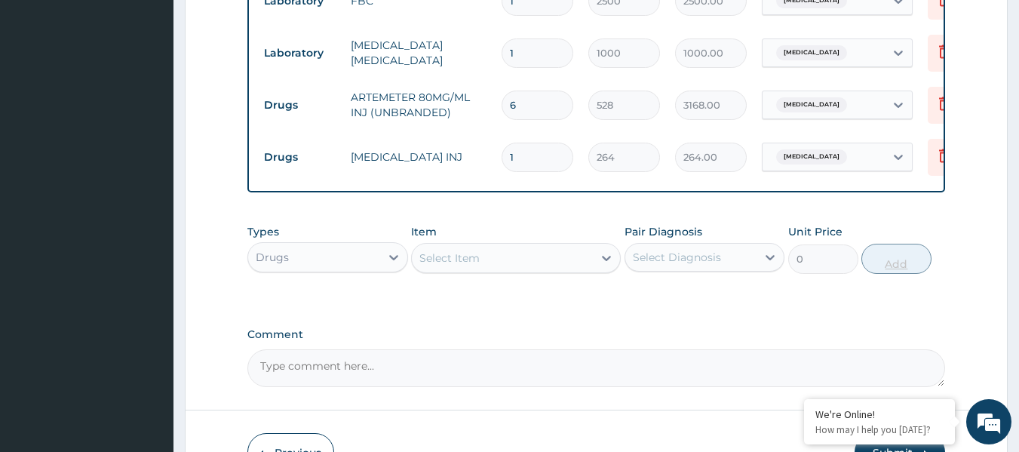
type input "0.00"
type input "2"
type input "528.00"
type input "2"
click at [552, 270] on div "Select Item" at bounding box center [502, 258] width 181 height 24
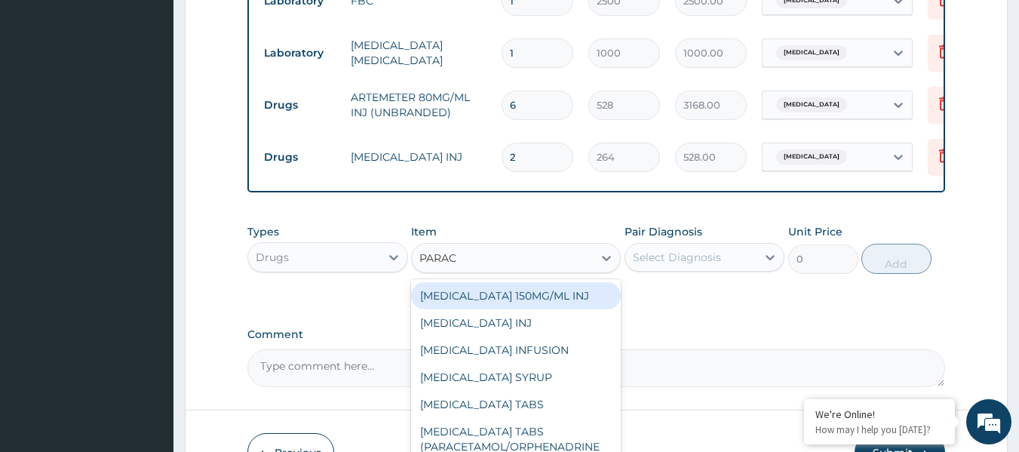
type input "PARACE"
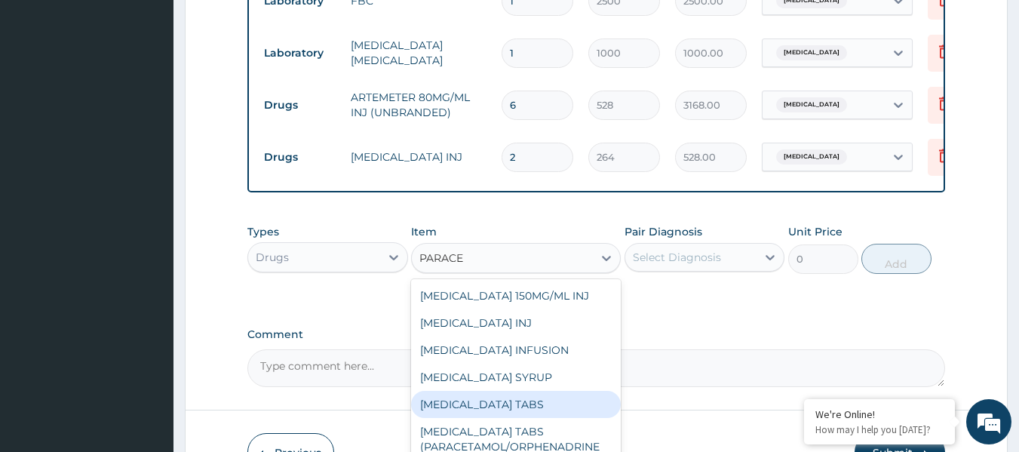
click at [533, 417] on div "PARACETAMOL TABS" at bounding box center [516, 404] width 210 height 27
type input "8.800000190734863"
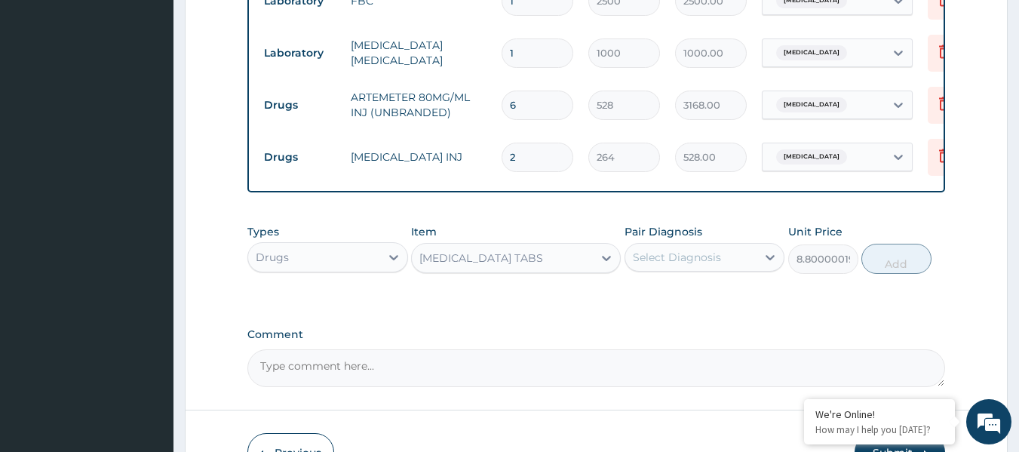
click at [696, 265] on div "Select Diagnosis" at bounding box center [677, 257] width 88 height 15
click at [687, 302] on label "Malaria, unspecified" at bounding box center [697, 294] width 94 height 15
checkbox input "true"
click at [877, 267] on button "Add" at bounding box center [897, 259] width 70 height 30
type input "0"
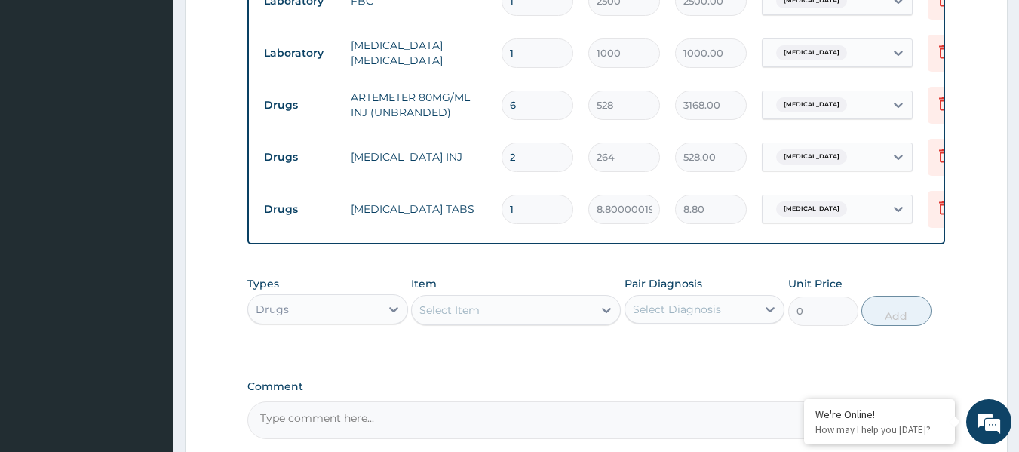
type input "0.00"
type input "2"
type input "17.60"
type input "24"
type input "211.20"
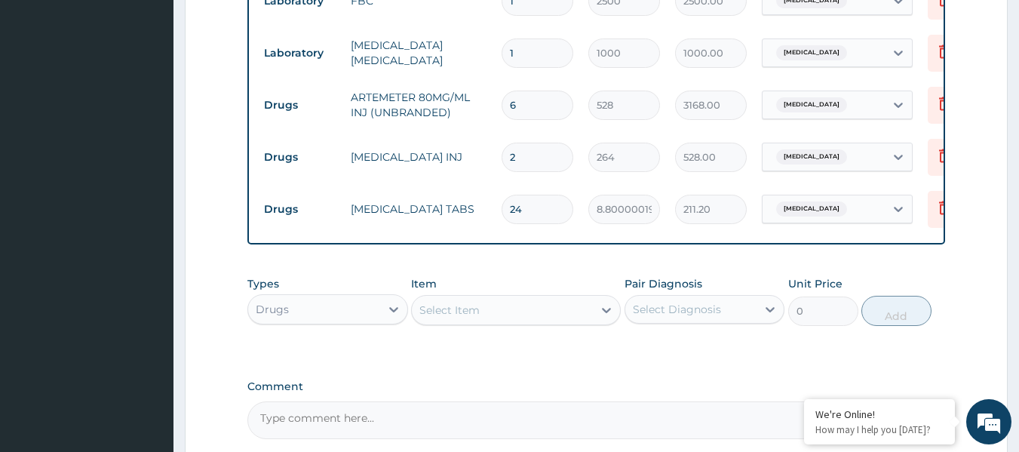
type input "24"
click at [583, 322] on div "Select Item" at bounding box center [502, 310] width 181 height 24
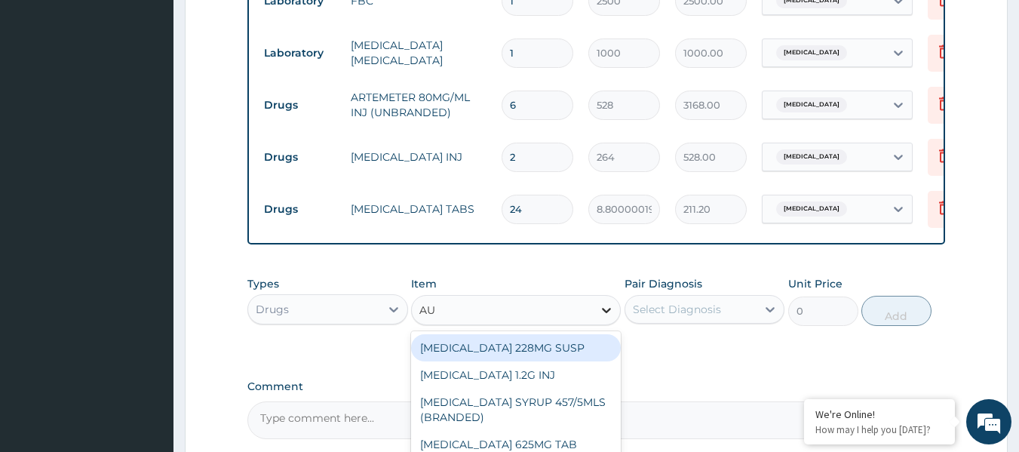
type input "AUG"
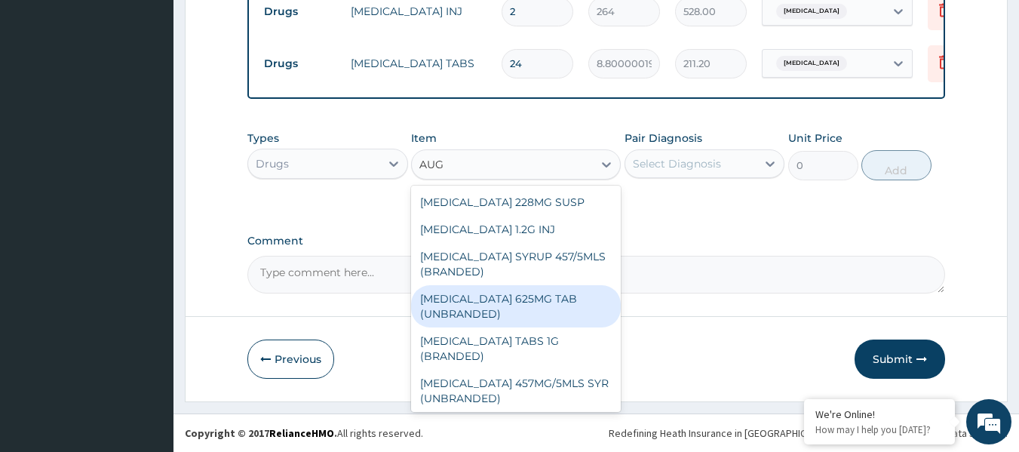
scroll to position [75, 0]
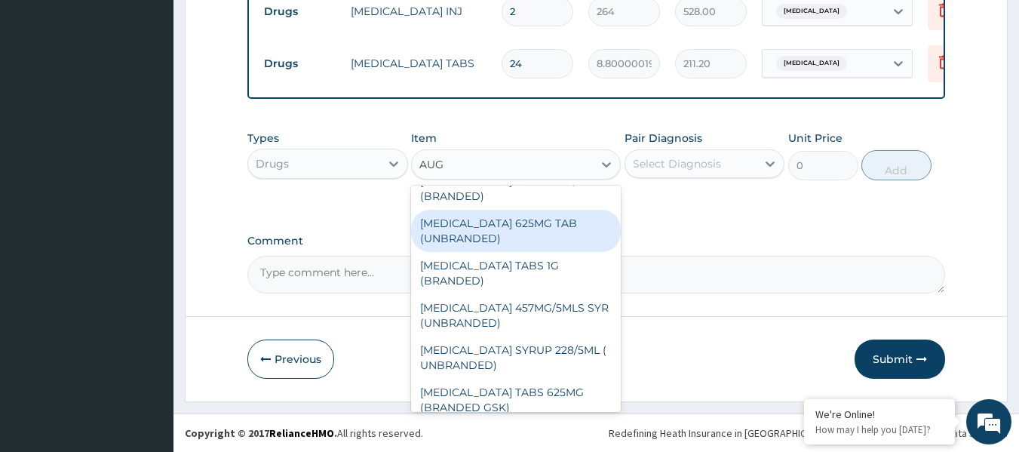
click at [550, 237] on div "AUGMENTIN 625MG TAB (UNBRANDED)" at bounding box center [516, 231] width 210 height 42
type input "176"
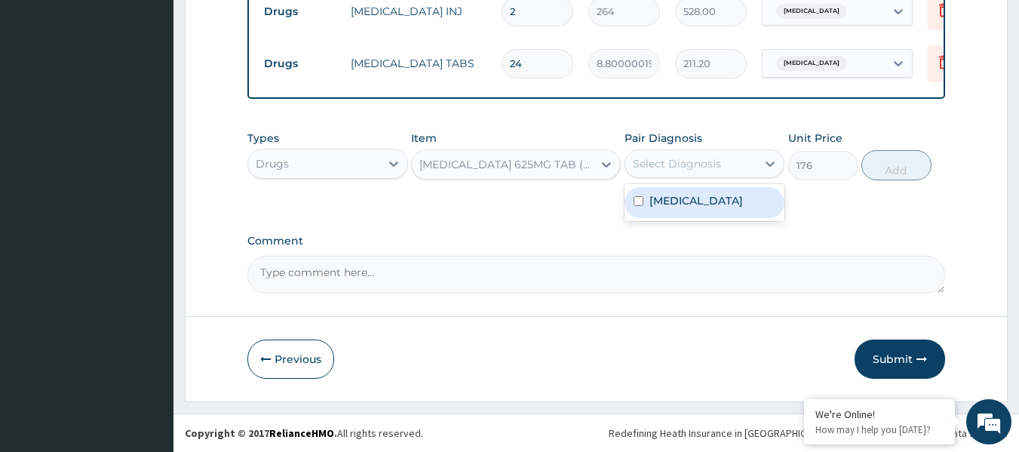
click at [711, 169] on div "Select Diagnosis" at bounding box center [677, 163] width 88 height 15
click at [707, 204] on label "Malaria, unspecified" at bounding box center [697, 200] width 94 height 15
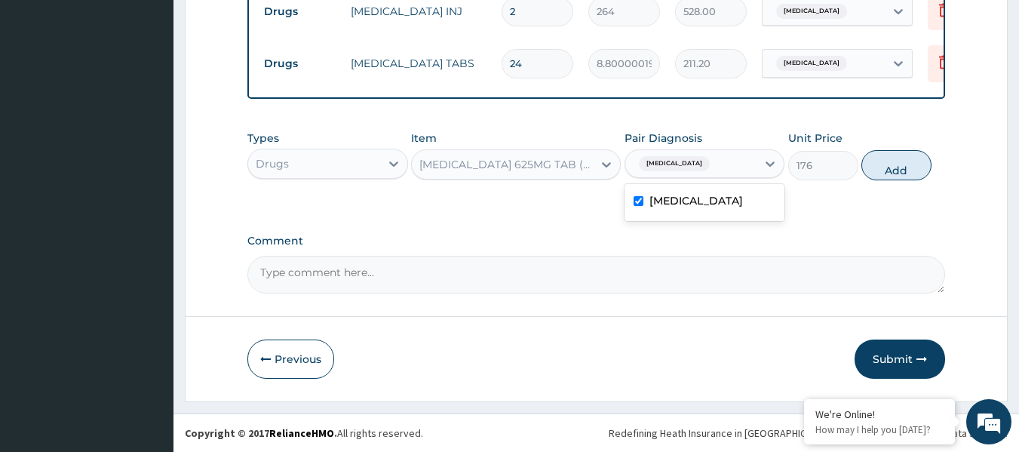
click at [687, 207] on label "Malaria, unspecified" at bounding box center [697, 200] width 94 height 15
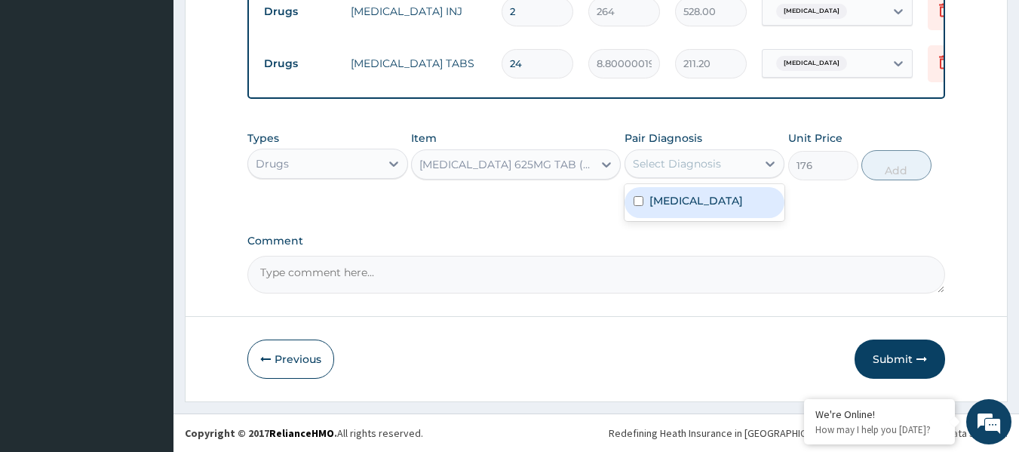
scroll to position [679, 0]
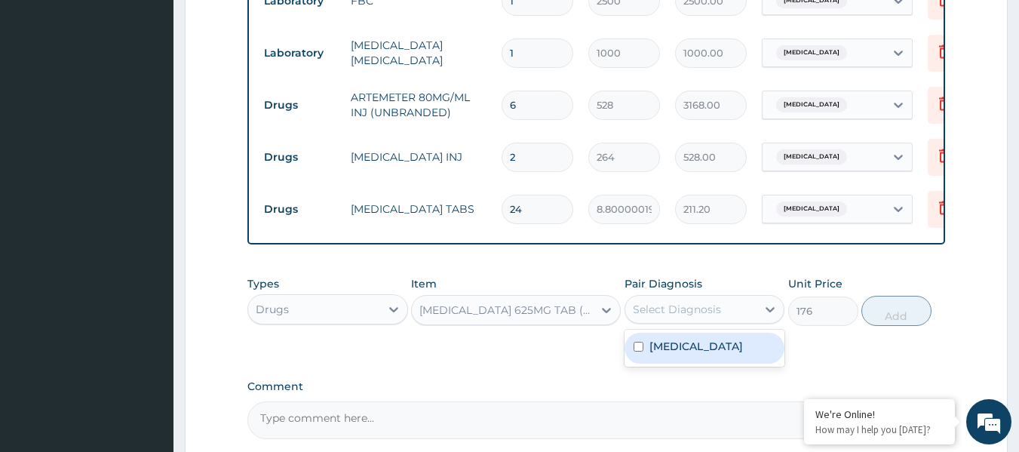
click at [705, 354] on label "Malaria, unspecified" at bounding box center [697, 346] width 94 height 15
checkbox input "true"
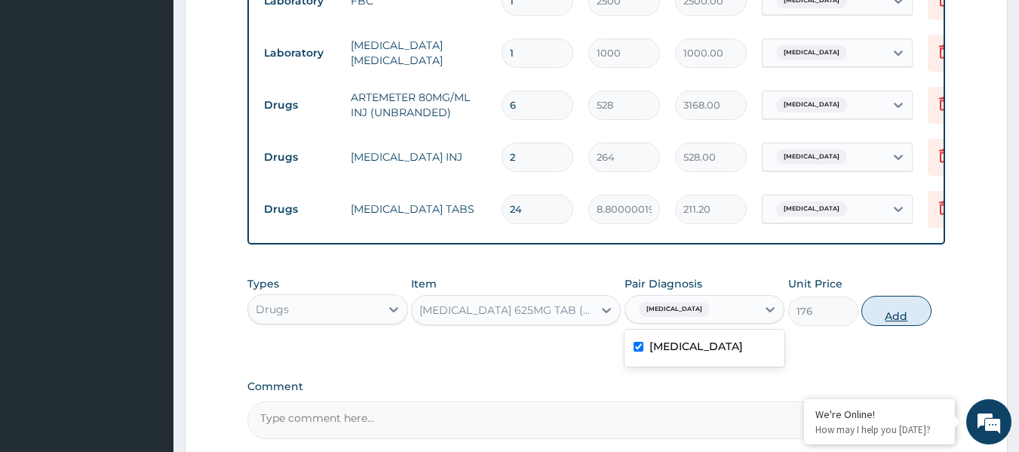
click at [893, 318] on button "Add" at bounding box center [897, 311] width 70 height 30
type input "0"
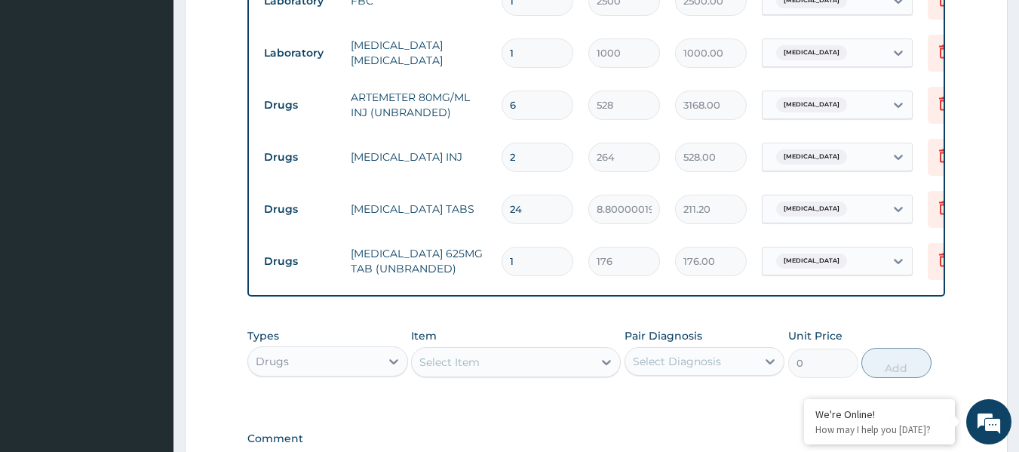
type input "10"
type input "1760.00"
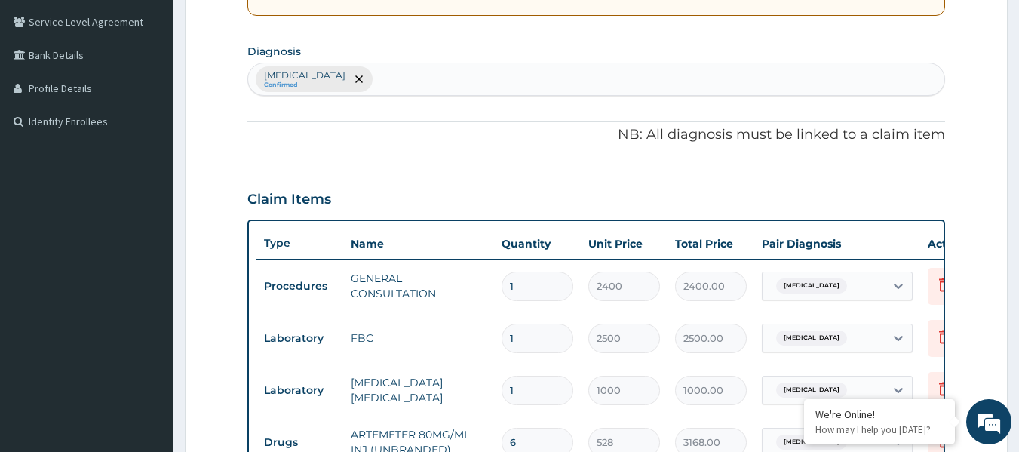
scroll to position [302, 0]
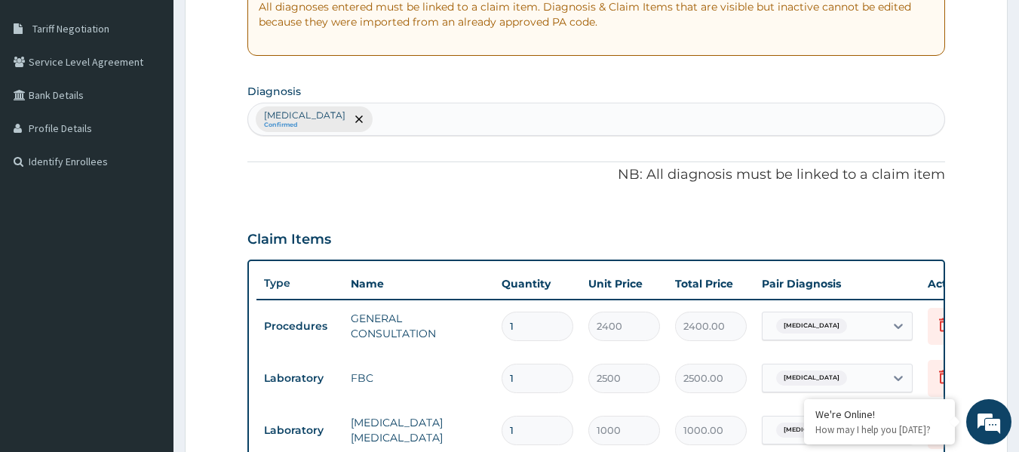
type input "10"
click at [514, 128] on div "Malaria, unspecified Confirmed" at bounding box center [596, 119] width 697 height 32
type input "TRACT"
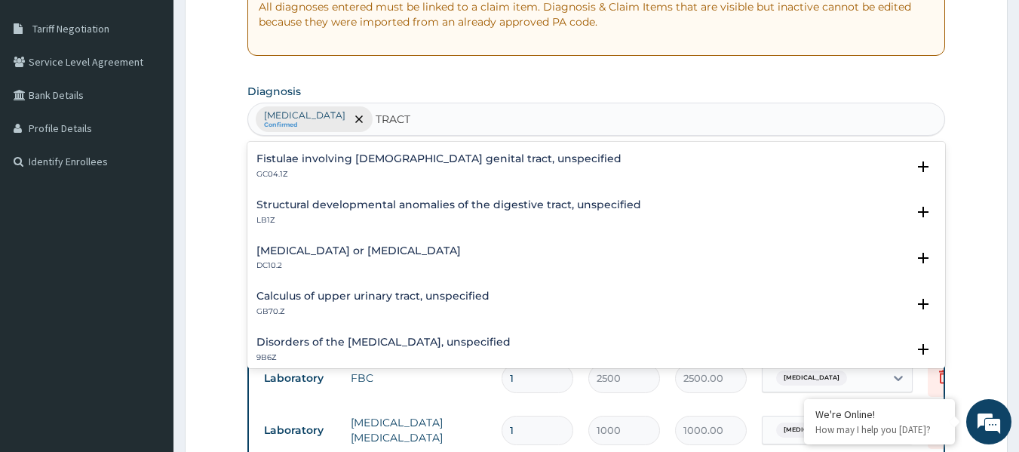
scroll to position [377, 0]
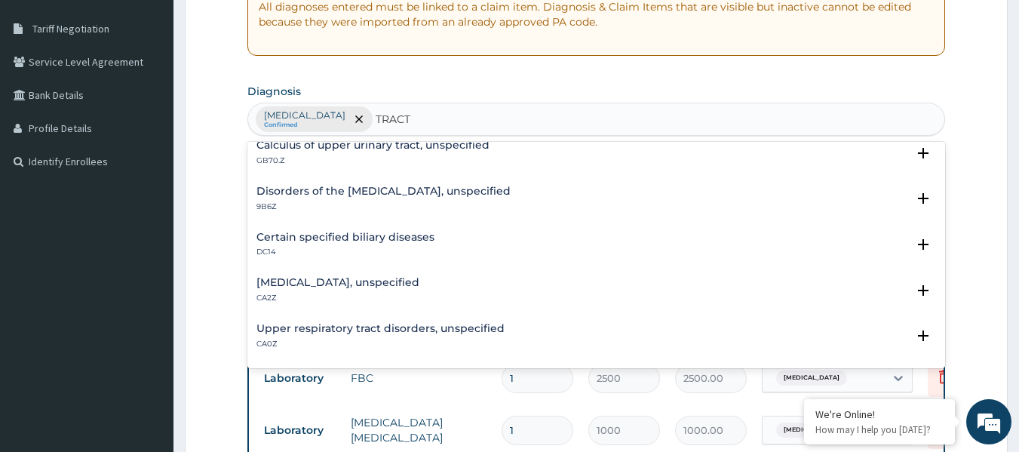
click at [390, 327] on h4 "Upper respiratory tract disorders, unspecified" at bounding box center [381, 328] width 248 height 11
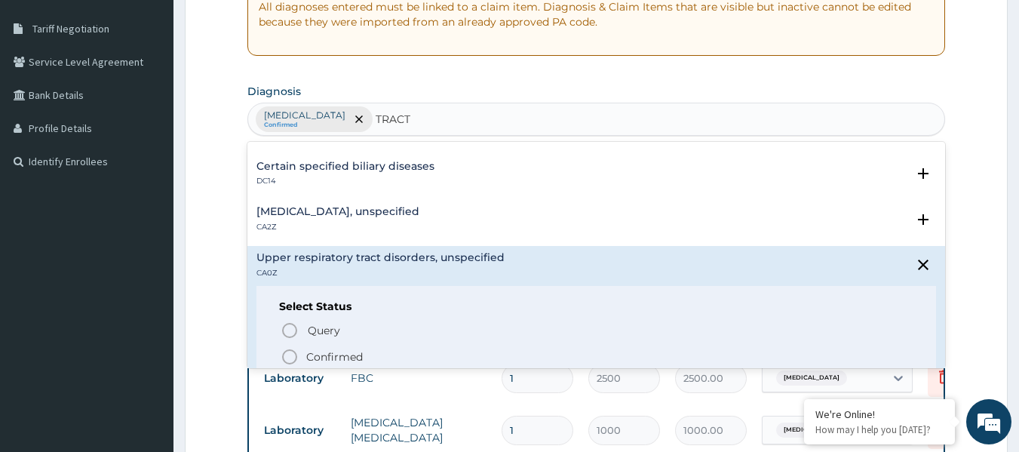
scroll to position [453, 0]
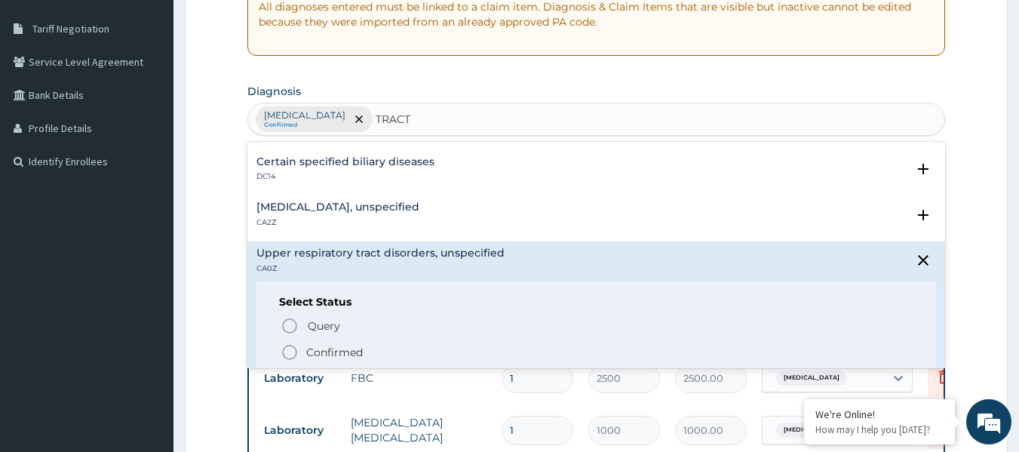
click at [314, 350] on p "Confirmed" at bounding box center [334, 352] width 57 height 15
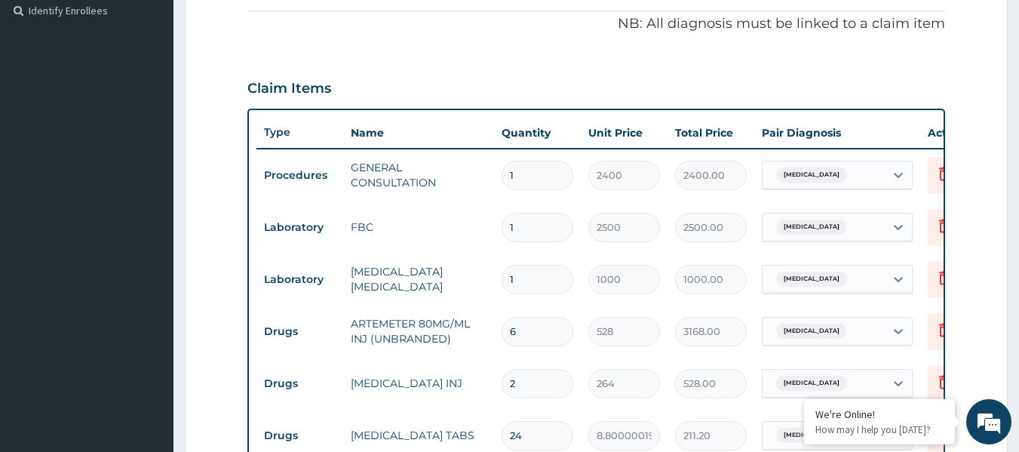
drag, startPoint x: 863, startPoint y: 171, endPoint x: 863, endPoint y: 183, distance: 12.1
click at [863, 172] on div "Malaria, unspecified" at bounding box center [824, 175] width 122 height 26
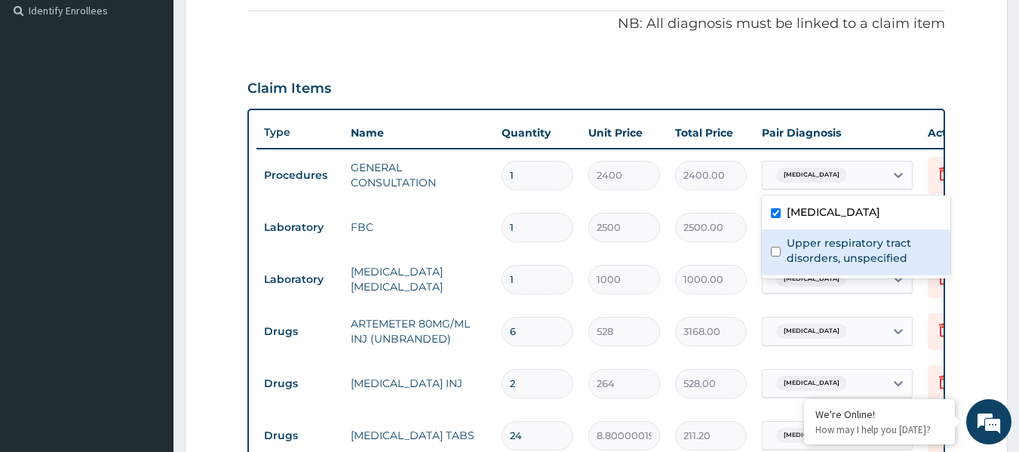
click at [823, 257] on label "Upper respiratory tract disorders, unspecified" at bounding box center [864, 250] width 155 height 30
checkbox input "true"
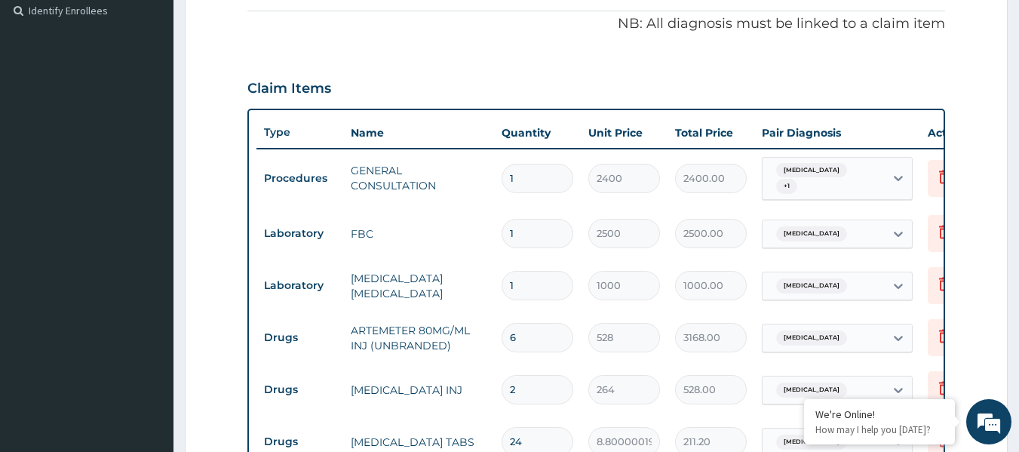
click at [747, 251] on td "2500.00" at bounding box center [711, 233] width 87 height 45
click at [828, 240] on span "Malaria, unspecified" at bounding box center [811, 233] width 71 height 15
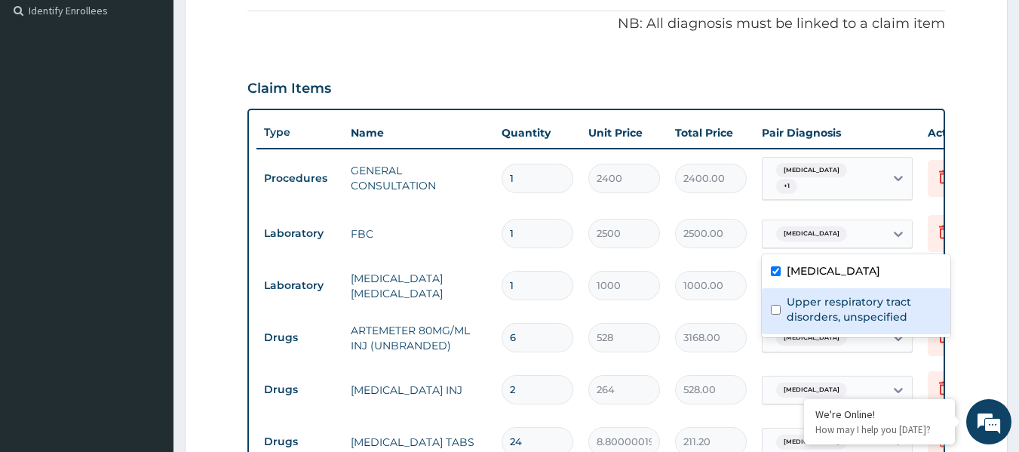
click at [804, 312] on label "Upper respiratory tract disorders, unspecified" at bounding box center [864, 309] width 155 height 30
checkbox input "true"
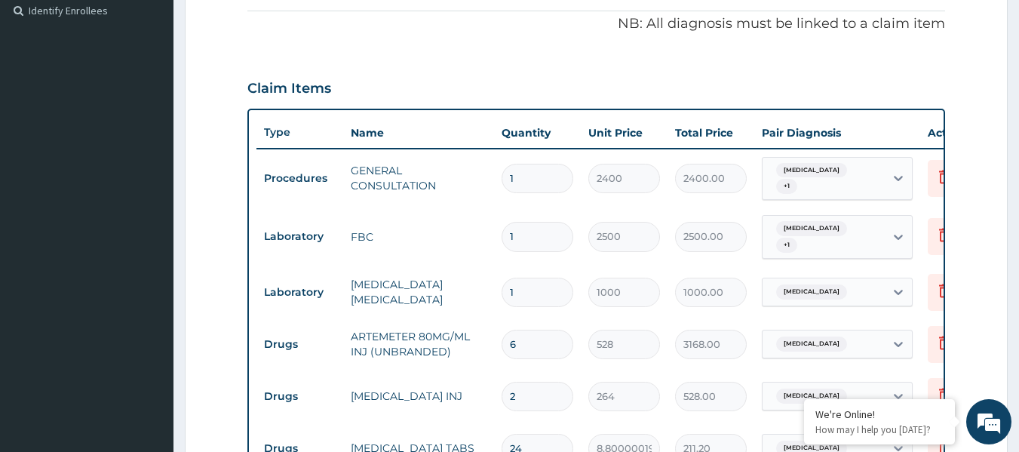
click at [749, 260] on tr "Laboratory FBC 1 2500 2500.00 Malaria, unspecified + 1 Delete" at bounding box center [626, 236] width 739 height 59
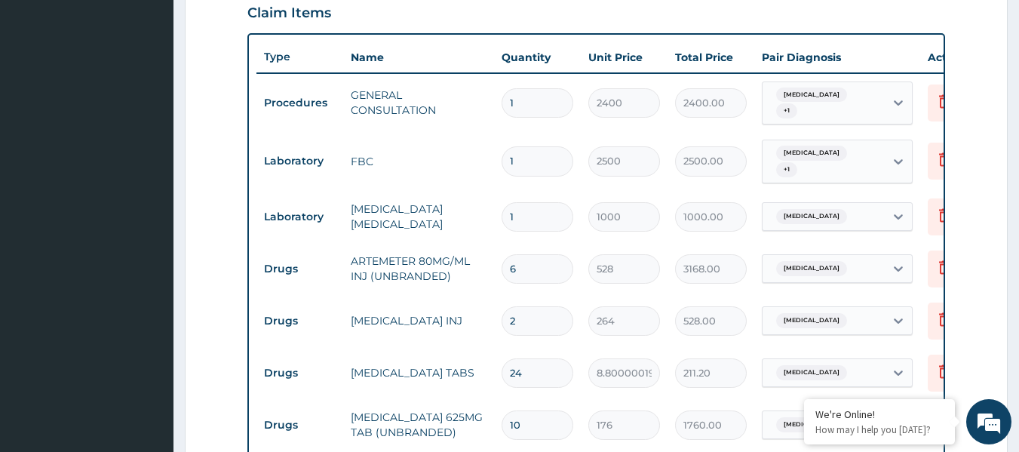
scroll to position [604, 0]
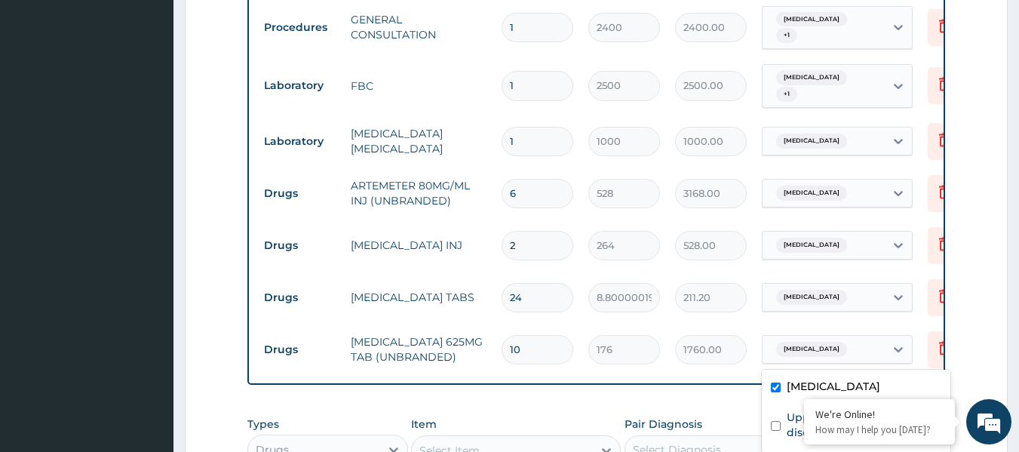
click at [831, 346] on span "Malaria, unspecified" at bounding box center [811, 349] width 71 height 15
click at [781, 421] on div "Upper respiratory tract disorders, unspecified" at bounding box center [856, 427] width 189 height 46
checkbox input "true"
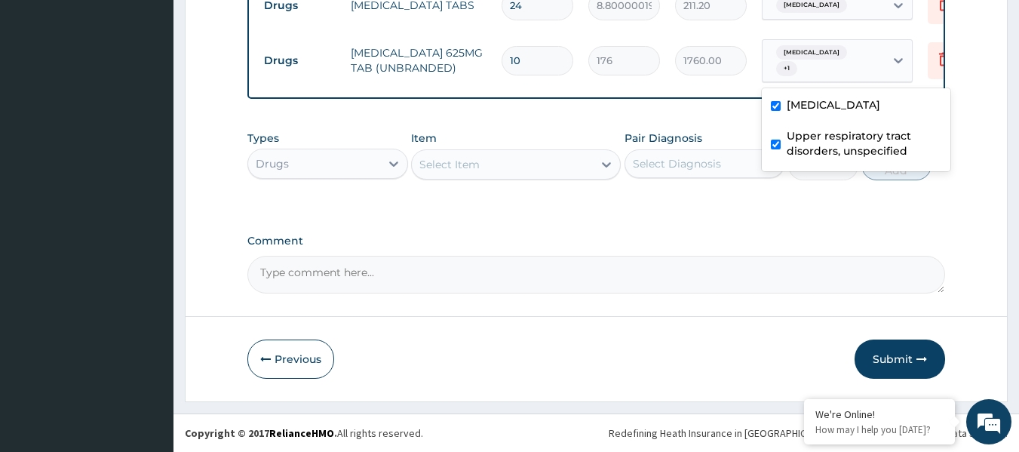
scroll to position [905, 0]
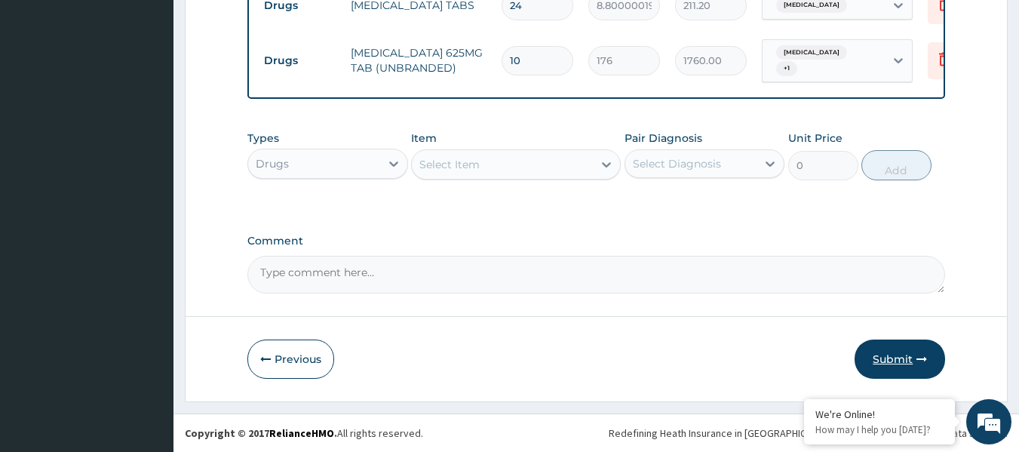
click at [894, 360] on button "Submit" at bounding box center [900, 359] width 91 height 39
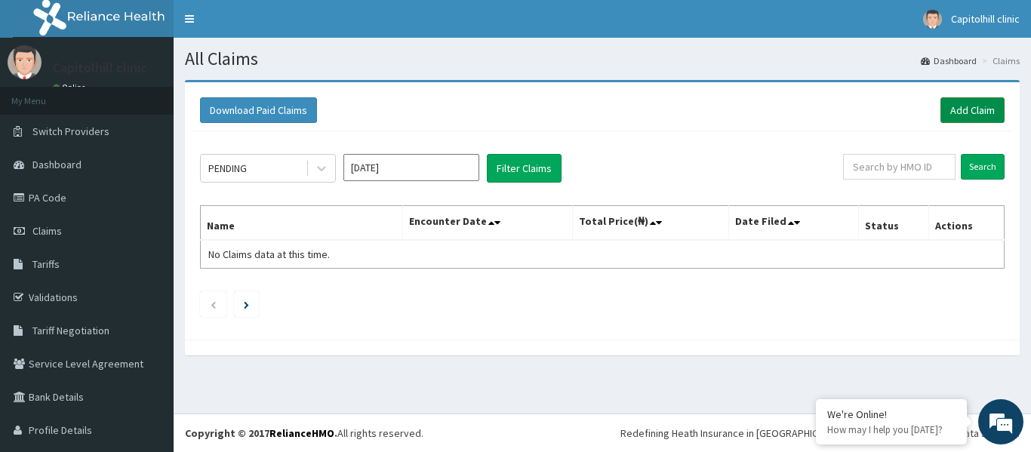
click at [940, 106] on link "Add Claim" at bounding box center [972, 110] width 64 height 26
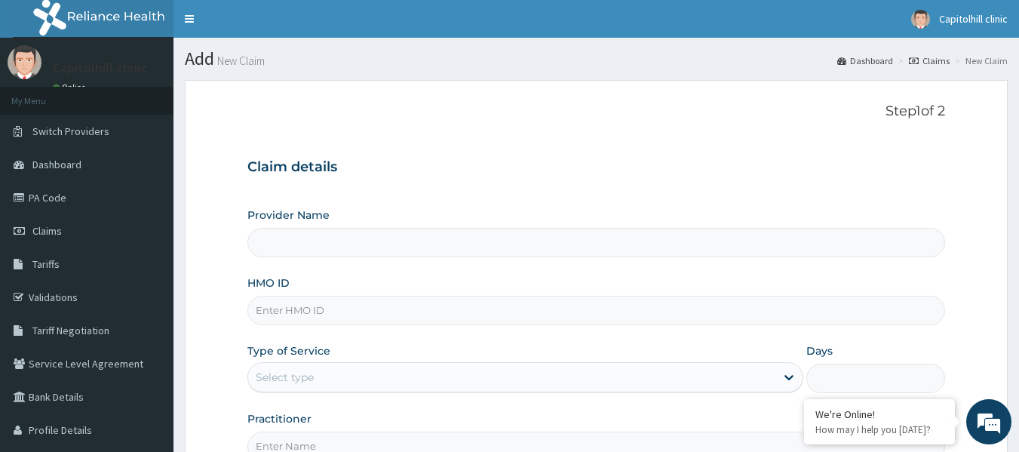
type input "[GEOGRAPHIC_DATA]"
click at [292, 318] on input "HMO ID" at bounding box center [596, 310] width 699 height 29
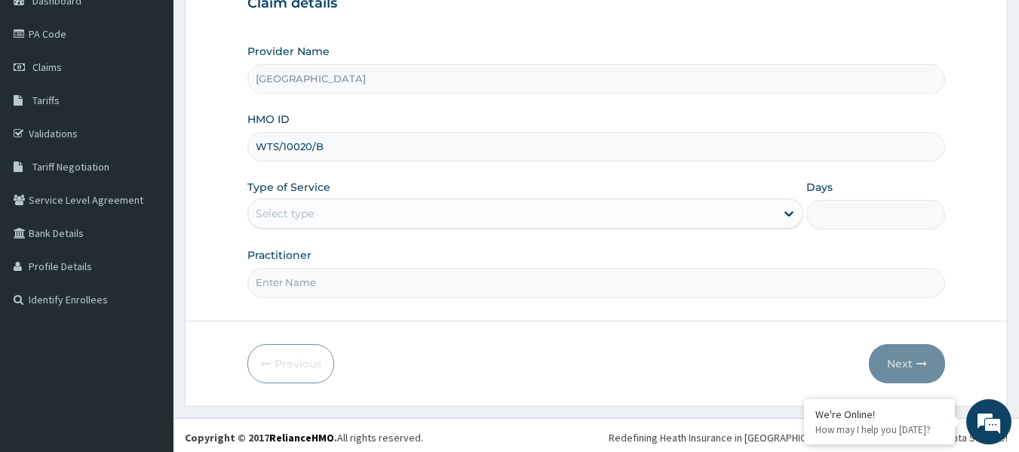
scroll to position [168, 0]
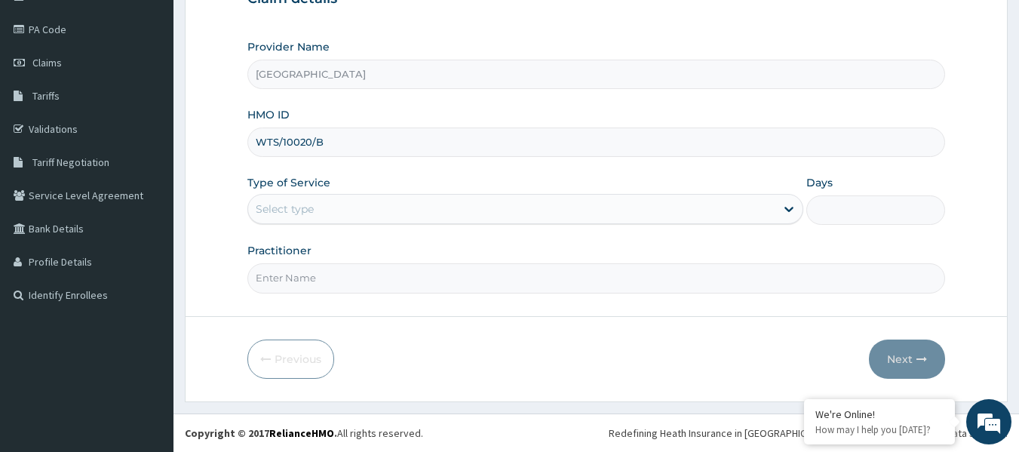
type input "WTS/10020/B"
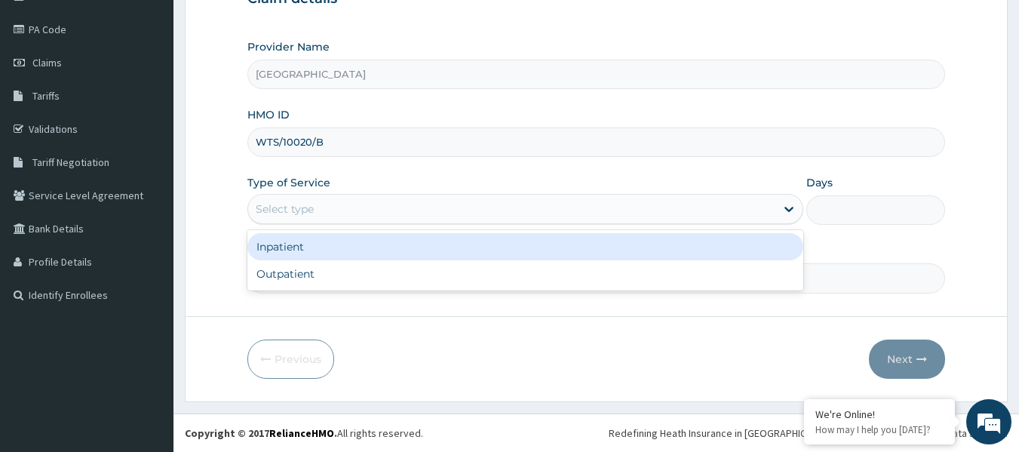
click at [323, 208] on div "Select type" at bounding box center [511, 209] width 527 height 24
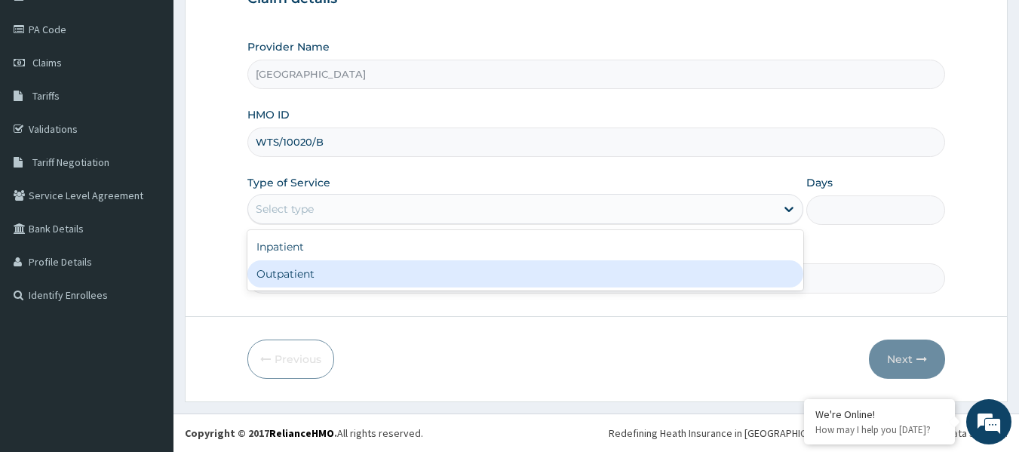
click at [310, 269] on div "Outpatient" at bounding box center [525, 273] width 556 height 27
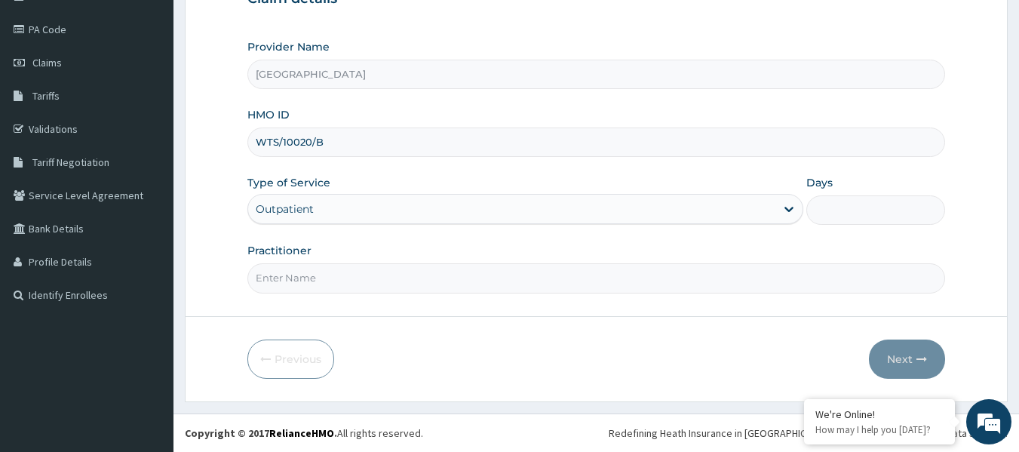
type input "1"
click at [309, 280] on input "Practitioner" at bounding box center [596, 277] width 699 height 29
type input "[PERSON_NAME] OKEREAFOR"
click at [894, 366] on button "Next" at bounding box center [907, 359] width 76 height 39
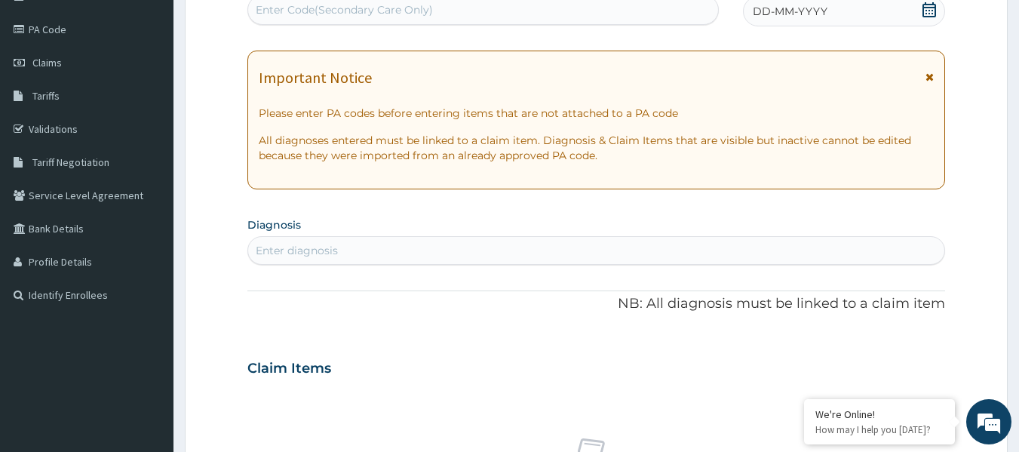
click at [343, 14] on div "Enter Code(Secondary Care Only)" at bounding box center [344, 9] width 177 height 15
paste input "PA/8D8703"
type input "PA/8D8703"
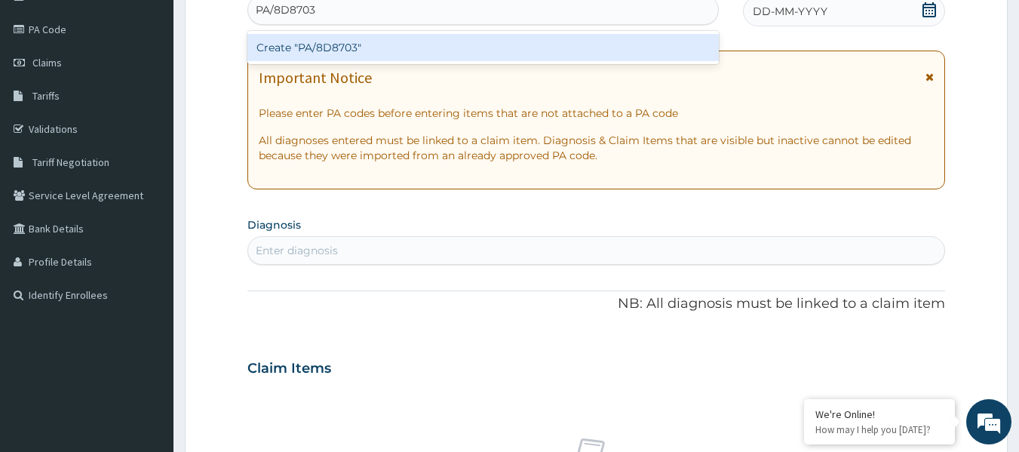
click at [356, 50] on div "Create "PA/8D8703"" at bounding box center [483, 47] width 472 height 27
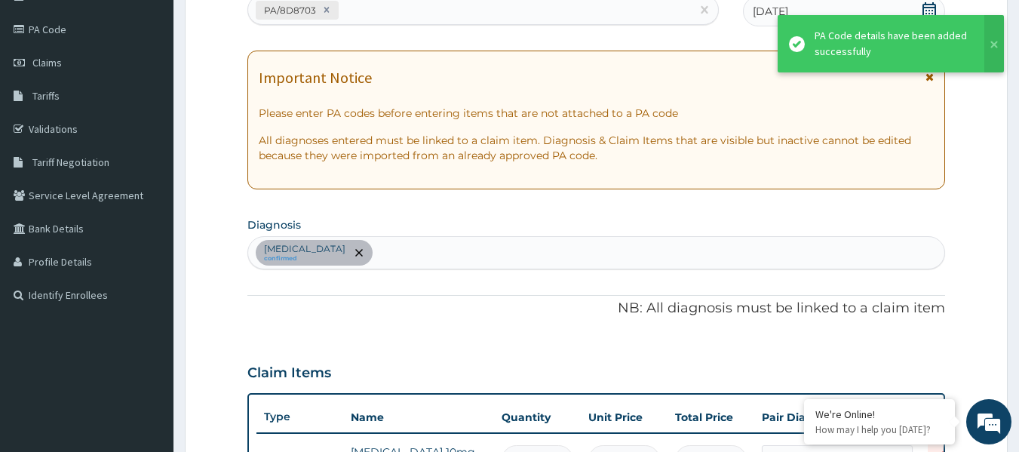
scroll to position [454, 0]
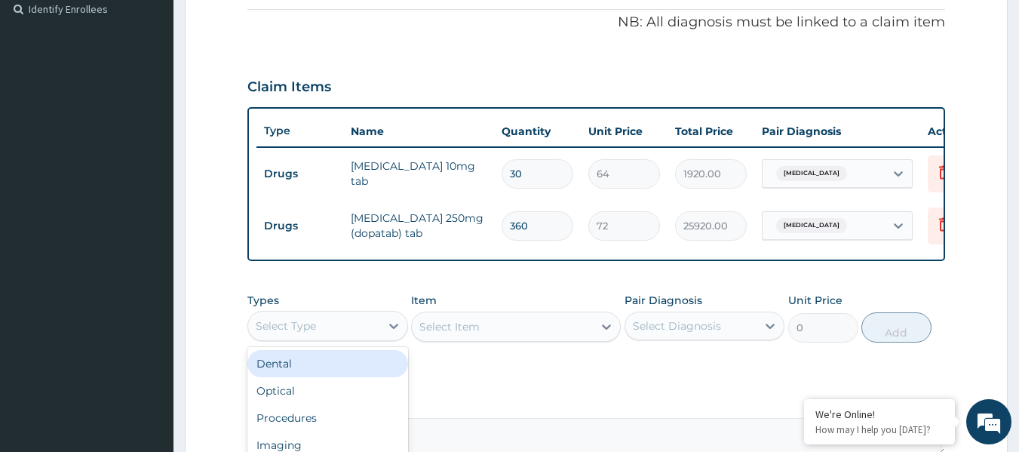
click at [373, 338] on div "Select Type" at bounding box center [314, 326] width 132 height 24
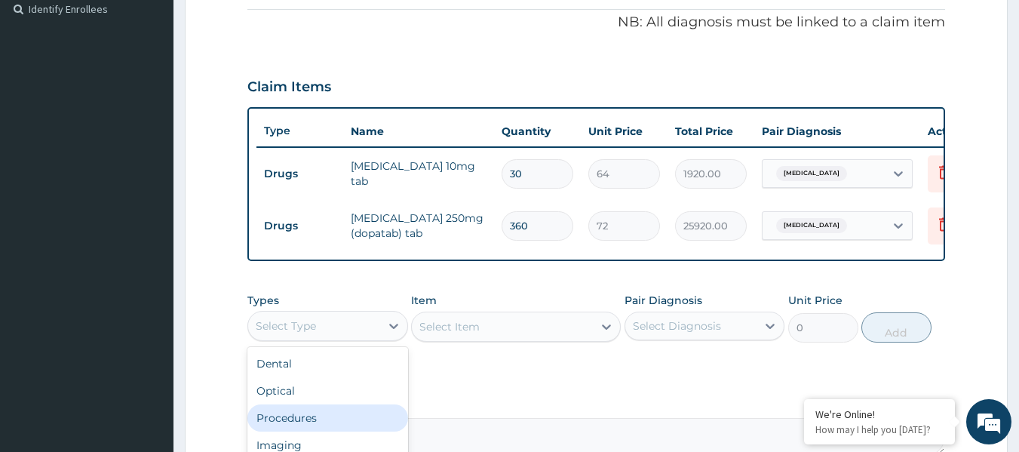
drag, startPoint x: 315, startPoint y: 429, endPoint x: 318, endPoint y: 417, distance: 11.9
click at [313, 429] on div "Procedures" at bounding box center [327, 417] width 161 height 27
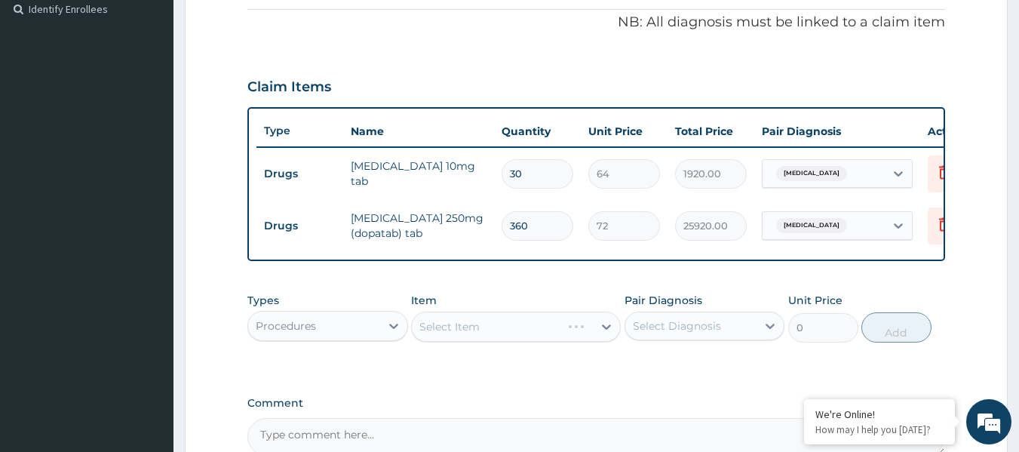
click at [498, 337] on div "Select Item" at bounding box center [516, 327] width 210 height 30
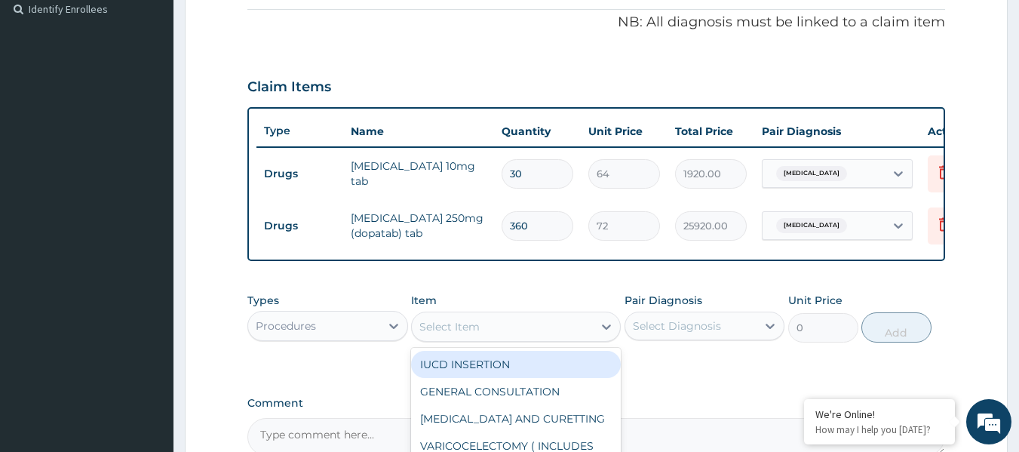
click at [498, 339] on div "Select Item" at bounding box center [502, 327] width 181 height 24
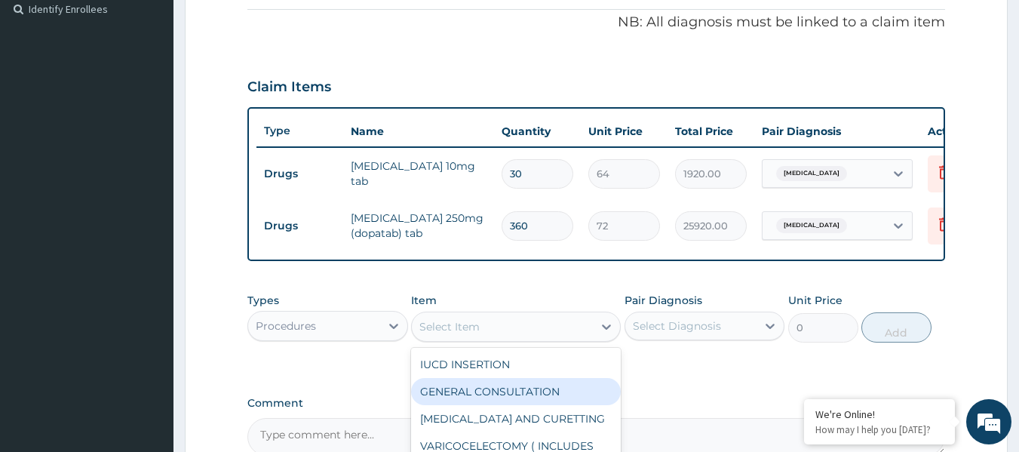
click at [484, 404] on div "GENERAL CONSULTATION" at bounding box center [516, 391] width 210 height 27
type input "2400"
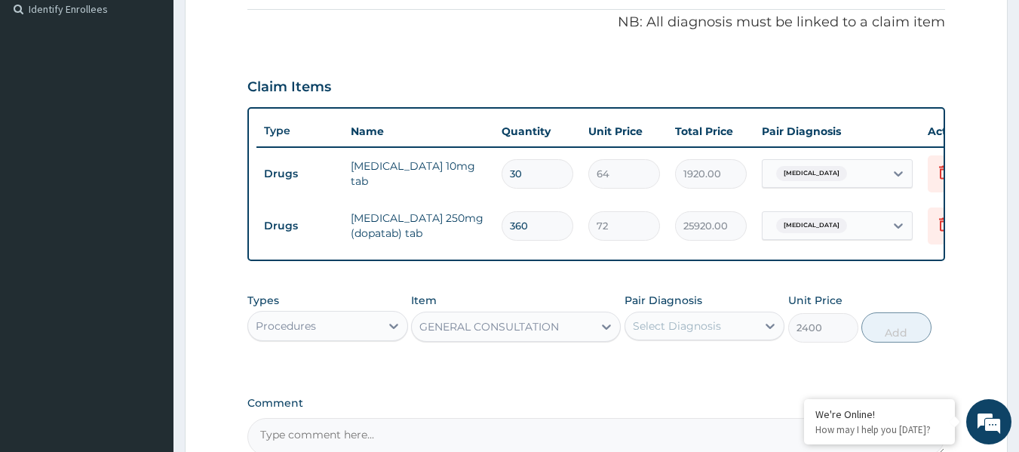
click at [708, 333] on div "Select Diagnosis" at bounding box center [677, 325] width 88 height 15
click at [689, 370] on label "[MEDICAL_DATA]" at bounding box center [697, 362] width 94 height 15
checkbox input "true"
click at [887, 342] on button "Add" at bounding box center [897, 327] width 70 height 30
type input "0"
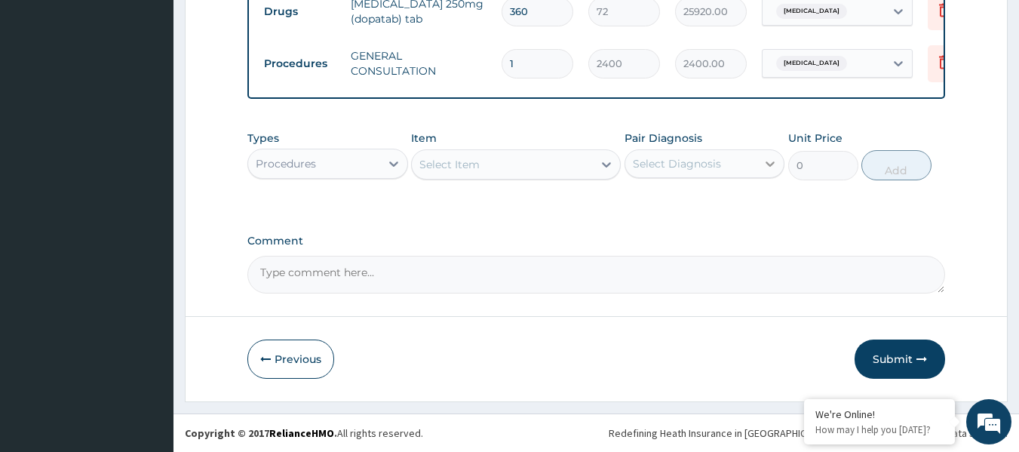
scroll to position [680, 0]
click at [898, 352] on button "Submit" at bounding box center [900, 359] width 91 height 39
